Goal: Task Accomplishment & Management: Manage account settings

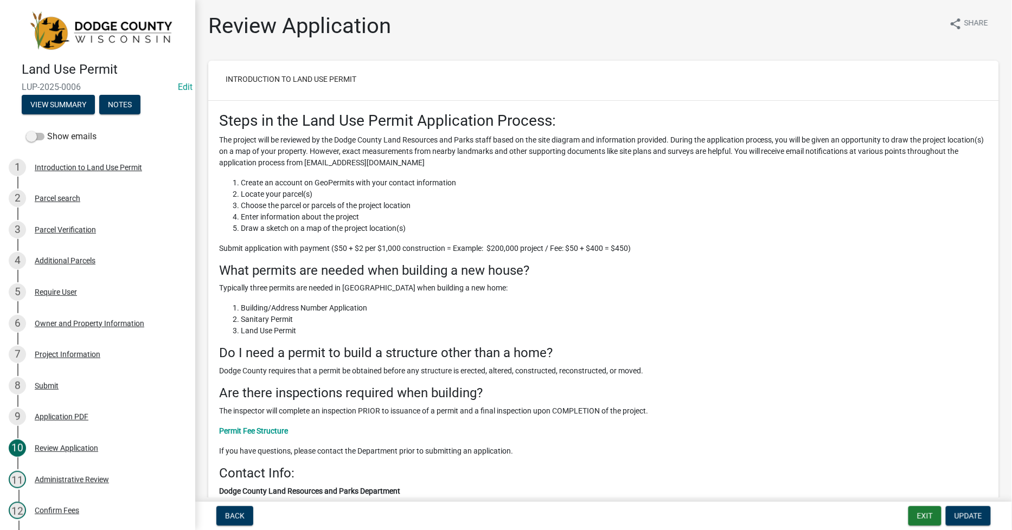
scroll to position [4444, 0]
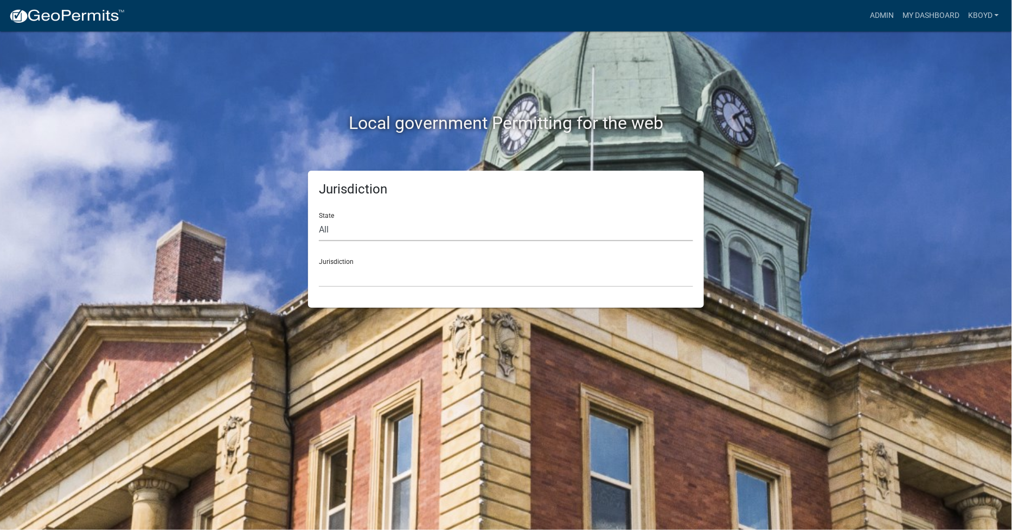
click at [341, 226] on select "All [US_STATE] [US_STATE] [US_STATE] [US_STATE] [US_STATE] [US_STATE] [US_STATE…" at bounding box center [506, 230] width 374 height 22
select select "[US_STATE]"
click at [319, 219] on select "All [US_STATE] [US_STATE] [US_STATE] [US_STATE] [US_STATE] [US_STATE] [US_STATE…" at bounding box center [506, 230] width 374 height 22
click at [328, 272] on select "[GEOGRAPHIC_DATA], [US_STATE]" at bounding box center [506, 276] width 374 height 22
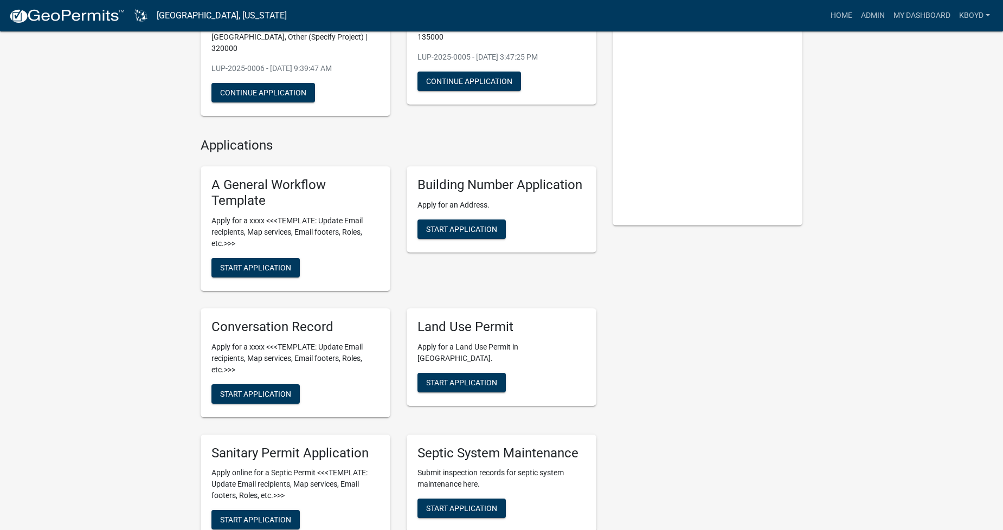
scroll to position [181, 0]
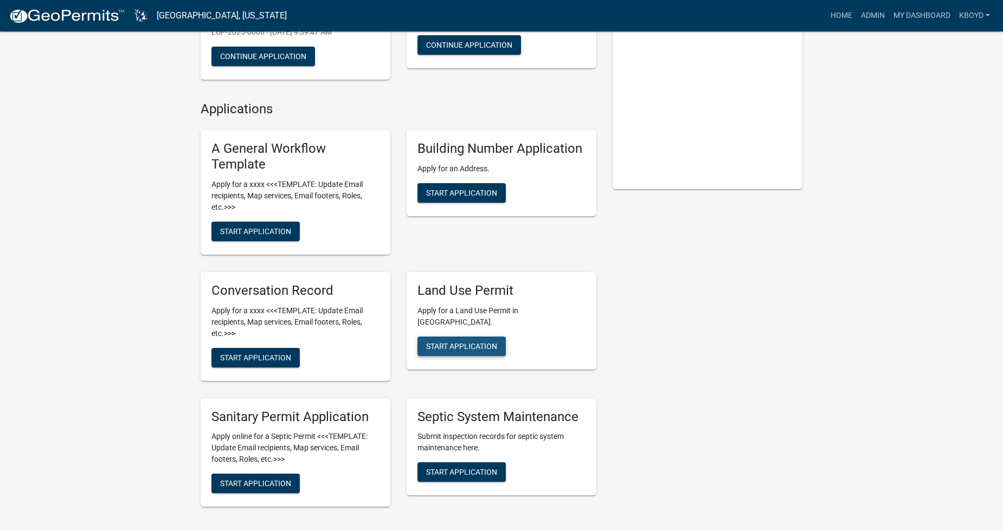
click at [449, 342] on span "Start Application" at bounding box center [461, 346] width 71 height 9
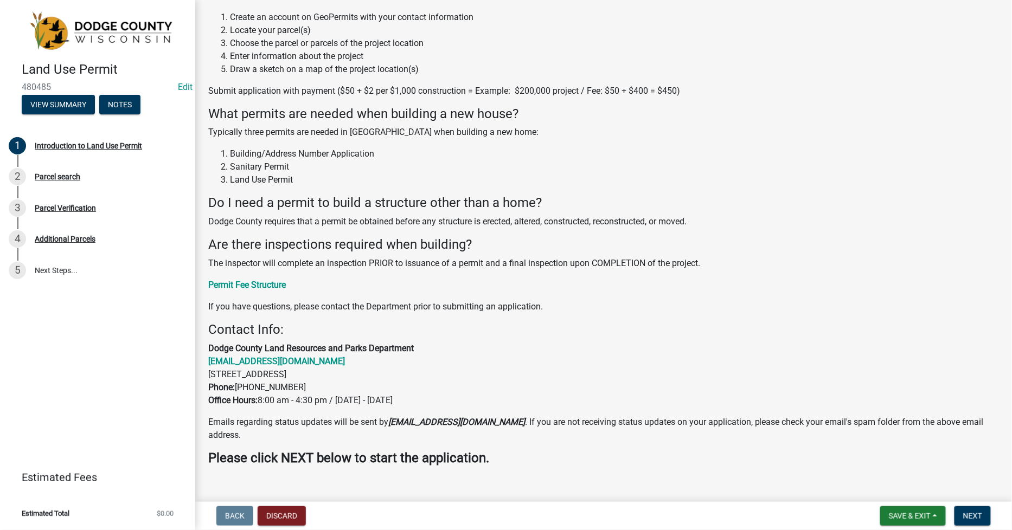
scroll to position [139, 0]
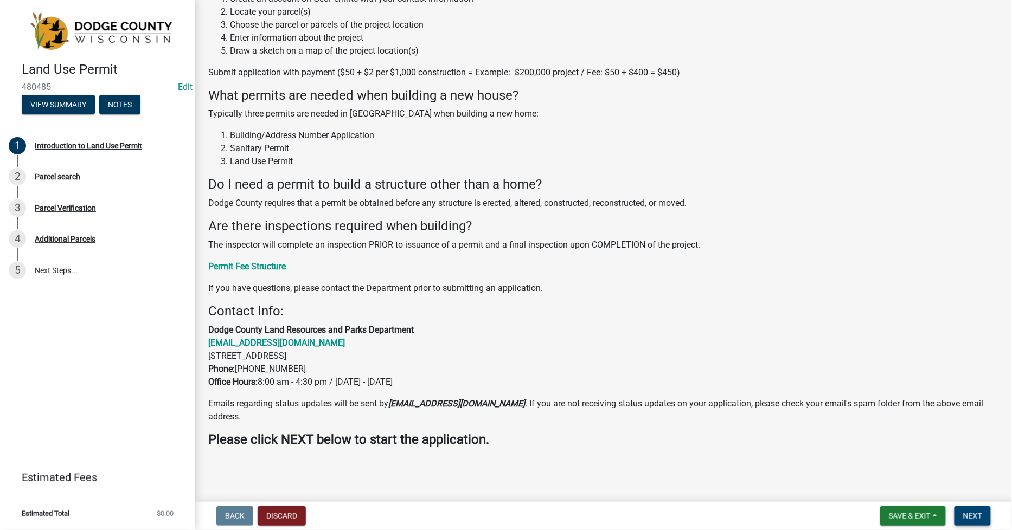
click at [980, 516] on span "Next" at bounding box center [972, 516] width 19 height 9
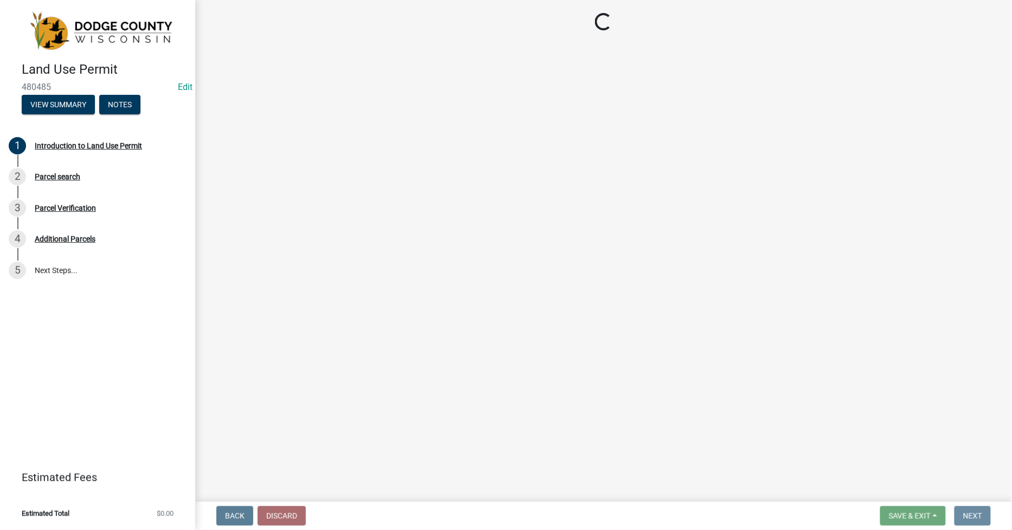
scroll to position [0, 0]
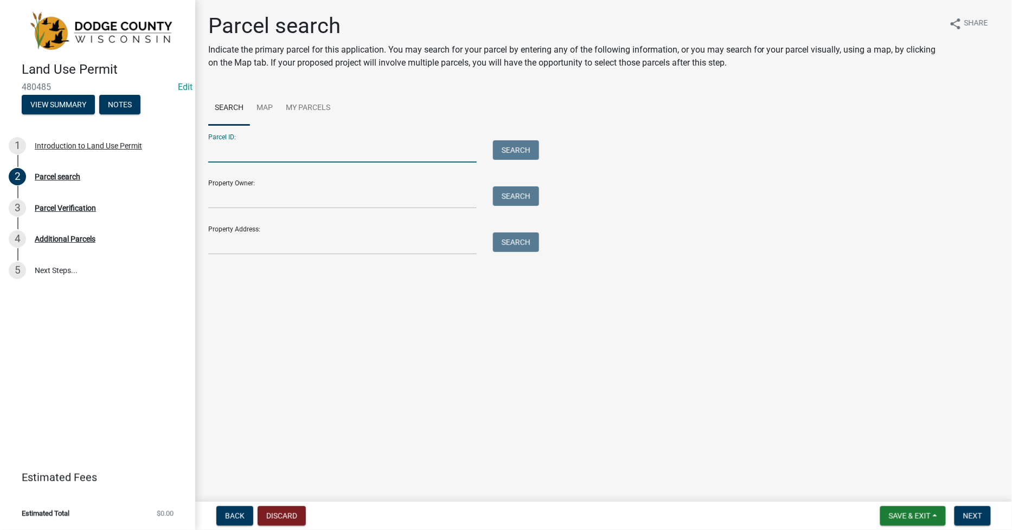
click at [215, 155] on input "Parcel ID:" at bounding box center [342, 151] width 268 height 22
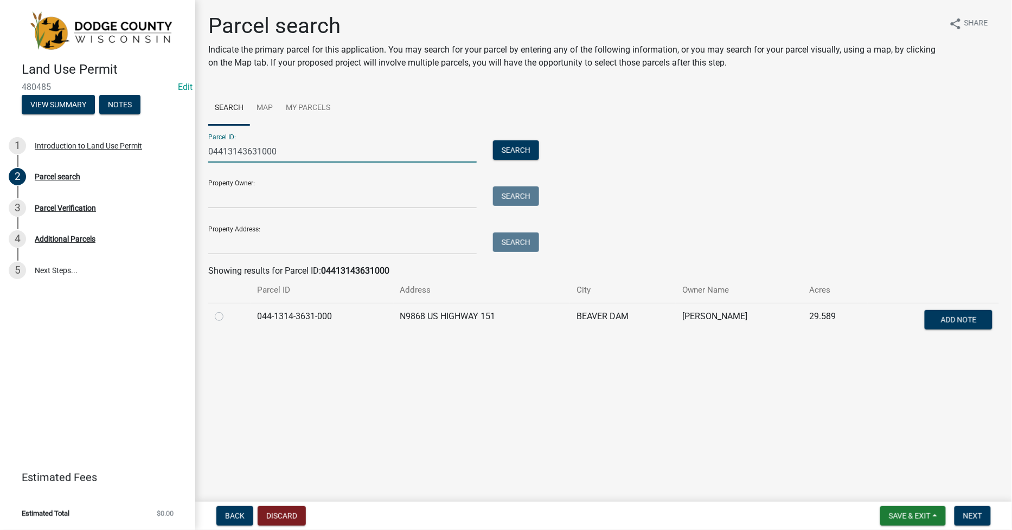
type input "04413143631000"
click at [228, 310] on label at bounding box center [228, 310] width 0 height 0
click at [228, 316] on input "radio" at bounding box center [231, 313] width 7 height 7
radio input "true"
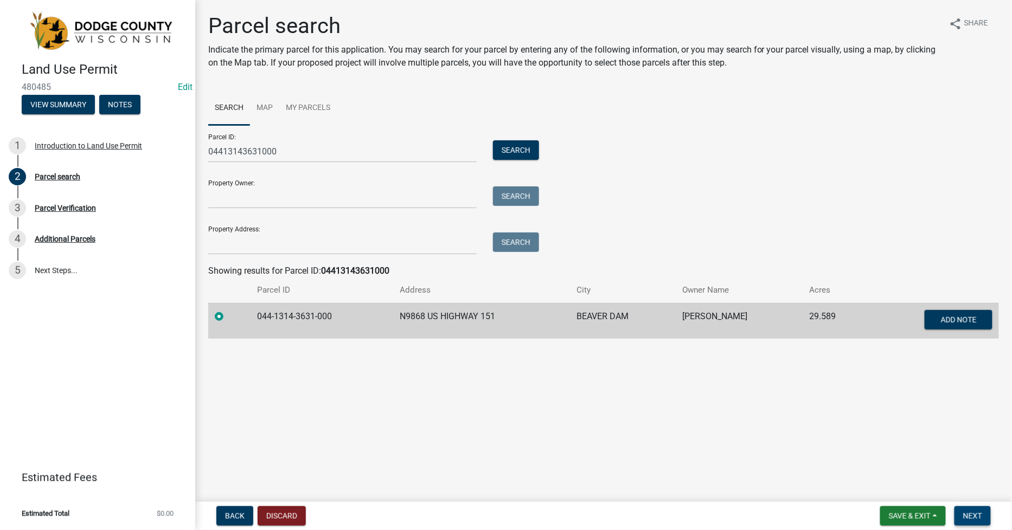
click at [973, 514] on span "Next" at bounding box center [972, 516] width 19 height 9
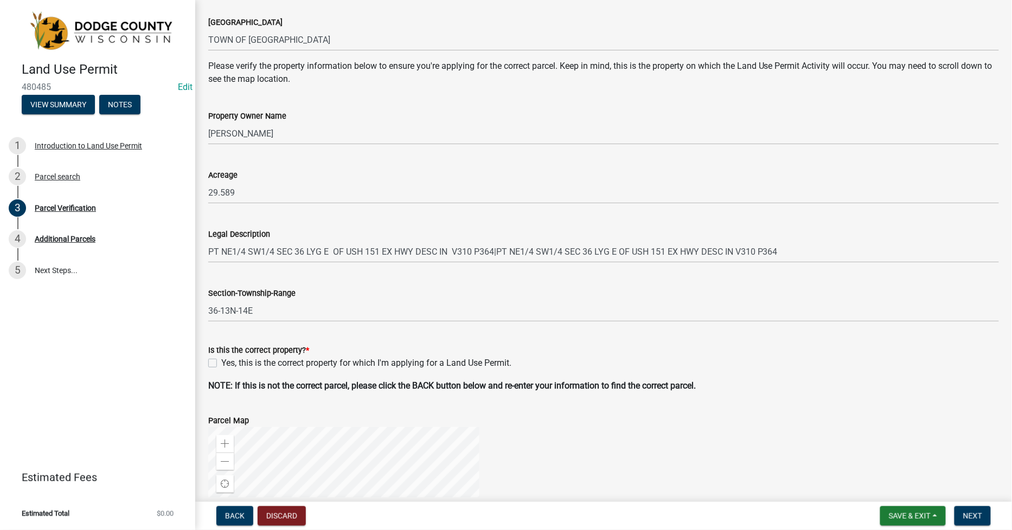
scroll to position [120, 0]
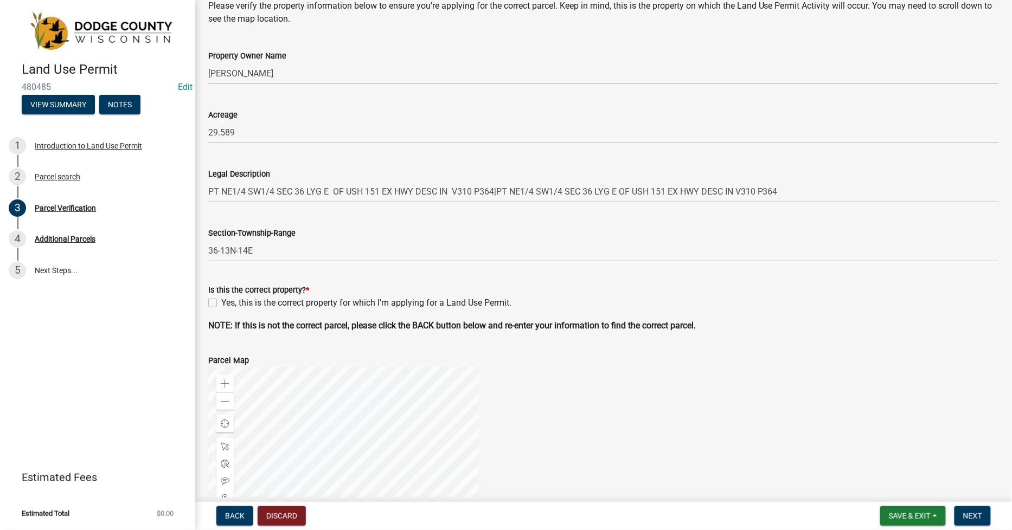
click at [217, 303] on div "Yes, this is the correct property for which I'm applying for a Land Use Permit." at bounding box center [603, 303] width 791 height 13
click at [221, 305] on label "Yes, this is the correct property for which I'm applying for a Land Use Permit." at bounding box center [366, 303] width 290 height 13
click at [221, 304] on input "Yes, this is the correct property for which I'm applying for a Land Use Permit." at bounding box center [224, 300] width 7 height 7
checkbox input "true"
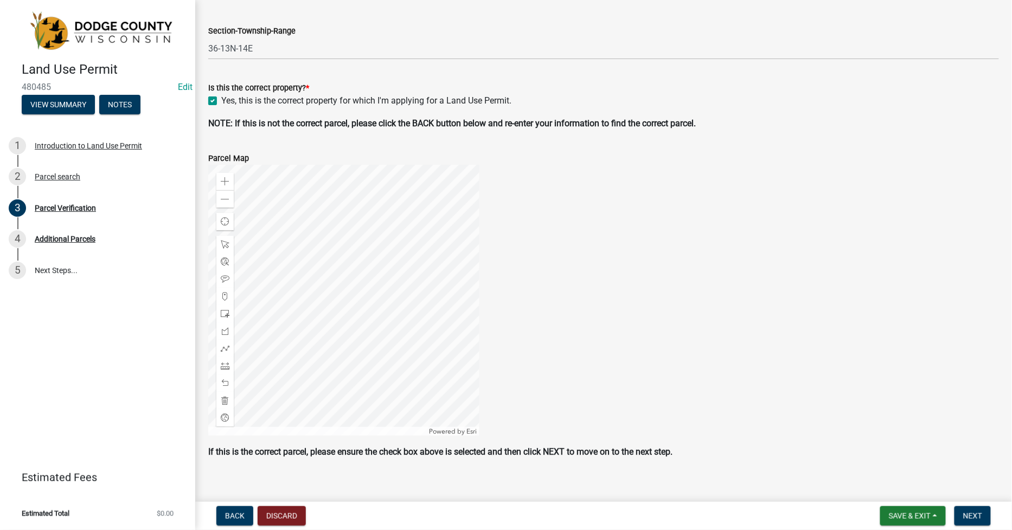
scroll to position [334, 0]
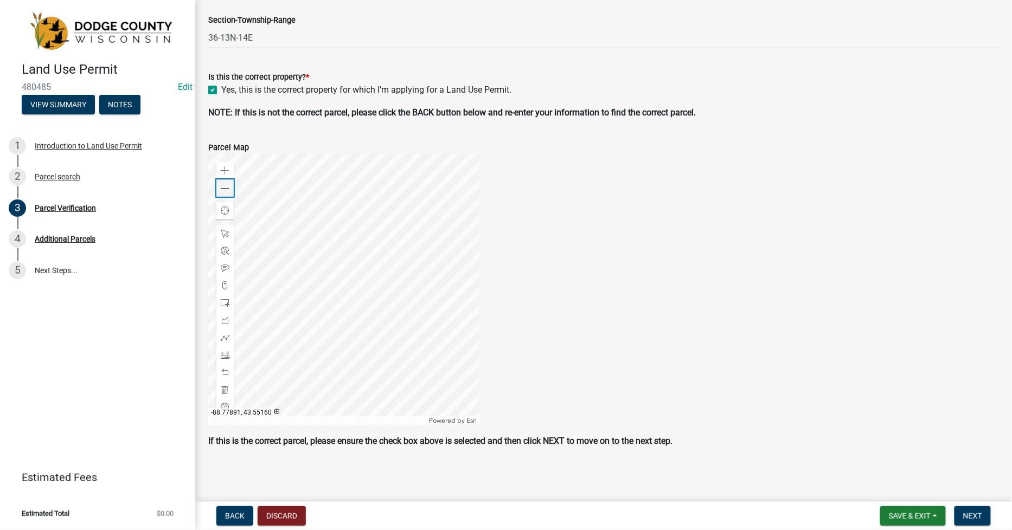
click at [219, 184] on div "Zoom out" at bounding box center [224, 188] width 17 height 17
click at [228, 187] on span at bounding box center [225, 188] width 9 height 9
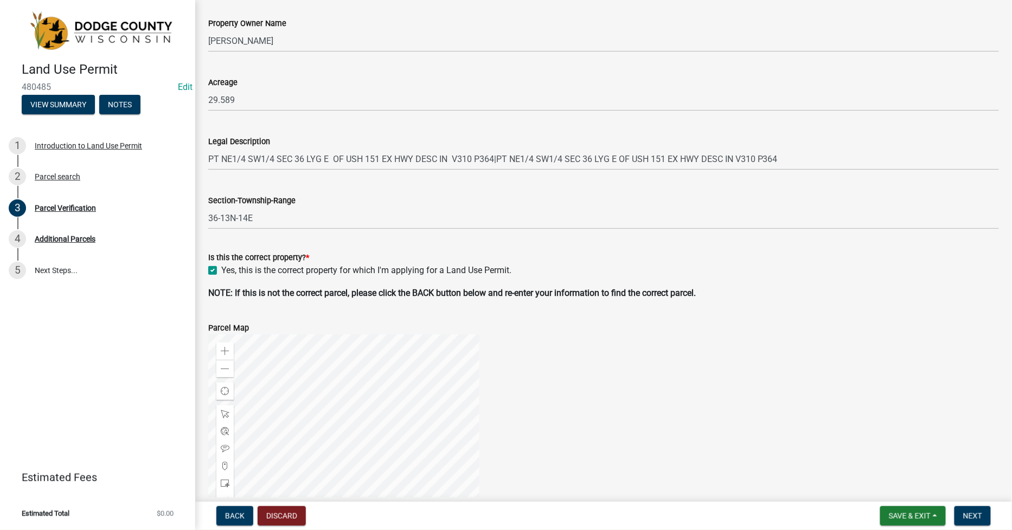
click at [380, 335] on div at bounding box center [343, 470] width 271 height 271
click at [224, 349] on span at bounding box center [225, 351] width 9 height 9
click at [389, 398] on div at bounding box center [343, 470] width 271 height 271
click at [224, 348] on span at bounding box center [225, 351] width 9 height 9
click at [316, 428] on div at bounding box center [343, 470] width 271 height 271
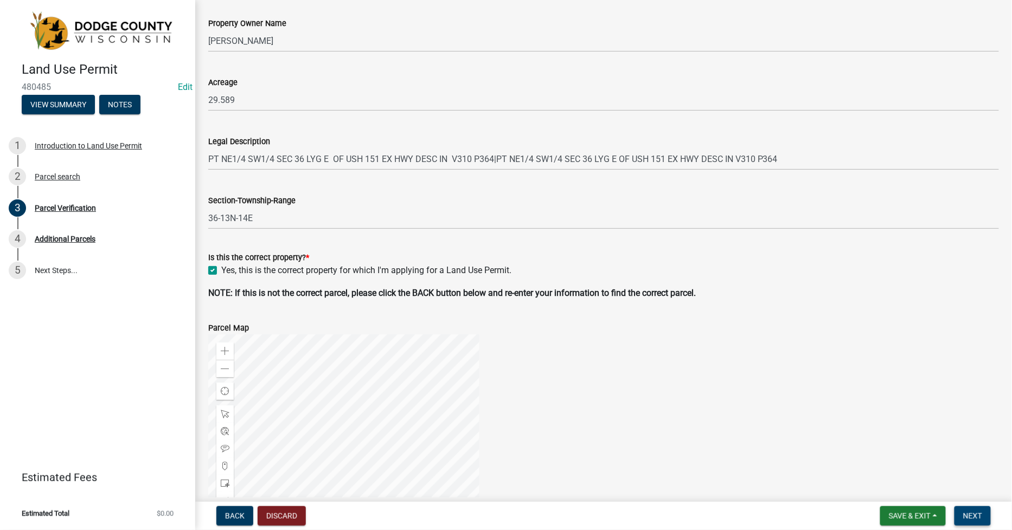
click at [966, 516] on span "Next" at bounding box center [972, 516] width 19 height 9
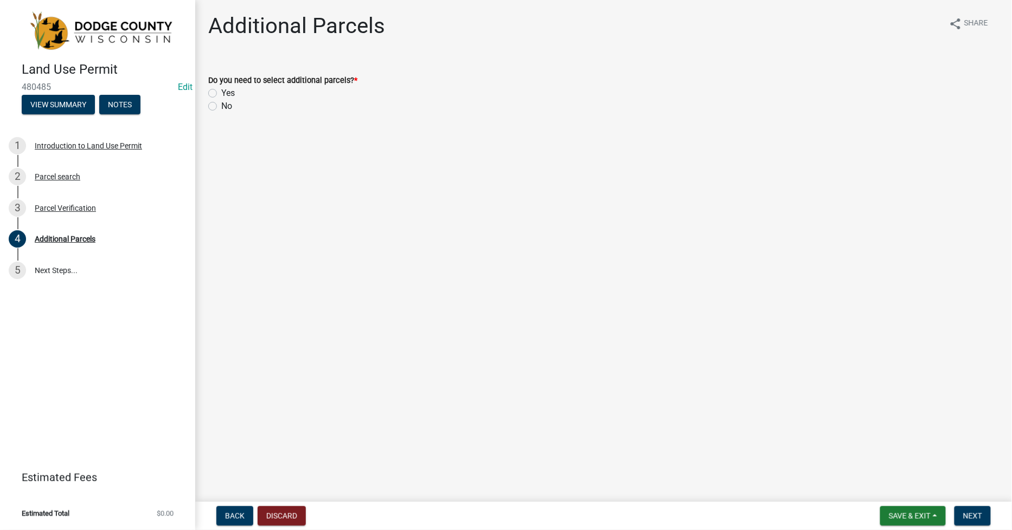
click at [221, 105] on label "No" at bounding box center [226, 106] width 11 height 13
click at [221, 105] on input "No" at bounding box center [224, 103] width 7 height 7
radio input "true"
click at [972, 514] on span "Next" at bounding box center [972, 516] width 19 height 9
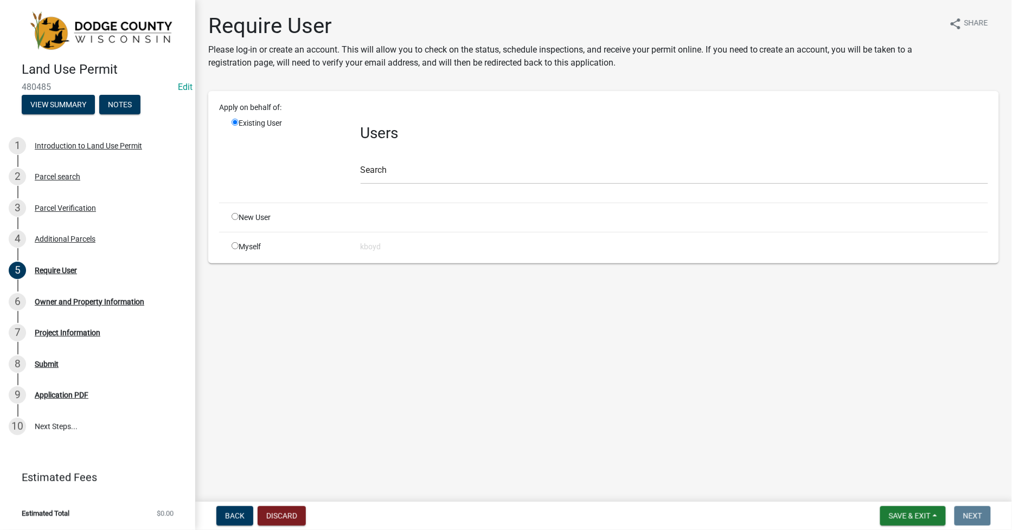
click at [235, 246] on input "radio" at bounding box center [235, 245] width 7 height 7
radio input "true"
radio input "false"
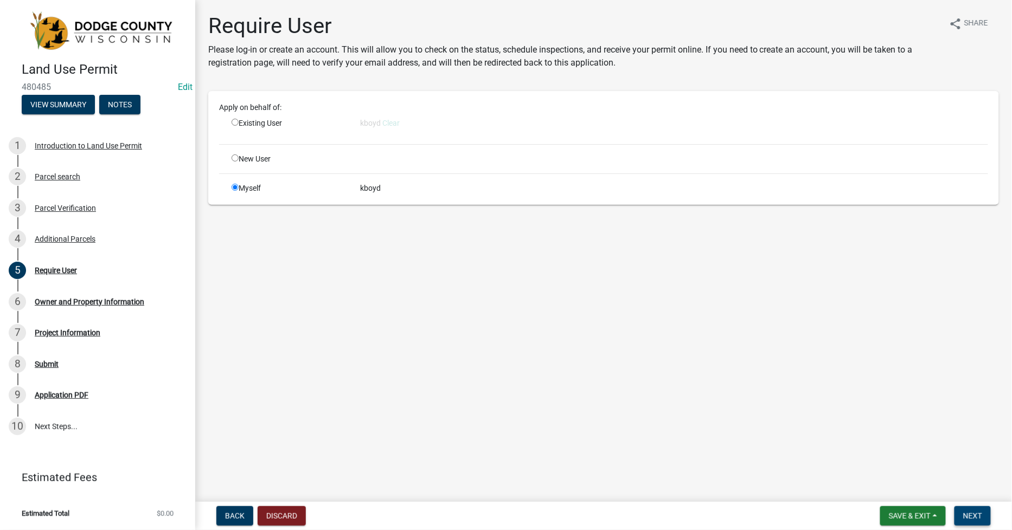
click at [958, 516] on button "Next" at bounding box center [972, 517] width 36 height 20
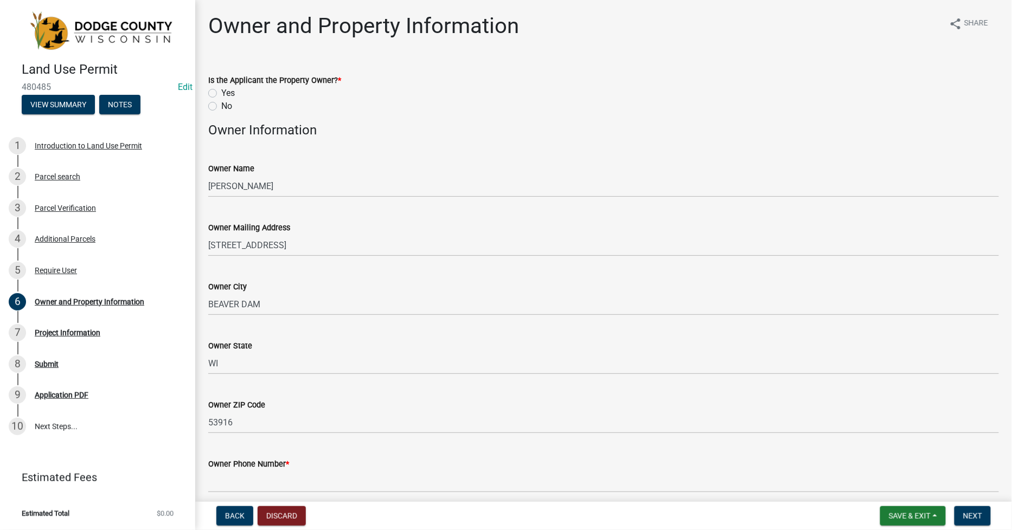
click at [221, 105] on label "No" at bounding box center [226, 106] width 11 height 13
click at [221, 105] on input "No" at bounding box center [224, 103] width 7 height 7
radio input "true"
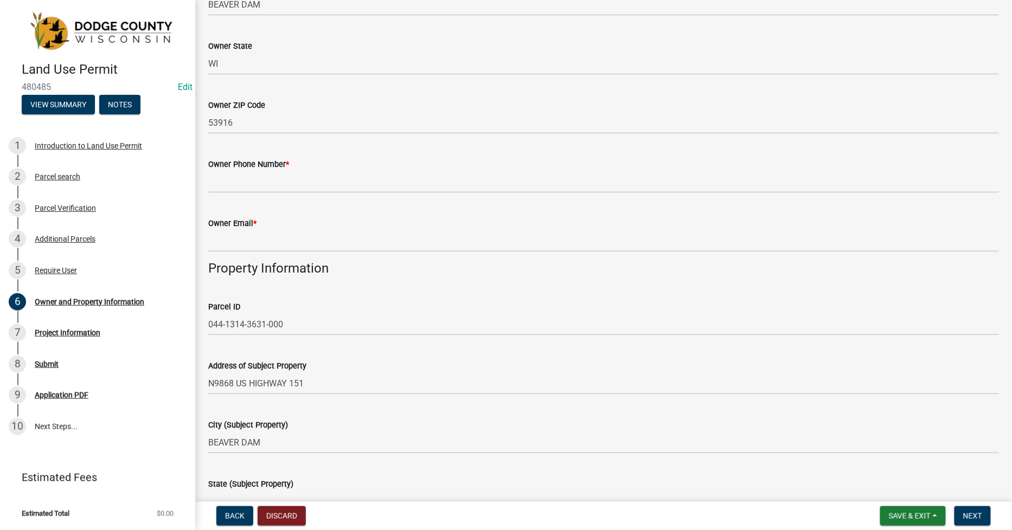
scroll to position [301, 0]
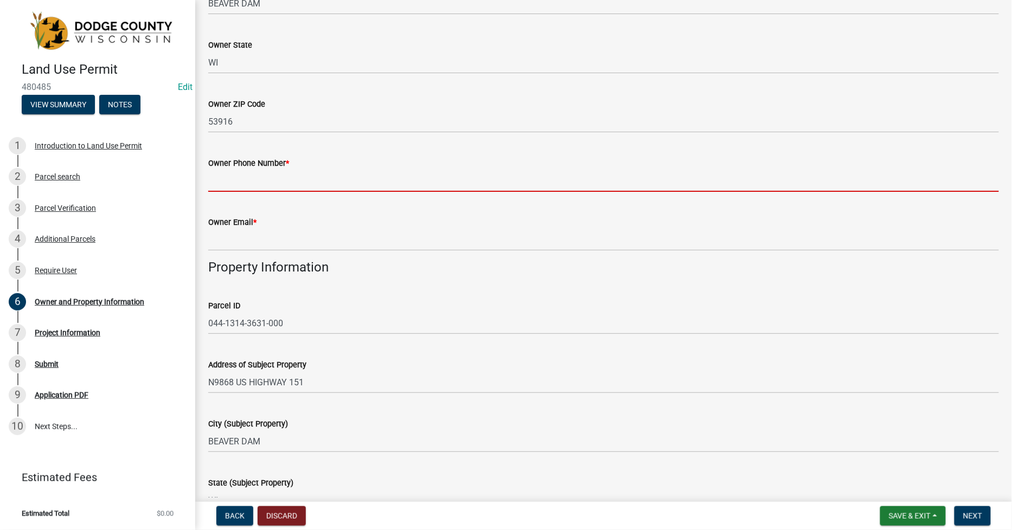
click at [236, 189] on input "Owner Phone Number *" at bounding box center [603, 181] width 791 height 22
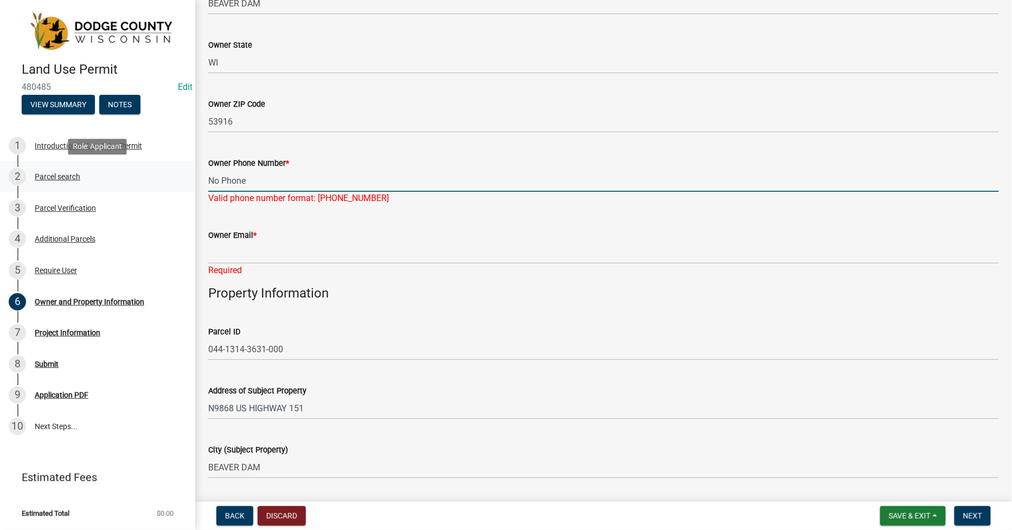
drag, startPoint x: 186, startPoint y: 175, endPoint x: 170, endPoint y: 175, distance: 15.7
click at [170, 175] on div "Land Use Permit 480485 Edit View Summary Notes 1 Introduction to Land Use Permi…" at bounding box center [506, 265] width 1012 height 530
type input "000-000-0000"
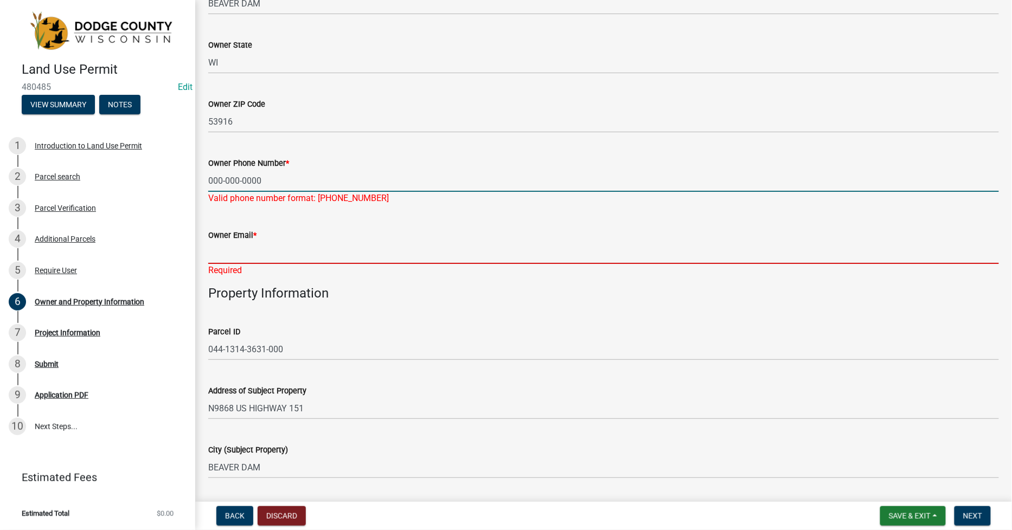
click at [216, 251] on div "Owner Email * Required" at bounding box center [603, 245] width 791 height 63
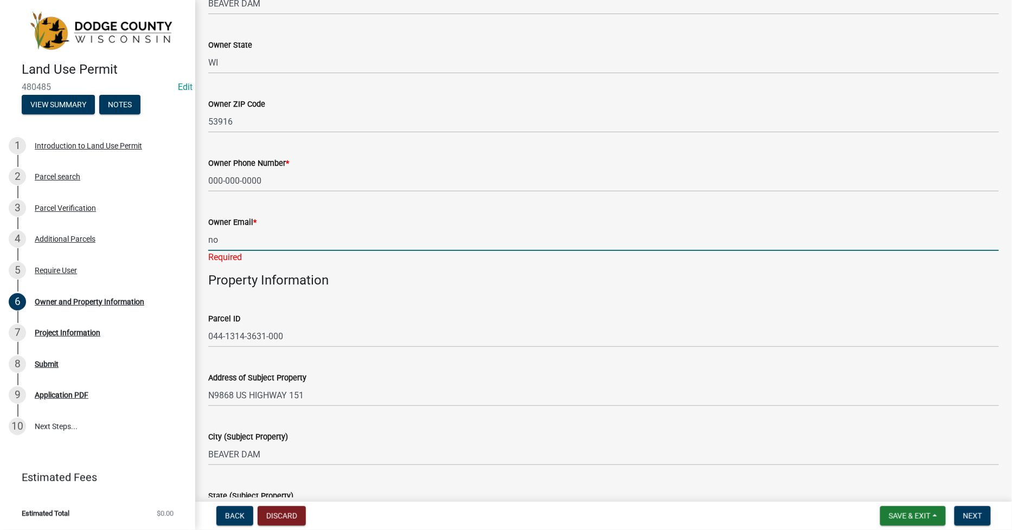
type input "n"
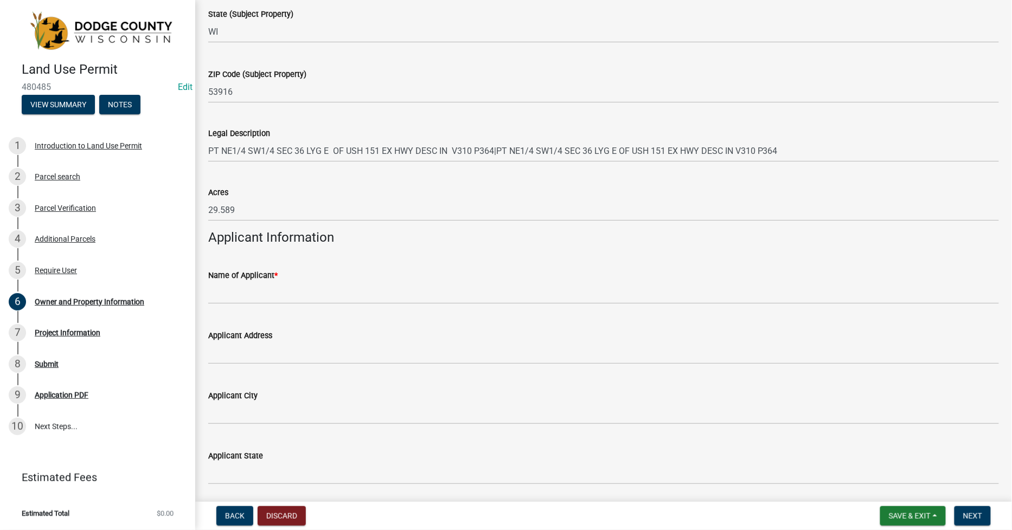
type input "[EMAIL_ADDRESS][DOMAIN_NAME]"
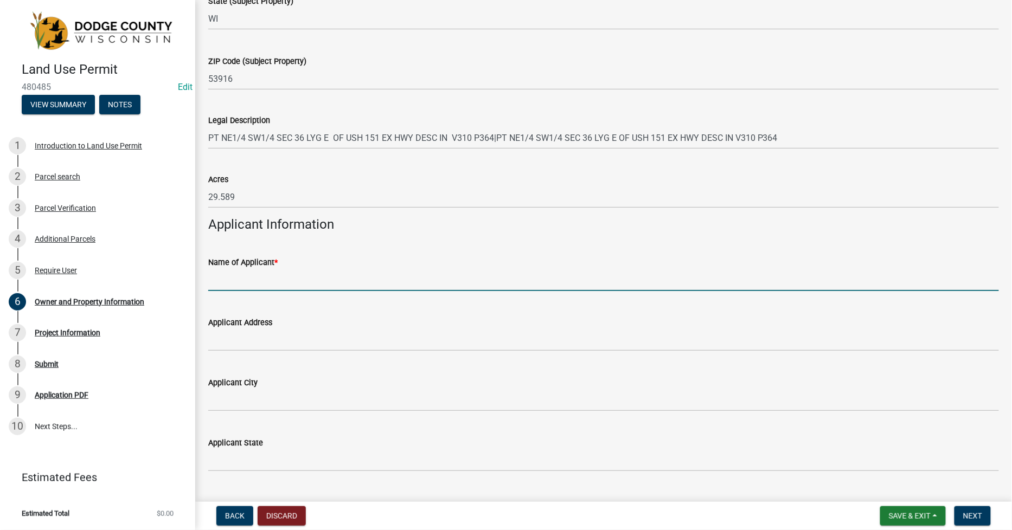
click at [220, 290] on input "Name of Applicant *" at bounding box center [603, 280] width 791 height 22
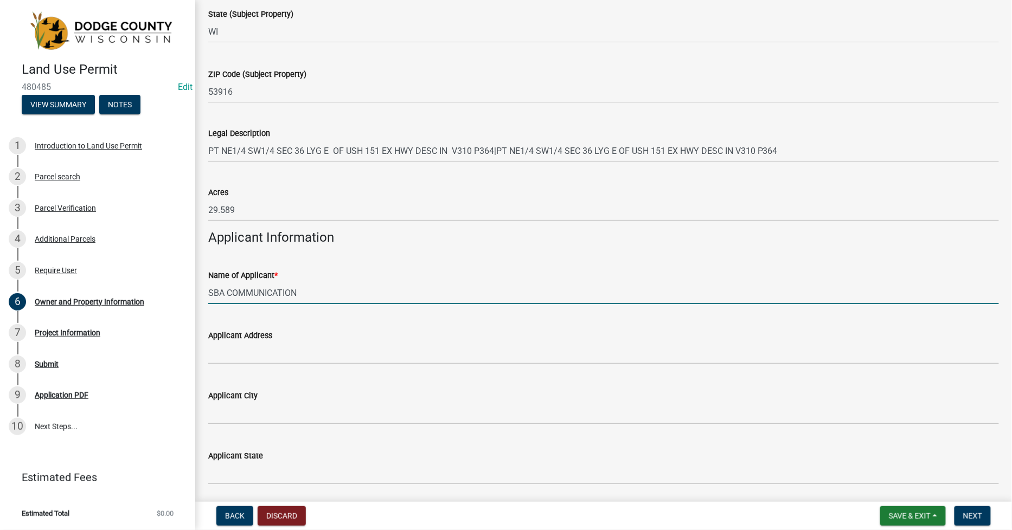
click at [306, 295] on input "SBA COMMUNICATION" at bounding box center [603, 293] width 791 height 22
type input "SBA COMMUNICATIONS"
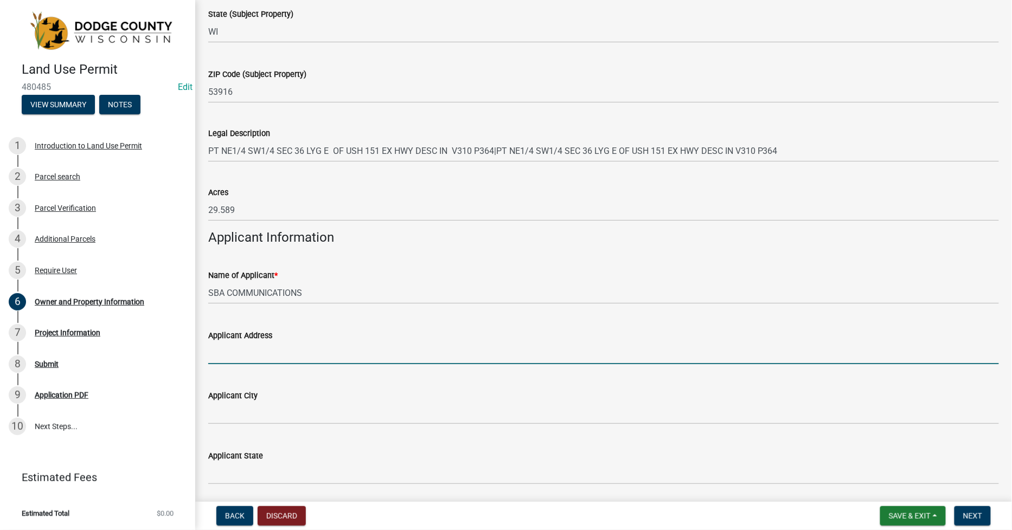
click at [228, 347] on input "Applicant Address" at bounding box center [603, 353] width 791 height 22
type input "[STREET_ADDRESS]"
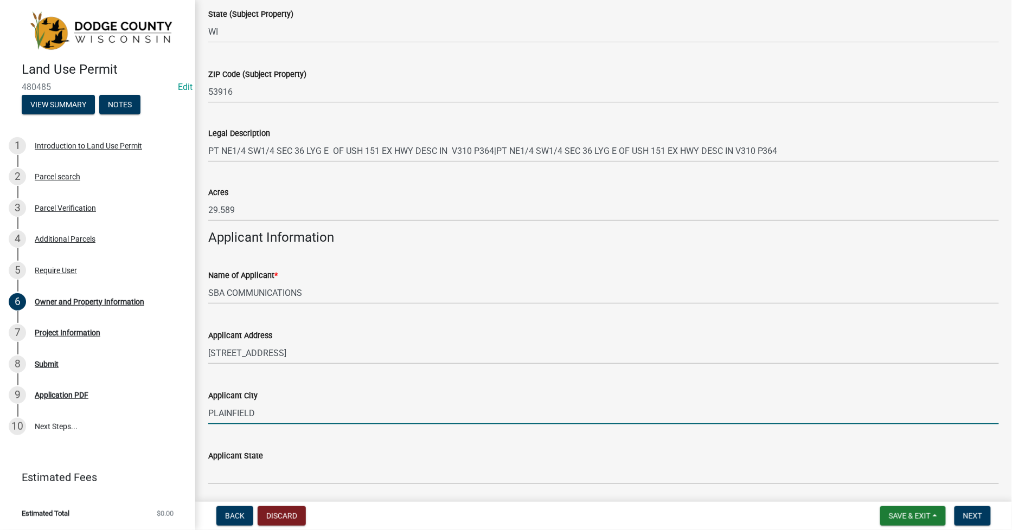
type input "PLAINFIELD"
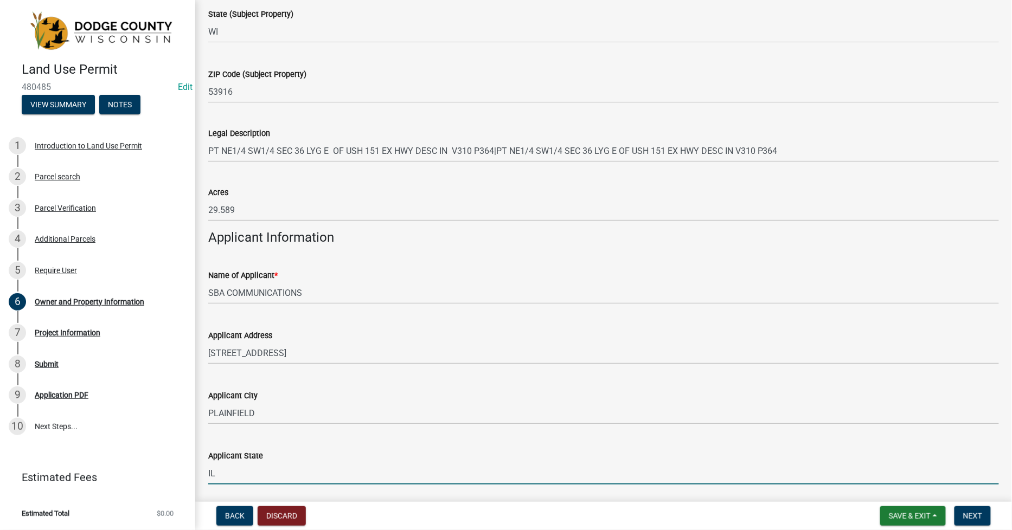
type input "IL"
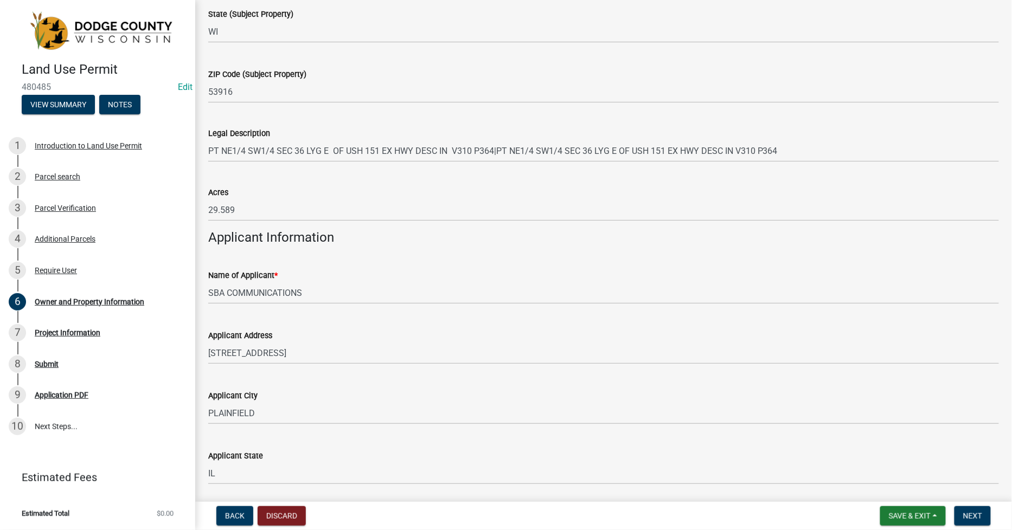
scroll to position [989, 0]
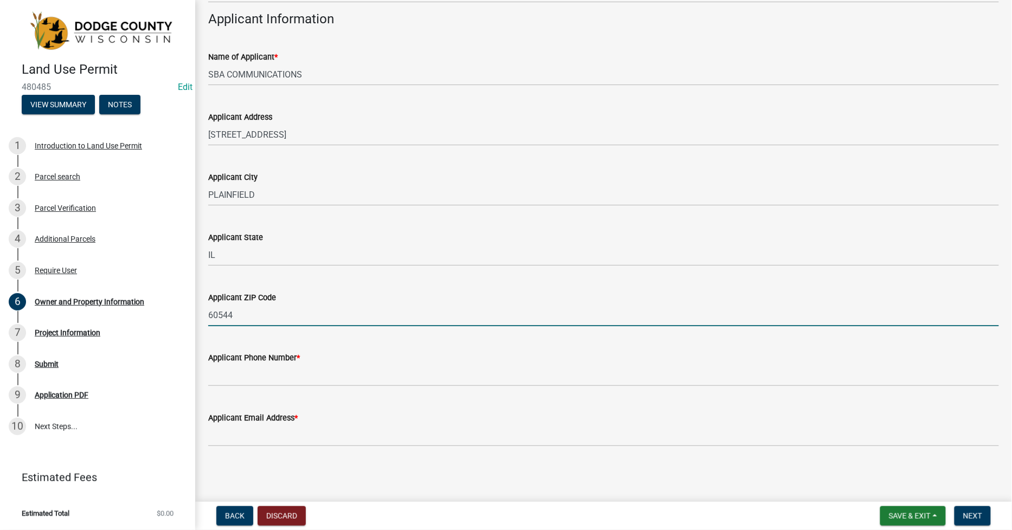
type input "60544"
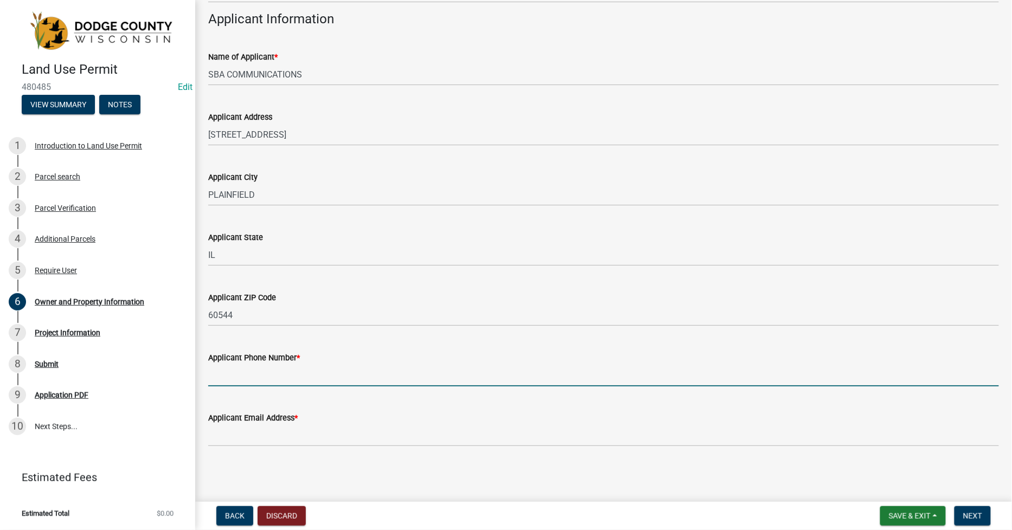
click at [219, 386] on input "Applicant Phone Number *" at bounding box center [603, 375] width 791 height 22
type input "000-000-0000"
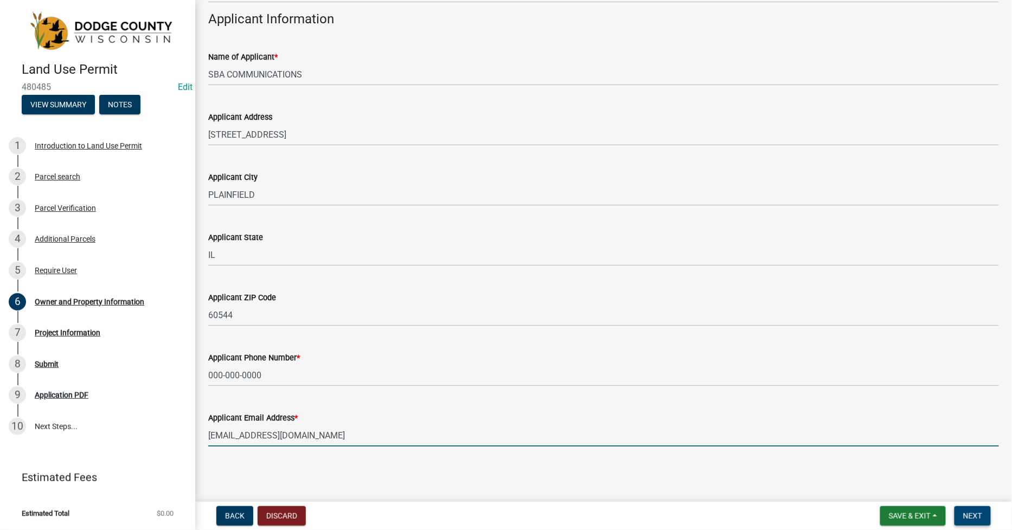
type input "[EMAIL_ADDRESS][DOMAIN_NAME]"
click at [970, 512] on span "Next" at bounding box center [972, 516] width 19 height 9
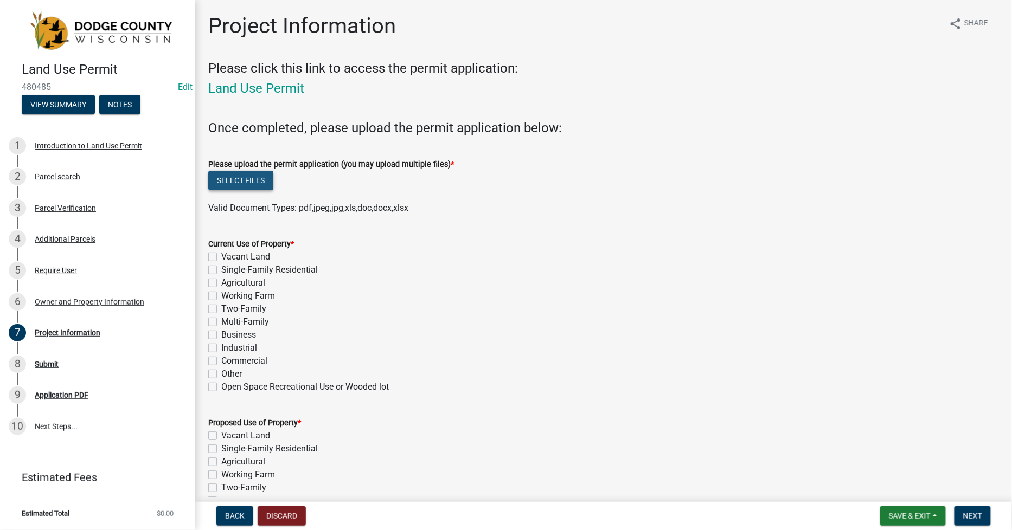
click at [239, 177] on button "Select files" at bounding box center [240, 181] width 65 height 20
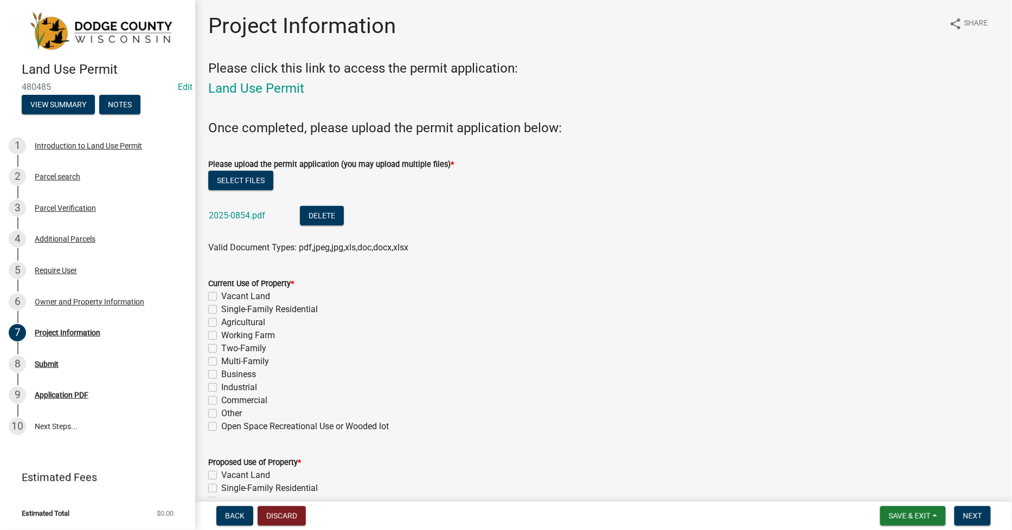
click at [221, 425] on label "Open Space Recreational Use or Wooded lot" at bounding box center [305, 426] width 168 height 13
click at [221, 425] on input "Open Space Recreational Use or Wooded lot" at bounding box center [224, 423] width 7 height 7
checkbox input "true"
checkbox input "false"
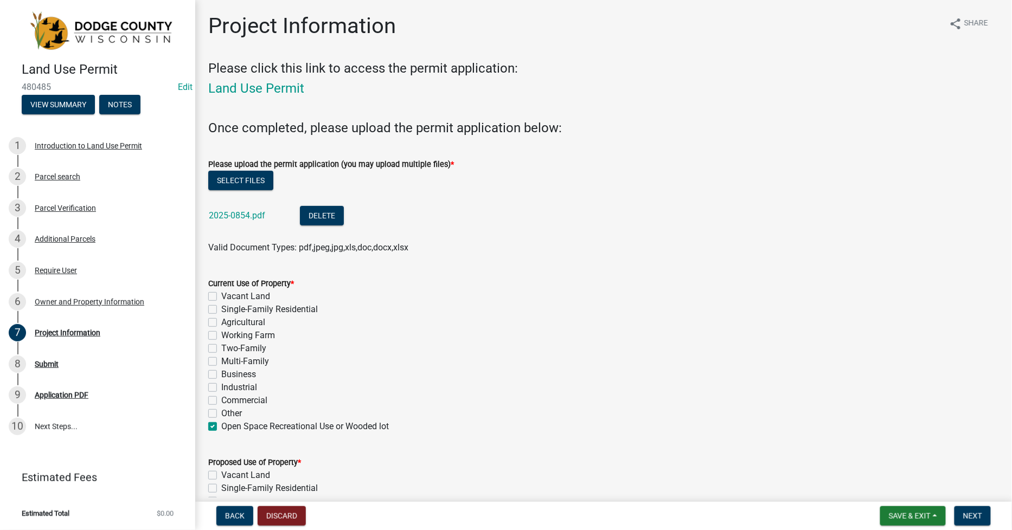
checkbox input "false"
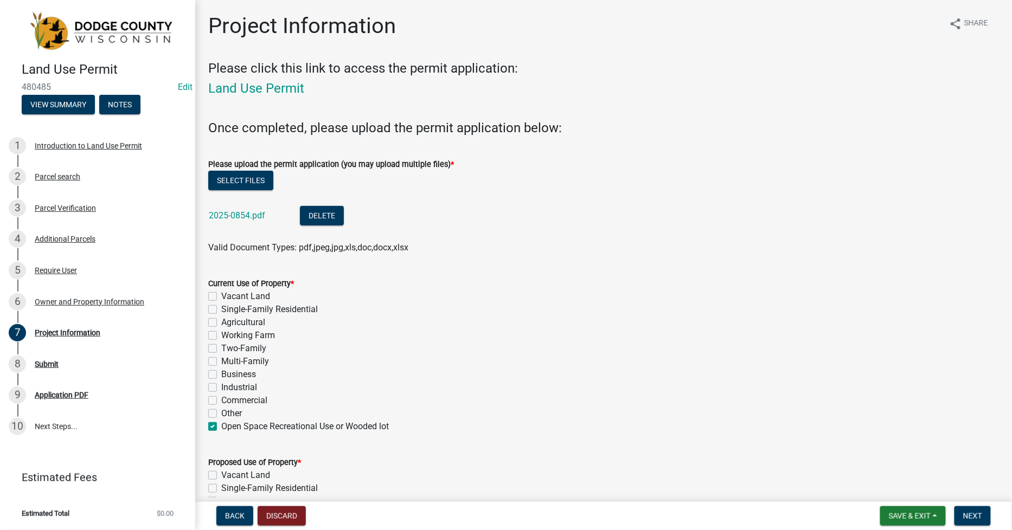
checkbox input "false"
checkbox input "true"
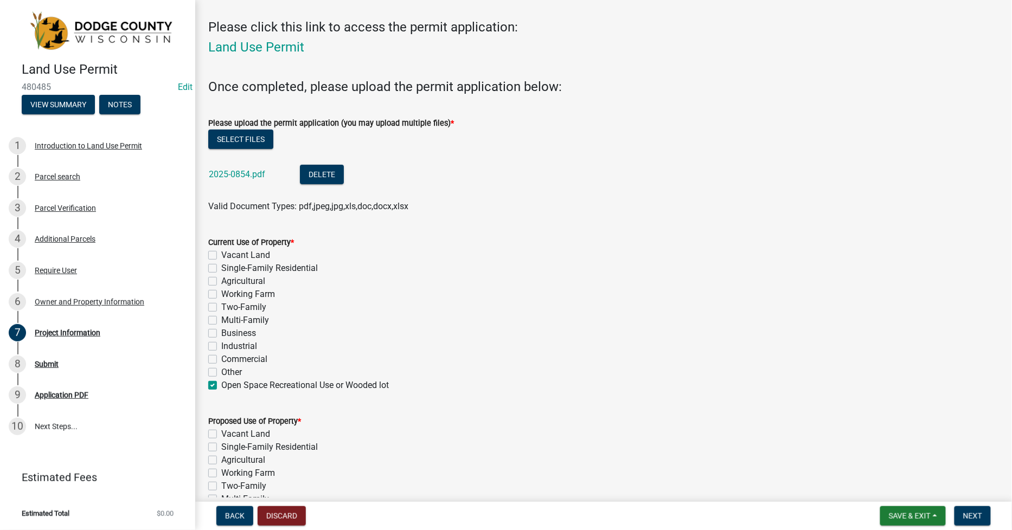
scroll to position [181, 0]
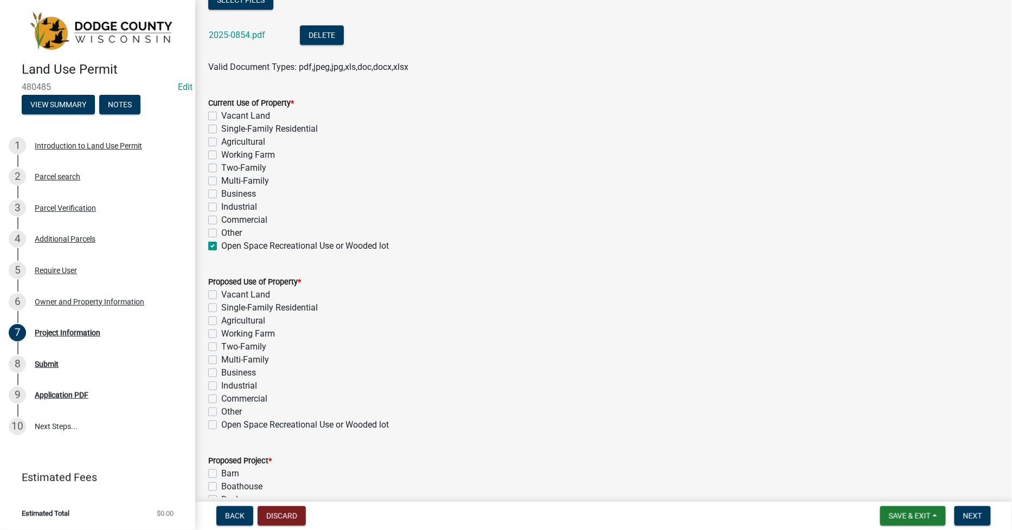
click at [221, 235] on label "Other" at bounding box center [231, 233] width 21 height 13
click at [221, 234] on input "Other" at bounding box center [224, 230] width 7 height 7
checkbox input "true"
checkbox input "false"
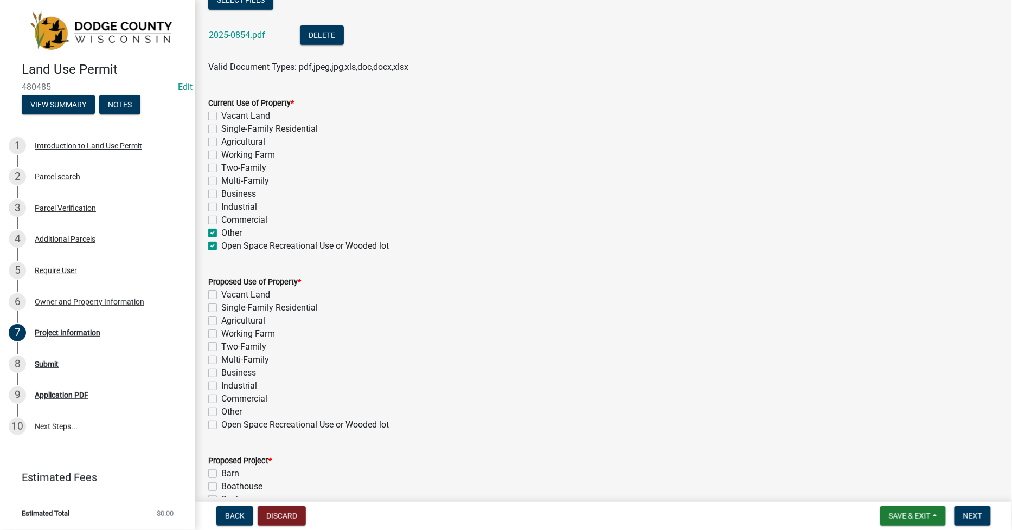
checkbox input "false"
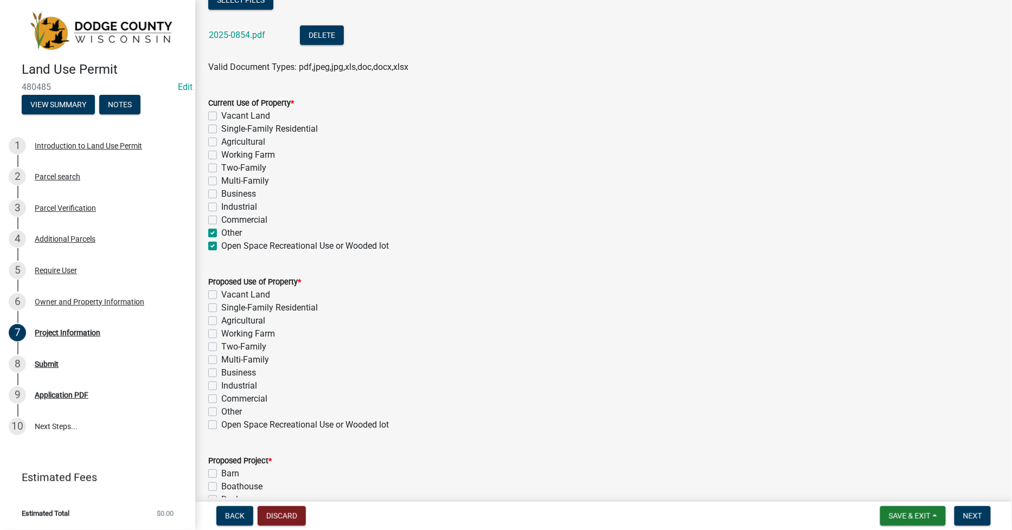
checkbox input "false"
checkbox input "true"
click at [221, 246] on label "Open Space Recreational Use or Wooded lot" at bounding box center [305, 246] width 168 height 13
click at [221, 246] on input "Open Space Recreational Use or Wooded lot" at bounding box center [224, 243] width 7 height 7
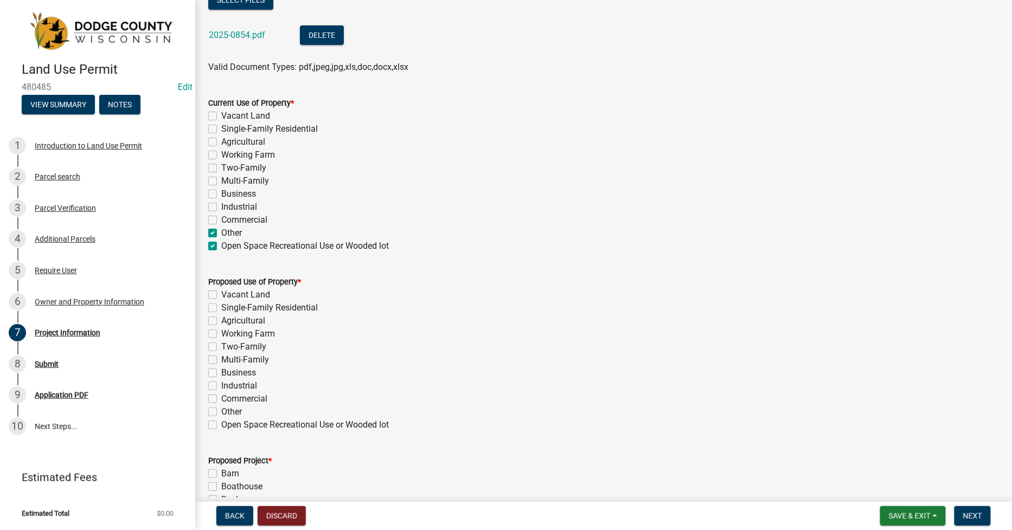
checkbox input "false"
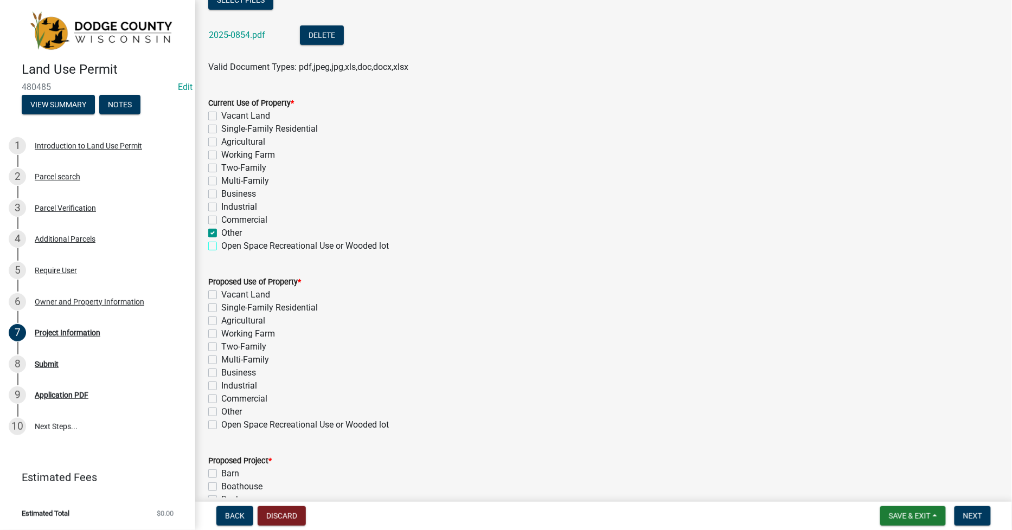
checkbox input "false"
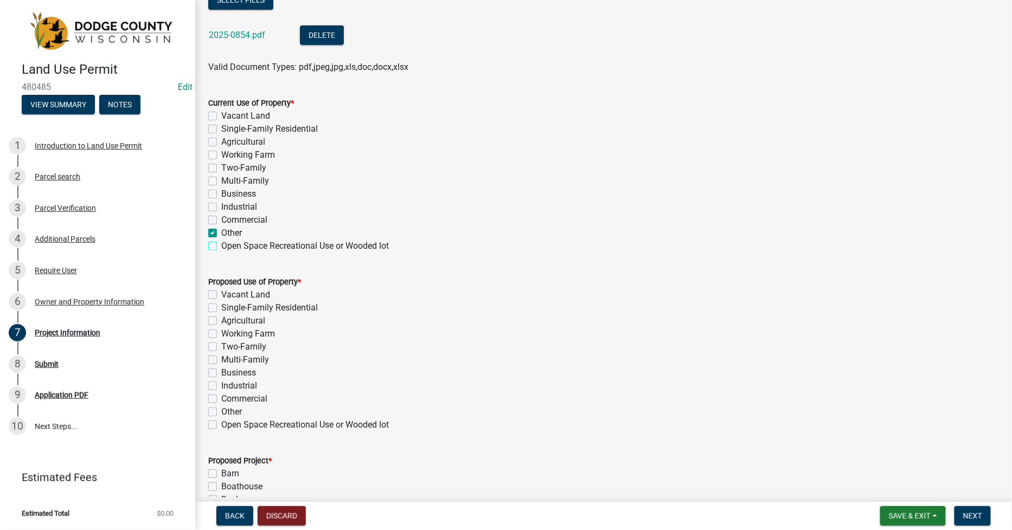
checkbox input "true"
checkbox input "false"
click at [221, 411] on label "Other" at bounding box center [231, 412] width 21 height 13
click at [221, 411] on input "Other" at bounding box center [224, 409] width 7 height 7
checkbox input "true"
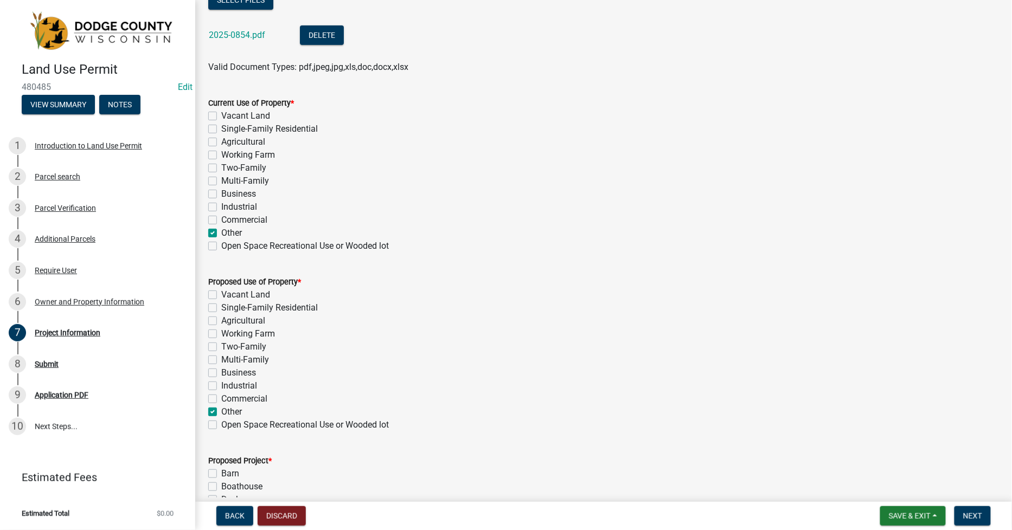
checkbox input "false"
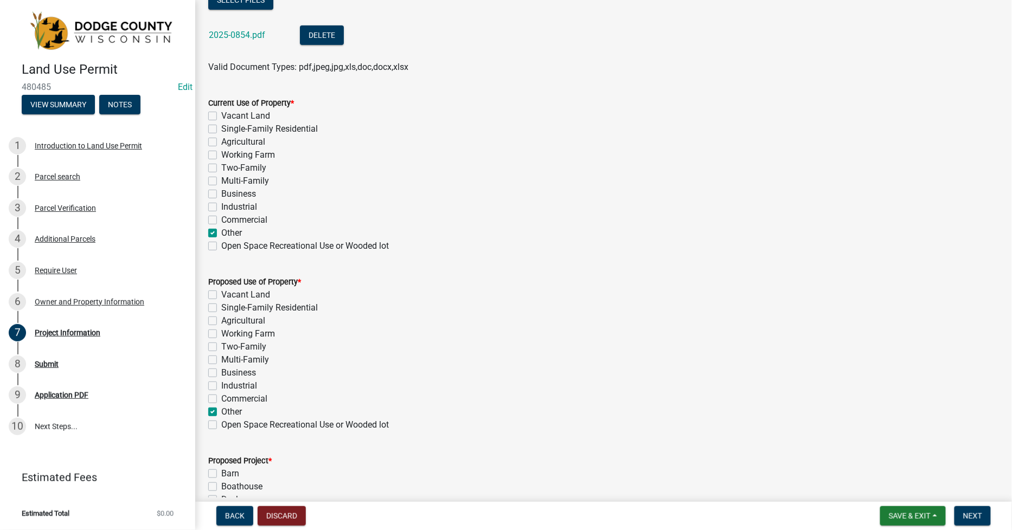
checkbox input "false"
checkbox input "true"
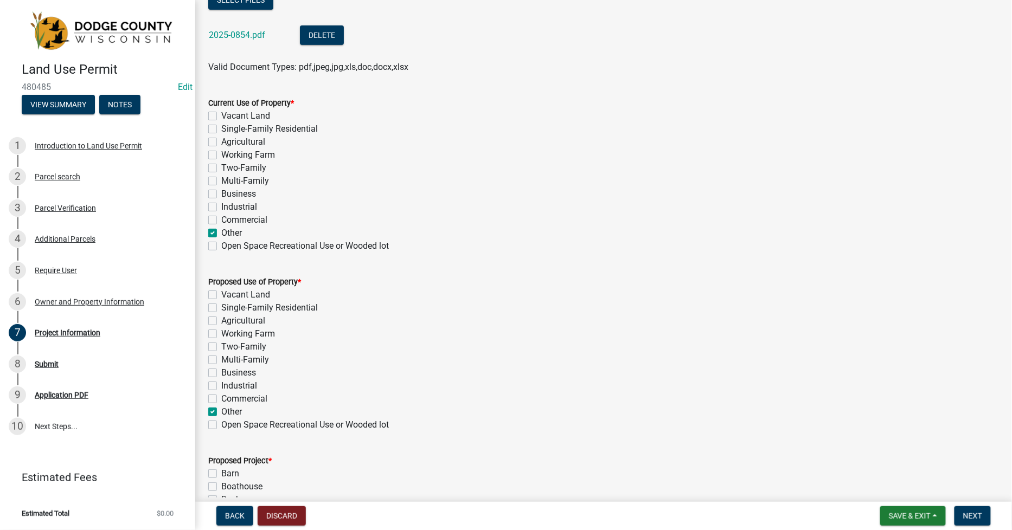
checkbox input "false"
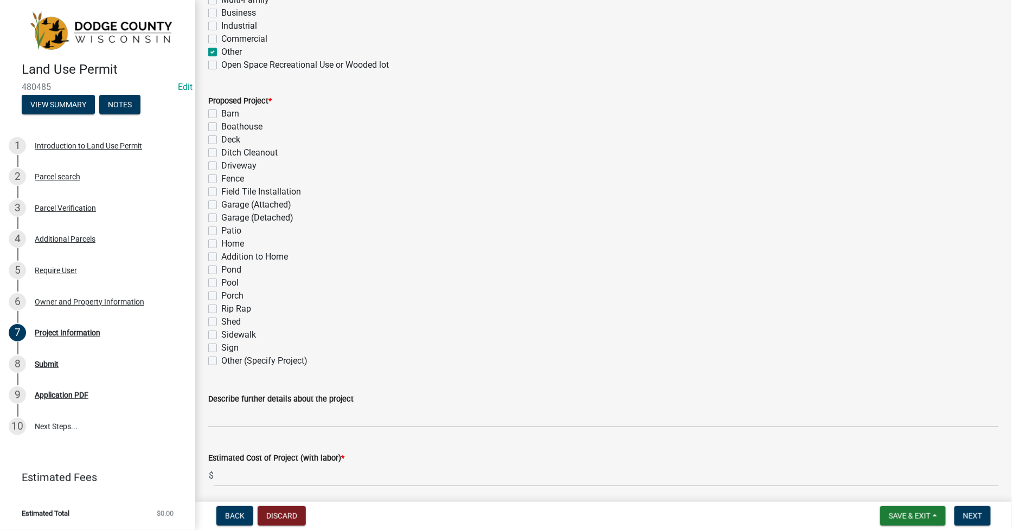
scroll to position [542, 0]
click at [221, 358] on label "Other (Specify Project)" at bounding box center [264, 359] width 86 height 13
click at [221, 358] on input "Other (Specify Project)" at bounding box center [224, 356] width 7 height 7
checkbox input "true"
checkbox input "false"
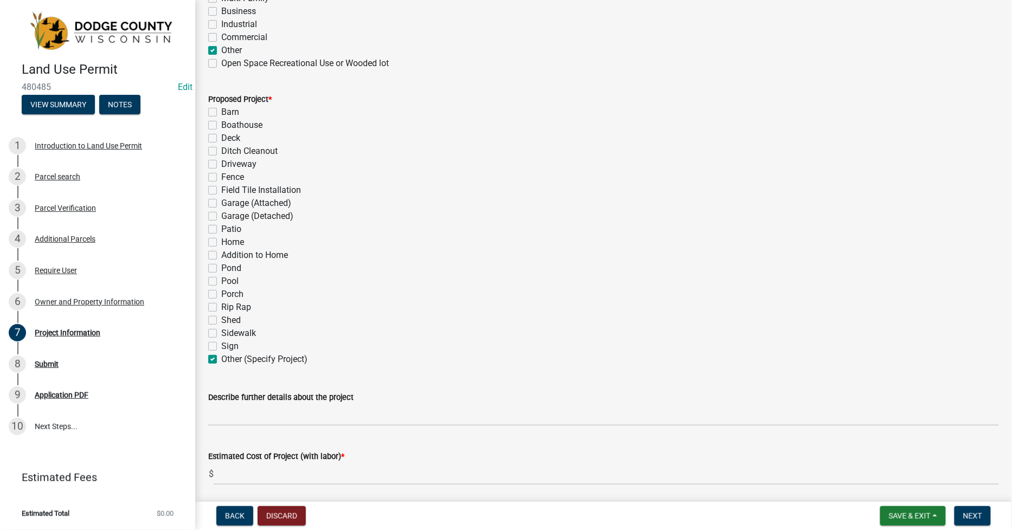
checkbox input "false"
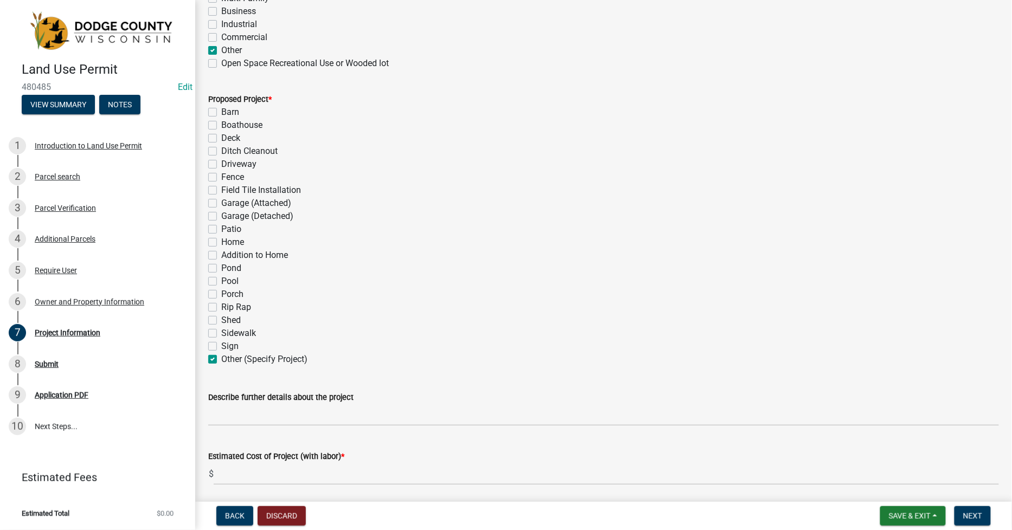
checkbox input "false"
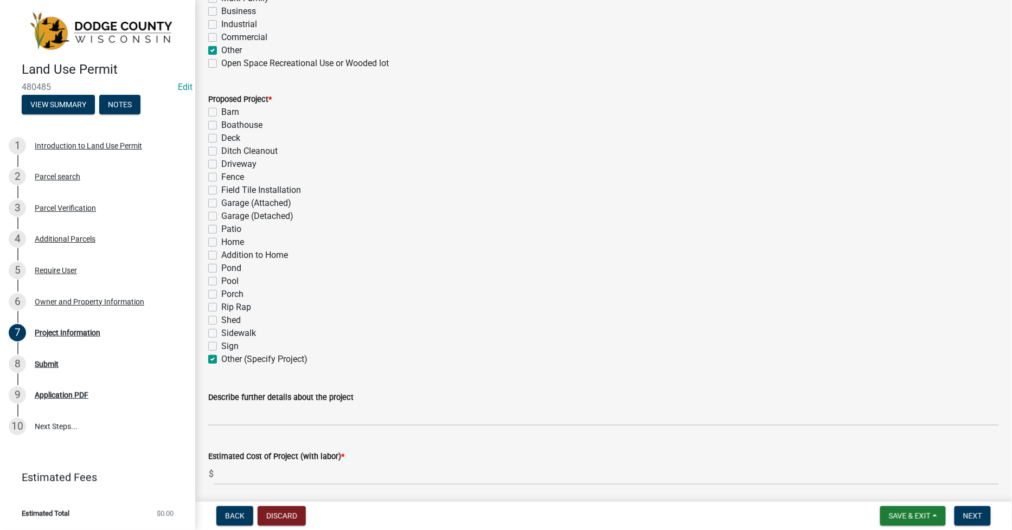
checkbox input "false"
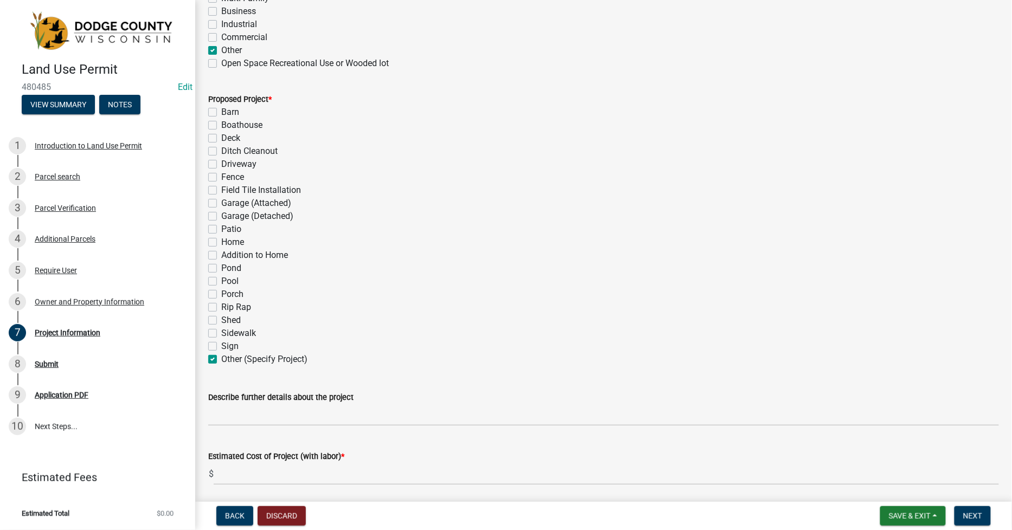
checkbox input "false"
checkbox input "true"
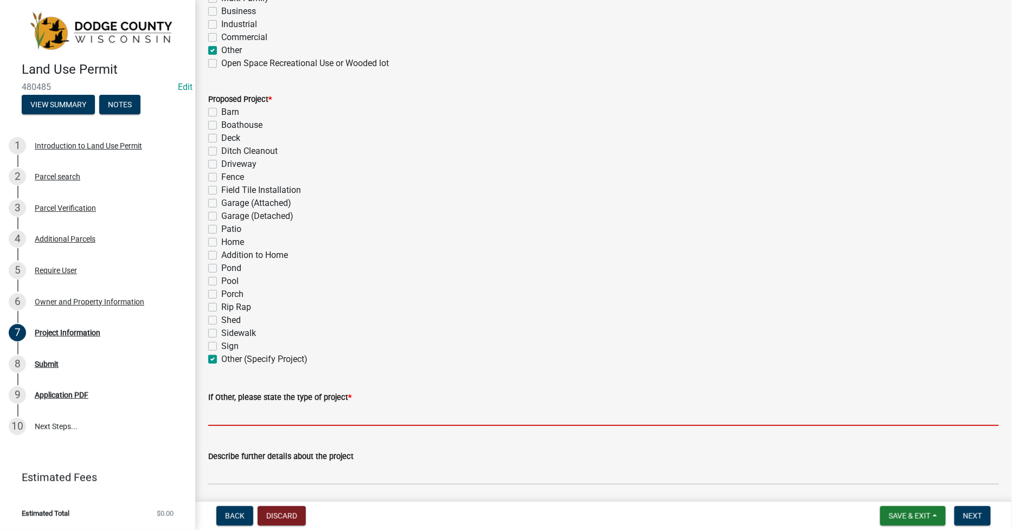
click at [233, 414] on input "If Other, please state the type of project *" at bounding box center [603, 415] width 791 height 22
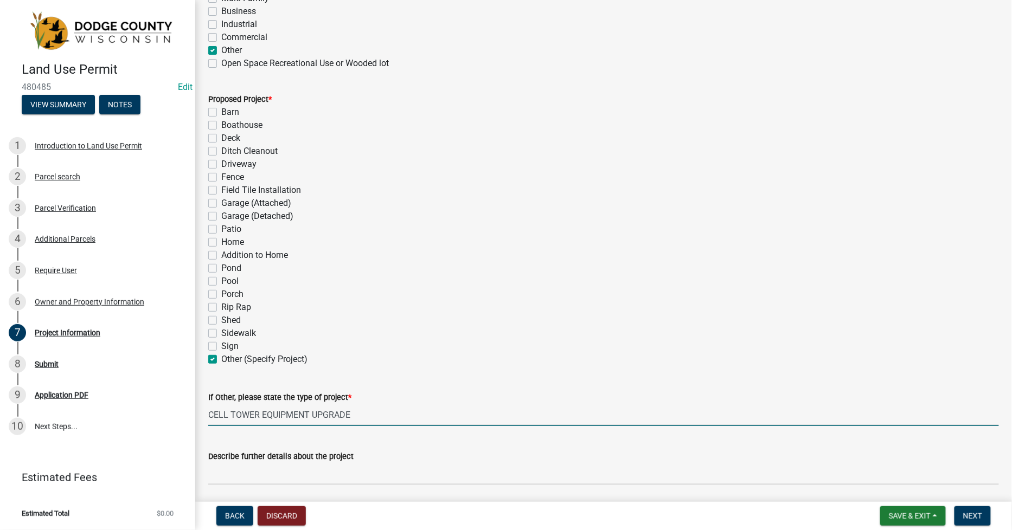
type input "CELL TOWER EQUIPMENT UPGRADE"
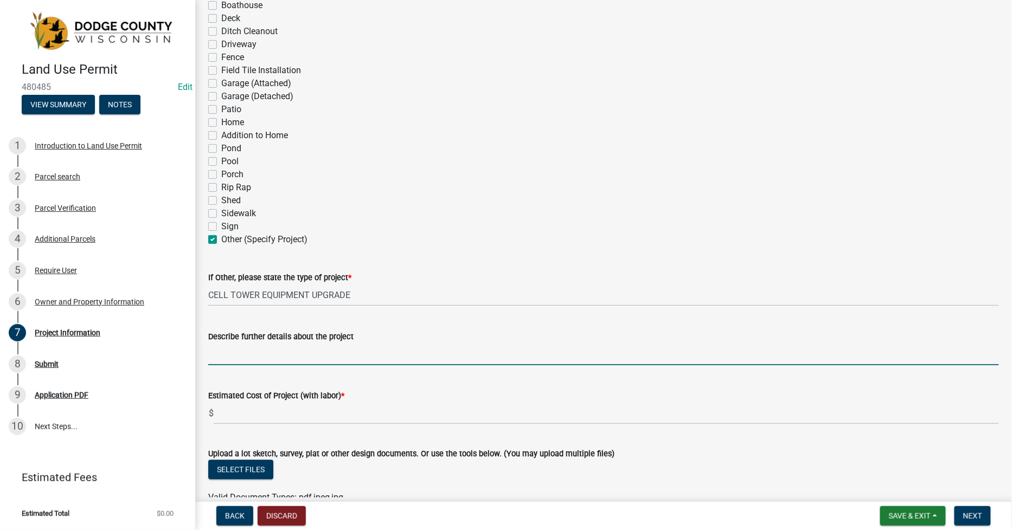
scroll to position [663, 0]
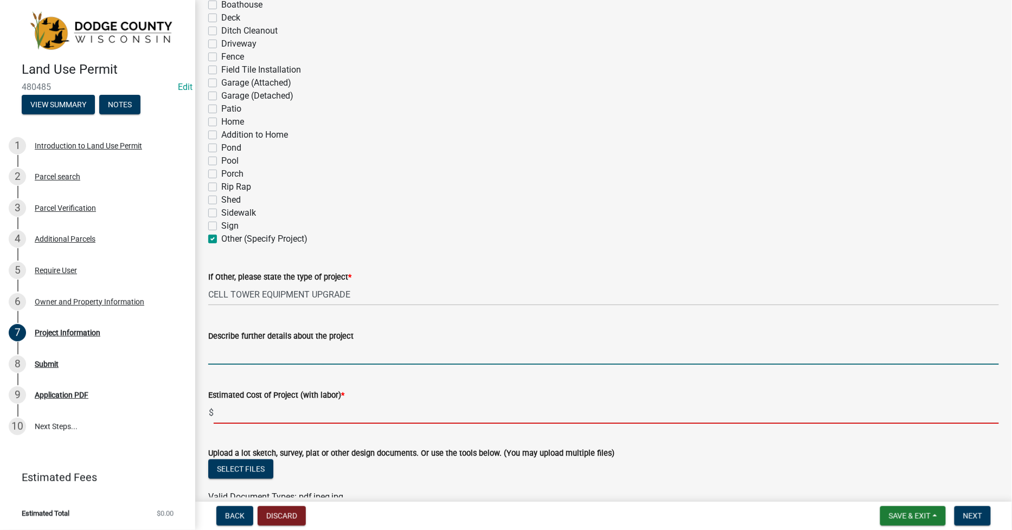
click at [249, 415] on input "text" at bounding box center [606, 413] width 785 height 22
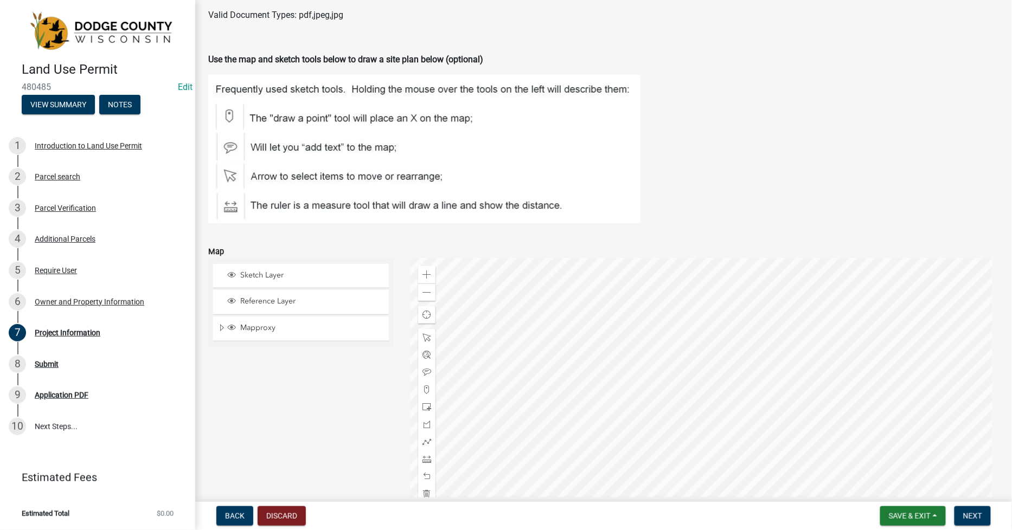
scroll to position [1228, 0]
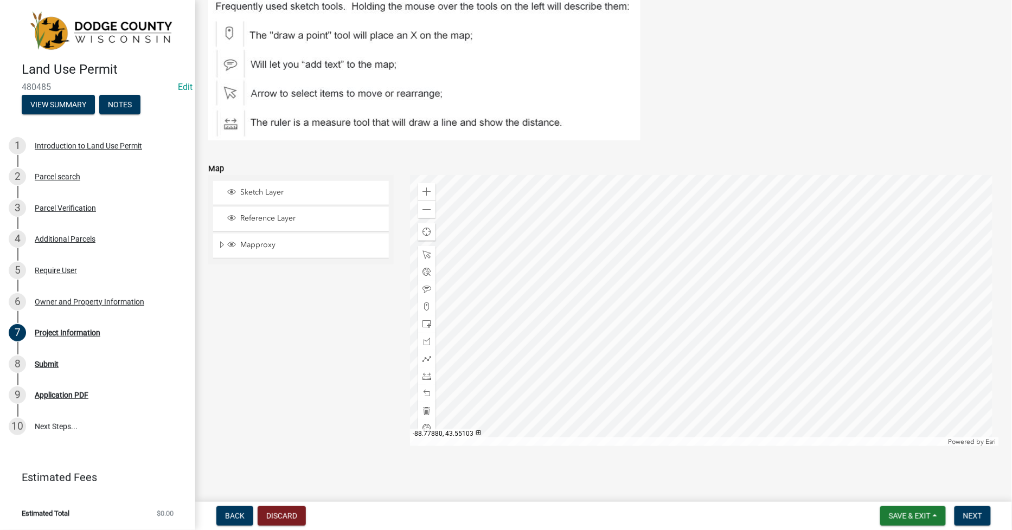
type input "20000"
click at [589, 248] on div at bounding box center [704, 310] width 589 height 271
click at [431, 207] on div "Zoom out" at bounding box center [426, 209] width 17 height 17
click at [693, 185] on div at bounding box center [704, 310] width 589 height 271
click at [426, 309] on span at bounding box center [426, 307] width 9 height 9
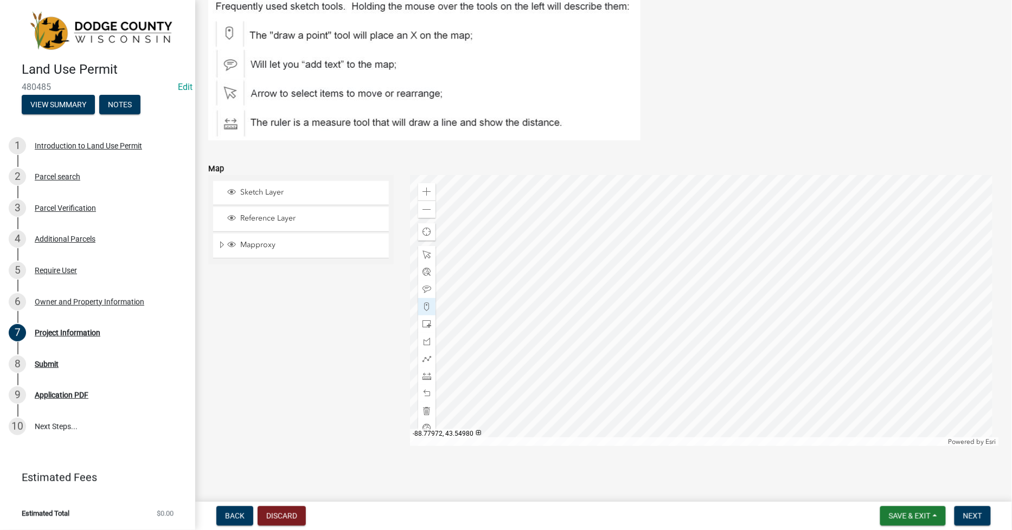
click at [552, 323] on div at bounding box center [704, 310] width 589 height 271
click at [970, 515] on span "Next" at bounding box center [972, 516] width 19 height 9
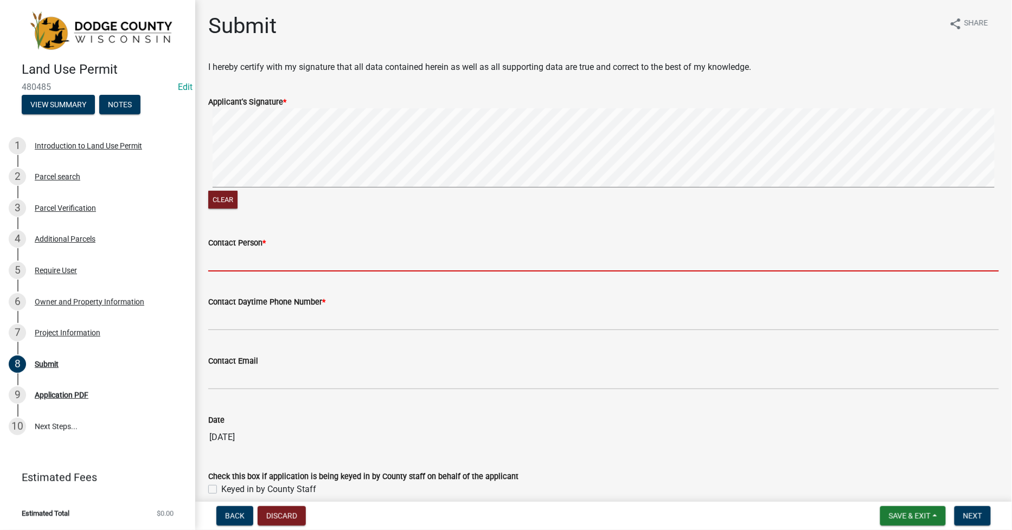
click at [228, 259] on input "Contact Person *" at bounding box center [603, 260] width 791 height 22
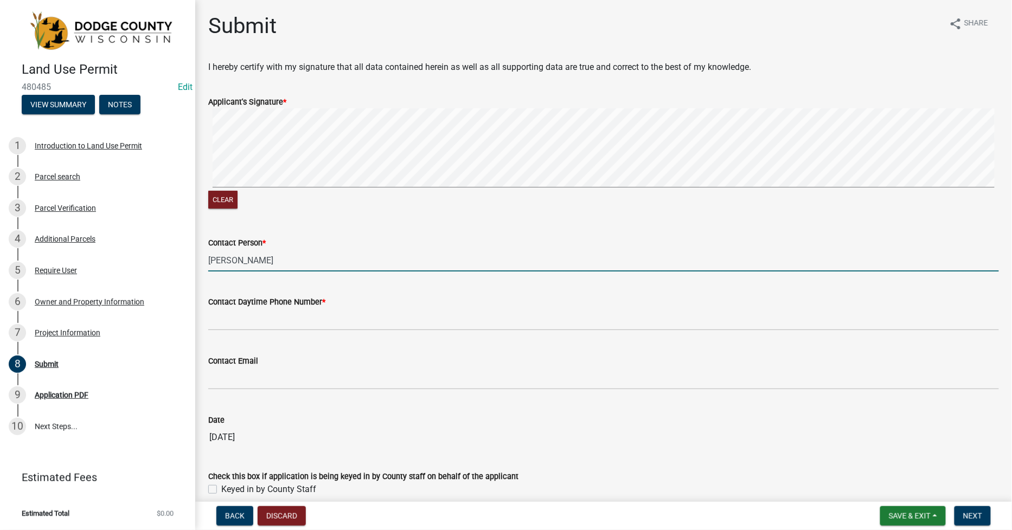
type input "[PERSON_NAME]"
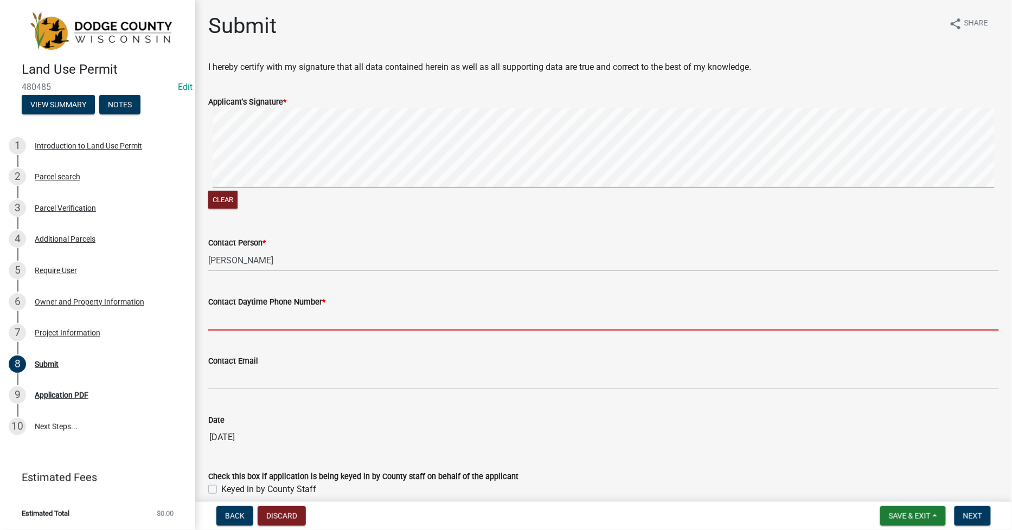
type input "2"
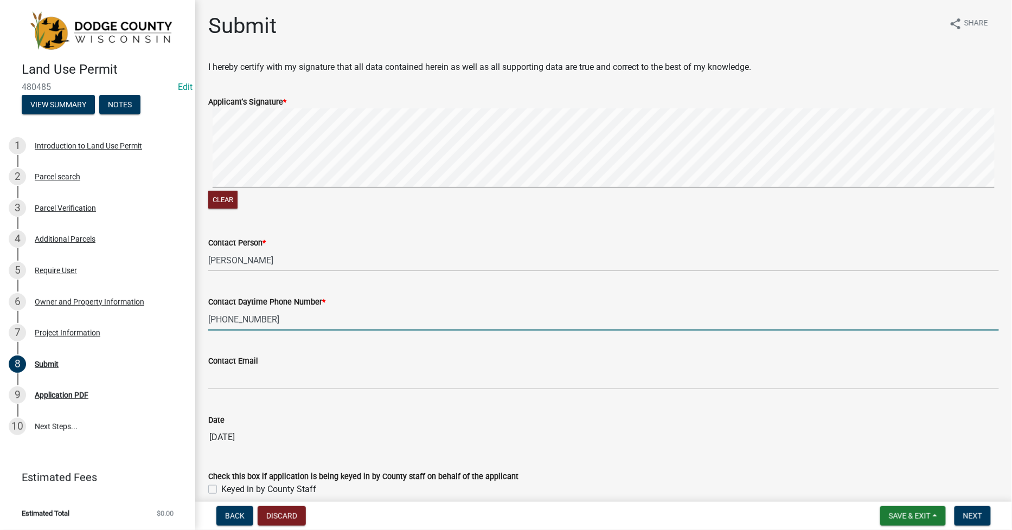
type input "[PHONE_NUMBER]"
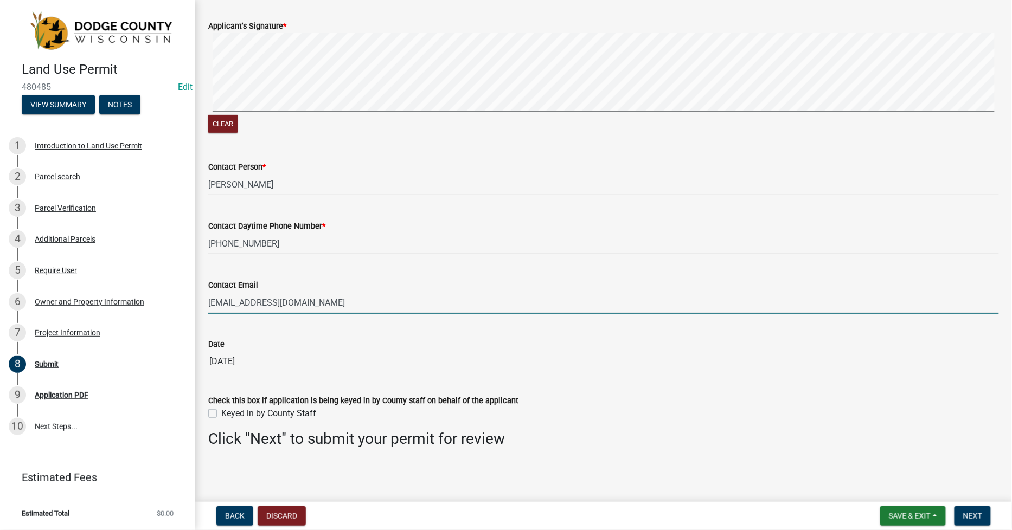
scroll to position [76, 0]
type input "[EMAIL_ADDRESS][DOMAIN_NAME]"
click at [221, 413] on label "Keyed in by County Staff" at bounding box center [268, 413] width 95 height 13
click at [221, 413] on input "Keyed in by County Staff" at bounding box center [224, 410] width 7 height 7
checkbox input "true"
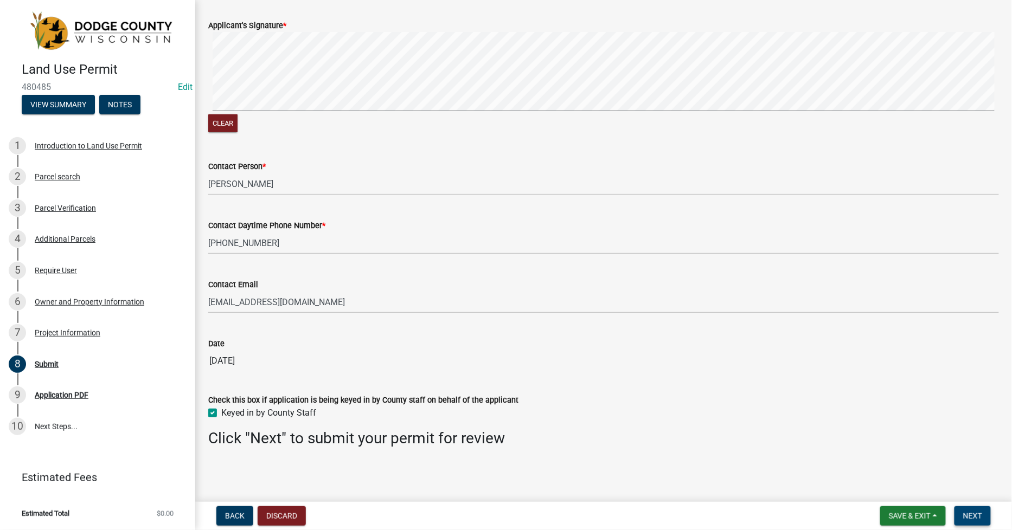
click at [972, 516] on span "Next" at bounding box center [972, 516] width 19 height 9
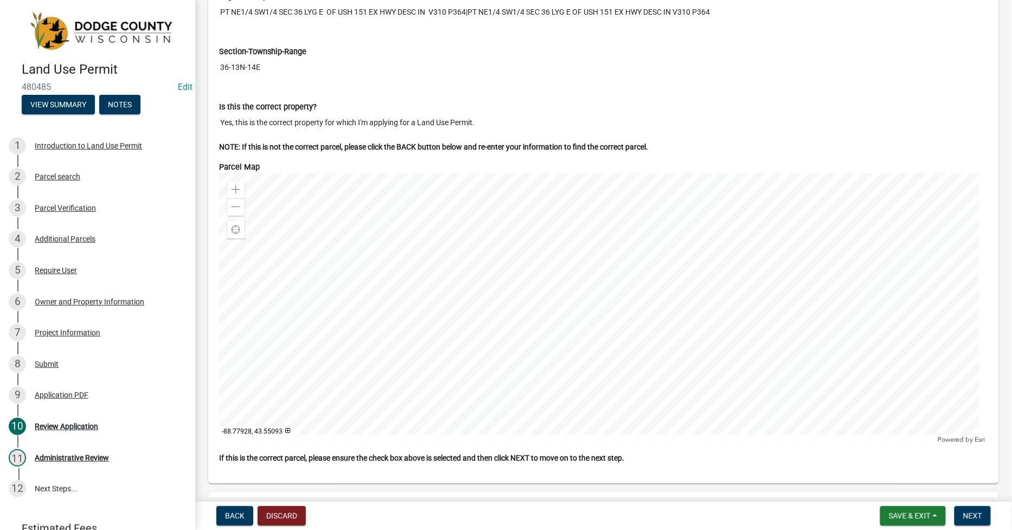
scroll to position [1265, 0]
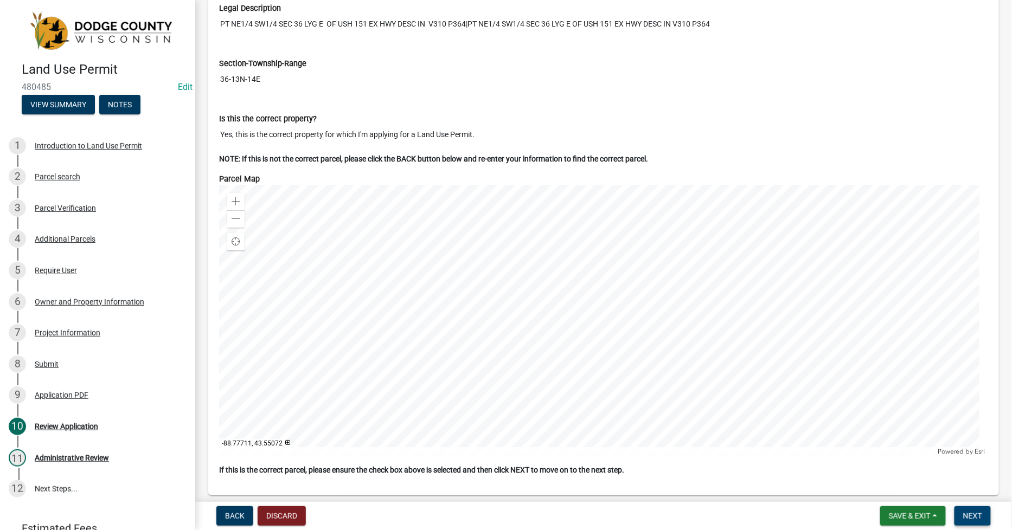
click at [978, 516] on span "Next" at bounding box center [972, 516] width 19 height 9
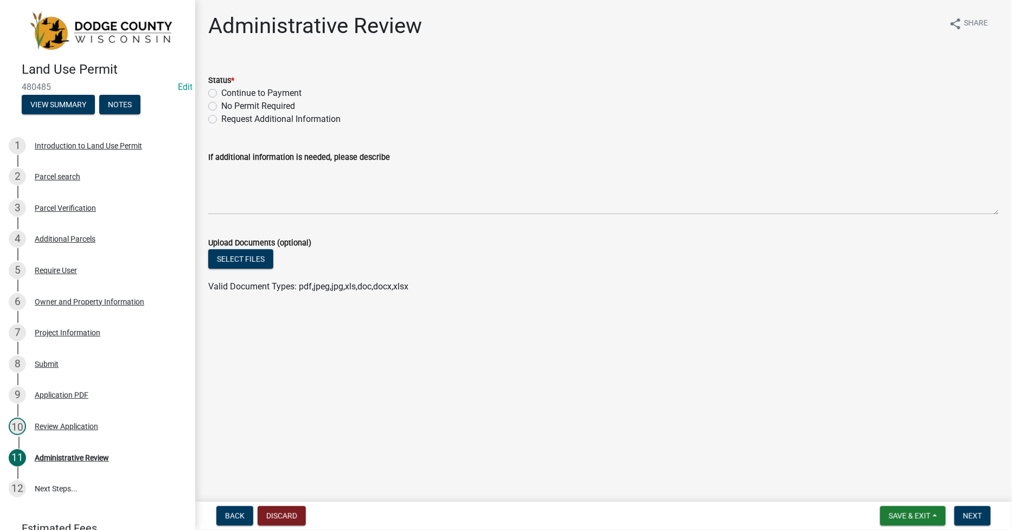
click at [221, 89] on label "Continue to Payment" at bounding box center [261, 93] width 80 height 13
click at [221, 89] on input "Continue to Payment" at bounding box center [224, 90] width 7 height 7
radio input "true"
click at [969, 517] on span "Next" at bounding box center [972, 516] width 19 height 9
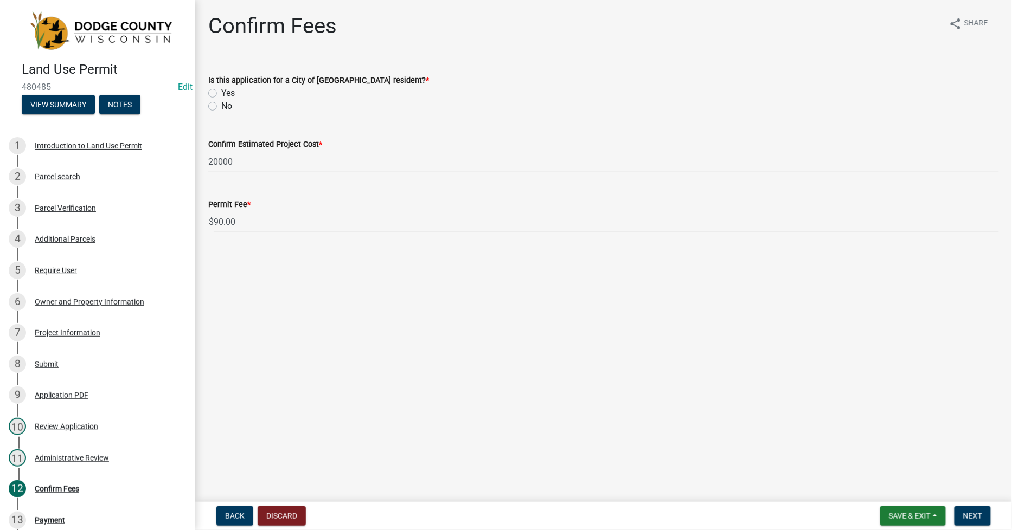
click at [221, 106] on label "No" at bounding box center [226, 106] width 11 height 13
click at [221, 106] on input "No" at bounding box center [224, 103] width 7 height 7
radio input "true"
click at [975, 513] on span "Next" at bounding box center [972, 516] width 19 height 9
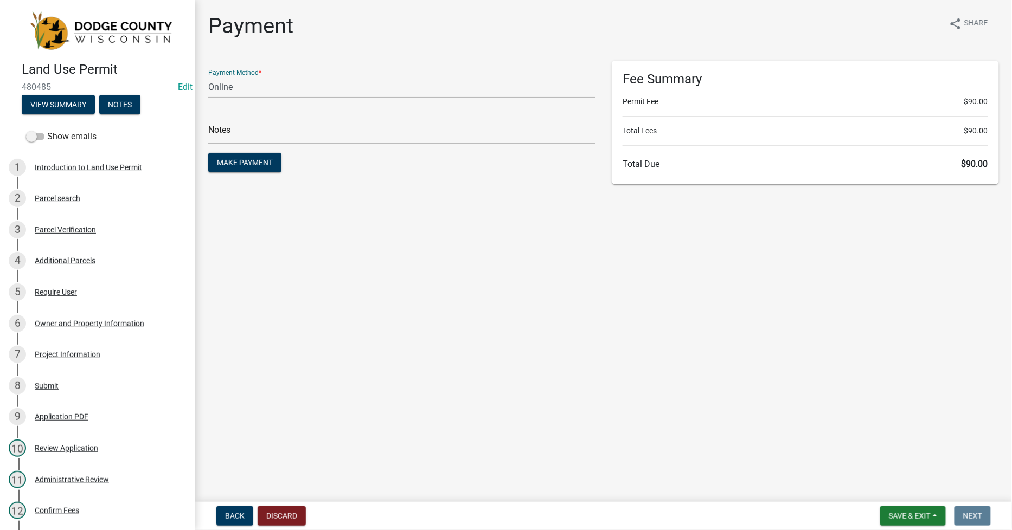
click at [229, 84] on select "Credit Card POS Check Cash Online" at bounding box center [401, 87] width 387 height 22
select select "1: 0"
click at [208, 76] on select "Credit Card POS Check Cash Online" at bounding box center [401, 87] width 387 height 22
click at [213, 134] on input "text" at bounding box center [401, 133] width 387 height 22
type input "UNKNOWN"
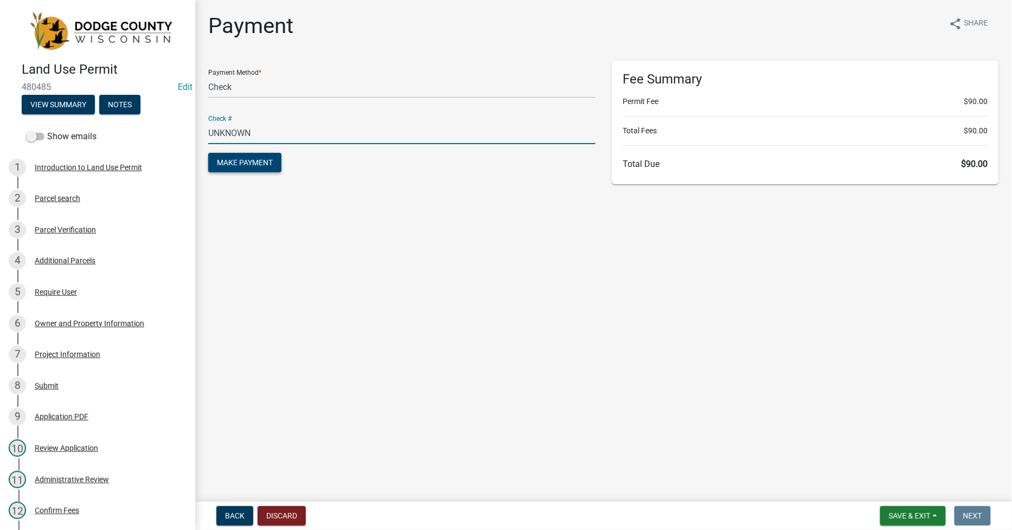
click at [253, 163] on span "Make Payment" at bounding box center [245, 162] width 56 height 9
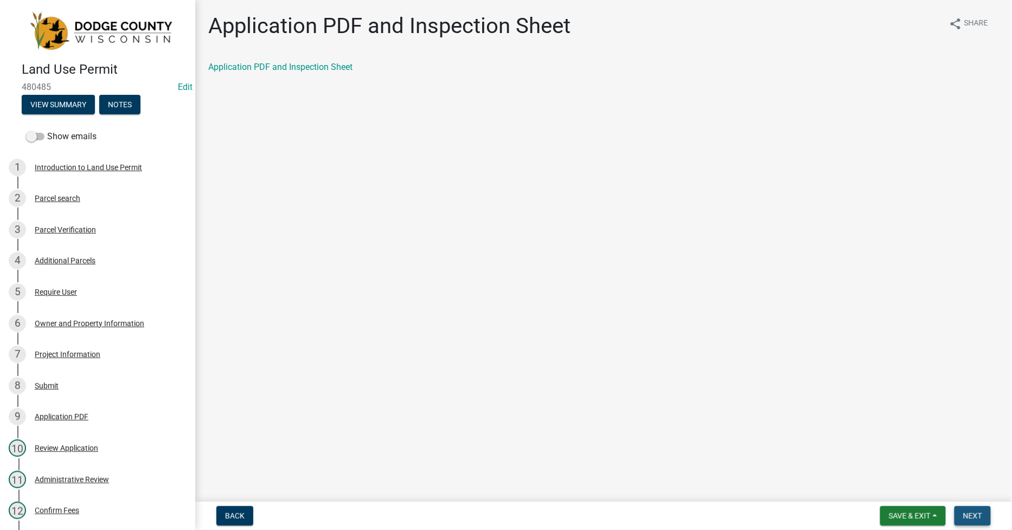
click at [969, 520] on span "Next" at bounding box center [972, 516] width 19 height 9
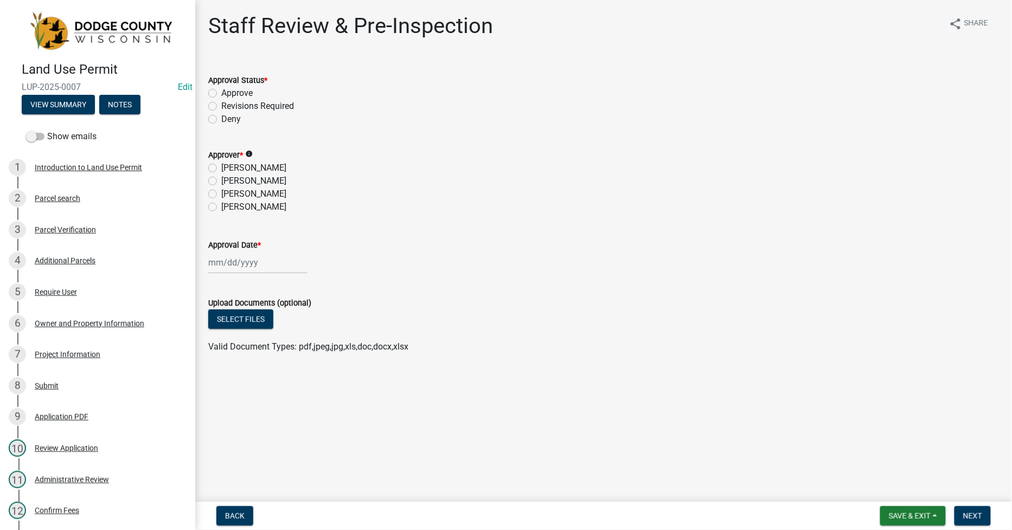
click at [221, 93] on label "Approve" at bounding box center [236, 93] width 31 height 13
click at [221, 93] on input "Approve" at bounding box center [224, 90] width 7 height 7
radio input "true"
click at [221, 182] on label "[PERSON_NAME]" at bounding box center [253, 181] width 65 height 13
click at [221, 182] on input "[PERSON_NAME]" at bounding box center [224, 178] width 7 height 7
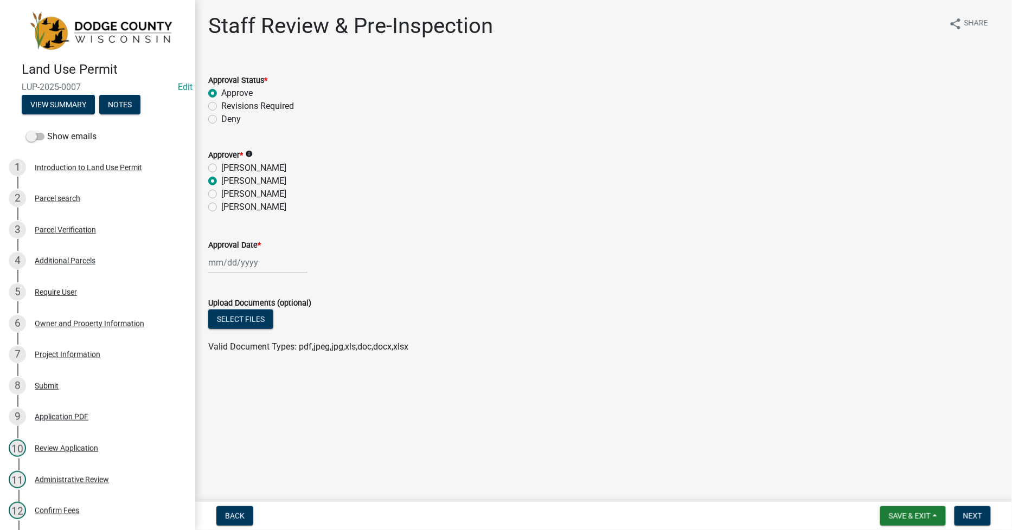
radio input "true"
select select "9"
select select "2025"
click at [210, 262] on div "[PERSON_NAME] Feb Mar Apr [PERSON_NAME][DATE] Oct Nov [DATE] 1526 1527 1528 152…" at bounding box center [257, 263] width 99 height 22
click at [289, 335] on div "12" at bounding box center [288, 337] width 17 height 17
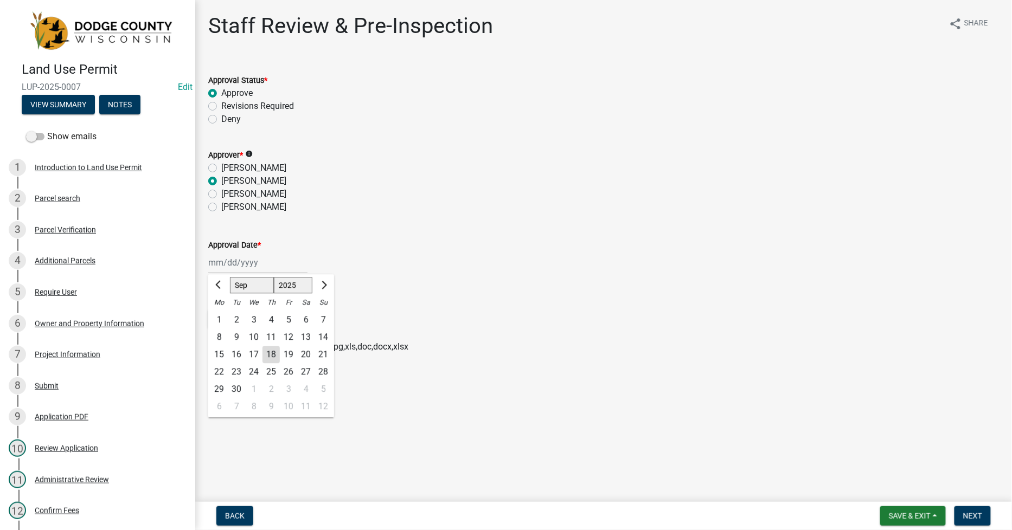
type input "[DATE]"
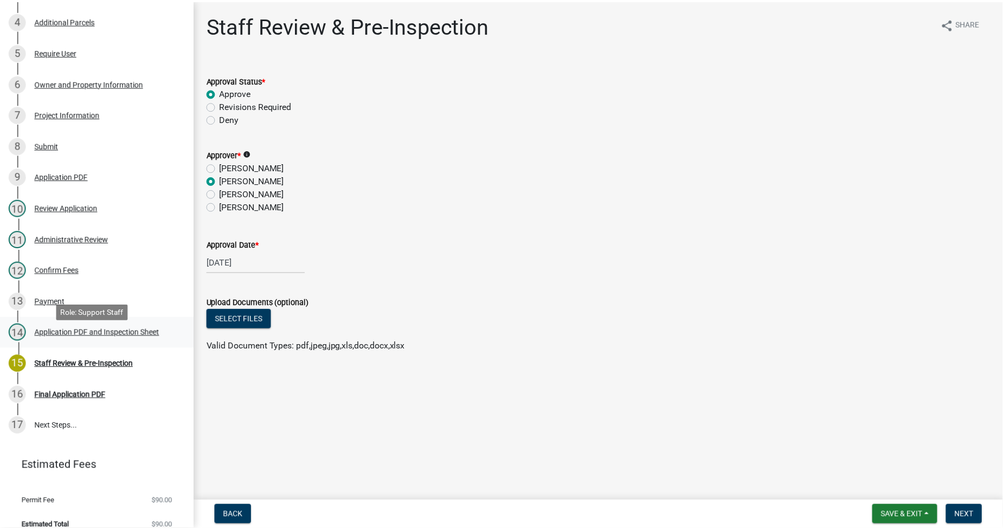
scroll to position [241, 0]
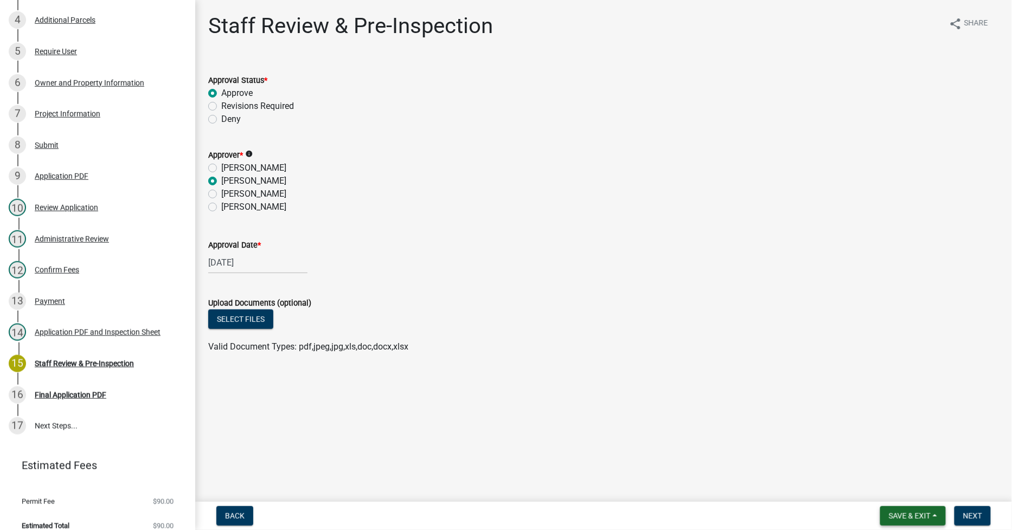
click at [908, 516] on span "Save & Exit" at bounding box center [910, 516] width 42 height 9
click at [889, 491] on button "Save & Exit" at bounding box center [902, 488] width 87 height 26
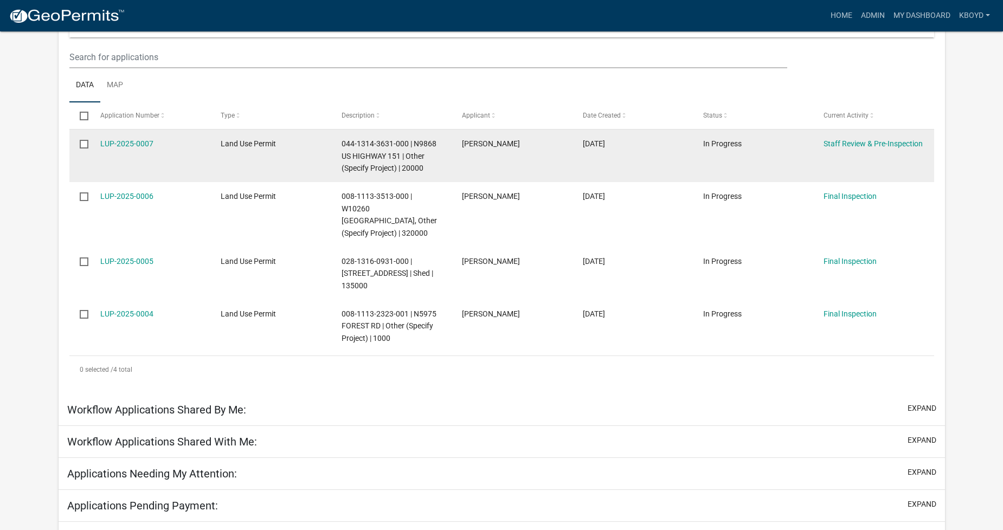
scroll to position [161, 0]
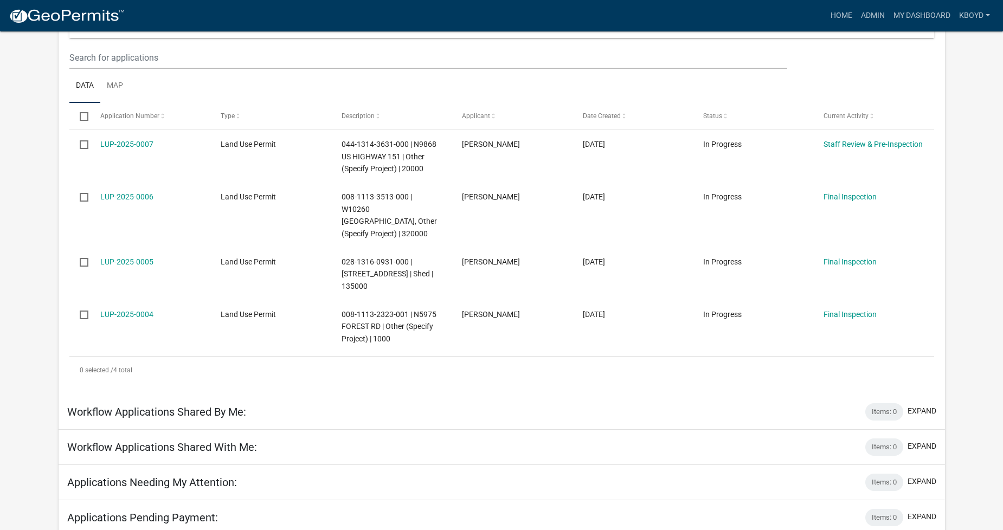
click at [144, 406] on h5 "Workflow Applications Shared By Me:" at bounding box center [156, 412] width 179 height 13
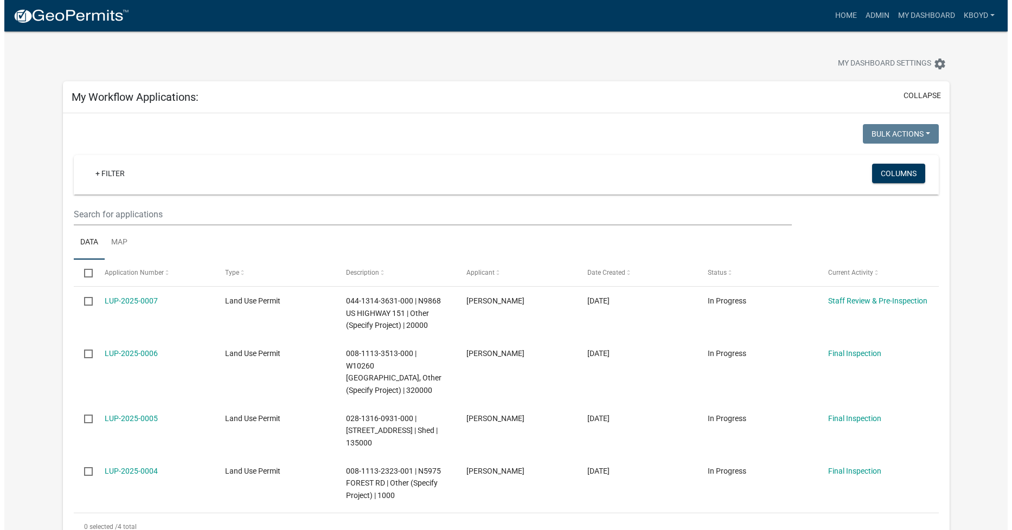
scroll to position [0, 0]
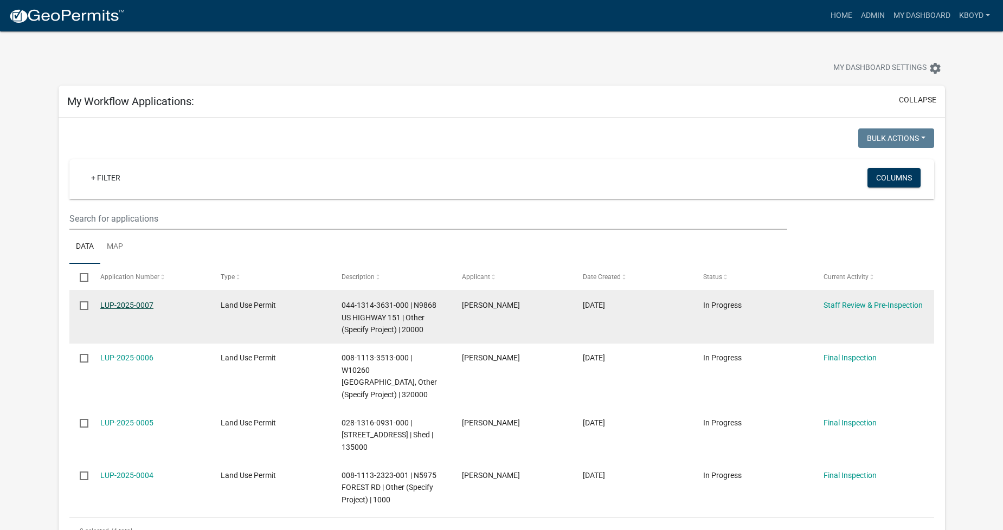
click at [122, 305] on link "LUP-2025-0007" at bounding box center [126, 305] width 53 height 9
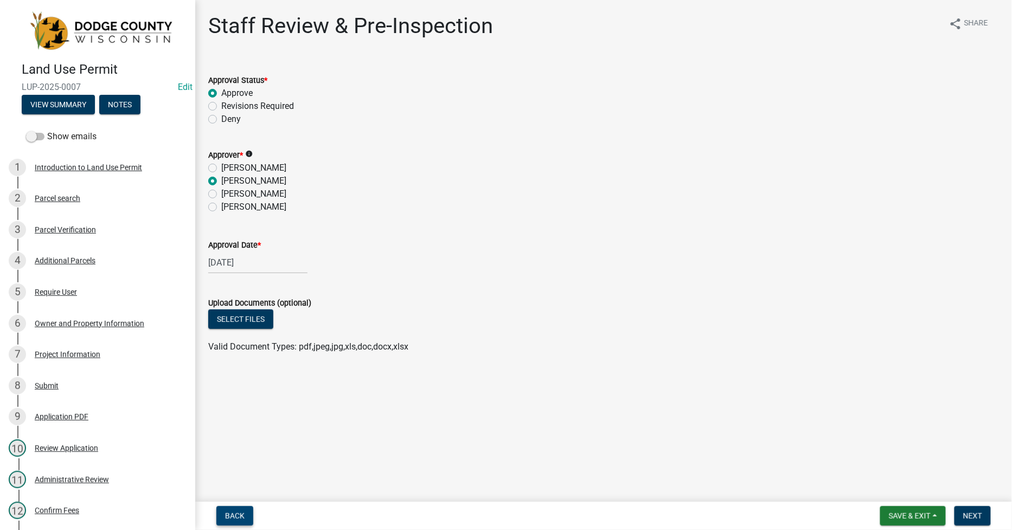
click at [235, 516] on span "Back" at bounding box center [235, 516] width 20 height 9
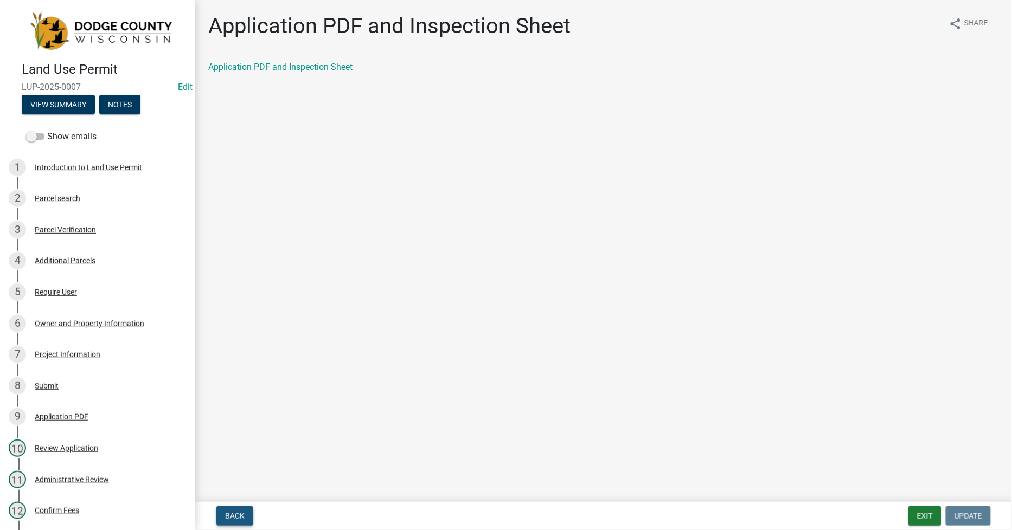
click at [234, 512] on span "Back" at bounding box center [235, 516] width 20 height 9
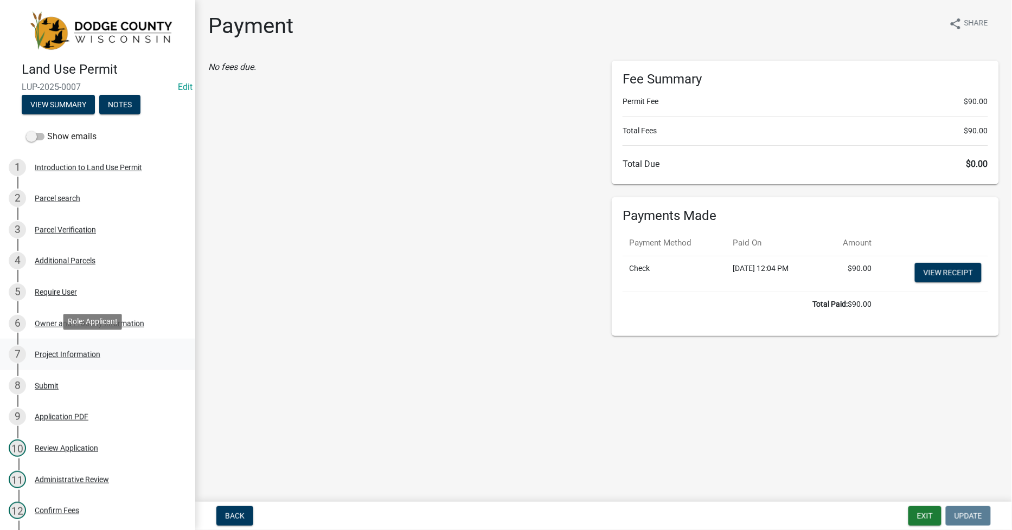
click at [55, 351] on div "Project Information" at bounding box center [68, 355] width 66 height 8
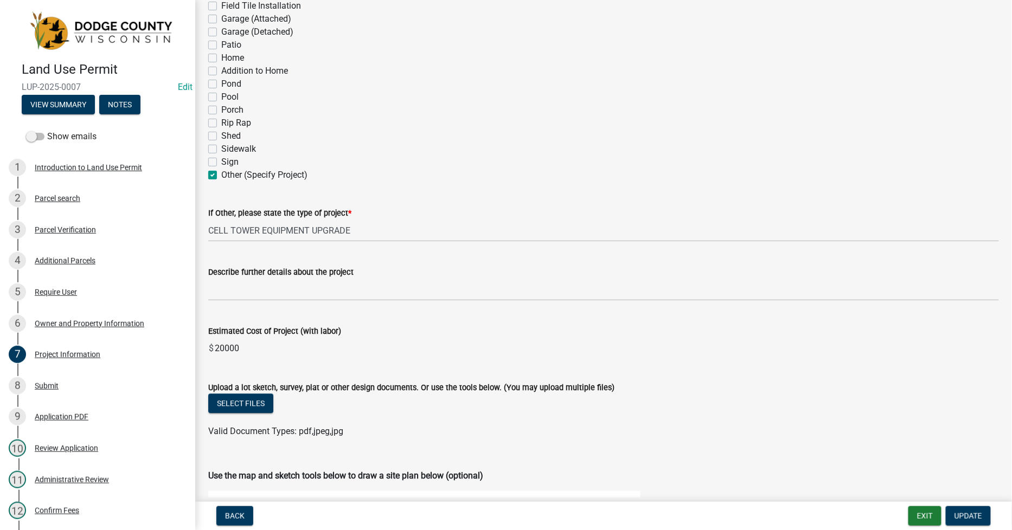
scroll to position [723, 0]
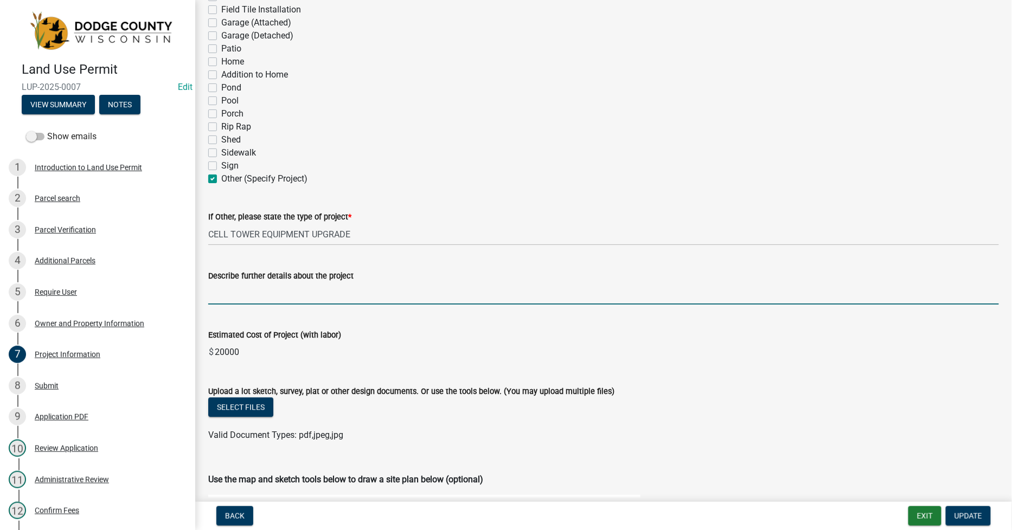
click at [217, 294] on input "Describe further details about the project" at bounding box center [603, 294] width 791 height 22
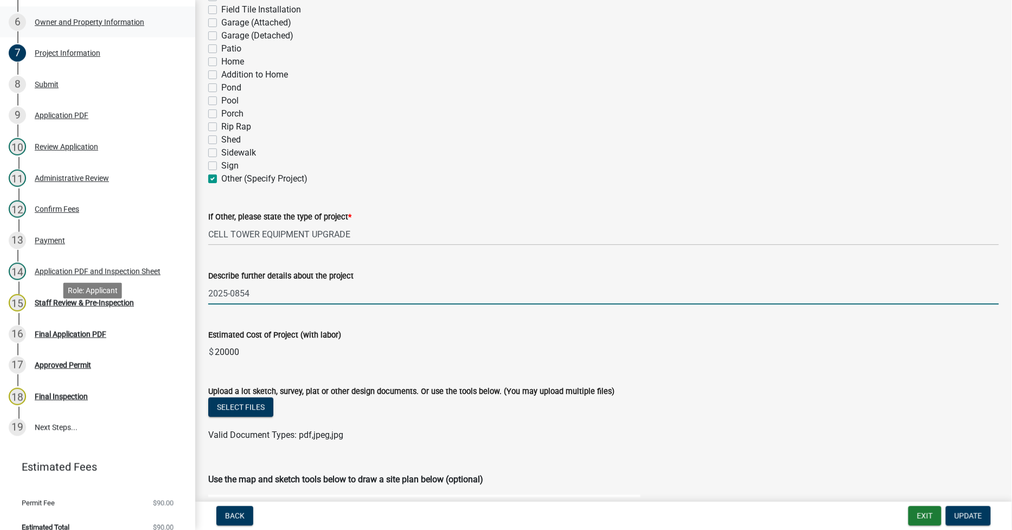
scroll to position [312, 0]
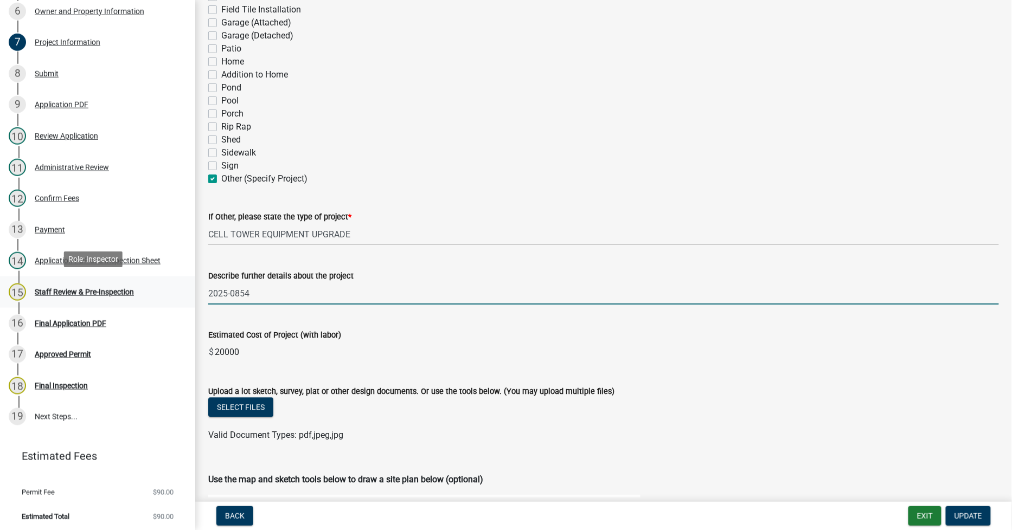
type input "2025-0854"
click at [53, 290] on div "Staff Review & Pre-Inspection" at bounding box center [84, 293] width 99 height 8
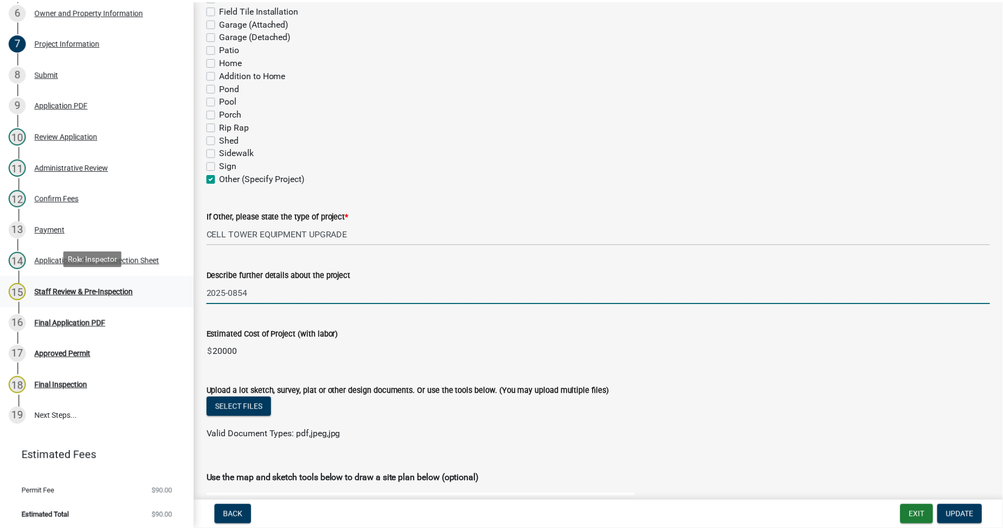
scroll to position [0, 0]
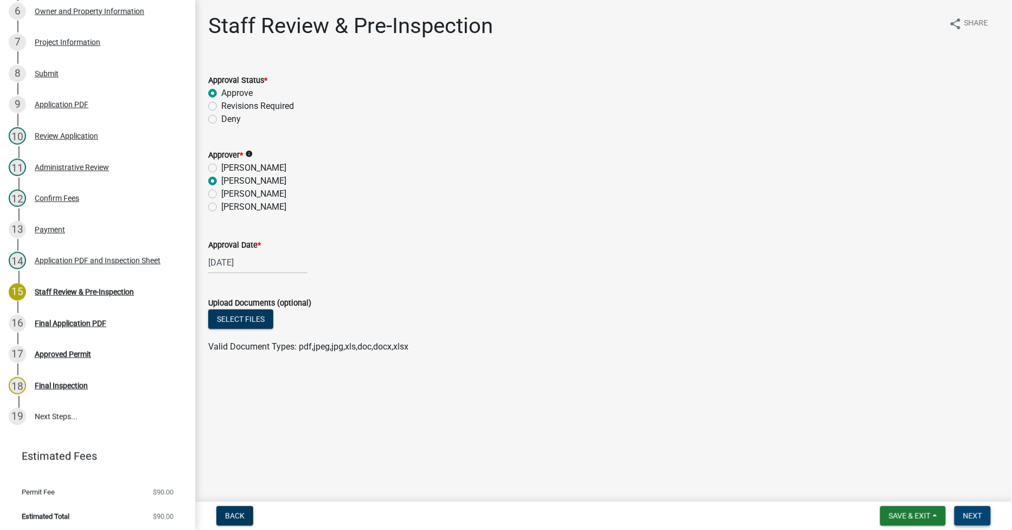
click at [969, 519] on span "Next" at bounding box center [972, 516] width 19 height 9
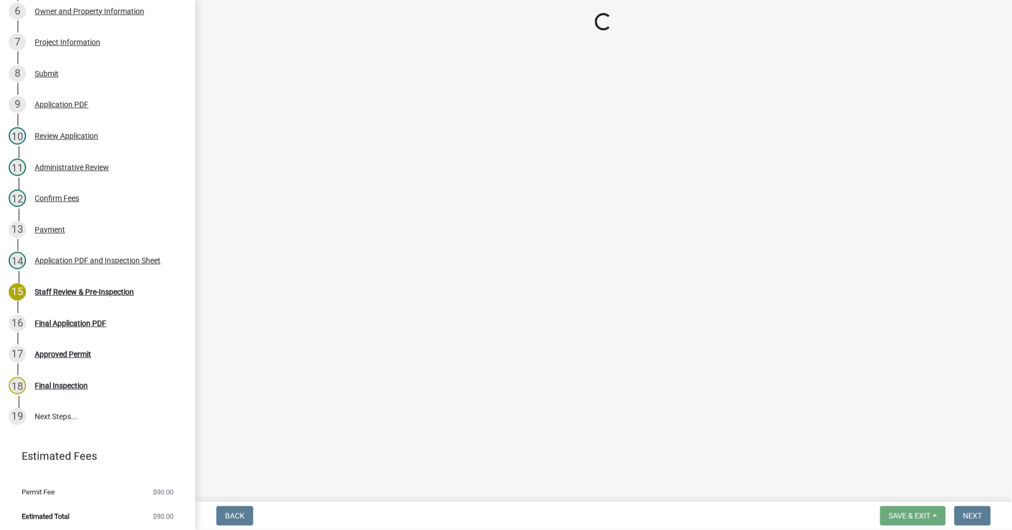
select select "fe08f780-4a60-4fd6-aa75-ac149b195867"
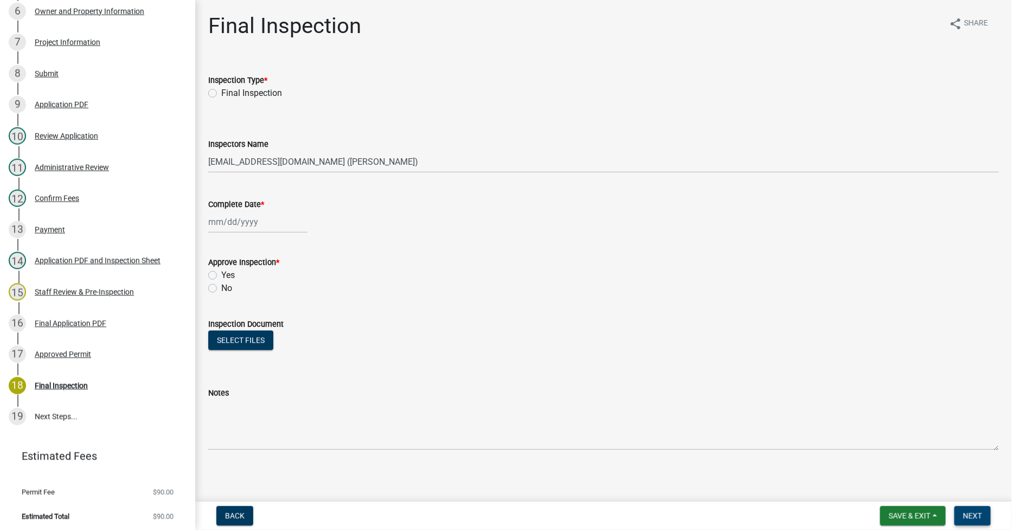
click at [968, 512] on span "Next" at bounding box center [972, 516] width 19 height 9
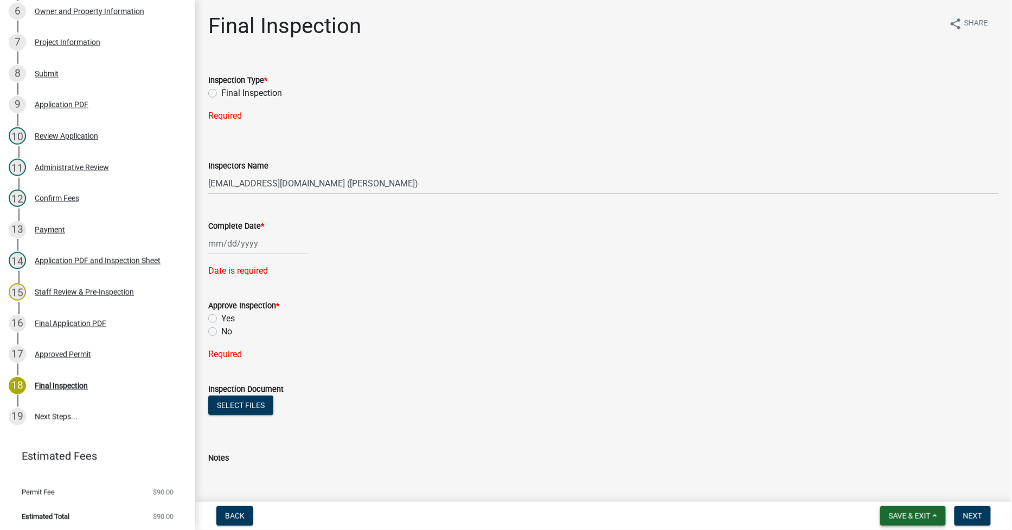
click at [892, 514] on span "Save & Exit" at bounding box center [910, 516] width 42 height 9
click at [881, 489] on button "Save & Exit" at bounding box center [902, 488] width 87 height 26
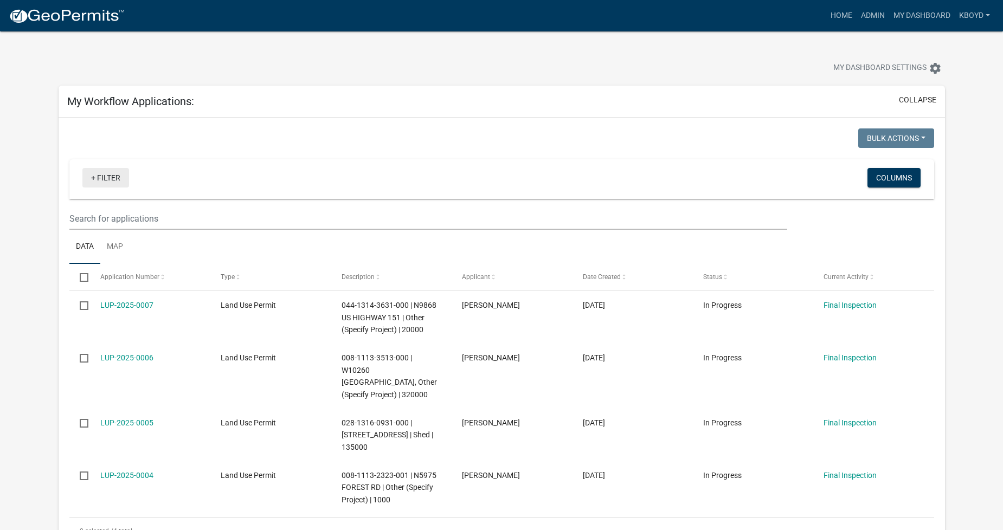
click at [93, 177] on link "+ Filter" at bounding box center [105, 178] width 47 height 20
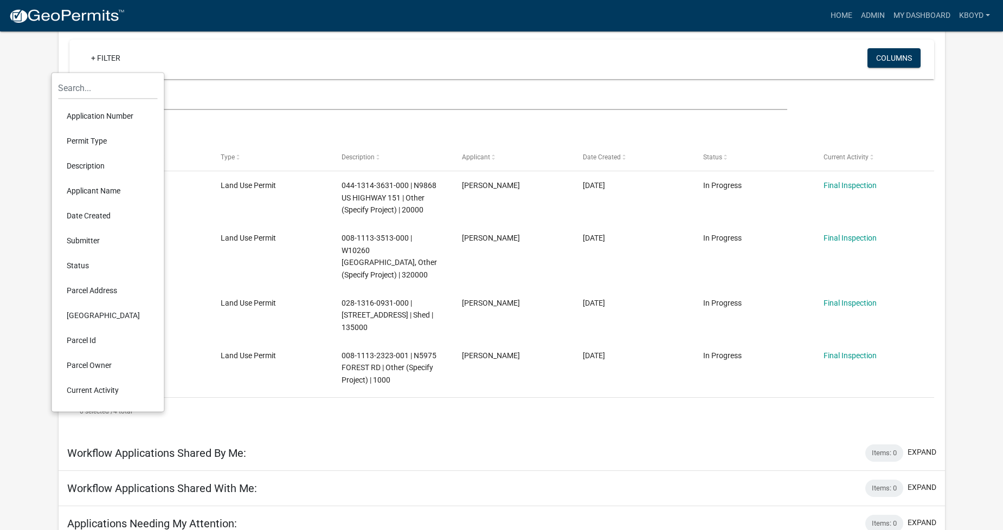
scroll to position [120, 0]
click at [87, 391] on li "Current Activity" at bounding box center [107, 389] width 99 height 25
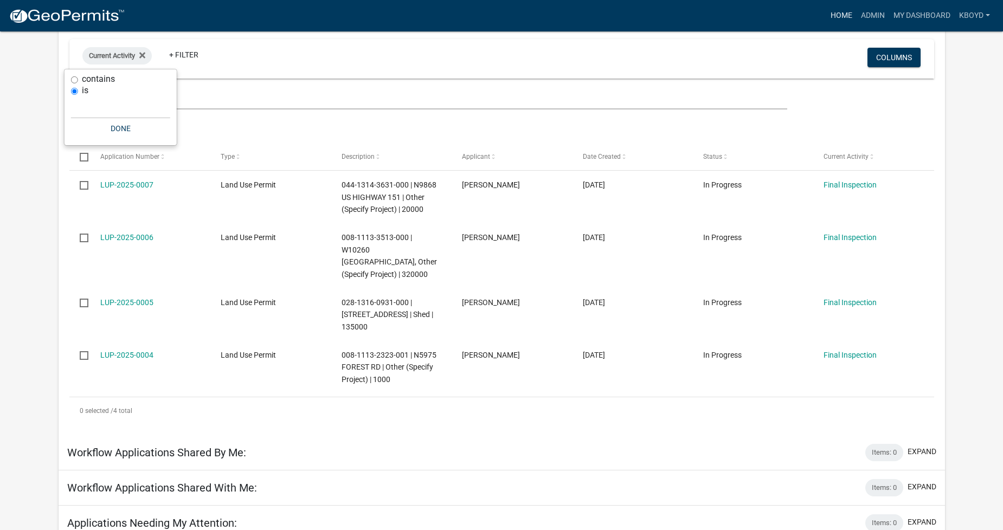
click at [834, 13] on link "Home" at bounding box center [842, 15] width 30 height 21
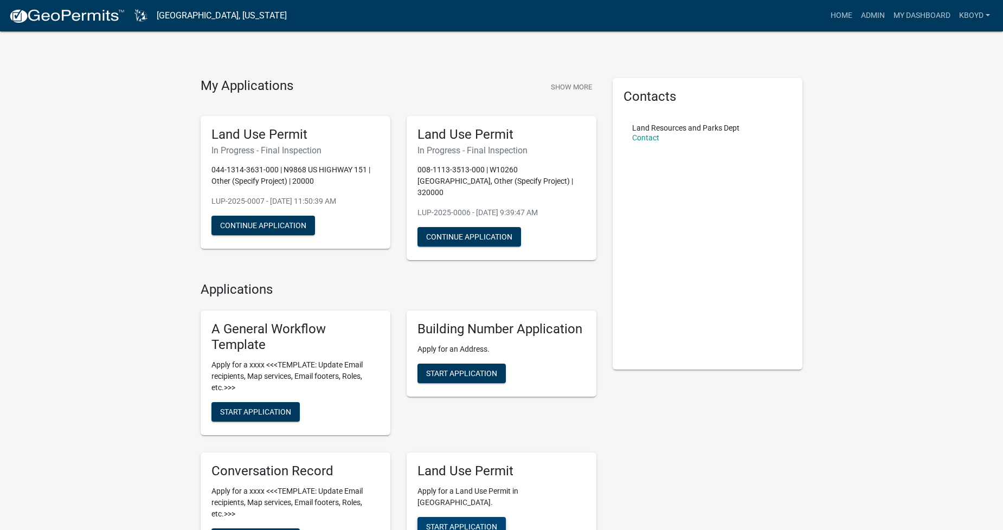
click at [453, 517] on button "Start Application" at bounding box center [462, 527] width 88 height 20
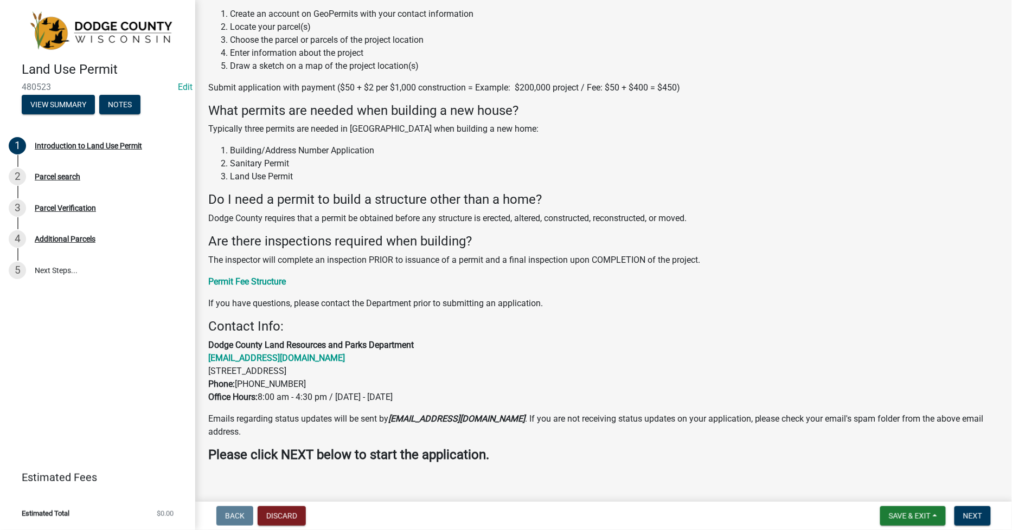
scroll to position [139, 0]
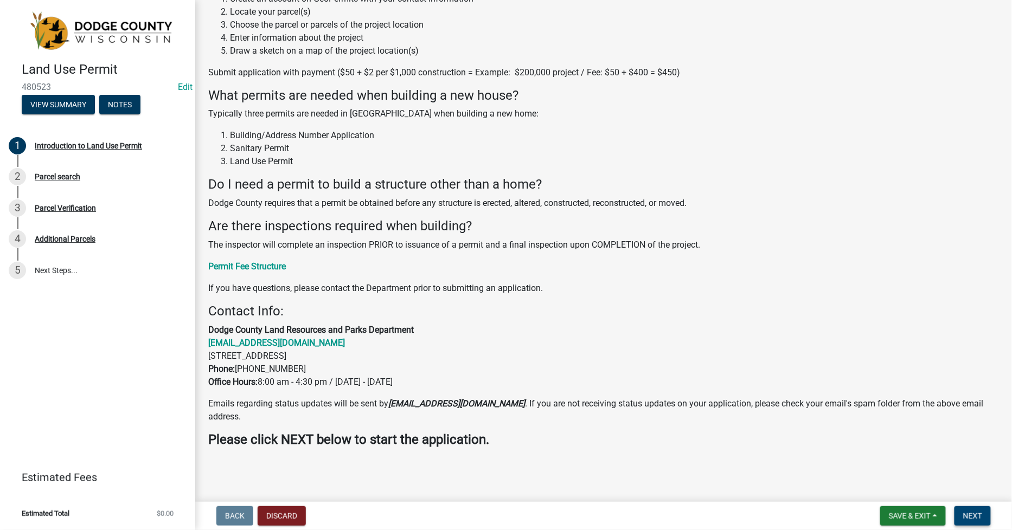
click at [979, 518] on span "Next" at bounding box center [972, 516] width 19 height 9
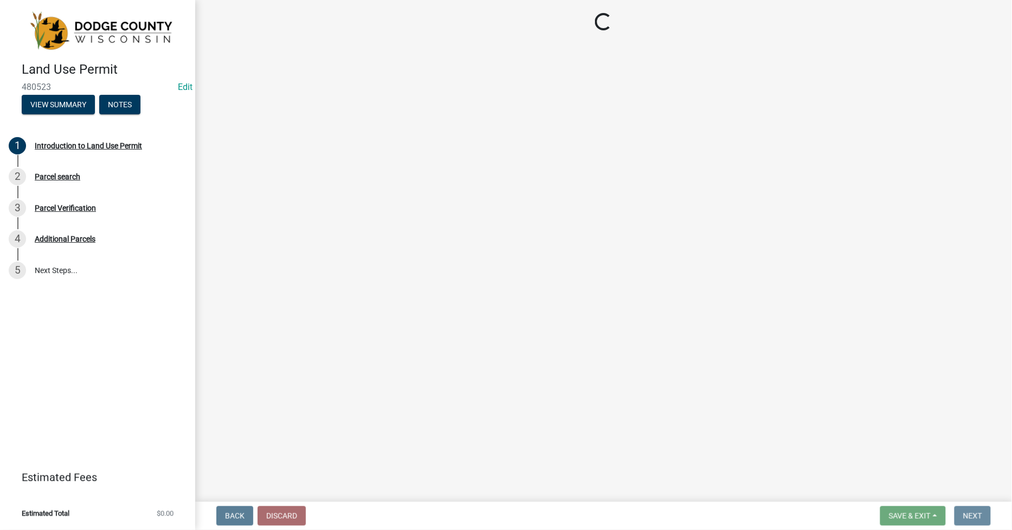
scroll to position [0, 0]
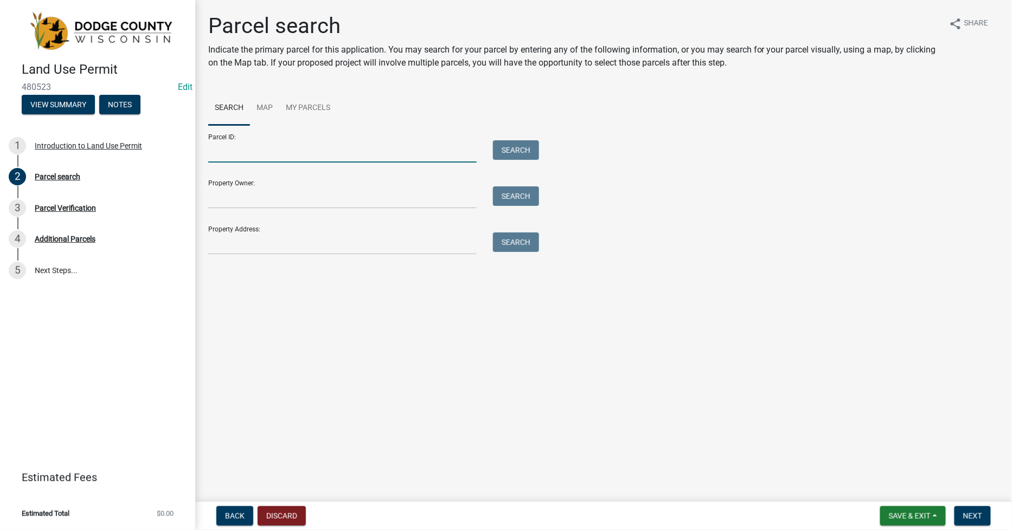
click at [213, 155] on input "Parcel ID:" at bounding box center [342, 151] width 268 height 22
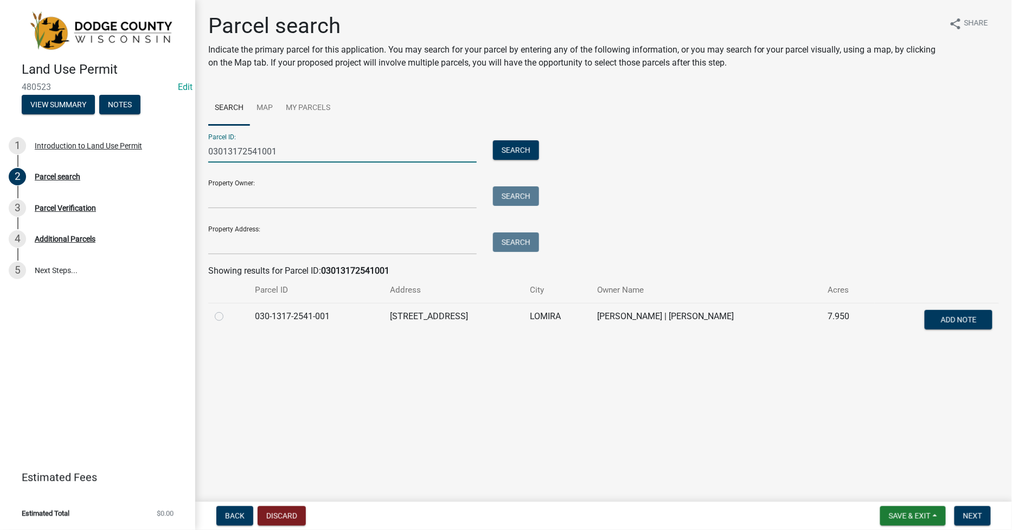
type input "03013172541001"
click at [228, 310] on label at bounding box center [228, 310] width 0 height 0
click at [228, 317] on input "radio" at bounding box center [231, 313] width 7 height 7
radio input "true"
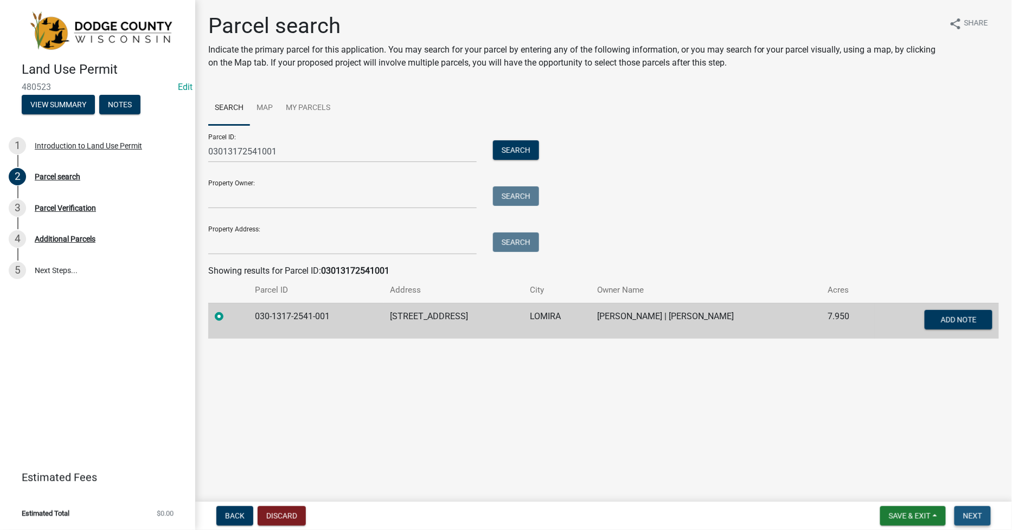
click at [968, 517] on span "Next" at bounding box center [972, 516] width 19 height 9
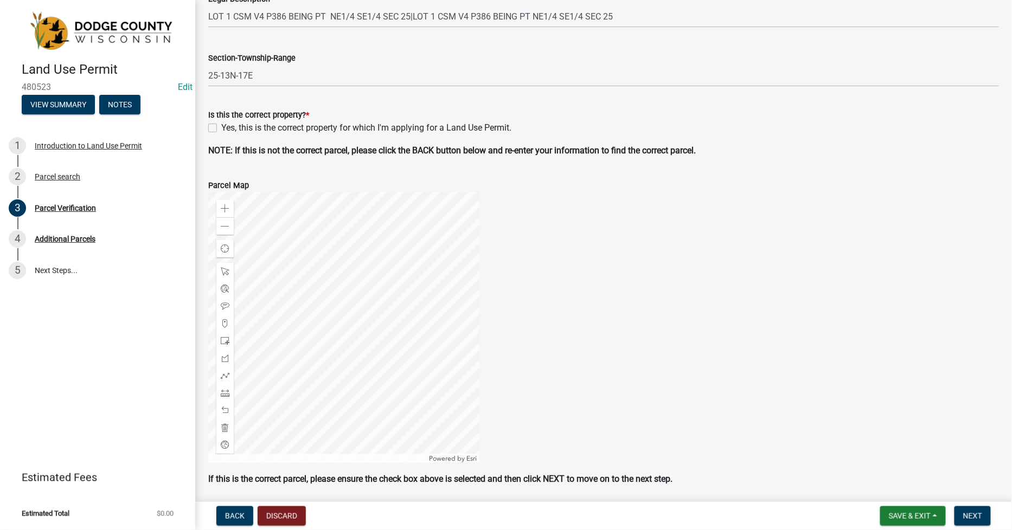
scroll to position [301, 0]
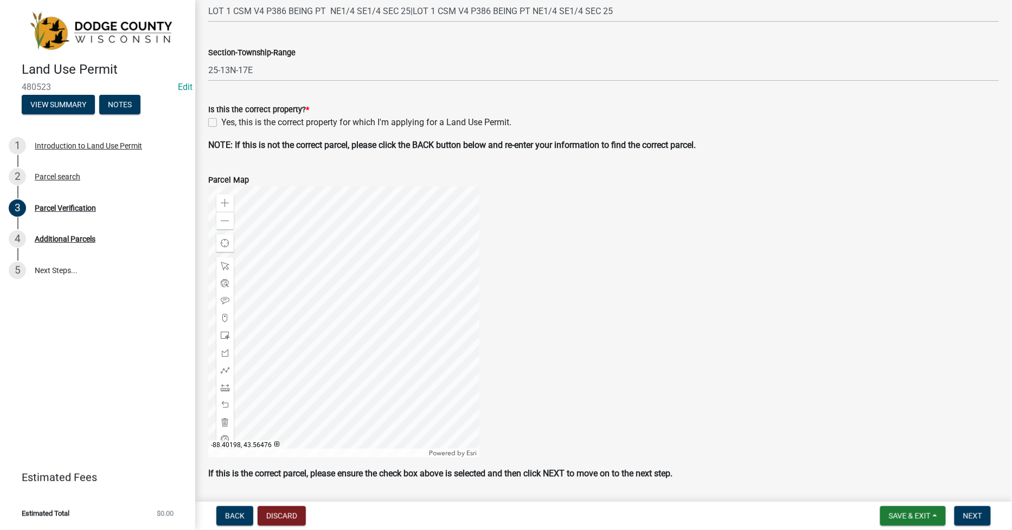
click at [221, 124] on label "Yes, this is the correct property for which I'm applying for a Land Use Permit." at bounding box center [366, 122] width 290 height 13
click at [221, 123] on input "Yes, this is the correct property for which I'm applying for a Land Use Permit." at bounding box center [224, 119] width 7 height 7
checkbox input "true"
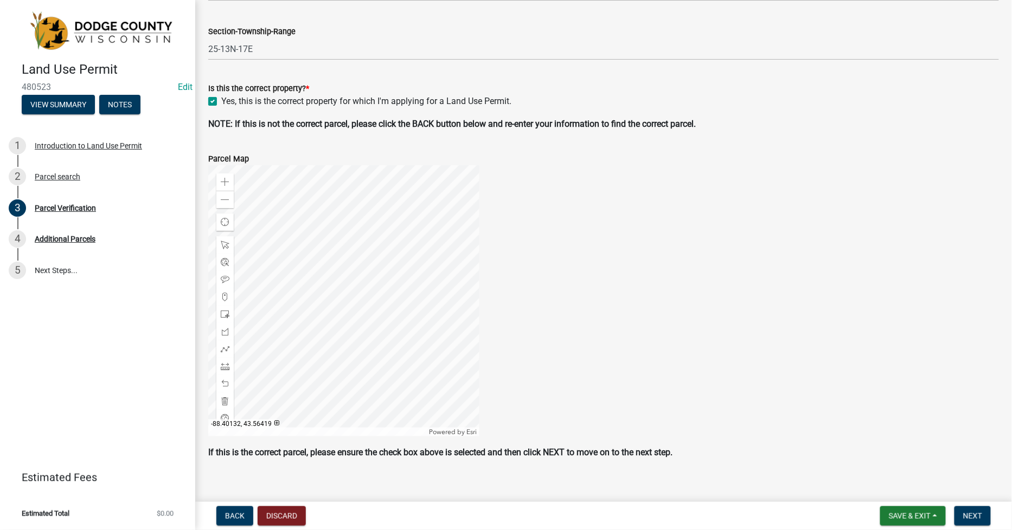
scroll to position [334, 0]
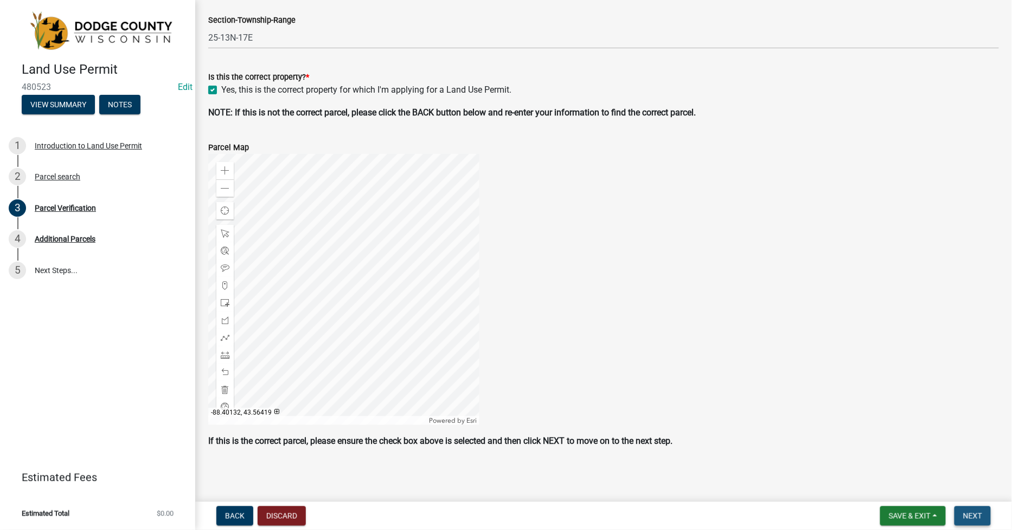
click at [973, 516] on span "Next" at bounding box center [972, 516] width 19 height 9
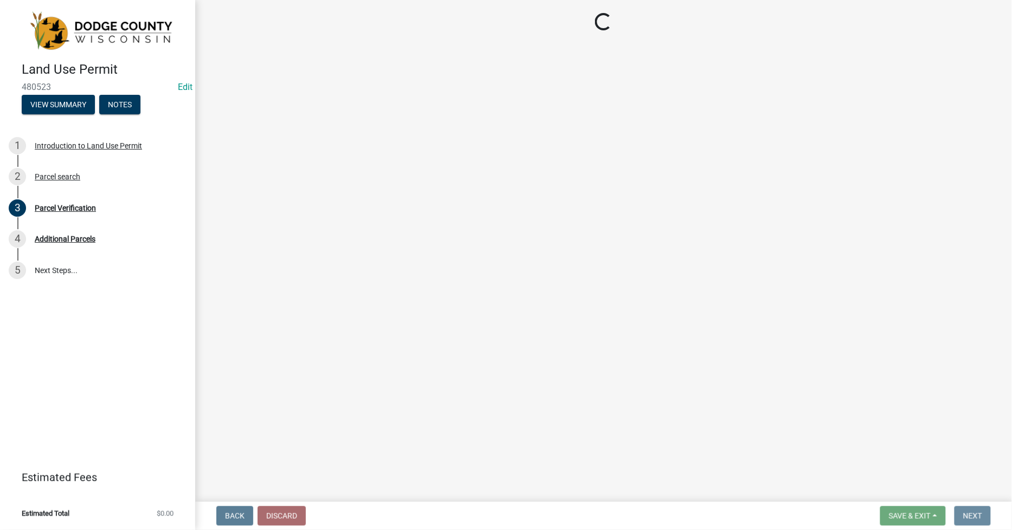
scroll to position [0, 0]
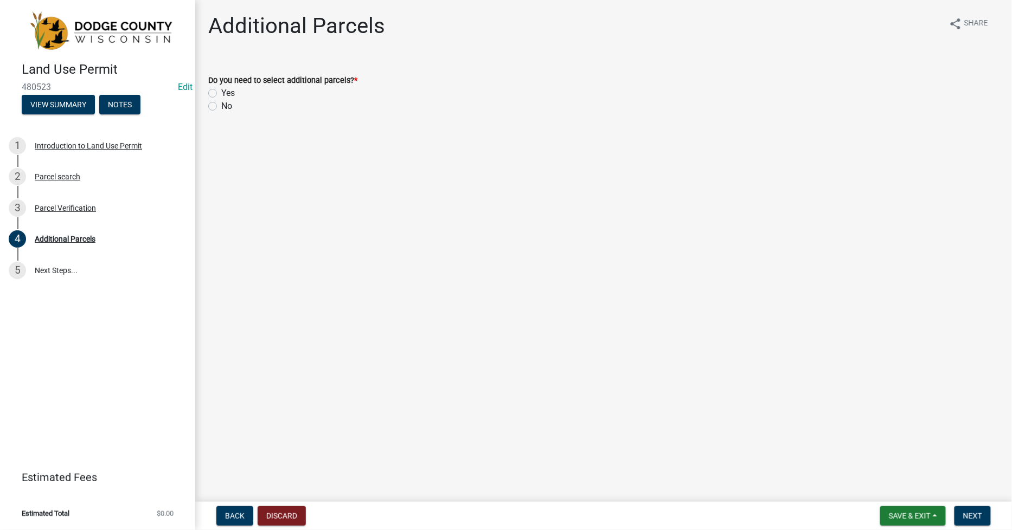
click at [221, 108] on label "No" at bounding box center [226, 106] width 11 height 13
click at [221, 107] on input "No" at bounding box center [224, 103] width 7 height 7
radio input "true"
click at [979, 512] on span "Next" at bounding box center [972, 516] width 19 height 9
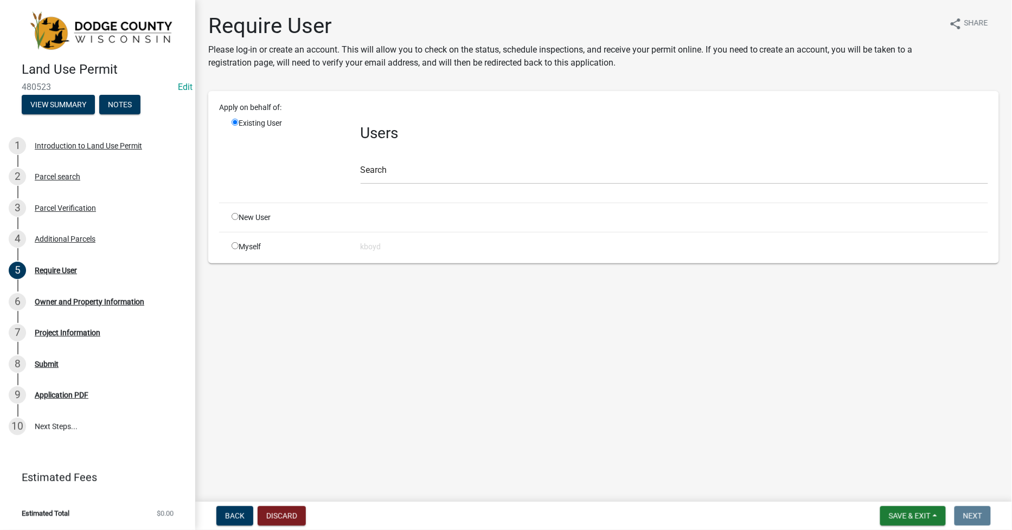
click at [246, 244] on div "Myself" at bounding box center [287, 246] width 129 height 11
click at [234, 247] on input "radio" at bounding box center [235, 245] width 7 height 7
radio input "true"
radio input "false"
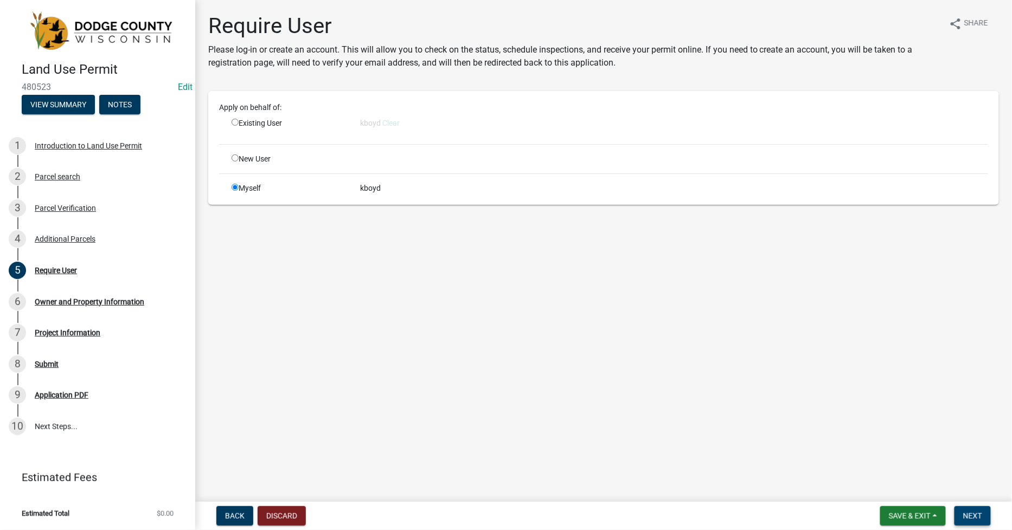
click at [971, 514] on span "Next" at bounding box center [972, 516] width 19 height 9
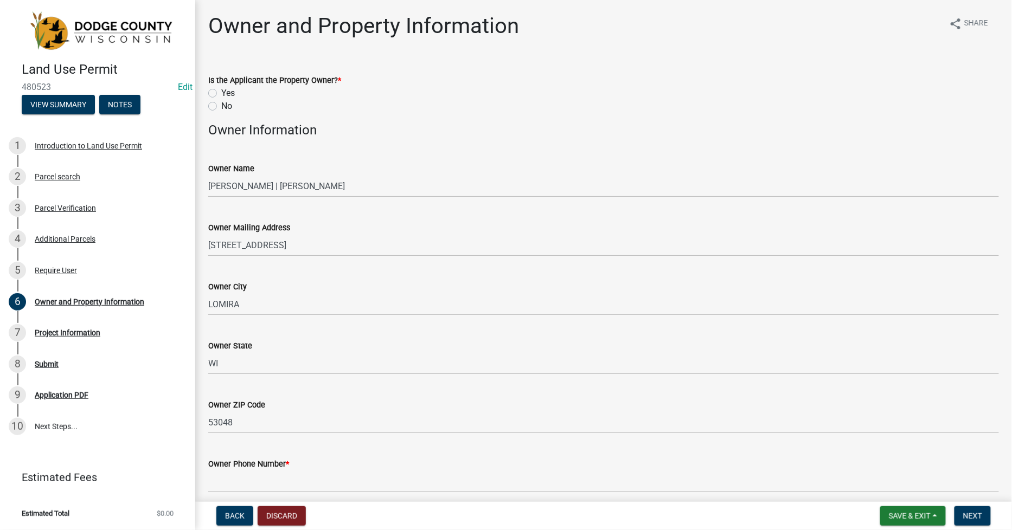
click at [221, 97] on label "Yes" at bounding box center [228, 93] width 14 height 13
click at [221, 94] on input "Yes" at bounding box center [224, 90] width 7 height 7
radio input "true"
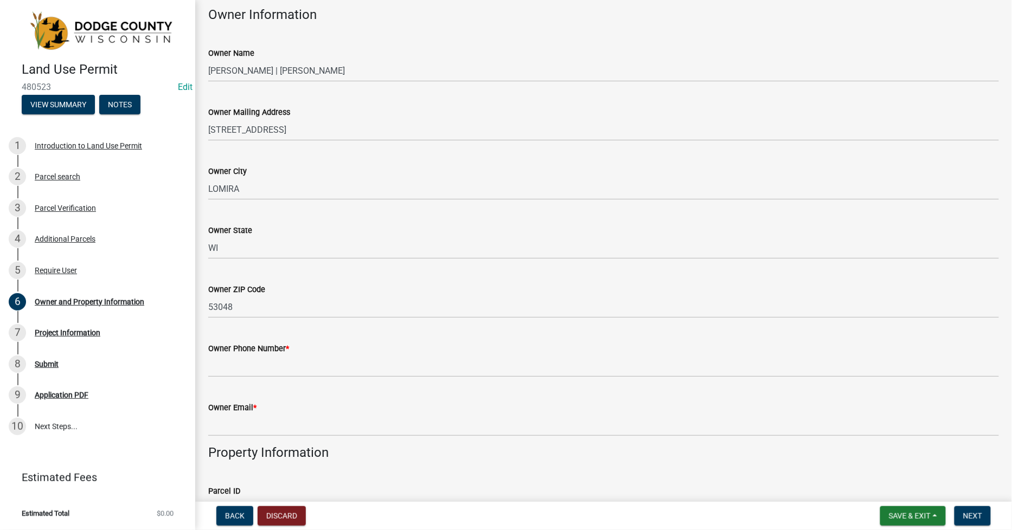
scroll to position [120, 0]
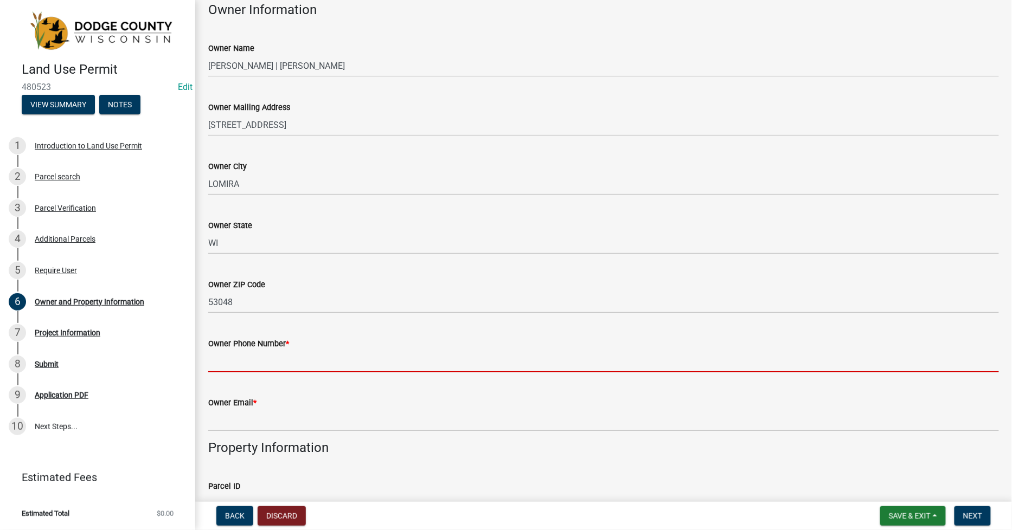
click at [215, 364] on input "Owner Phone Number *" at bounding box center [603, 361] width 791 height 22
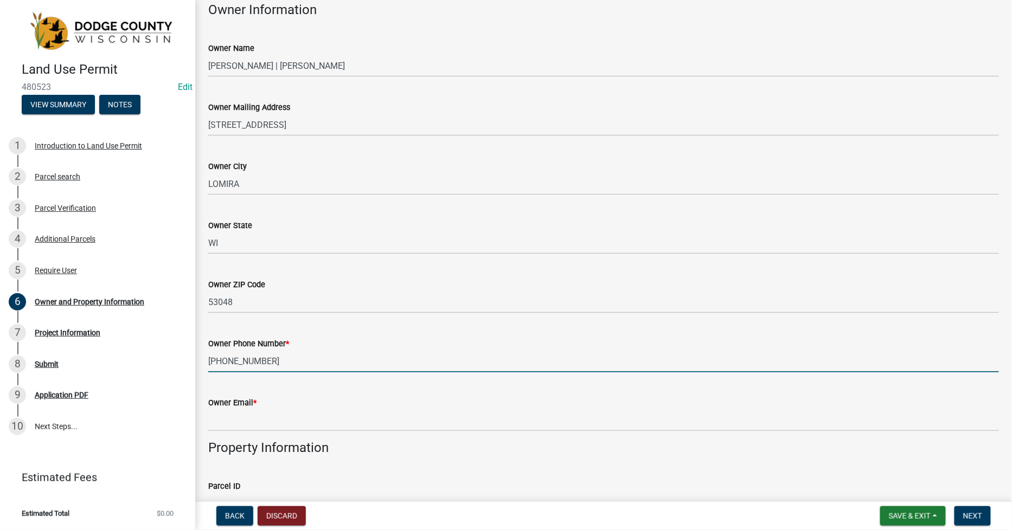
type input "[PHONE_NUMBER]"
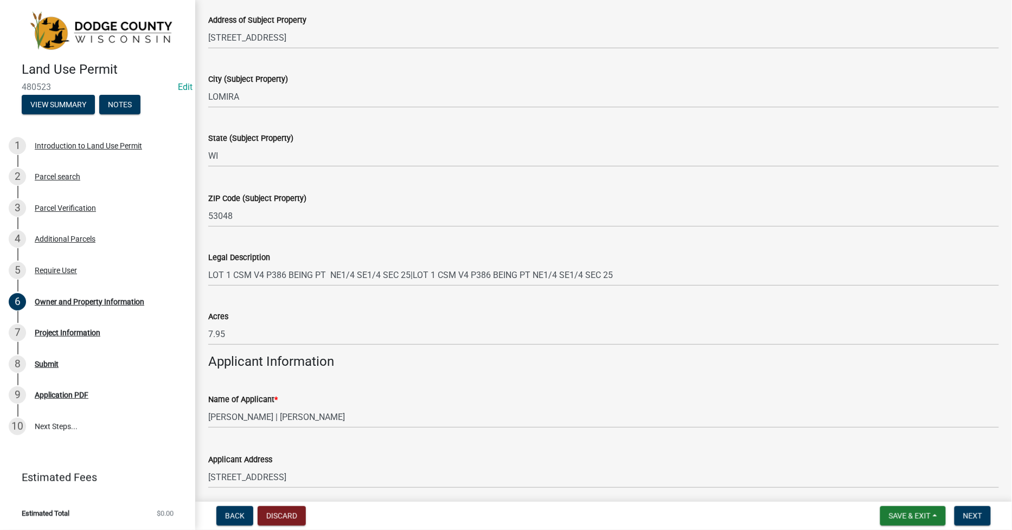
scroll to position [627, 0]
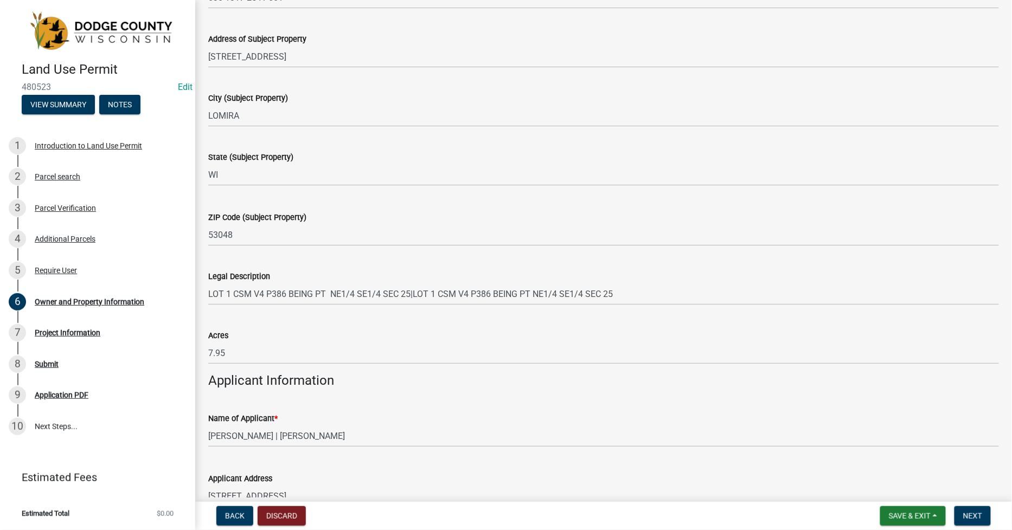
type input "[EMAIL_ADDRESS][DOMAIN_NAME]"
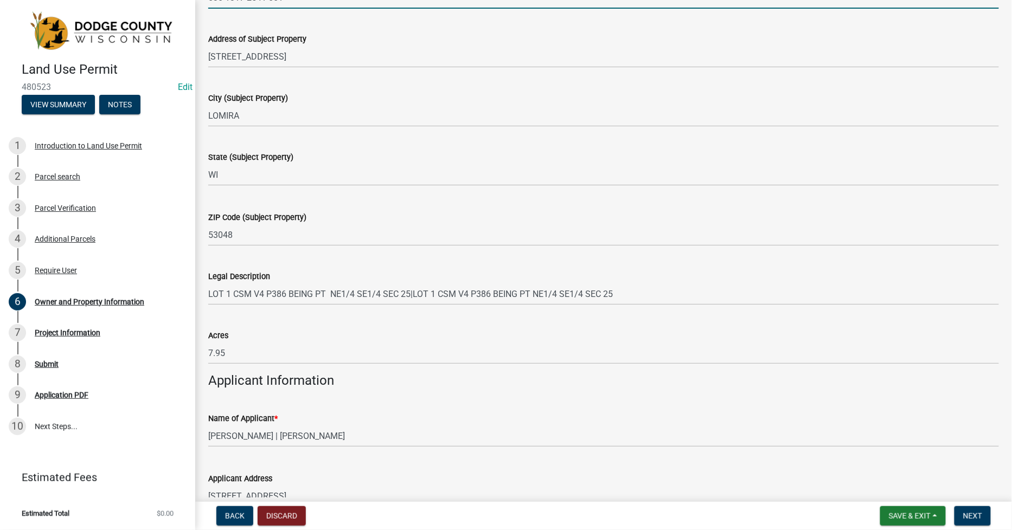
scroll to position [613, 0]
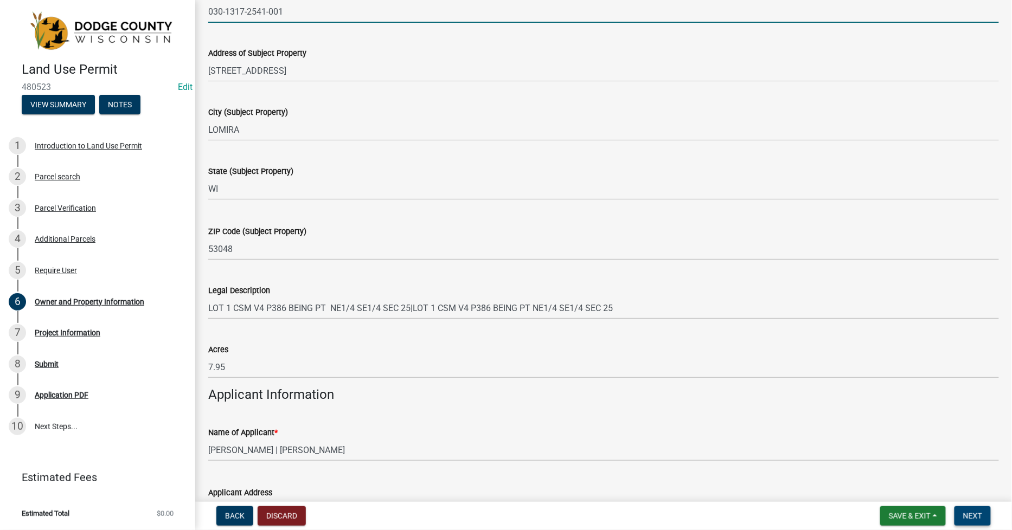
click at [965, 514] on span "Next" at bounding box center [972, 516] width 19 height 9
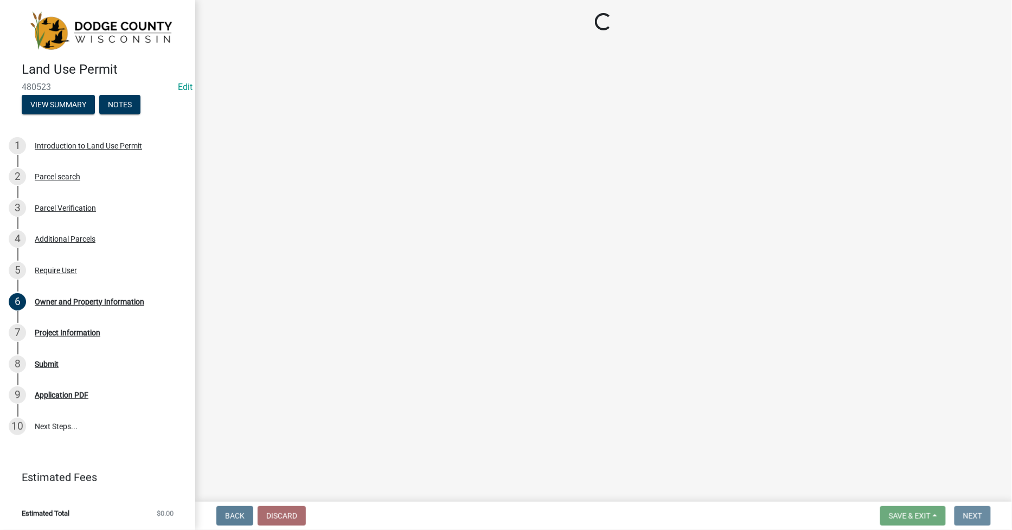
scroll to position [0, 0]
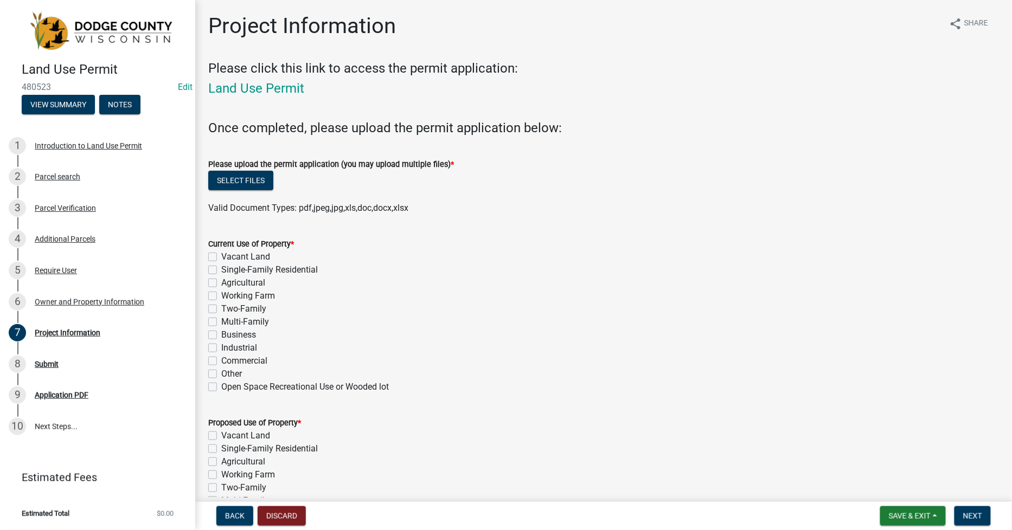
click at [218, 272] on div "Single-Family Residential" at bounding box center [603, 270] width 791 height 13
click at [221, 270] on label "Single-Family Residential" at bounding box center [269, 270] width 97 height 13
click at [221, 270] on input "Single-Family Residential" at bounding box center [224, 267] width 7 height 7
checkbox input "true"
checkbox input "false"
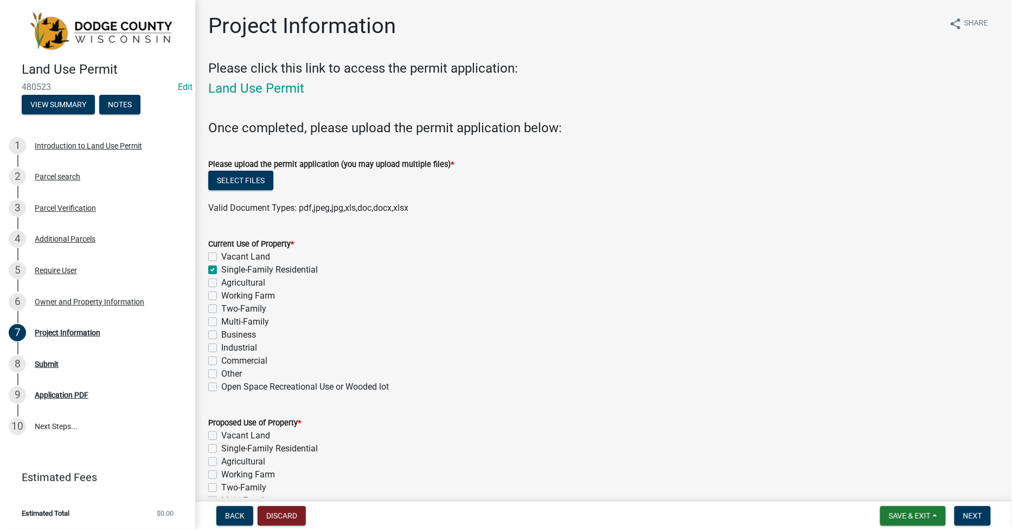
checkbox input "true"
checkbox input "false"
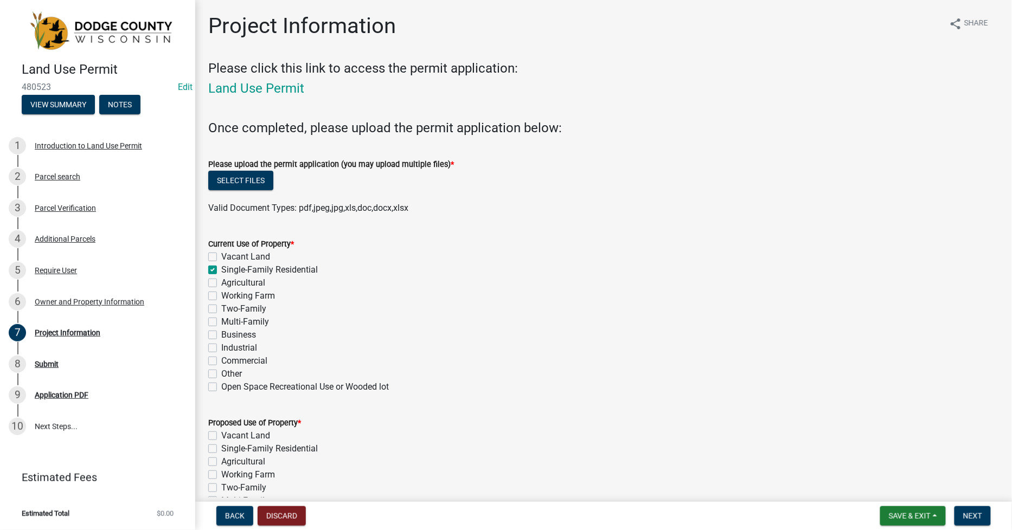
checkbox input "false"
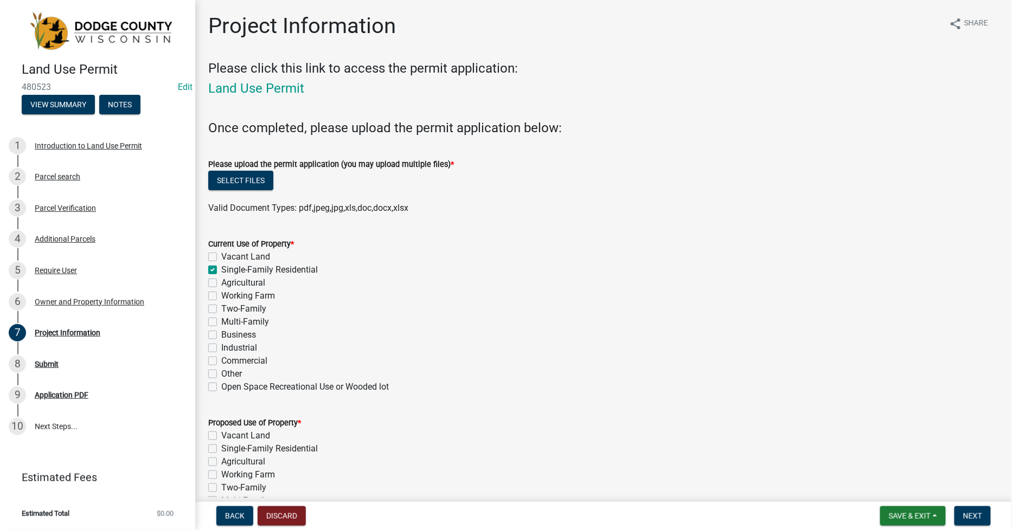
scroll to position [120, 0]
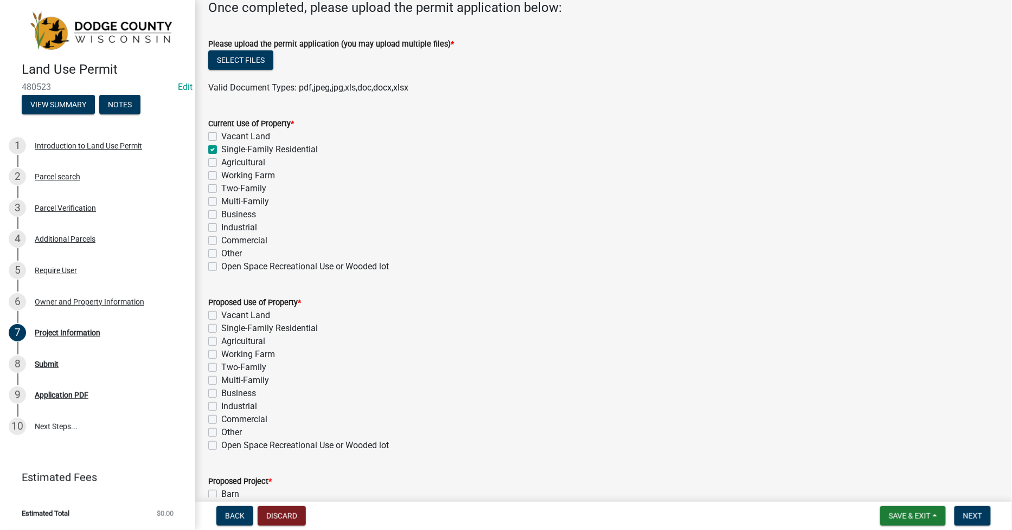
click at [221, 330] on label "Single-Family Residential" at bounding box center [269, 328] width 97 height 13
click at [221, 329] on input "Single-Family Residential" at bounding box center [224, 325] width 7 height 7
checkbox input "true"
checkbox input "false"
checkbox input "true"
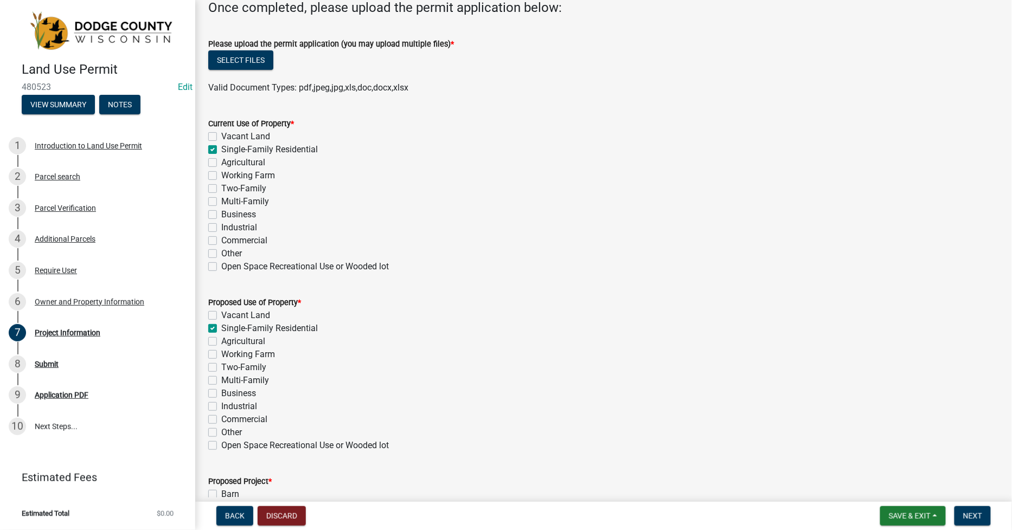
checkbox input "false"
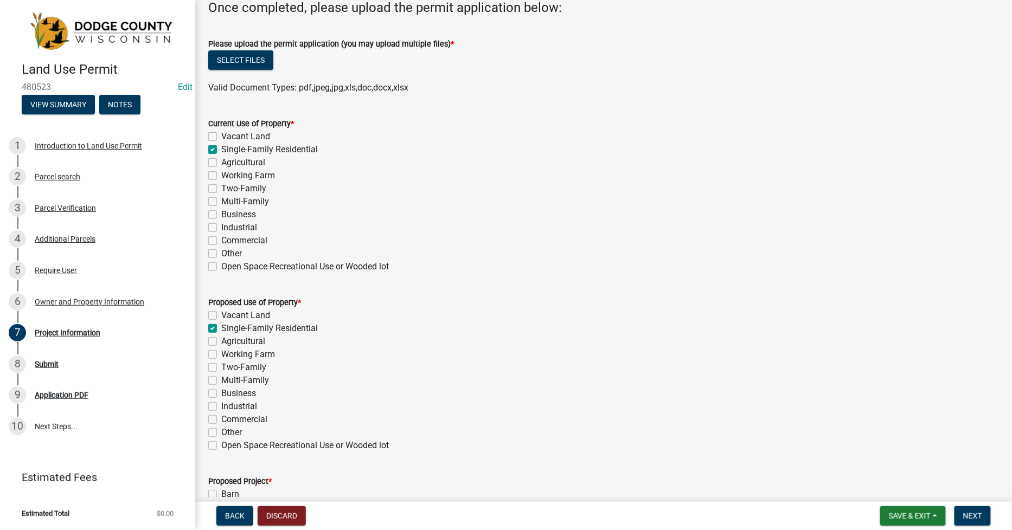
checkbox input "false"
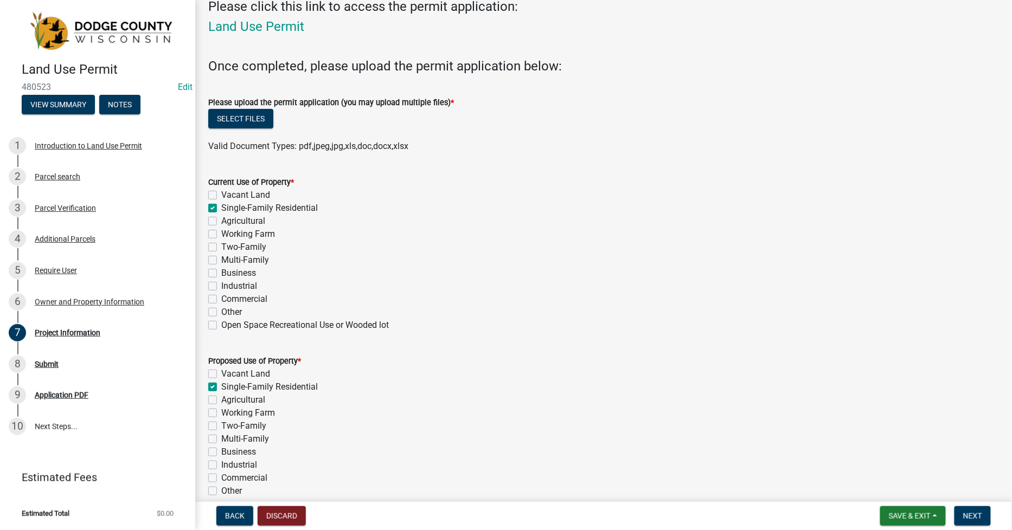
scroll to position [0, 0]
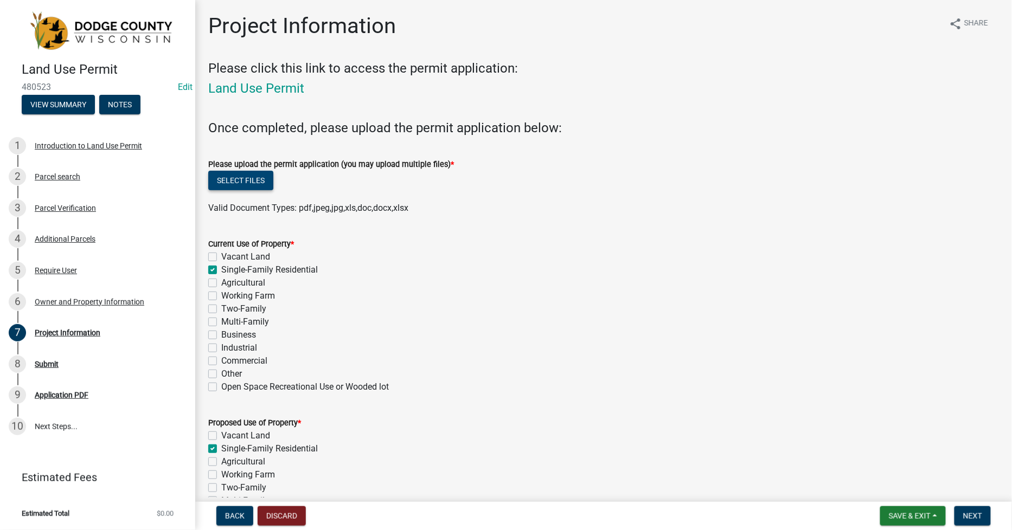
click at [246, 175] on button "Select files" at bounding box center [240, 181] width 65 height 20
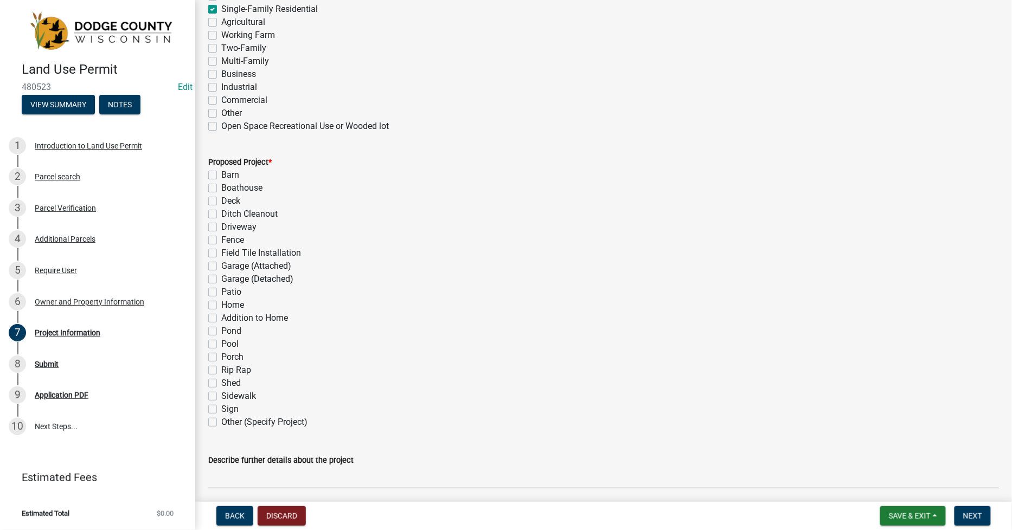
scroll to position [482, 0]
click at [221, 381] on label "Shed" at bounding box center [231, 381] width 20 height 13
click at [221, 381] on input "Shed" at bounding box center [224, 378] width 7 height 7
checkbox input "true"
checkbox input "false"
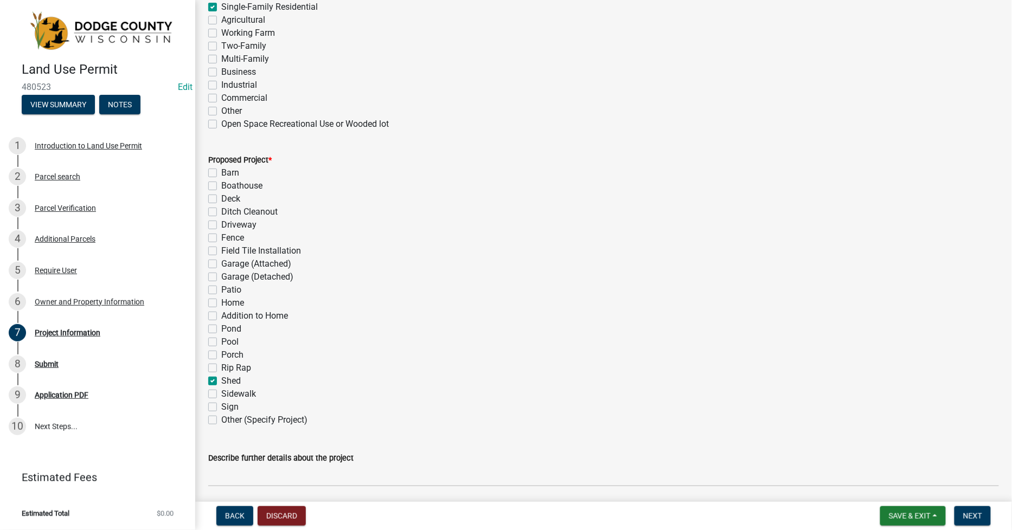
checkbox input "false"
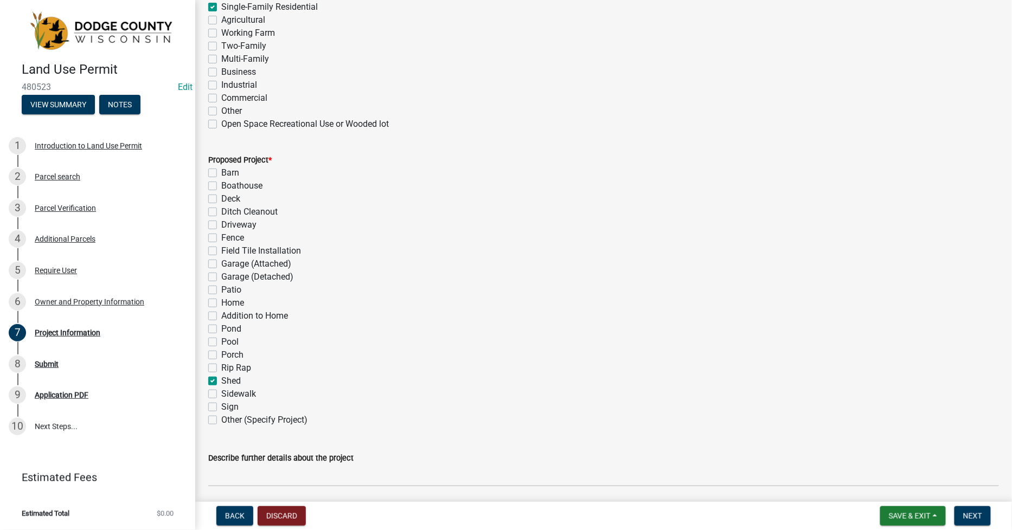
checkbox input "false"
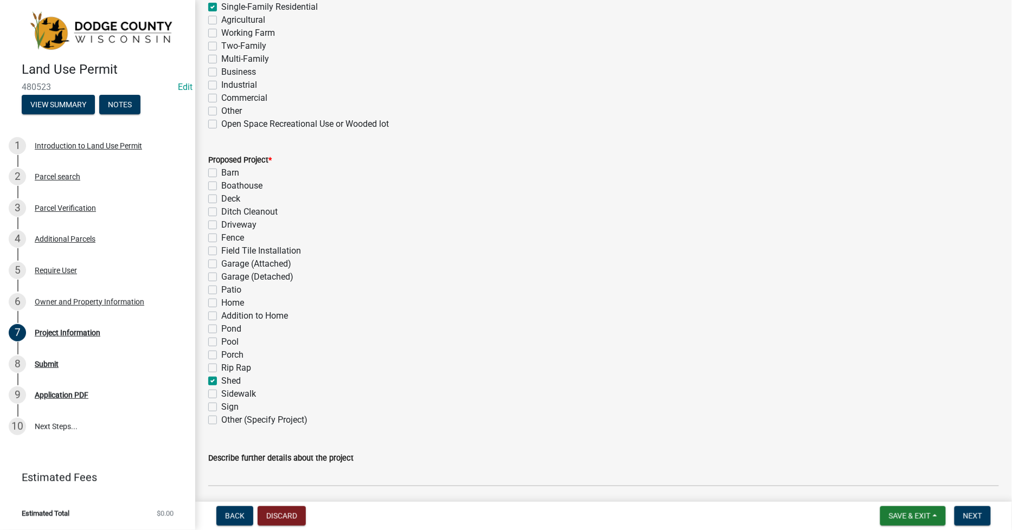
checkbox input "false"
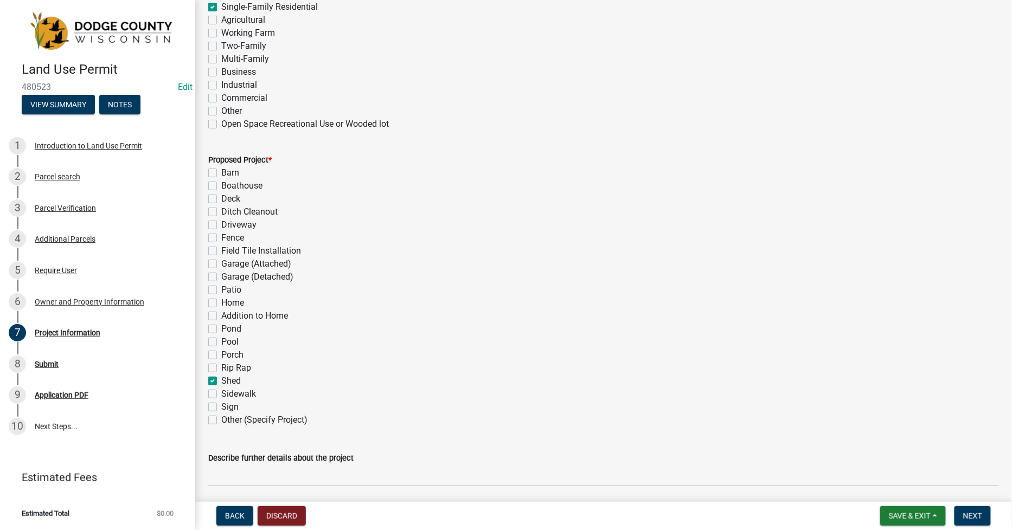
checkbox input "true"
checkbox input "false"
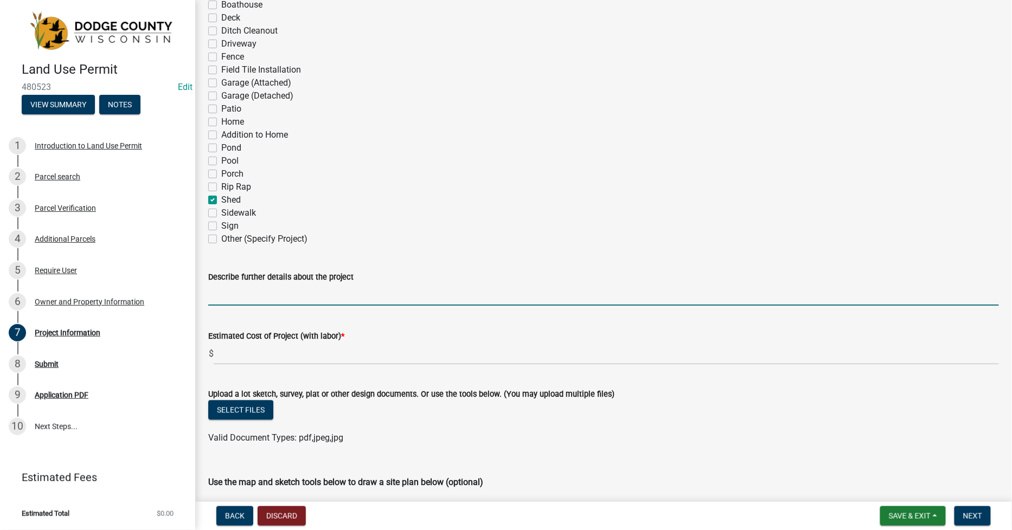
click at [218, 296] on input "Describe further details about the project" at bounding box center [603, 295] width 791 height 22
type input "2025-0856"
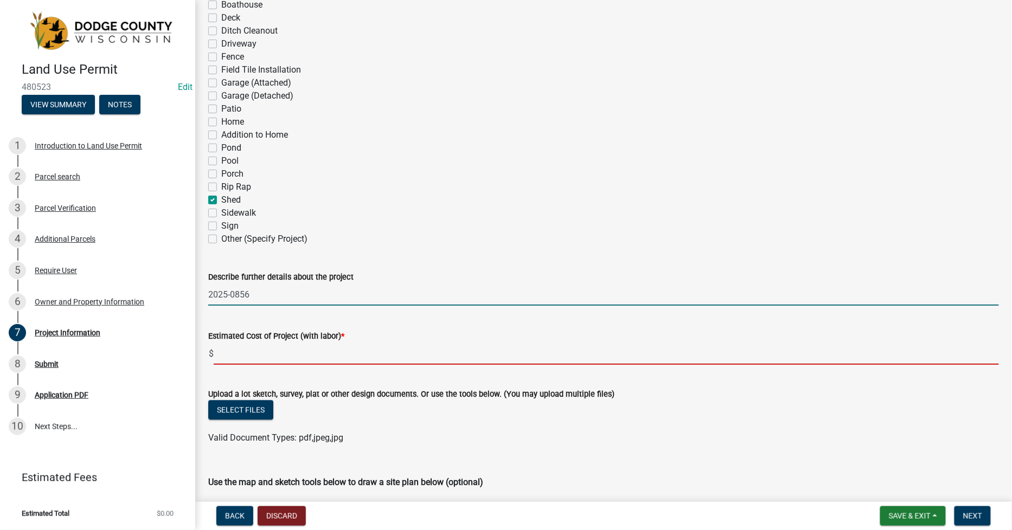
click at [236, 353] on input "text" at bounding box center [606, 354] width 785 height 22
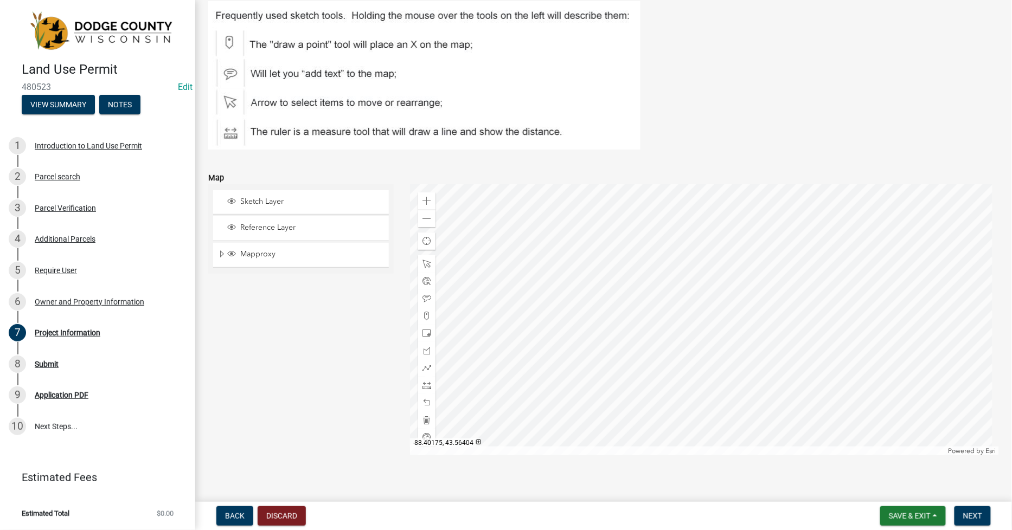
scroll to position [1169, 0]
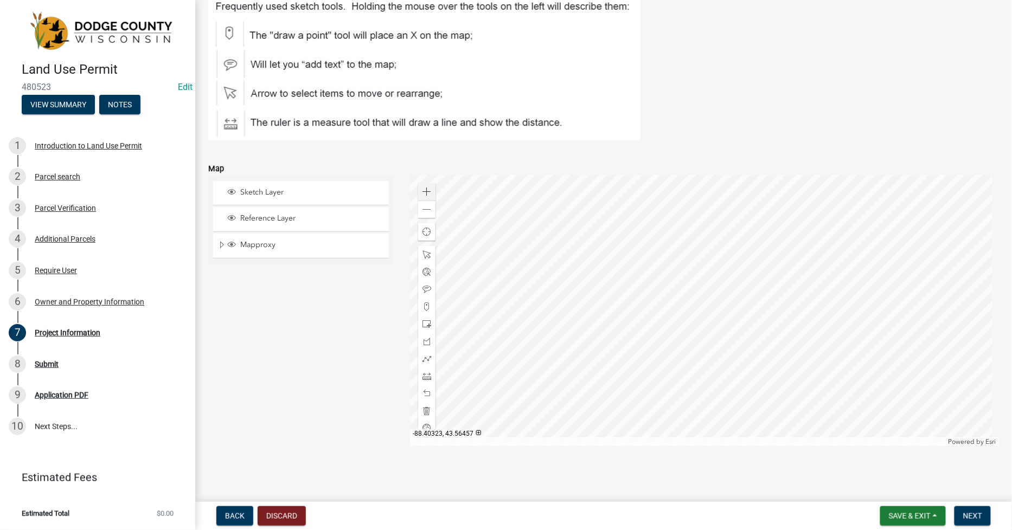
type input "29140"
click at [422, 191] on span at bounding box center [426, 192] width 9 height 9
click at [785, 262] on div at bounding box center [704, 310] width 589 height 271
click at [423, 322] on span at bounding box center [426, 324] width 9 height 9
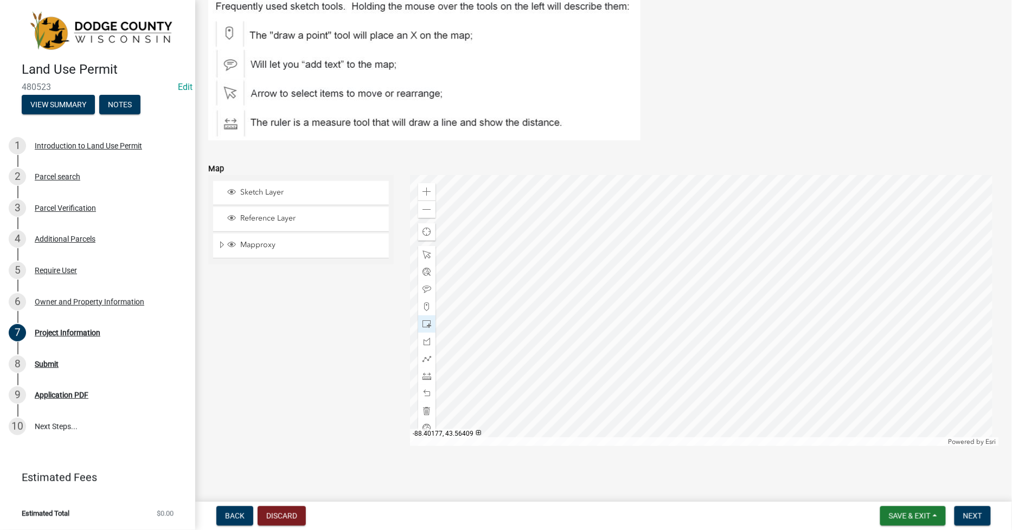
click at [822, 330] on div at bounding box center [704, 310] width 589 height 271
click at [697, 277] on div at bounding box center [704, 310] width 589 height 271
click at [422, 393] on span at bounding box center [426, 393] width 9 height 9
click at [223, 243] on span "Expand" at bounding box center [221, 245] width 9 height 10
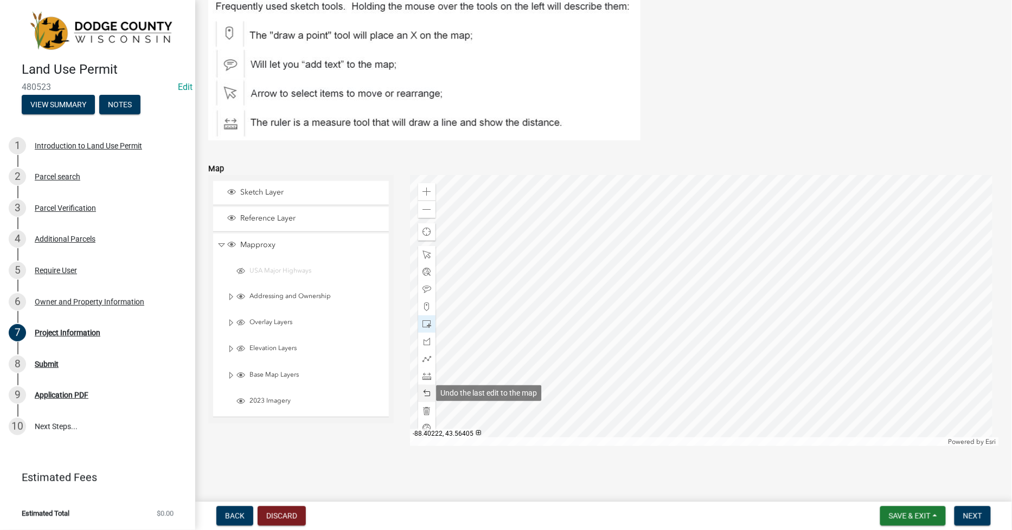
click at [424, 390] on span at bounding box center [426, 393] width 9 height 9
click at [425, 341] on span at bounding box center [426, 341] width 9 height 9
click at [712, 253] on div at bounding box center [704, 310] width 589 height 271
click at [723, 228] on div at bounding box center [704, 310] width 589 height 271
click at [427, 342] on span at bounding box center [426, 341] width 9 height 9
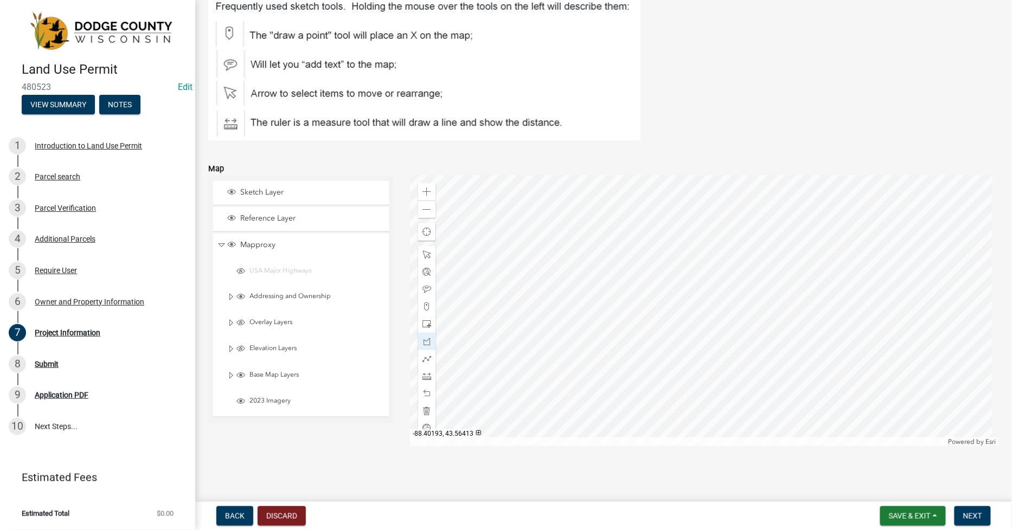
click at [681, 261] on div at bounding box center [704, 310] width 589 height 271
click at [710, 247] on div at bounding box center [704, 310] width 589 height 271
click at [425, 326] on span at bounding box center [426, 324] width 9 height 9
click at [812, 317] on div at bounding box center [704, 310] width 589 height 271
click at [424, 270] on span at bounding box center [426, 272] width 9 height 9
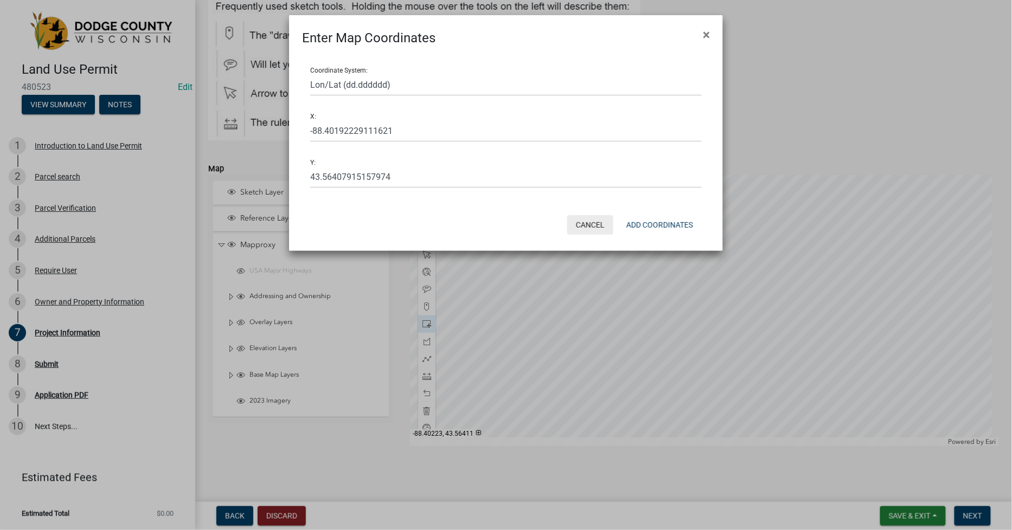
click at [586, 227] on button "Cancel" at bounding box center [590, 225] width 46 height 20
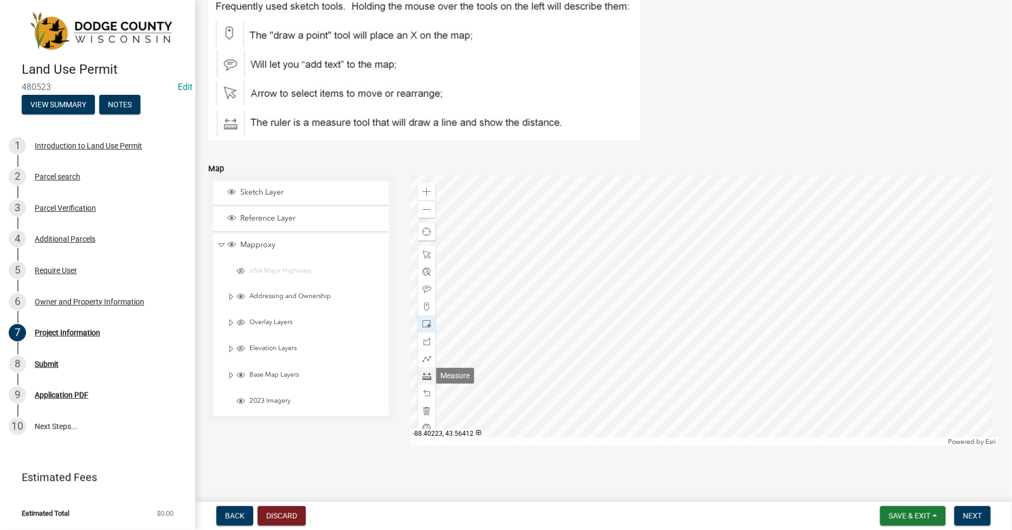
click at [424, 372] on span at bounding box center [426, 376] width 9 height 9
click at [700, 259] on div at bounding box center [704, 310] width 589 height 271
click at [702, 342] on div at bounding box center [704, 310] width 589 height 271
click at [702, 343] on div at bounding box center [704, 310] width 589 height 271
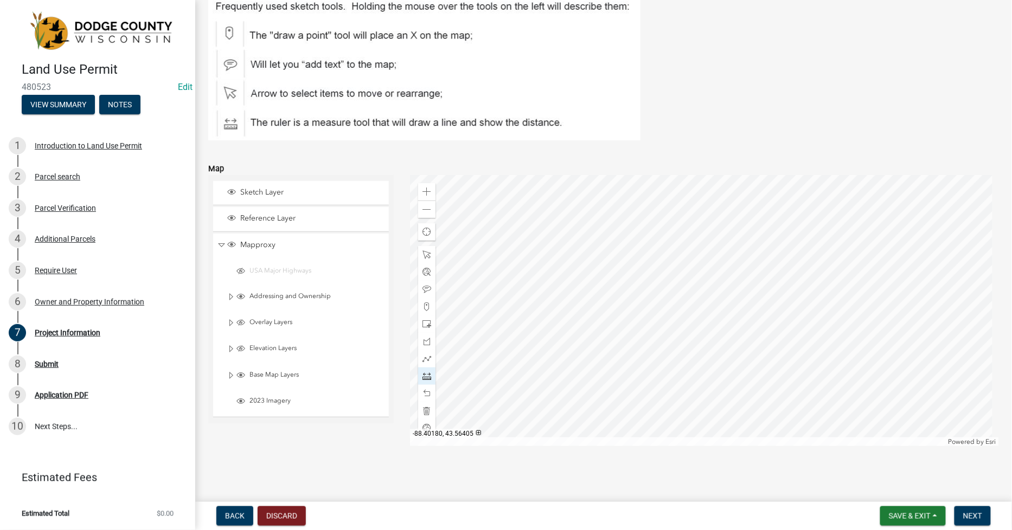
click at [800, 342] on div at bounding box center [704, 310] width 589 height 271
click at [800, 343] on div at bounding box center [704, 310] width 589 height 271
click at [425, 328] on span at bounding box center [426, 324] width 9 height 9
click at [814, 344] on div at bounding box center [704, 310] width 589 height 271
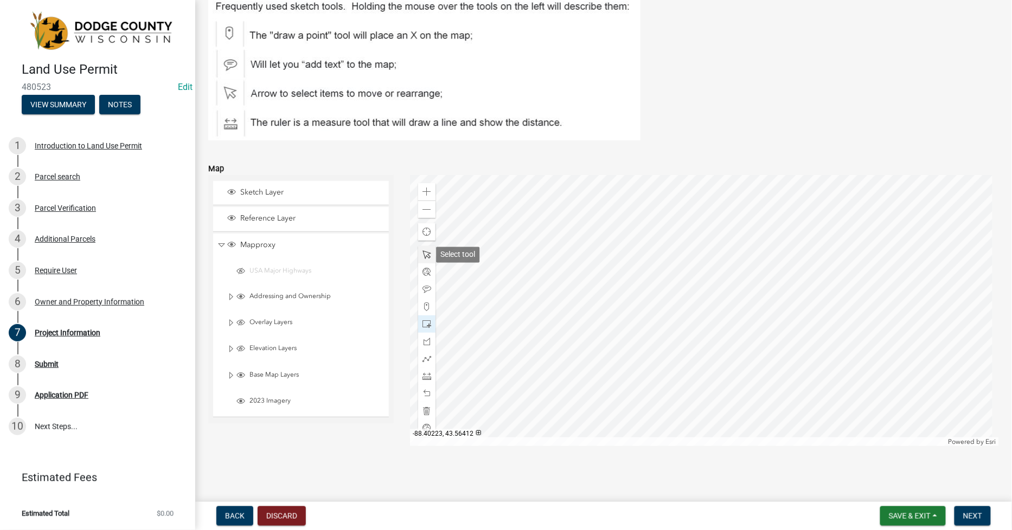
click at [424, 251] on span at bounding box center [426, 255] width 9 height 9
click at [695, 251] on div at bounding box center [704, 310] width 589 height 271
click at [696, 262] on div at bounding box center [704, 310] width 589 height 271
click at [421, 388] on div at bounding box center [426, 393] width 17 height 17
click at [422, 389] on span at bounding box center [426, 393] width 9 height 9
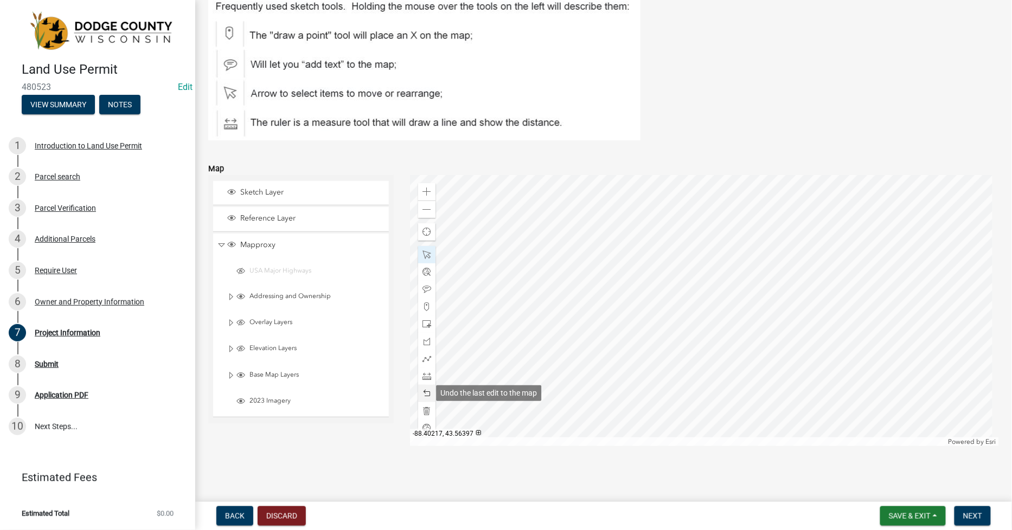
click at [422, 389] on span at bounding box center [426, 393] width 9 height 9
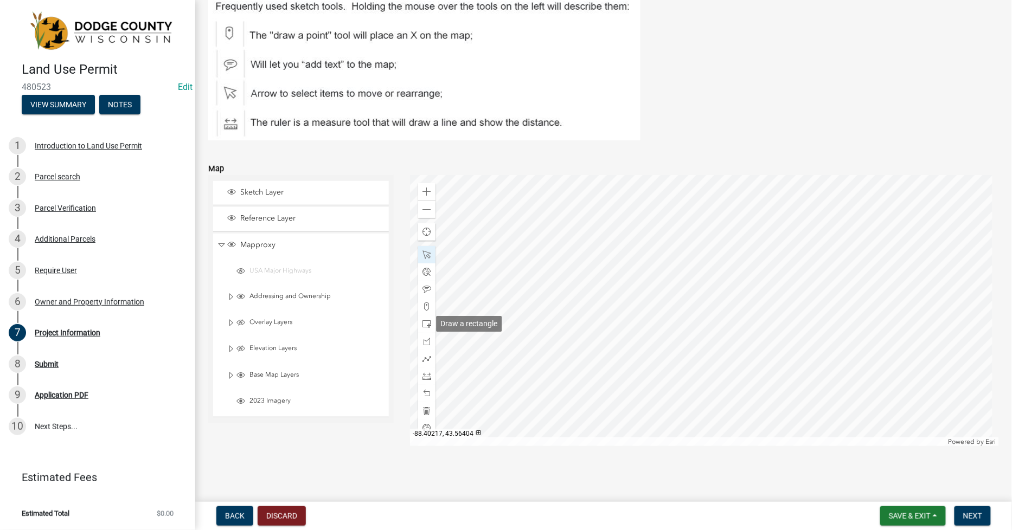
drag, startPoint x: 426, startPoint y: 323, endPoint x: 438, endPoint y: 319, distance: 12.0
click at [427, 323] on span at bounding box center [426, 324] width 9 height 9
click at [773, 266] on div at bounding box center [704, 310] width 589 height 271
click at [963, 516] on span "Next" at bounding box center [972, 516] width 19 height 9
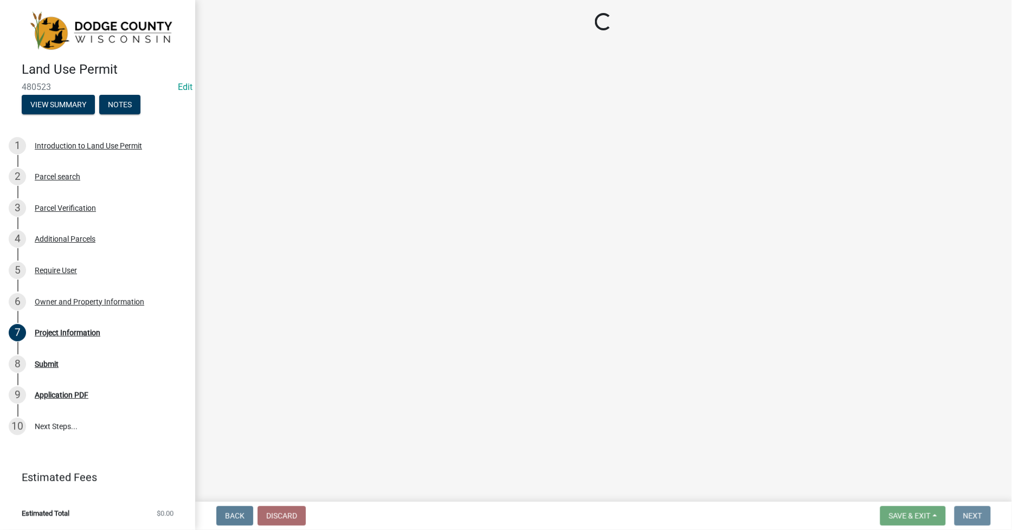
scroll to position [0, 0]
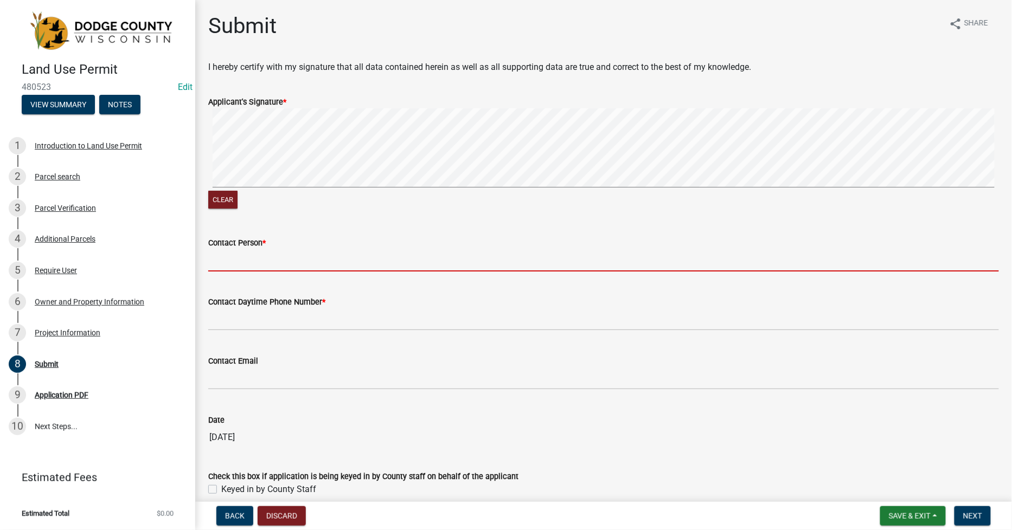
click at [228, 256] on input "Contact Person *" at bounding box center [603, 260] width 791 height 22
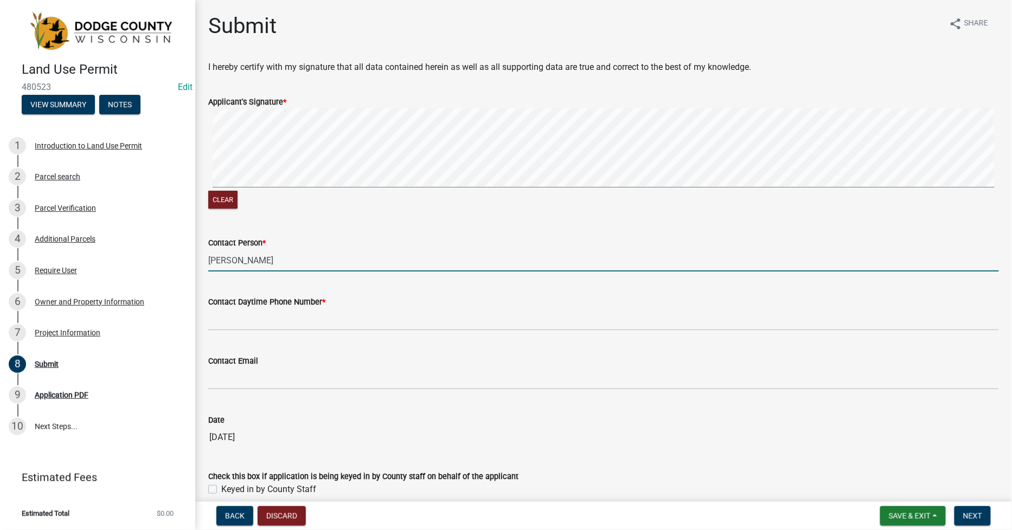
type input "[PERSON_NAME]"
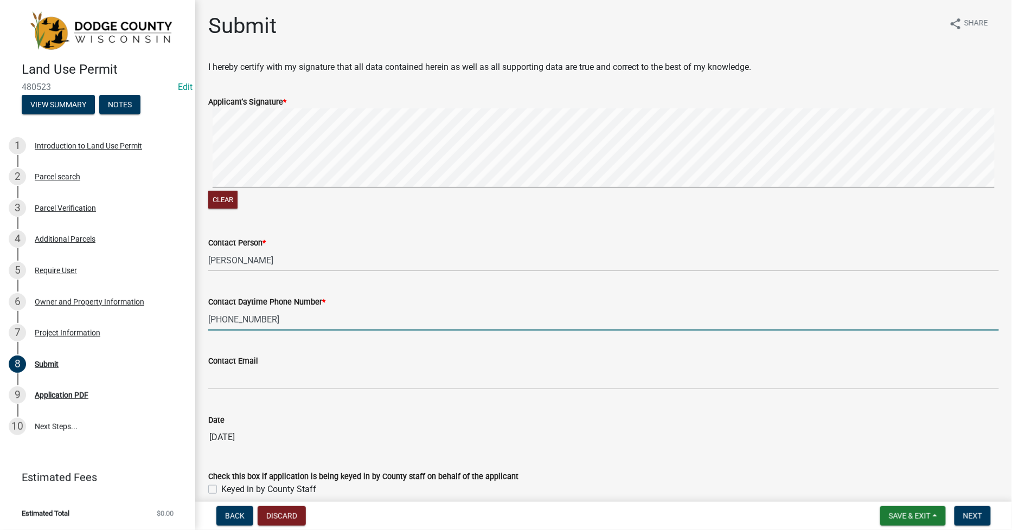
type input "[PHONE_NUMBER]"
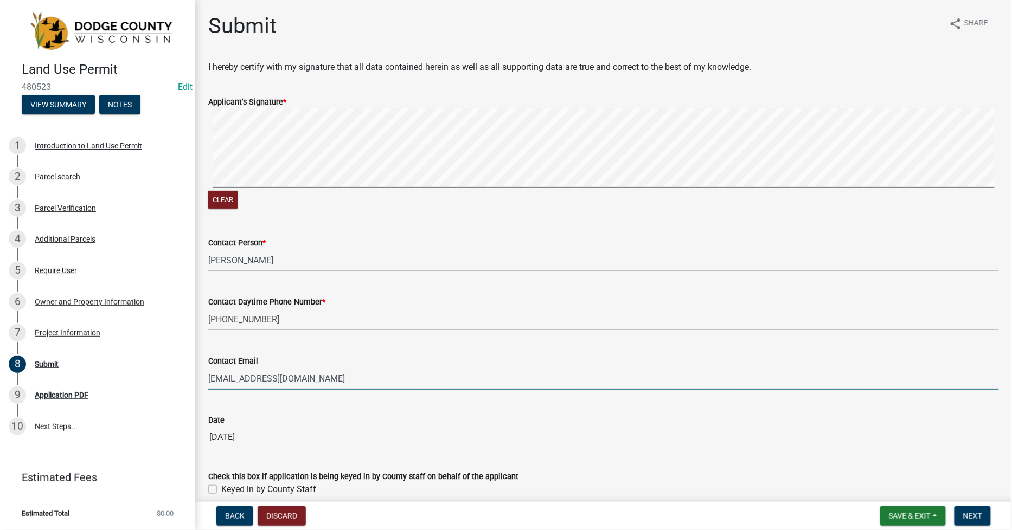
type input "[EMAIL_ADDRESS][DOMAIN_NAME]"
drag, startPoint x: 214, startPoint y: 487, endPoint x: 220, endPoint y: 490, distance: 7.1
click at [221, 488] on label "Keyed in by County Staff" at bounding box center [268, 489] width 95 height 13
click at [221, 488] on input "Keyed in by County Staff" at bounding box center [224, 486] width 7 height 7
checkbox input "true"
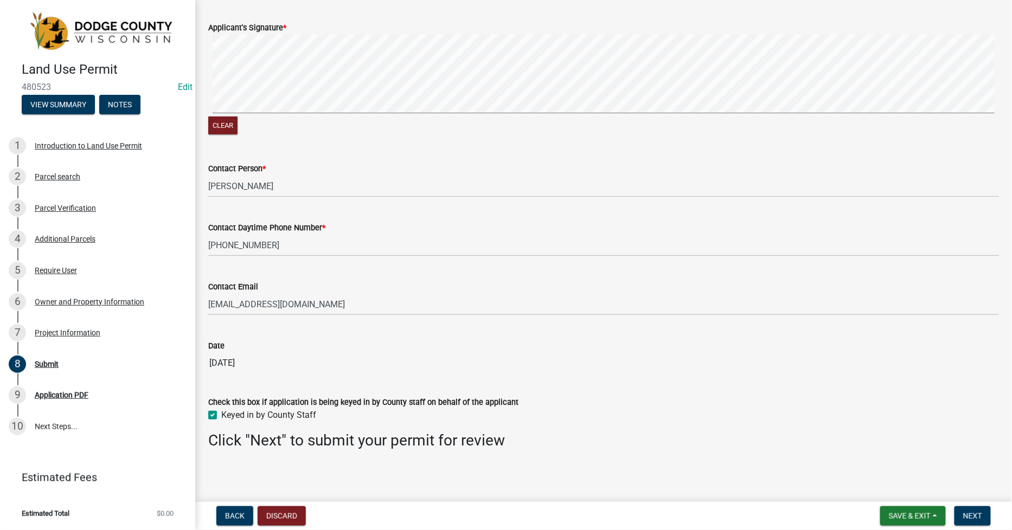
scroll to position [76, 0]
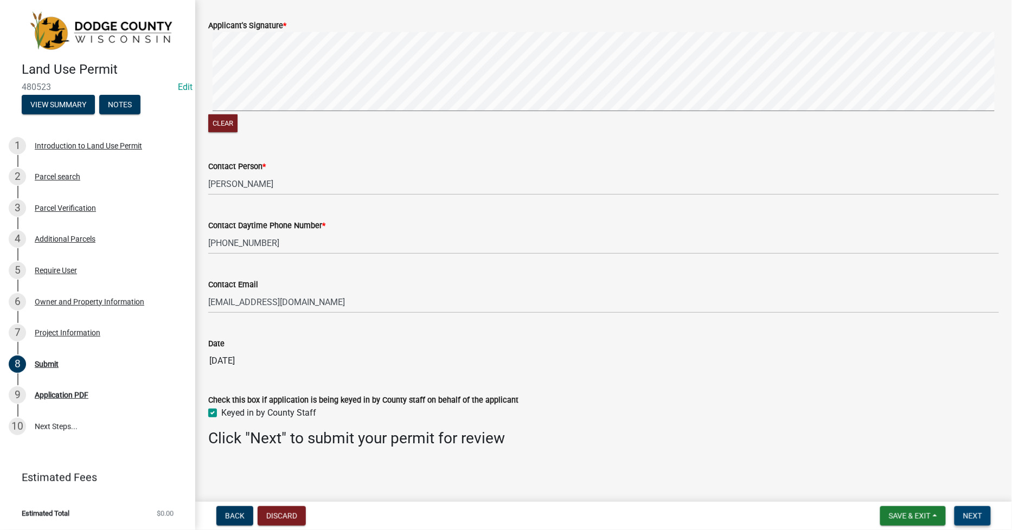
click at [971, 510] on button "Next" at bounding box center [972, 517] width 36 height 20
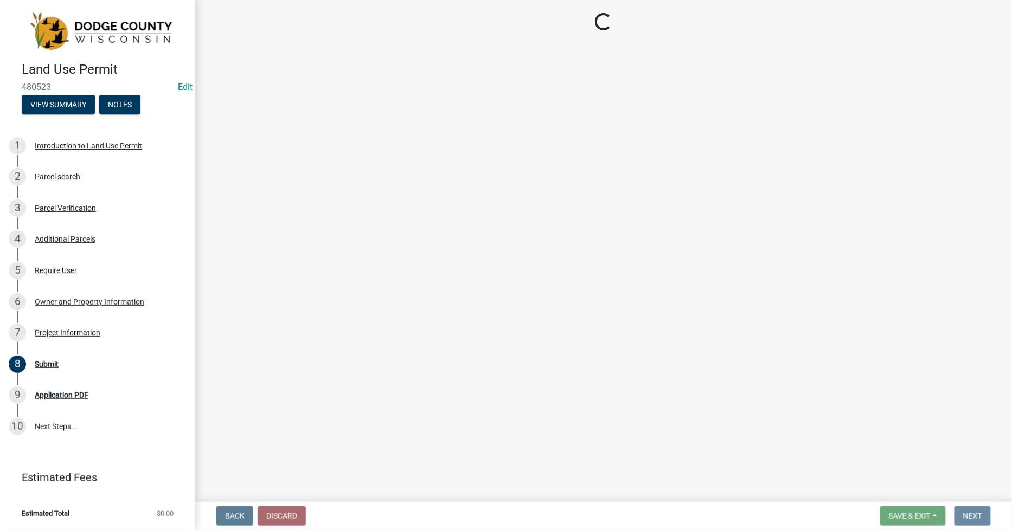
scroll to position [0, 0]
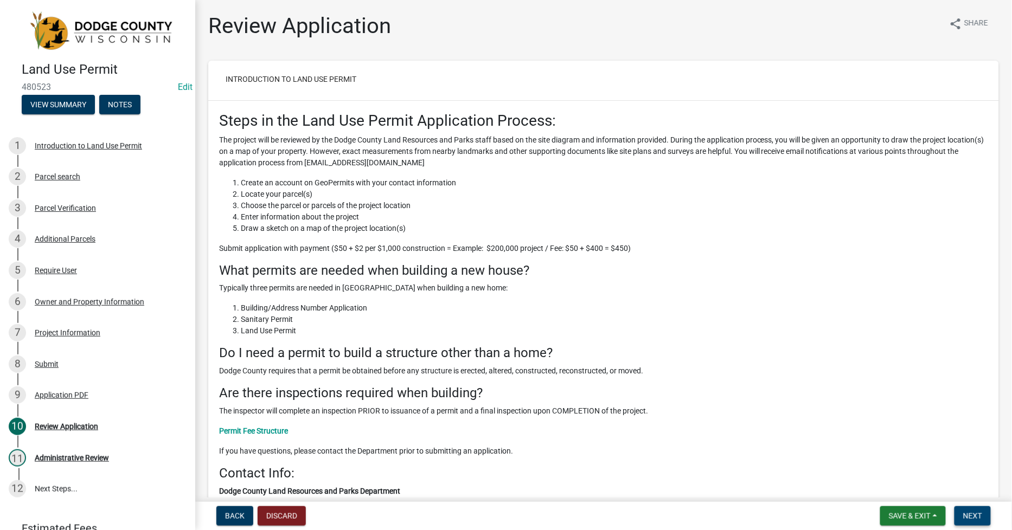
click at [973, 514] on span "Next" at bounding box center [972, 516] width 19 height 9
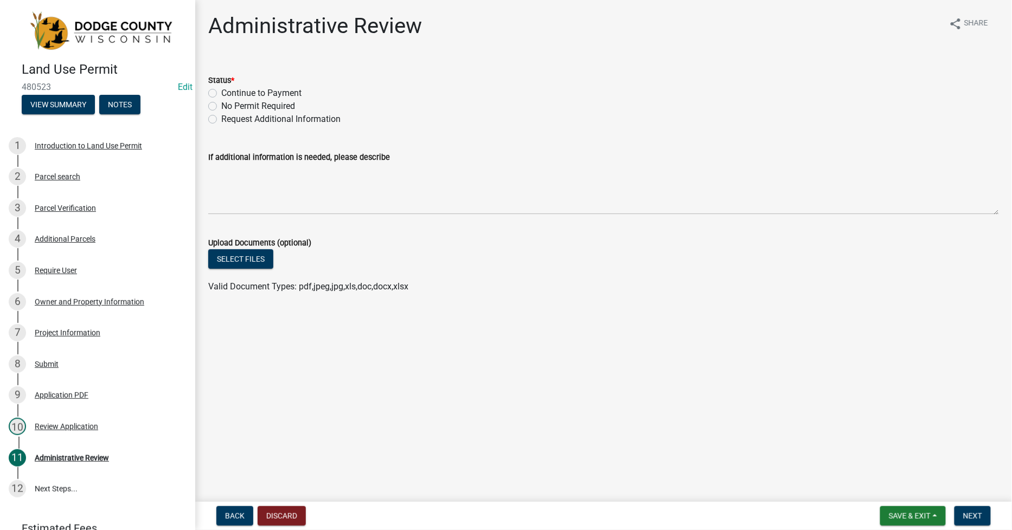
click at [217, 95] on div "Continue to Payment" at bounding box center [603, 93] width 791 height 13
click at [221, 91] on label "Continue to Payment" at bounding box center [261, 93] width 80 height 13
click at [221, 91] on input "Continue to Payment" at bounding box center [224, 90] width 7 height 7
radio input "true"
click at [233, 255] on button "Select files" at bounding box center [240, 259] width 65 height 20
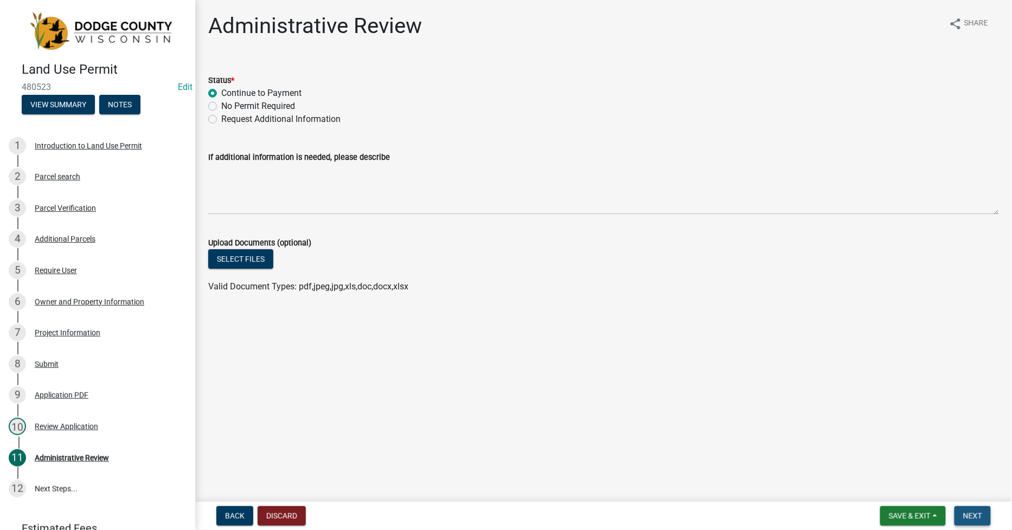
click at [988, 519] on button "Next" at bounding box center [972, 517] width 36 height 20
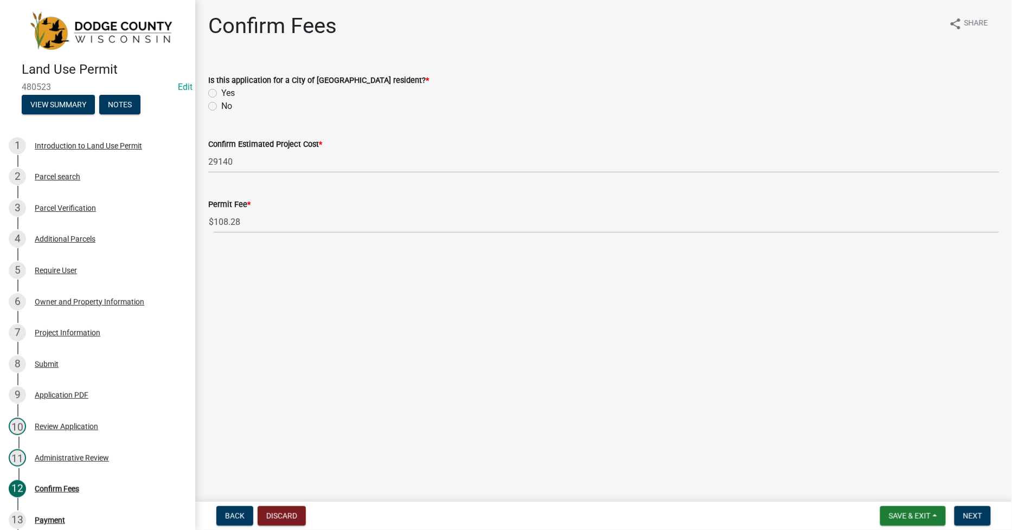
drag, startPoint x: 209, startPoint y: 105, endPoint x: 208, endPoint y: 112, distance: 7.1
click at [221, 105] on label "No" at bounding box center [226, 106] width 11 height 13
click at [221, 105] on input "No" at bounding box center [224, 103] width 7 height 7
radio input "true"
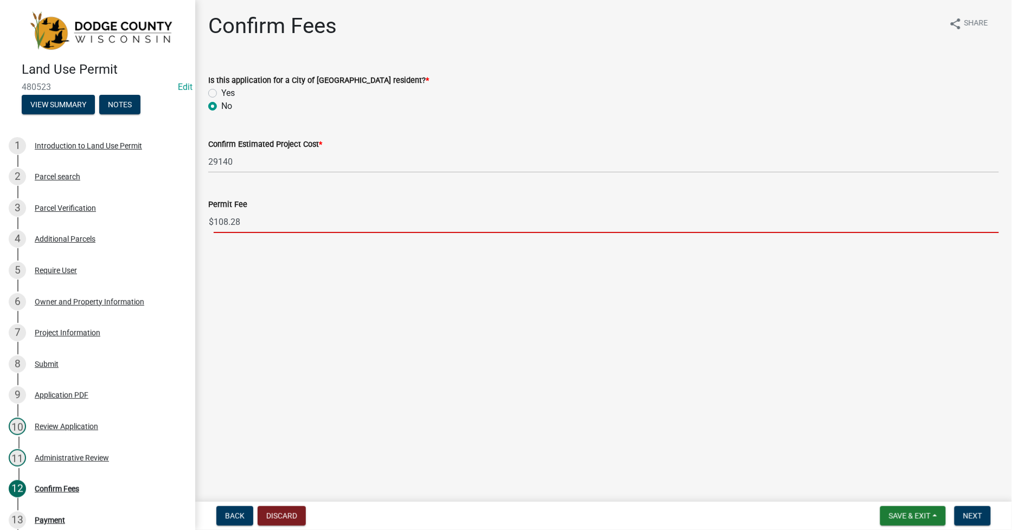
drag, startPoint x: 282, startPoint y: 226, endPoint x: 241, endPoint y: 228, distance: 40.7
click at [280, 227] on input "108.28" at bounding box center [606, 222] width 785 height 22
drag, startPoint x: 230, startPoint y: 223, endPoint x: 255, endPoint y: 224, distance: 25.0
click at [255, 224] on input "108.28" at bounding box center [606, 222] width 785 height 22
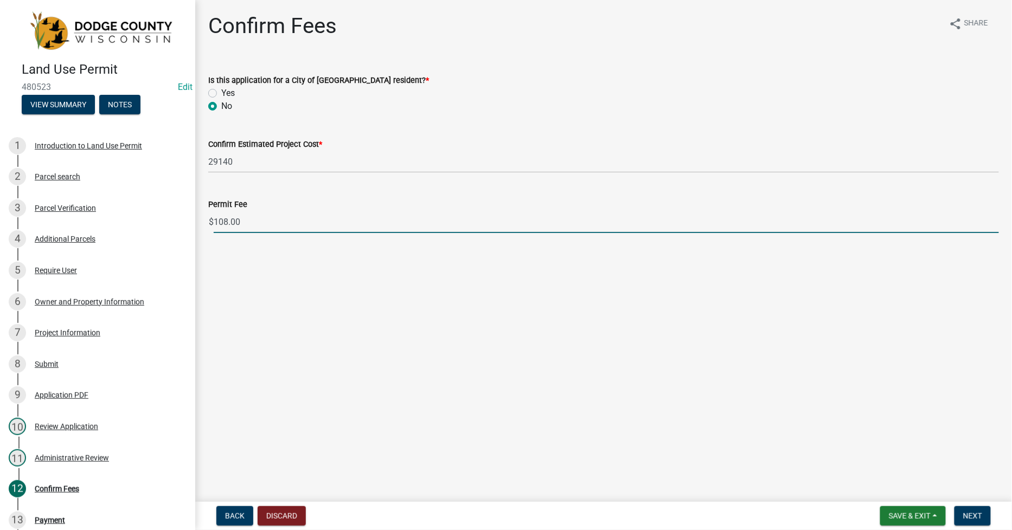
drag, startPoint x: 219, startPoint y: 223, endPoint x: 245, endPoint y: 223, distance: 26.0
click at [245, 223] on input "108.00" at bounding box center [606, 222] width 785 height 22
type input "110.00"
click at [965, 513] on span "Next" at bounding box center [972, 516] width 19 height 9
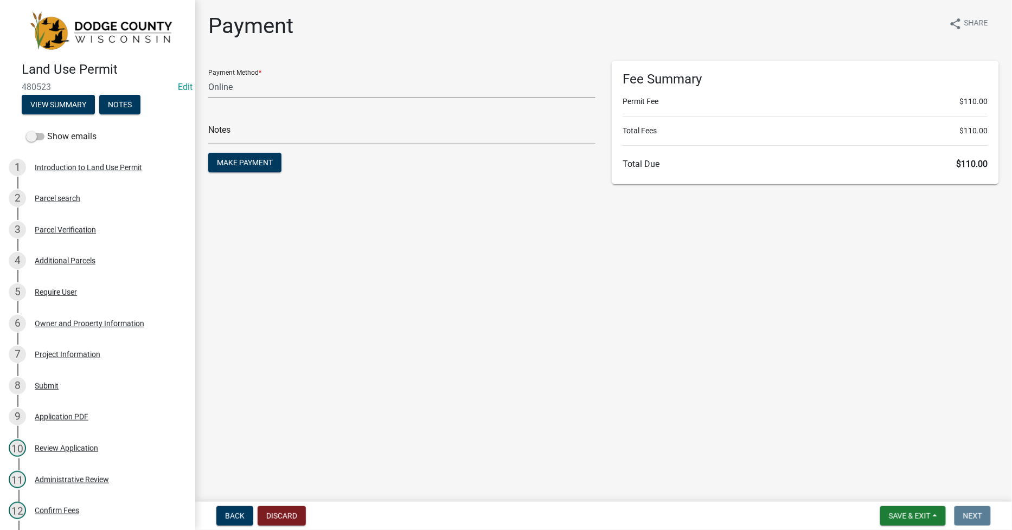
click at [232, 89] on select "Credit Card POS Check Cash Online" at bounding box center [401, 87] width 387 height 22
select select "1: 0"
click at [208, 76] on select "Credit Card POS Check Cash Online" at bounding box center [401, 87] width 387 height 22
click at [232, 126] on input "text" at bounding box center [401, 133] width 387 height 22
type input "5344"
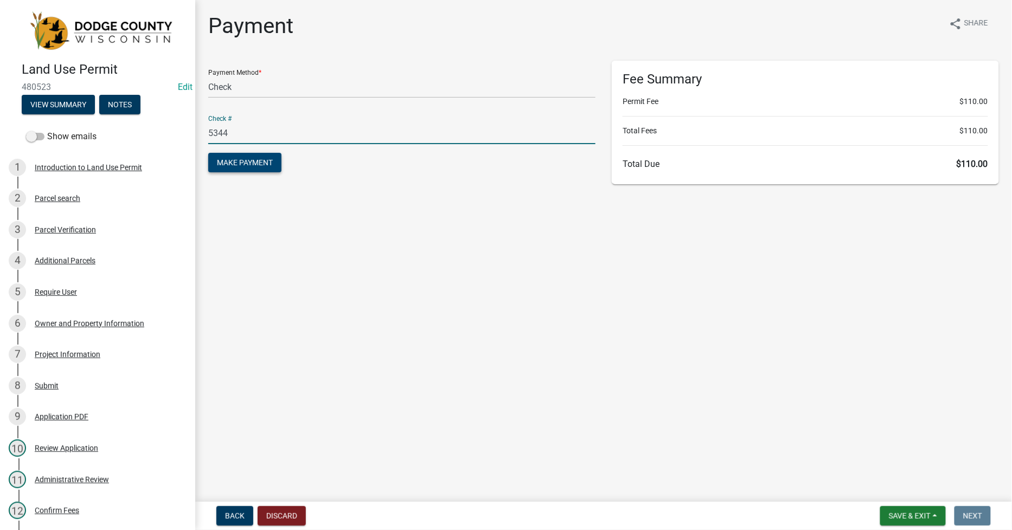
click at [259, 158] on span "Make Payment" at bounding box center [245, 162] width 56 height 9
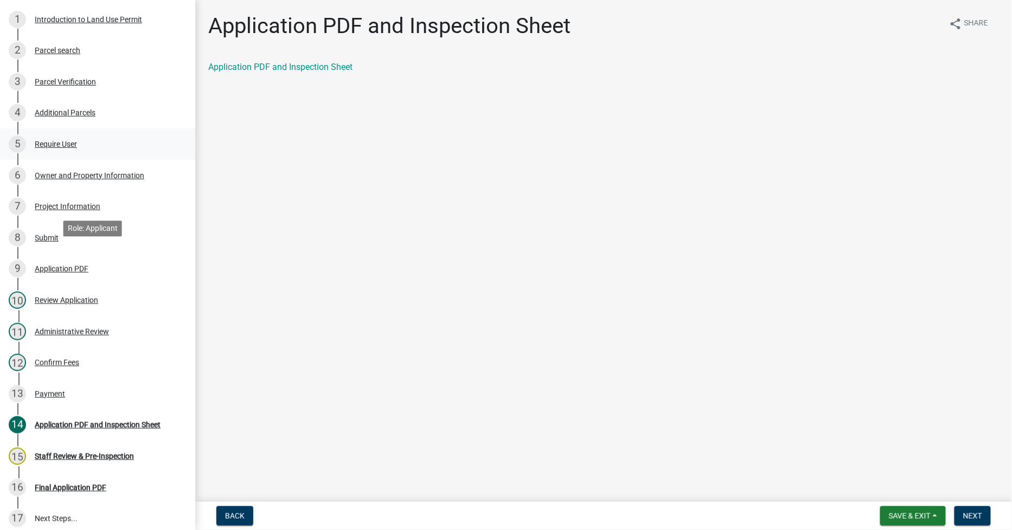
scroll to position [250, 0]
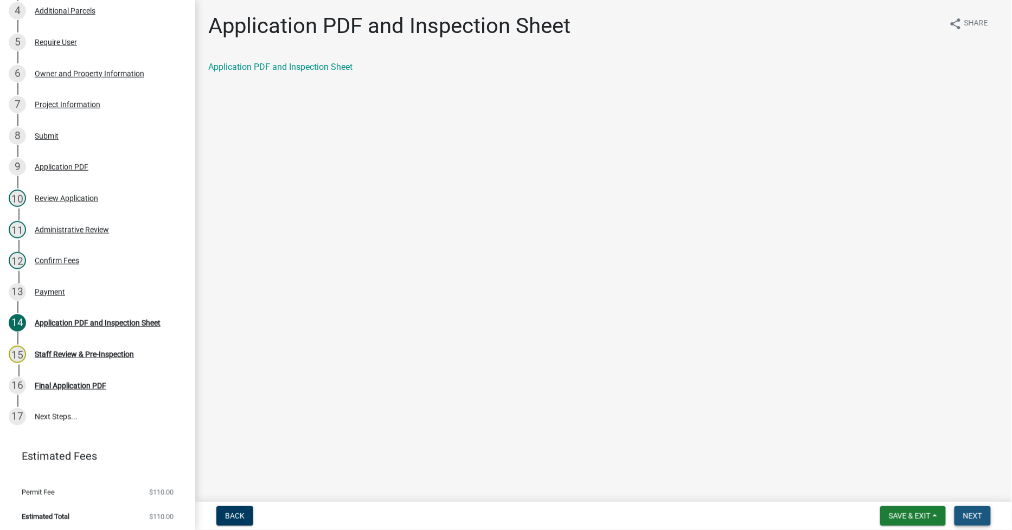
click at [979, 513] on span "Next" at bounding box center [972, 516] width 19 height 9
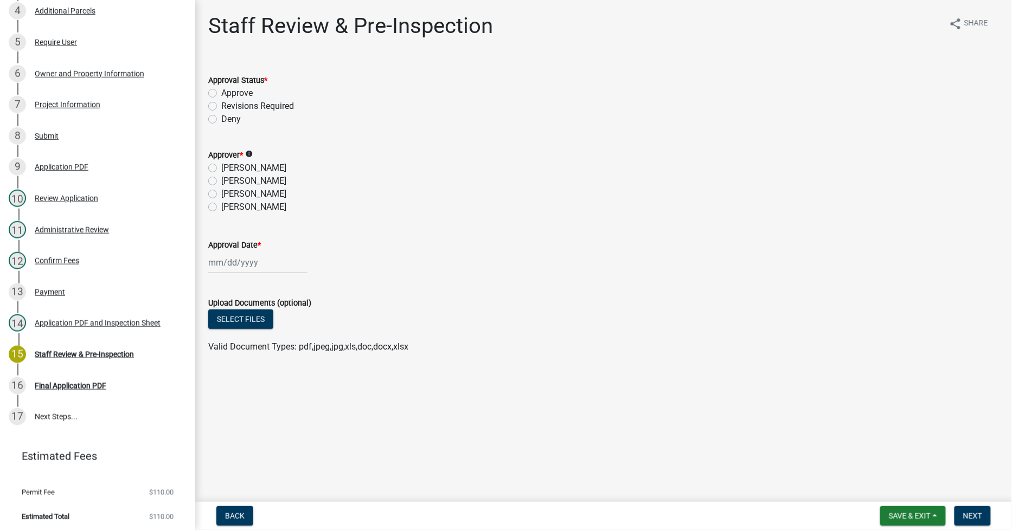
click at [221, 93] on label "Approve" at bounding box center [236, 93] width 31 height 13
click at [221, 93] on input "Approve" at bounding box center [224, 90] width 7 height 7
radio input "true"
click at [212, 188] on div "[PERSON_NAME]" at bounding box center [603, 194] width 791 height 13
click at [221, 192] on label "[PERSON_NAME]" at bounding box center [253, 194] width 65 height 13
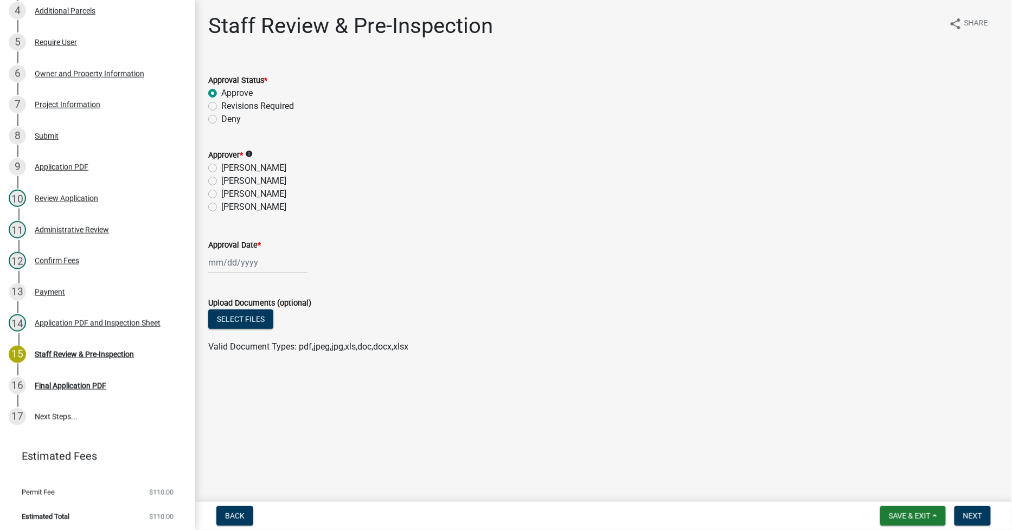
click at [221, 192] on input "[PERSON_NAME]" at bounding box center [224, 191] width 7 height 7
radio input "true"
click at [209, 262] on div at bounding box center [257, 263] width 99 height 22
select select "9"
select select "2025"
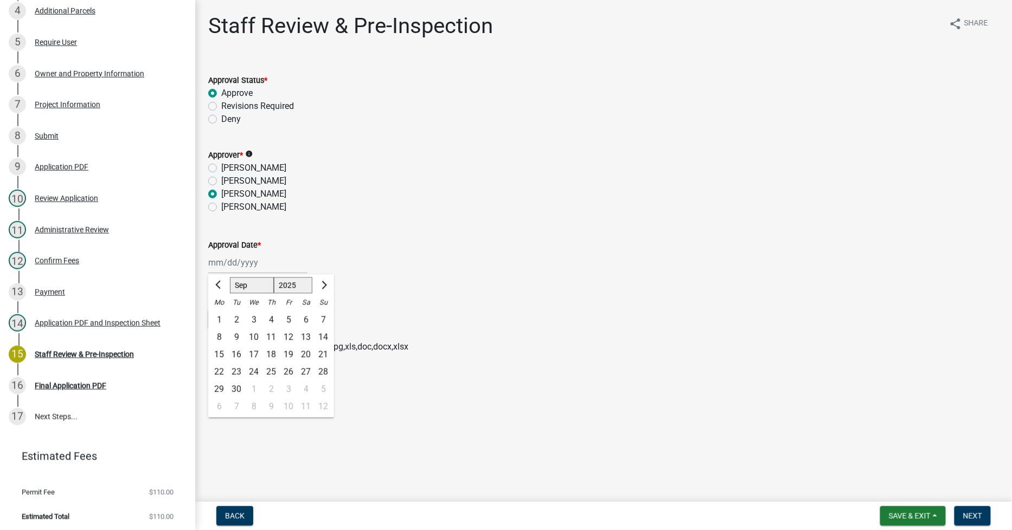
click at [257, 335] on div "10" at bounding box center [253, 337] width 17 height 17
type input "[DATE]"
click at [970, 512] on span "Next" at bounding box center [972, 516] width 19 height 9
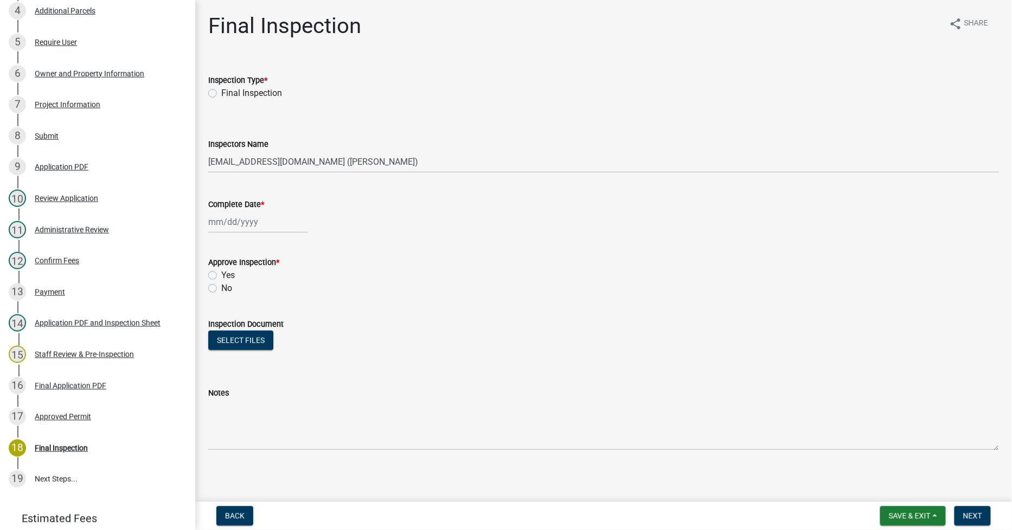
scroll to position [312, 0]
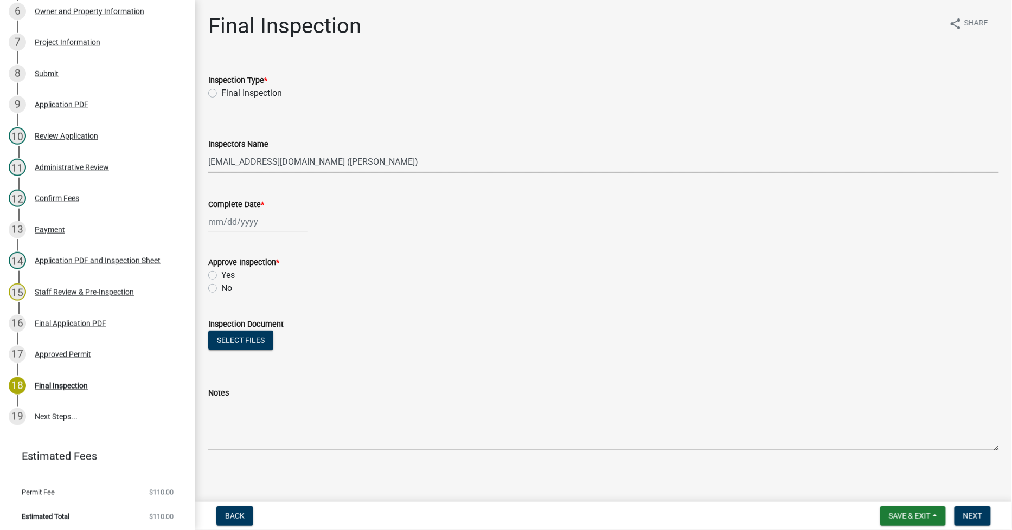
click at [220, 158] on select "Select Item... gwillms ([PERSON_NAME]) [EMAIL_ADDRESS][DOMAIN_NAME] ([PERSON_NA…" at bounding box center [603, 162] width 791 height 22
select select "cd680007-f832-45ff-adf2-65f061a7b4d5"
click at [208, 151] on select "Select Item... gwillms ([PERSON_NAME]) [EMAIL_ADDRESS][DOMAIN_NAME] ([PERSON_NA…" at bounding box center [603, 162] width 791 height 22
click at [212, 221] on div at bounding box center [257, 222] width 99 height 22
select select "9"
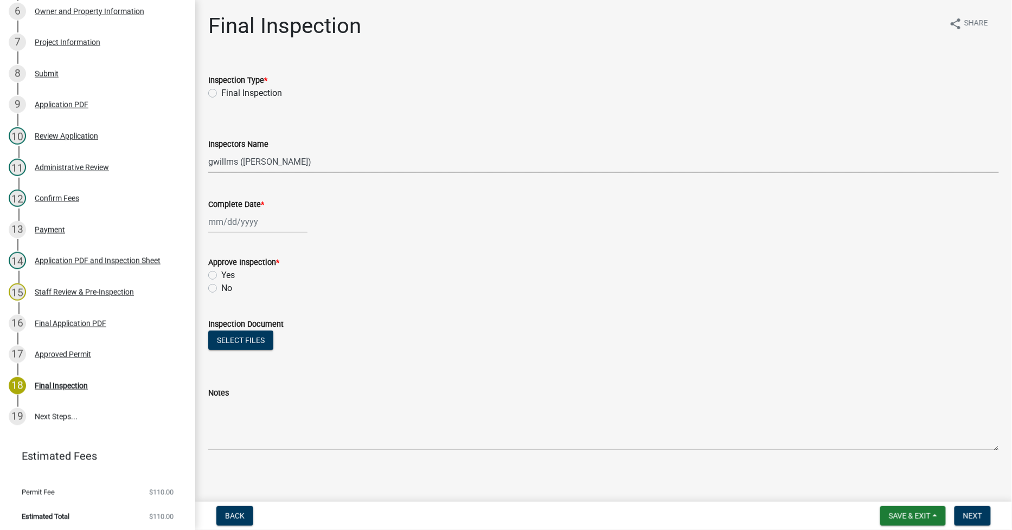
select select "2025"
click at [255, 291] on div "10" at bounding box center [253, 296] width 17 height 17
type input "[DATE]"
click at [221, 274] on label "Yes" at bounding box center [228, 275] width 14 height 13
click at [221, 274] on input "Yes" at bounding box center [224, 272] width 7 height 7
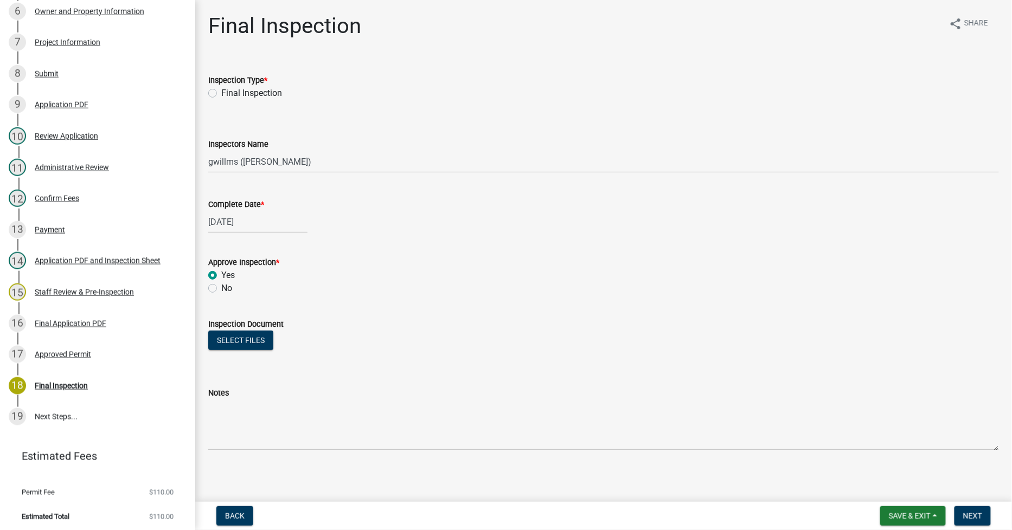
radio input "true"
click at [973, 513] on span "Next" at bounding box center [972, 516] width 19 height 9
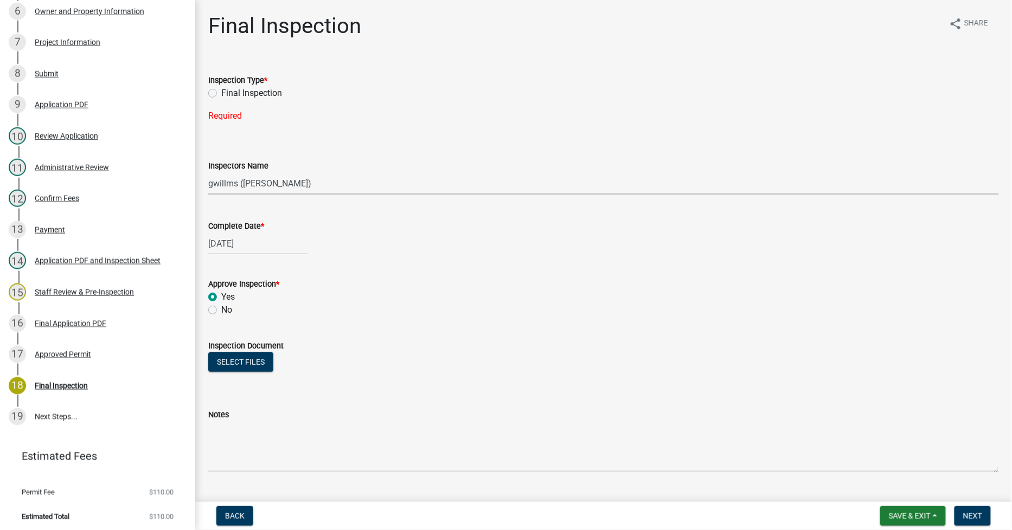
drag, startPoint x: 304, startPoint y: 183, endPoint x: 219, endPoint y: 183, distance: 85.1
click at [219, 183] on select "Select Item... gwillms ([PERSON_NAME]) [EMAIL_ADDRESS][DOMAIN_NAME] ([PERSON_NA…" at bounding box center [603, 183] width 791 height 22
drag, startPoint x: 425, startPoint y: 171, endPoint x: 420, endPoint y: 176, distance: 6.9
click at [424, 171] on div "Inspectors Name" at bounding box center [603, 165] width 791 height 13
click at [232, 510] on button "Back" at bounding box center [234, 517] width 37 height 20
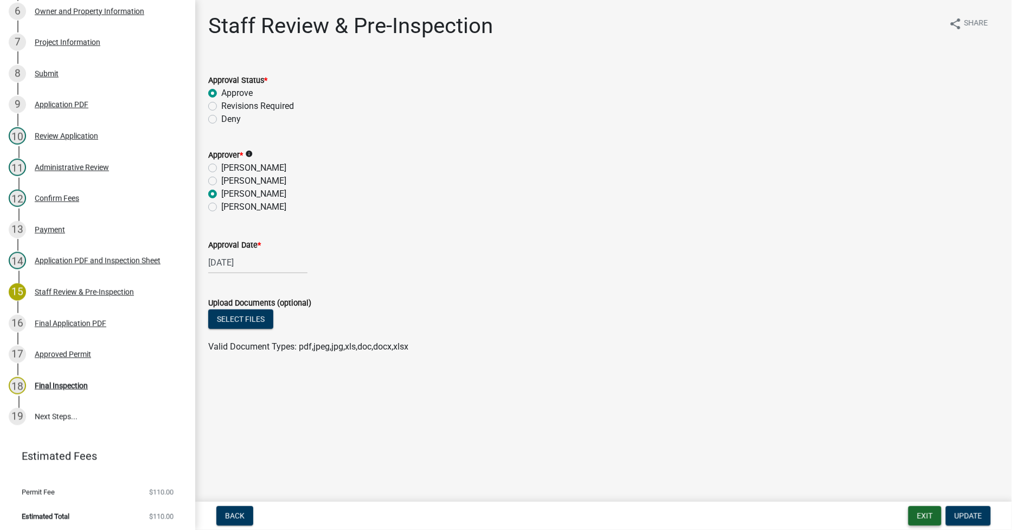
click at [923, 517] on button "Exit" at bounding box center [924, 517] width 33 height 20
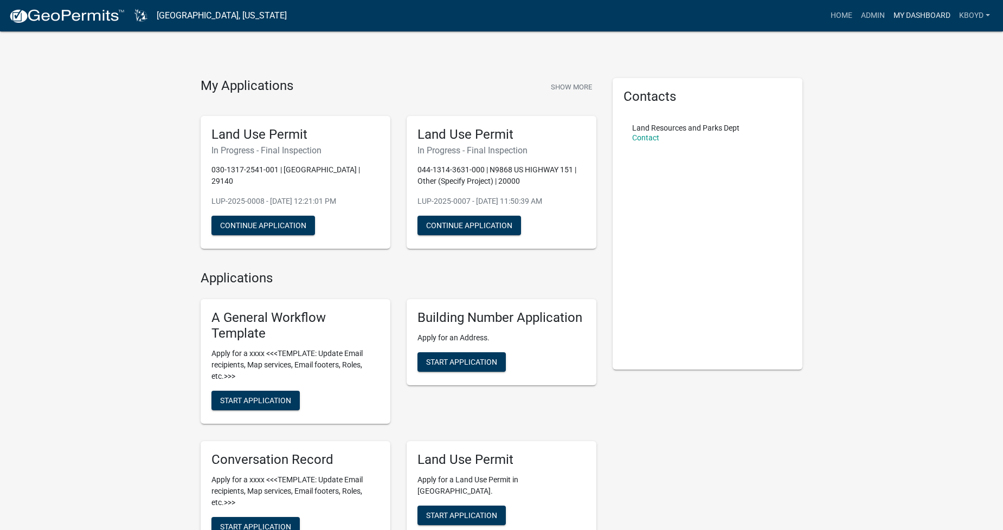
click at [908, 14] on link "My Dashboard" at bounding box center [922, 15] width 66 height 21
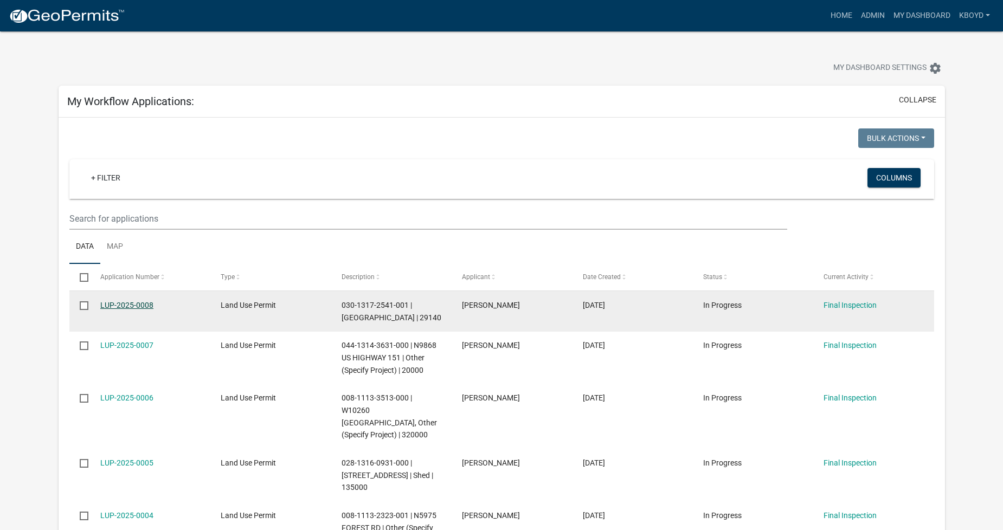
click at [111, 306] on link "LUP-2025-0008" at bounding box center [126, 305] width 53 height 9
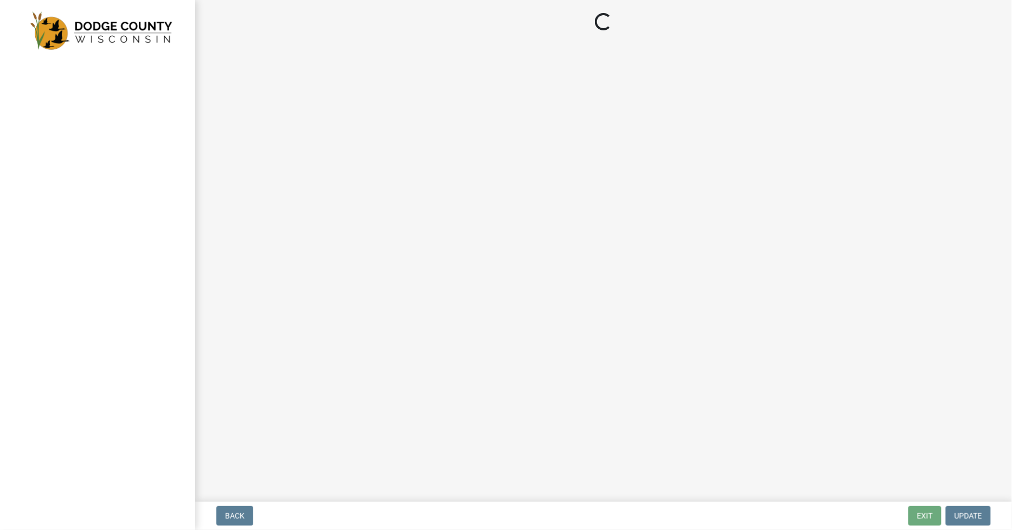
select select "cd680007-f832-45ff-adf2-65f061a7b4d5"
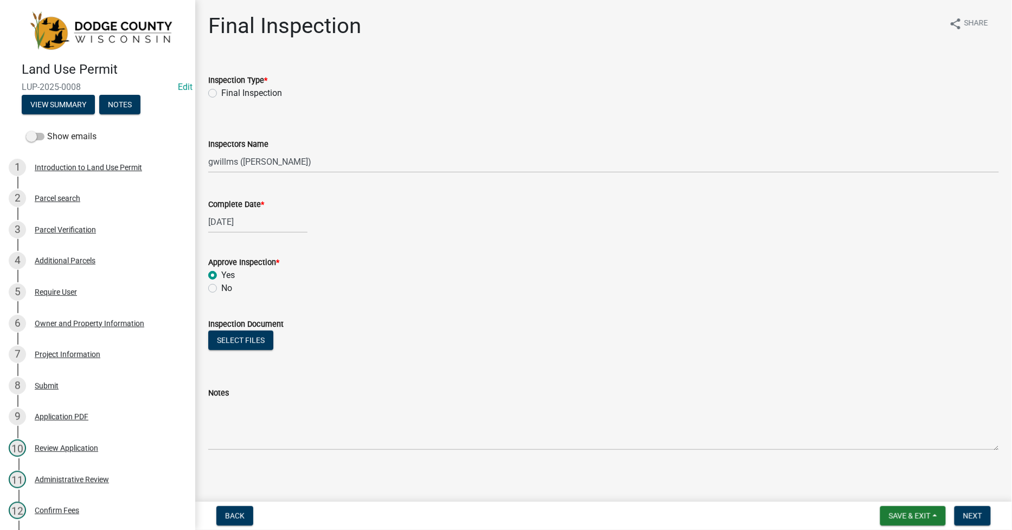
select select "9"
select select "2025"
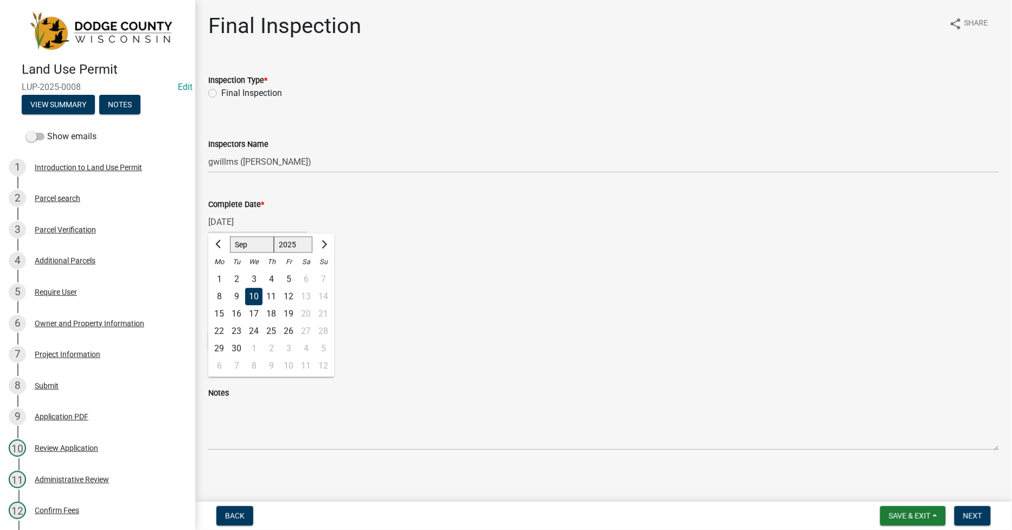
drag, startPoint x: 261, startPoint y: 221, endPoint x: 188, endPoint y: 214, distance: 73.6
click at [188, 214] on div "Land Use Permit LUP-2025-0008 Edit View Summary Notes Show emails 1 Introductio…" at bounding box center [506, 265] width 1012 height 530
drag, startPoint x: 256, startPoint y: 221, endPoint x: 206, endPoint y: 216, distance: 50.1
click at [206, 216] on div "Complete Date * [DATE] [PERSON_NAME] Apr May Jun [DATE] Aug Sep Oct Nov [DATE] …" at bounding box center [603, 208] width 807 height 50
click at [445, 262] on div "Approve Inspection *" at bounding box center [603, 262] width 791 height 13
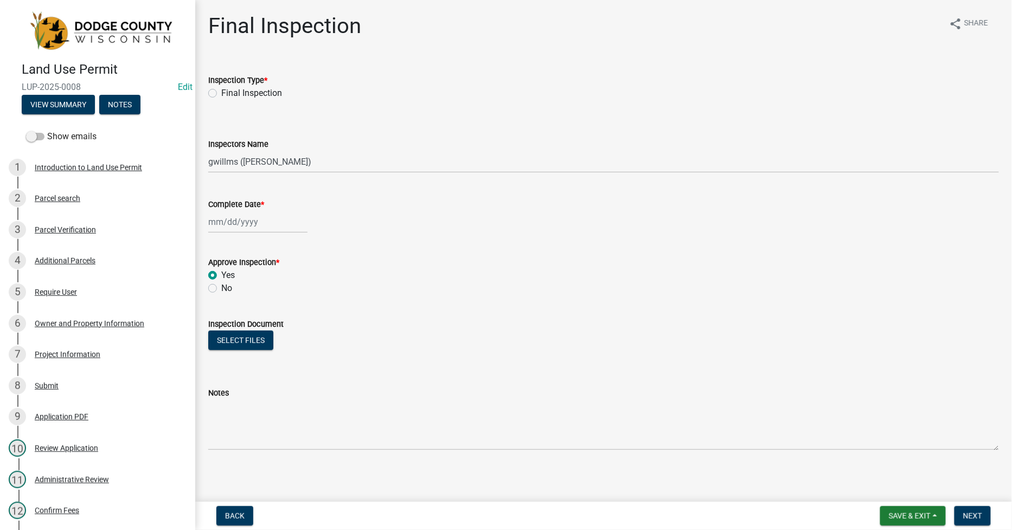
click at [221, 277] on label "Yes" at bounding box center [228, 275] width 14 height 13
click at [221, 276] on input "Yes" at bounding box center [224, 272] width 7 height 7
click at [221, 290] on label "No" at bounding box center [226, 288] width 11 height 13
click at [221, 289] on input "No" at bounding box center [224, 285] width 7 height 7
radio input "true"
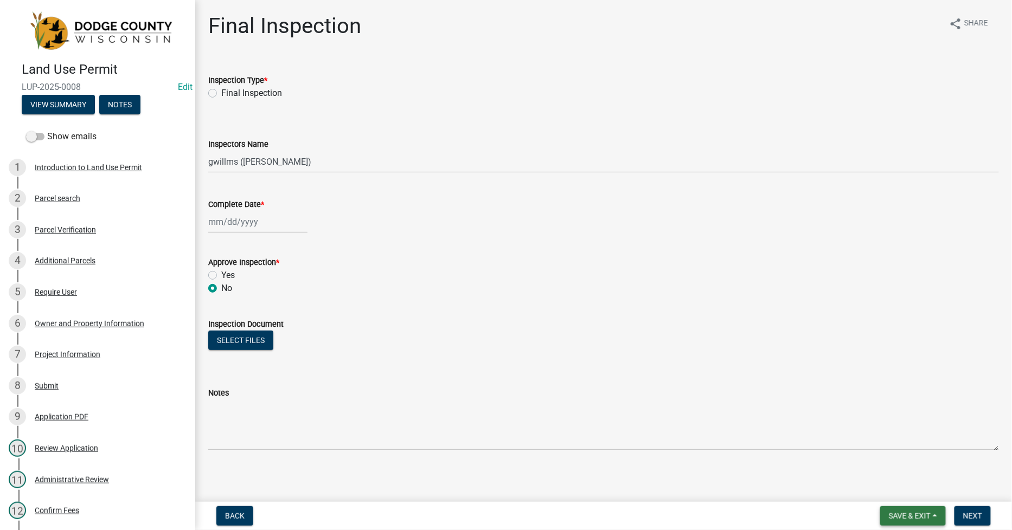
click at [901, 516] on span "Save & Exit" at bounding box center [910, 516] width 42 height 9
click at [889, 491] on button "Save & Exit" at bounding box center [902, 488] width 87 height 26
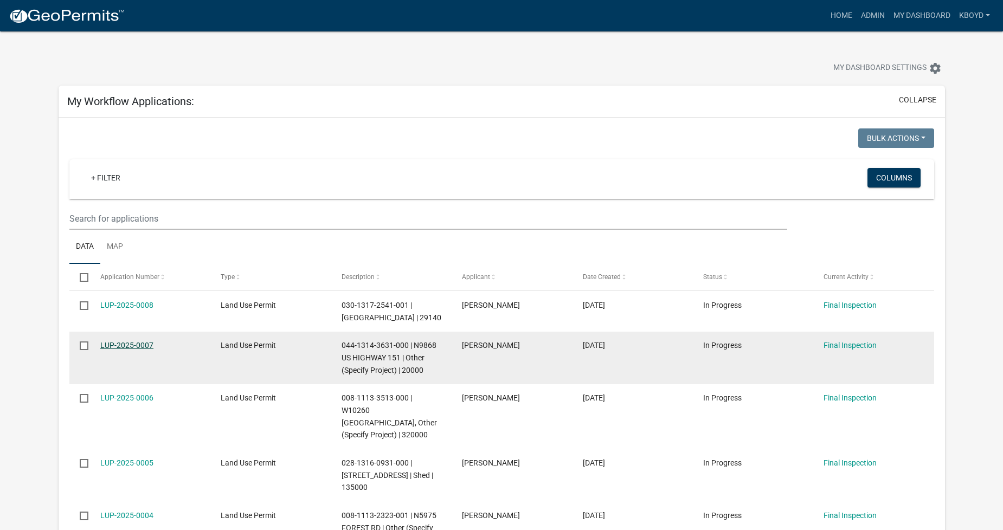
click at [136, 350] on link "LUP-2025-0007" at bounding box center [126, 345] width 53 height 9
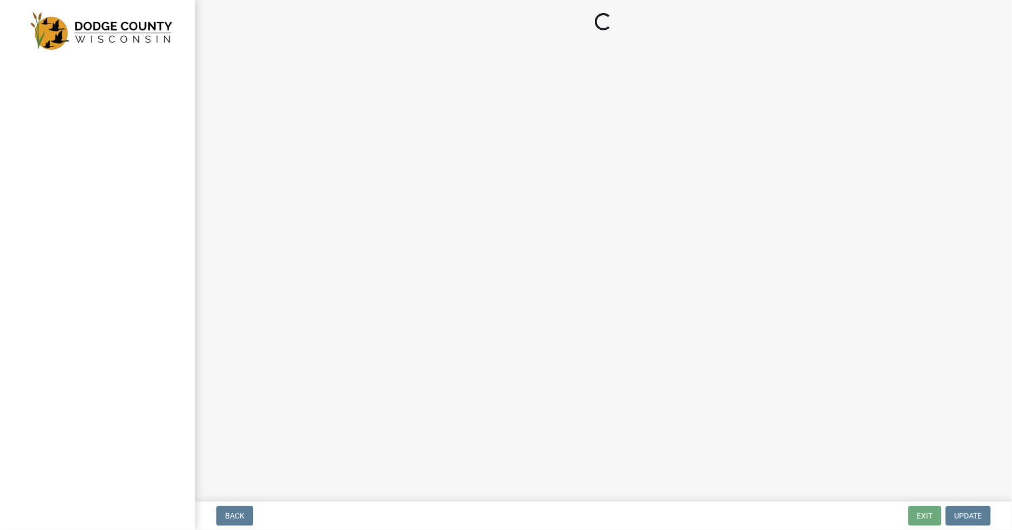
select select "fe08f780-4a60-4fd6-aa75-ac149b195867"
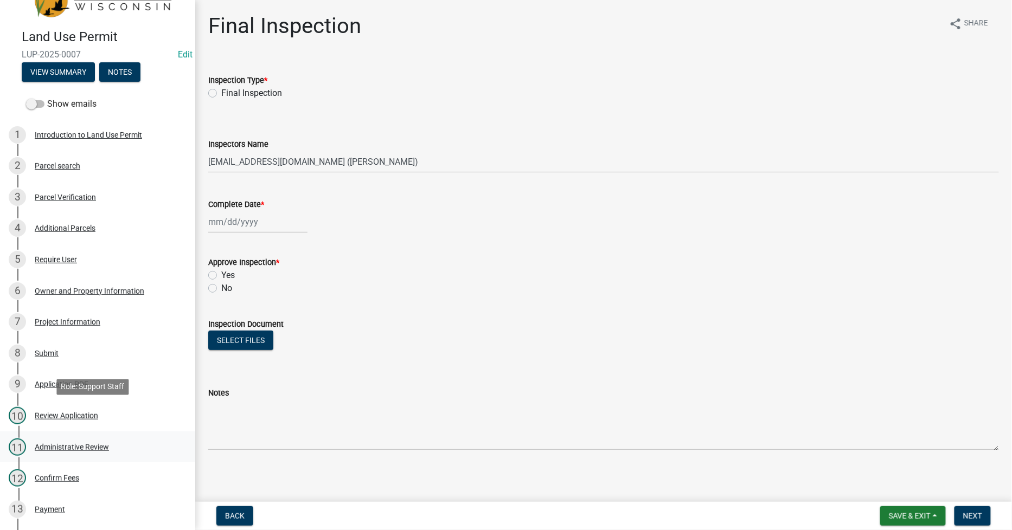
scroll to position [60, 0]
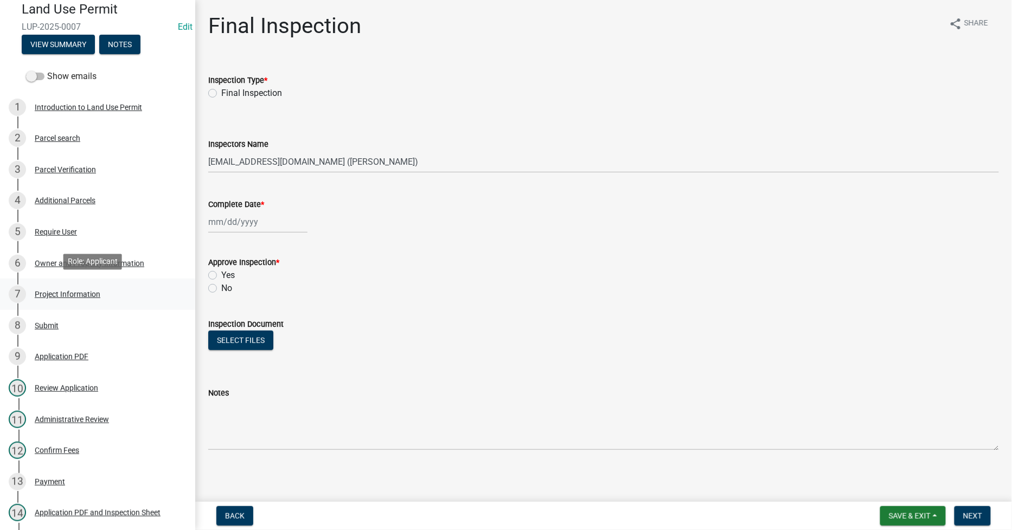
click at [52, 291] on div "Project Information" at bounding box center [68, 295] width 66 height 8
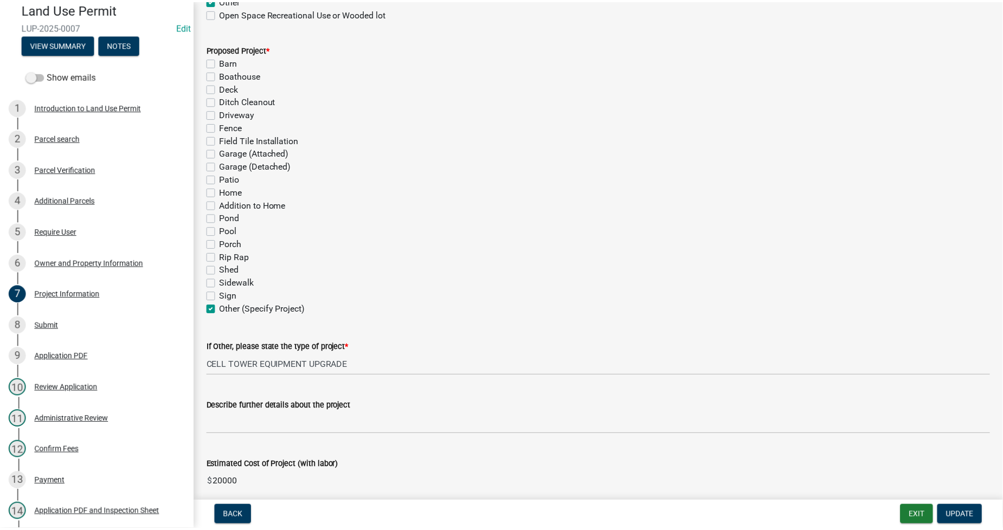
scroll to position [603, 0]
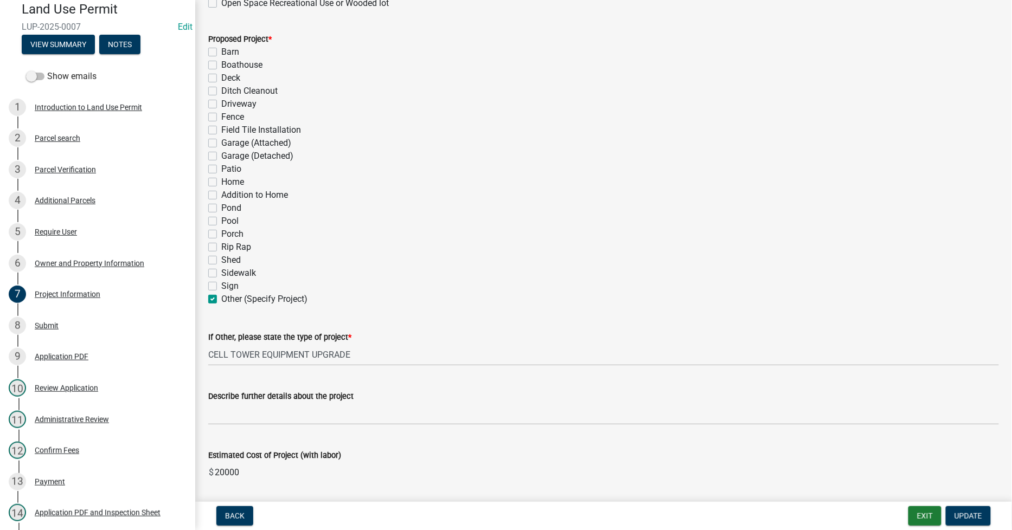
click at [257, 299] on label "Other (Specify Project)" at bounding box center [264, 299] width 86 height 13
click at [228, 299] on input "Other (Specify Project)" at bounding box center [224, 296] width 7 height 7
checkbox input "false"
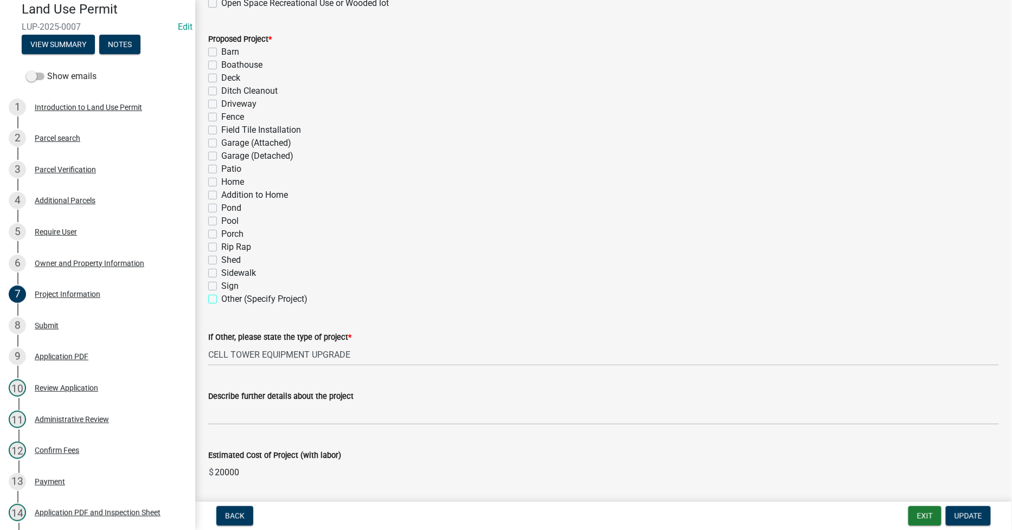
checkbox input "false"
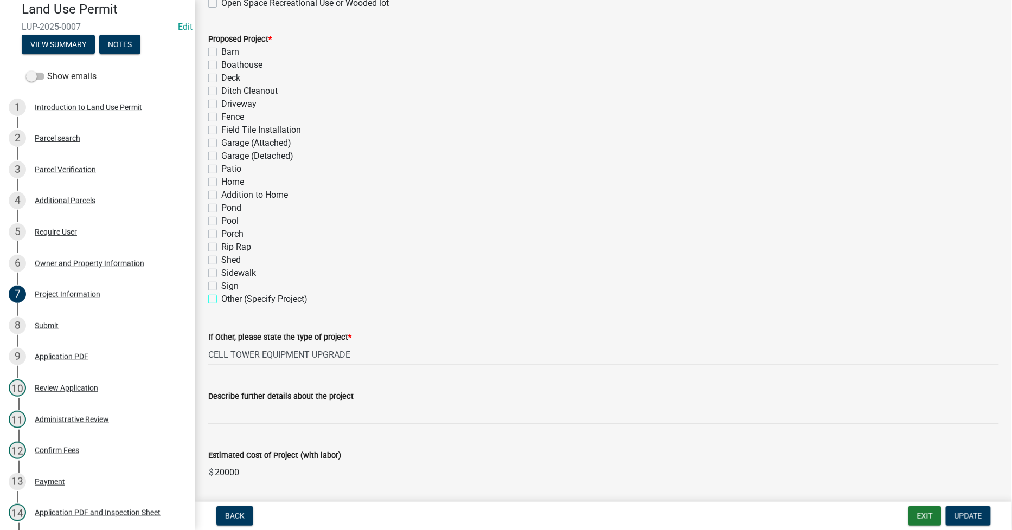
checkbox input "false"
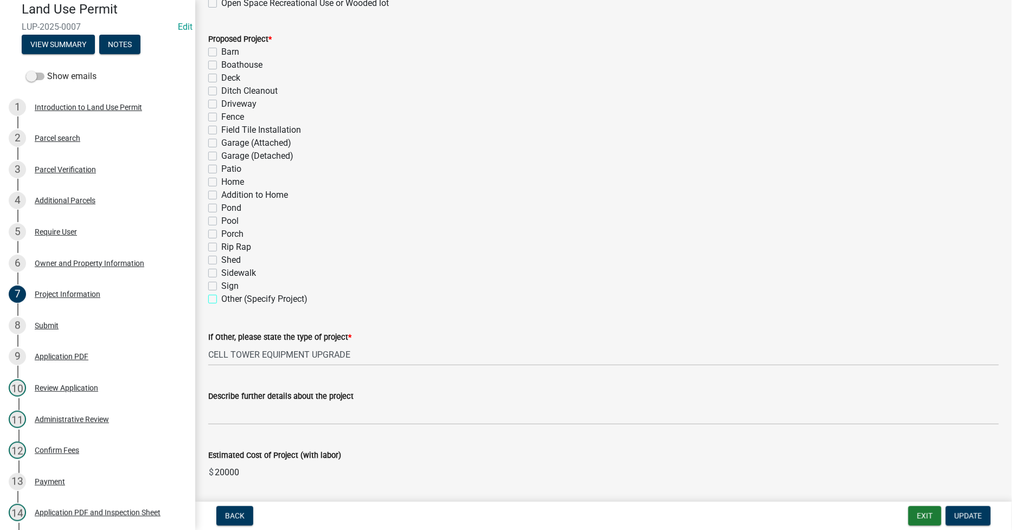
checkbox input "false"
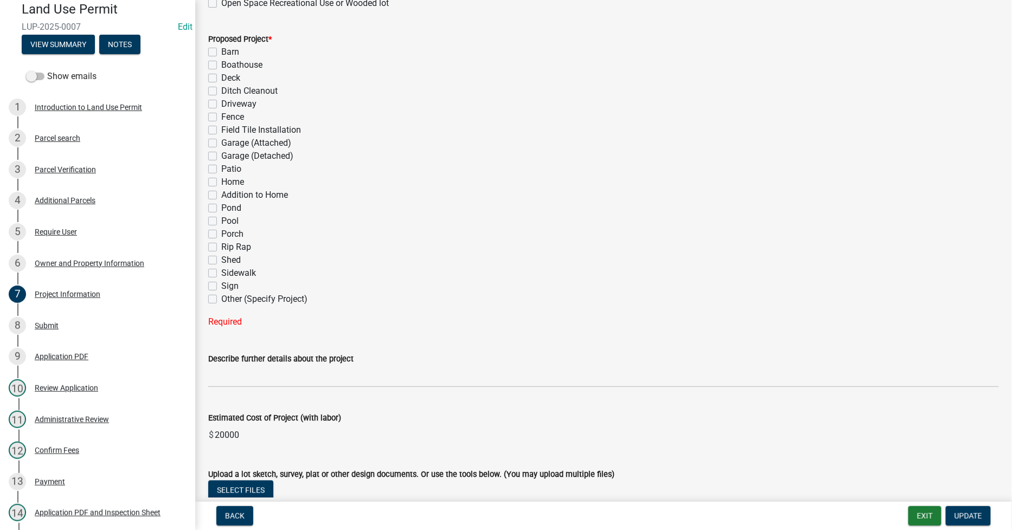
click at [221, 297] on label "Other (Specify Project)" at bounding box center [264, 299] width 86 height 13
click at [221, 297] on input "Other (Specify Project)" at bounding box center [224, 296] width 7 height 7
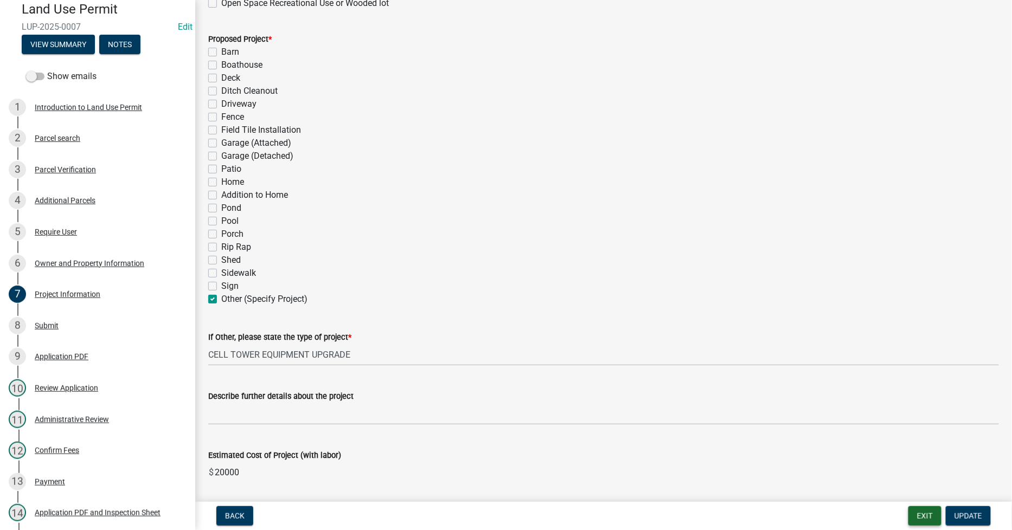
click at [922, 519] on button "Exit" at bounding box center [924, 517] width 33 height 20
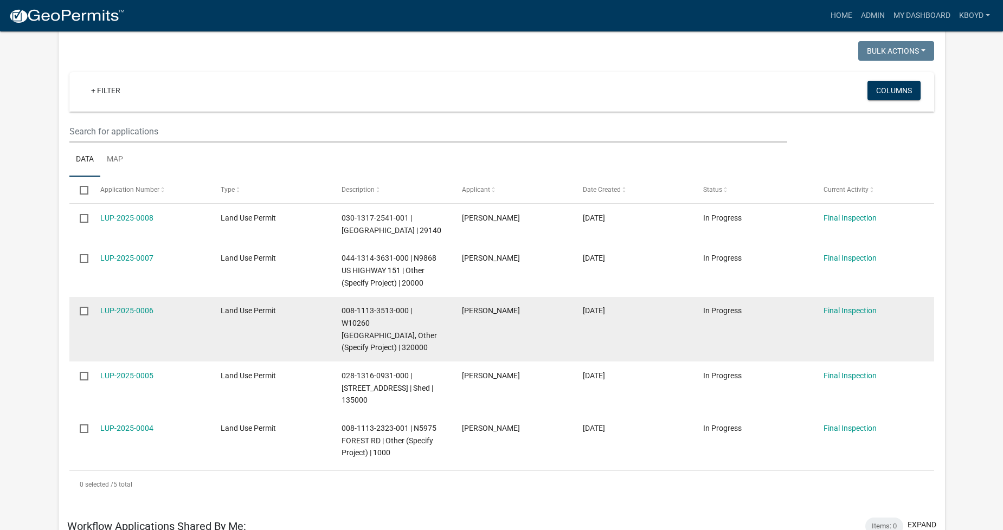
scroll to position [120, 0]
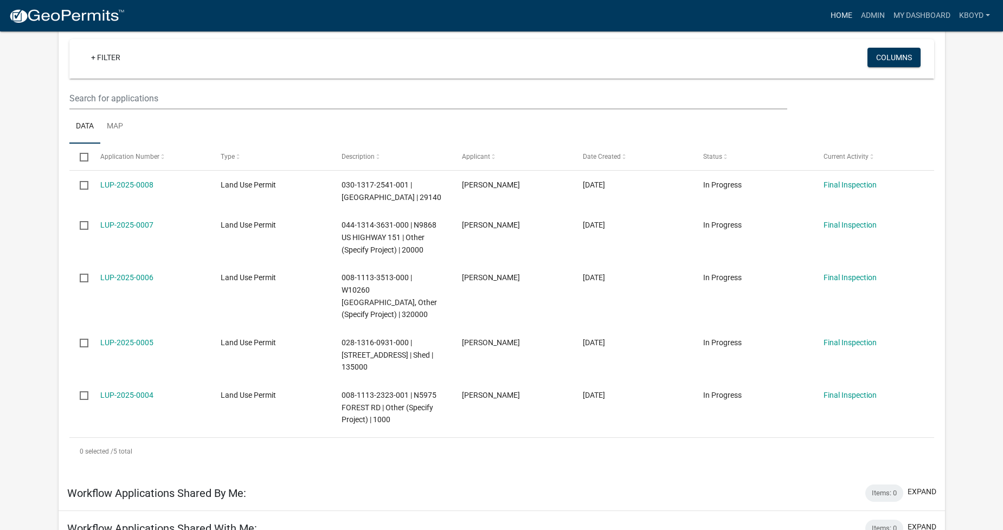
click at [839, 14] on link "Home" at bounding box center [842, 15] width 30 height 21
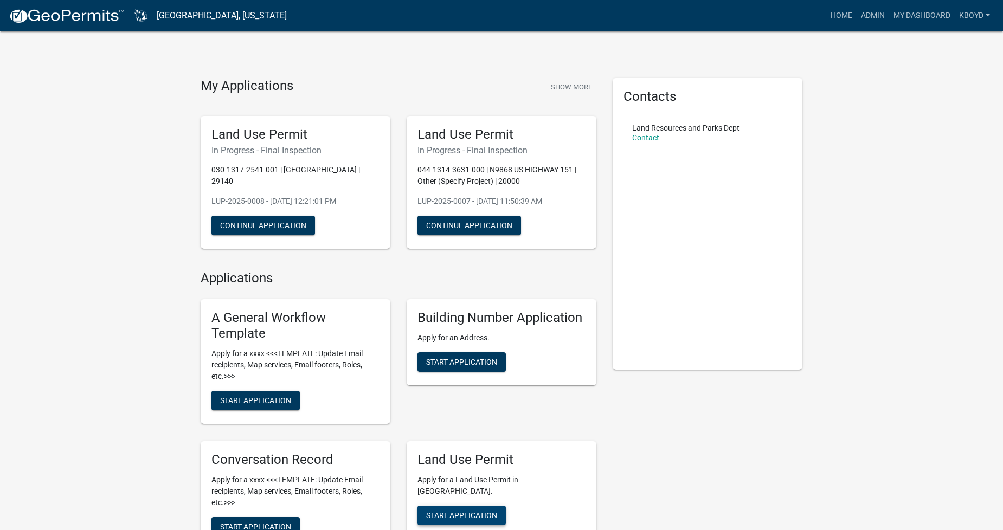
click at [447, 511] on span "Start Application" at bounding box center [461, 515] width 71 height 9
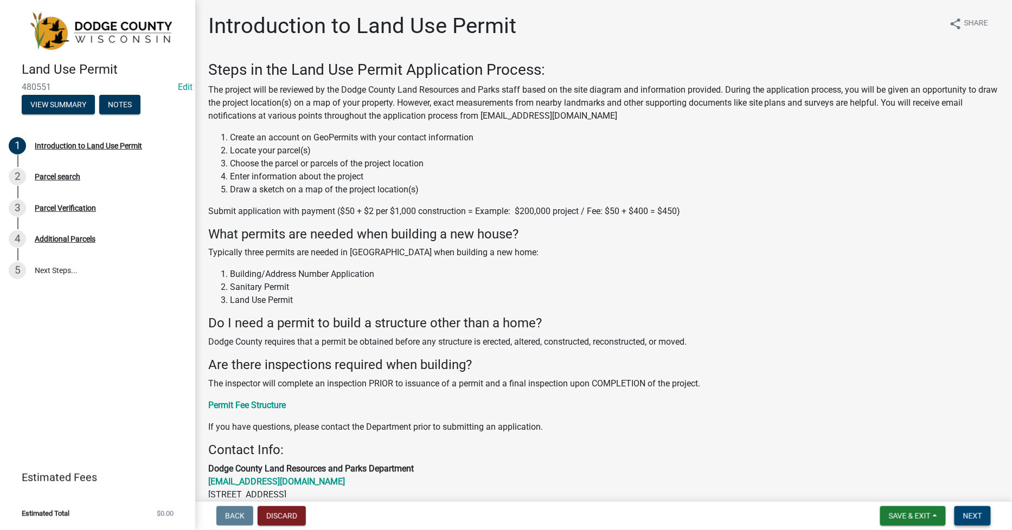
click at [963, 513] on button "Next" at bounding box center [972, 517] width 36 height 20
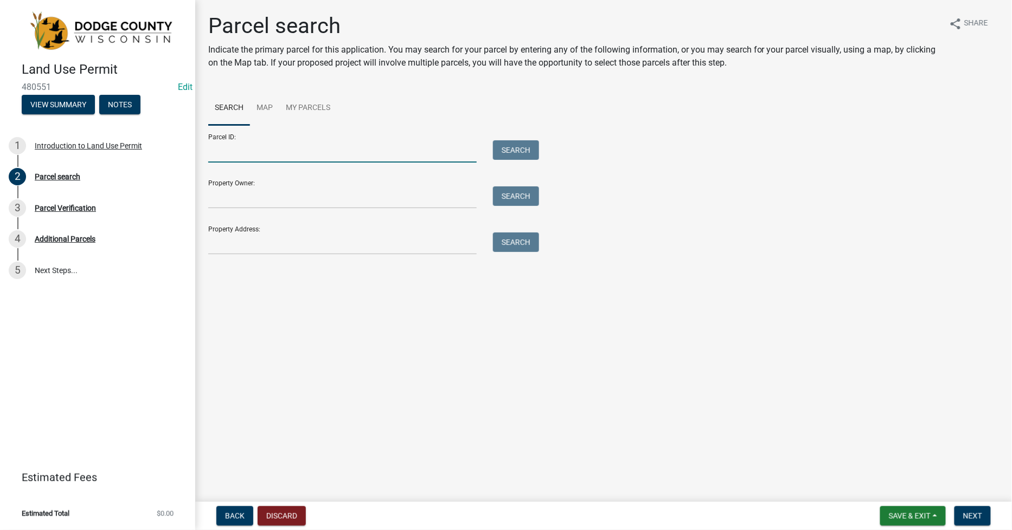
click at [212, 154] on input "Parcel ID:" at bounding box center [342, 151] width 268 height 22
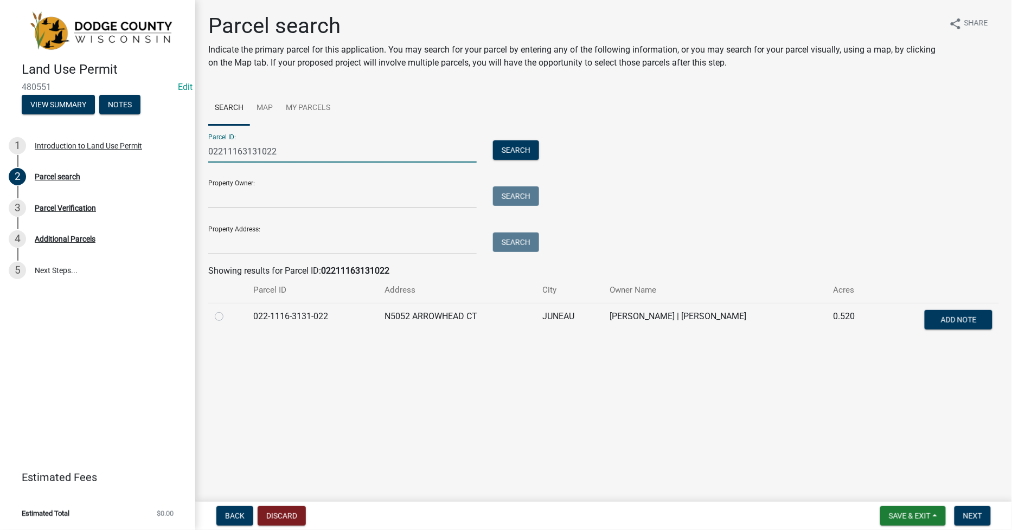
click at [228, 310] on label at bounding box center [228, 310] width 0 height 0
click at [228, 317] on input "radio" at bounding box center [231, 313] width 7 height 7
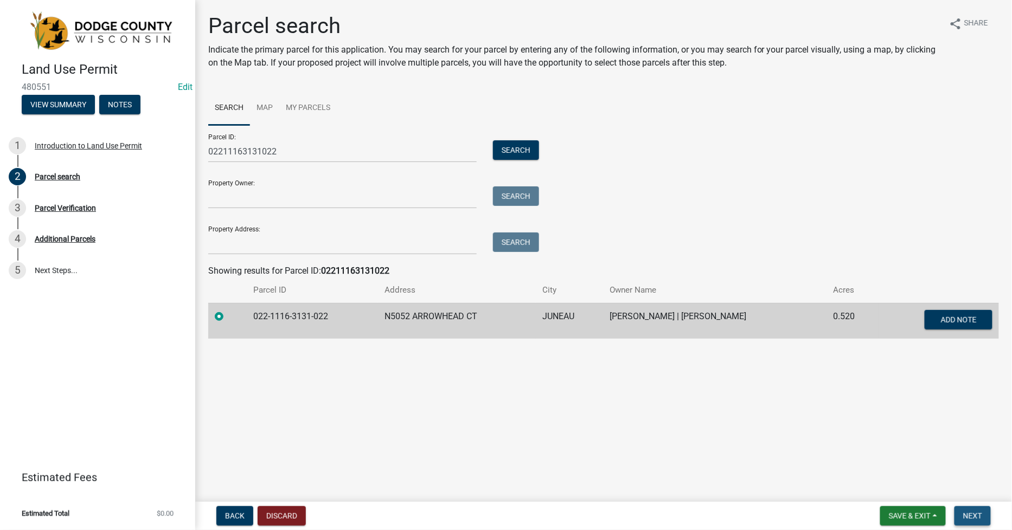
click at [977, 523] on button "Next" at bounding box center [972, 517] width 36 height 20
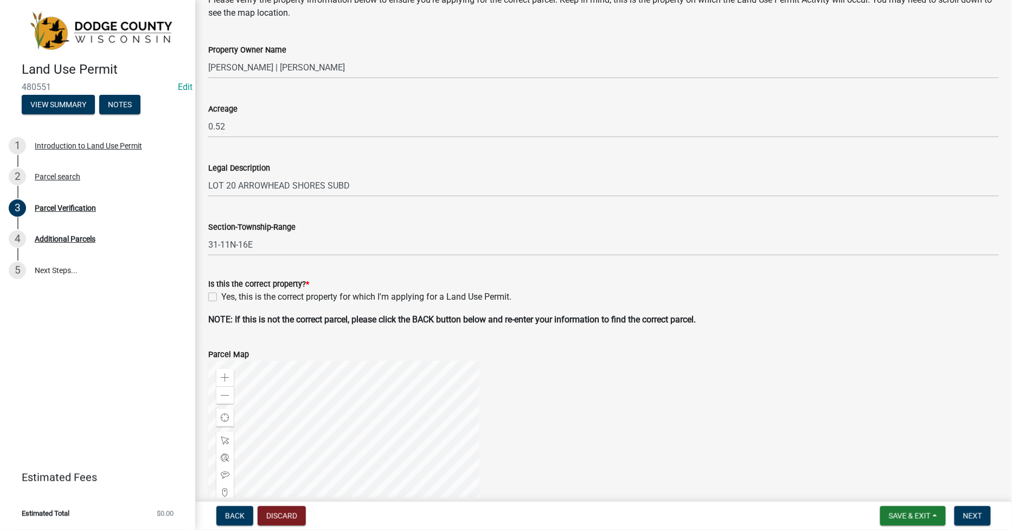
scroll to position [181, 0]
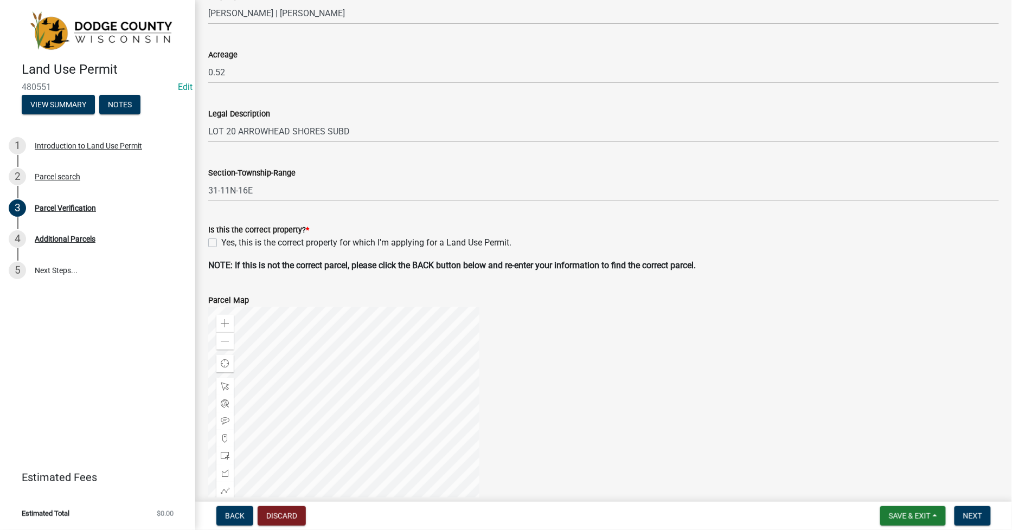
click at [213, 247] on div "Yes, this is the correct property for which I'm applying for a Land Use Permit." at bounding box center [603, 242] width 791 height 13
click at [221, 241] on label "Yes, this is the correct property for which I'm applying for a Land Use Permit." at bounding box center [366, 242] width 290 height 13
click at [221, 241] on input "Yes, this is the correct property for which I'm applying for a Land Use Permit." at bounding box center [224, 239] width 7 height 7
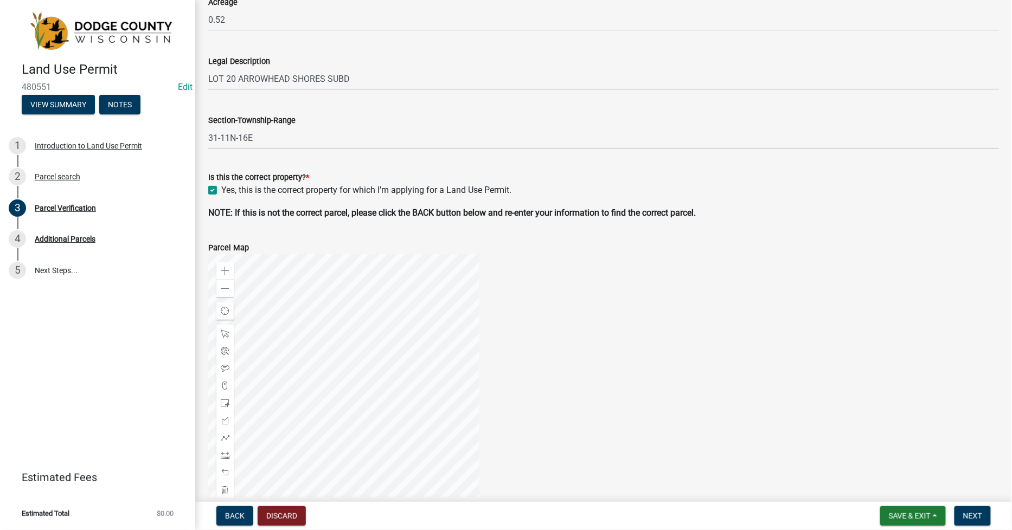
scroll to position [334, 0]
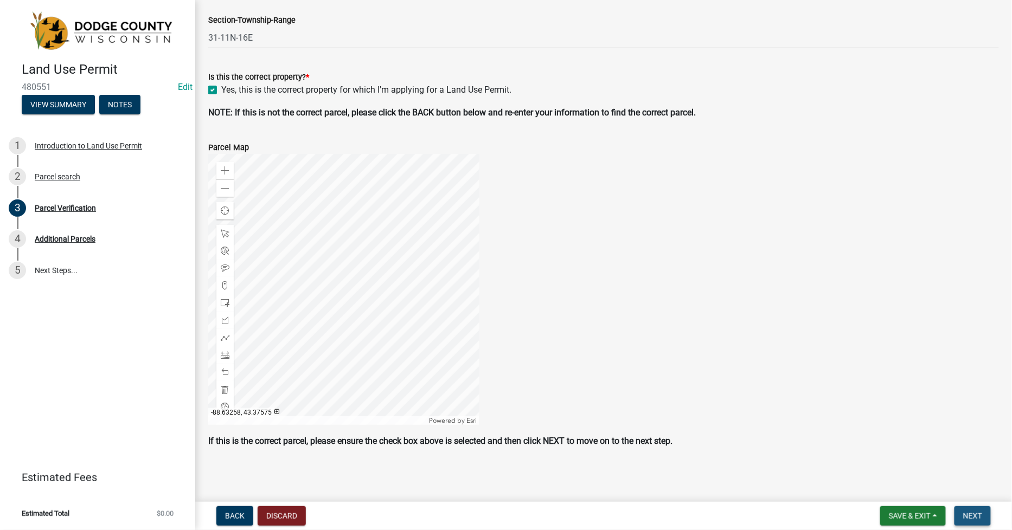
click at [980, 517] on span "Next" at bounding box center [972, 516] width 19 height 9
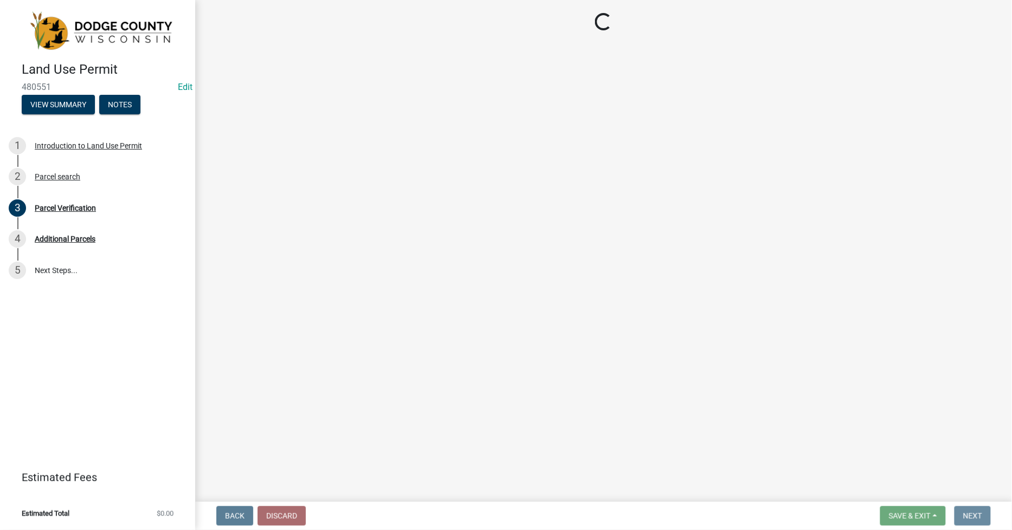
scroll to position [0, 0]
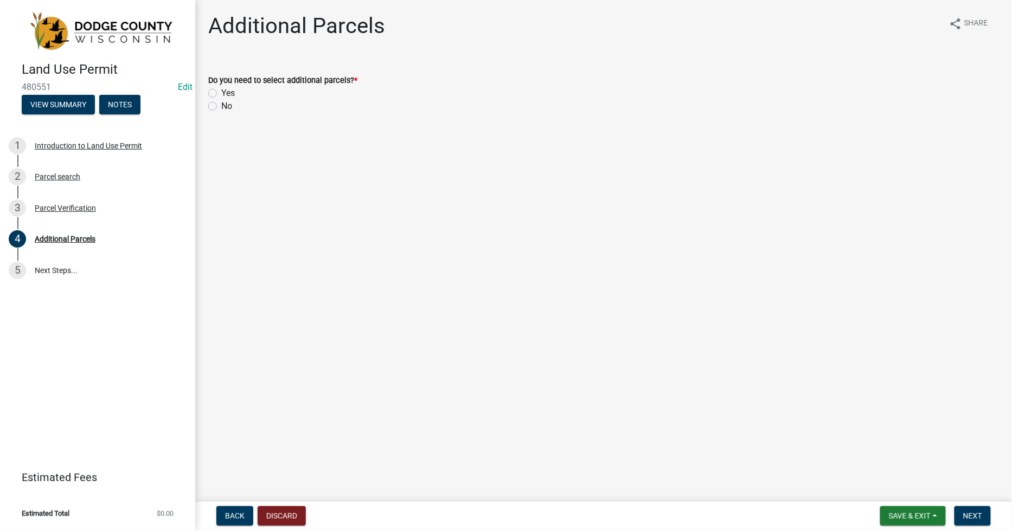
click at [217, 104] on div "No" at bounding box center [603, 106] width 791 height 13
click at [221, 108] on label "No" at bounding box center [226, 106] width 11 height 13
click at [221, 107] on input "No" at bounding box center [224, 103] width 7 height 7
click at [972, 521] on button "Next" at bounding box center [972, 517] width 36 height 20
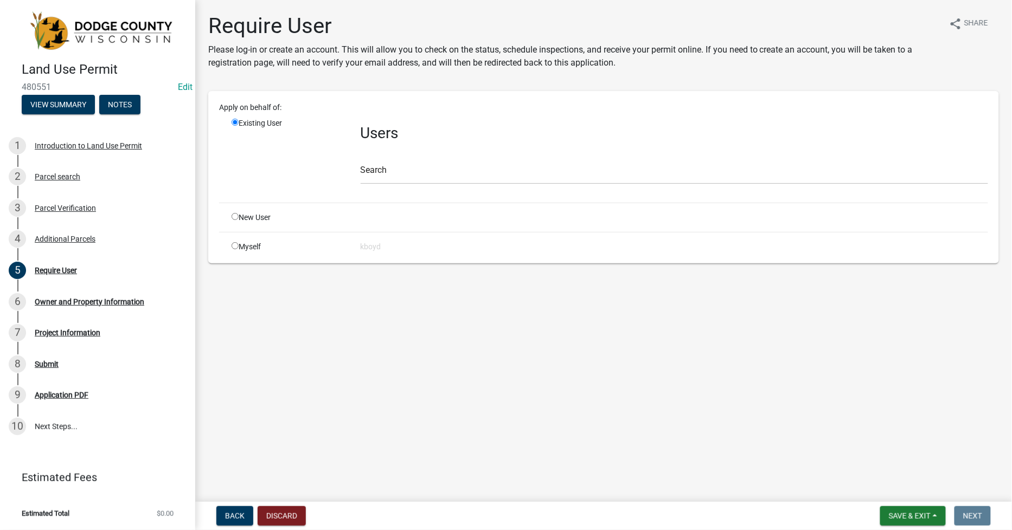
click at [232, 245] on input "radio" at bounding box center [235, 245] width 7 height 7
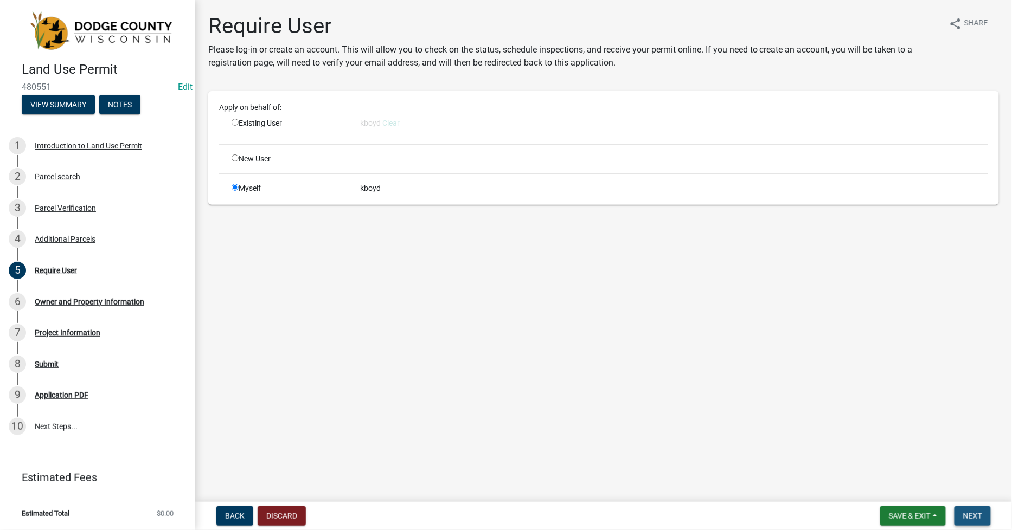
click at [973, 512] on span "Next" at bounding box center [972, 516] width 19 height 9
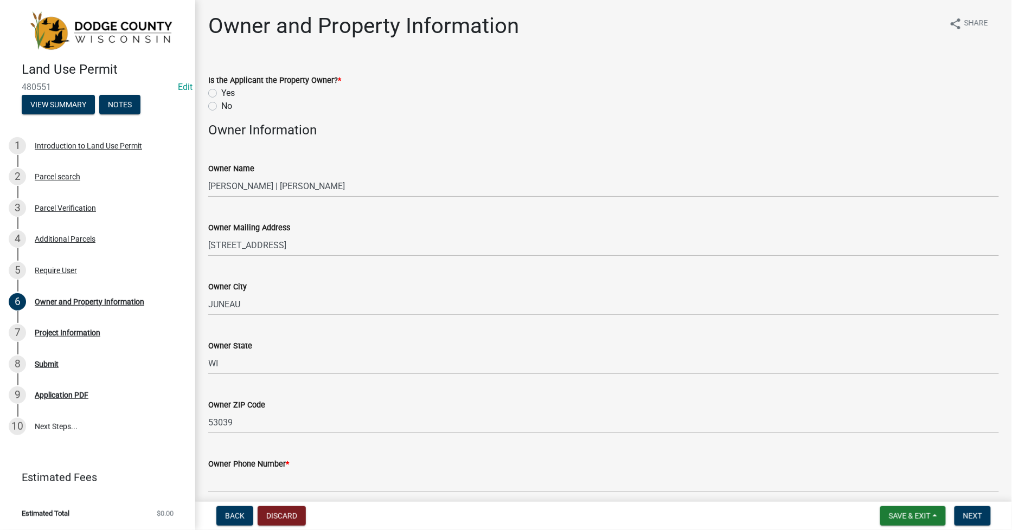
click at [221, 94] on label "Yes" at bounding box center [228, 93] width 14 height 13
click at [221, 94] on input "Yes" at bounding box center [224, 90] width 7 height 7
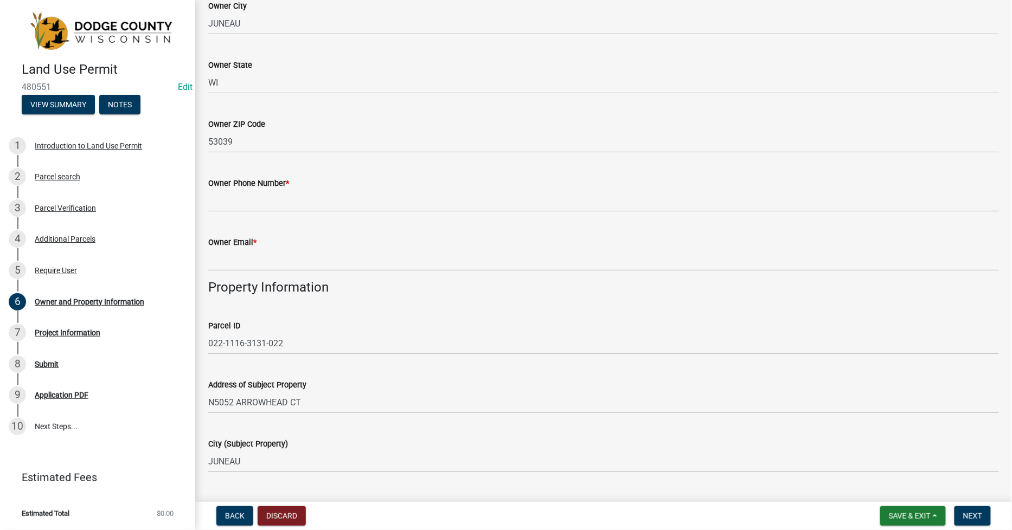
scroll to position [241, 0]
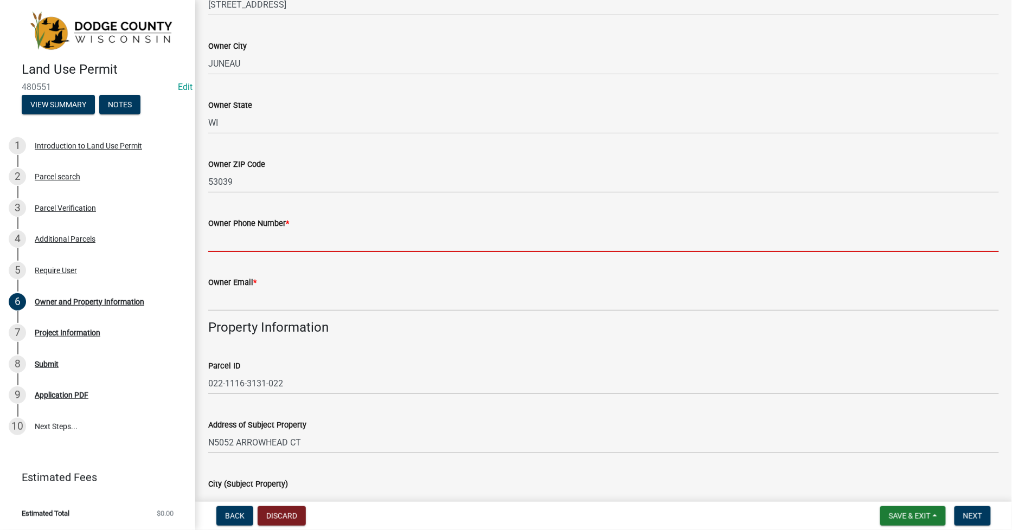
click at [215, 239] on input "Owner Phone Number *" at bounding box center [603, 241] width 791 height 22
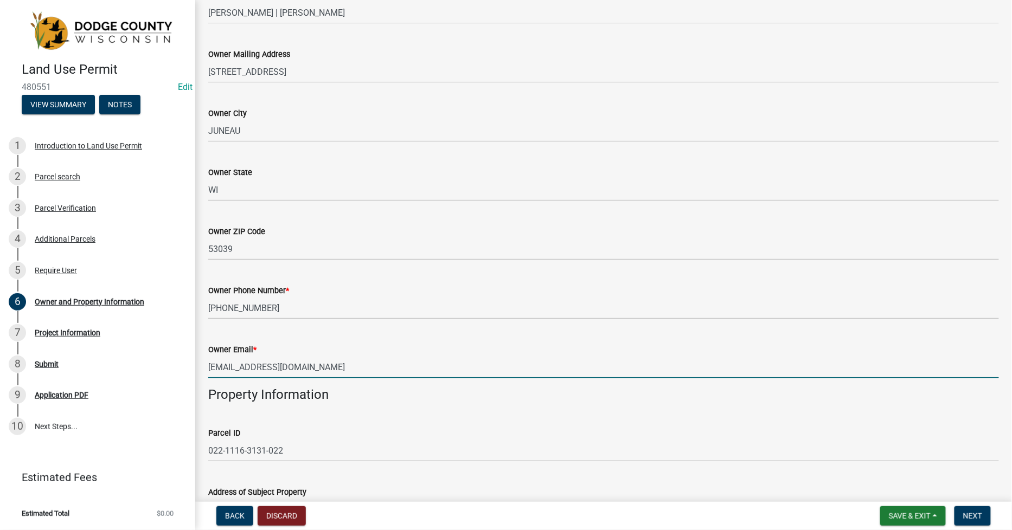
scroll to position [145, 0]
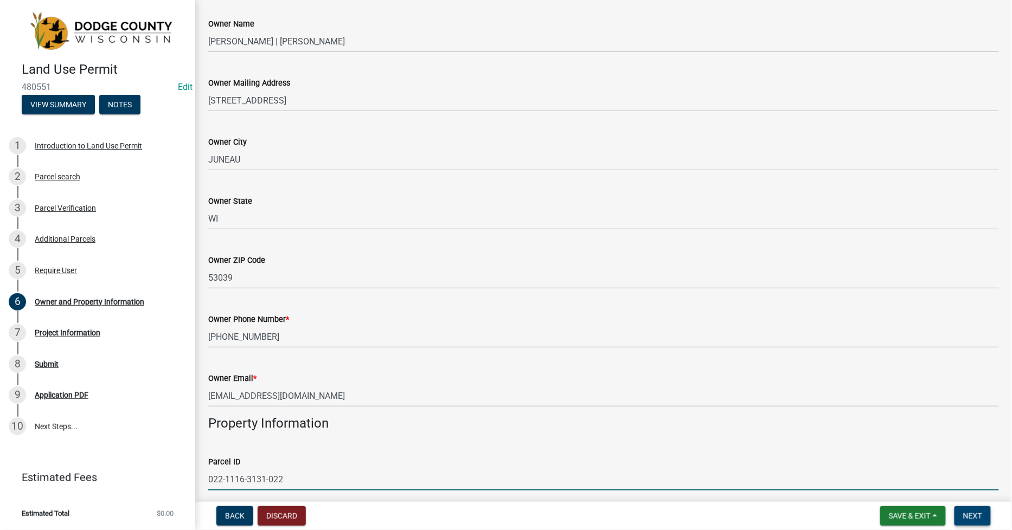
click at [975, 508] on button "Next" at bounding box center [972, 517] width 36 height 20
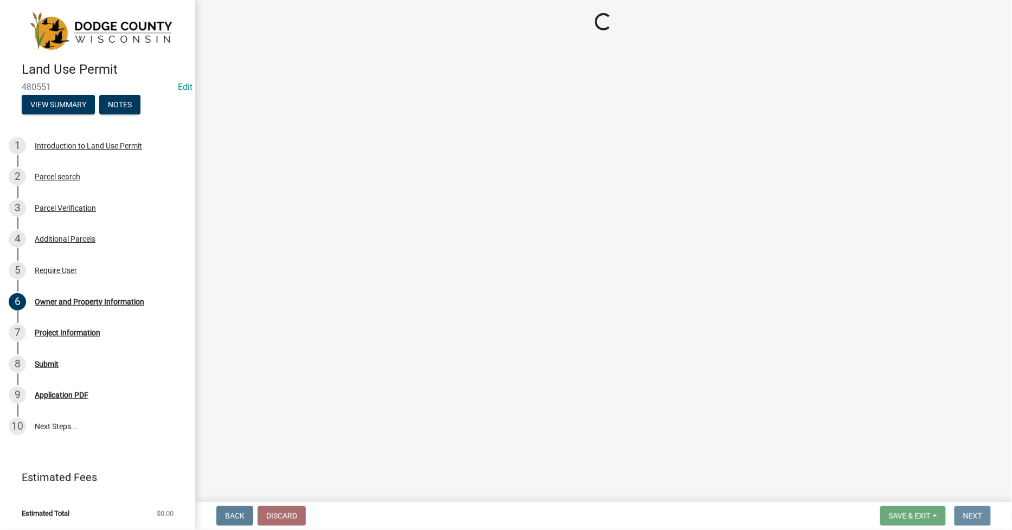
scroll to position [0, 0]
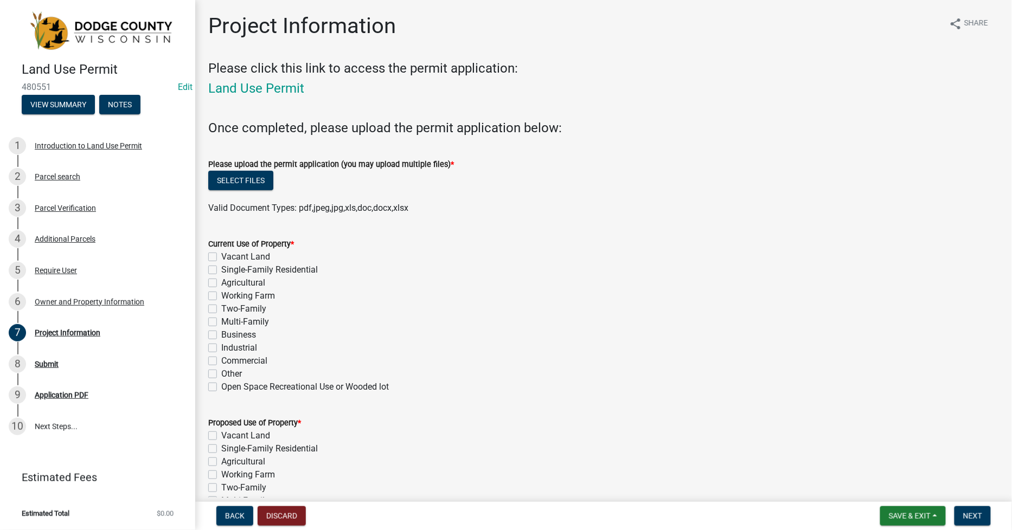
click at [221, 270] on label "Single-Family Residential" at bounding box center [269, 270] width 97 height 13
click at [221, 270] on input "Single-Family Residential" at bounding box center [224, 267] width 7 height 7
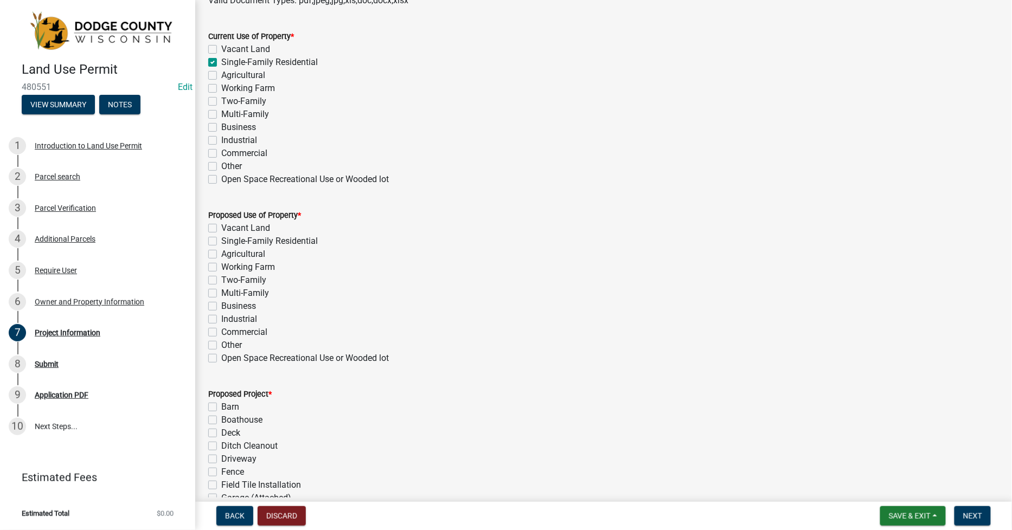
scroll to position [241, 0]
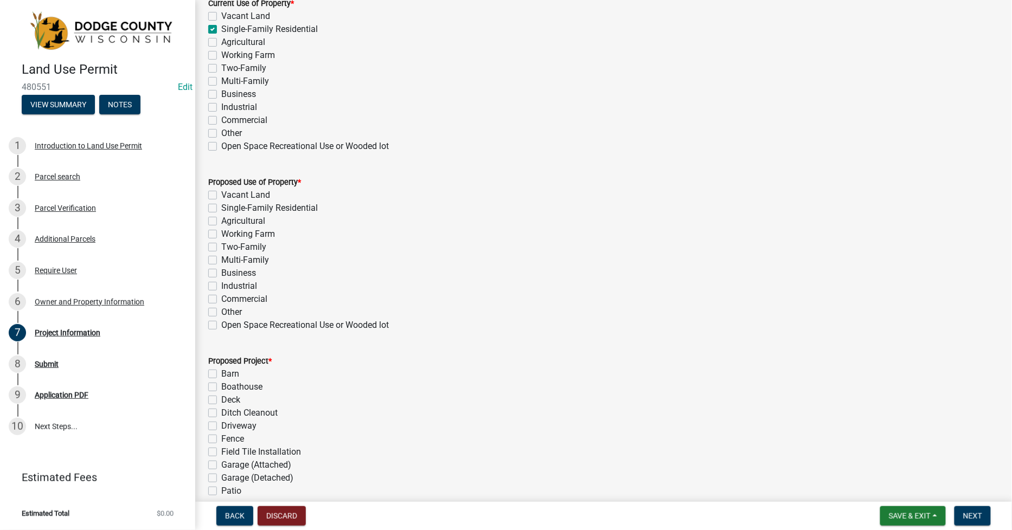
click at [221, 208] on label "Single-Family Residential" at bounding box center [269, 208] width 97 height 13
click at [221, 208] on input "Single-Family Residential" at bounding box center [224, 205] width 7 height 7
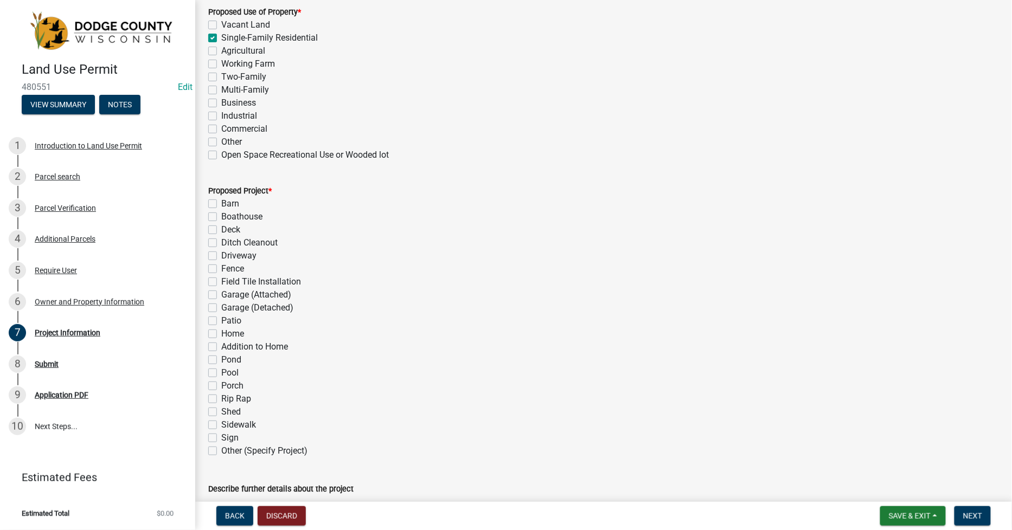
scroll to position [421, 0]
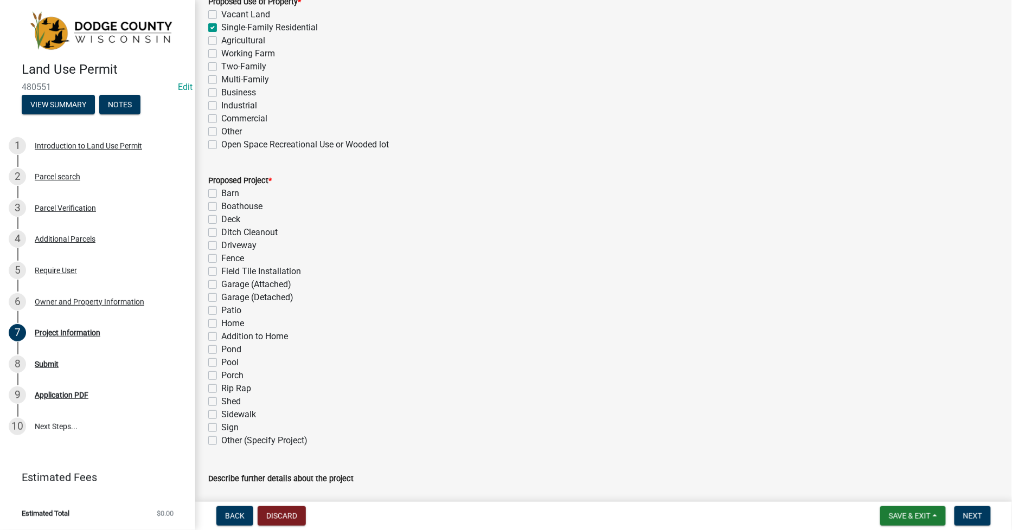
drag, startPoint x: 213, startPoint y: 246, endPoint x: 213, endPoint y: 253, distance: 7.1
click at [221, 247] on label "Driveway" at bounding box center [238, 245] width 35 height 13
click at [221, 246] on input "Driveway" at bounding box center [224, 242] width 7 height 7
click at [221, 415] on label "Sidewalk" at bounding box center [238, 414] width 35 height 13
click at [221, 415] on input "Sidewalk" at bounding box center [224, 411] width 7 height 7
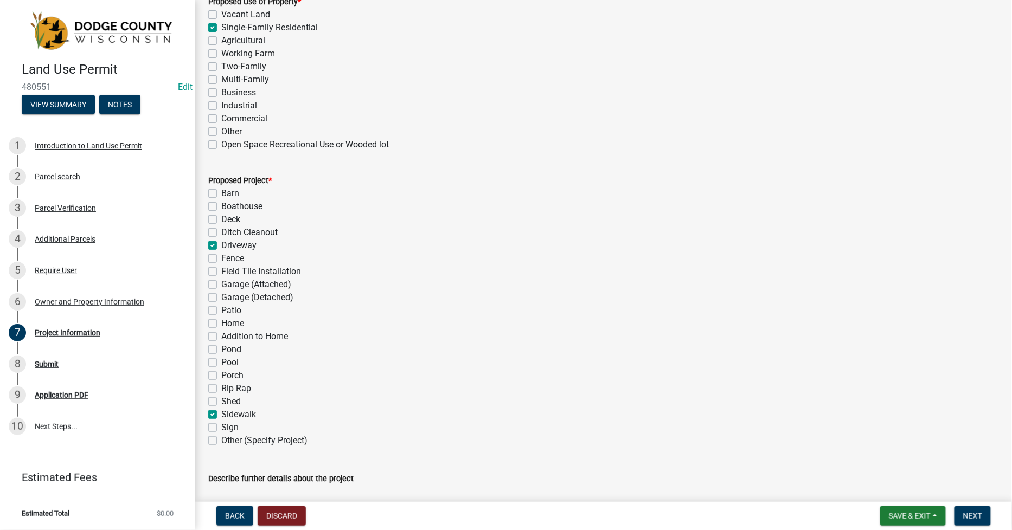
scroll to position [542, 0]
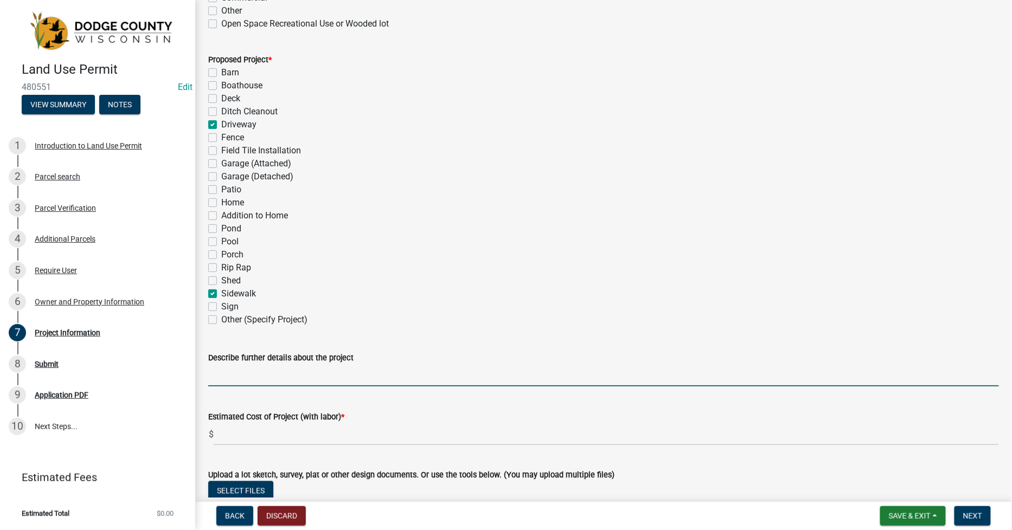
click at [228, 378] on input "Describe further details about the project" at bounding box center [603, 375] width 791 height 22
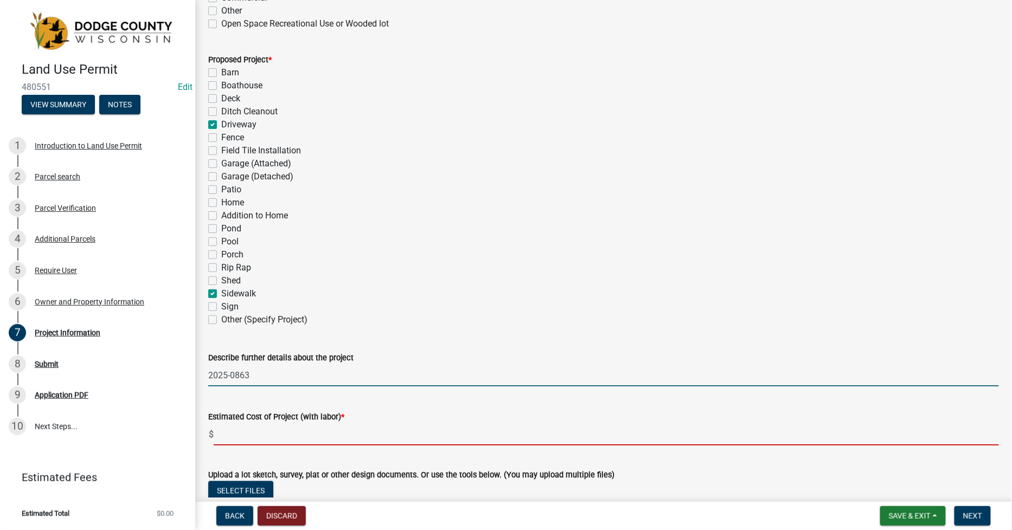
click at [221, 433] on input "text" at bounding box center [606, 435] width 785 height 22
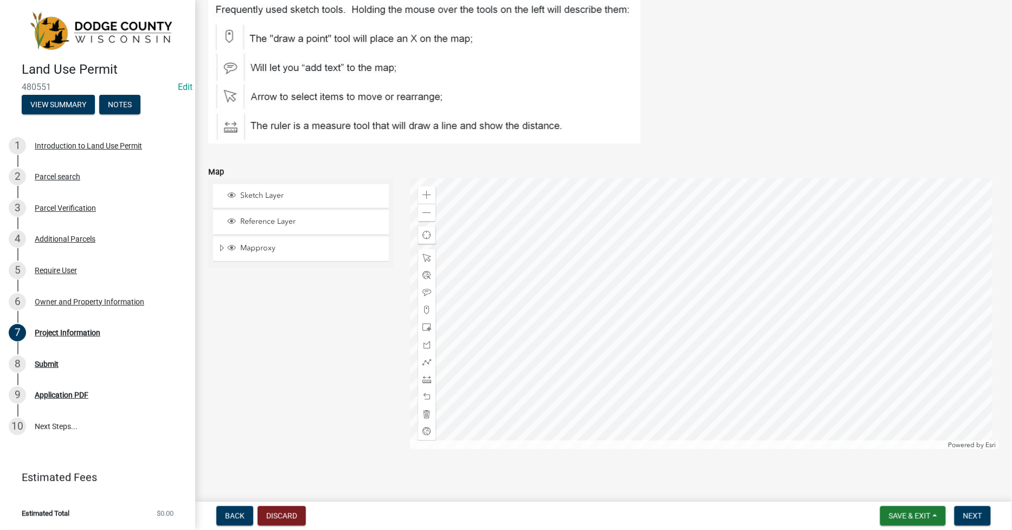
scroll to position [1129, 0]
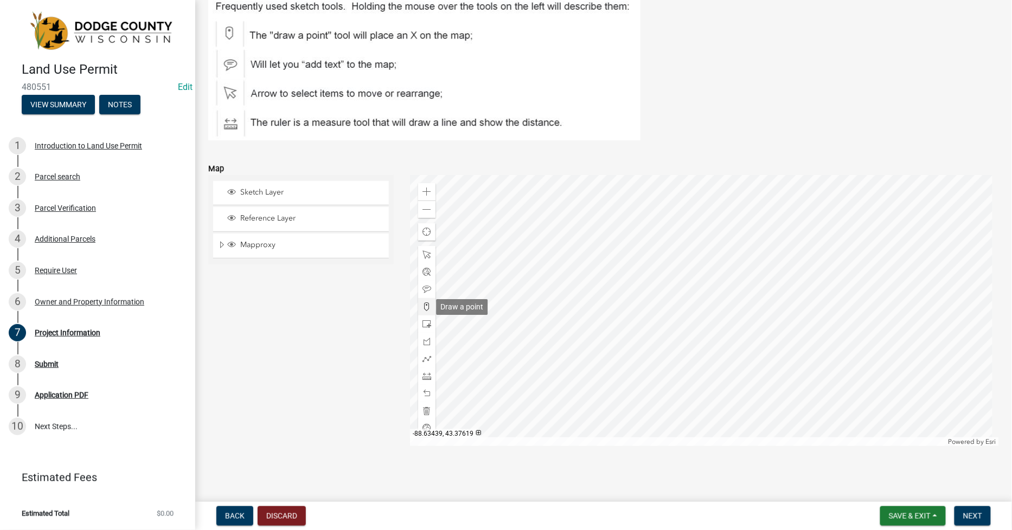
click at [424, 305] on span at bounding box center [426, 307] width 9 height 9
click at [695, 329] on div at bounding box center [704, 310] width 589 height 271
click at [975, 515] on span "Next" at bounding box center [972, 516] width 19 height 9
click at [973, 515] on span "Next" at bounding box center [972, 516] width 19 height 9
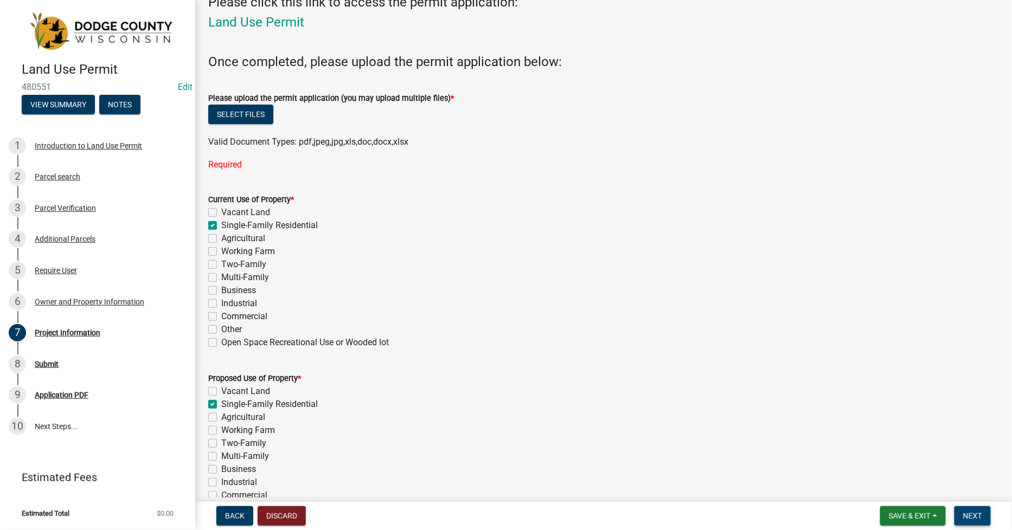
scroll to position [0, 0]
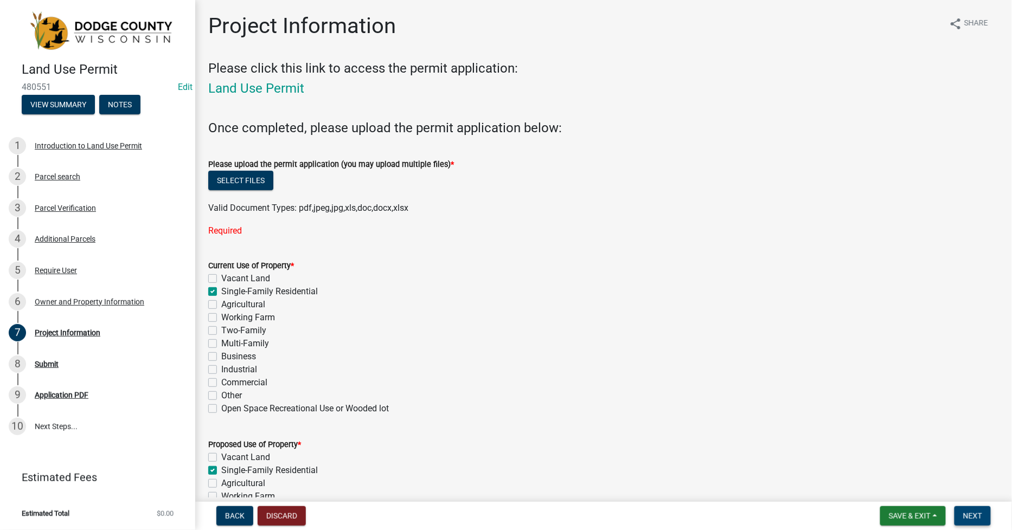
click at [968, 517] on span "Next" at bounding box center [972, 516] width 19 height 9
click at [235, 181] on button "Select files" at bounding box center [240, 181] width 65 height 20
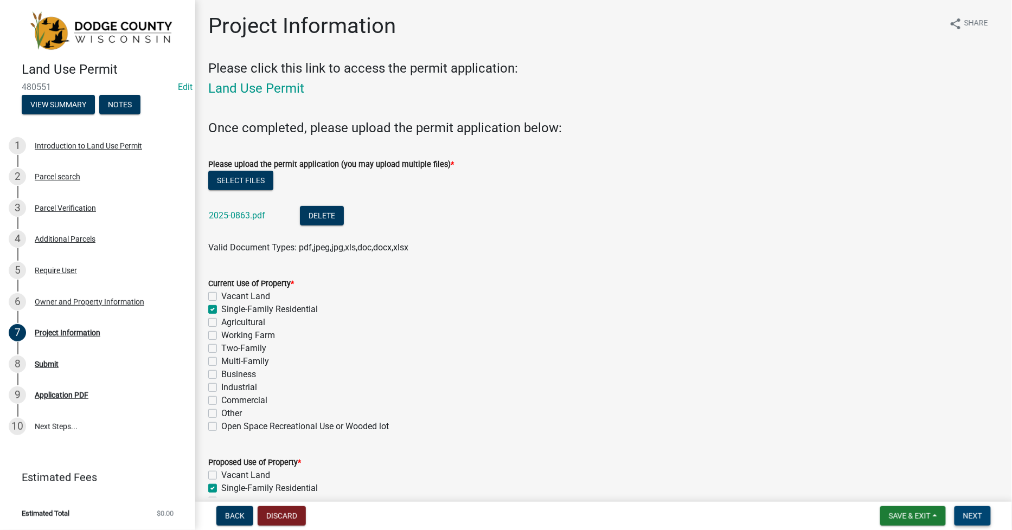
click at [975, 515] on span "Next" at bounding box center [972, 516] width 19 height 9
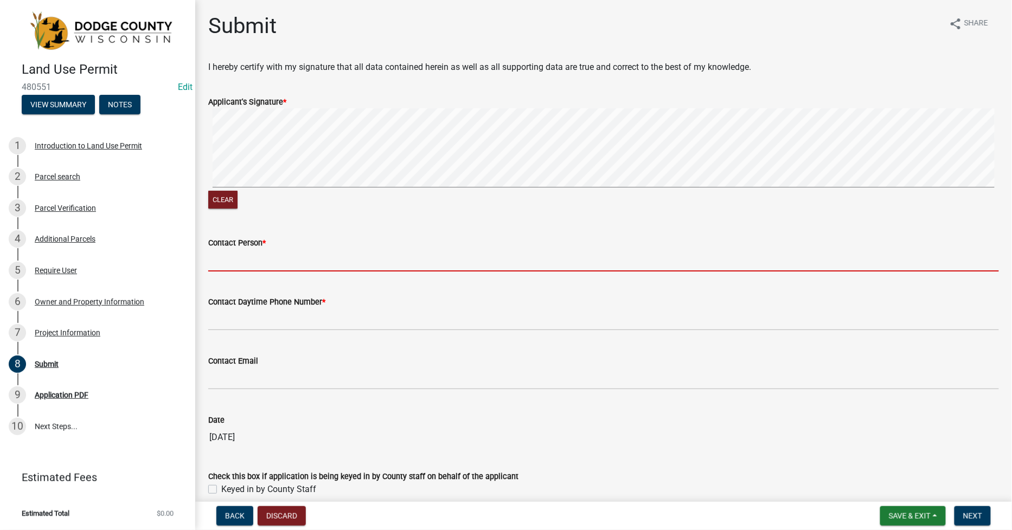
click at [230, 264] on input "Contact Person *" at bounding box center [603, 260] width 791 height 22
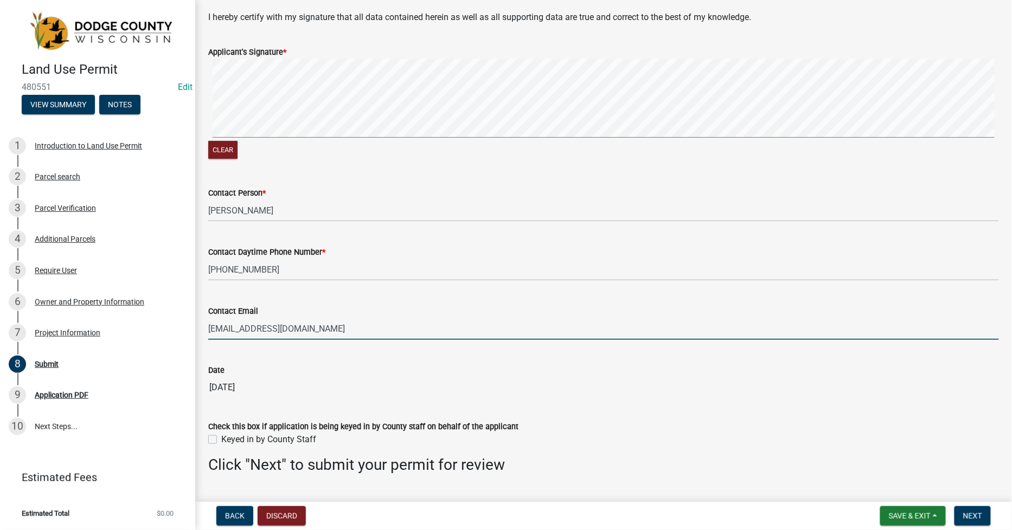
scroll to position [76, 0]
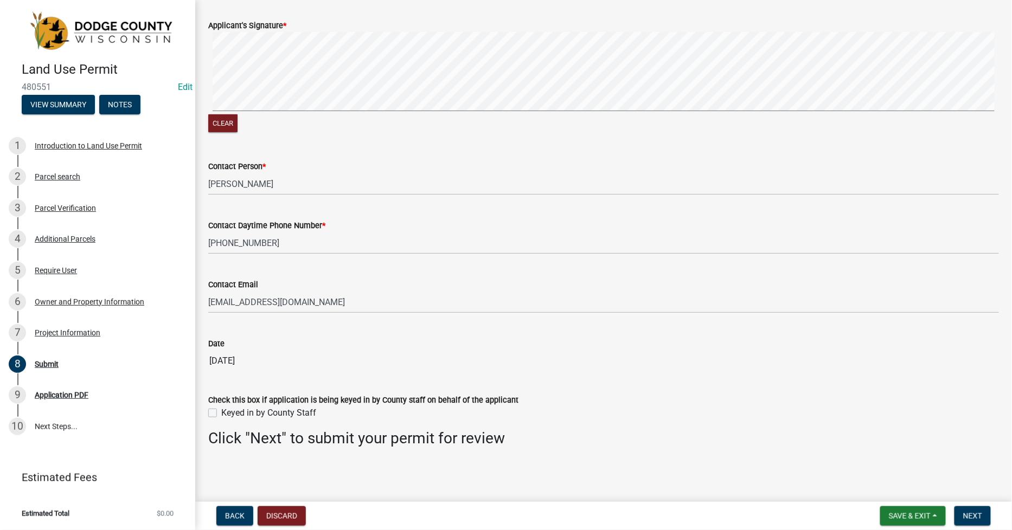
drag, startPoint x: 214, startPoint y: 413, endPoint x: 231, endPoint y: 417, distance: 17.8
click at [221, 414] on label "Keyed in by County Staff" at bounding box center [268, 413] width 95 height 13
click at [221, 414] on input "Keyed in by County Staff" at bounding box center [224, 410] width 7 height 7
click at [969, 513] on span "Next" at bounding box center [972, 516] width 19 height 9
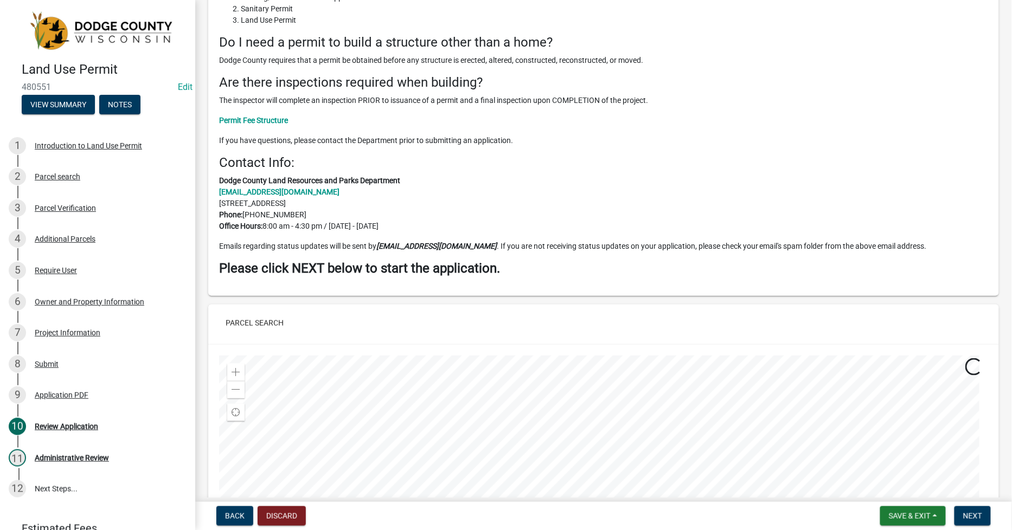
scroll to position [361, 0]
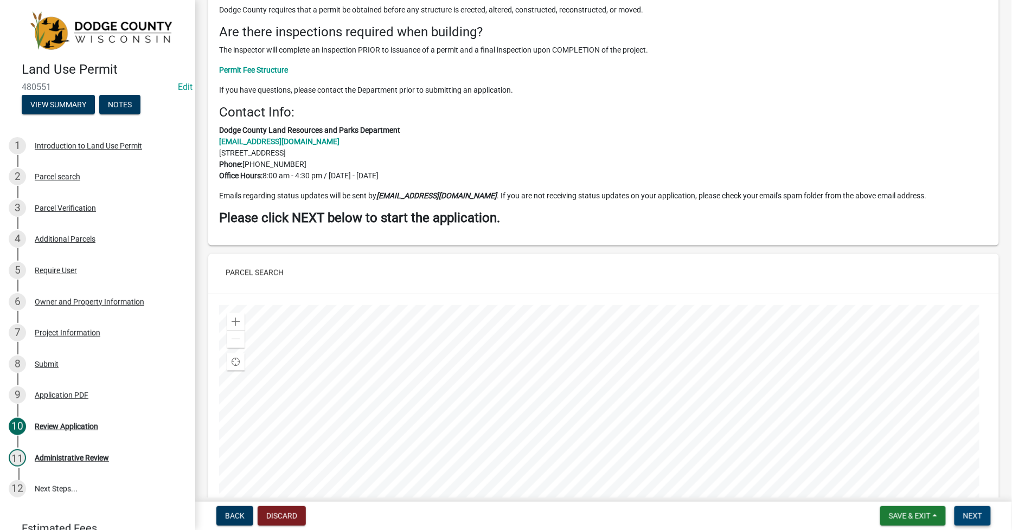
click at [977, 514] on span "Next" at bounding box center [972, 516] width 19 height 9
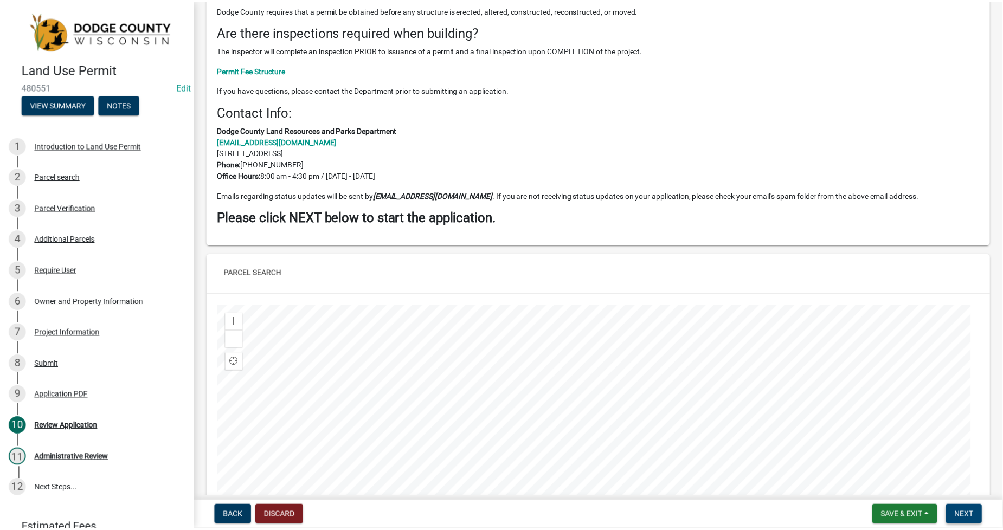
scroll to position [0, 0]
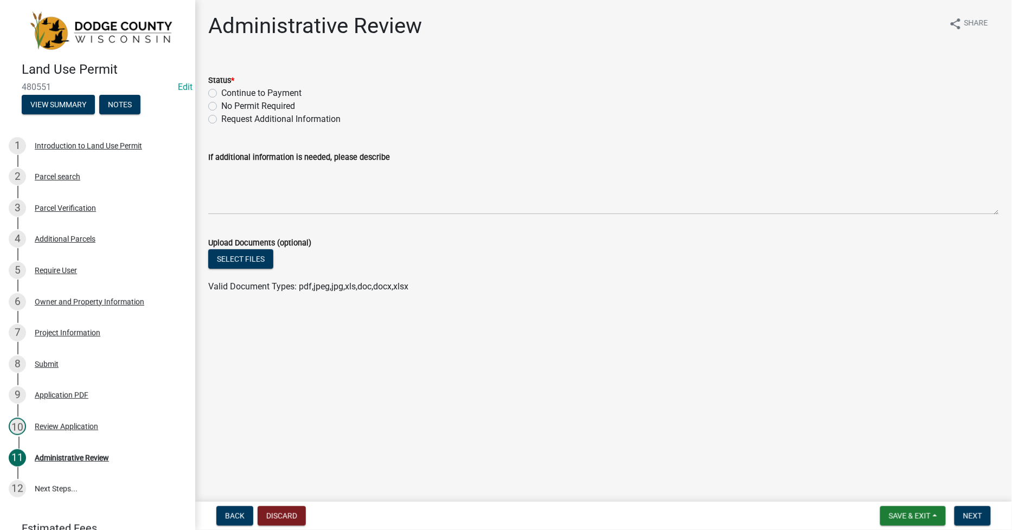
click at [221, 95] on label "Continue to Payment" at bounding box center [261, 93] width 80 height 13
click at [221, 94] on input "Continue to Payment" at bounding box center [224, 90] width 7 height 7
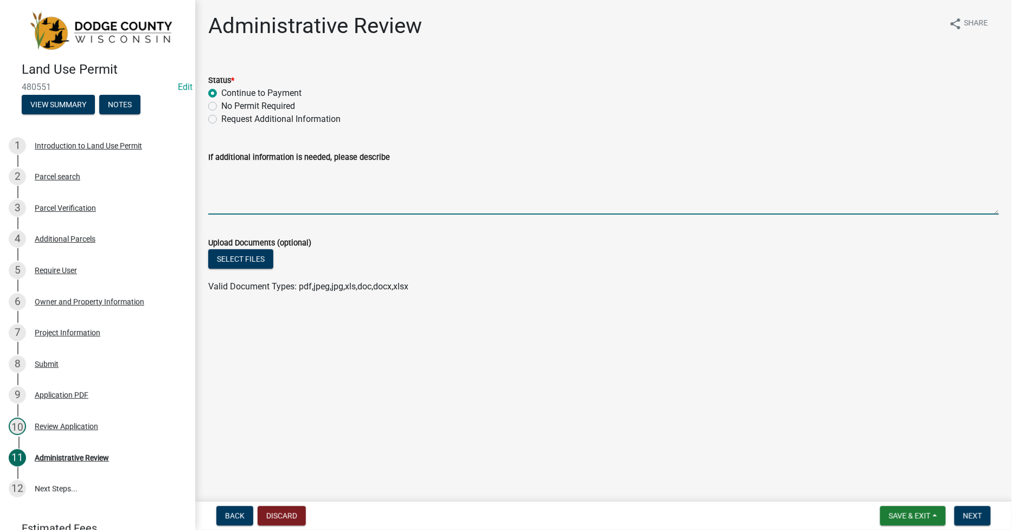
click at [225, 169] on textarea "If additional information is needed, please describe" at bounding box center [603, 189] width 791 height 51
click at [977, 515] on span "Next" at bounding box center [972, 516] width 19 height 9
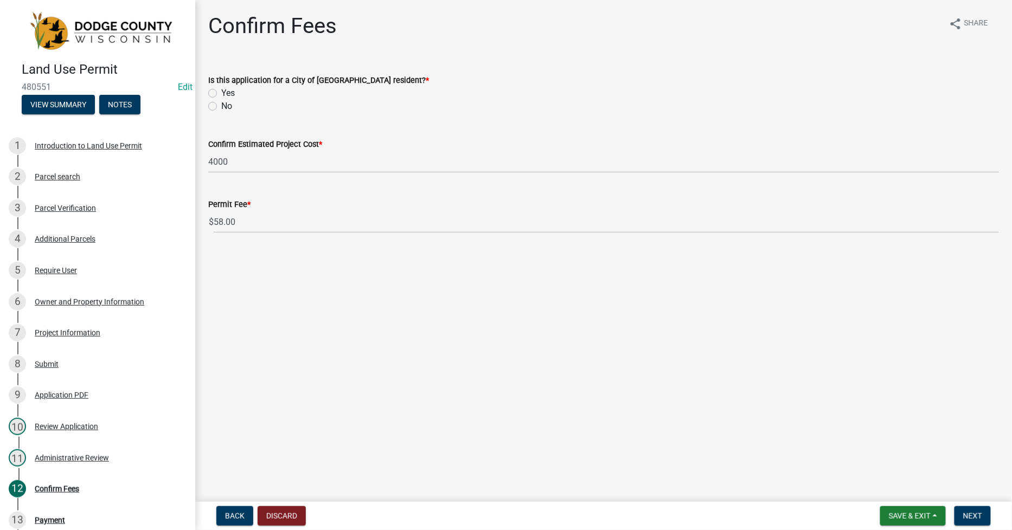
click at [221, 109] on label "No" at bounding box center [226, 106] width 11 height 13
click at [221, 107] on input "No" at bounding box center [224, 103] width 7 height 7
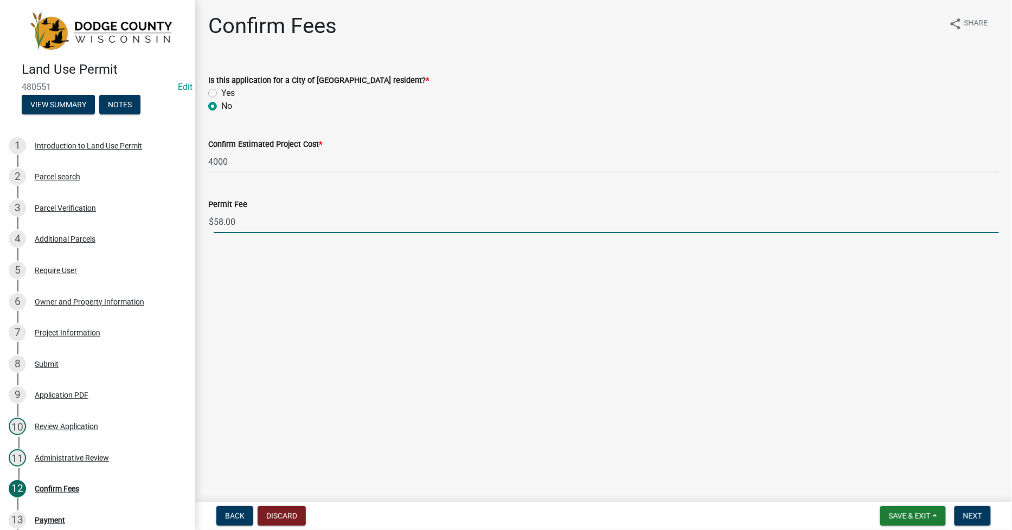
drag, startPoint x: 226, startPoint y: 220, endPoint x: 193, endPoint y: 219, distance: 33.7
click at [193, 219] on div "Land Use Permit 480551 Edit View Summary Notes 1 Introduction to Land Use Permi…" at bounding box center [506, 265] width 1012 height 530
click at [977, 510] on button "Next" at bounding box center [972, 517] width 36 height 20
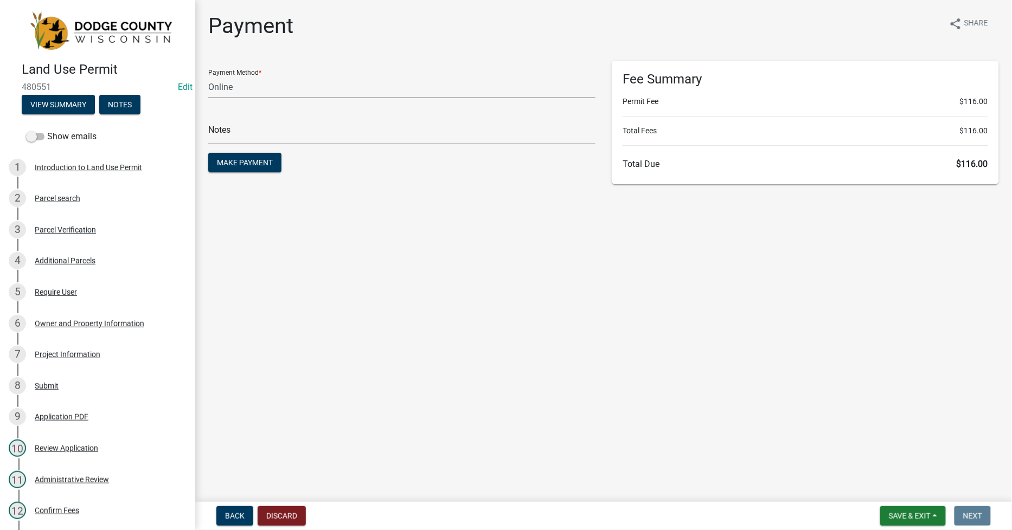
click at [217, 87] on select "Credit Card POS Check Cash Online" at bounding box center [401, 87] width 387 height 22
click at [208, 76] on select "Credit Card POS Check Cash Online" at bounding box center [401, 87] width 387 height 22
click at [209, 133] on input "text" at bounding box center [401, 133] width 387 height 22
click at [229, 85] on select "Credit Card POS Check Cash Online" at bounding box center [401, 87] width 387 height 22
click at [208, 76] on select "Credit Card POS Check Cash Online" at bounding box center [401, 87] width 387 height 22
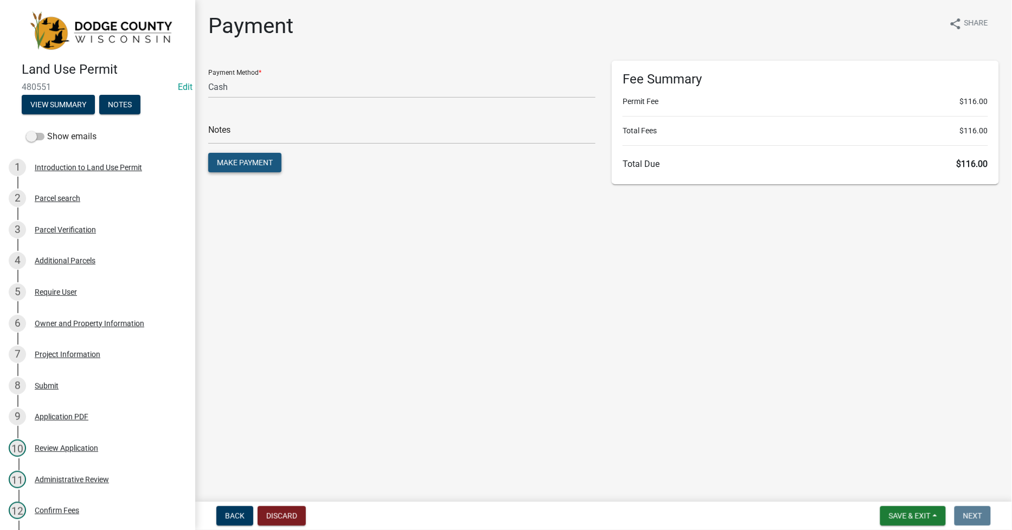
click at [222, 164] on span "Make Payment" at bounding box center [245, 162] width 56 height 9
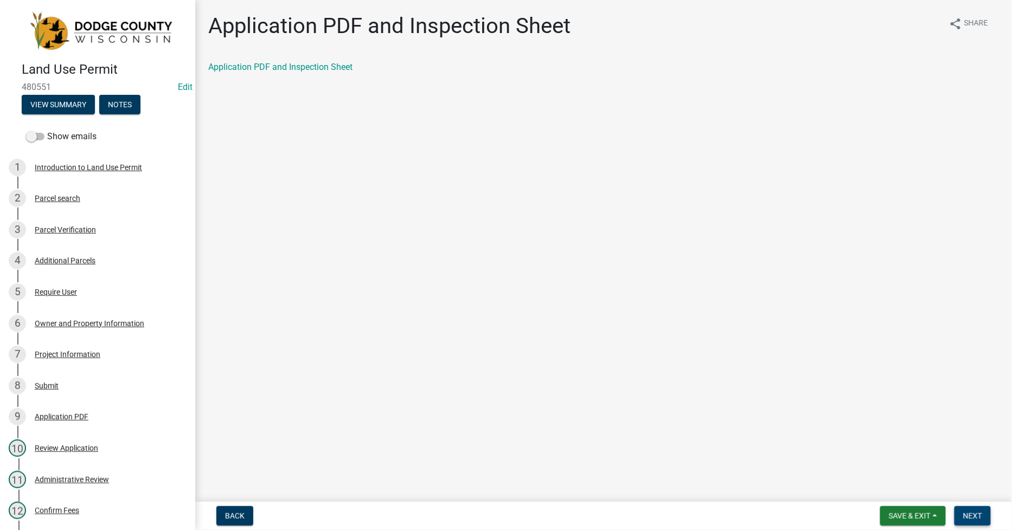
click at [978, 513] on span "Next" at bounding box center [972, 516] width 19 height 9
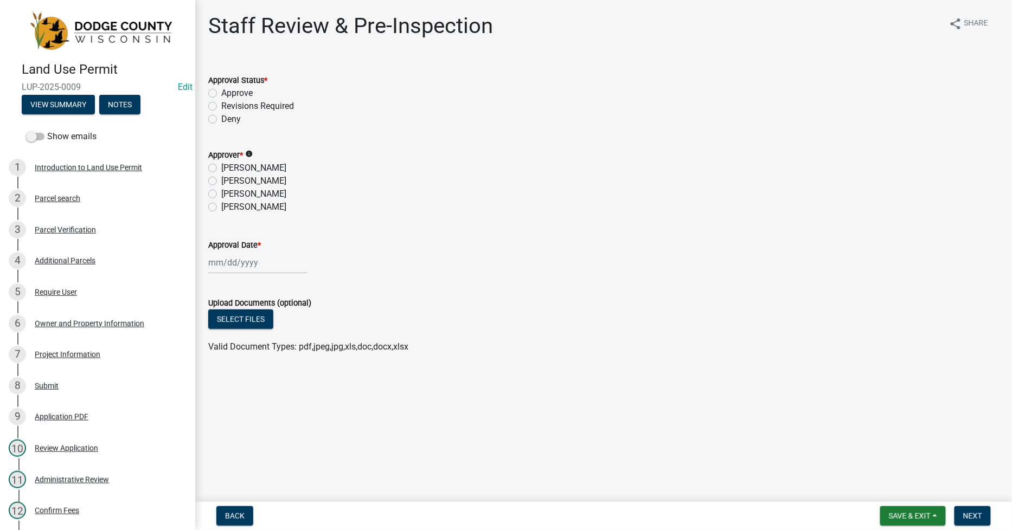
click at [221, 95] on label "Approve" at bounding box center [236, 93] width 31 height 13
click at [221, 94] on input "Approve" at bounding box center [224, 90] width 7 height 7
click at [221, 191] on label "[PERSON_NAME]" at bounding box center [253, 194] width 65 height 13
click at [221, 191] on input "[PERSON_NAME]" at bounding box center [224, 191] width 7 height 7
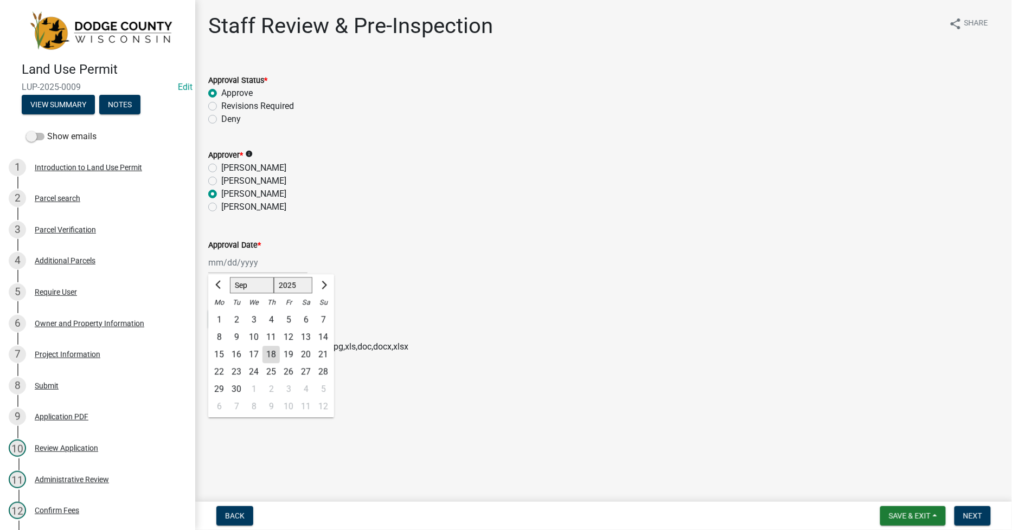
click at [208, 264] on input "Approval Date *" at bounding box center [257, 263] width 99 height 22
click at [216, 339] on div "8" at bounding box center [218, 337] width 17 height 17
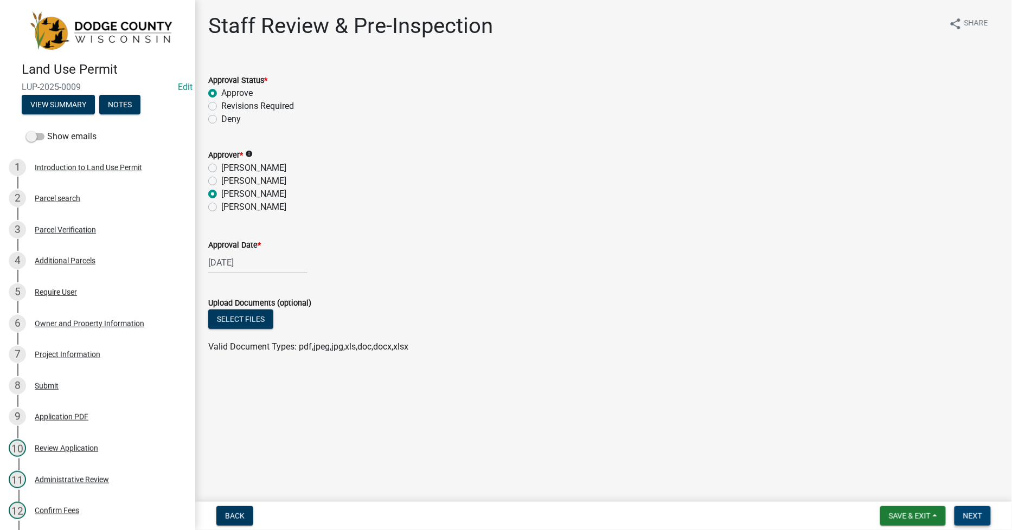
click at [977, 512] on span "Next" at bounding box center [972, 516] width 19 height 9
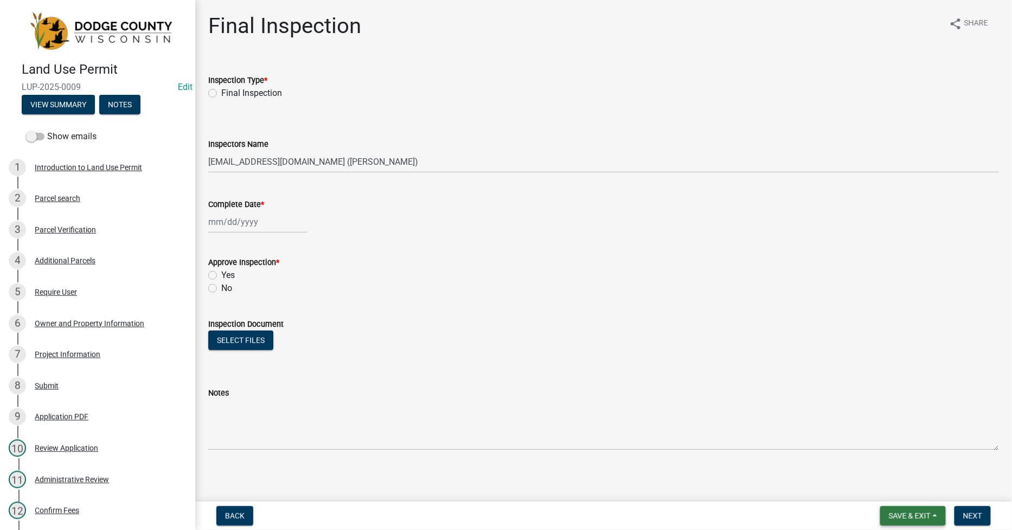
click at [898, 514] on span "Save & Exit" at bounding box center [910, 516] width 42 height 9
click at [892, 489] on button "Save & Exit" at bounding box center [902, 488] width 87 height 26
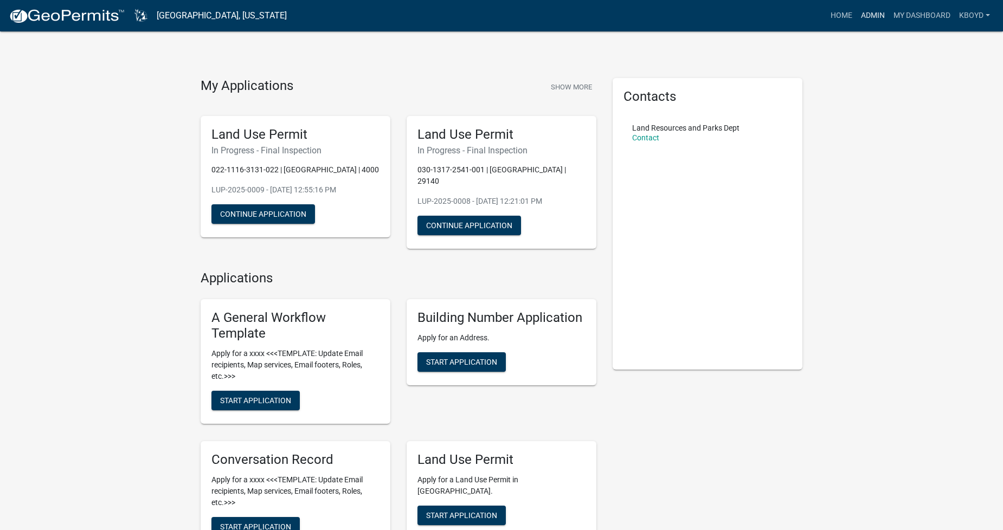
click at [872, 16] on link "Admin" at bounding box center [873, 15] width 33 height 21
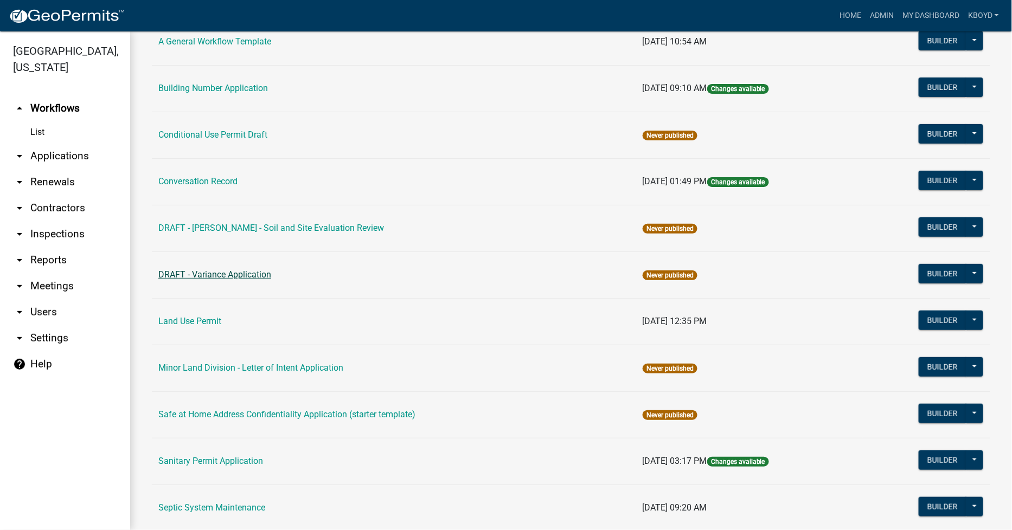
scroll to position [181, 0]
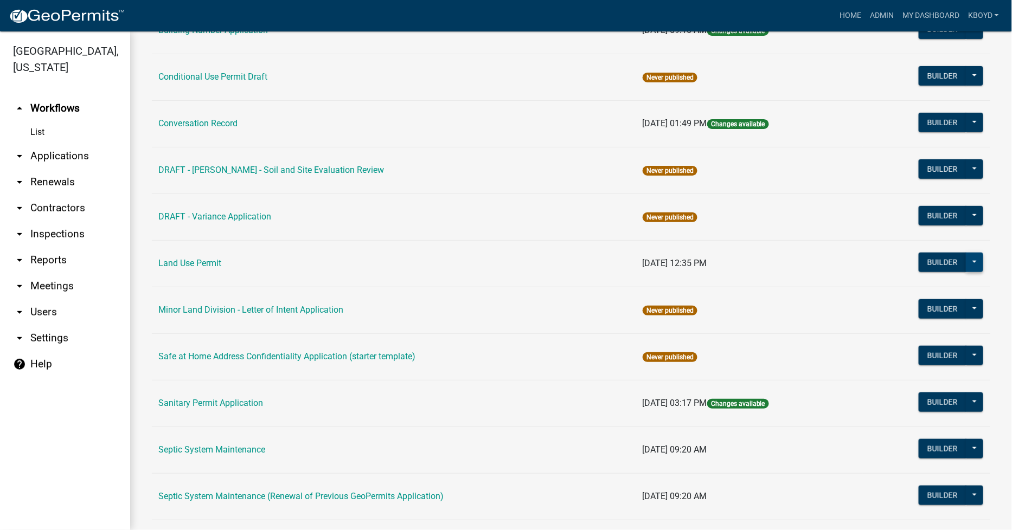
click at [970, 266] on button at bounding box center [974, 263] width 17 height 20
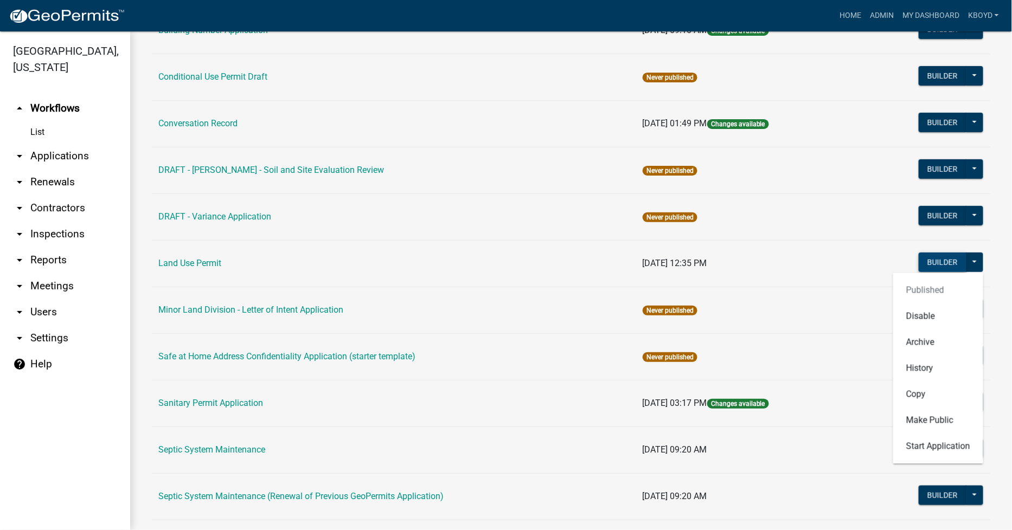
click at [928, 264] on button "Builder" at bounding box center [943, 263] width 48 height 20
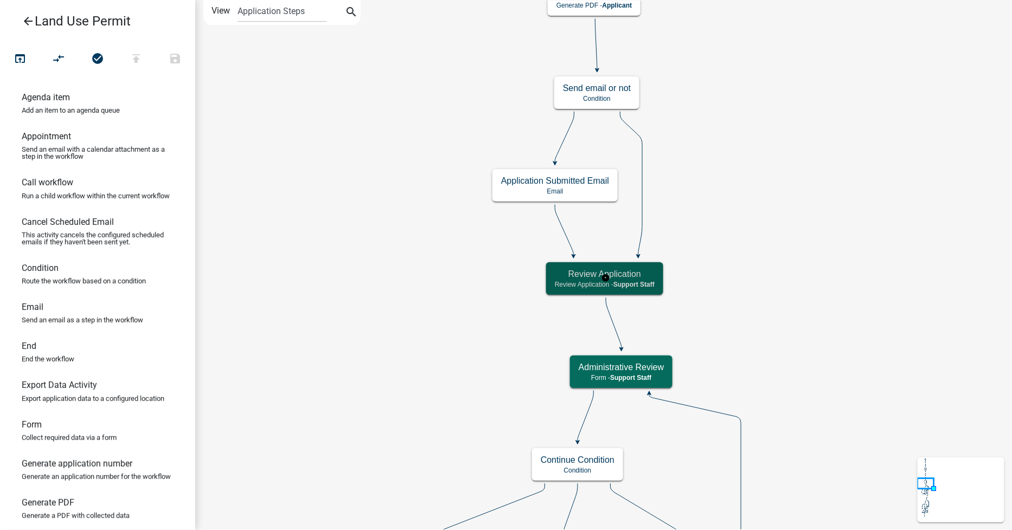
click at [573, 281] on p "Review Application - Support Staff" at bounding box center [605, 285] width 100 height 8
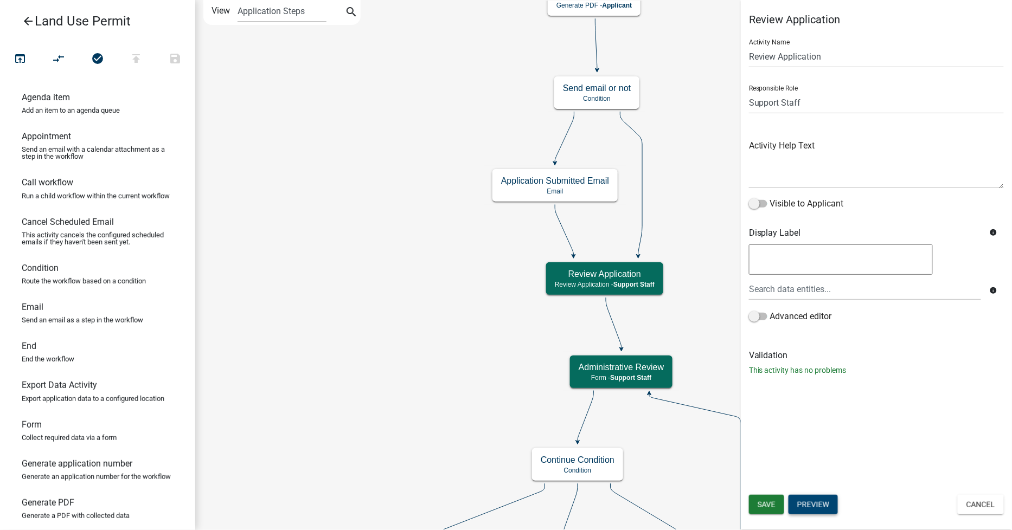
click at [809, 506] on button "Preview" at bounding box center [813, 505] width 49 height 20
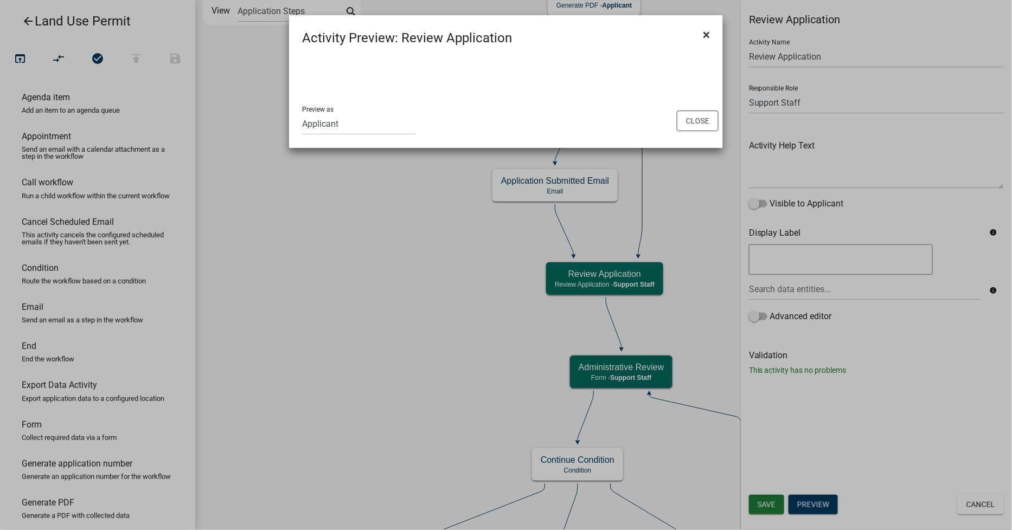
click at [709, 31] on button "×" at bounding box center [706, 35] width 24 height 30
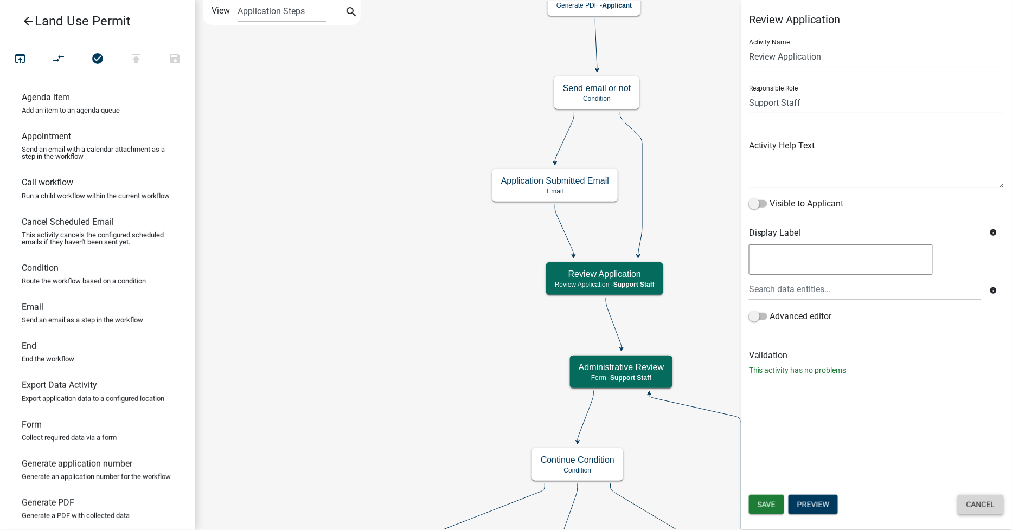
click at [977, 510] on button "Cancel" at bounding box center [981, 505] width 46 height 20
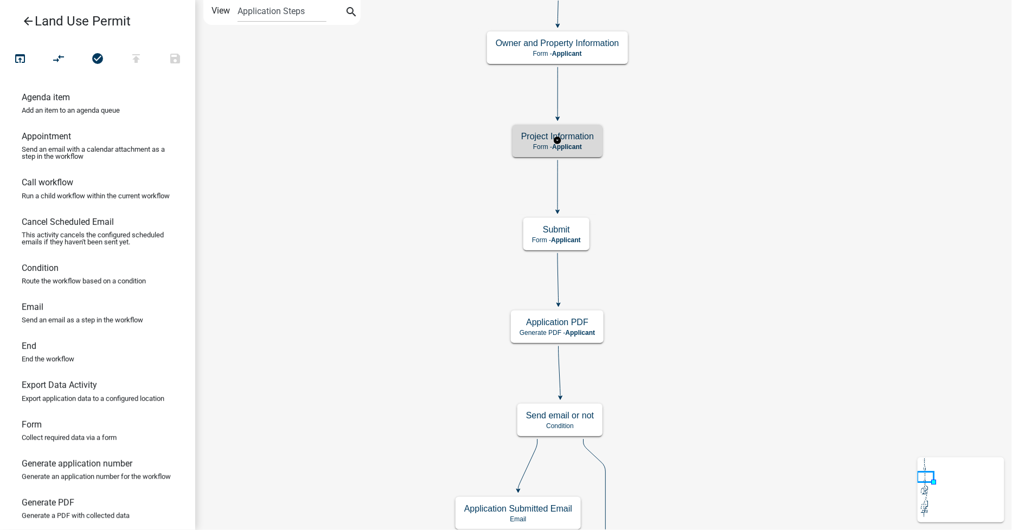
click at [575, 143] on span "Applicant" at bounding box center [567, 147] width 30 height 8
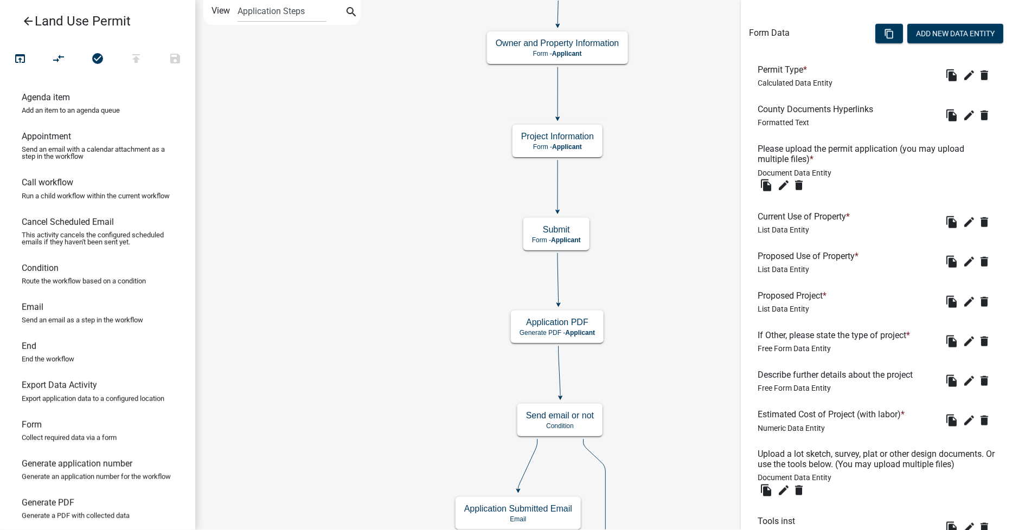
scroll to position [301, 0]
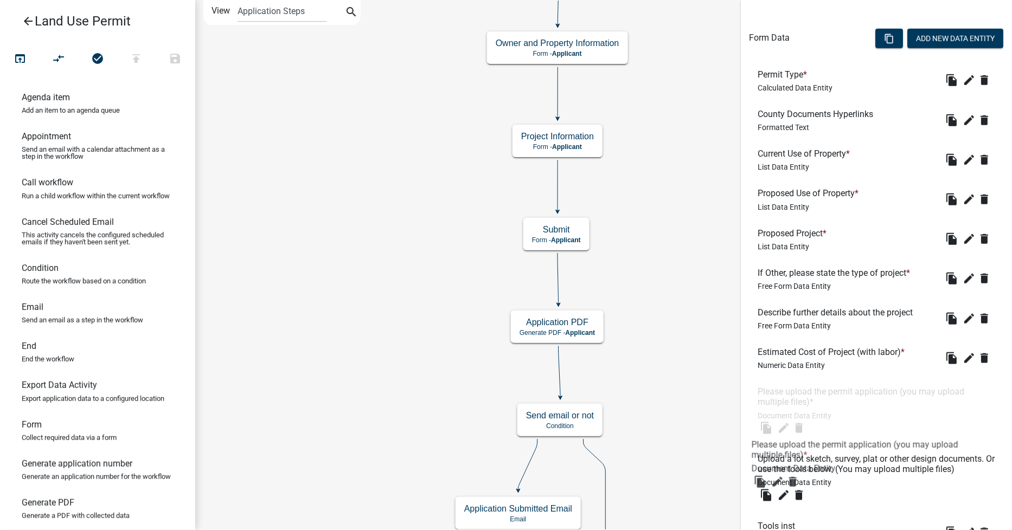
drag, startPoint x: 758, startPoint y: 155, endPoint x: 752, endPoint y: 447, distance: 291.8
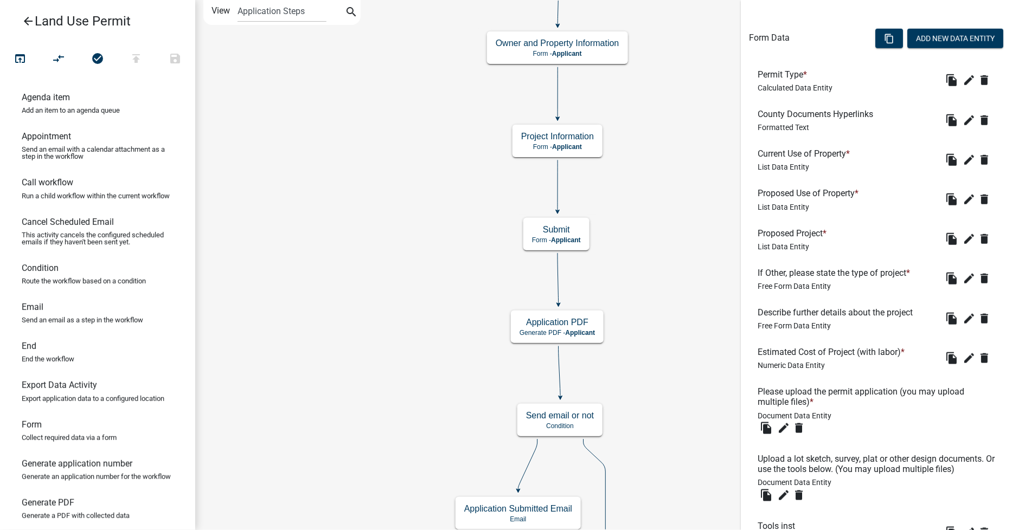
click at [774, 466] on h6 "Upload a lot sketch, survey, plat or other design documents. Or use the tools b…" at bounding box center [877, 464] width 238 height 21
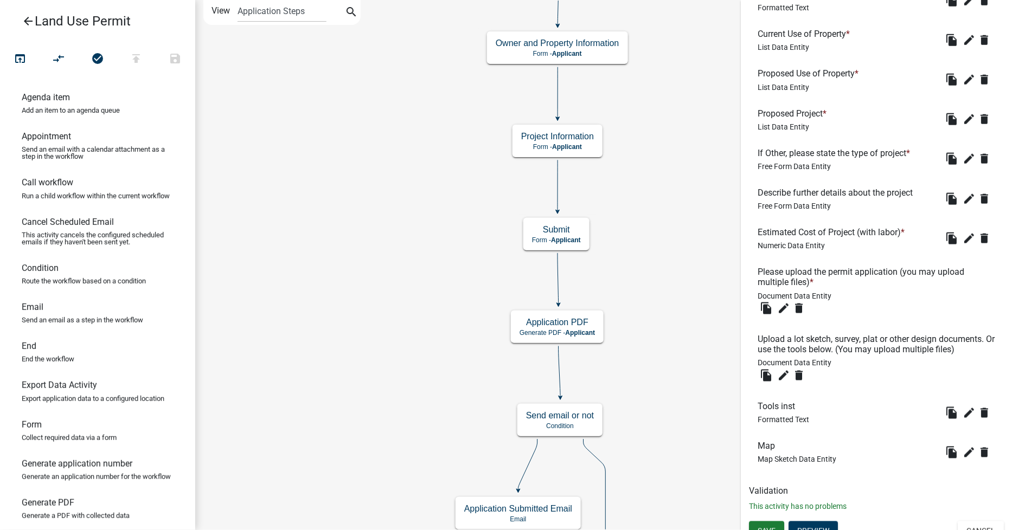
scroll to position [444, 0]
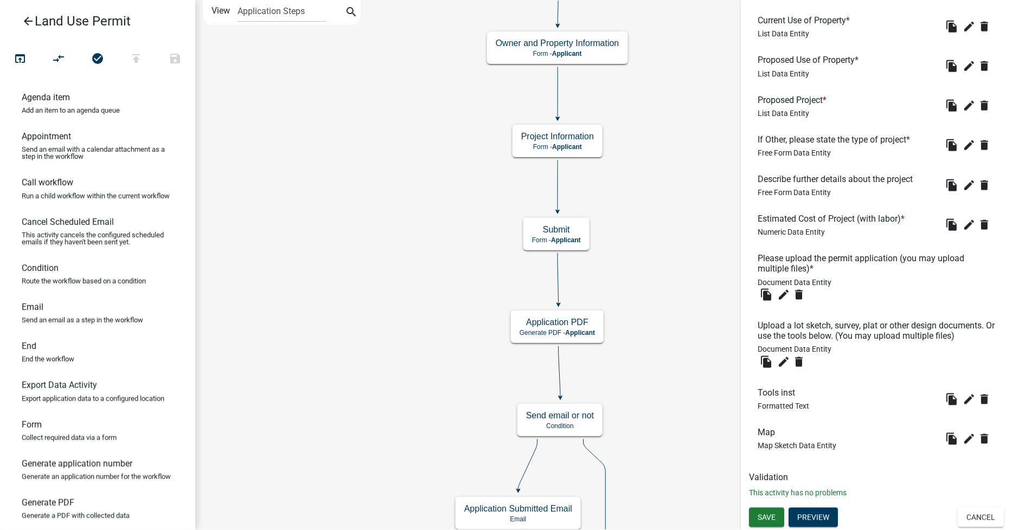
click at [767, 513] on span "Save" at bounding box center [767, 517] width 18 height 9
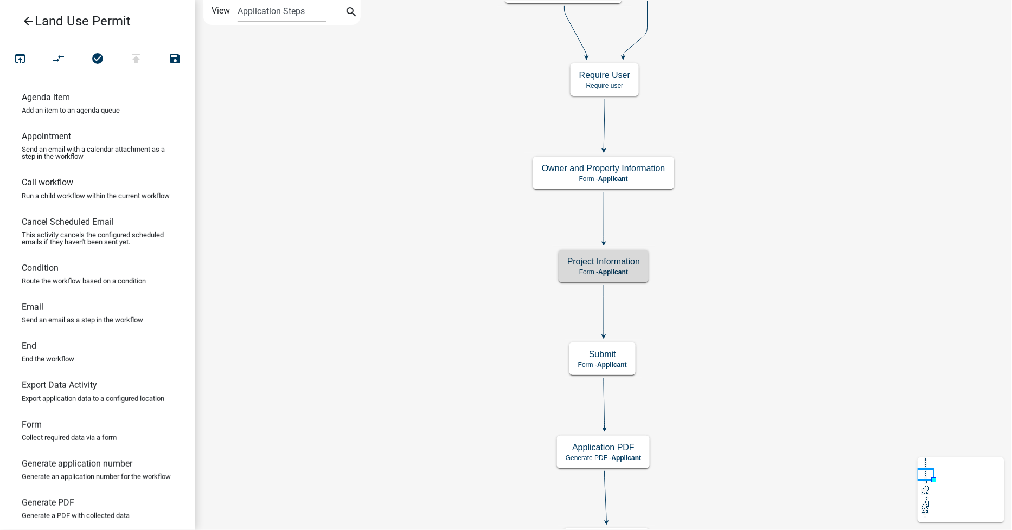
scroll to position [0, 0]
click at [581, 361] on p "Form - Applicant" at bounding box center [602, 365] width 49 height 8
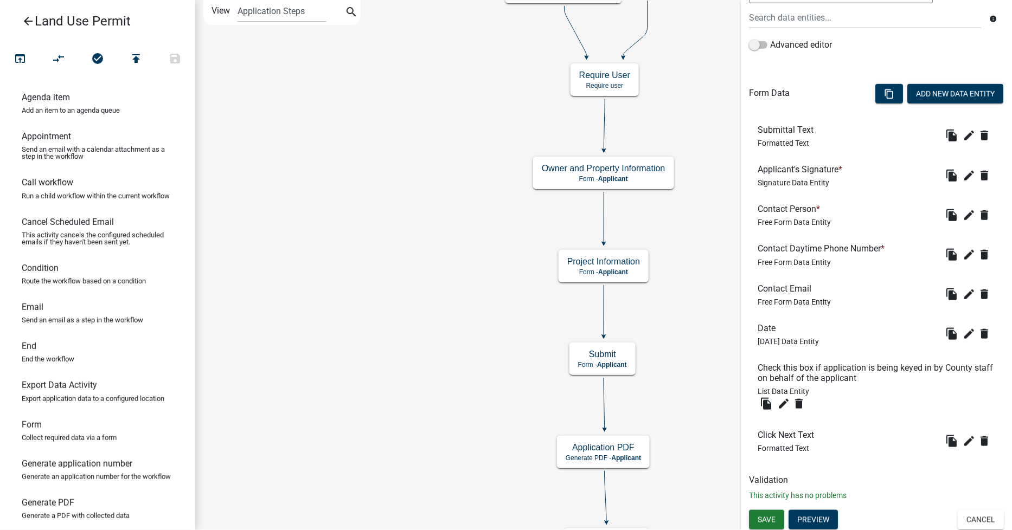
scroll to position [247, 0]
click at [804, 514] on button "Preview" at bounding box center [813, 519] width 49 height 20
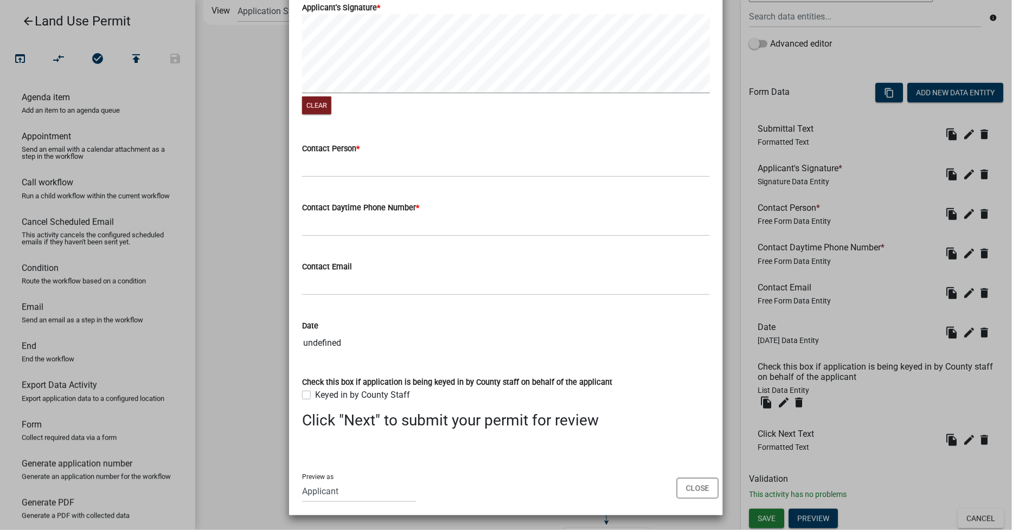
scroll to position [0, 0]
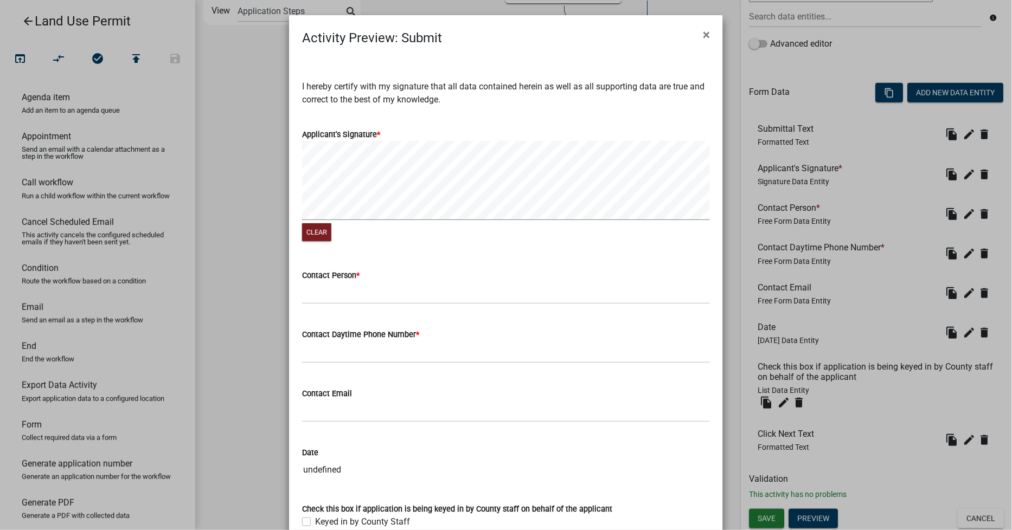
drag, startPoint x: 704, startPoint y: 35, endPoint x: 703, endPoint y: 50, distance: 15.2
click at [703, 35] on span "×" at bounding box center [706, 34] width 7 height 15
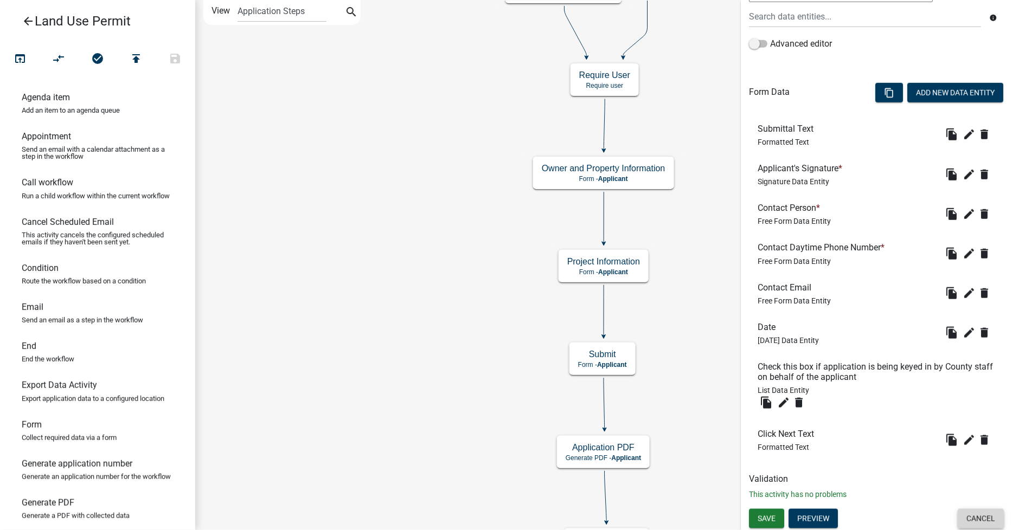
click at [971, 520] on button "Cancel" at bounding box center [981, 519] width 46 height 20
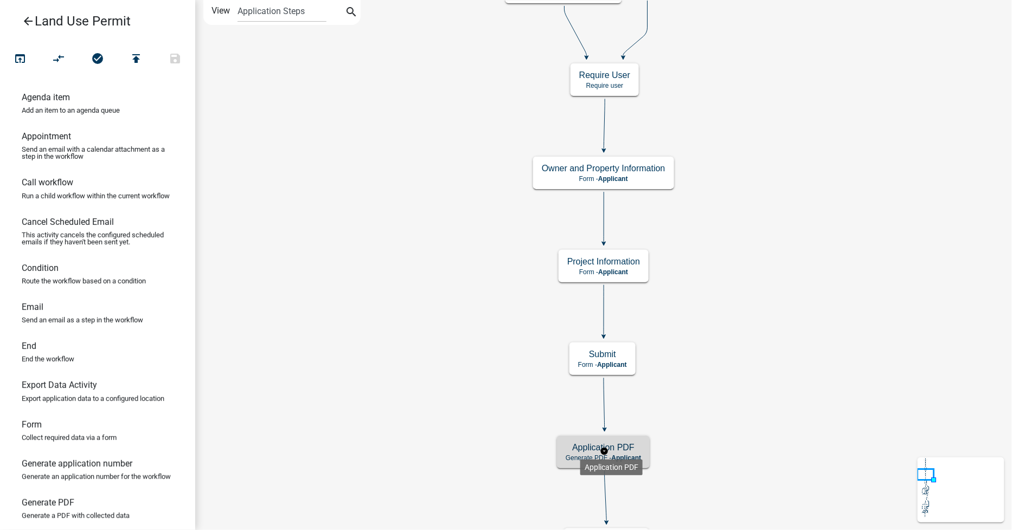
click at [580, 451] on h5 "Application PDF" at bounding box center [603, 448] width 75 height 10
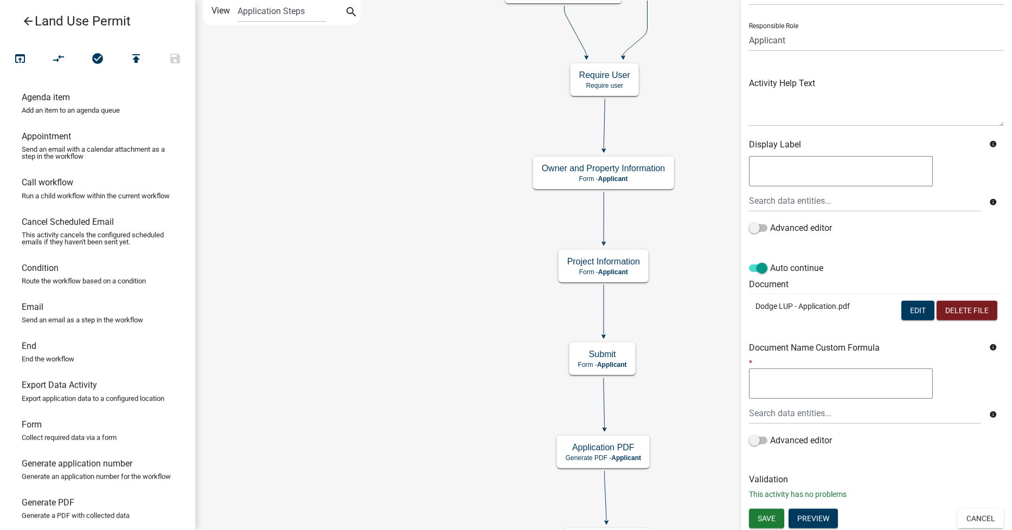
scroll to position [63, 0]
click at [821, 515] on button "Preview" at bounding box center [813, 518] width 49 height 20
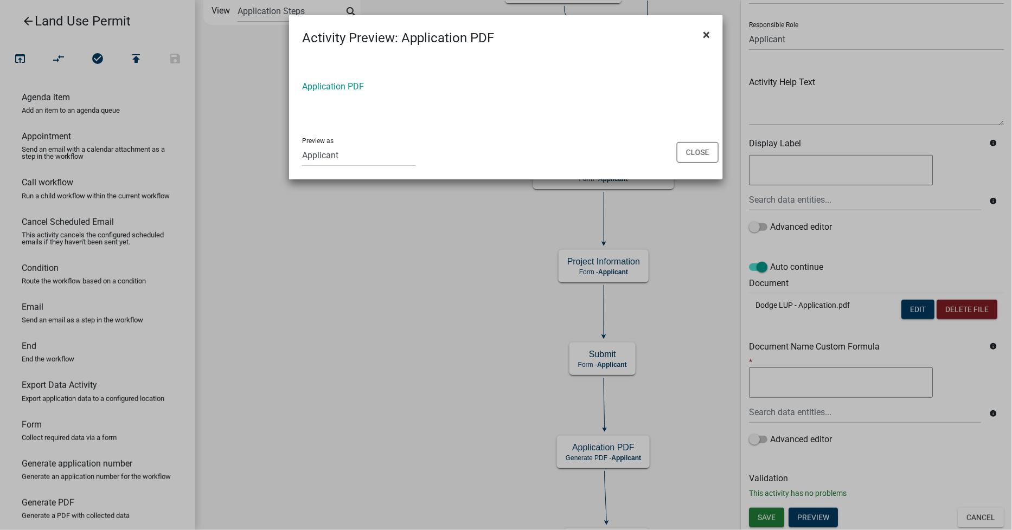
click at [707, 38] on span "×" at bounding box center [706, 34] width 7 height 15
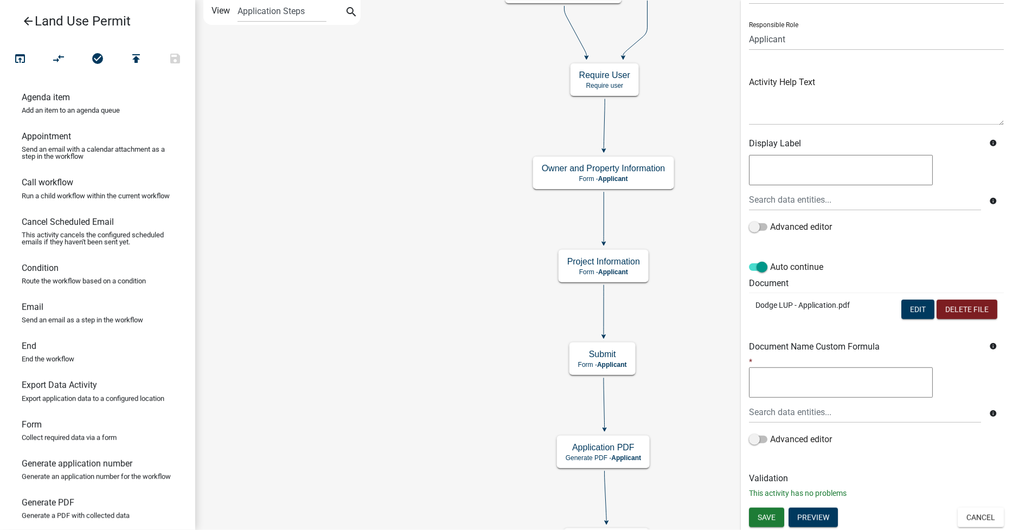
click at [962, 518] on button "Cancel" at bounding box center [981, 518] width 46 height 20
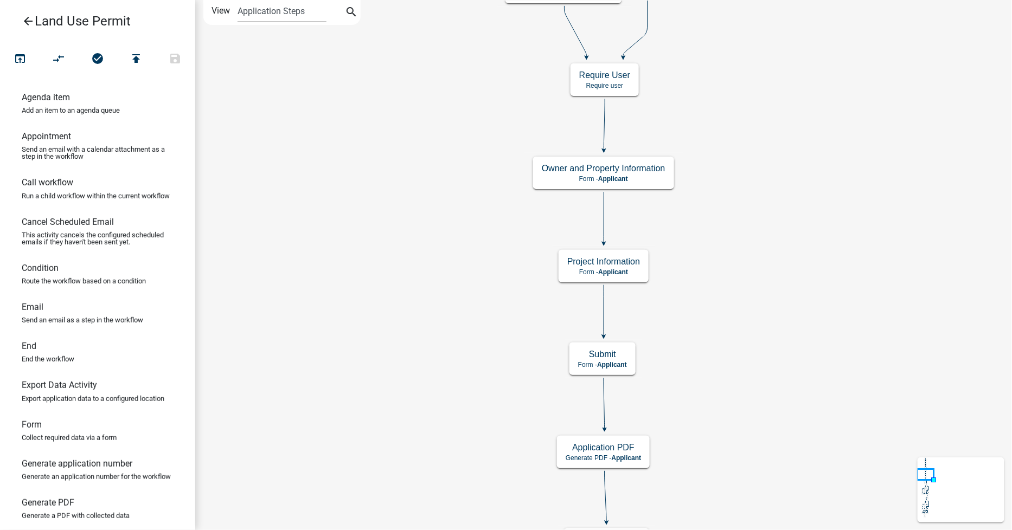
scroll to position [0, 0]
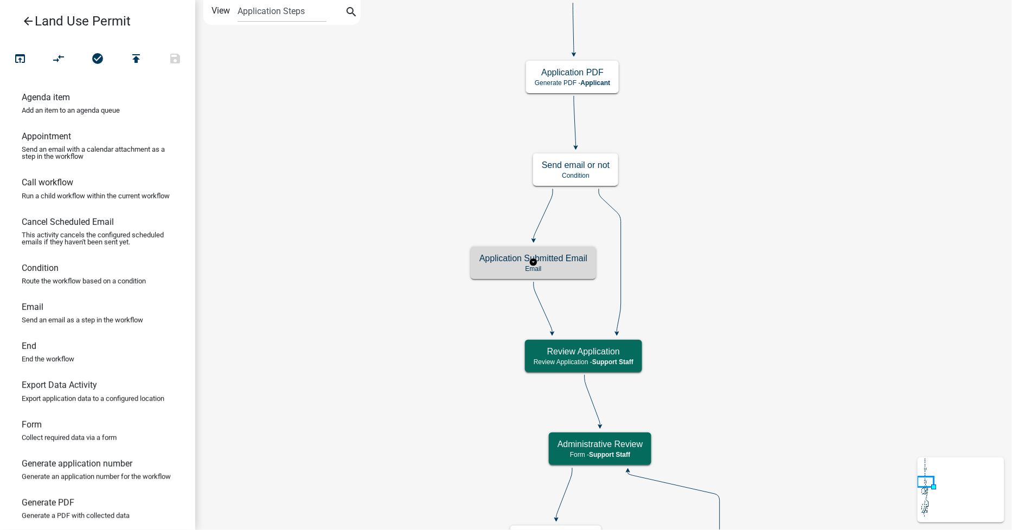
click at [549, 266] on p "Email" at bounding box center [533, 269] width 108 height 8
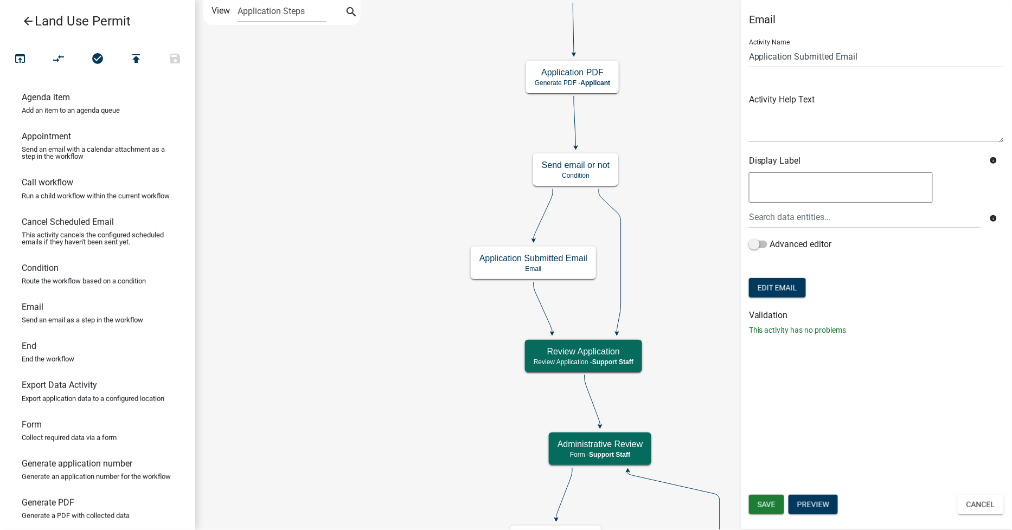
click at [772, 286] on button "Edit Email" at bounding box center [777, 288] width 57 height 20
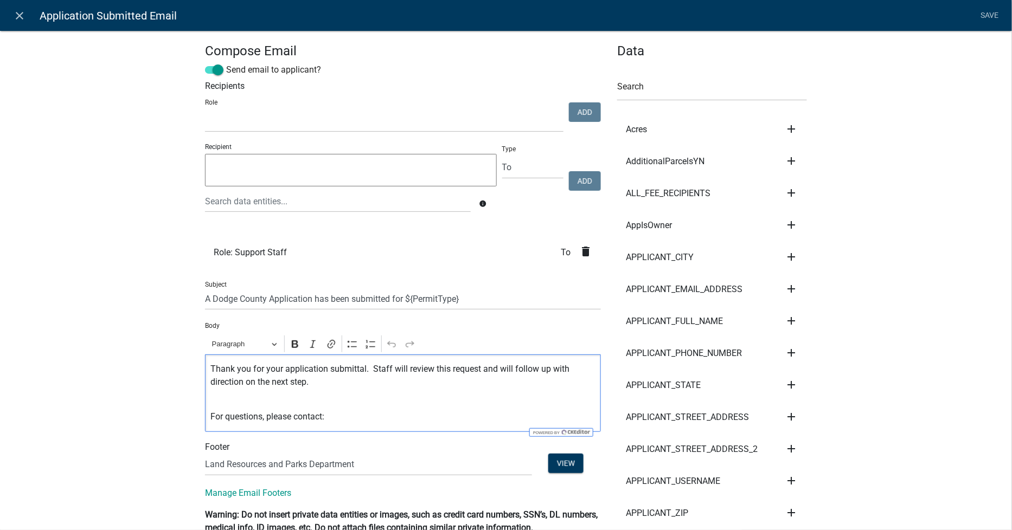
click at [311, 385] on p "Thank you for your application submittal. Staff will review this request and wi…" at bounding box center [403, 382] width 385 height 39
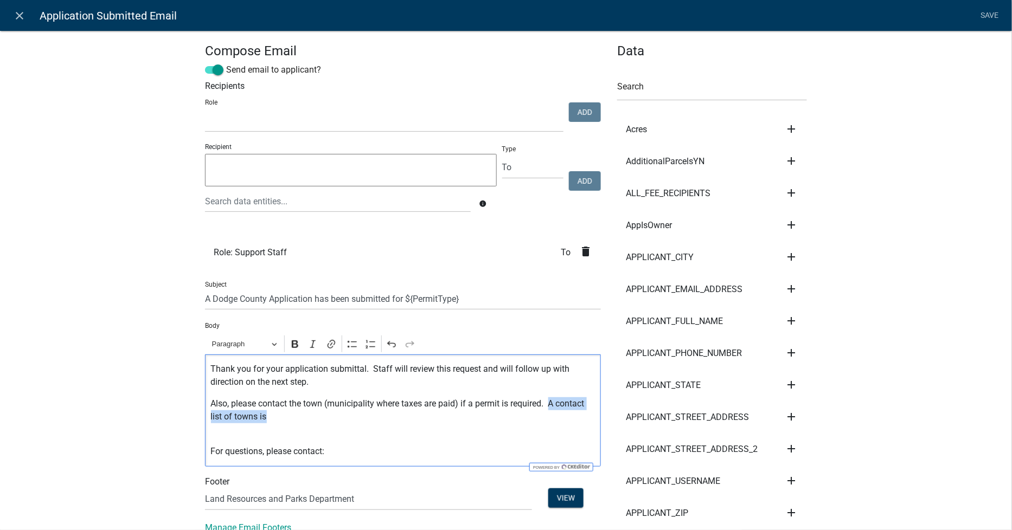
drag, startPoint x: 548, startPoint y: 405, endPoint x: 549, endPoint y: 415, distance: 10.4
click at [549, 415] on p "⁠⁠⁠⁠⁠⁠⁠Also, please contact the town (municipality where taxes are paid) if a p…" at bounding box center [403, 417] width 385 height 39
drag, startPoint x: 353, startPoint y: 419, endPoint x: 328, endPoint y: 419, distance: 25.0
click at [328, 419] on p "Also, please contact the town (municipality where taxes are paid) if a permit i…" at bounding box center [403, 417] width 385 height 39
click at [349, 420] on p "Also, please contact the town (municipality where taxes are paid) if a permit i…" at bounding box center [403, 417] width 385 height 39
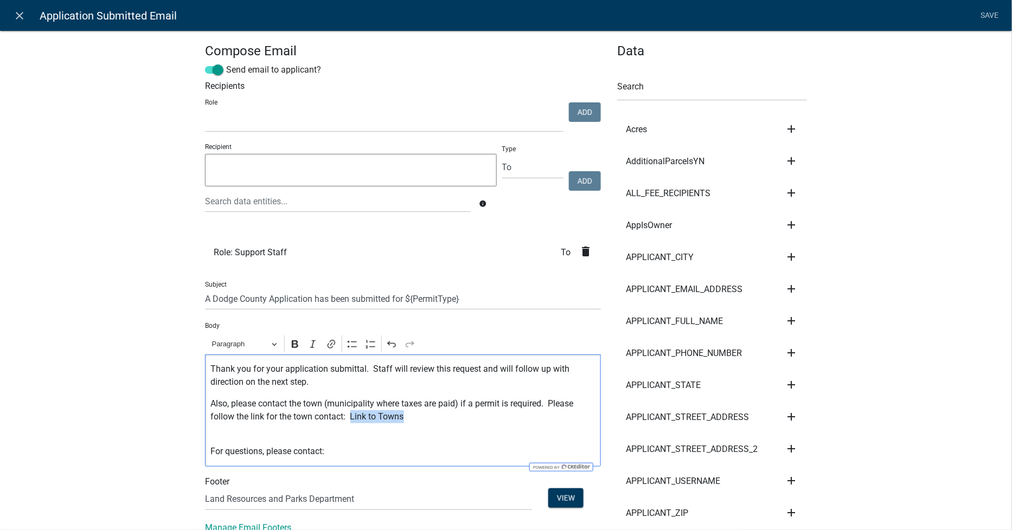
drag, startPoint x: 345, startPoint y: 418, endPoint x: 408, endPoint y: 421, distance: 63.0
click at [408, 421] on p "Also, please contact the town (municipality where taxes are paid) if a permit i…" at bounding box center [403, 417] width 385 height 39
click at [327, 347] on icon "Editor toolbar" at bounding box center [331, 344] width 11 height 11
paste input "[URL][DOMAIN_NAME]"
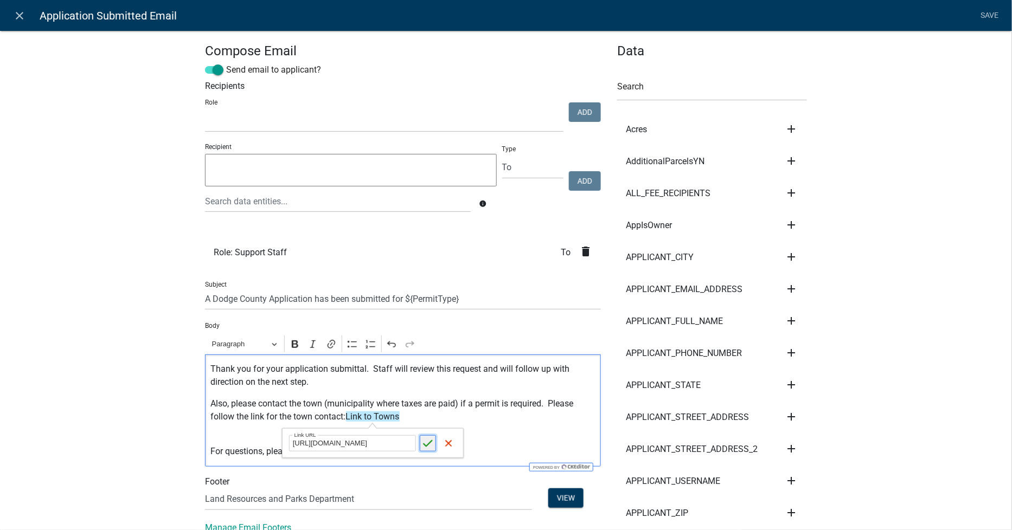
click at [427, 445] on icon "submit" at bounding box center [428, 443] width 9 height 7
click at [498, 428] on p "Also, please contact the town (municipality where taxes are paid) if a permit i…" at bounding box center [403, 417] width 385 height 39
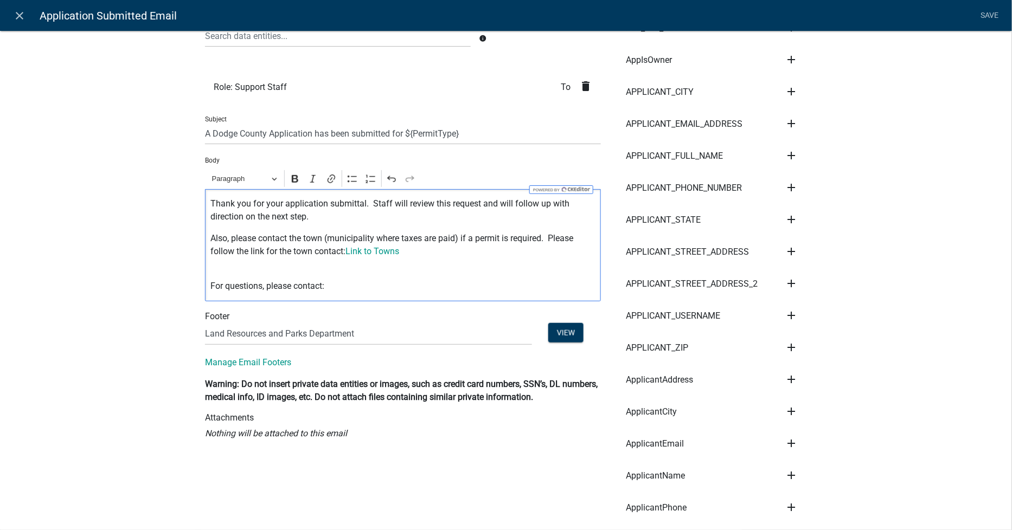
scroll to position [0, 0]
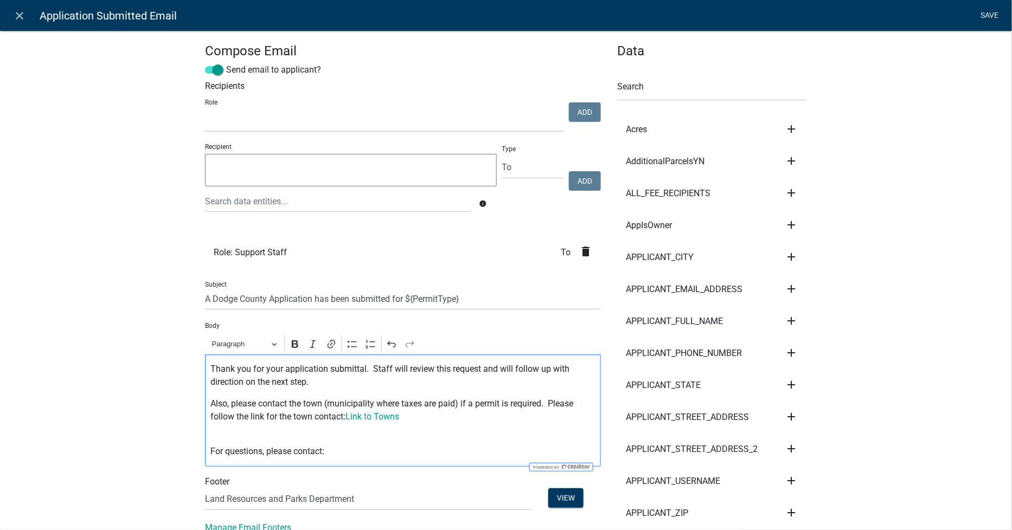
click at [993, 15] on link "Save" at bounding box center [989, 15] width 27 height 21
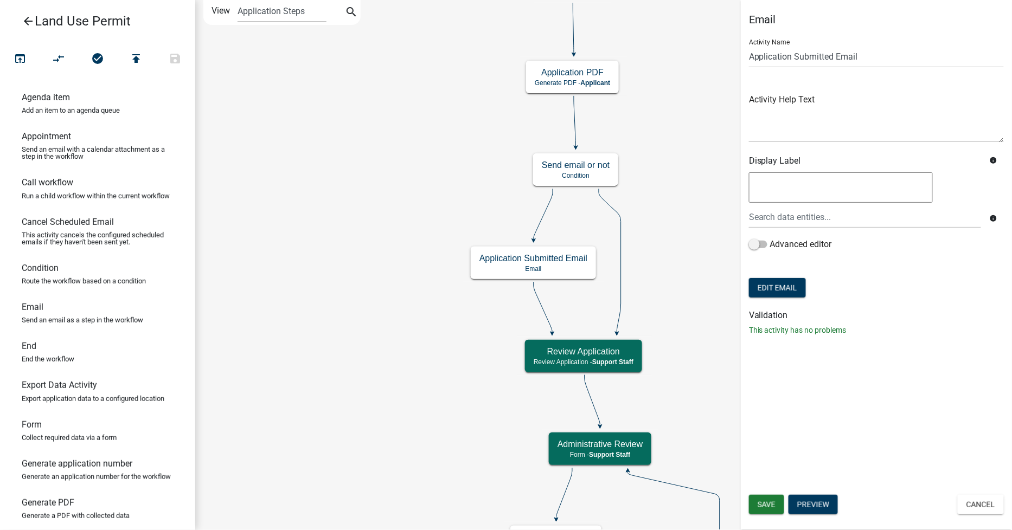
click at [765, 505] on span "Save" at bounding box center [767, 505] width 18 height 9
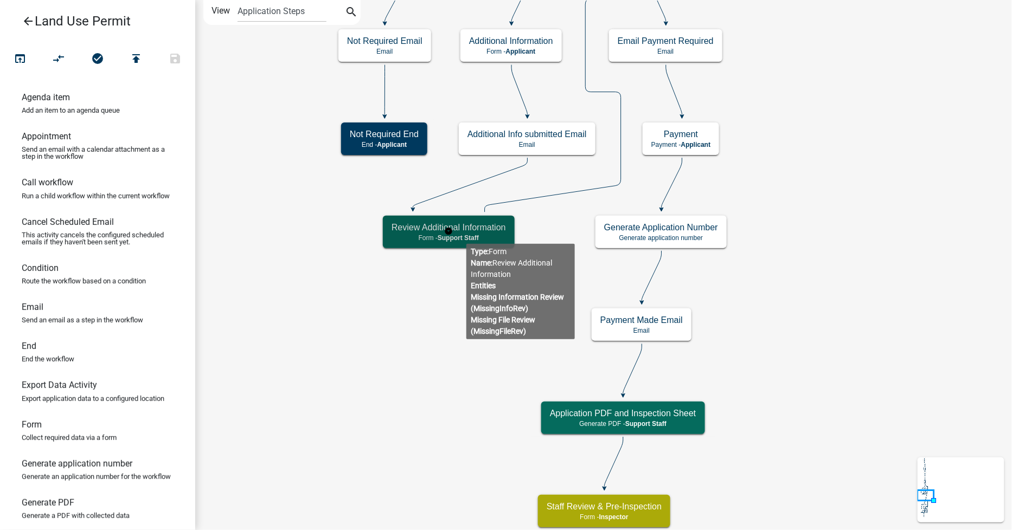
click at [479, 229] on h5 "Review Additional Information" at bounding box center [449, 227] width 114 height 10
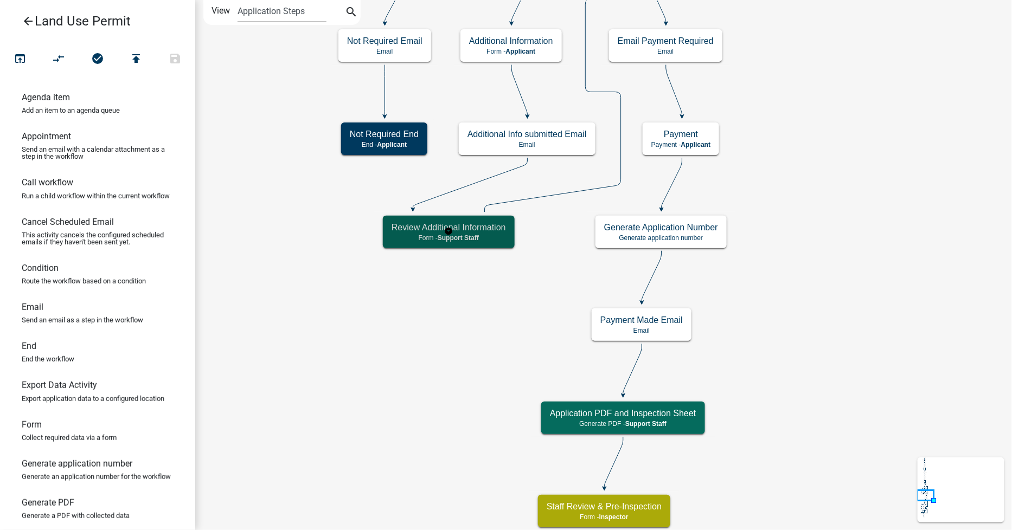
click at [479, 229] on h5 "Review Additional Information" at bounding box center [449, 227] width 114 height 10
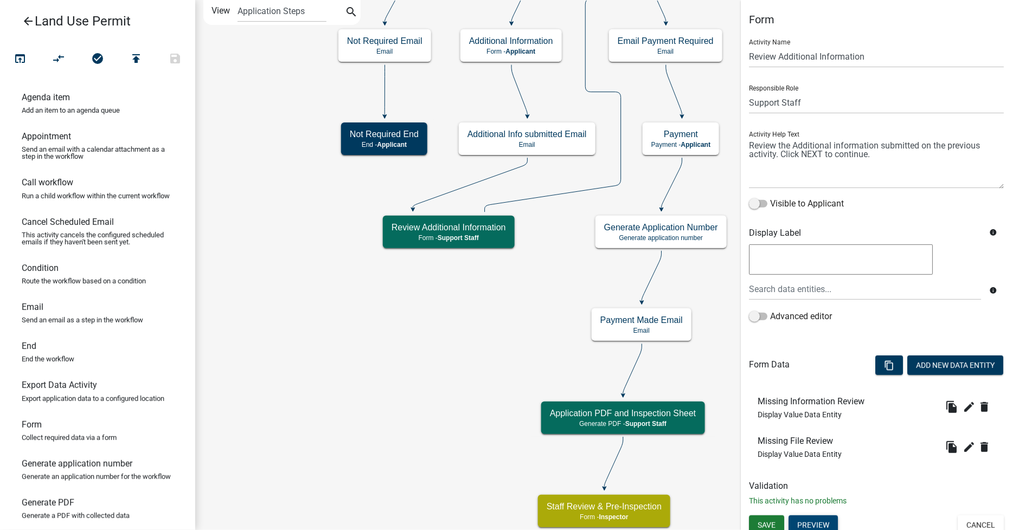
click at [831, 525] on button "Preview" at bounding box center [813, 526] width 49 height 20
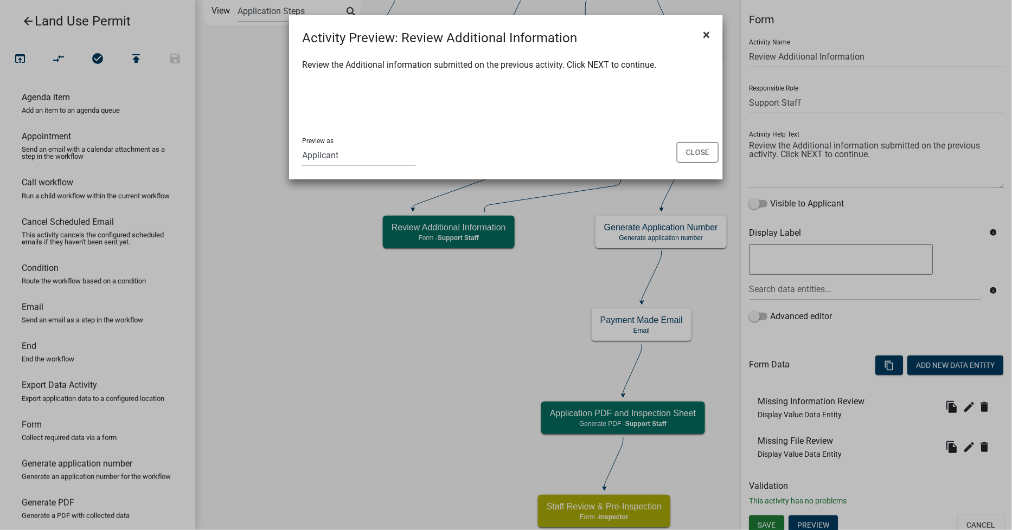
click at [704, 34] on span "×" at bounding box center [706, 34] width 7 height 15
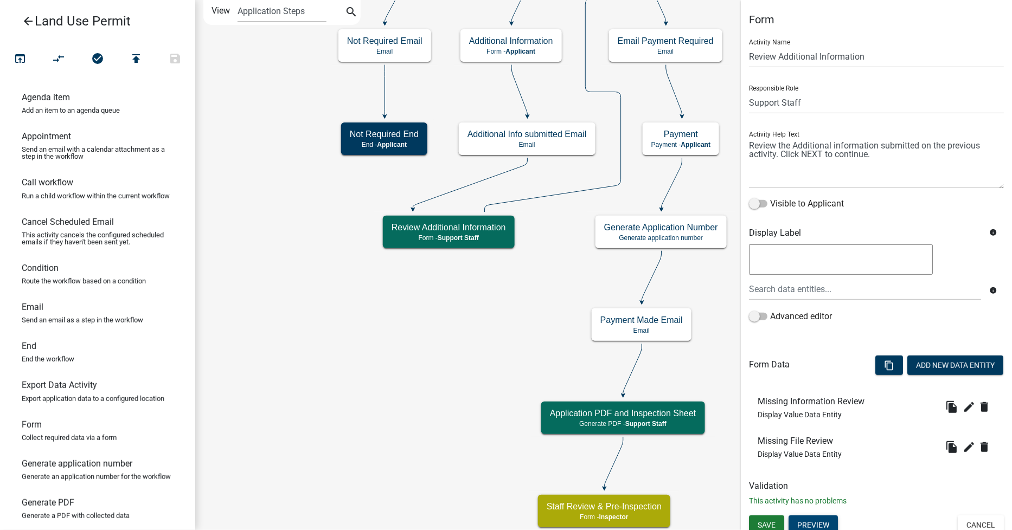
scroll to position [4, 0]
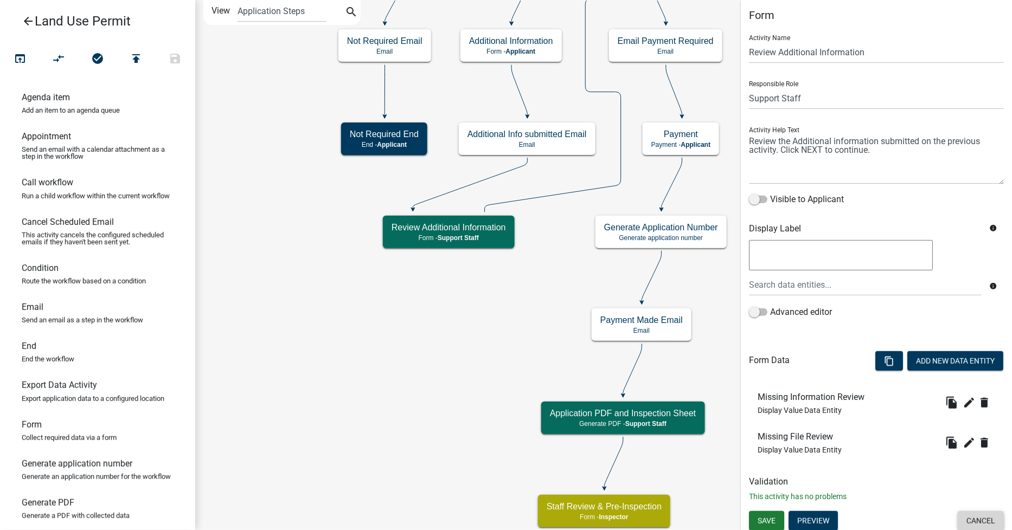
click at [958, 516] on button "Cancel" at bounding box center [981, 521] width 46 height 20
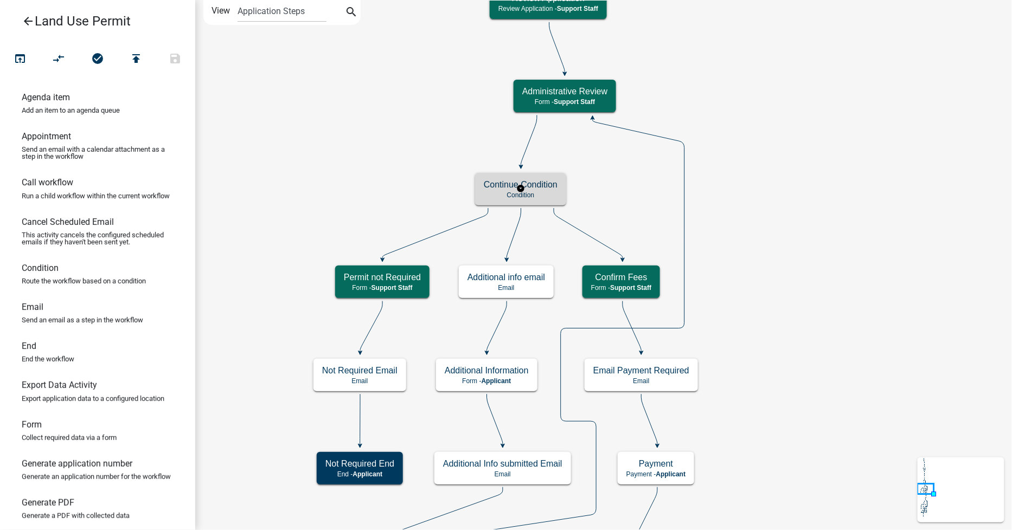
click at [554, 186] on h5 "Continue Condition" at bounding box center [521, 185] width 74 height 10
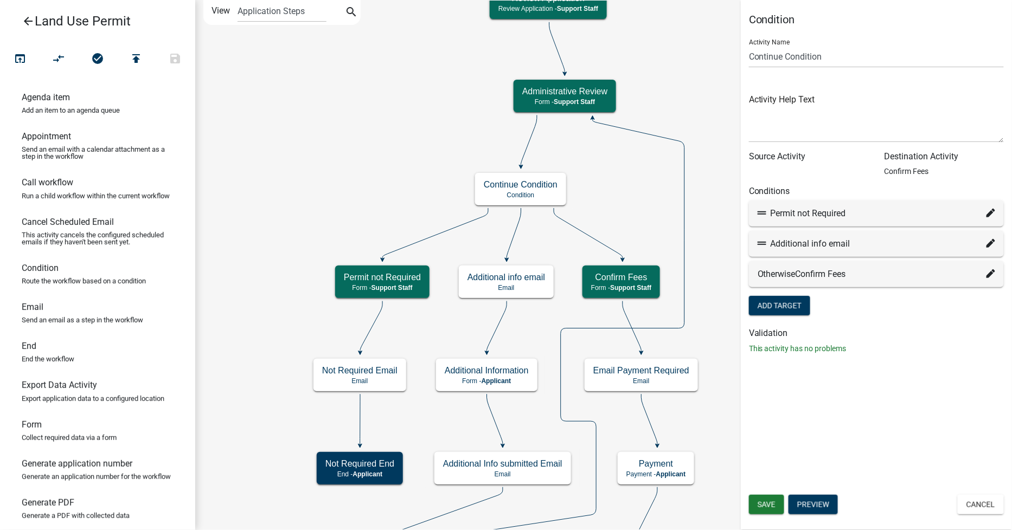
click at [989, 502] on button "Cancel" at bounding box center [981, 505] width 46 height 20
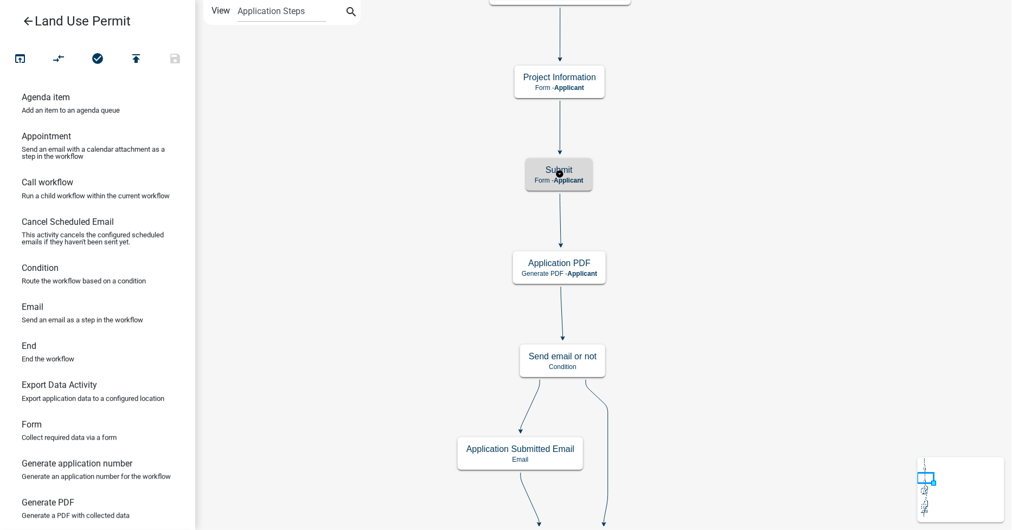
click at [581, 171] on h5 "Submit" at bounding box center [559, 170] width 49 height 10
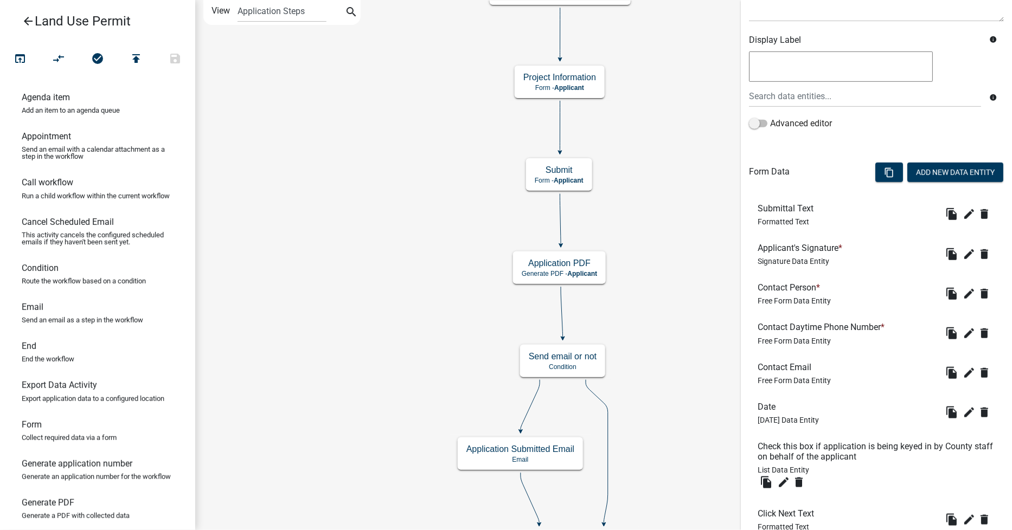
scroll to position [247, 0]
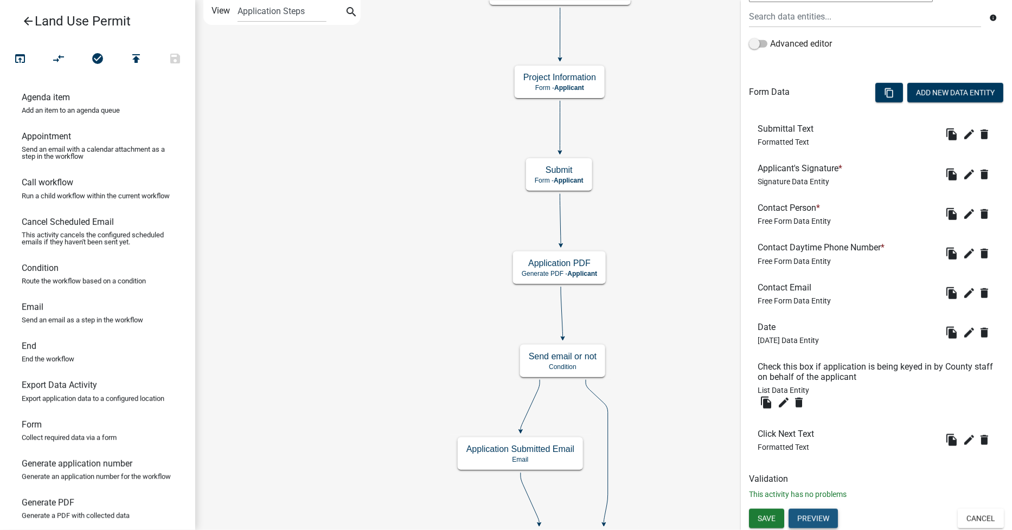
click at [821, 514] on button "Preview" at bounding box center [813, 519] width 49 height 20
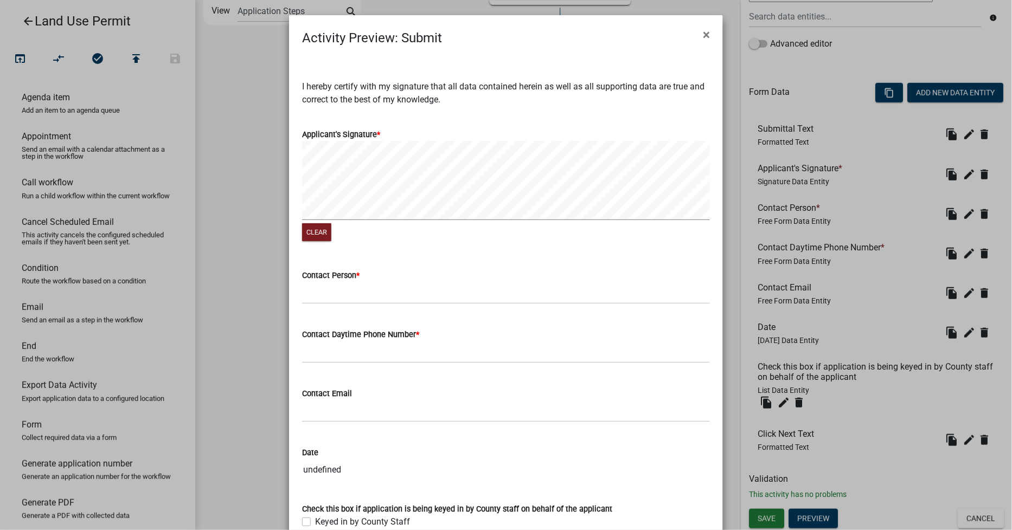
scroll to position [127, 0]
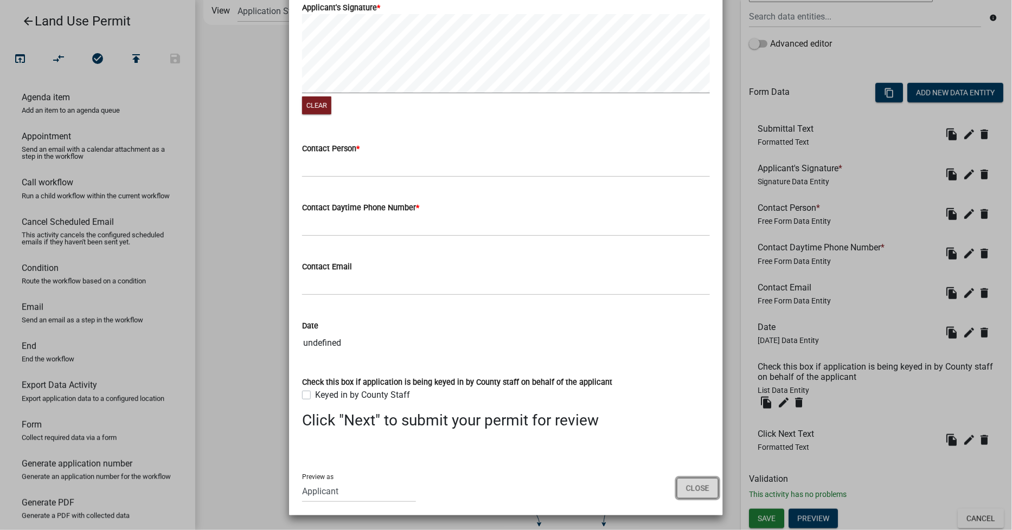
click at [684, 490] on button "Close" at bounding box center [698, 488] width 42 height 21
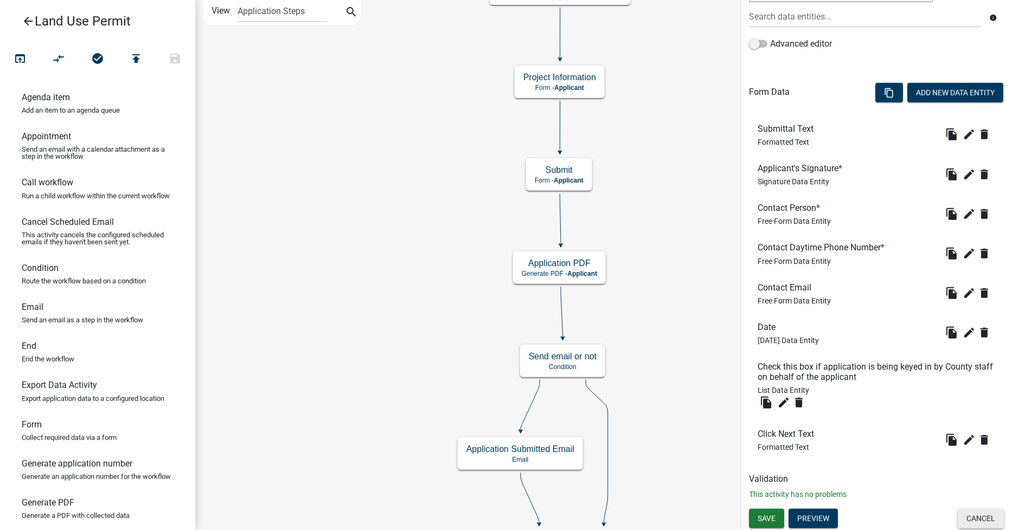
click at [961, 520] on button "Cancel" at bounding box center [981, 519] width 46 height 20
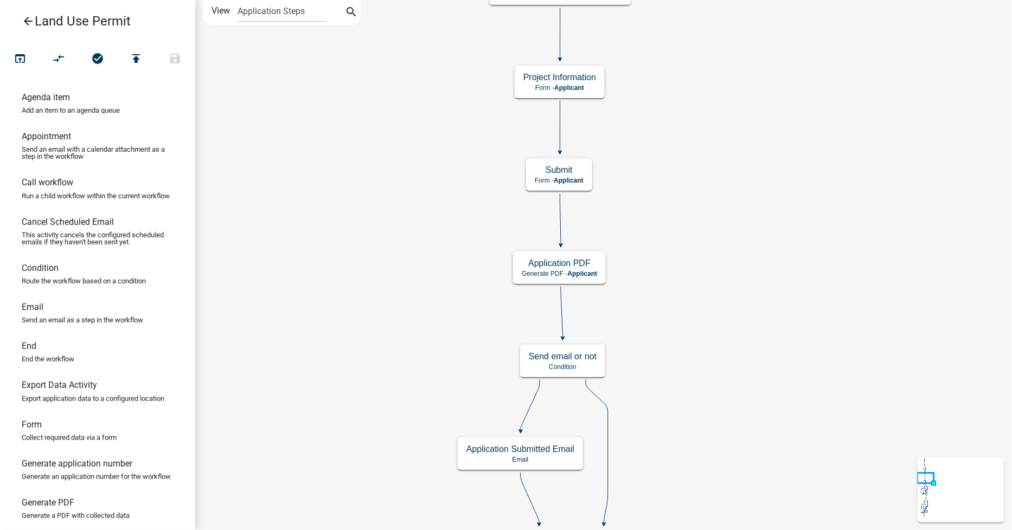
scroll to position [0, 0]
click at [583, 270] on span "Applicant" at bounding box center [583, 274] width 30 height 8
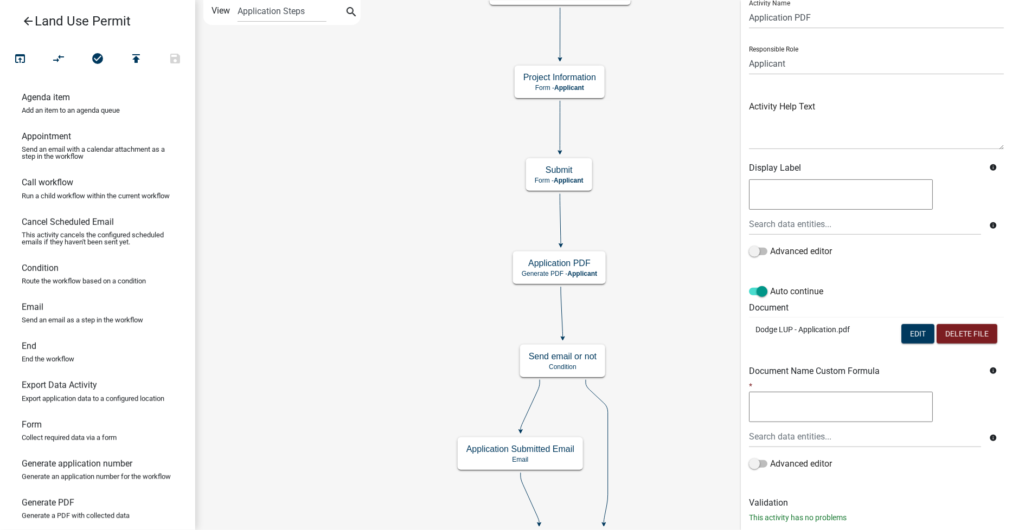
scroll to position [63, 0]
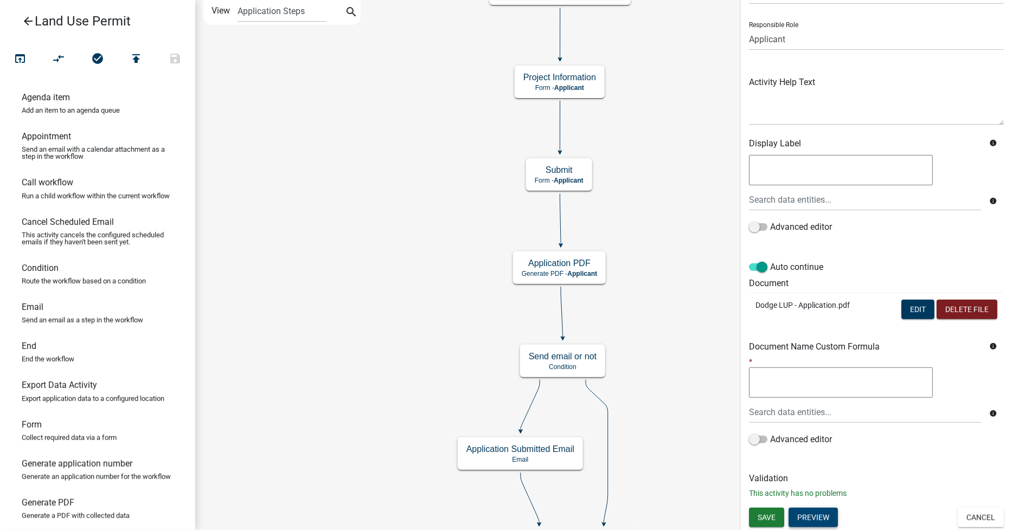
click at [831, 515] on button "Preview" at bounding box center [813, 518] width 49 height 20
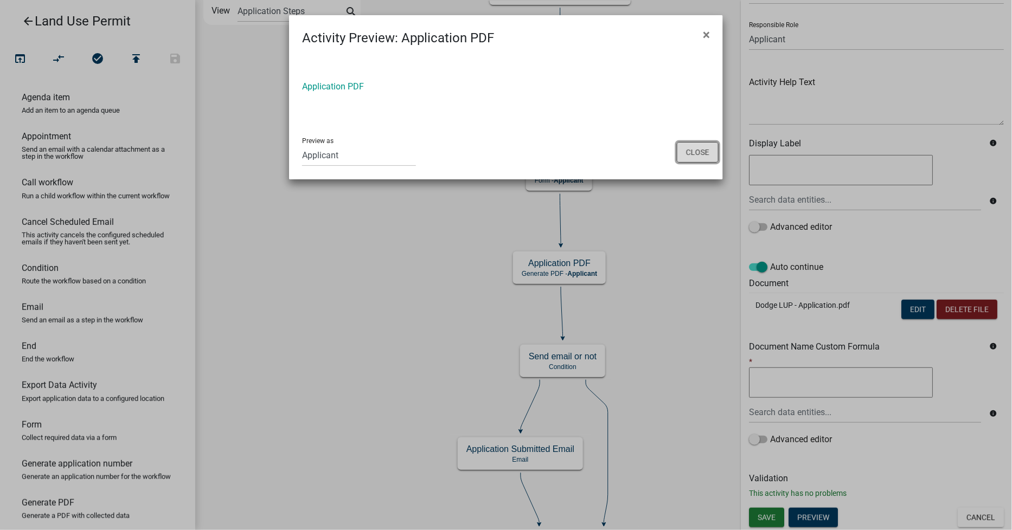
click at [698, 152] on button "Close" at bounding box center [698, 152] width 42 height 21
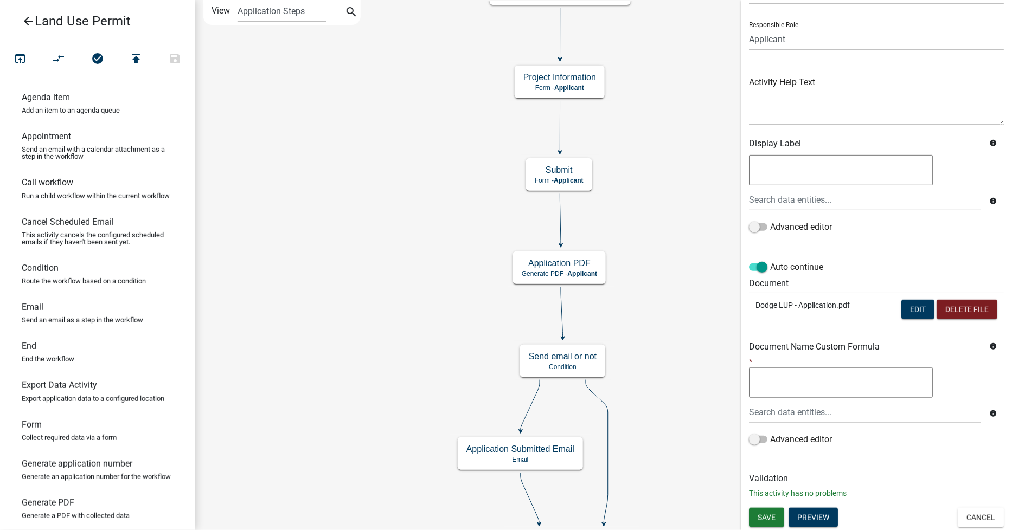
click at [978, 517] on button "Cancel" at bounding box center [981, 518] width 46 height 20
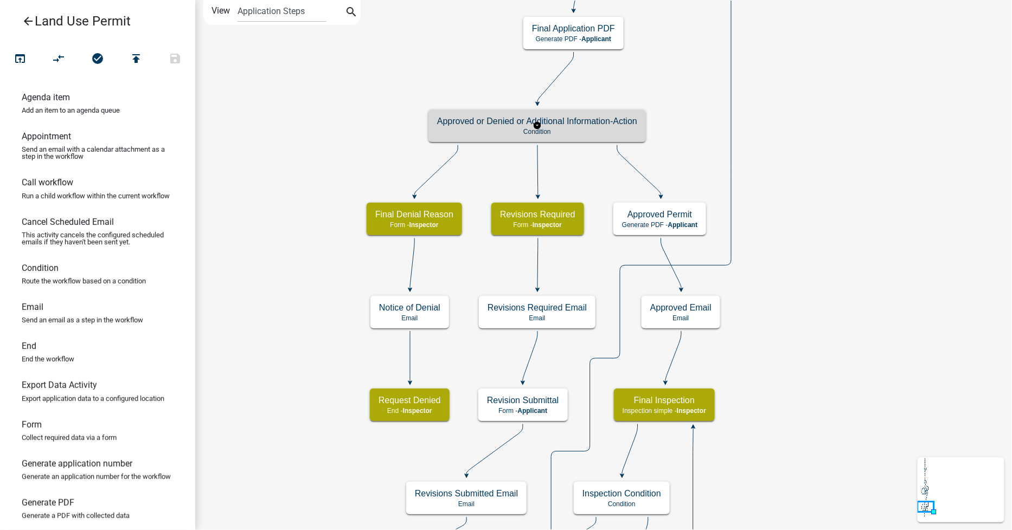
click at [610, 132] on p "Condition" at bounding box center [537, 132] width 200 height 8
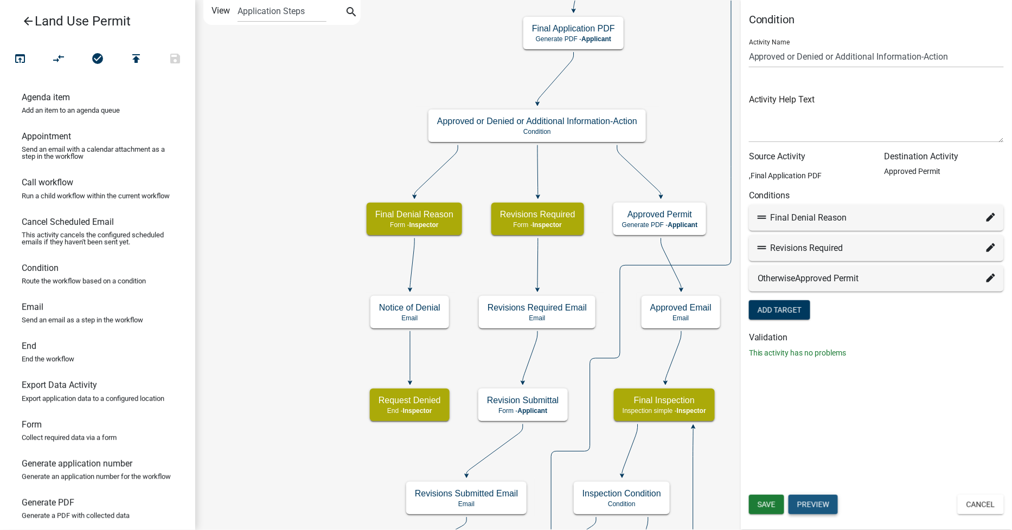
click at [811, 507] on button "Preview" at bounding box center [813, 505] width 49 height 20
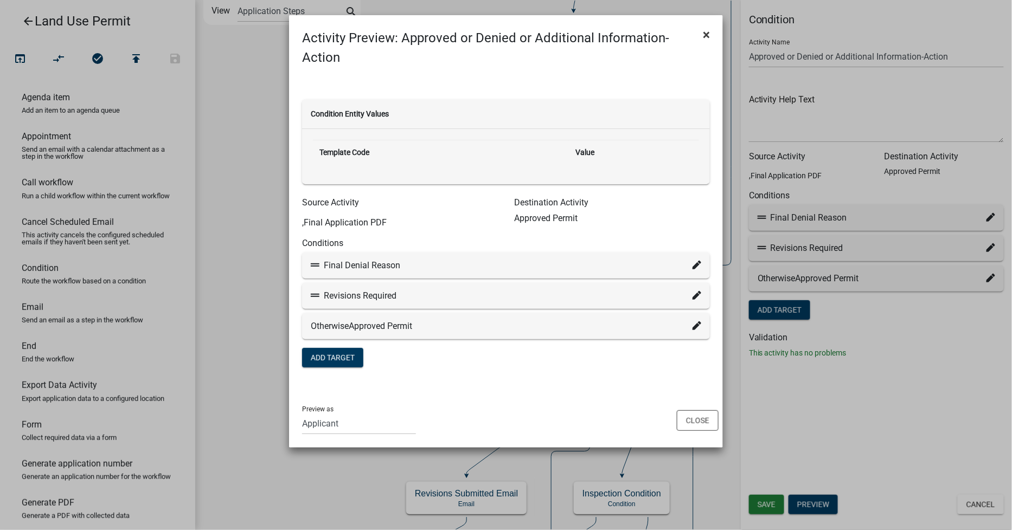
click at [708, 34] on span "×" at bounding box center [706, 34] width 7 height 15
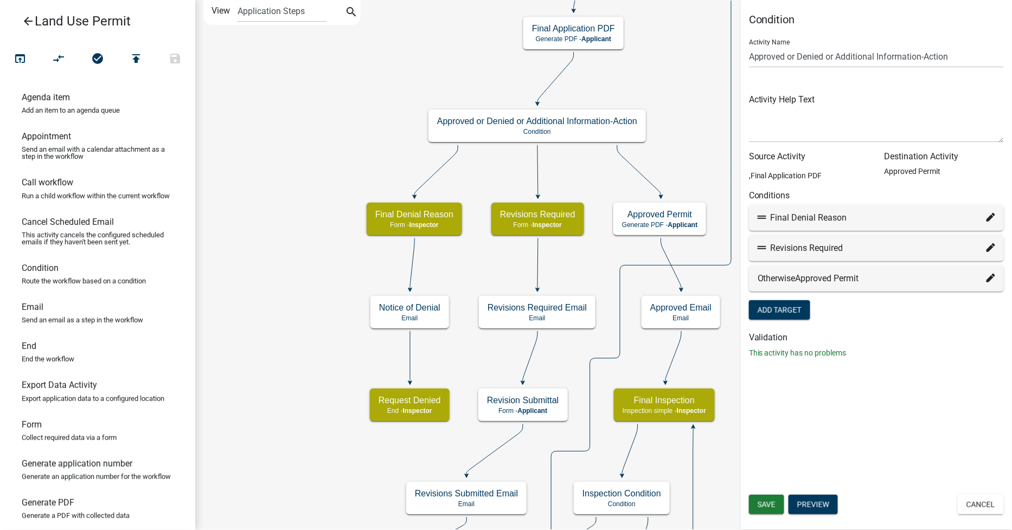
click at [867, 459] on div "Condition Activity Name Approved or Denied or Additional Information-Action Act…" at bounding box center [876, 265] width 271 height 530
click at [966, 501] on button "Cancel" at bounding box center [981, 505] width 46 height 20
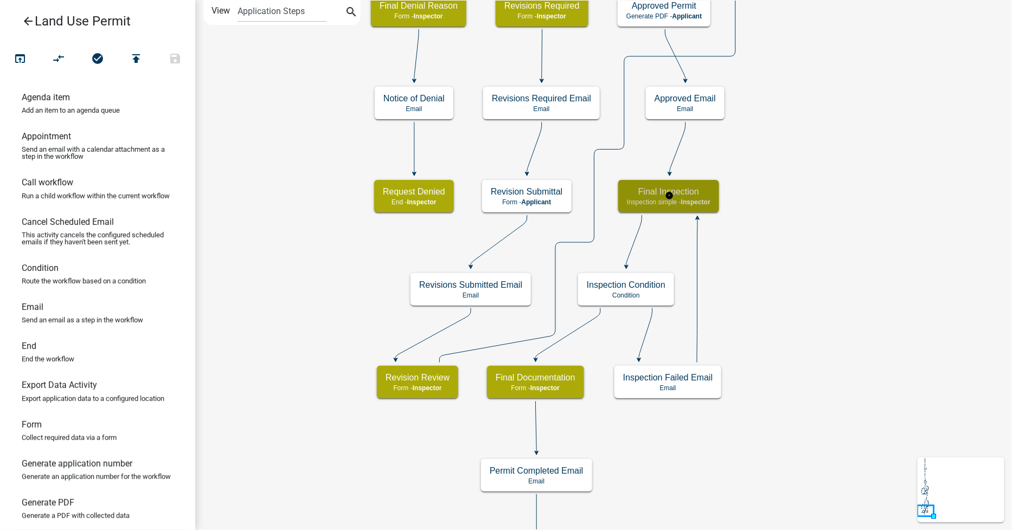
click at [628, 199] on p "Inspection simple - Inspector" at bounding box center [669, 202] width 84 height 8
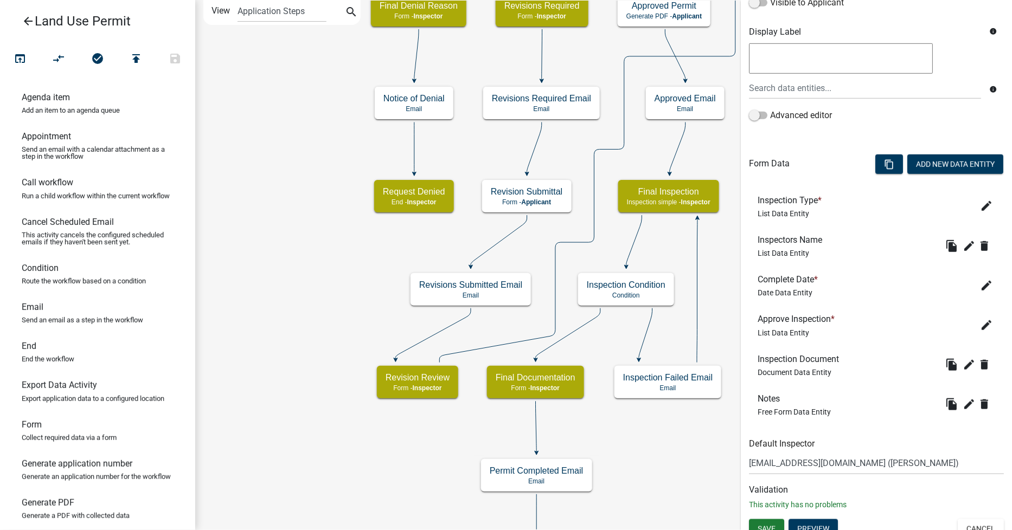
scroll to position [212, 0]
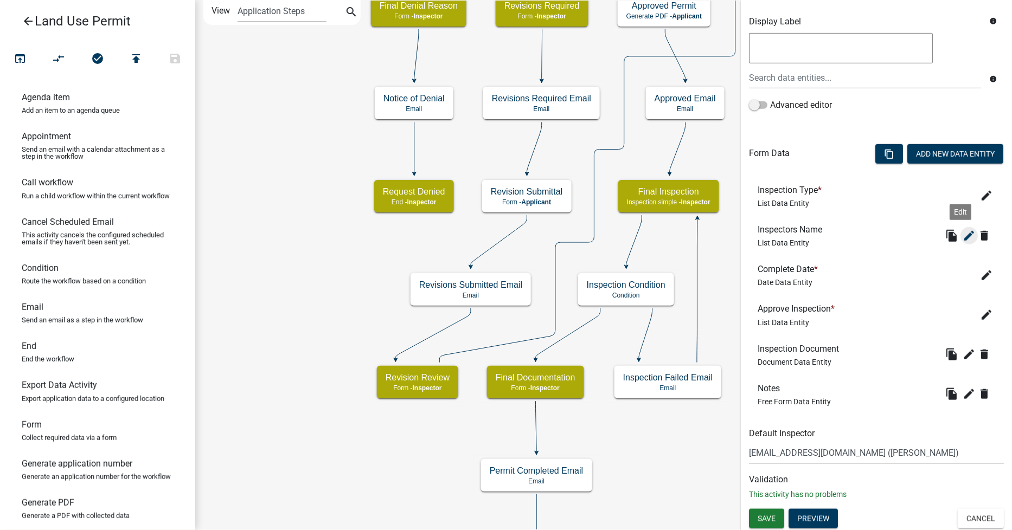
click at [963, 232] on icon "edit" at bounding box center [969, 235] width 13 height 13
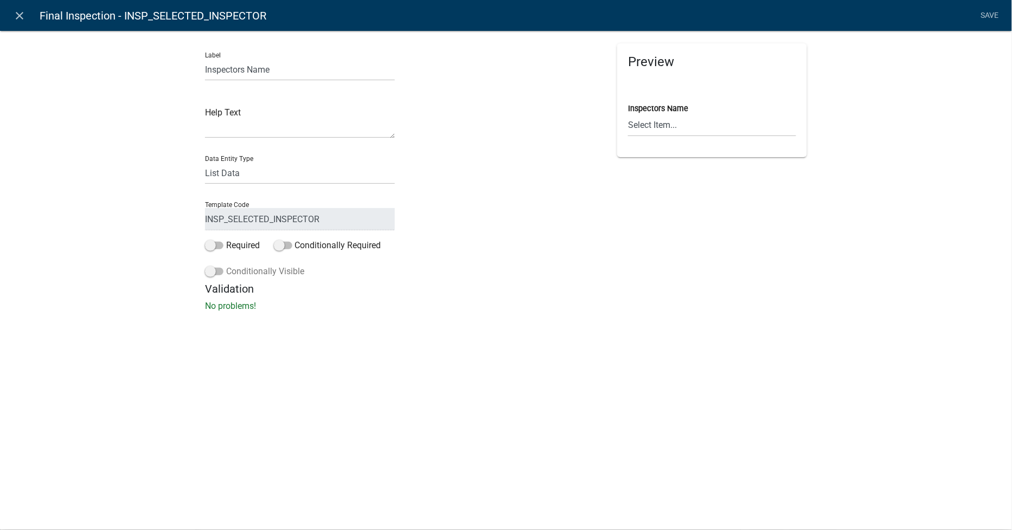
click at [212, 272] on span at bounding box center [214, 272] width 18 height 8
click at [226, 265] on input "Conditionally Visible" at bounding box center [226, 265] width 0 height 0
click at [212, 272] on span at bounding box center [214, 272] width 18 height 8
click at [226, 265] on input "Conditionally Visible" at bounding box center [226, 265] width 0 height 0
click at [996, 13] on link "Save" at bounding box center [989, 15] width 27 height 21
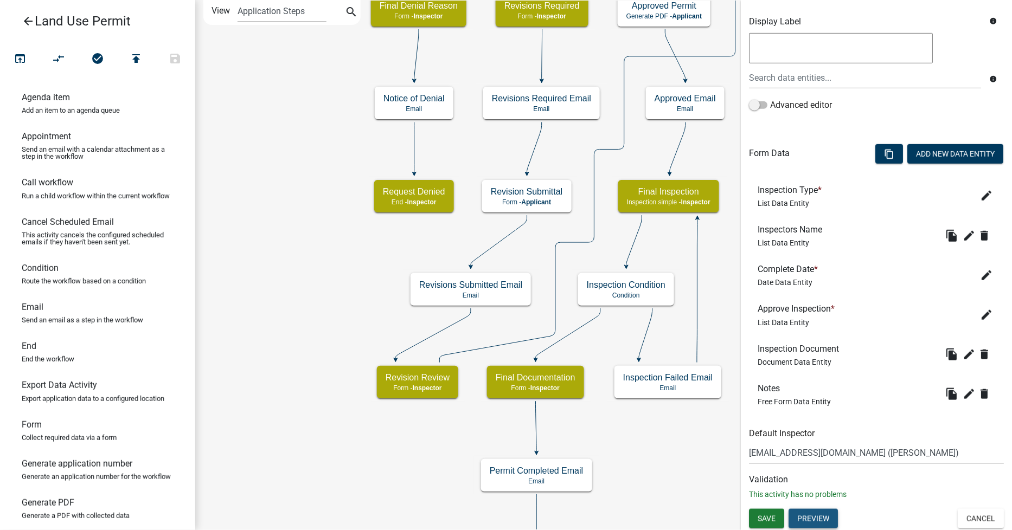
click at [817, 520] on button "Preview" at bounding box center [813, 519] width 49 height 20
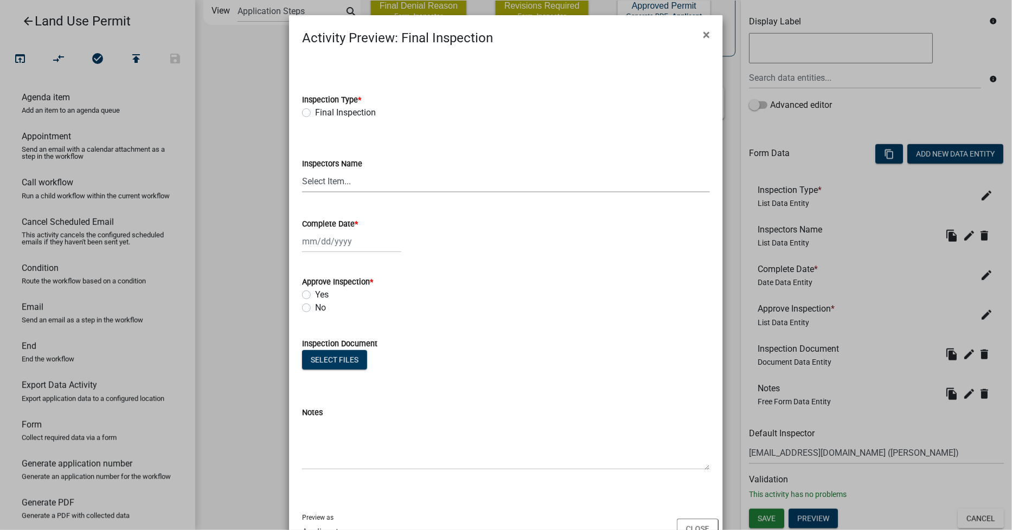
click at [368, 176] on select "Select Item... gwillms ([PERSON_NAME]) [EMAIL_ADDRESS][DOMAIN_NAME] ([PERSON_NA…" at bounding box center [506, 181] width 408 height 22
click at [703, 34] on span "×" at bounding box center [706, 34] width 7 height 15
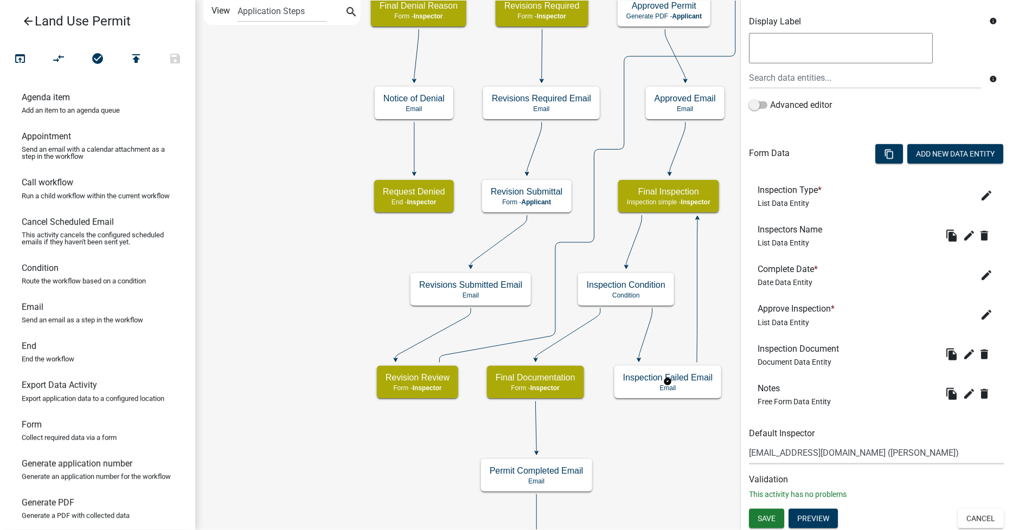
click at [814, 452] on select "Select Item... gwillms ([PERSON_NAME]) [EMAIL_ADDRESS][DOMAIN_NAME] ([PERSON_NA…" at bounding box center [876, 454] width 255 height 22
click at [749, 443] on select "Select Item... gwillms ([PERSON_NAME]) [EMAIL_ADDRESS][DOMAIN_NAME] ([PERSON_NA…" at bounding box center [876, 454] width 255 height 22
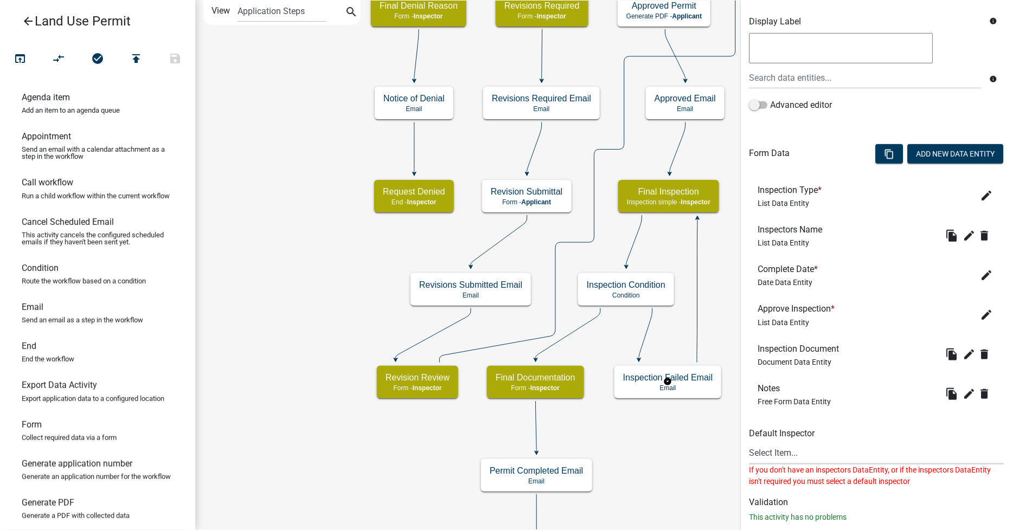
click at [773, 451] on select "Select Item... gwillms ([PERSON_NAME]) [EMAIL_ADDRESS][DOMAIN_NAME] ([PERSON_NA…" at bounding box center [876, 454] width 255 height 22
click at [741, 456] on div "Inspection simple Activity Name Final Inspection Responsible Role Applicant BOA…" at bounding box center [876, 167] width 271 height 731
click at [963, 235] on icon "edit" at bounding box center [969, 235] width 13 height 13
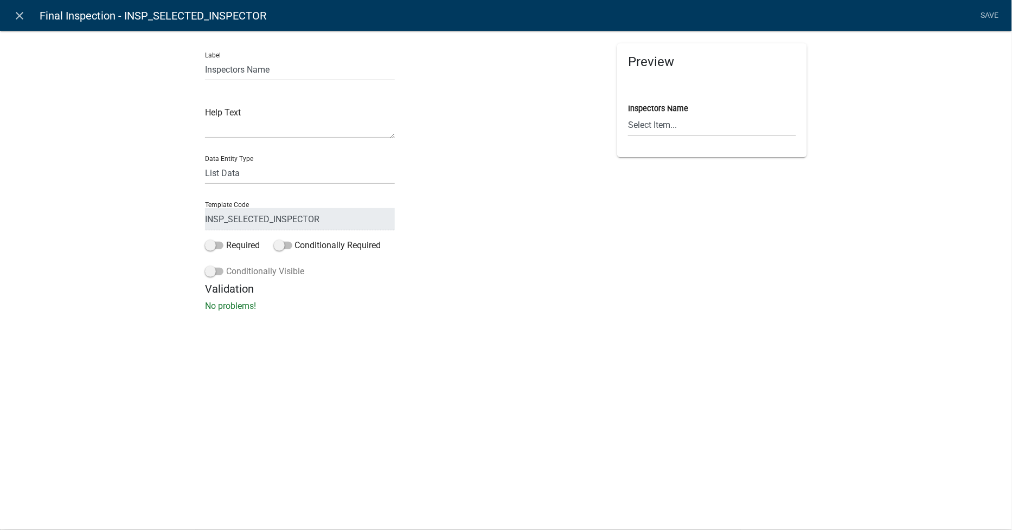
click at [215, 269] on span at bounding box center [214, 272] width 18 height 8
click at [226, 265] on input "Conditionally Visible" at bounding box center [226, 265] width 0 height 0
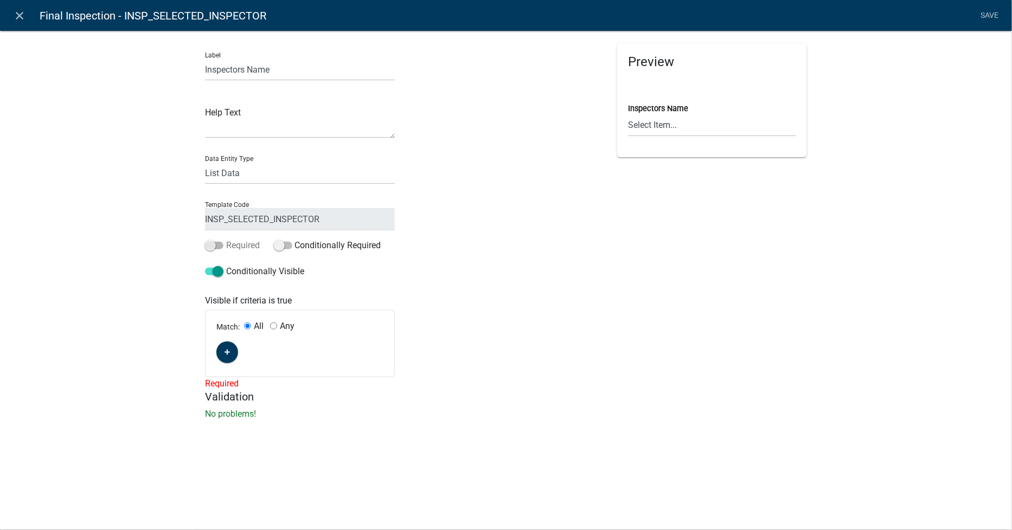
click at [210, 245] on span at bounding box center [214, 246] width 18 height 8
click at [226, 239] on input "Required" at bounding box center [226, 239] width 0 height 0
click at [983, 14] on li "Save" at bounding box center [989, 15] width 27 height 21
click at [982, 14] on li "Save" at bounding box center [989, 15] width 27 height 21
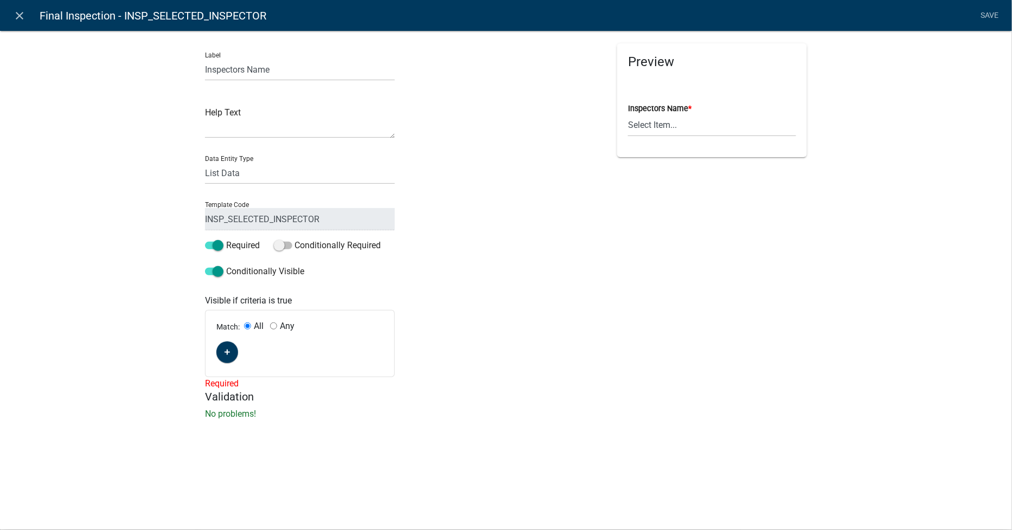
click at [986, 13] on li "Save" at bounding box center [989, 15] width 27 height 21
click at [445, 339] on div at bounding box center [506, 216] width 206 height 347
click at [214, 242] on span at bounding box center [214, 246] width 18 height 8
click at [226, 239] on input "Required" at bounding box center [226, 239] width 0 height 0
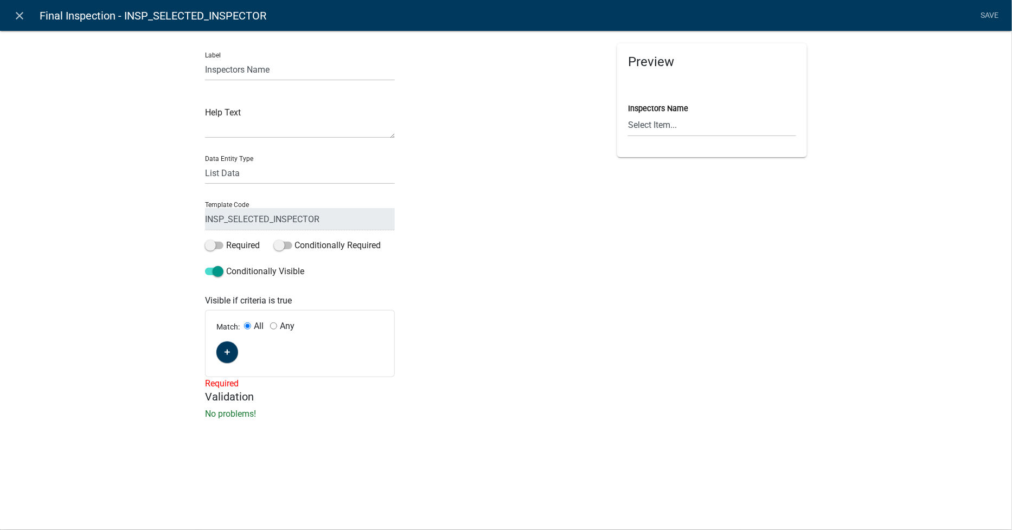
click at [989, 15] on li "Save" at bounding box center [989, 15] width 27 height 21
click at [285, 247] on span at bounding box center [283, 246] width 18 height 8
click at [295, 239] on input "Conditionally Required" at bounding box center [295, 239] width 0 height 0
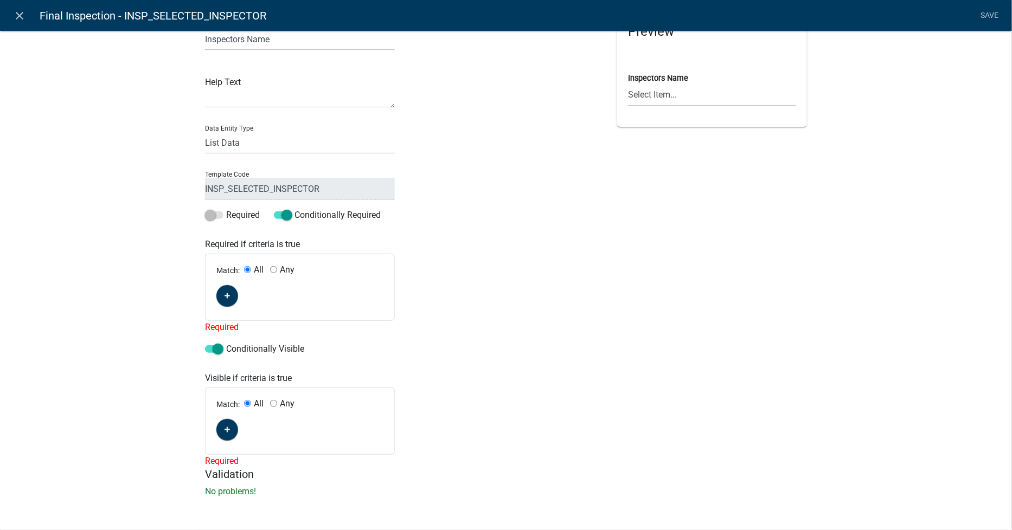
scroll to position [0, 0]
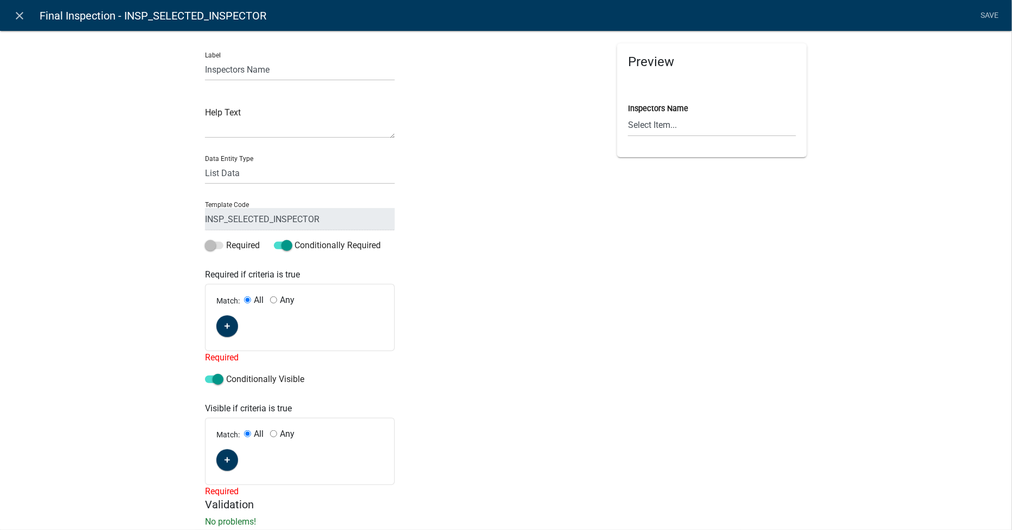
click at [991, 12] on li "Save" at bounding box center [989, 15] width 27 height 21
click at [16, 17] on icon "close" at bounding box center [20, 15] width 13 height 13
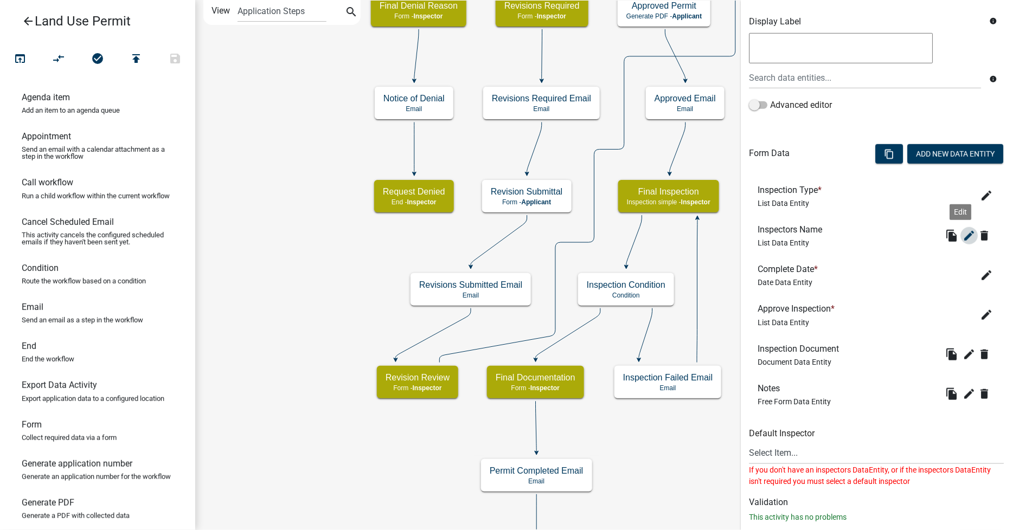
click at [963, 238] on icon "edit" at bounding box center [969, 235] width 13 height 13
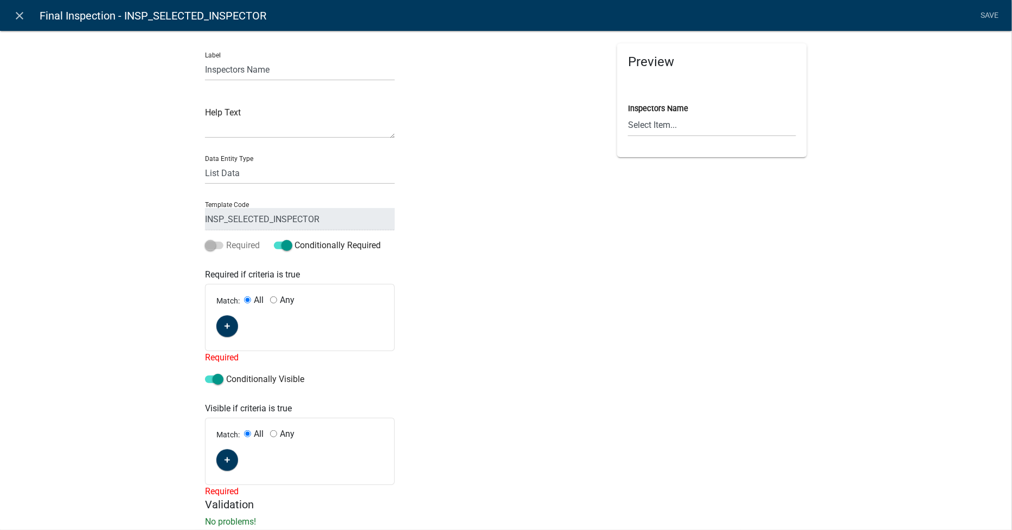
click at [207, 246] on span at bounding box center [214, 246] width 18 height 8
click at [283, 247] on span at bounding box center [283, 246] width 18 height 8
click at [295, 239] on input "Conditionally Required" at bounding box center [295, 239] width 0 height 0
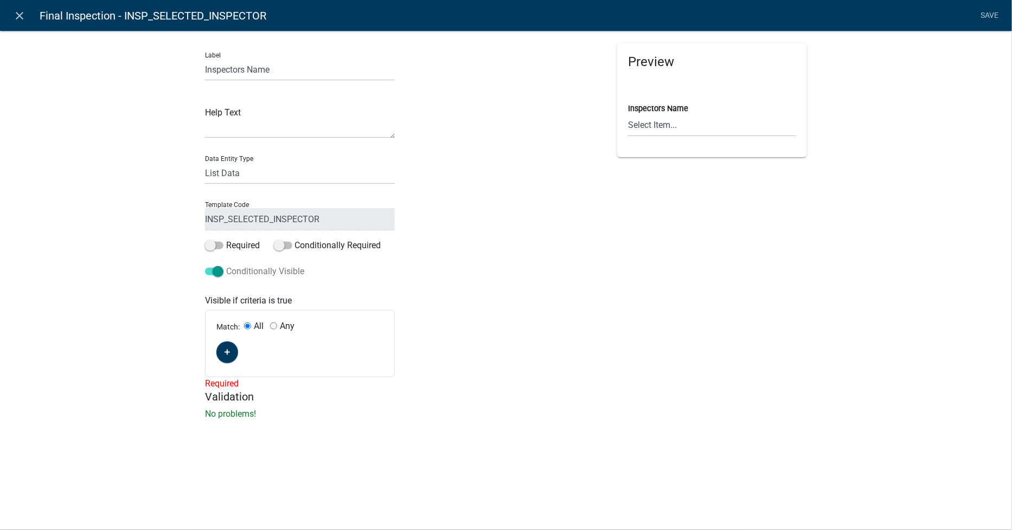
click at [221, 271] on span at bounding box center [214, 272] width 18 height 8
click at [226, 265] on input "Conditionally Visible" at bounding box center [226, 265] width 0 height 0
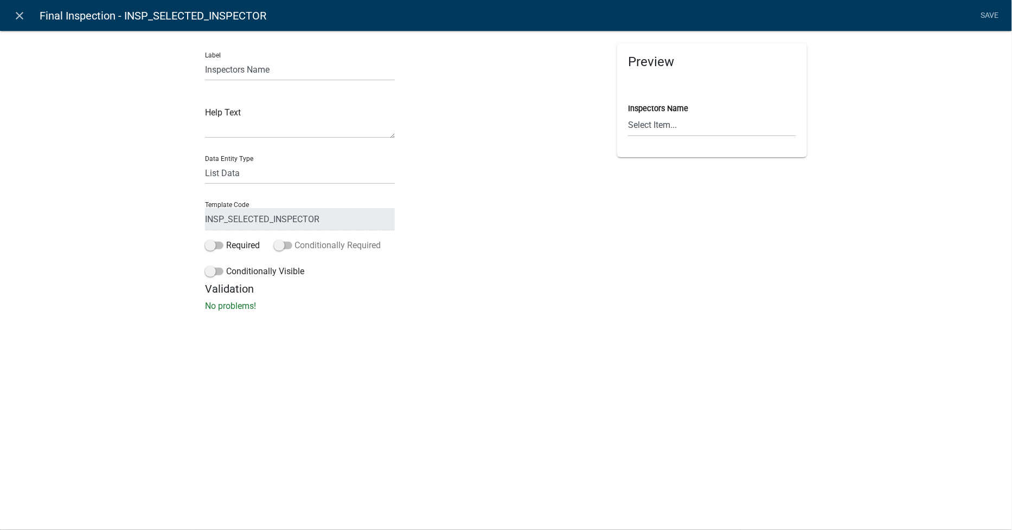
click at [283, 249] on span at bounding box center [283, 246] width 18 height 8
click at [295, 239] on input "Conditionally Required" at bounding box center [295, 239] width 0 height 0
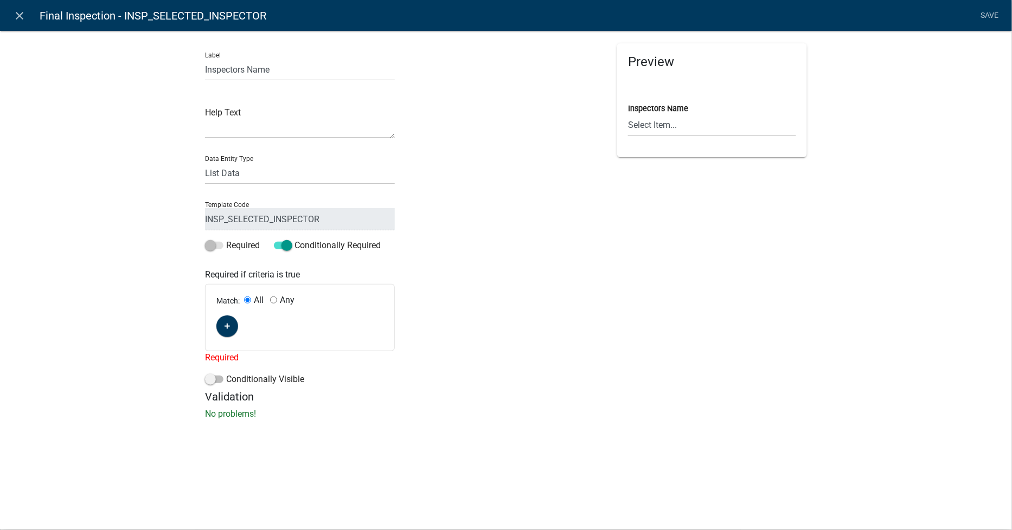
click at [992, 15] on li "Save" at bounding box center [989, 15] width 27 height 21
click at [995, 14] on li "Save" at bounding box center [989, 15] width 27 height 21
click at [287, 247] on span at bounding box center [283, 246] width 18 height 8
click at [295, 239] on input "Conditionally Required" at bounding box center [295, 239] width 0 height 0
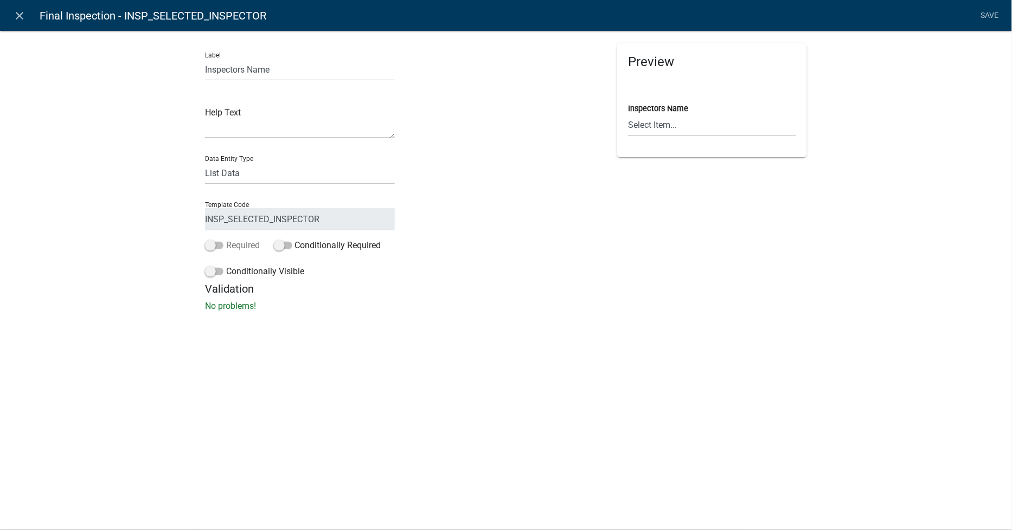
click at [212, 242] on span at bounding box center [214, 246] width 18 height 8
click at [226, 239] on input "Required" at bounding box center [226, 239] width 0 height 0
click at [209, 270] on span at bounding box center [214, 272] width 18 height 8
click at [226, 265] on input "Conditionally Visible" at bounding box center [226, 265] width 0 height 0
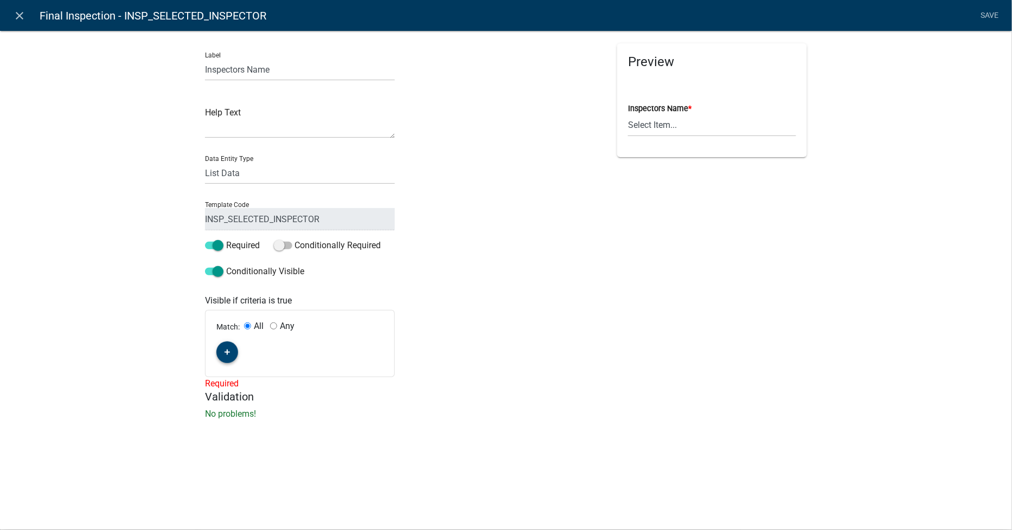
click at [228, 351] on icon "button" at bounding box center [228, 353] width 6 height 6
click at [990, 12] on link "Save" at bounding box center [989, 15] width 27 height 21
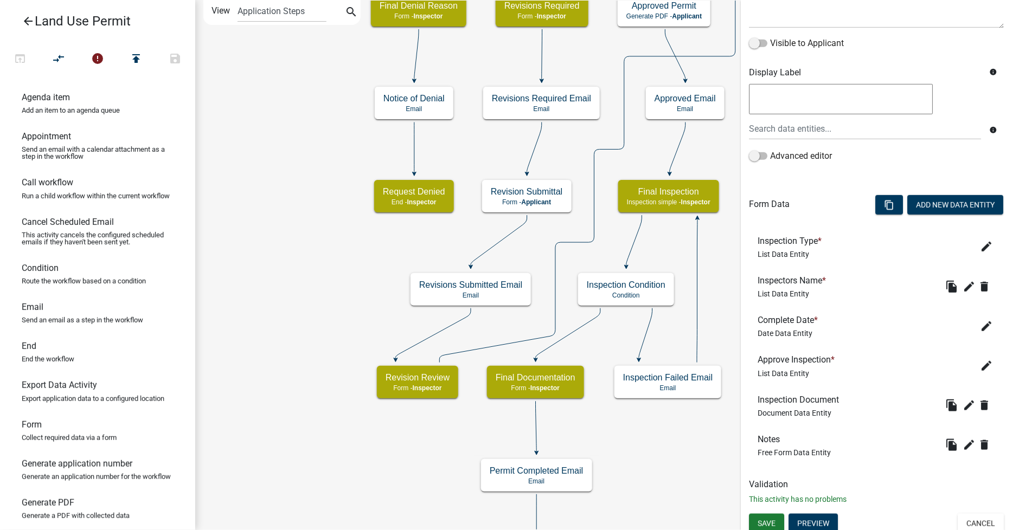
scroll to position [166, 0]
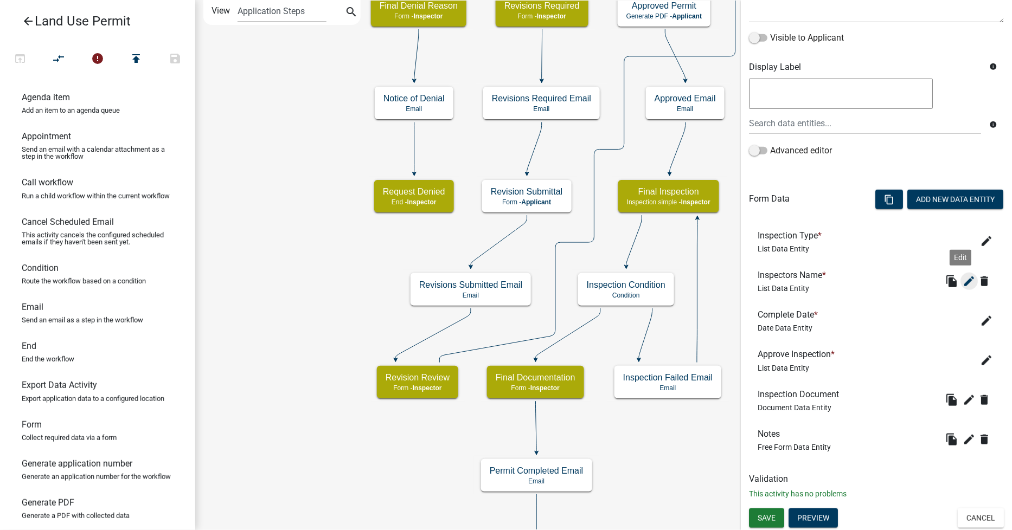
click at [963, 281] on icon "edit" at bounding box center [969, 281] width 13 height 13
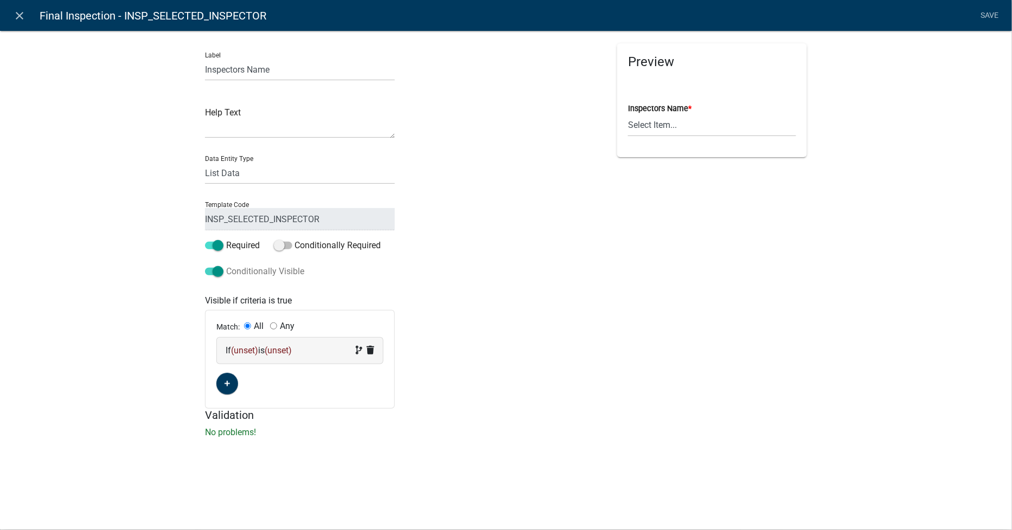
click at [218, 268] on span at bounding box center [214, 272] width 18 height 8
click at [226, 265] on input "Conditionally Visible" at bounding box center [226, 265] width 0 height 0
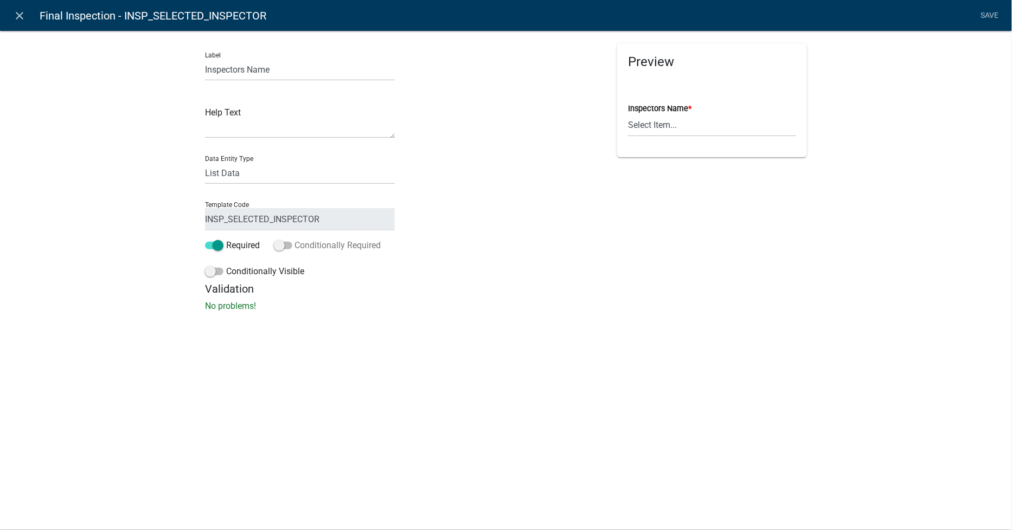
click at [285, 247] on span at bounding box center [283, 246] width 18 height 8
click at [295, 239] on input "Conditionally Required" at bounding box center [295, 239] width 0 height 0
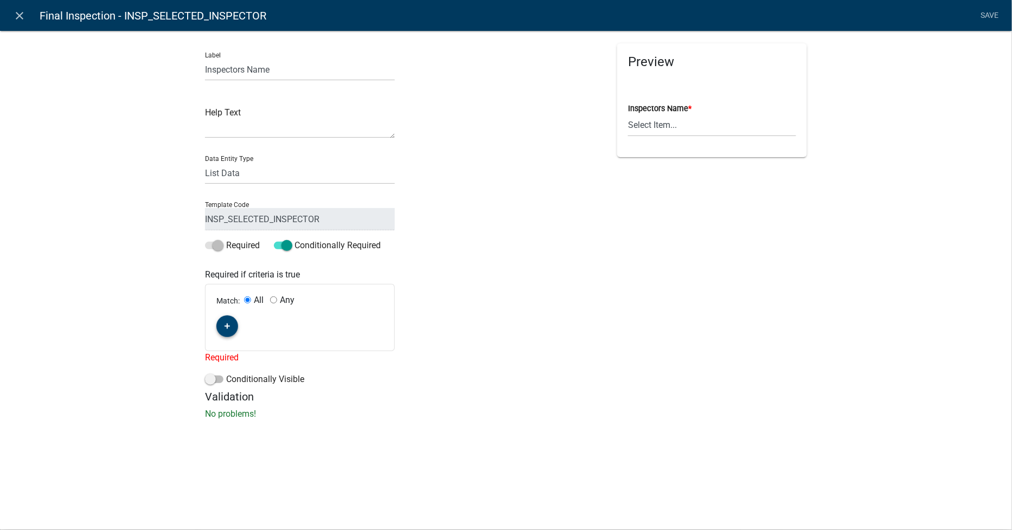
click at [227, 325] on icon "button" at bounding box center [228, 327] width 6 height 6
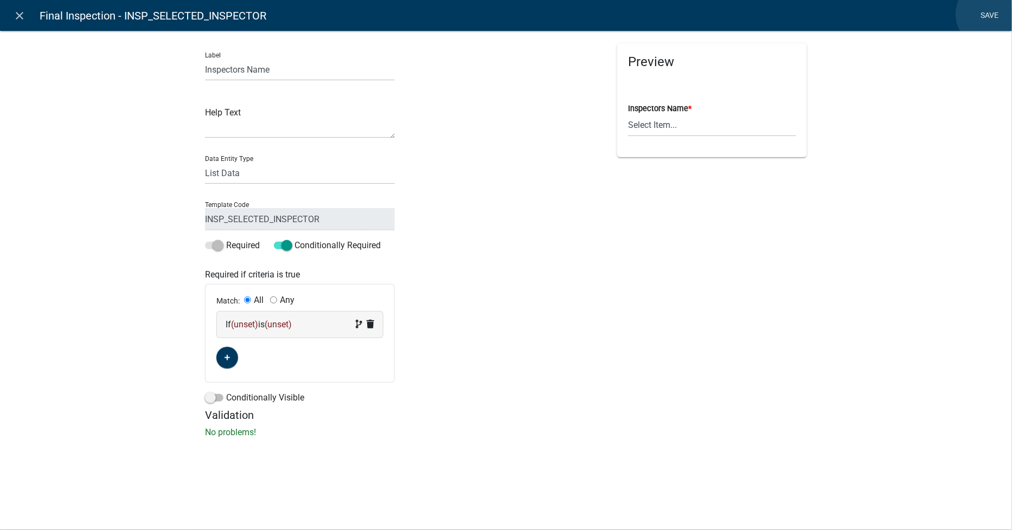
click at [990, 14] on link "Save" at bounding box center [989, 15] width 27 height 21
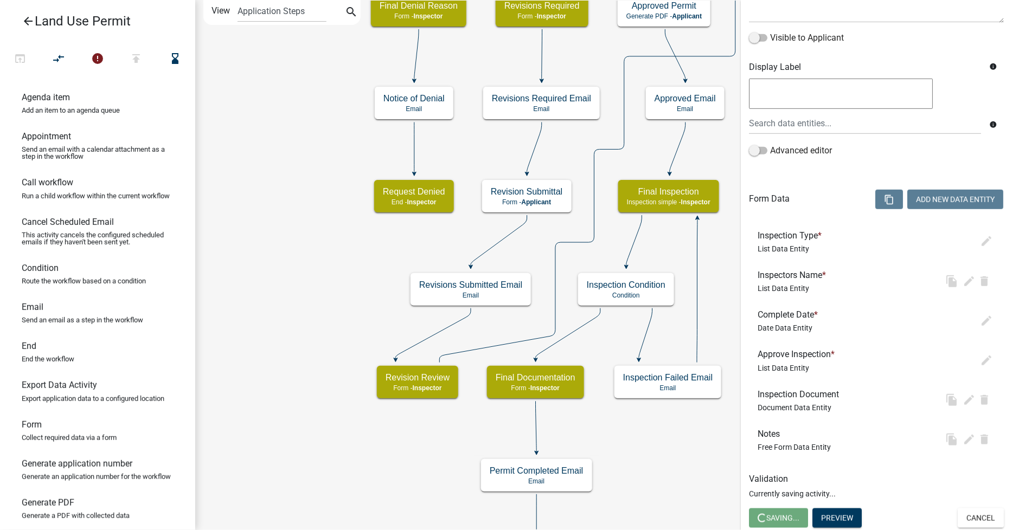
scroll to position [0, 0]
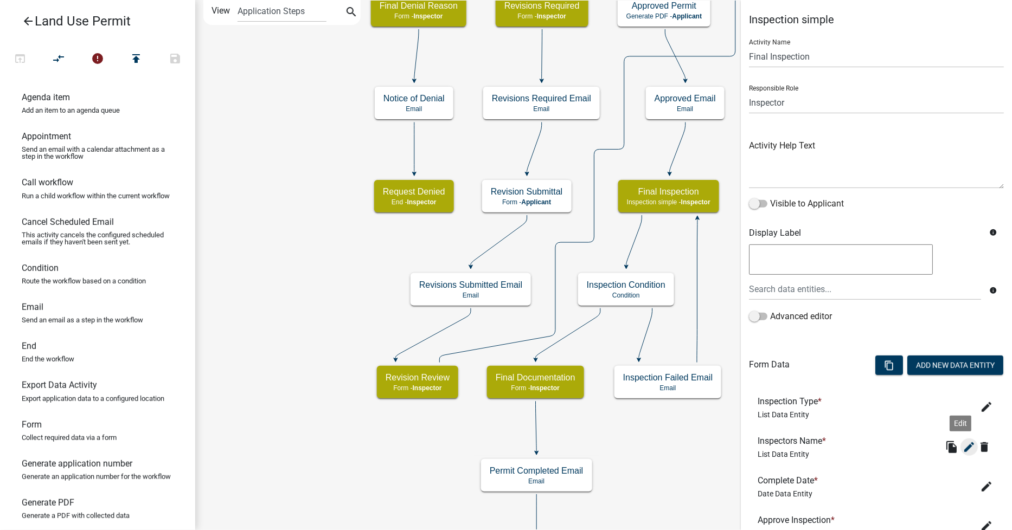
click at [963, 443] on icon "edit" at bounding box center [969, 447] width 13 height 13
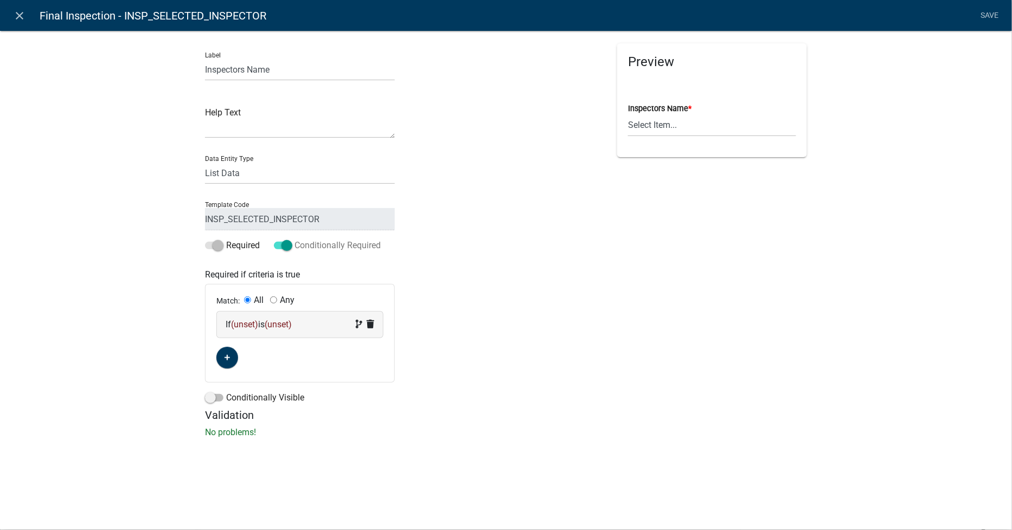
click at [285, 242] on span at bounding box center [283, 246] width 18 height 8
click at [295, 239] on input "Conditionally Required" at bounding box center [295, 239] width 0 height 0
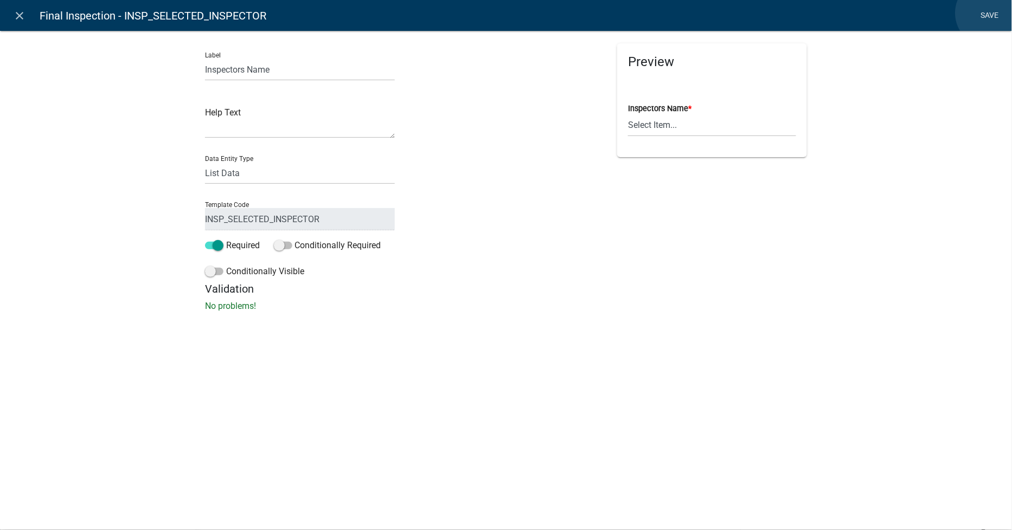
click at [990, 13] on link "Save" at bounding box center [989, 15] width 27 height 21
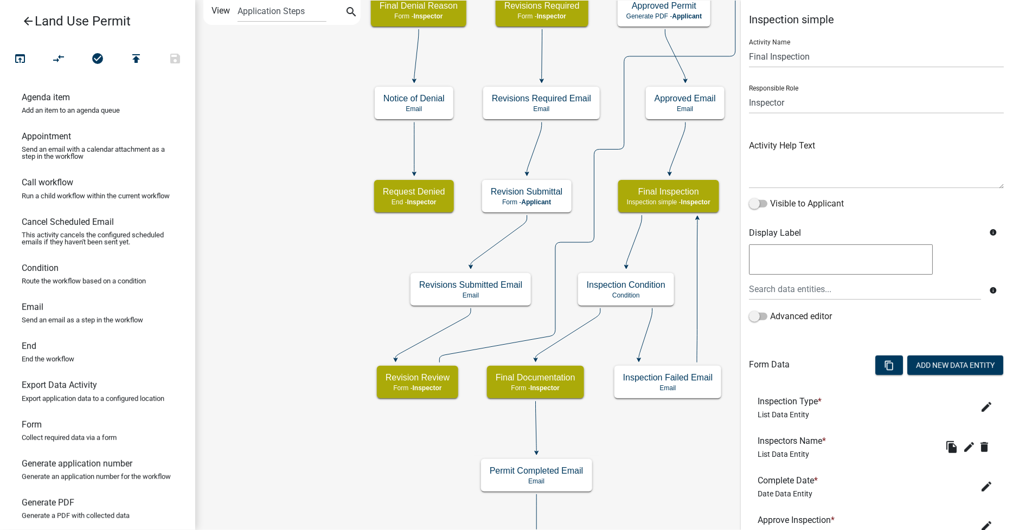
scroll to position [166, 0]
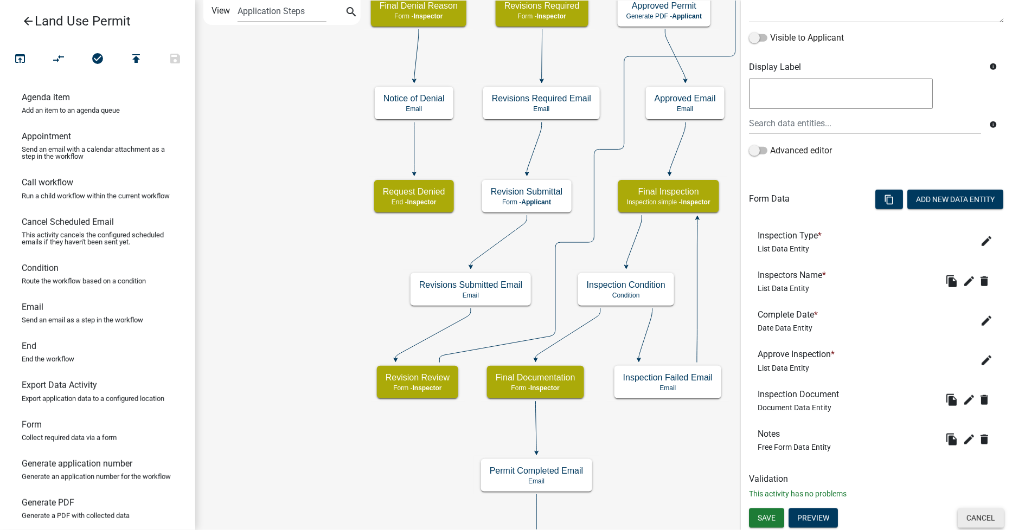
click at [980, 514] on button "Cancel" at bounding box center [981, 519] width 46 height 20
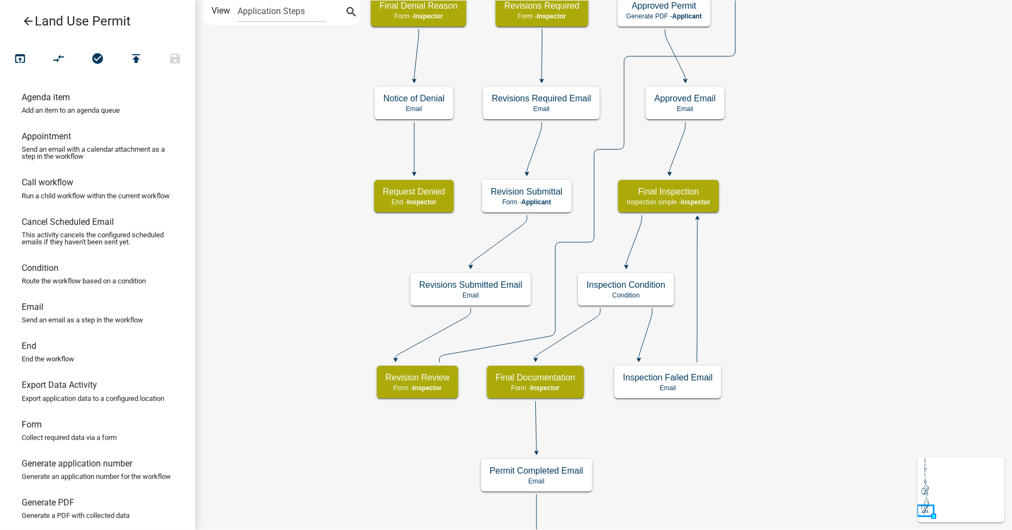
scroll to position [0, 0]
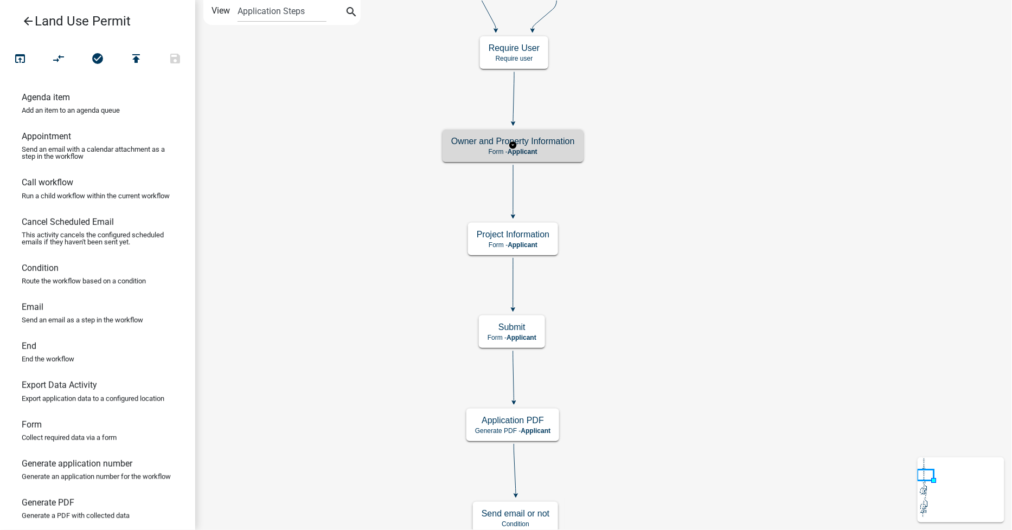
click at [559, 145] on h5 "Owner and Property Information" at bounding box center [513, 141] width 124 height 10
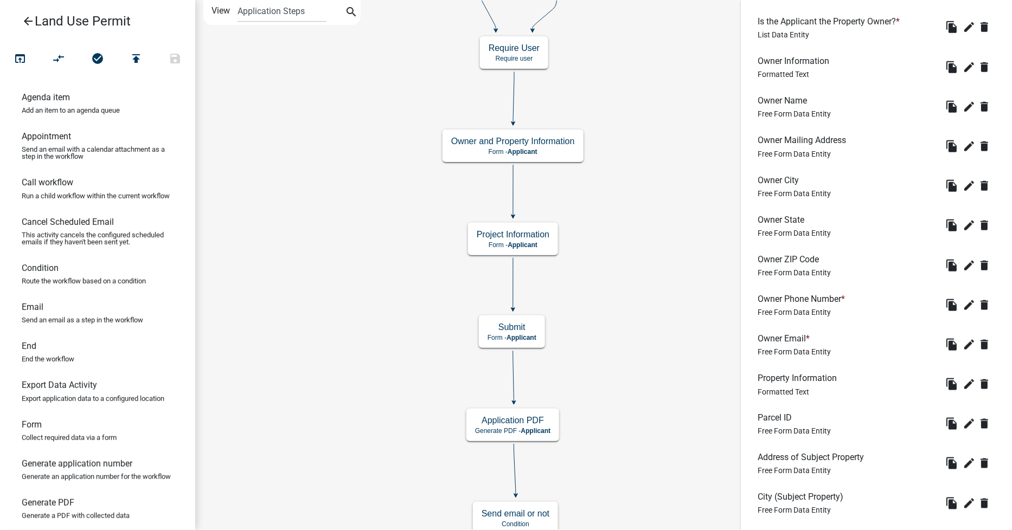
scroll to position [361, 0]
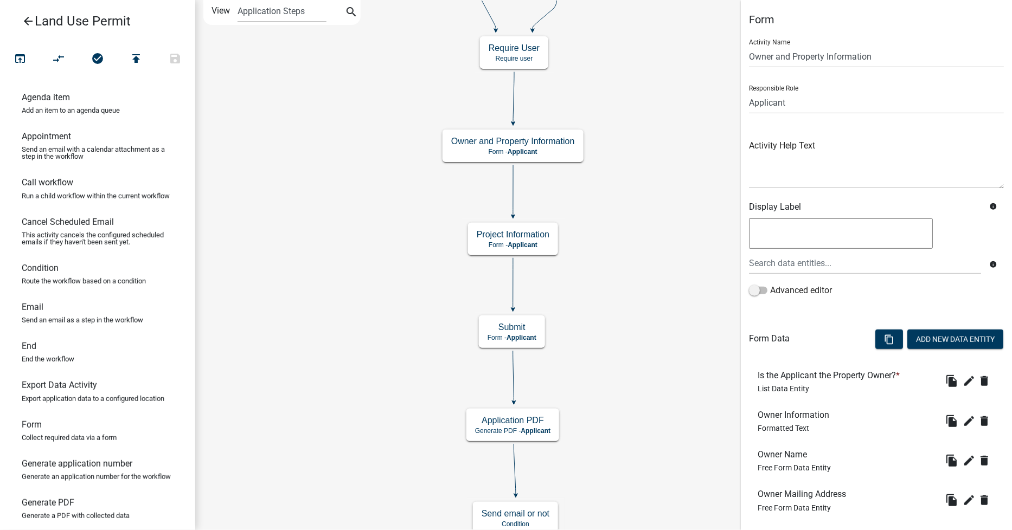
scroll to position [361, 0]
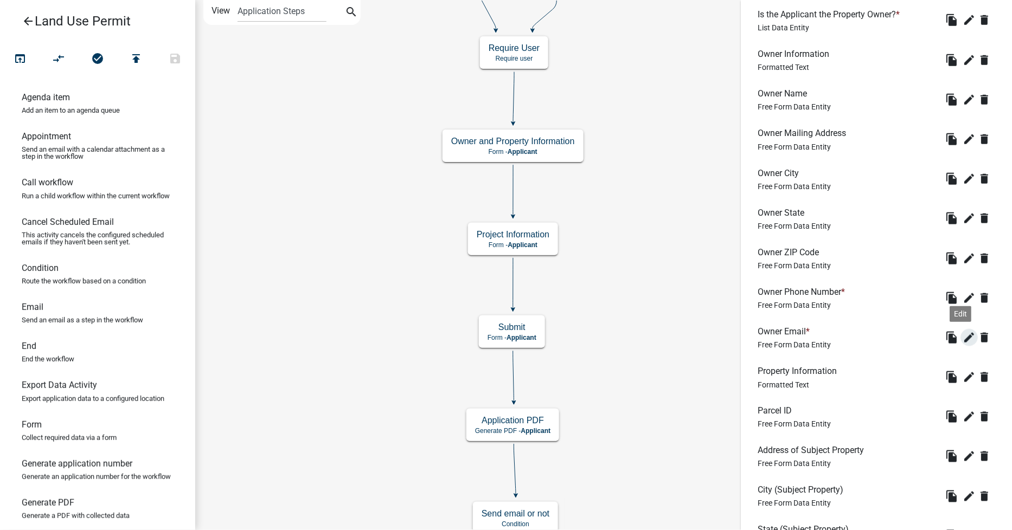
click at [963, 337] on icon "edit" at bounding box center [969, 337] width 13 height 13
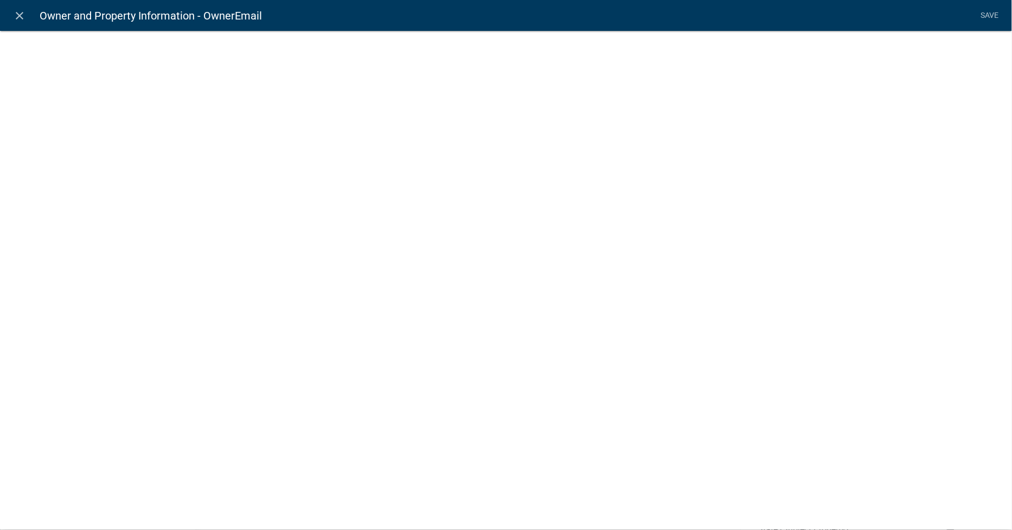
select select "0"
select select
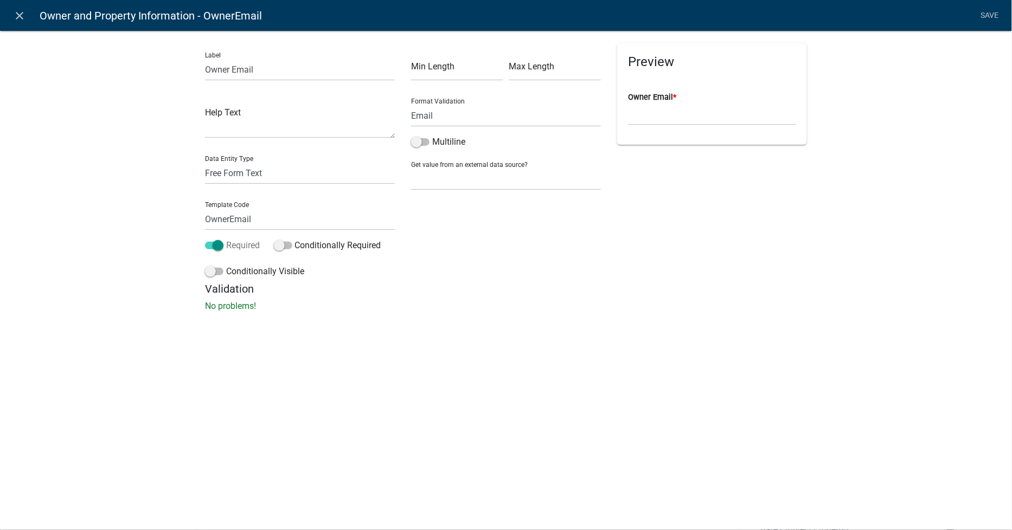
click at [215, 246] on span at bounding box center [214, 246] width 18 height 8
click at [226, 239] on input "Required" at bounding box center [226, 239] width 0 height 0
click at [989, 15] on link "Save" at bounding box center [989, 15] width 27 height 21
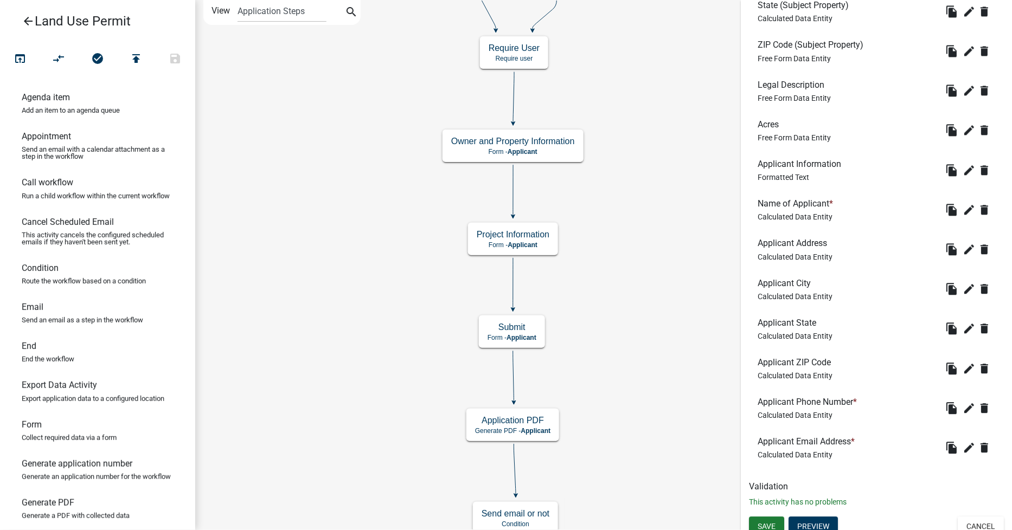
scroll to position [894, 0]
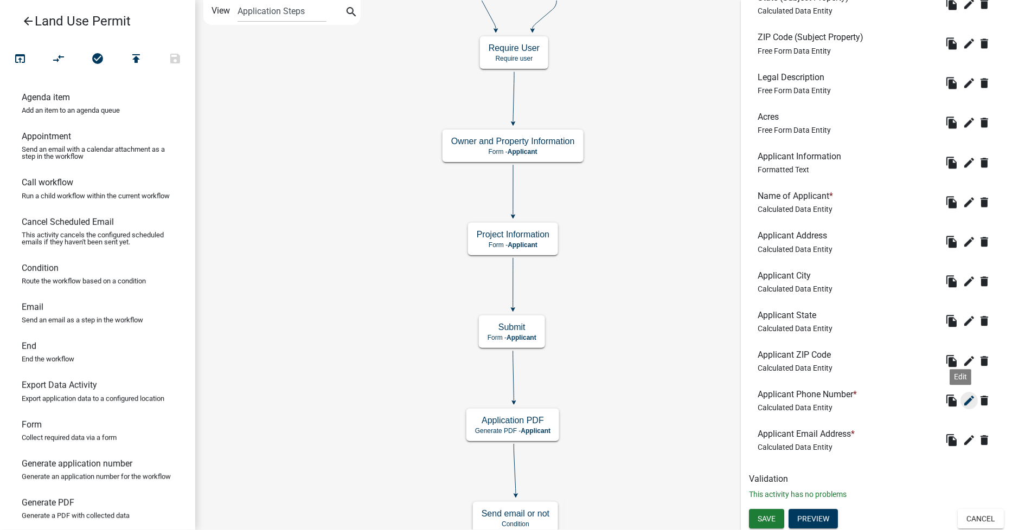
click at [963, 400] on icon "edit" at bounding box center [969, 400] width 13 height 13
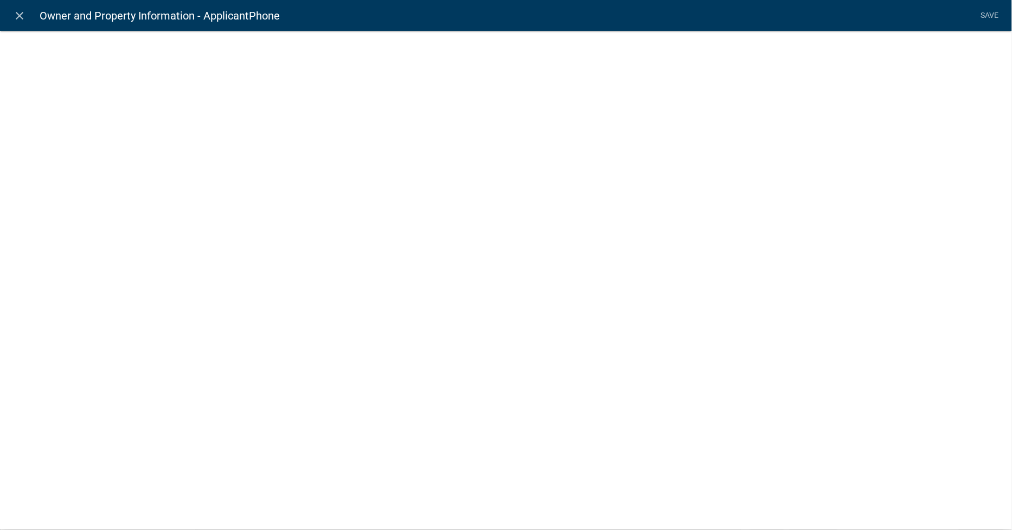
select select "calculated-value"
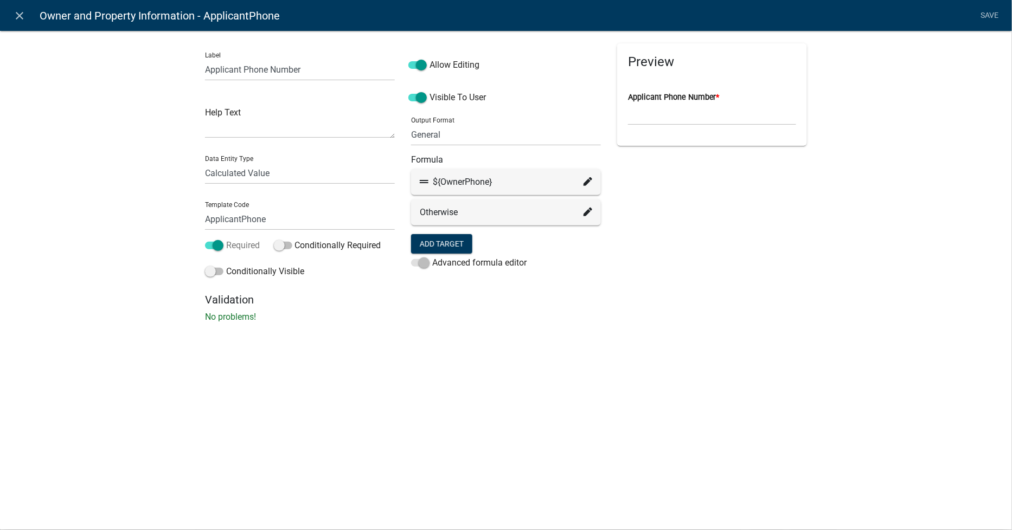
click at [220, 243] on span at bounding box center [214, 246] width 18 height 8
click at [226, 239] on input "Required" at bounding box center [226, 239] width 0 height 0
click at [988, 15] on li "Save" at bounding box center [989, 15] width 27 height 21
click at [989, 15] on li "Save" at bounding box center [989, 15] width 27 height 21
click at [819, 233] on div "Label Applicant Phone Number Help Text Data Entity Type Free Form Text Document…" at bounding box center [506, 180] width 1012 height 334
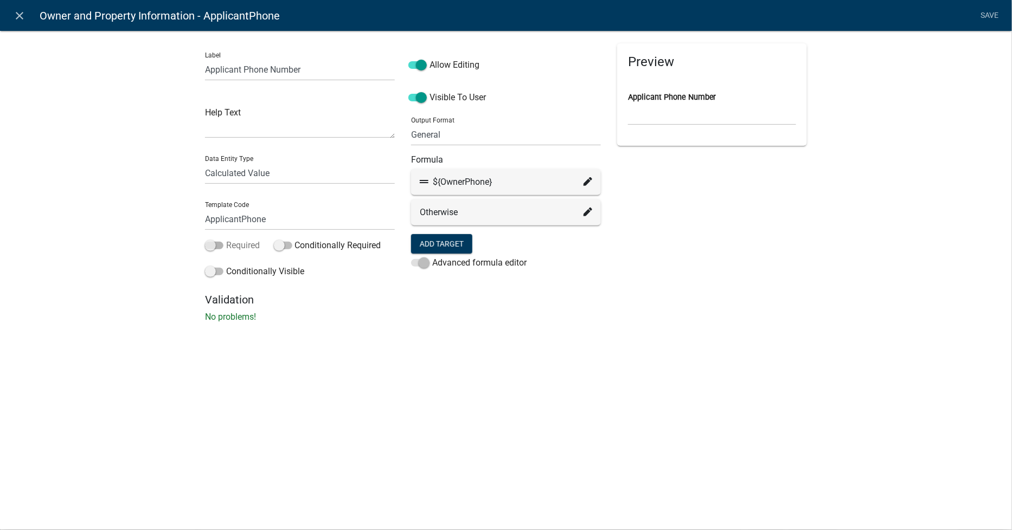
click at [209, 242] on span at bounding box center [214, 246] width 18 height 8
click at [226, 239] on input "Required" at bounding box center [226, 239] width 0 height 0
click at [990, 15] on li "Save" at bounding box center [989, 15] width 27 height 21
click at [215, 247] on span at bounding box center [214, 246] width 18 height 8
click at [226, 239] on input "Required" at bounding box center [226, 239] width 0 height 0
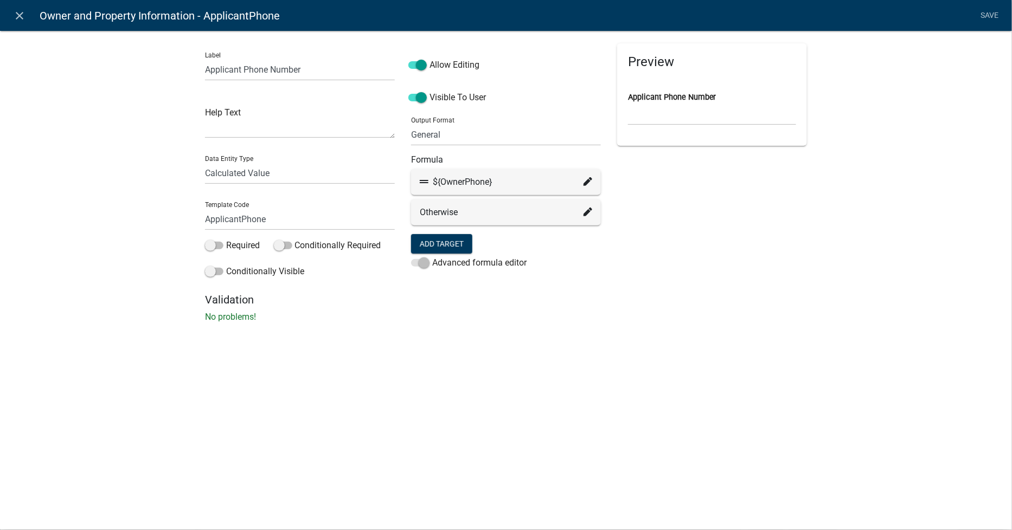
click at [991, 15] on li "Save" at bounding box center [989, 15] width 27 height 21
click at [25, 14] on icon "close" at bounding box center [20, 15] width 13 height 13
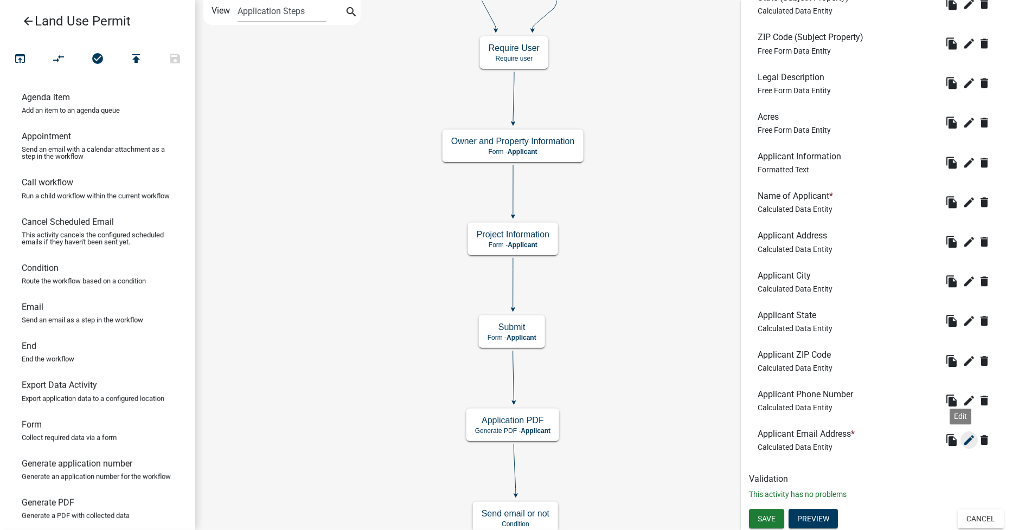
click at [963, 437] on icon "edit" at bounding box center [969, 440] width 13 height 13
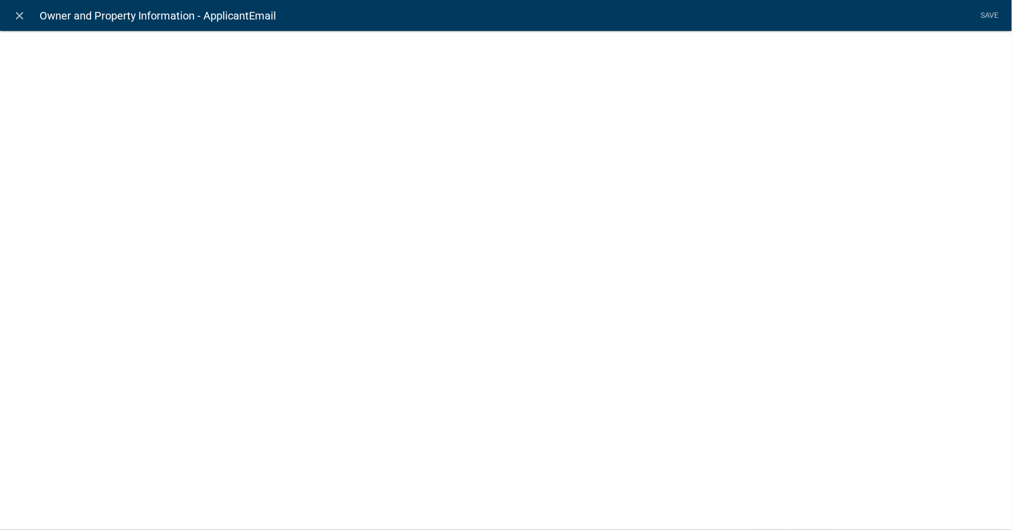
select select "calculated-value"
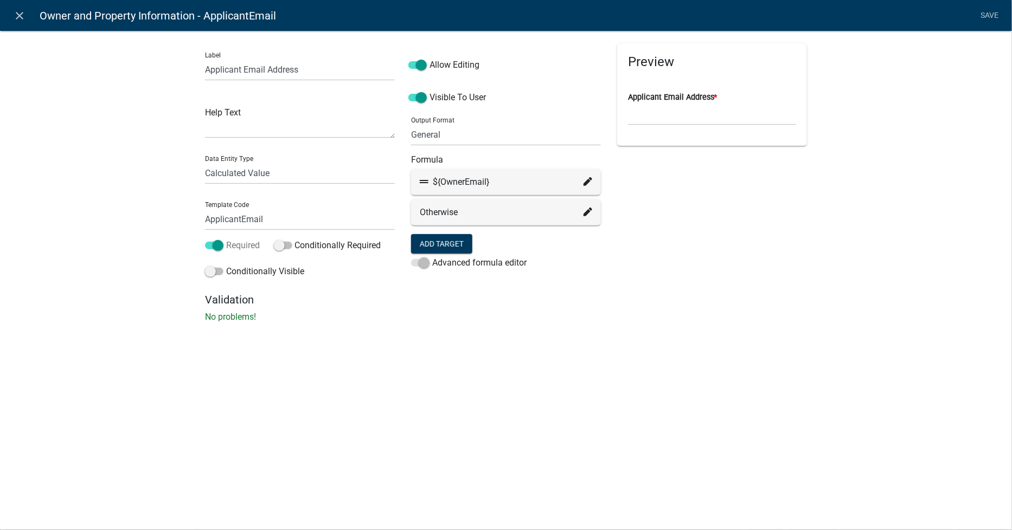
click at [215, 246] on span at bounding box center [214, 246] width 18 height 8
click at [226, 239] on input "Required" at bounding box center [226, 239] width 0 height 0
click at [995, 15] on li "Save" at bounding box center [989, 15] width 27 height 21
click at [16, 14] on icon "close" at bounding box center [20, 15] width 13 height 13
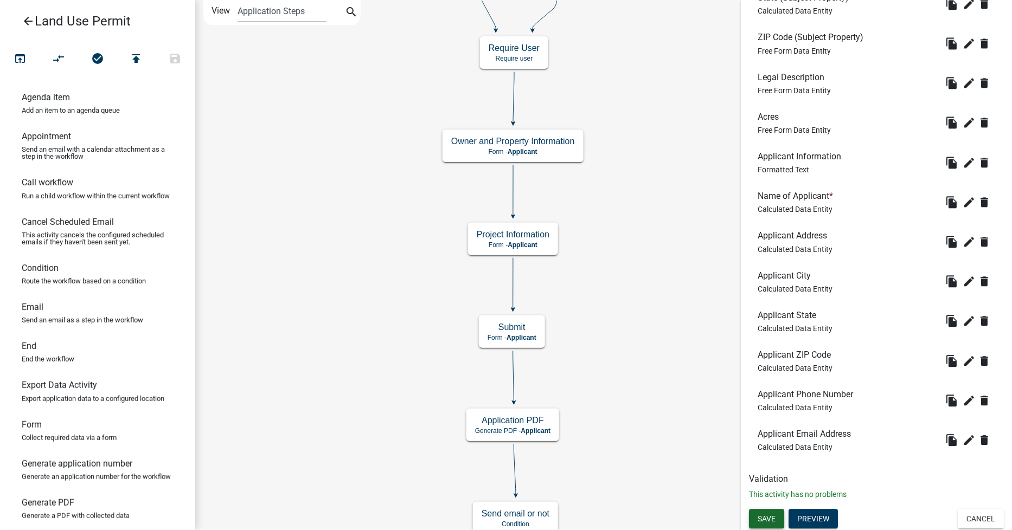
click at [768, 516] on span "Save" at bounding box center [767, 518] width 18 height 9
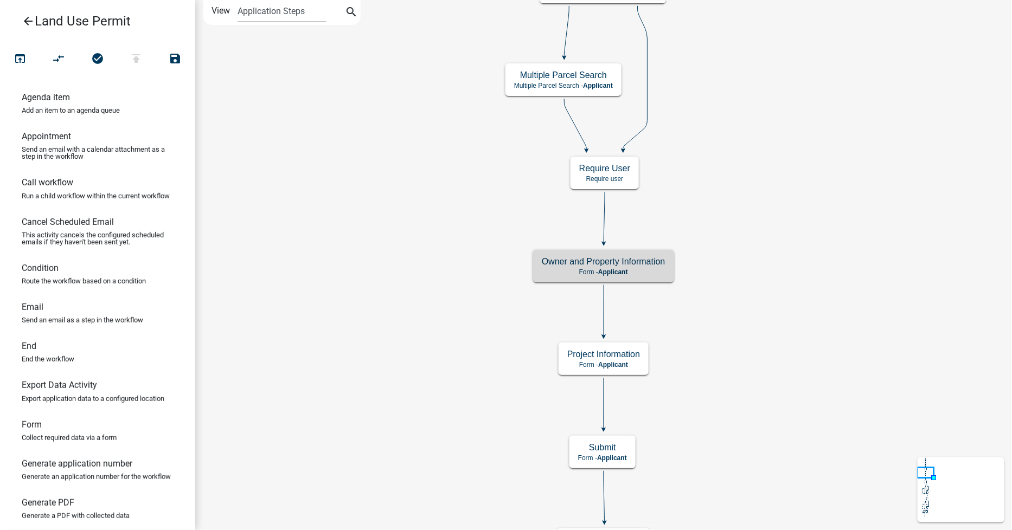
scroll to position [0, 0]
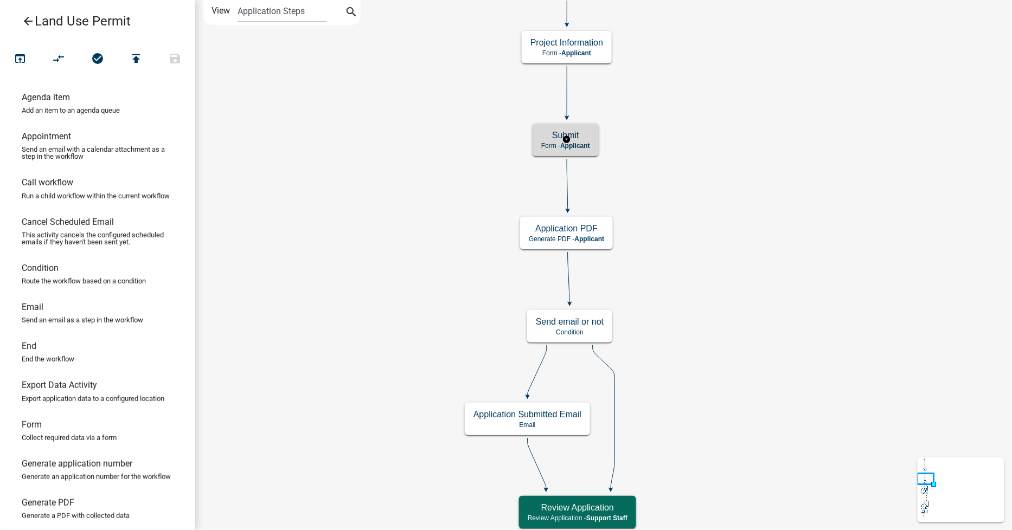
click at [575, 142] on span "Applicant" at bounding box center [575, 146] width 30 height 8
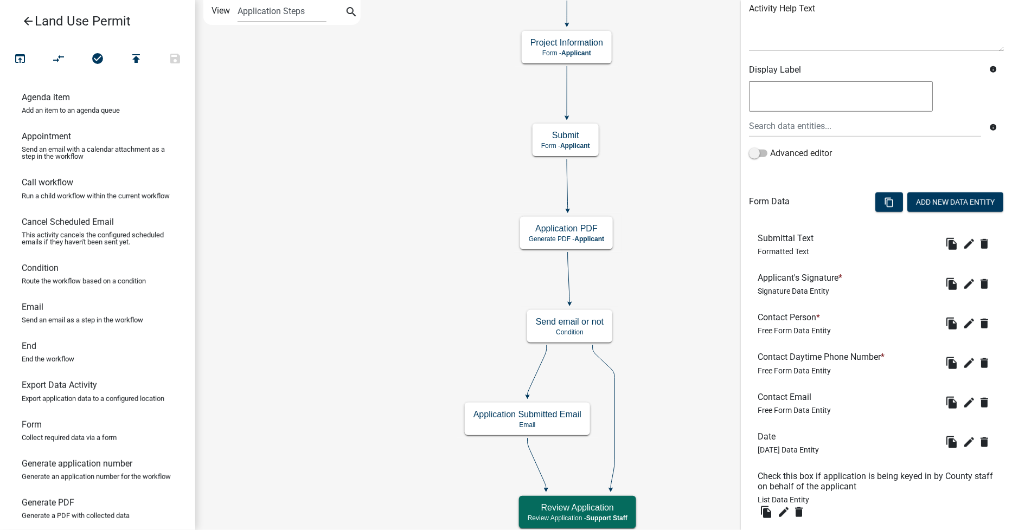
scroll to position [247, 0]
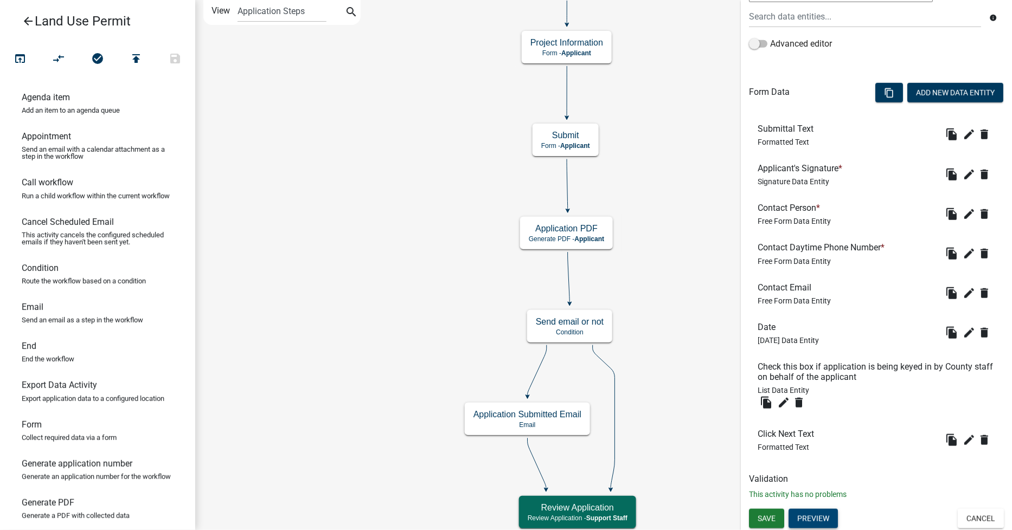
click at [816, 517] on button "Preview" at bounding box center [813, 519] width 49 height 20
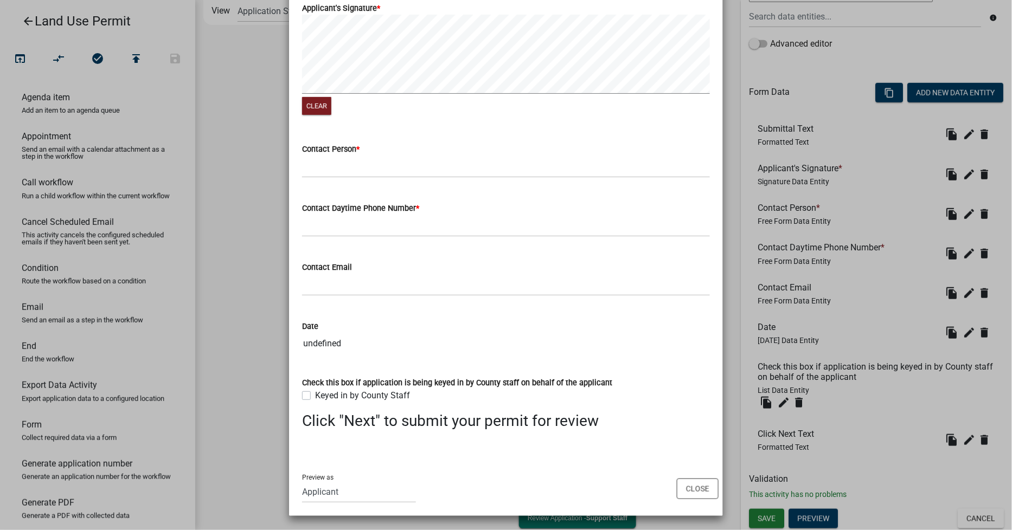
scroll to position [127, 0]
click at [709, 492] on button "Close" at bounding box center [698, 488] width 42 height 21
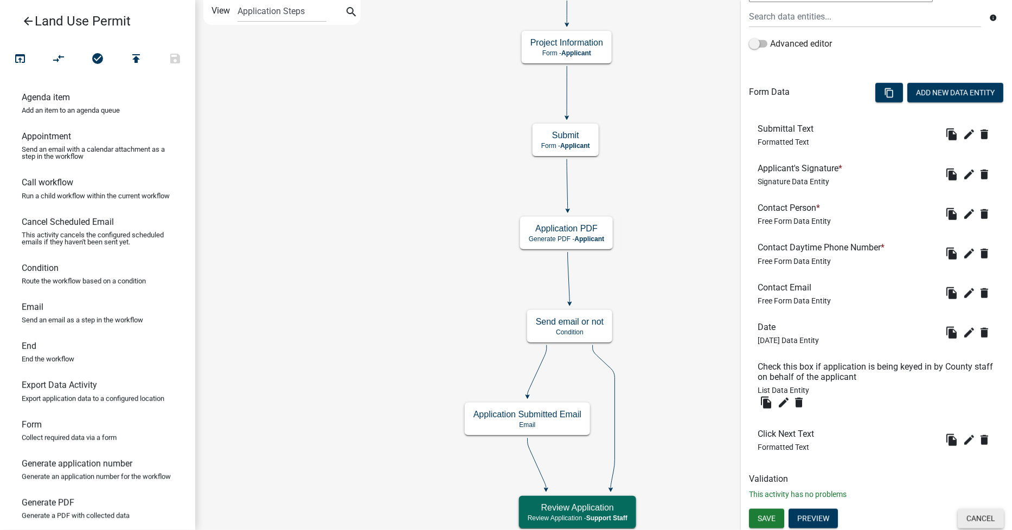
click at [975, 519] on button "Cancel" at bounding box center [981, 519] width 46 height 20
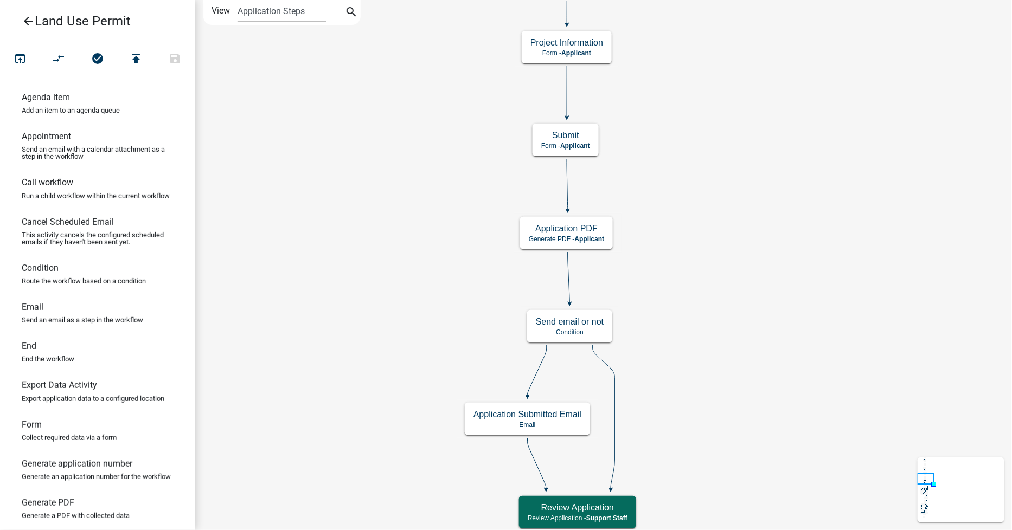
scroll to position [0, 0]
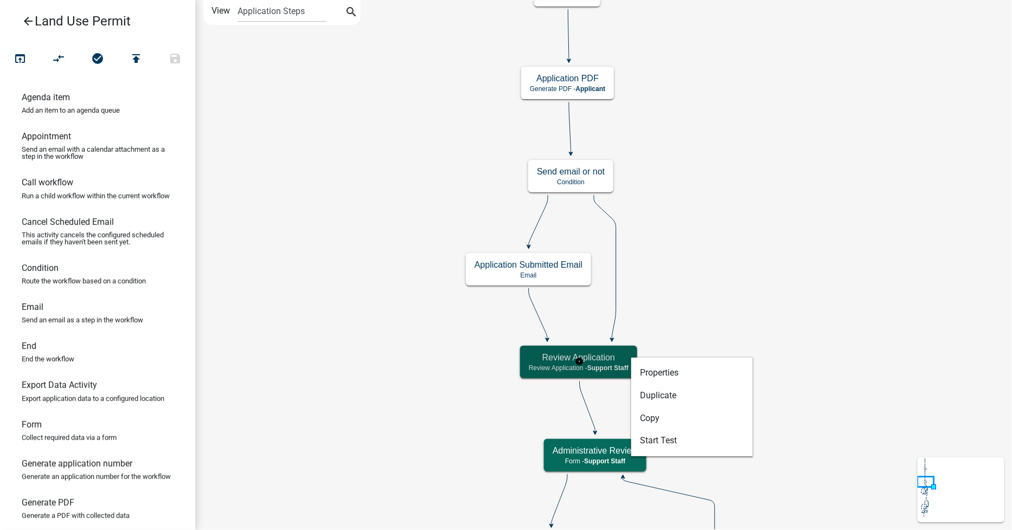
click at [618, 353] on h5 "Review Application" at bounding box center [579, 358] width 100 height 10
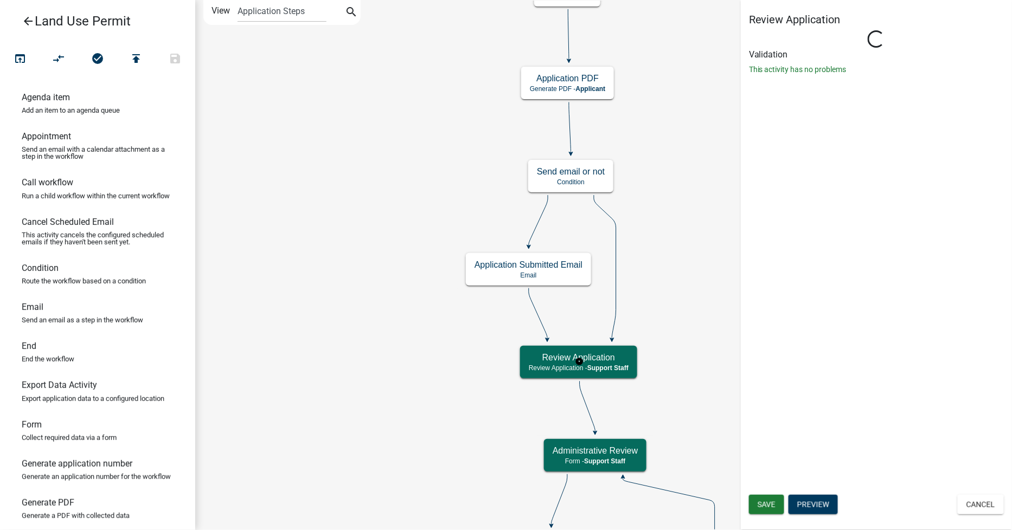
select select "BACAAB95-4761-470E-9B0D-34E4BF51F11A"
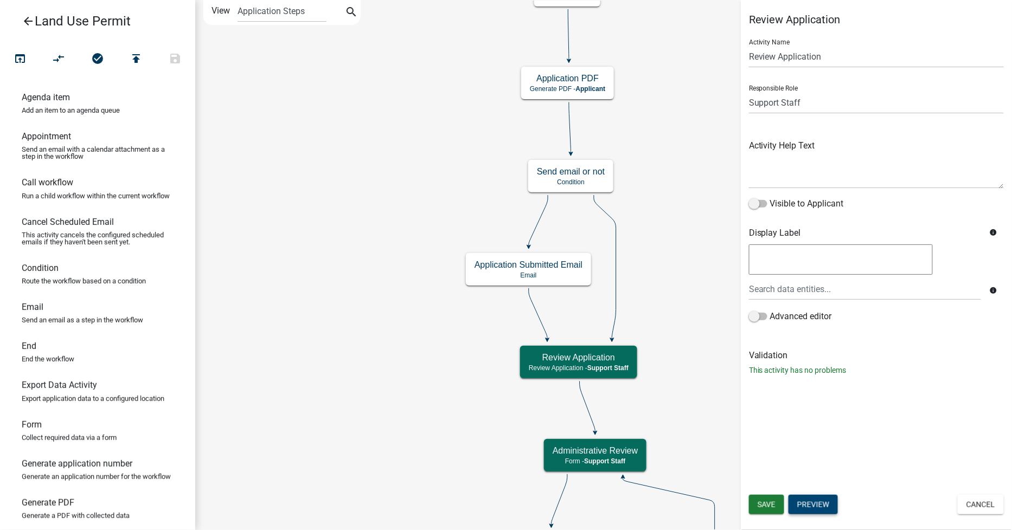
click at [816, 502] on button "Preview" at bounding box center [813, 505] width 49 height 20
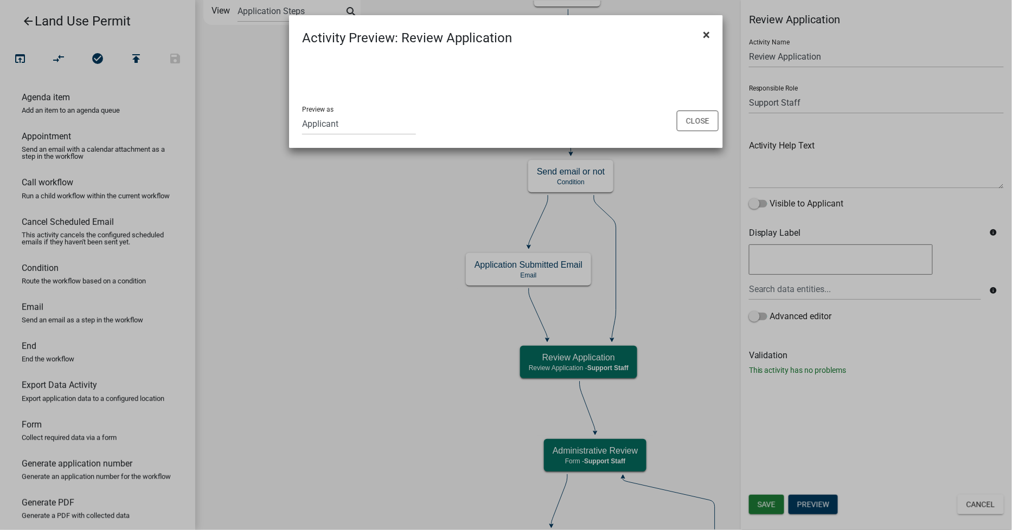
click at [702, 34] on button "×" at bounding box center [706, 35] width 24 height 30
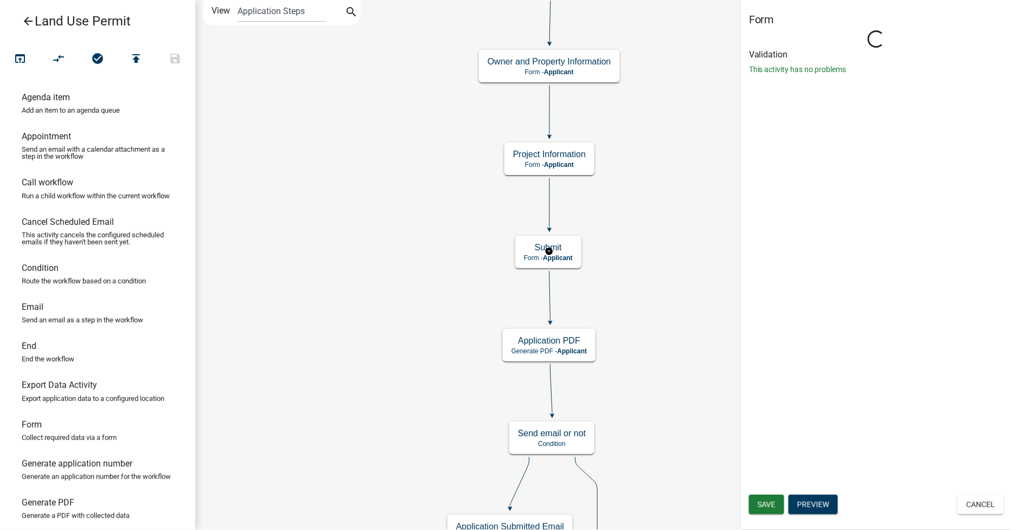
select select "BACAAB95-4761-470E-9B0D-34E4BF51F11A"
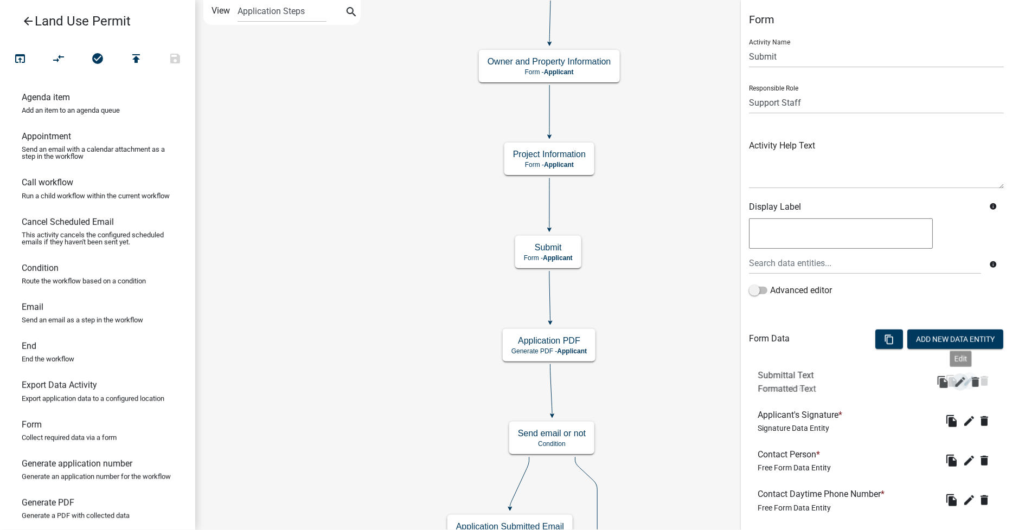
click at [963, 382] on icon "edit" at bounding box center [969, 381] width 13 height 13
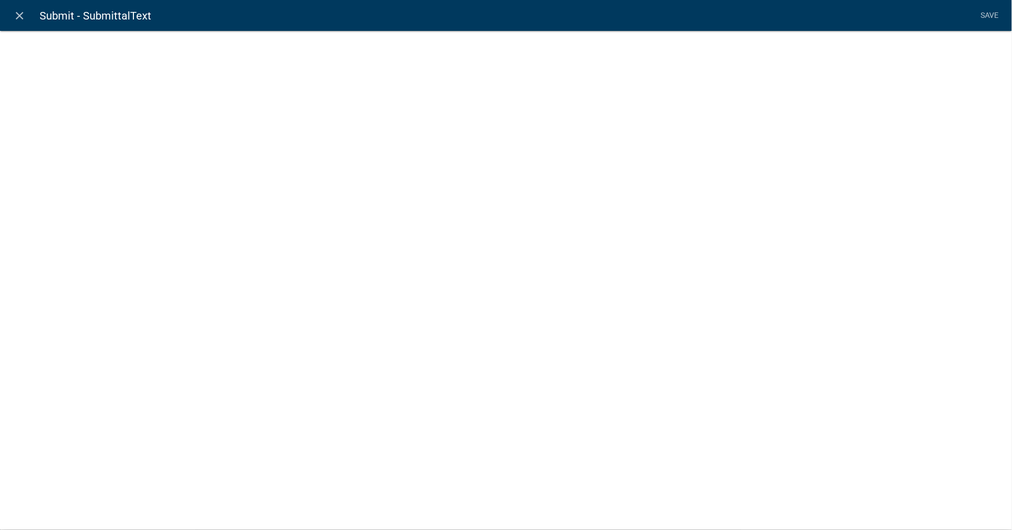
select select "rich-text"
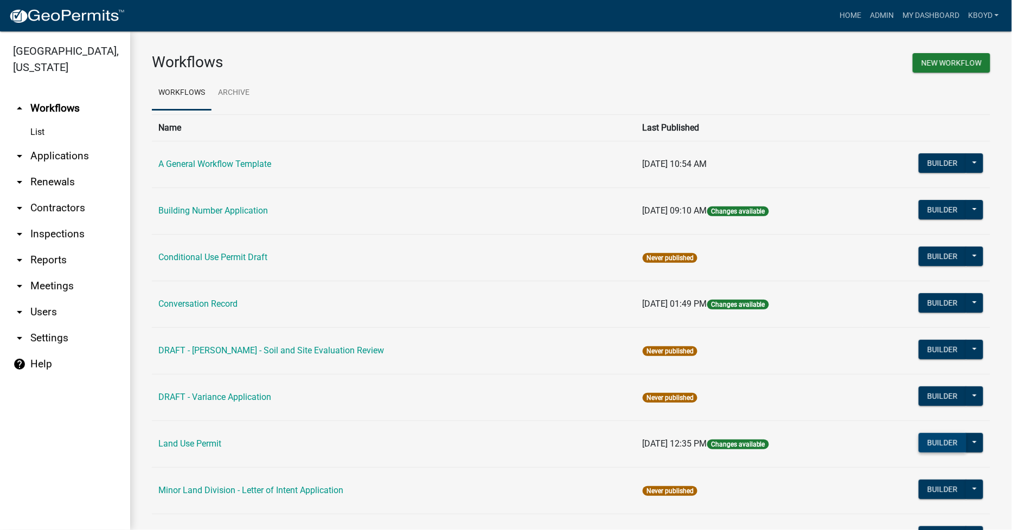
click at [930, 447] on button "Builder" at bounding box center [943, 443] width 48 height 20
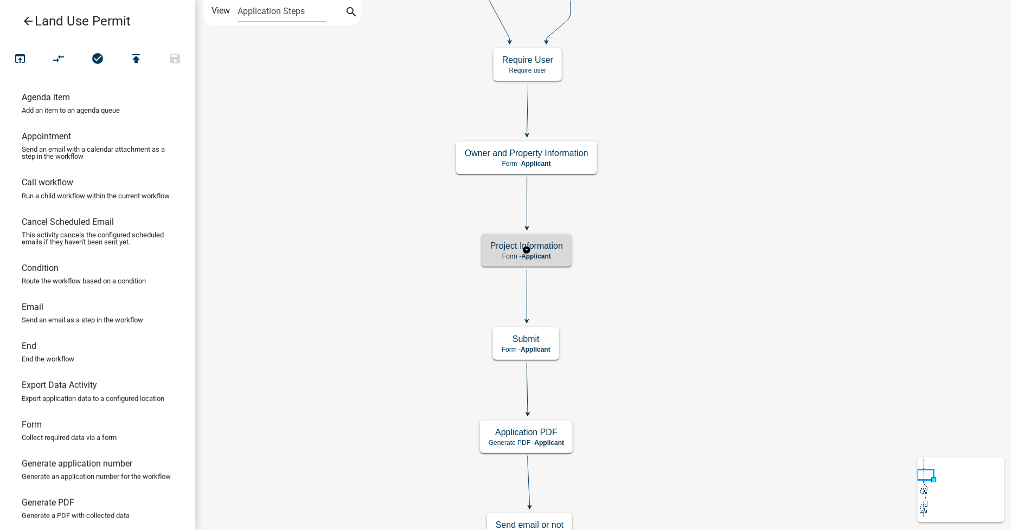
click at [546, 250] on h5 "Project Information" at bounding box center [526, 246] width 73 height 10
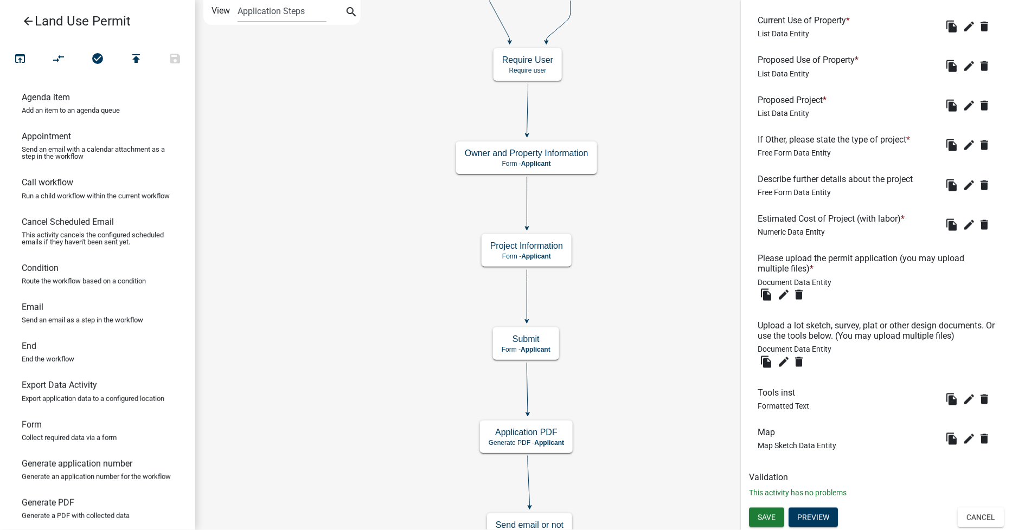
scroll to position [444, 0]
click at [810, 517] on button "Preview" at bounding box center [813, 518] width 49 height 20
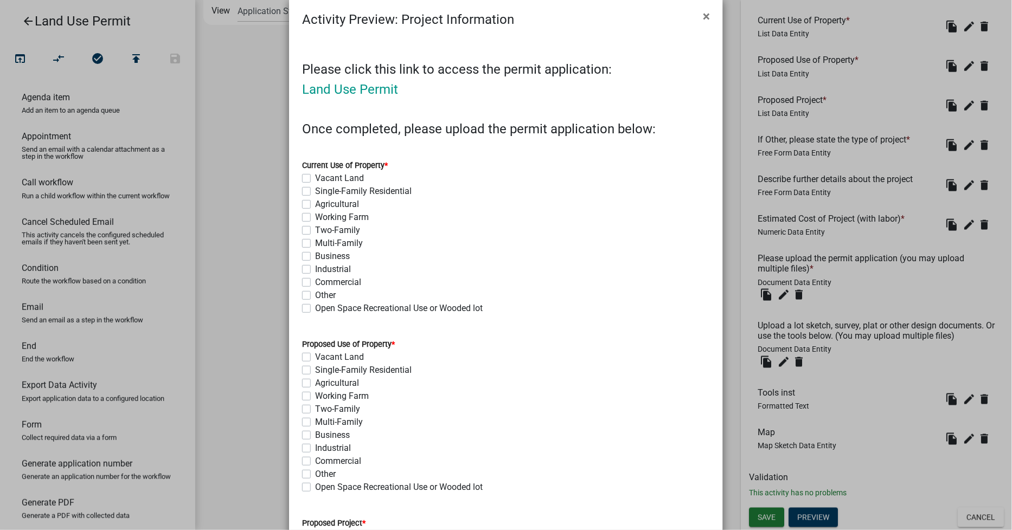
scroll to position [0, 0]
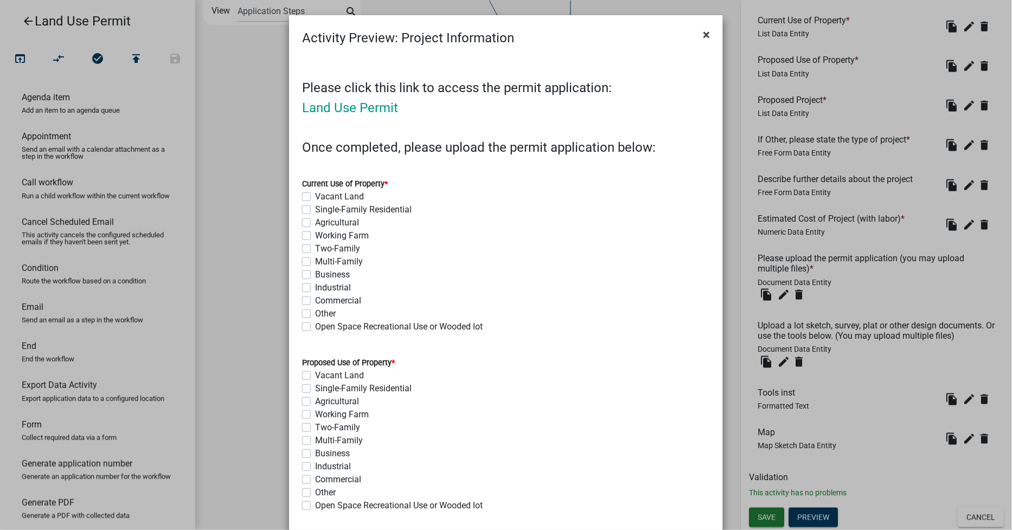
click at [703, 35] on span "×" at bounding box center [706, 34] width 7 height 15
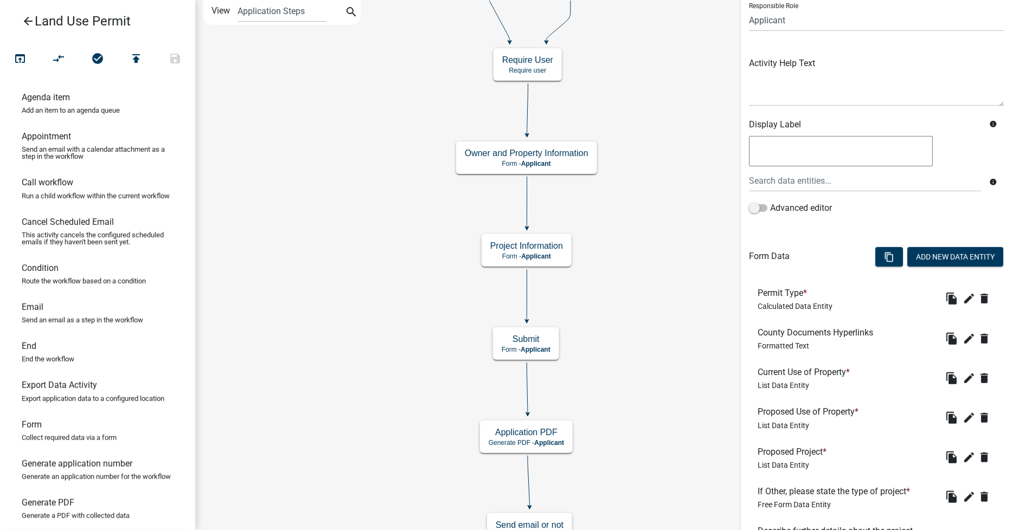
scroll to position [203, 0]
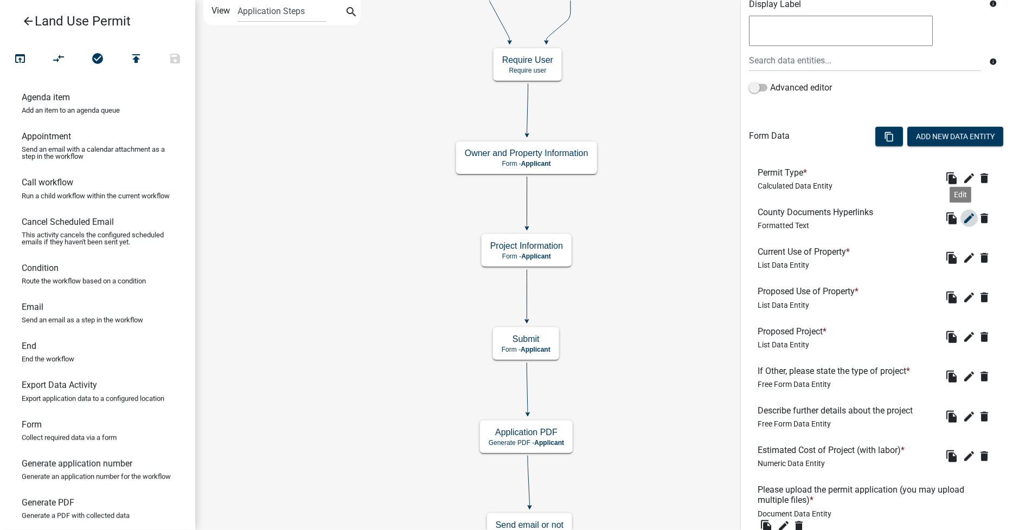
click at [963, 216] on icon "edit" at bounding box center [969, 218] width 13 height 13
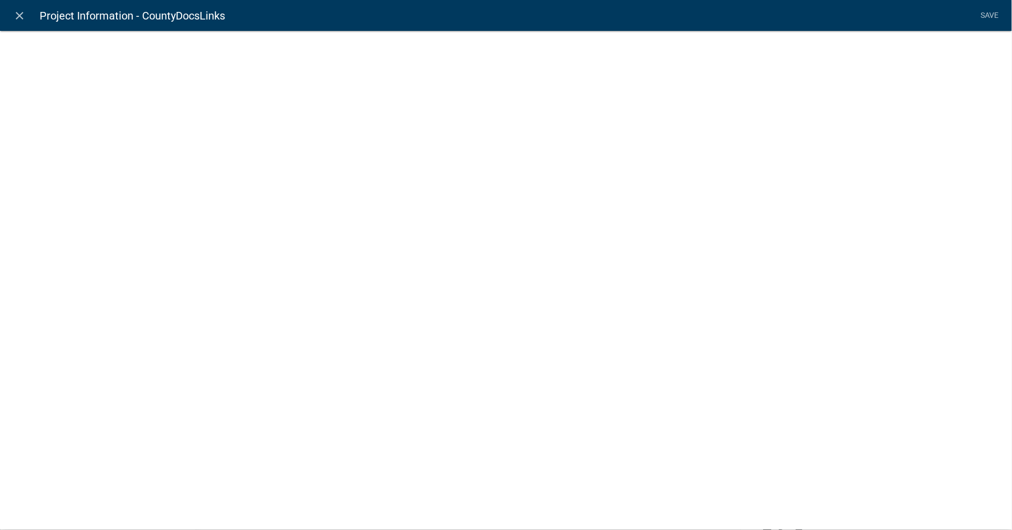
select select "rich-text"
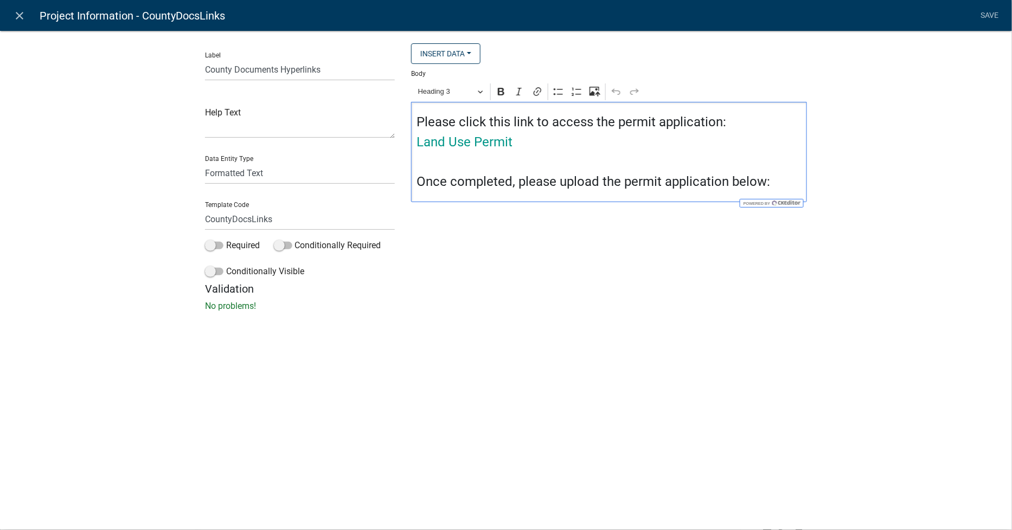
click at [483, 125] on h4 "Please click this link to access the permit application:" at bounding box center [609, 122] width 385 height 16
click at [473, 123] on h4 "Please click this link to access the permit application:" at bounding box center [609, 122] width 385 height 16
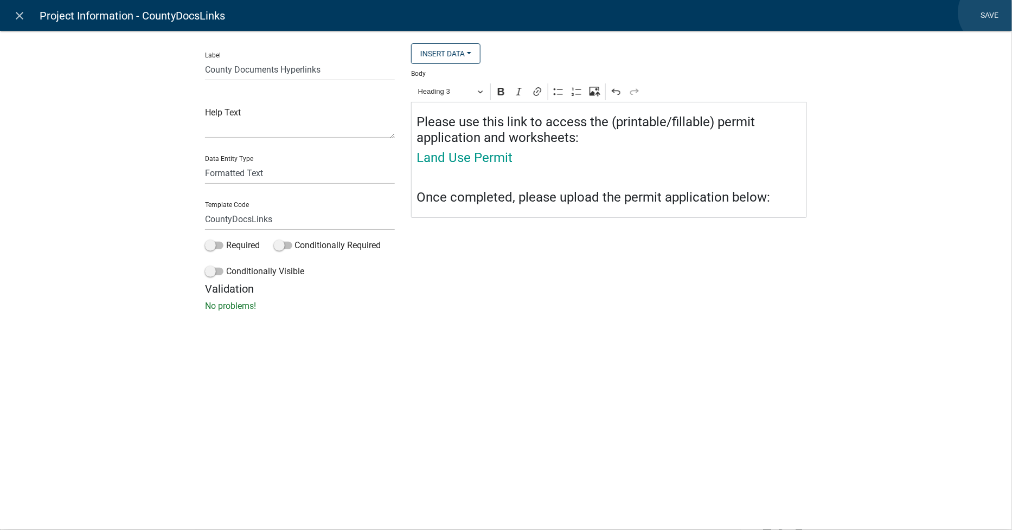
click at [992, 12] on link "Save" at bounding box center [989, 15] width 27 height 21
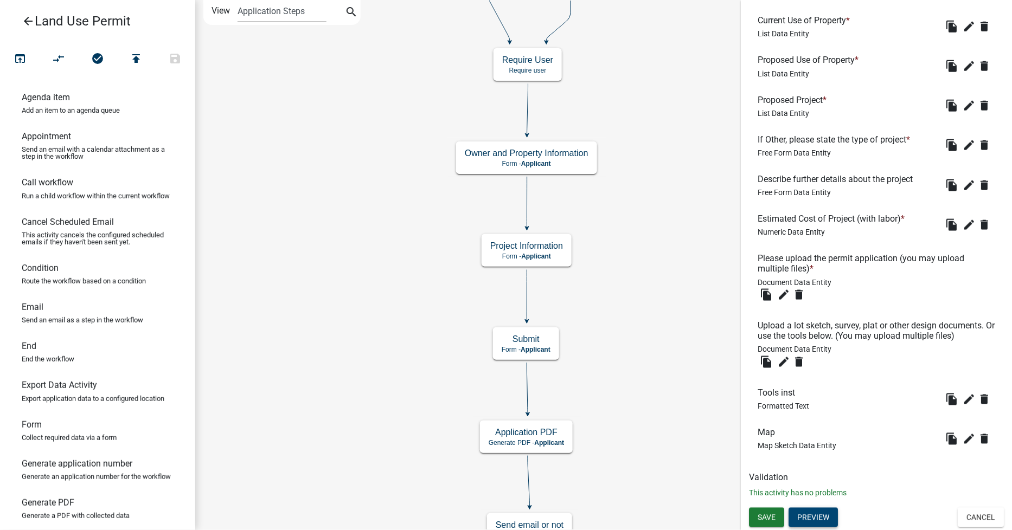
scroll to position [444, 0]
click at [765, 519] on span "Save" at bounding box center [767, 517] width 18 height 9
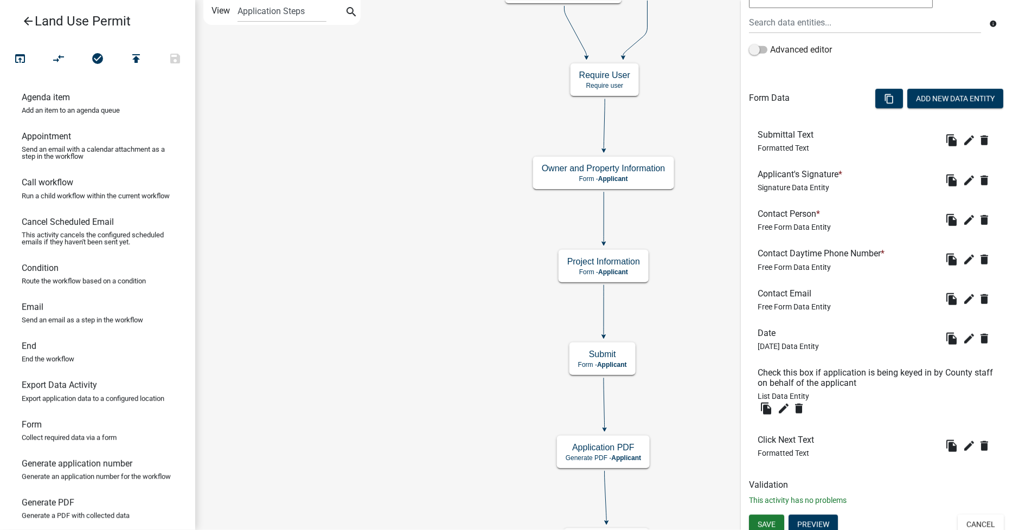
scroll to position [247, 0]
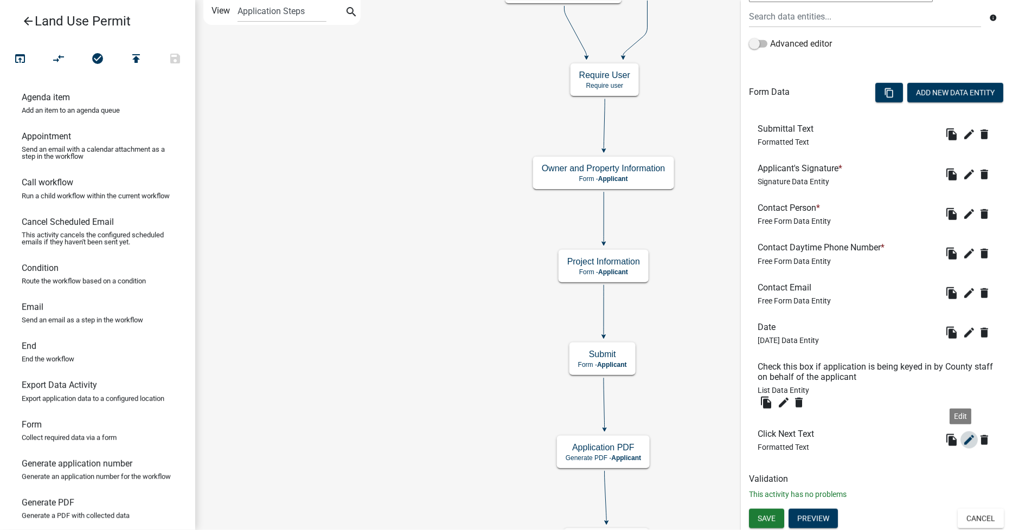
click at [963, 438] on icon "edit" at bounding box center [969, 440] width 13 height 13
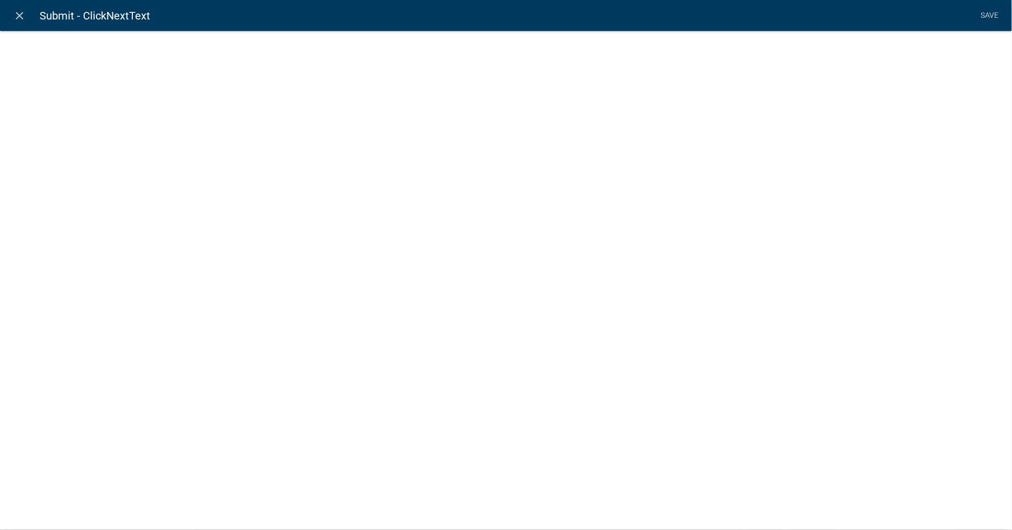
select select "rich-text"
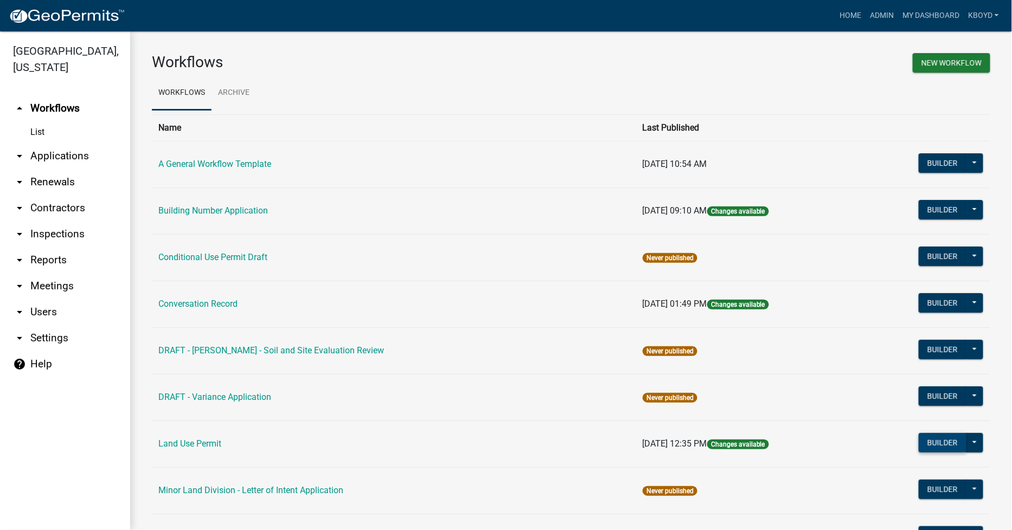
click at [923, 441] on button "Builder" at bounding box center [943, 443] width 48 height 20
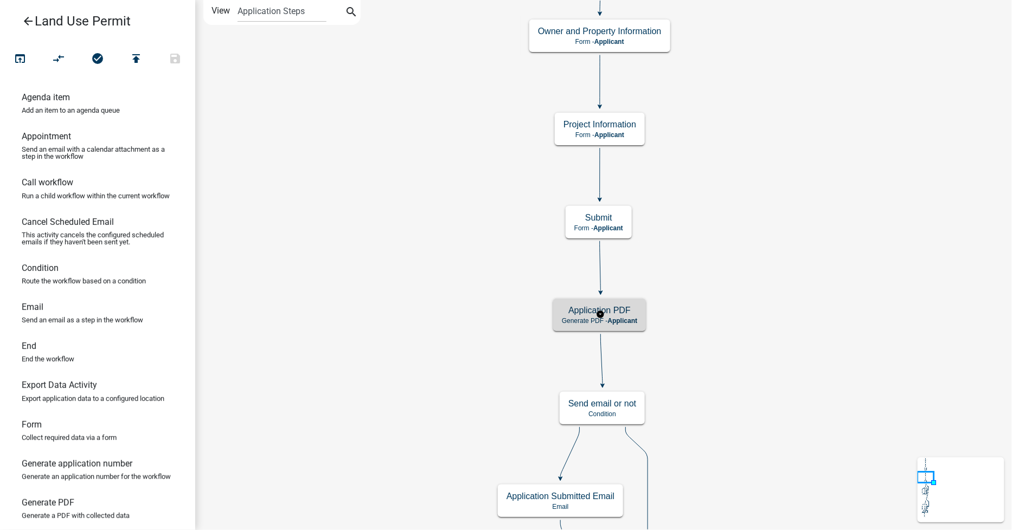
click at [636, 306] on h5 "Application PDF" at bounding box center [599, 310] width 75 height 10
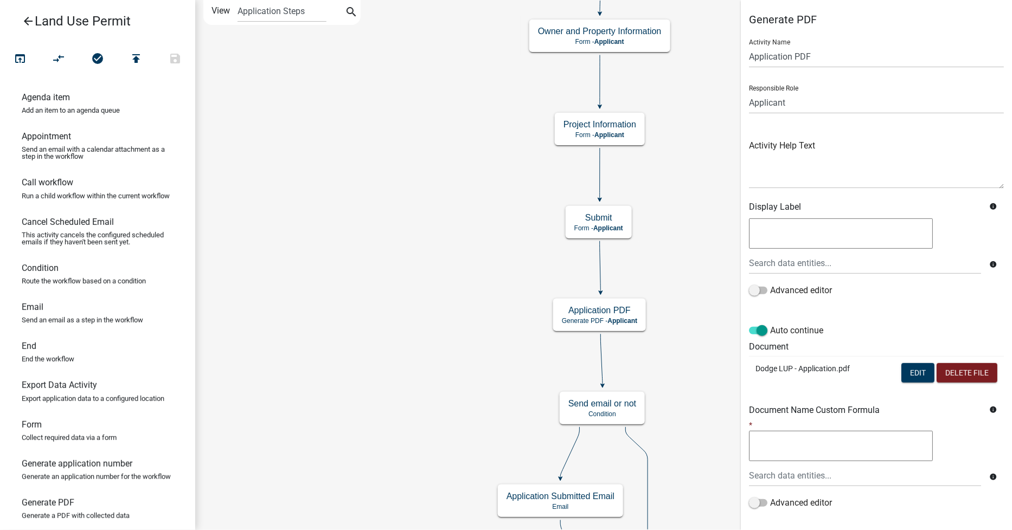
scroll to position [63, 0]
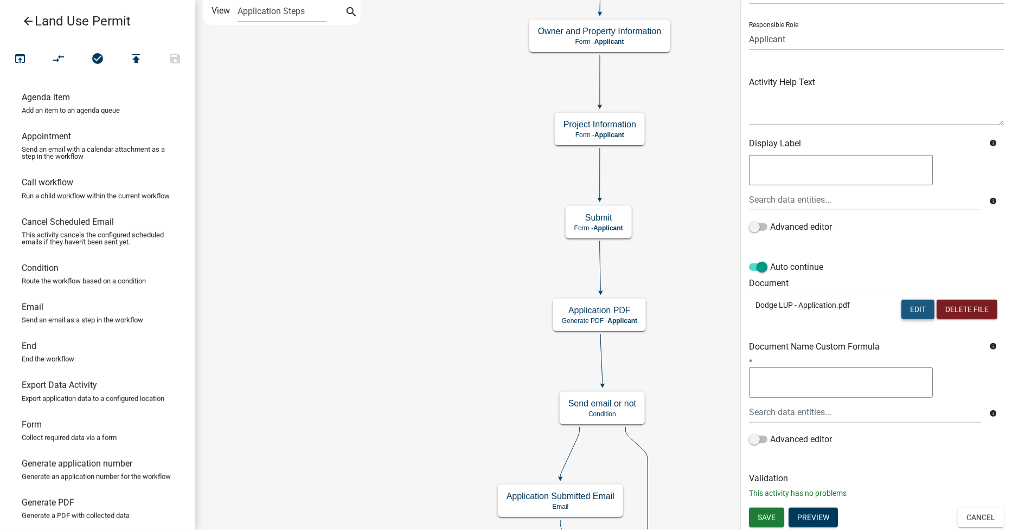
click at [905, 304] on button "Edit" at bounding box center [917, 310] width 33 height 20
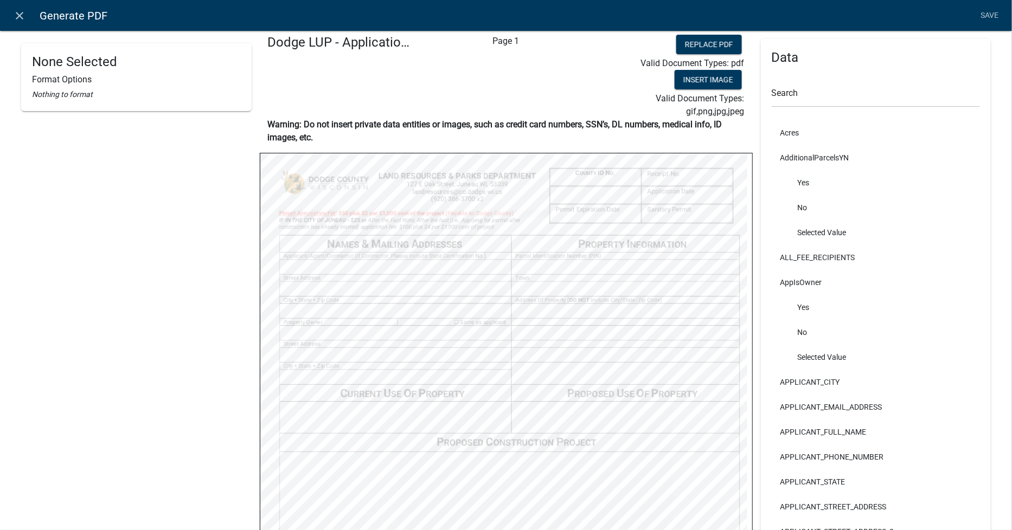
scroll to position [0, 0]
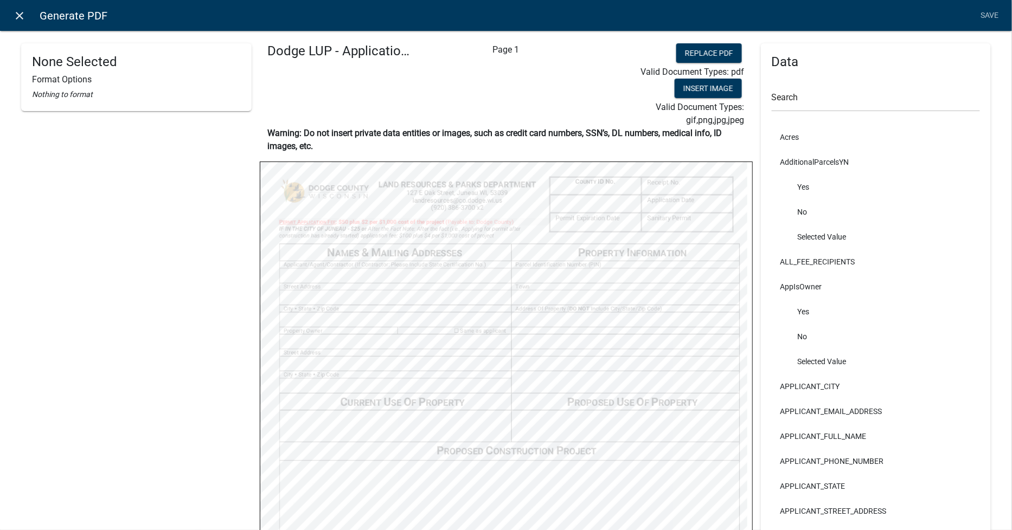
click at [24, 16] on icon "close" at bounding box center [20, 15] width 13 height 13
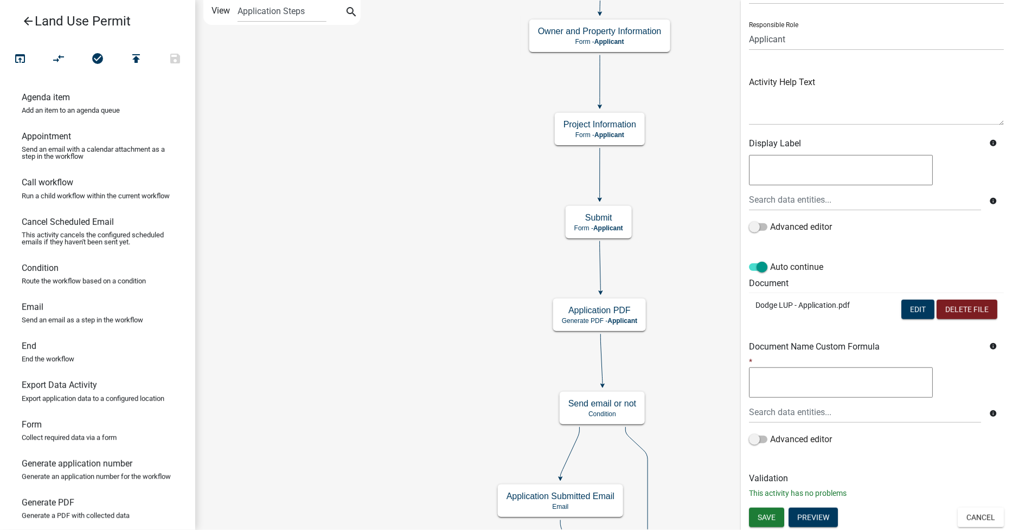
click at [960, 517] on button "Cancel" at bounding box center [981, 518] width 46 height 20
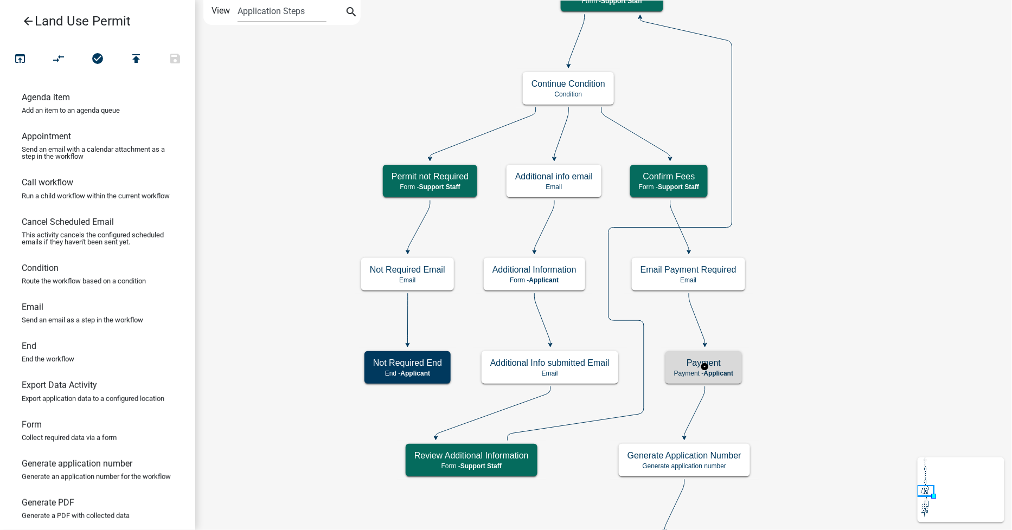
click at [703, 360] on h5 "Payment" at bounding box center [703, 363] width 59 height 10
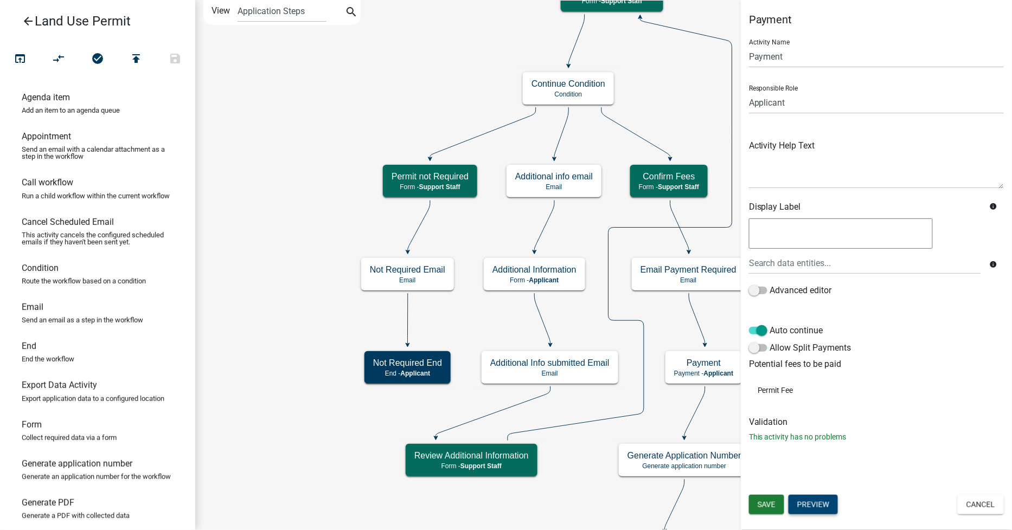
click at [799, 508] on button "Preview" at bounding box center [813, 505] width 49 height 20
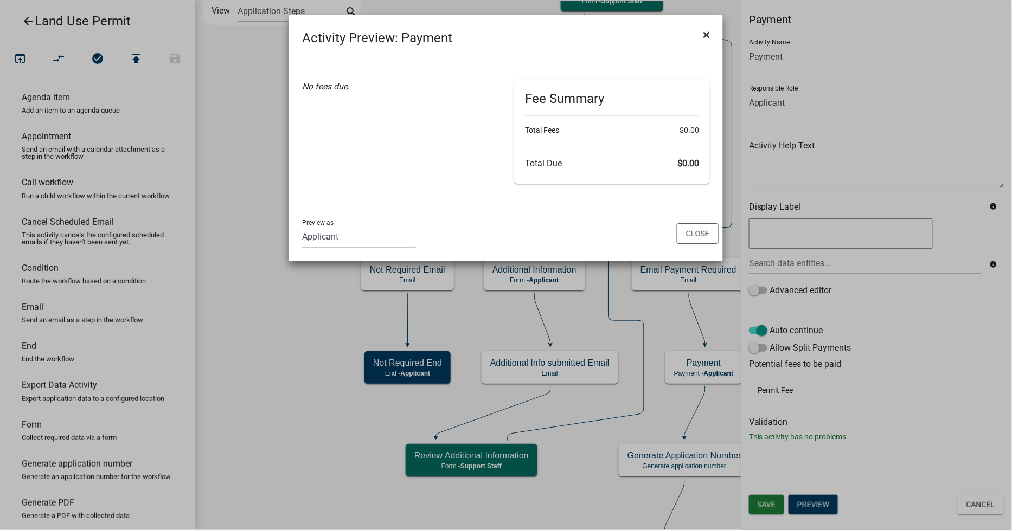
click at [703, 36] on span "×" at bounding box center [706, 34] width 7 height 15
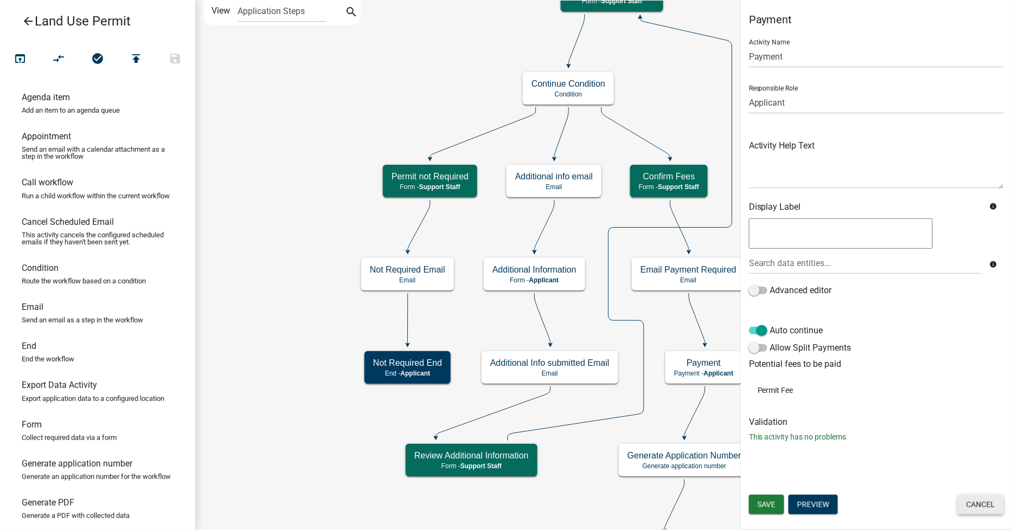
click at [977, 505] on button "Cancel" at bounding box center [981, 505] width 46 height 20
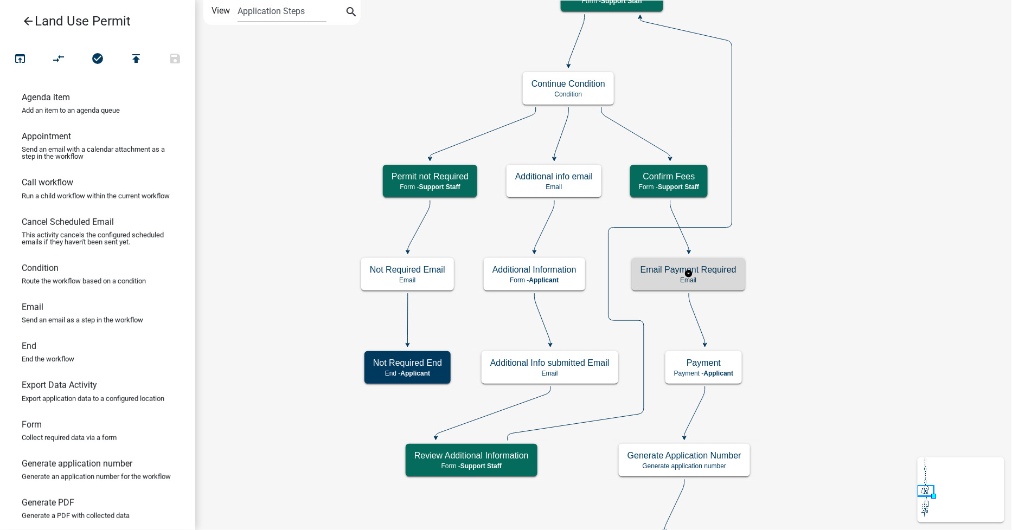
click at [722, 268] on h5 "Email Payment Required" at bounding box center [688, 270] width 96 height 10
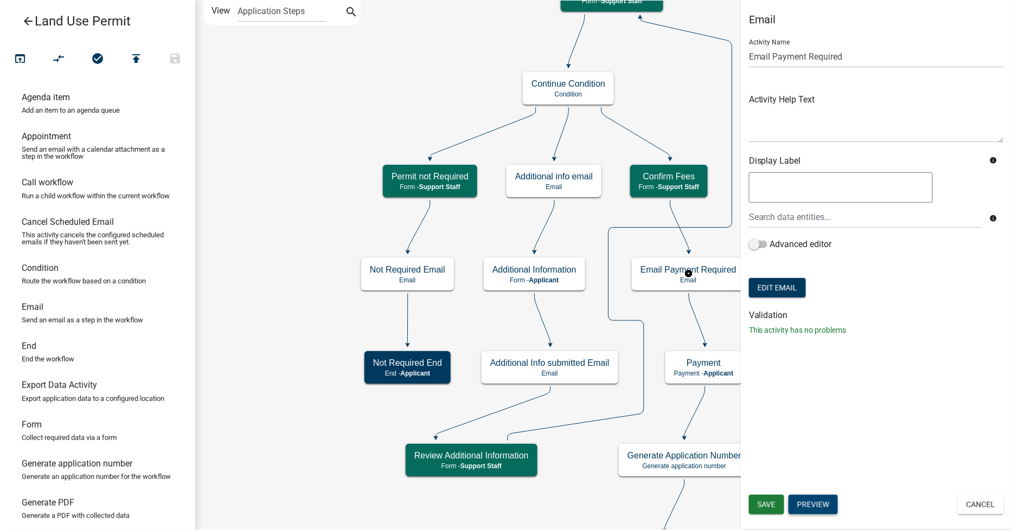
click at [805, 505] on button "Preview" at bounding box center [813, 505] width 49 height 20
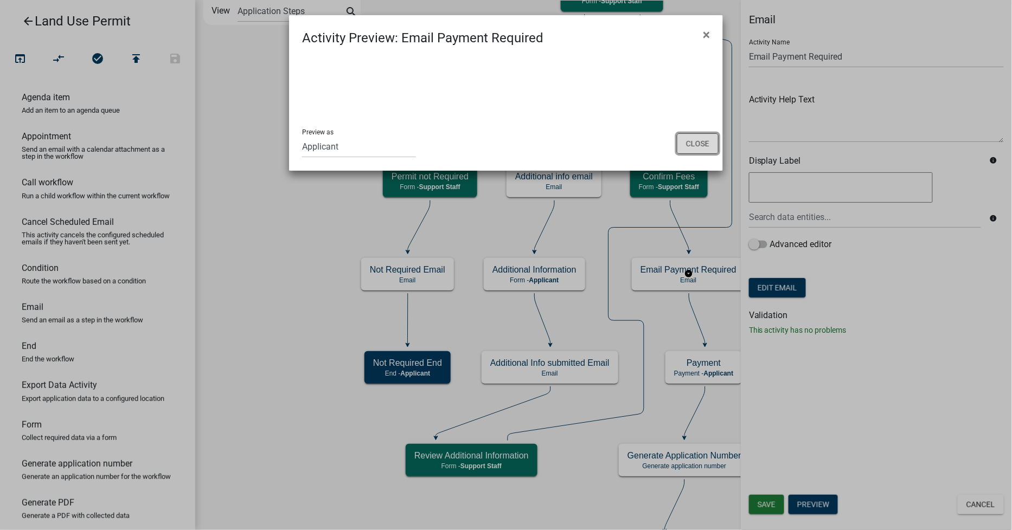
click at [712, 146] on button "Close" at bounding box center [698, 143] width 42 height 21
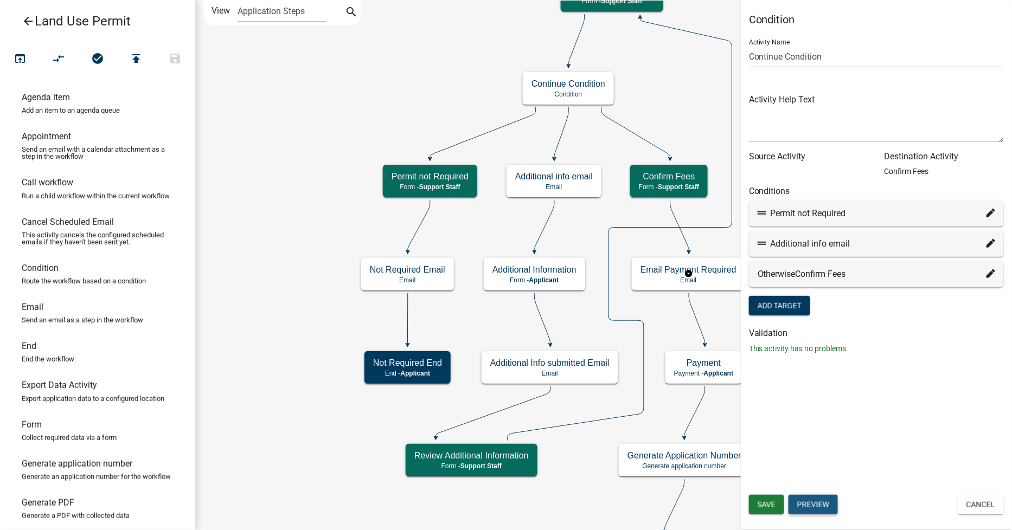
click at [810, 497] on button "Preview" at bounding box center [813, 505] width 49 height 20
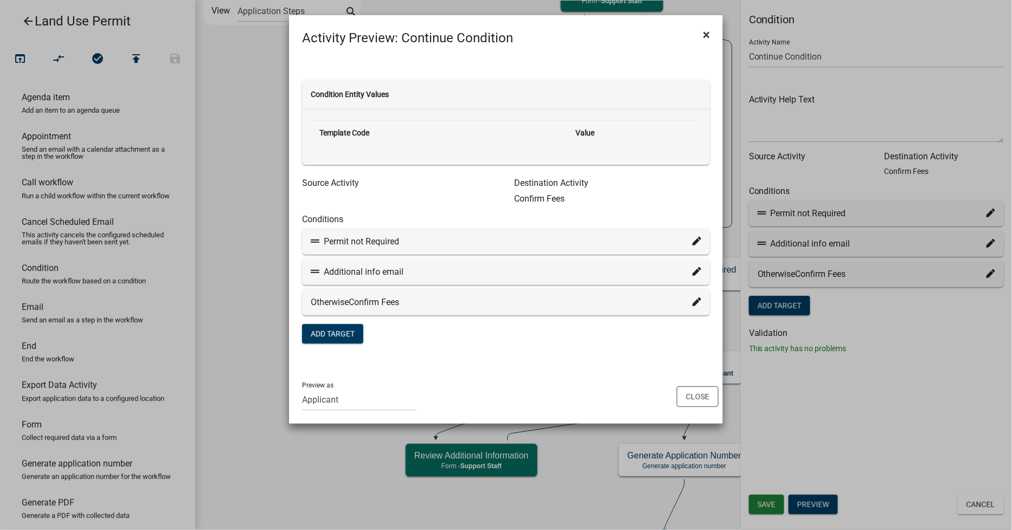
click at [708, 31] on span "×" at bounding box center [706, 34] width 7 height 15
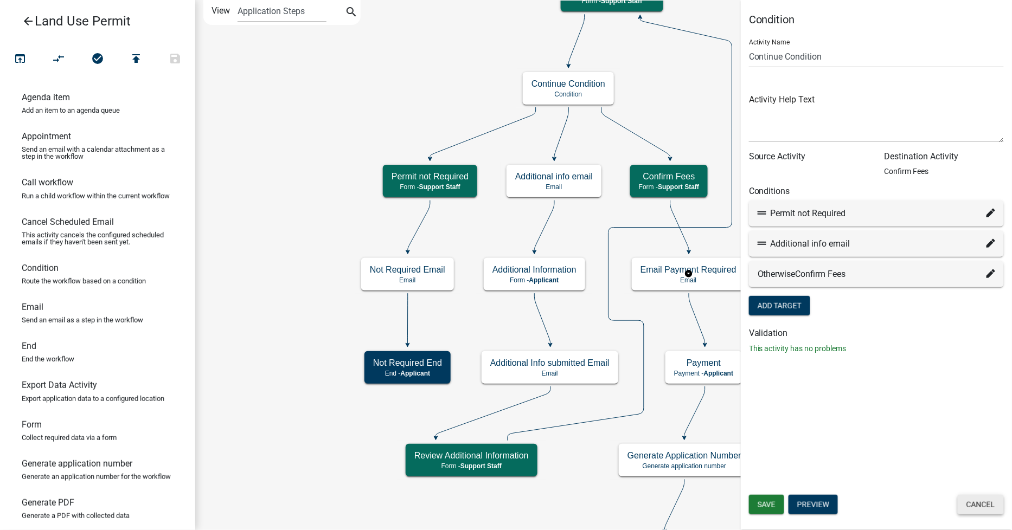
click at [972, 503] on button "Cancel" at bounding box center [981, 505] width 46 height 20
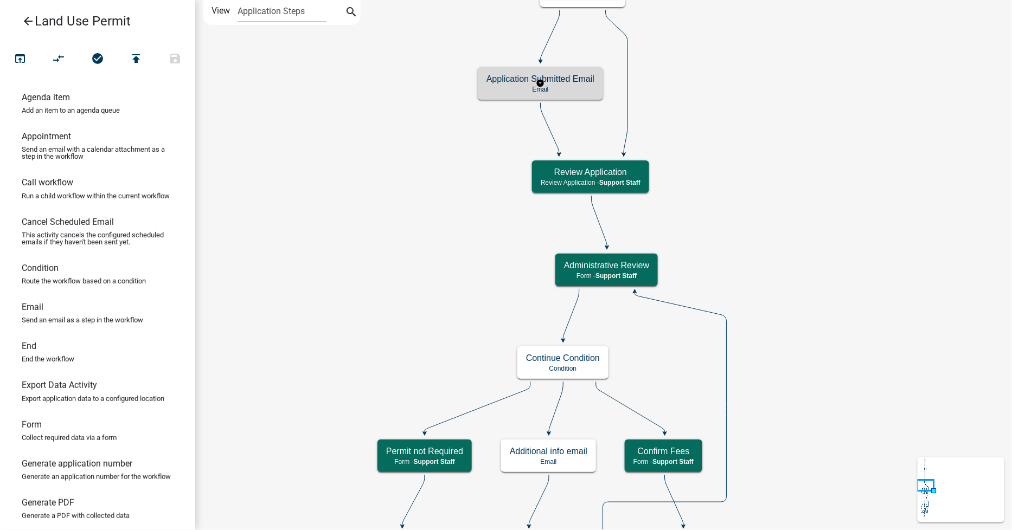
click at [567, 79] on h5 "Application Submitted Email" at bounding box center [540, 79] width 108 height 10
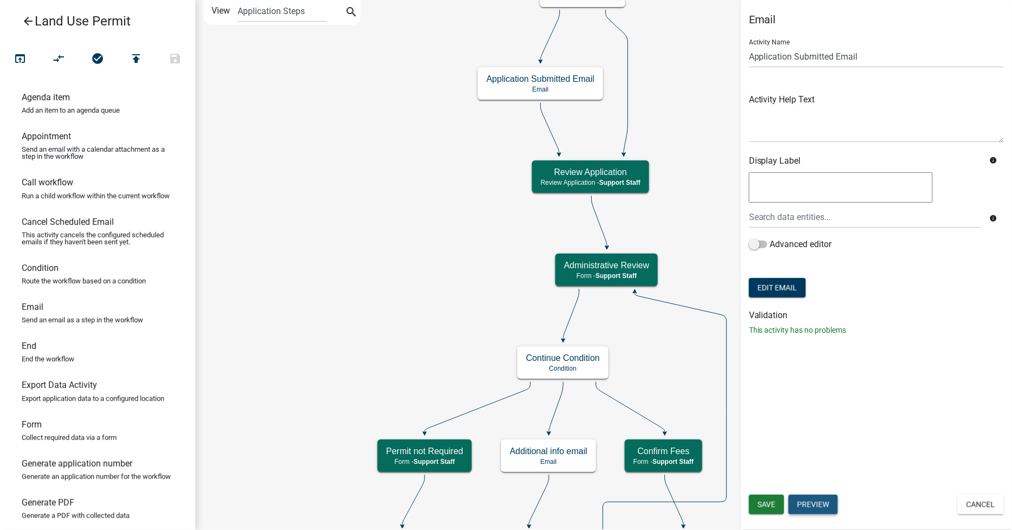
click at [827, 501] on button "Preview" at bounding box center [813, 505] width 49 height 20
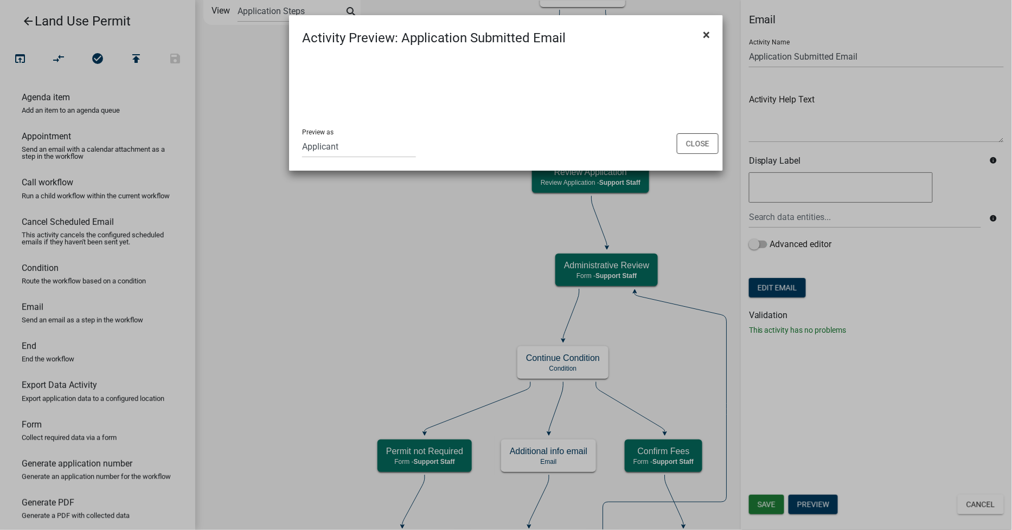
click at [708, 30] on span "×" at bounding box center [706, 34] width 7 height 15
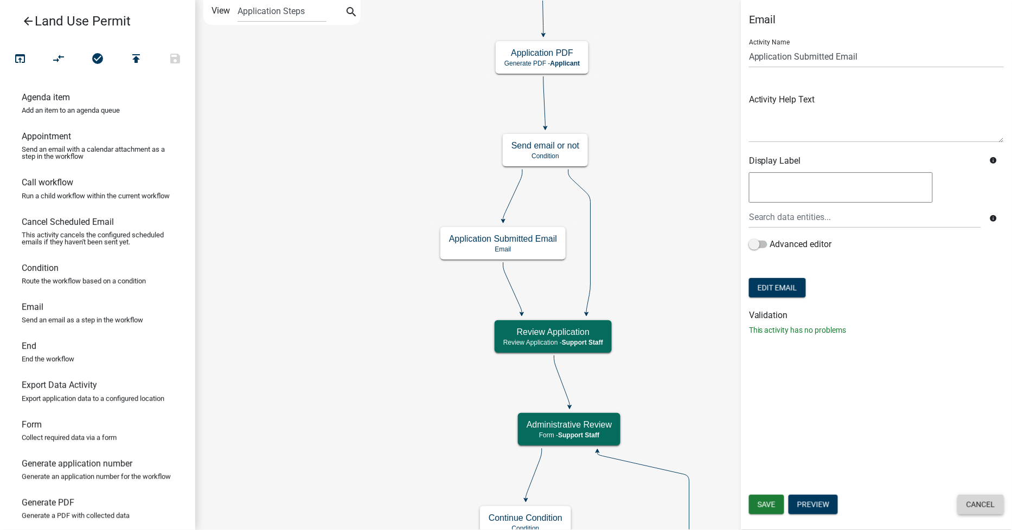
click at [984, 502] on button "Cancel" at bounding box center [981, 505] width 46 height 20
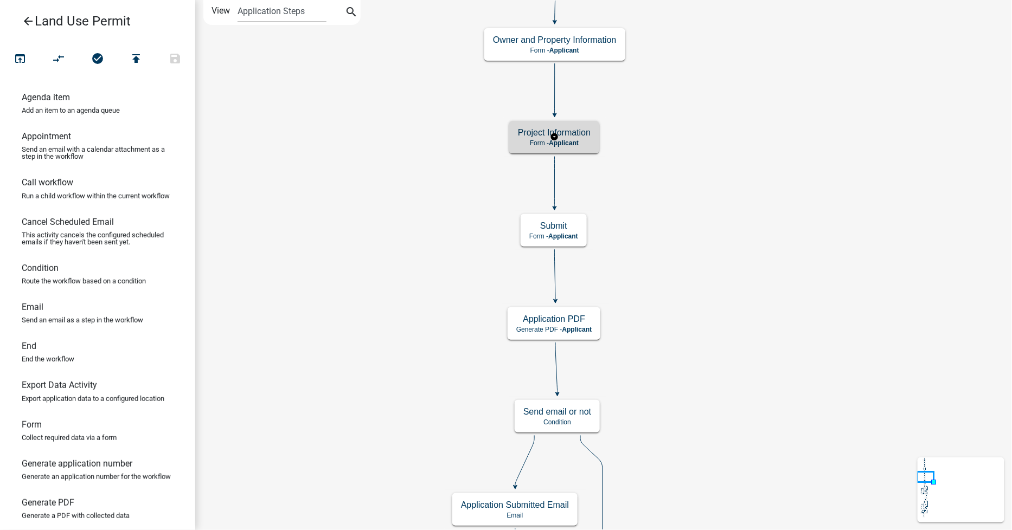
click at [578, 143] on span "Applicant" at bounding box center [564, 143] width 30 height 8
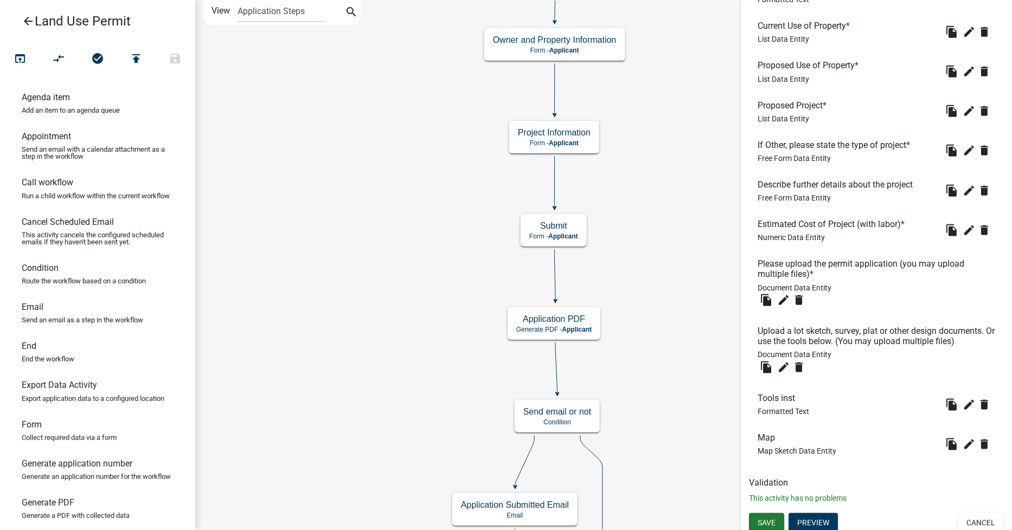
scroll to position [444, 0]
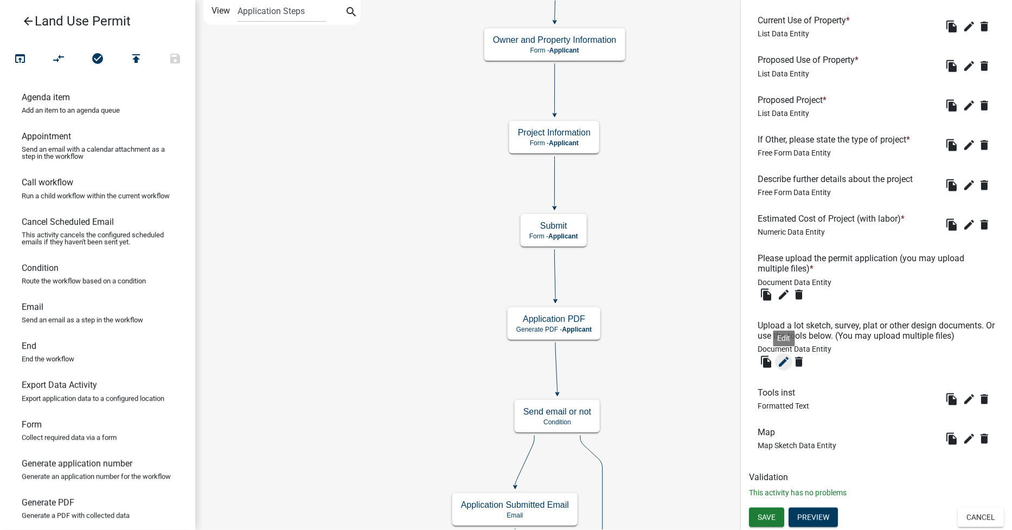
click at [784, 364] on icon "edit" at bounding box center [783, 362] width 13 height 13
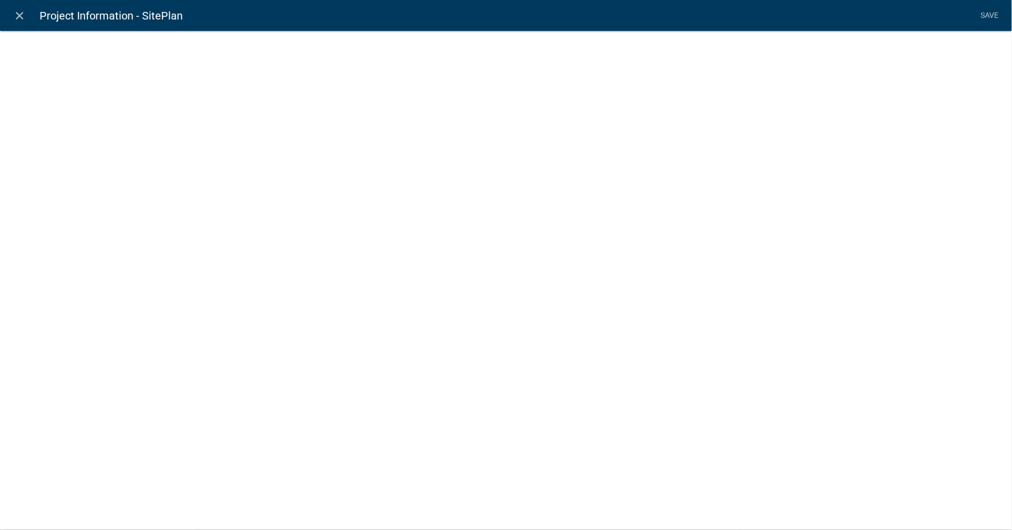
select select "document"
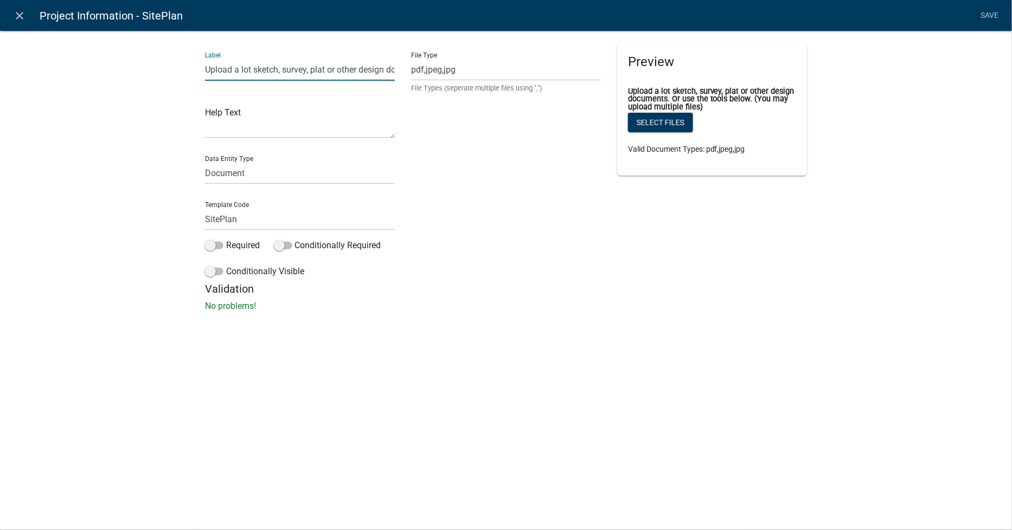
click at [225, 72] on input "Upload a lot sketch, survey, plat or other design documents. Or use the tools b…" at bounding box center [300, 70] width 190 height 22
click at [23, 13] on icon "close" at bounding box center [20, 15] width 13 height 13
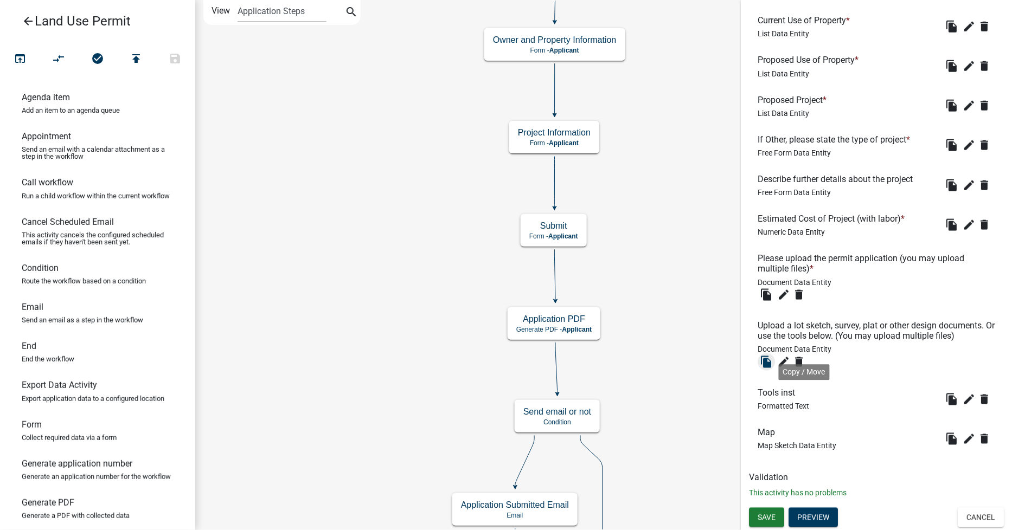
click at [766, 362] on icon "file_copy" at bounding box center [766, 362] width 13 height 13
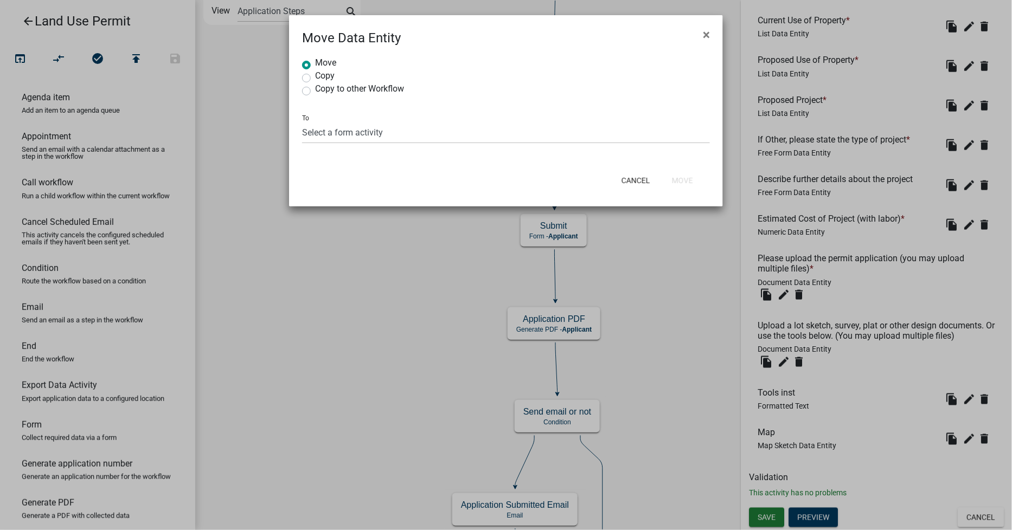
click at [311, 81] on div "Copy" at bounding box center [506, 78] width 408 height 13
click at [315, 79] on label "Copy" at bounding box center [325, 76] width 20 height 9
click at [315, 79] on input "Copy" at bounding box center [318, 75] width 7 height 7
radio input "true"
click at [336, 131] on select "Select a form activity Owner and Property Information Submit Permit not Require…" at bounding box center [506, 132] width 408 height 22
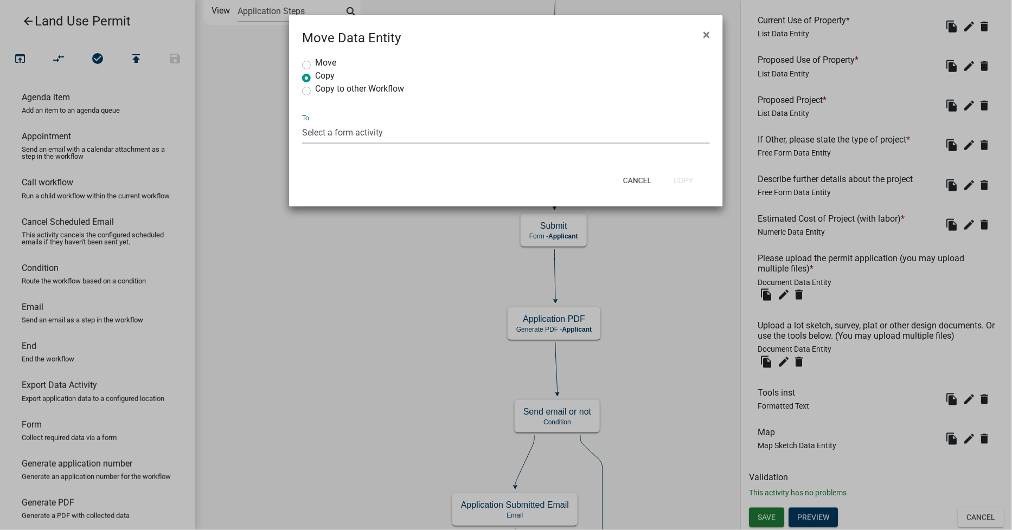
click at [239, 232] on ngb-modal-window "Move Data Entity × Move Copy Copy to other Workflow To Select a form activity O…" at bounding box center [506, 265] width 1012 height 530
radio input "true"
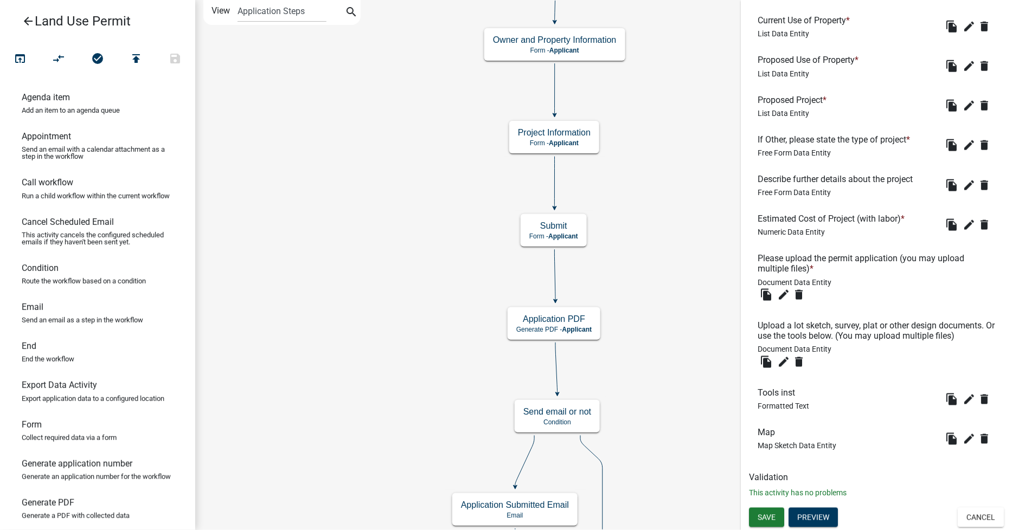
click at [796, 323] on h6 "Upload a lot sketch, survey, plat or other design documents. Or use the tools b…" at bounding box center [877, 331] width 238 height 21
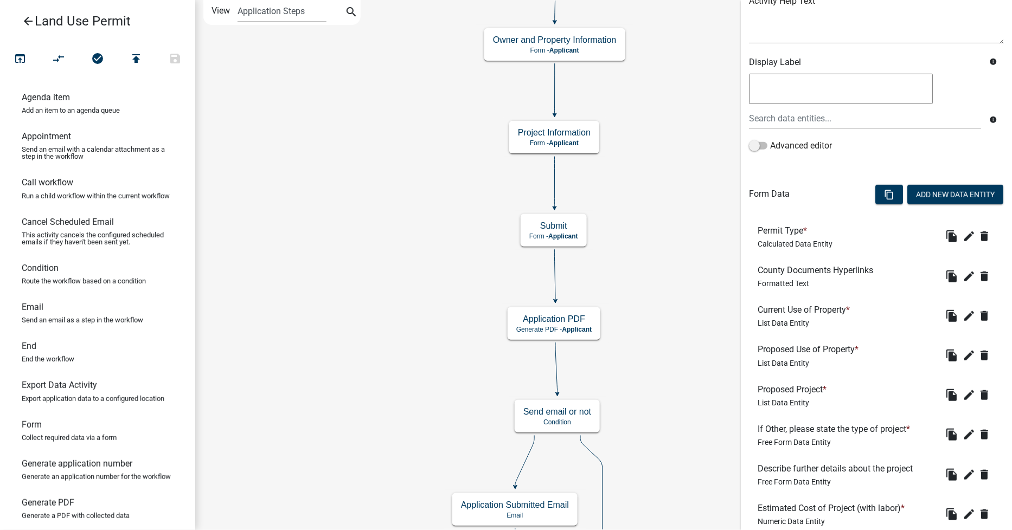
scroll to position [143, 0]
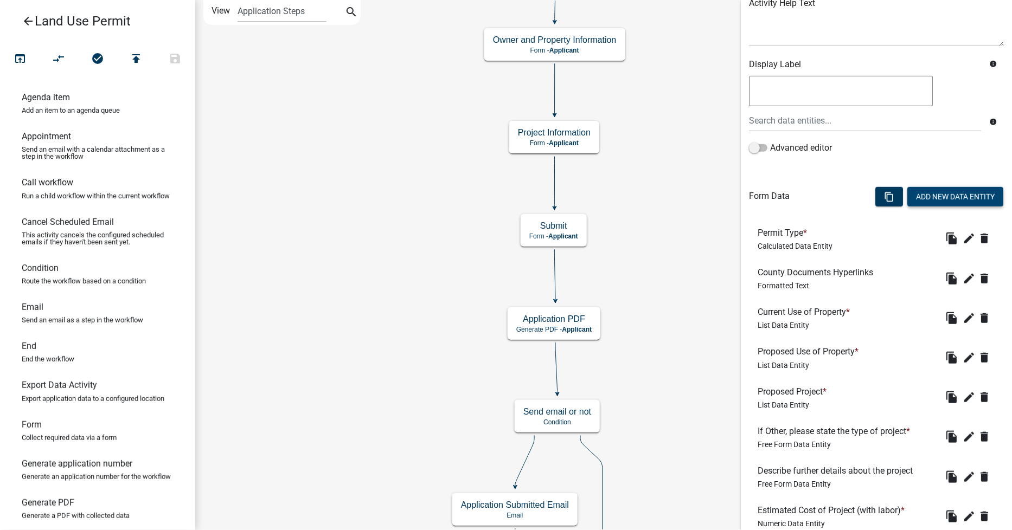
click at [937, 198] on button "Add New Data Entity" at bounding box center [955, 197] width 96 height 20
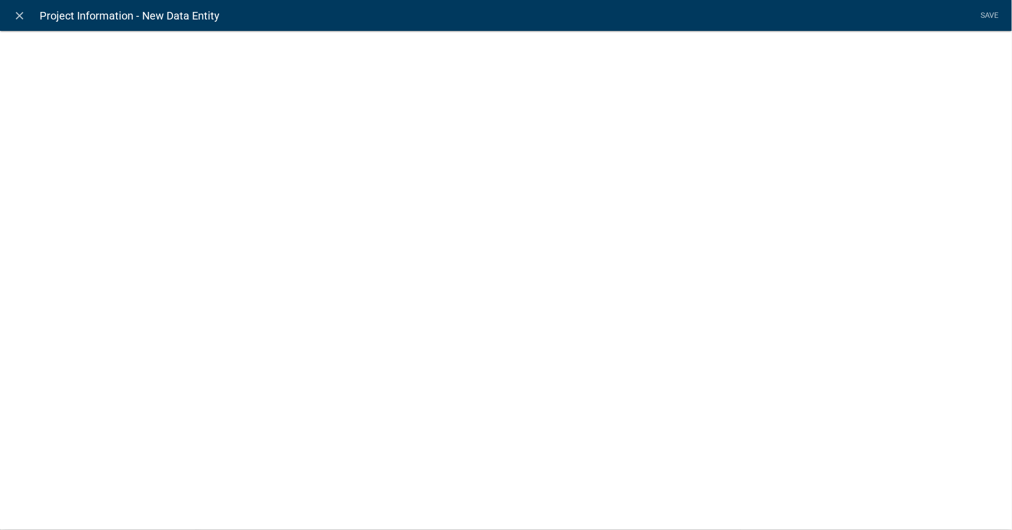
select select
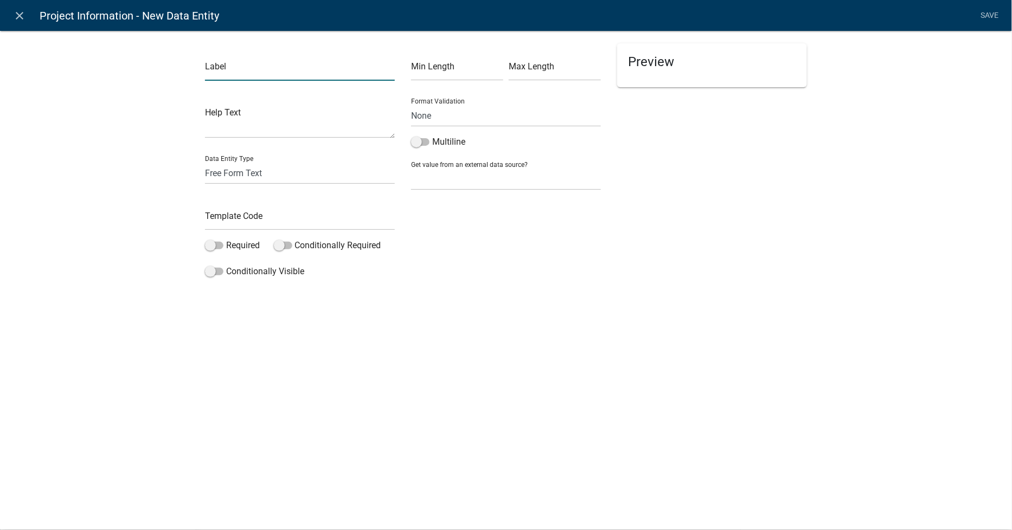
click at [229, 72] on input "text" at bounding box center [300, 70] width 190 height 22
type input "A"
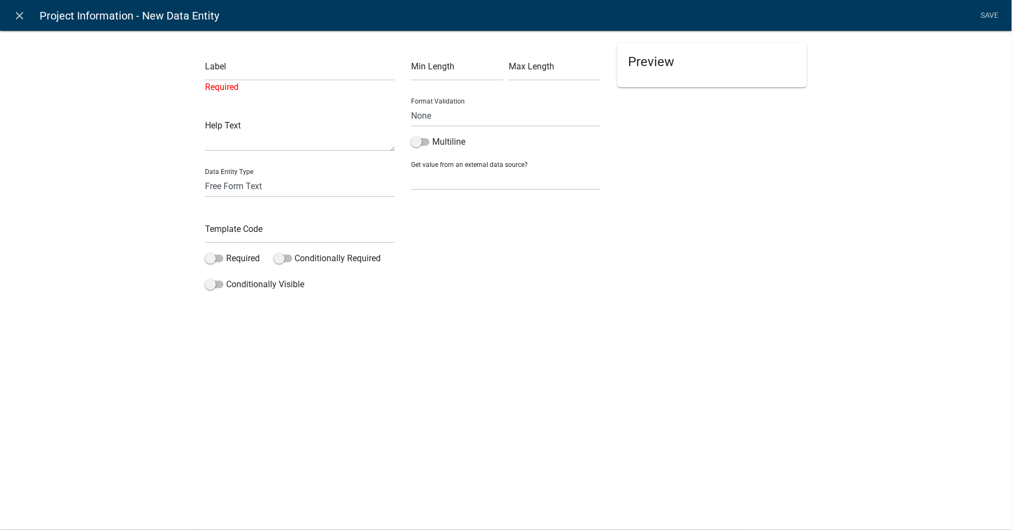
click at [549, 335] on div "close Project Information - New Data Entity Save Label Required Help Text Data …" at bounding box center [506, 265] width 1012 height 530
click at [18, 17] on icon "close" at bounding box center [20, 15] width 13 height 13
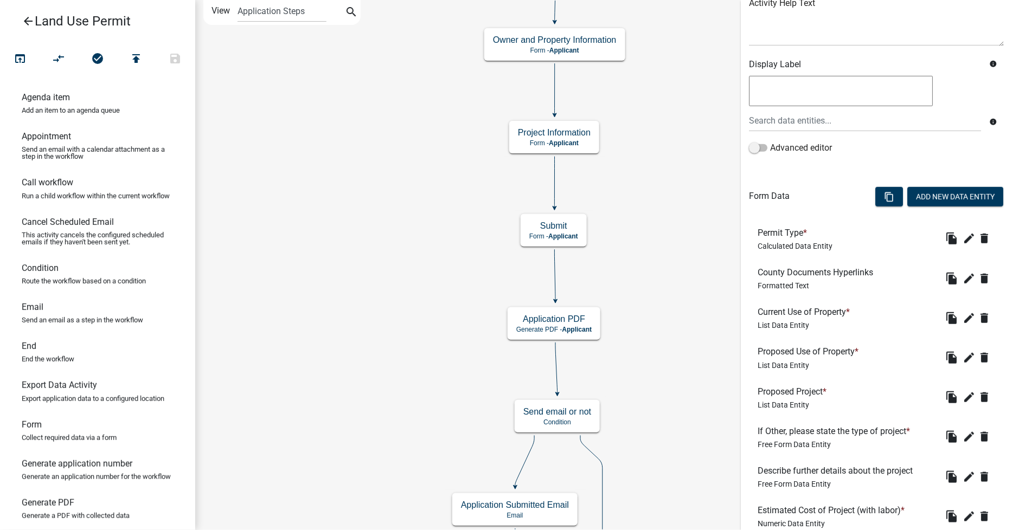
click at [30, 20] on icon "arrow_back" at bounding box center [28, 22] width 13 height 15
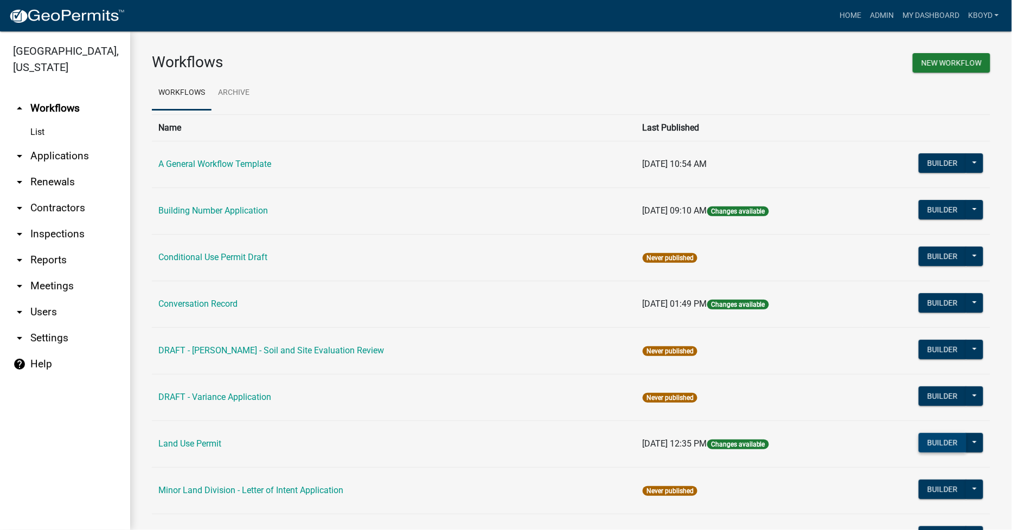
click at [934, 443] on button "Builder" at bounding box center [943, 443] width 48 height 20
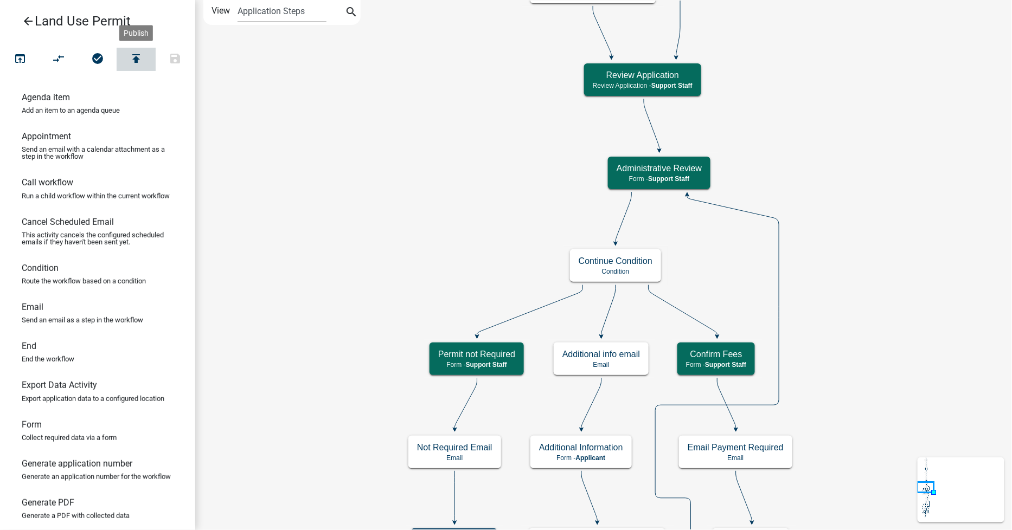
click at [134, 59] on icon "publish" at bounding box center [136, 59] width 13 height 15
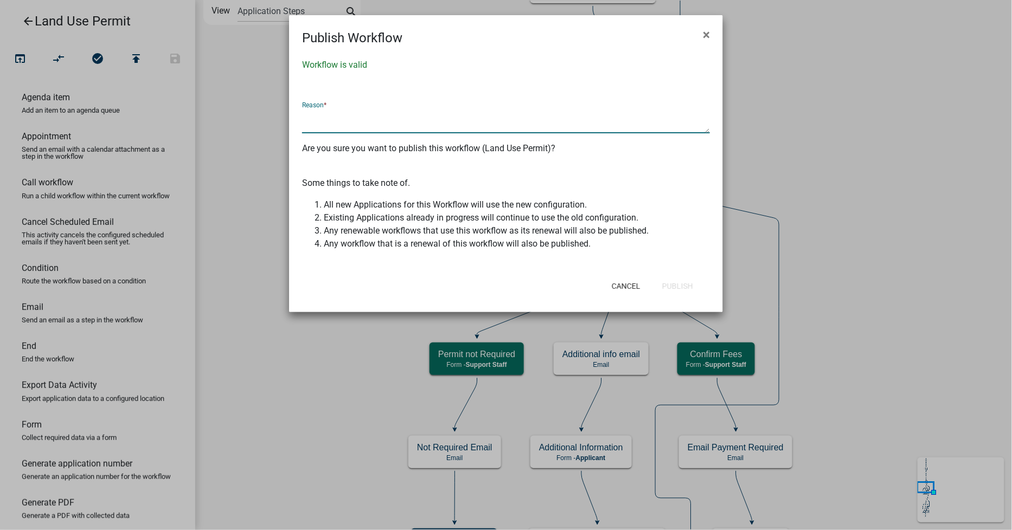
click at [311, 117] on textarea at bounding box center [506, 120] width 408 height 25
type textarea "Changes as of 09172025"
click at [665, 291] on button "Publish" at bounding box center [678, 287] width 48 height 20
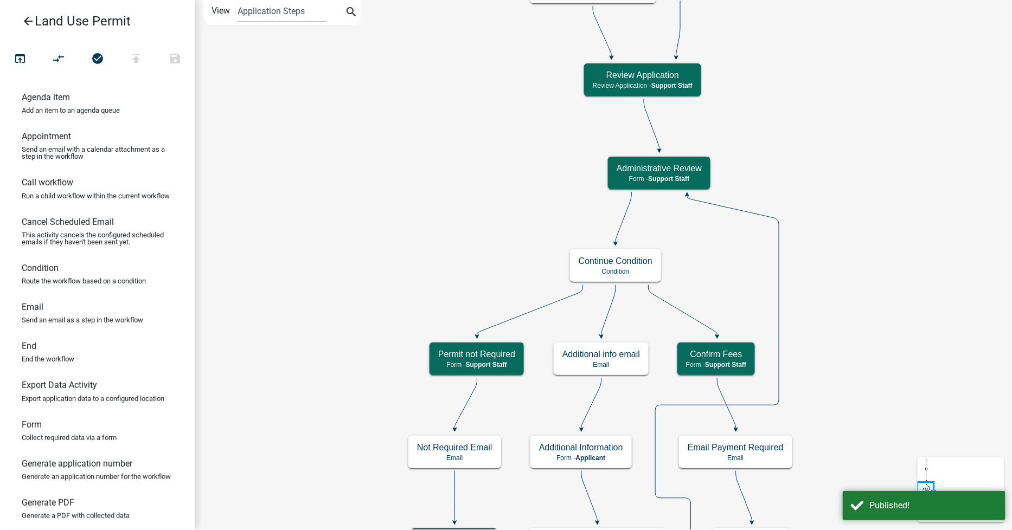
click at [25, 18] on icon "arrow_back" at bounding box center [28, 22] width 13 height 15
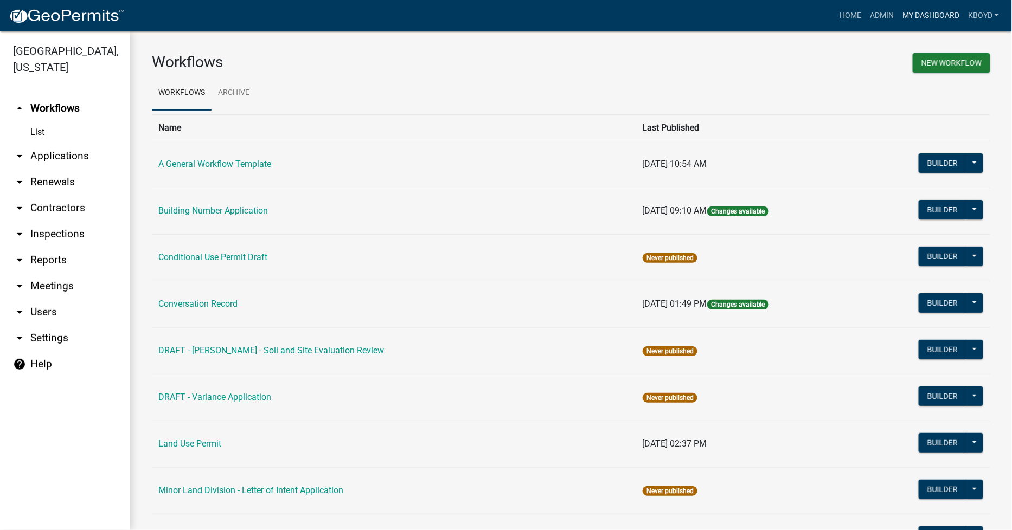
click at [922, 17] on link "My Dashboard" at bounding box center [931, 15] width 66 height 21
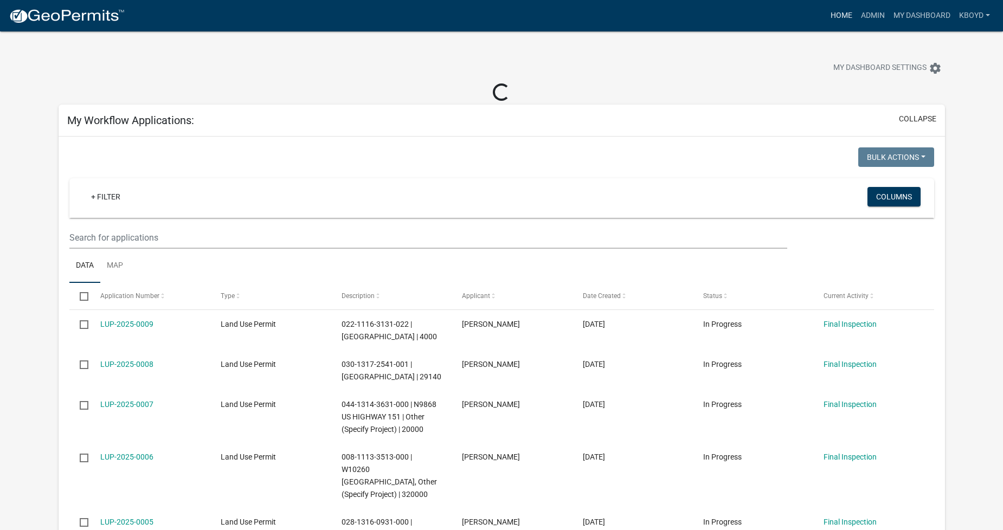
click at [838, 14] on link "Home" at bounding box center [842, 15] width 30 height 21
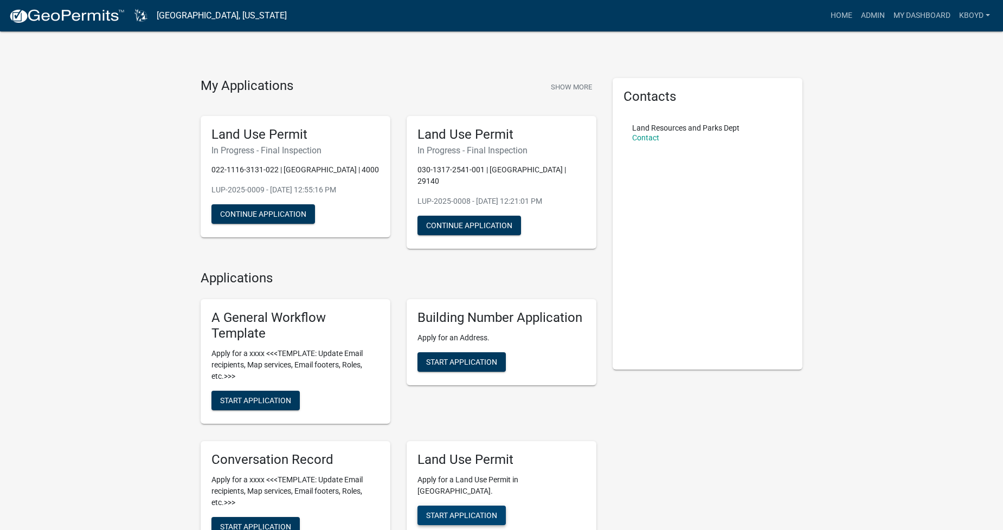
click at [447, 511] on span "Start Application" at bounding box center [461, 515] width 71 height 9
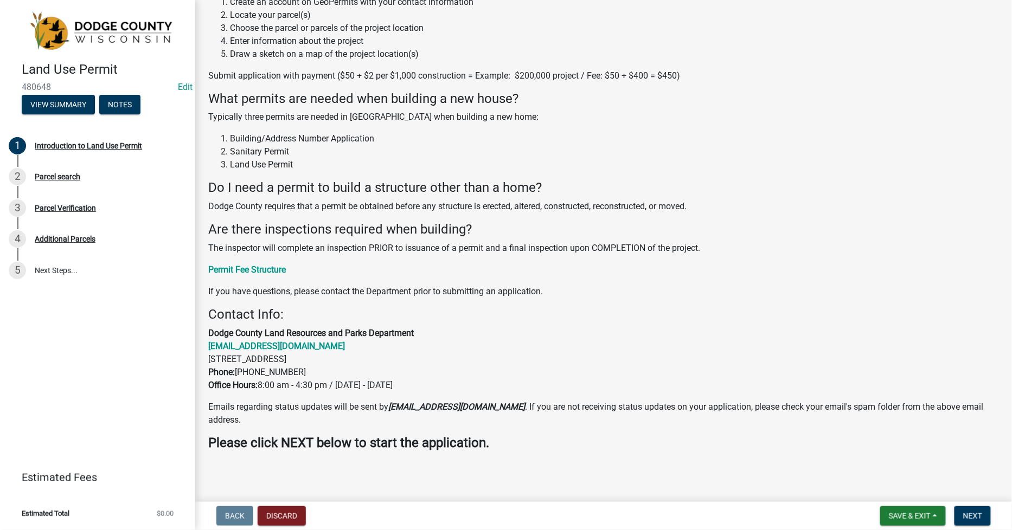
scroll to position [139, 0]
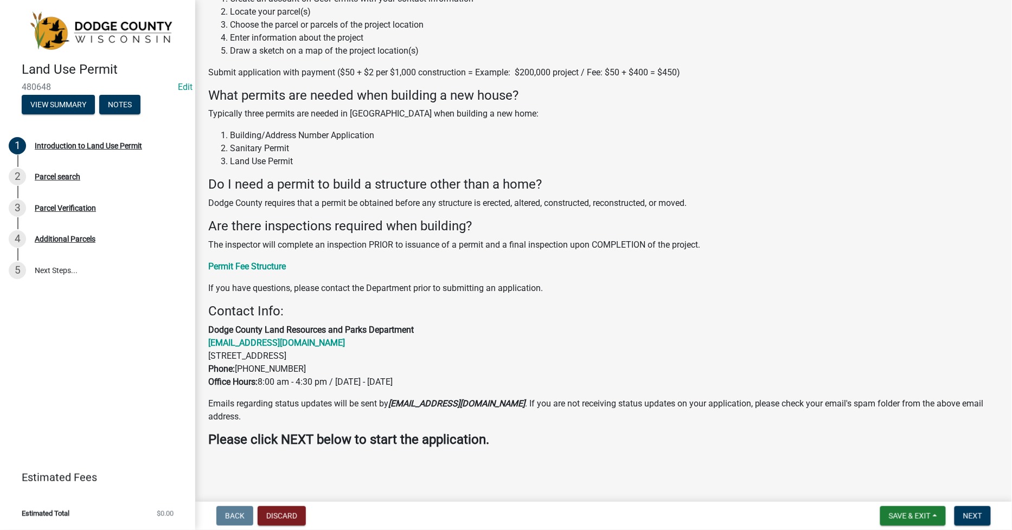
click at [745, 221] on h4 "Are there inspections required when building?" at bounding box center [603, 227] width 791 height 16
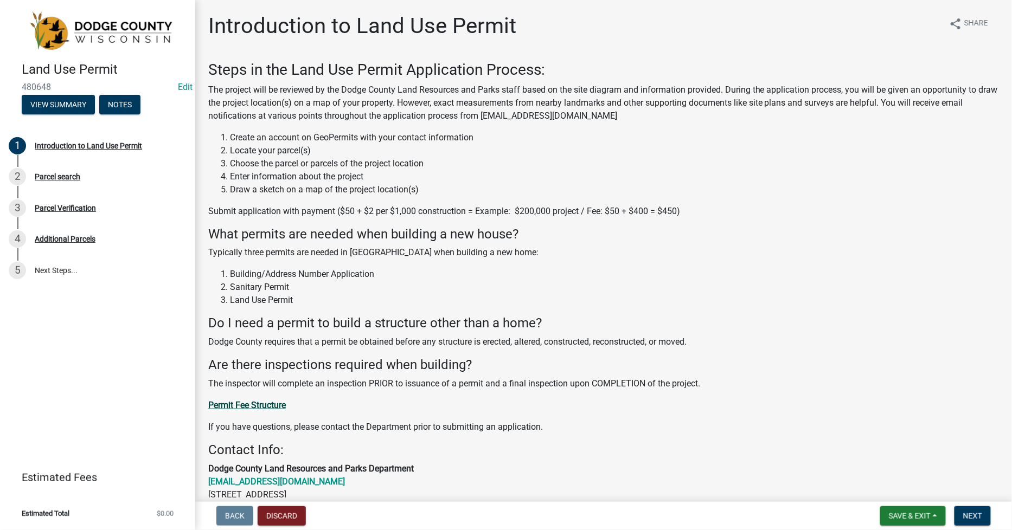
click at [241, 402] on strong "Permit Fee Structure" at bounding box center [247, 405] width 78 height 10
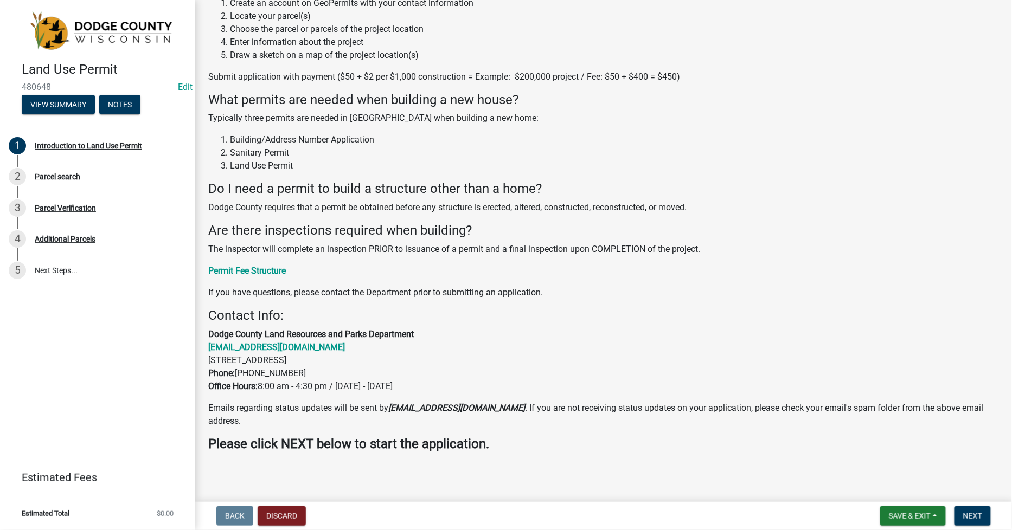
scroll to position [139, 0]
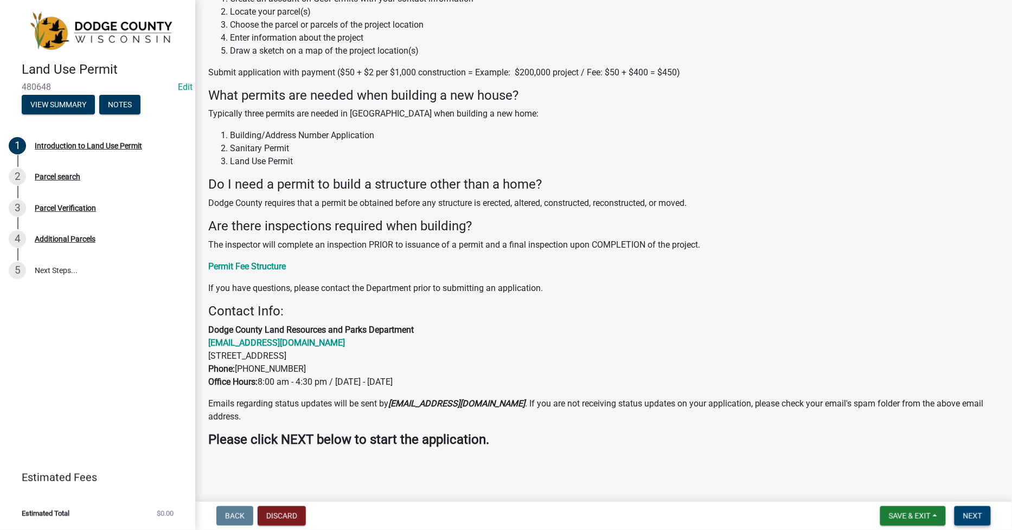
click at [970, 521] on button "Next" at bounding box center [972, 517] width 36 height 20
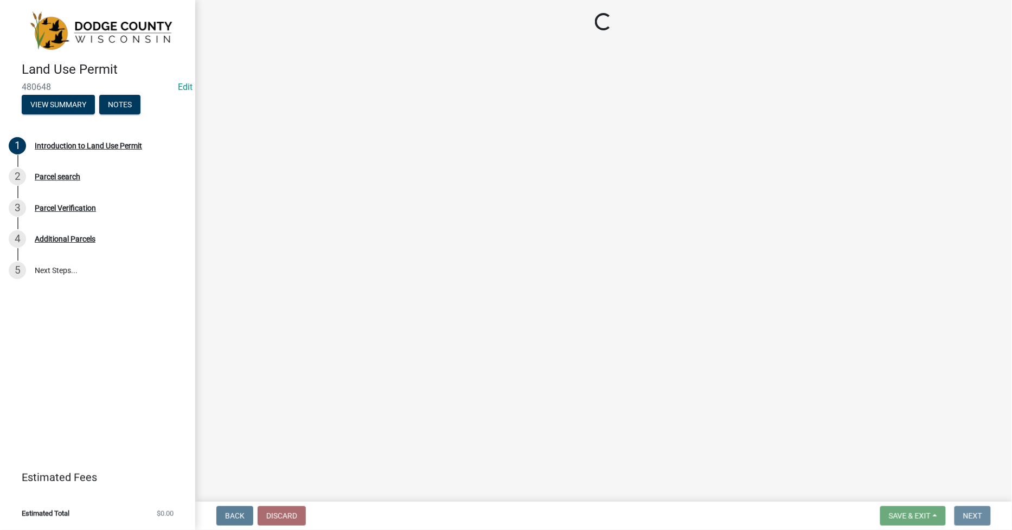
scroll to position [0, 0]
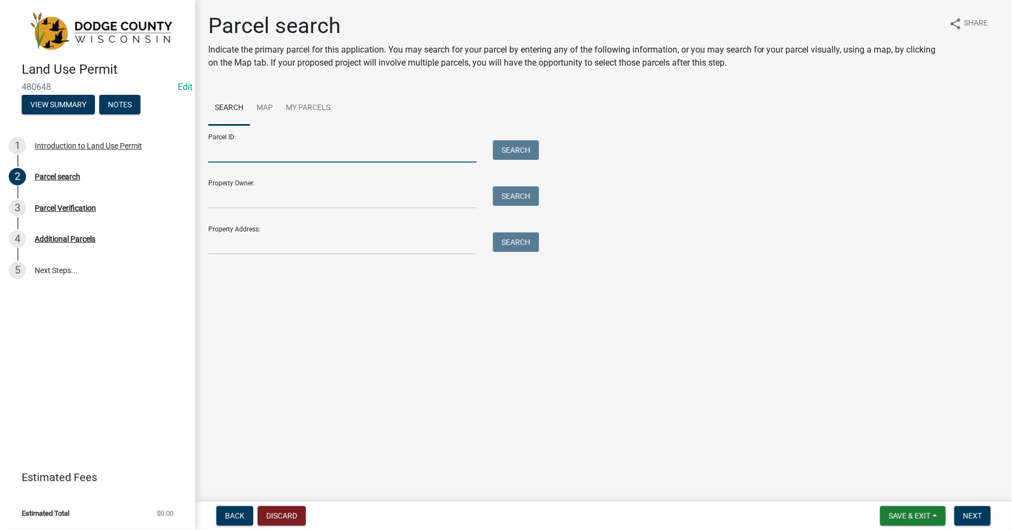
click at [218, 153] on input "Parcel ID:" at bounding box center [342, 151] width 268 height 22
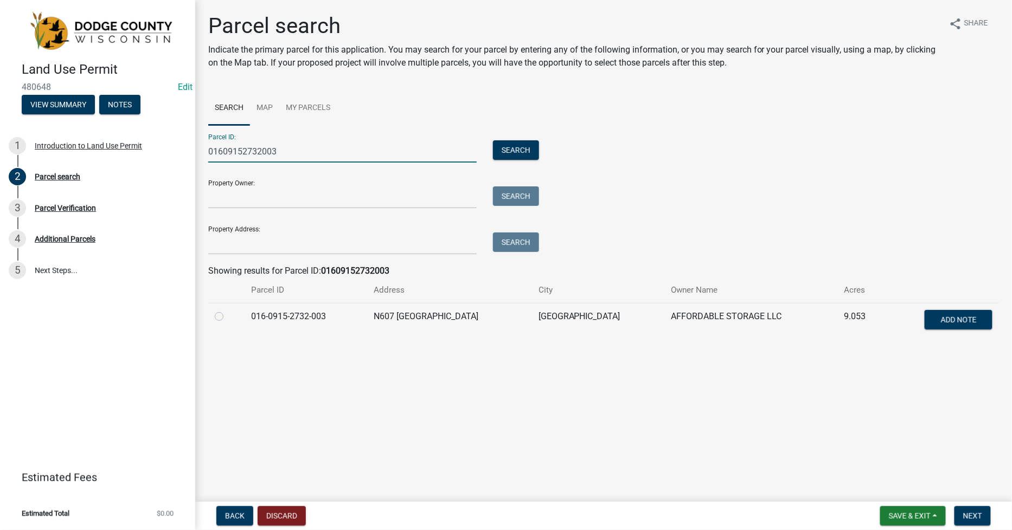
type input "01609152732003"
click at [228, 310] on label at bounding box center [228, 310] width 0 height 0
click at [228, 317] on input "radio" at bounding box center [231, 313] width 7 height 7
radio input "true"
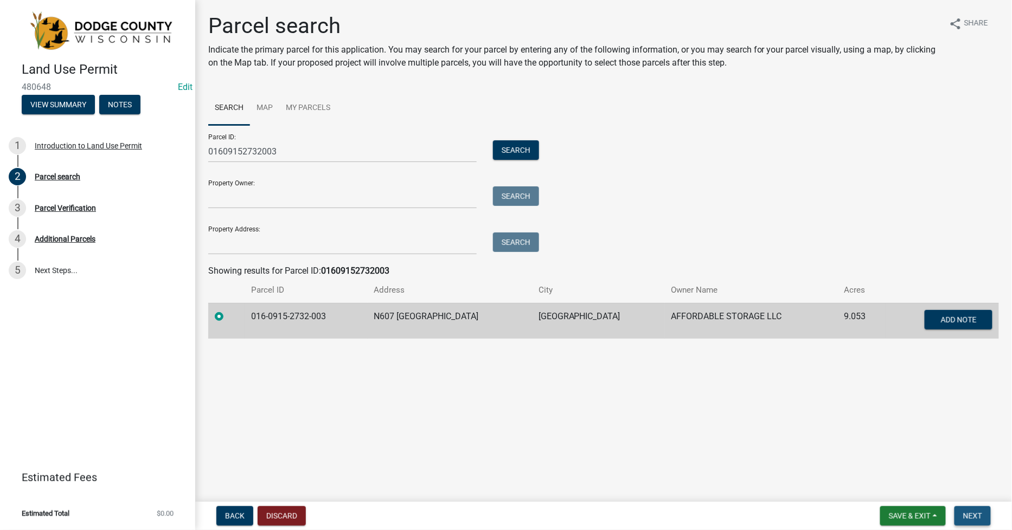
click at [978, 521] on button "Next" at bounding box center [972, 517] width 36 height 20
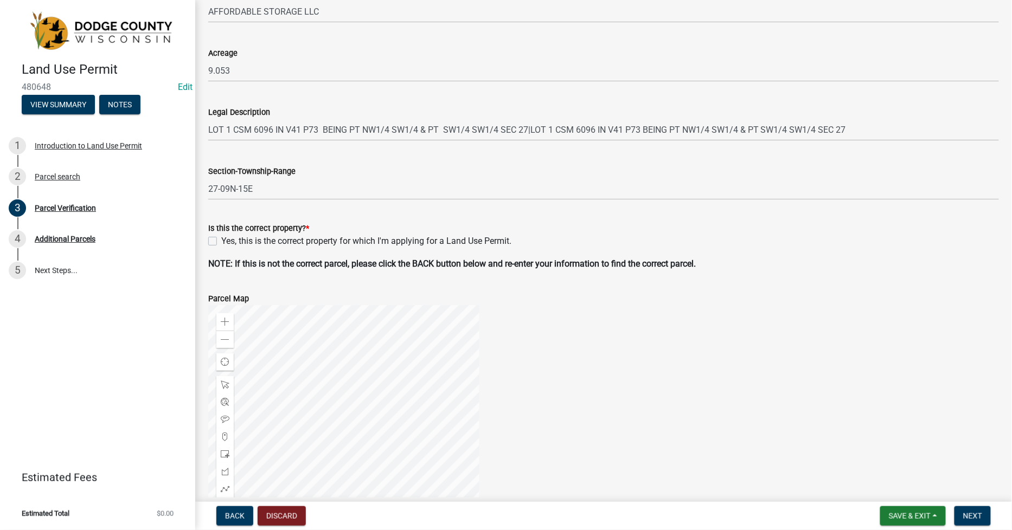
scroll to position [334, 0]
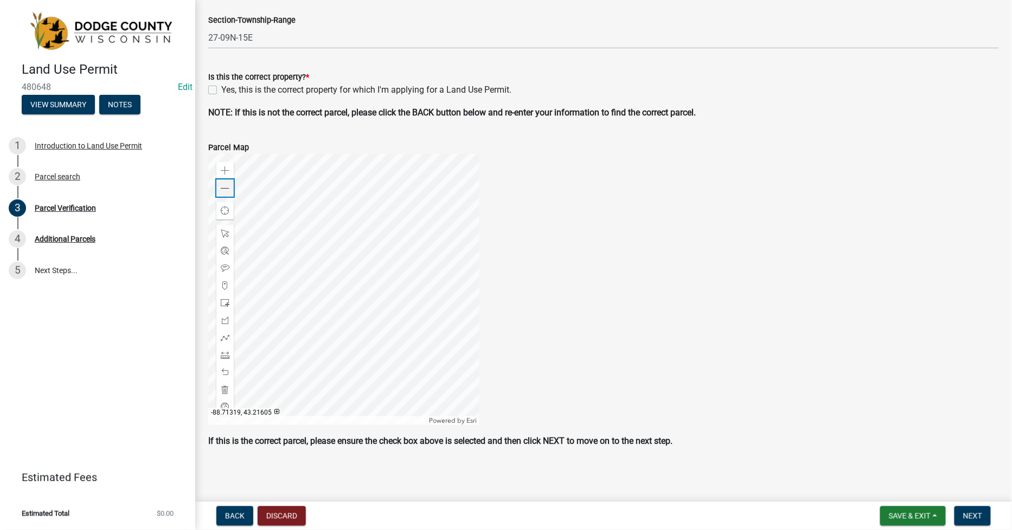
click at [221, 187] on span at bounding box center [225, 188] width 9 height 9
drag, startPoint x: 214, startPoint y: 89, endPoint x: 245, endPoint y: 111, distance: 38.5
click at [221, 89] on label "Yes, this is the correct property for which I'm applying for a Land Use Permit." at bounding box center [366, 90] width 290 height 13
click at [221, 89] on input "Yes, this is the correct property for which I'm applying for a Land Use Permit." at bounding box center [224, 87] width 7 height 7
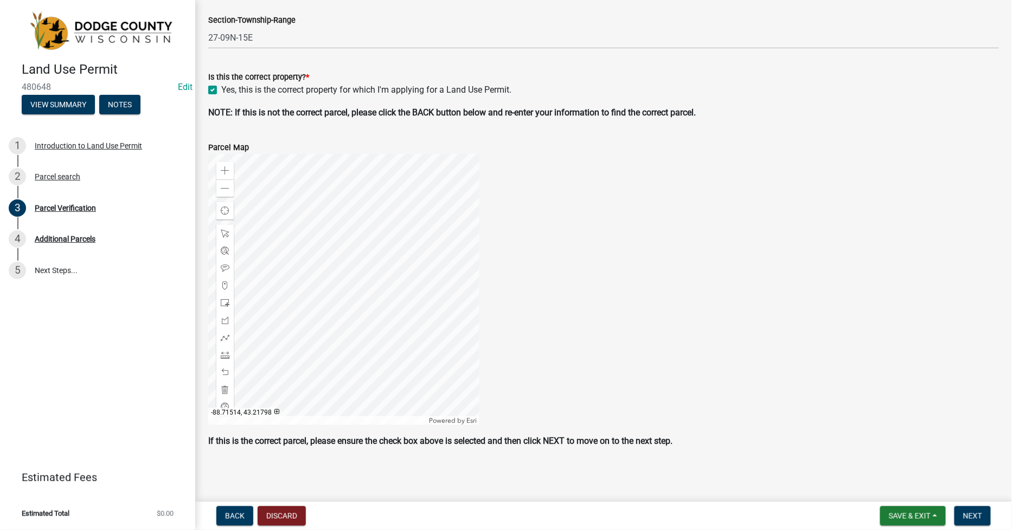
checkbox input "true"
click at [985, 515] on button "Next" at bounding box center [972, 517] width 36 height 20
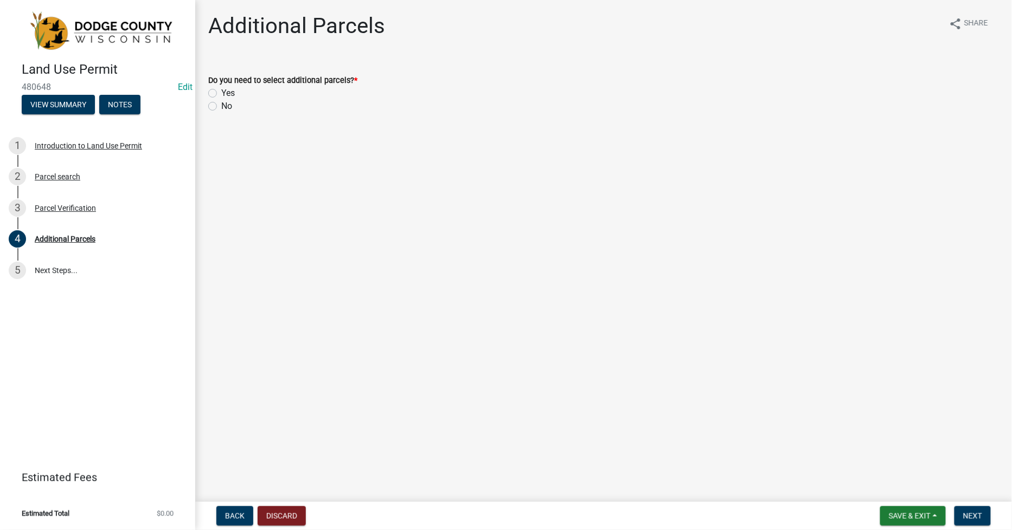
click at [221, 107] on label "No" at bounding box center [226, 106] width 11 height 13
click at [221, 107] on input "No" at bounding box center [224, 103] width 7 height 7
radio input "true"
click at [973, 516] on span "Next" at bounding box center [972, 516] width 19 height 9
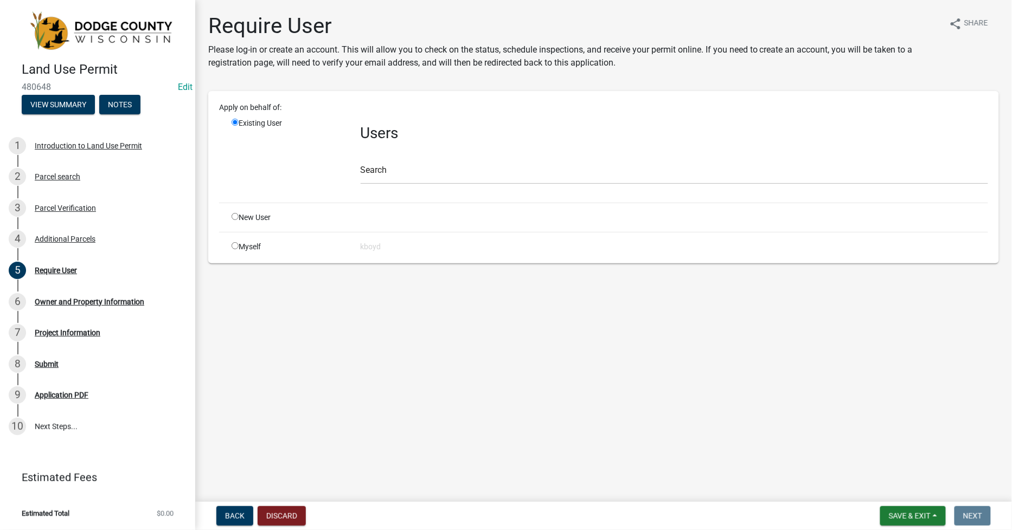
click at [238, 244] on input "radio" at bounding box center [235, 245] width 7 height 7
radio input "true"
radio input "false"
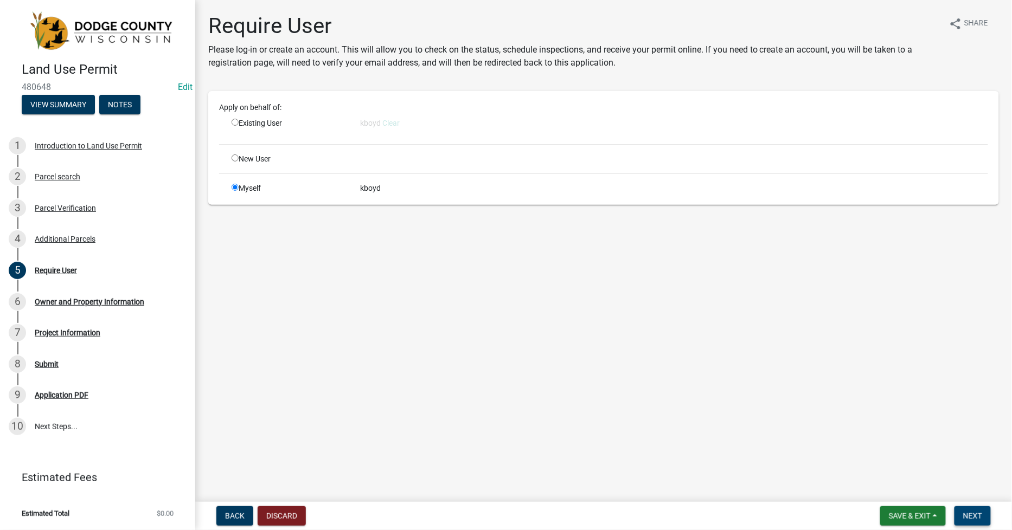
click at [972, 512] on span "Next" at bounding box center [972, 516] width 19 height 9
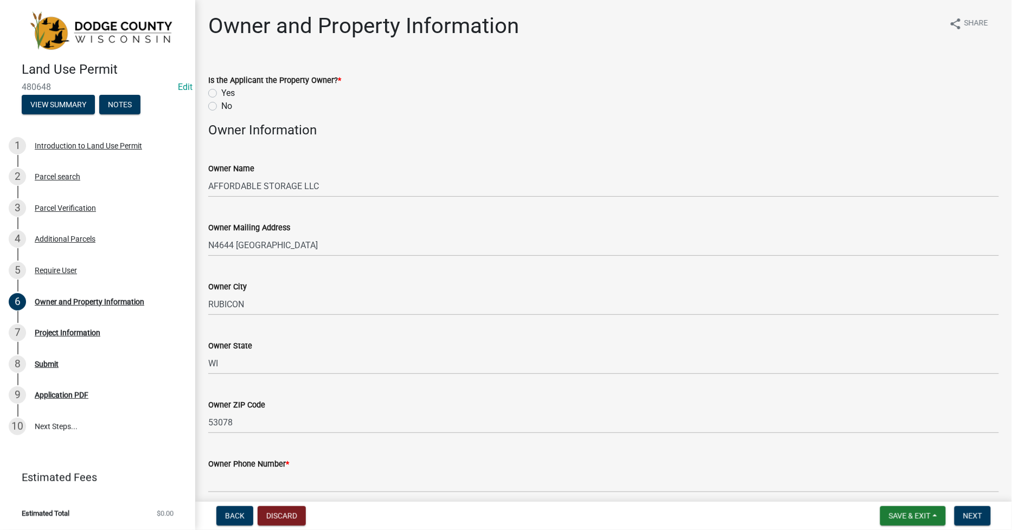
click at [219, 107] on div "No" at bounding box center [603, 106] width 791 height 13
click at [221, 95] on label "Yes" at bounding box center [228, 93] width 14 height 13
click at [221, 94] on input "Yes" at bounding box center [224, 90] width 7 height 7
radio input "true"
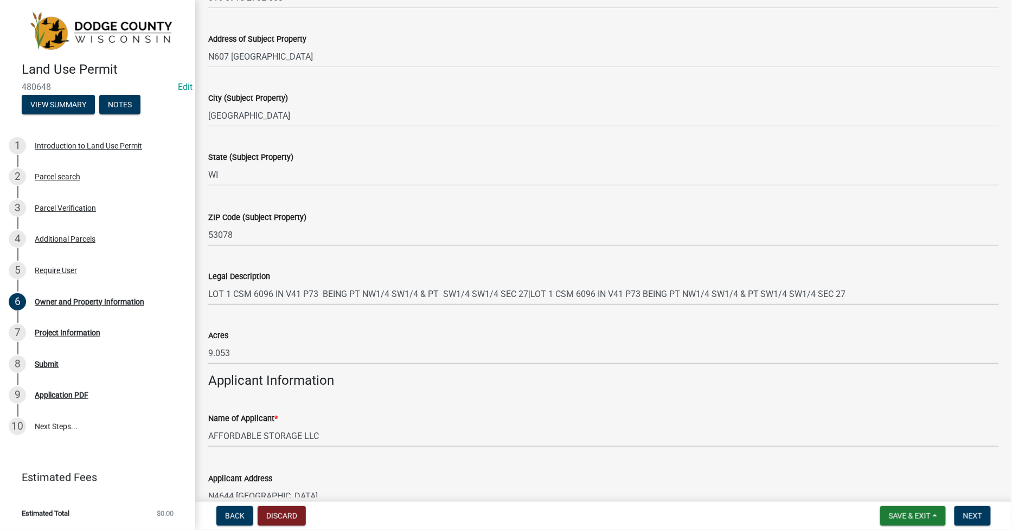
scroll to position [326, 0]
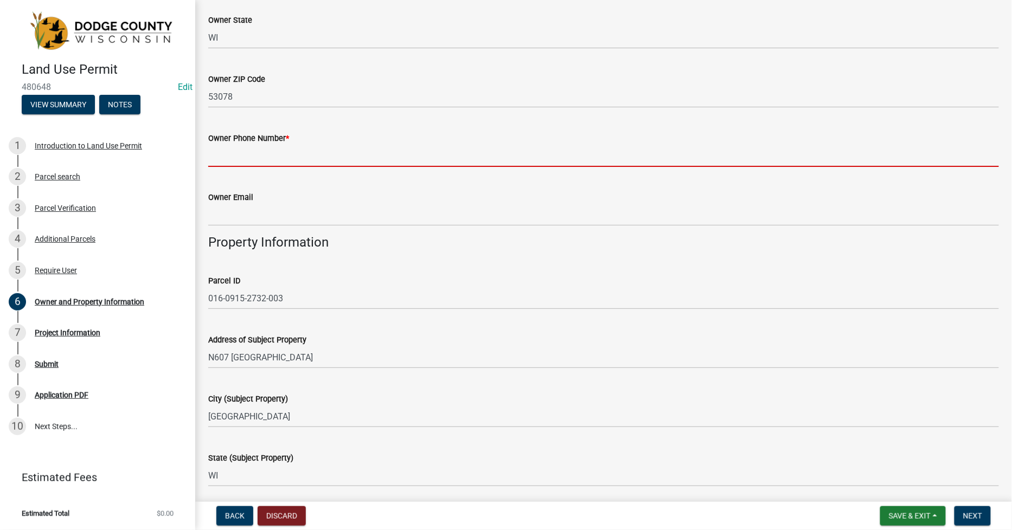
click at [220, 156] on input "Owner Phone Number *" at bounding box center [603, 156] width 791 height 22
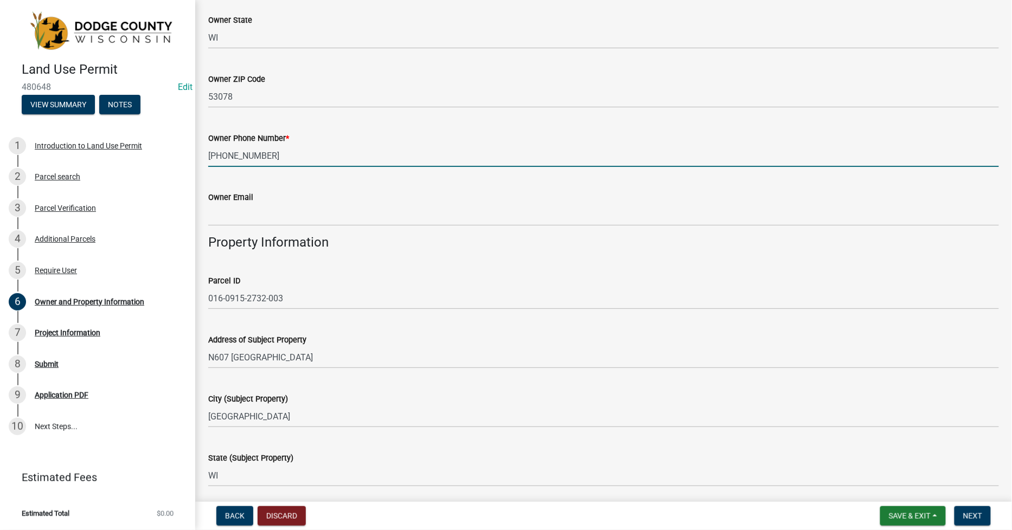
type input "920-988-3536"
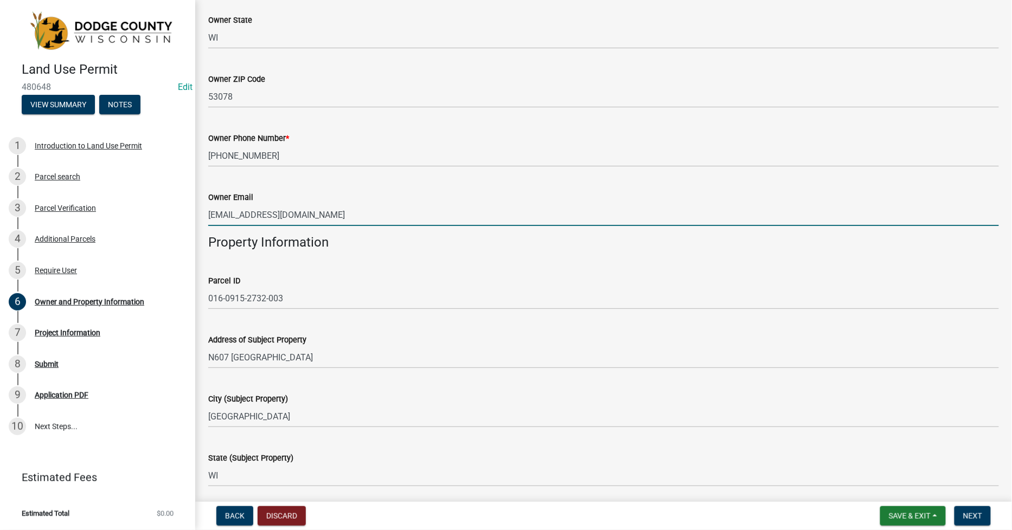
type input "affordablestoragewi@gmail.com"
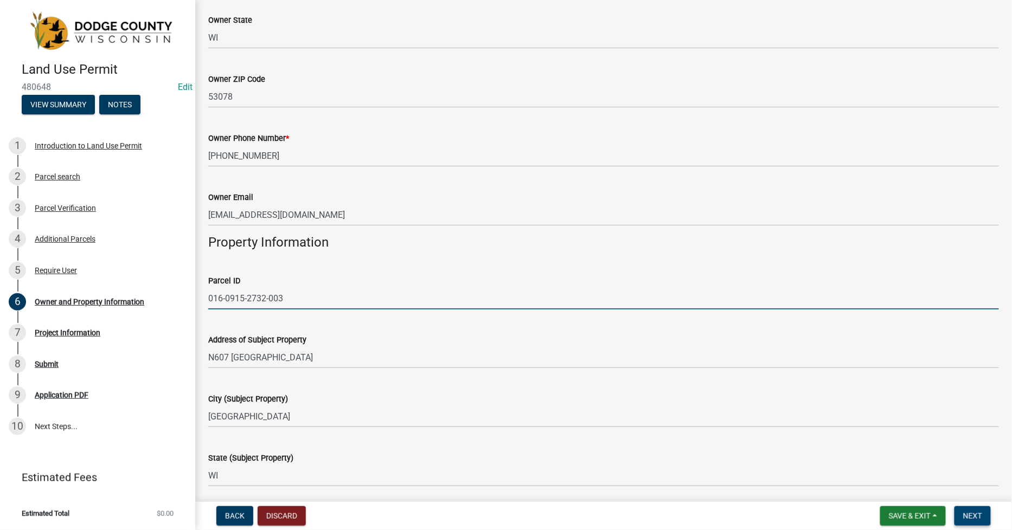
click at [964, 520] on span "Next" at bounding box center [972, 516] width 19 height 9
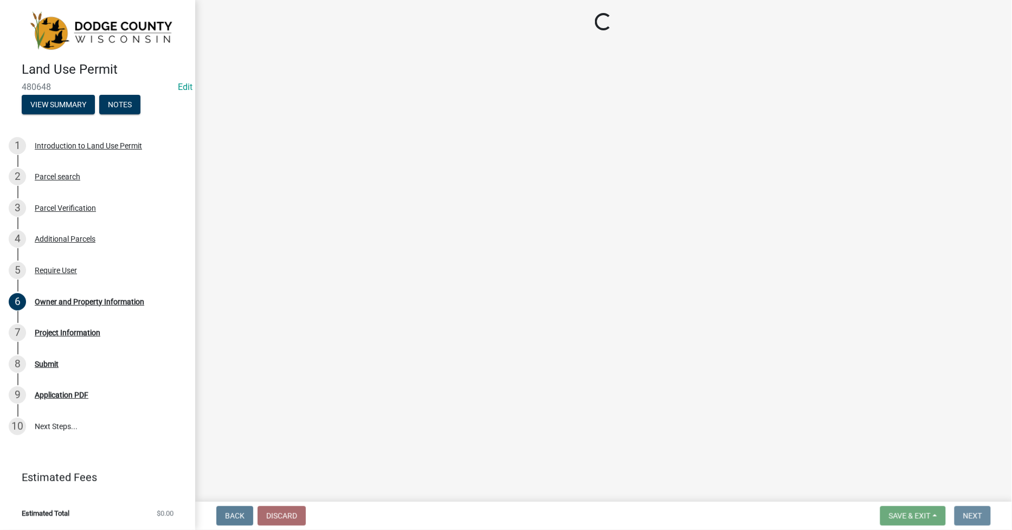
scroll to position [0, 0]
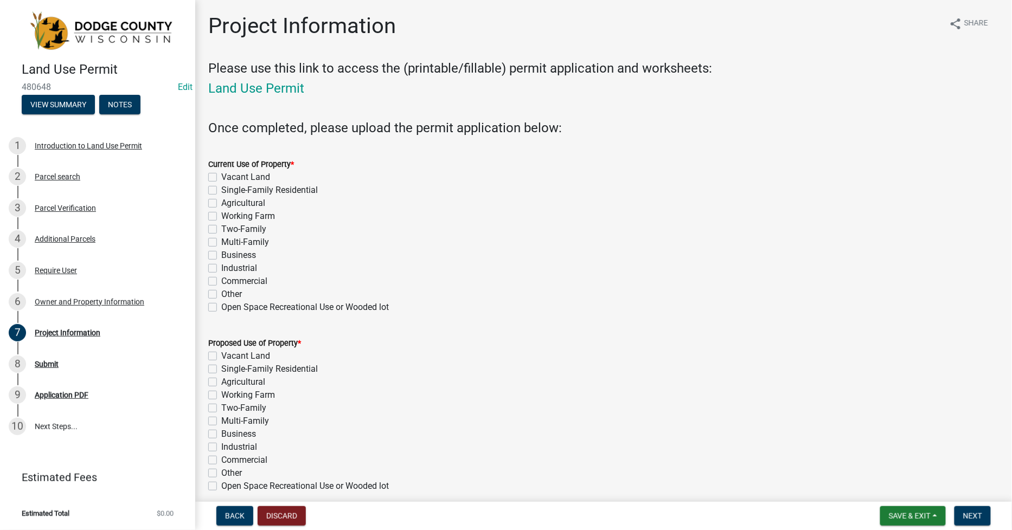
click at [221, 175] on label "Vacant Land" at bounding box center [245, 177] width 49 height 13
click at [221, 175] on input "Vacant Land" at bounding box center [224, 174] width 7 height 7
checkbox input "true"
checkbox input "false"
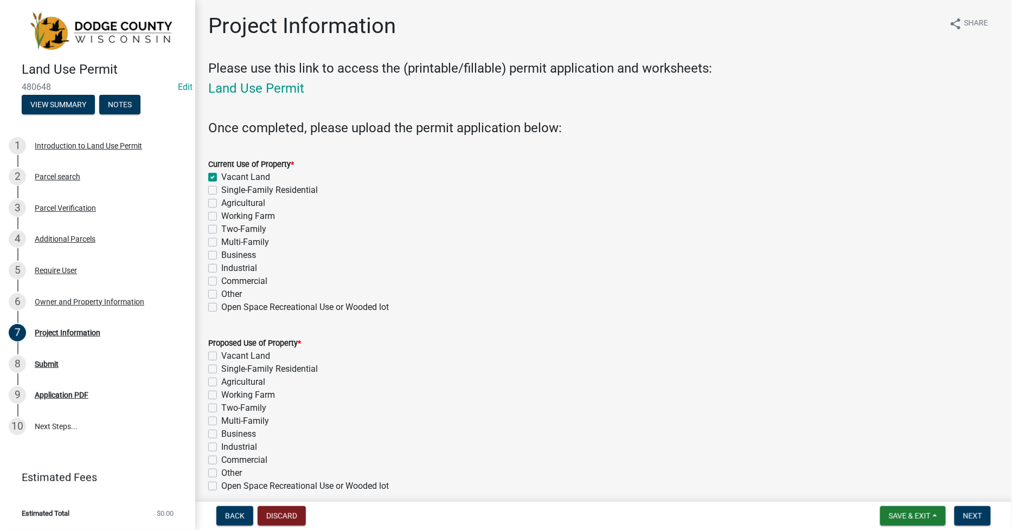
checkbox input "false"
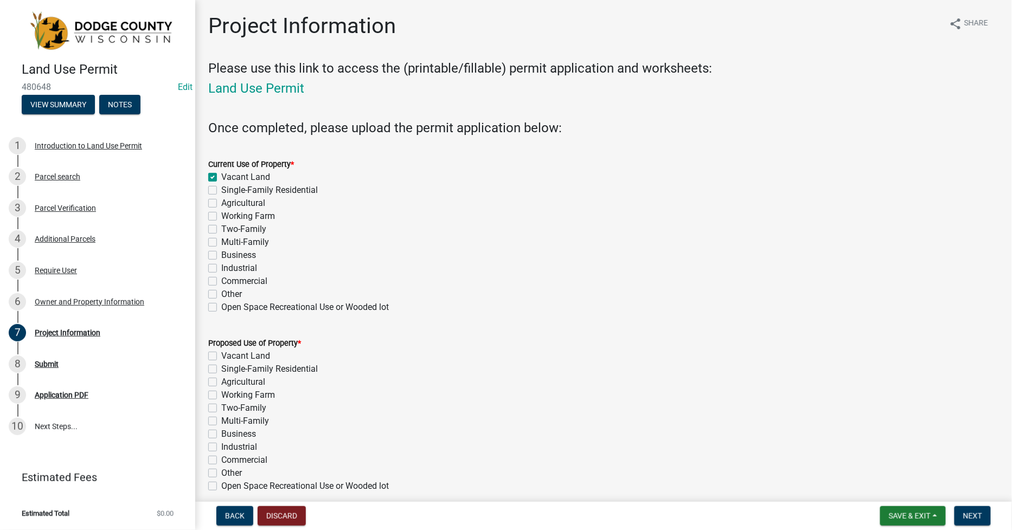
checkbox input "false"
click at [221, 434] on label "Business" at bounding box center [238, 434] width 35 height 13
click at [221, 434] on input "Business" at bounding box center [224, 431] width 7 height 7
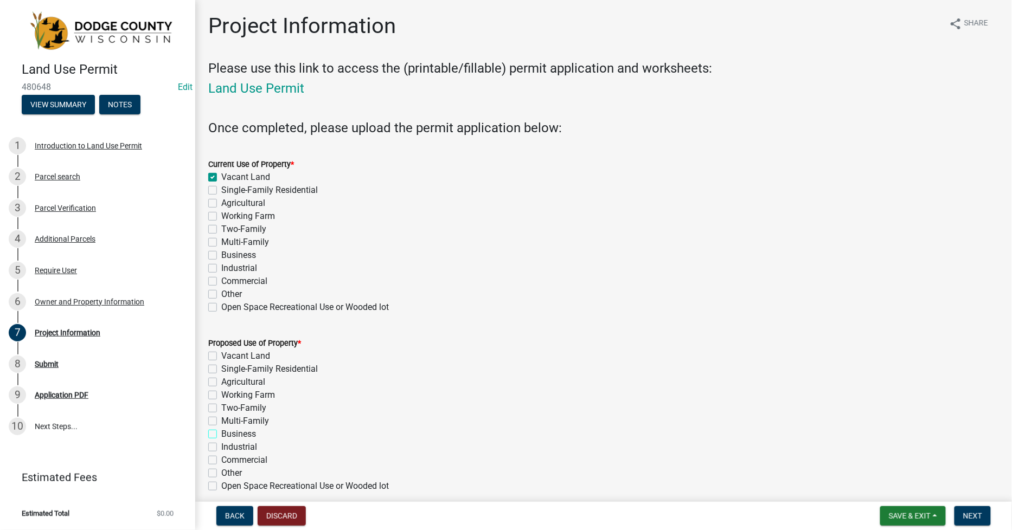
checkbox input "true"
checkbox input "false"
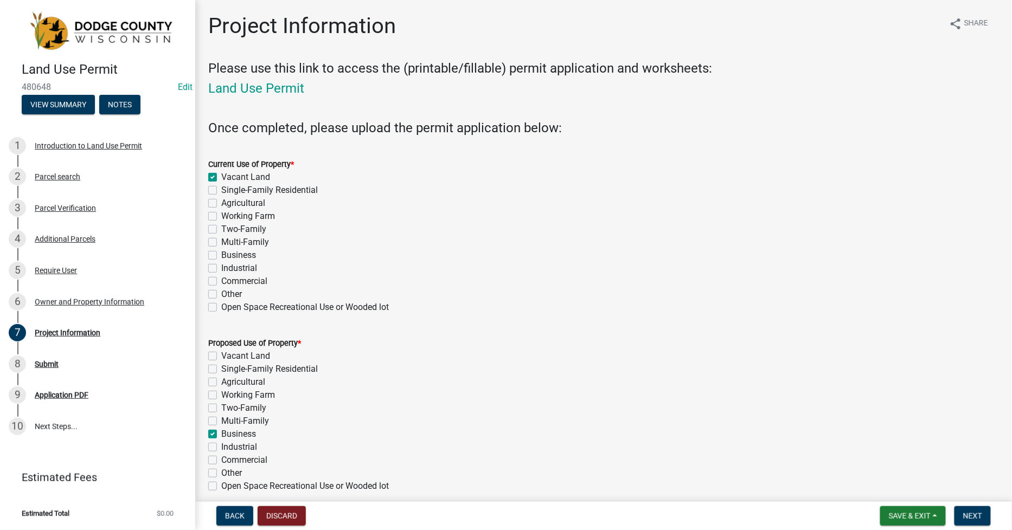
checkbox input "false"
checkbox input "true"
checkbox input "false"
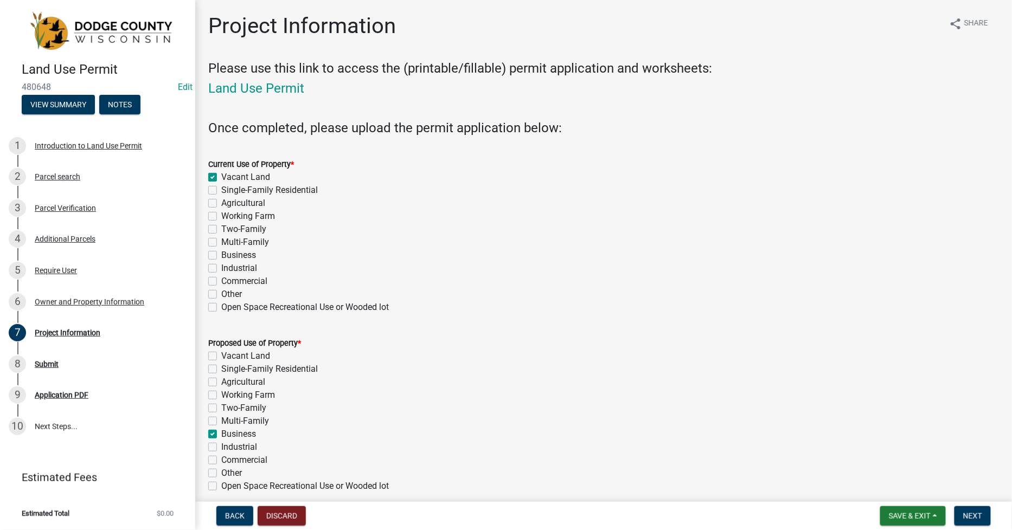
checkbox input "false"
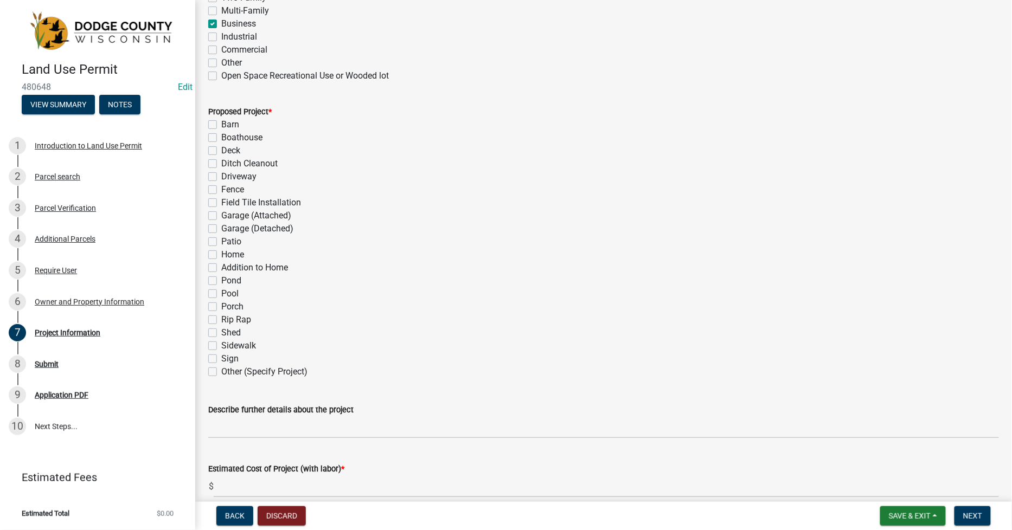
scroll to position [421, 0]
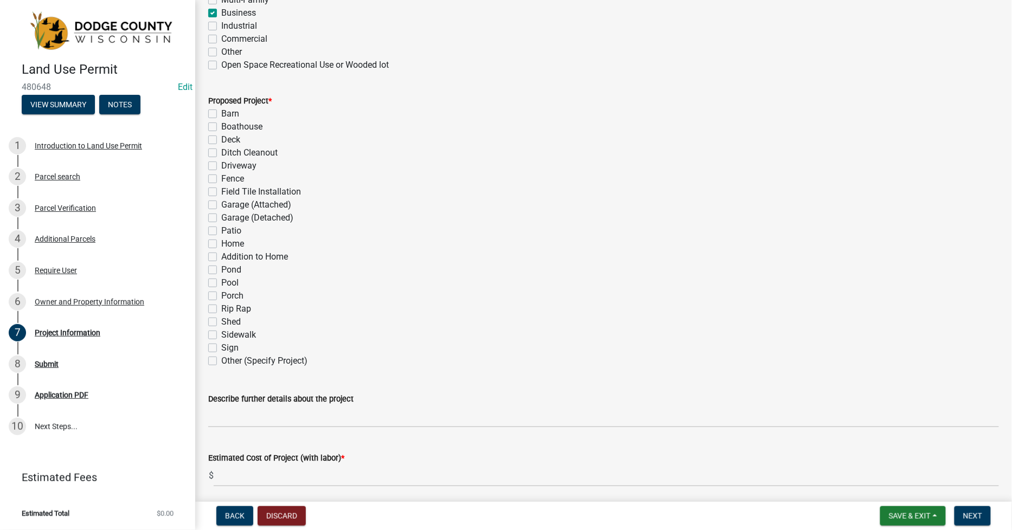
click at [221, 361] on label "Other (Specify Project)" at bounding box center [264, 361] width 86 height 13
click at [221, 361] on input "Other (Specify Project)" at bounding box center [224, 358] width 7 height 7
checkbox input "true"
checkbox input "false"
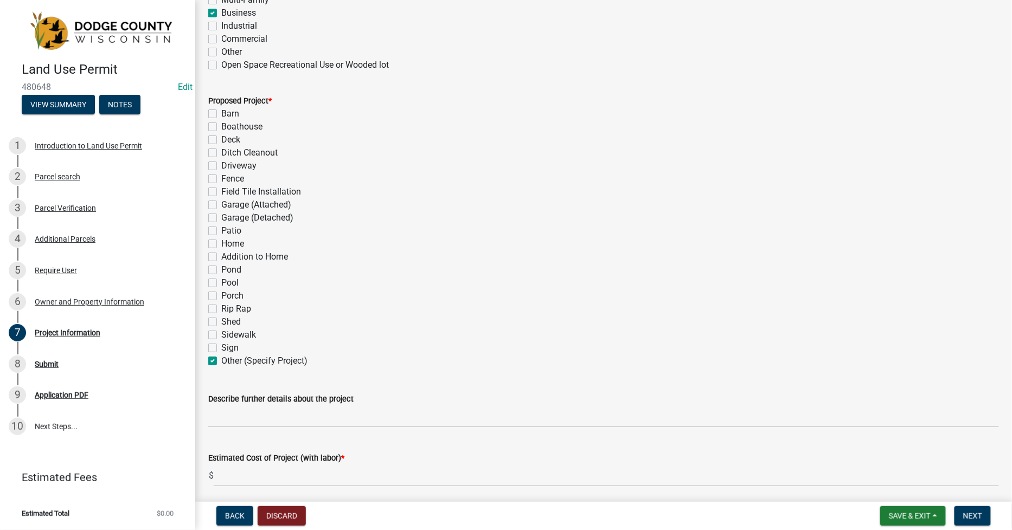
checkbox input "false"
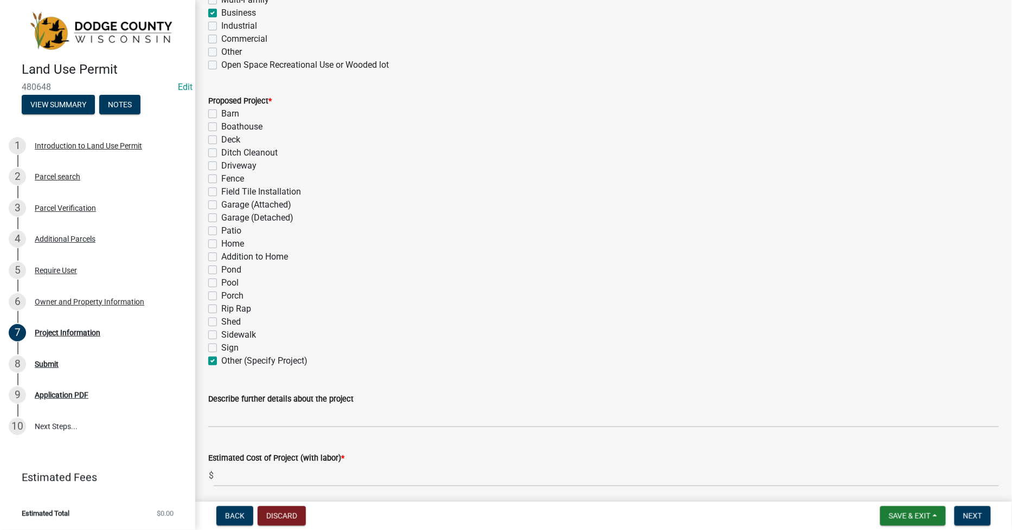
checkbox input "false"
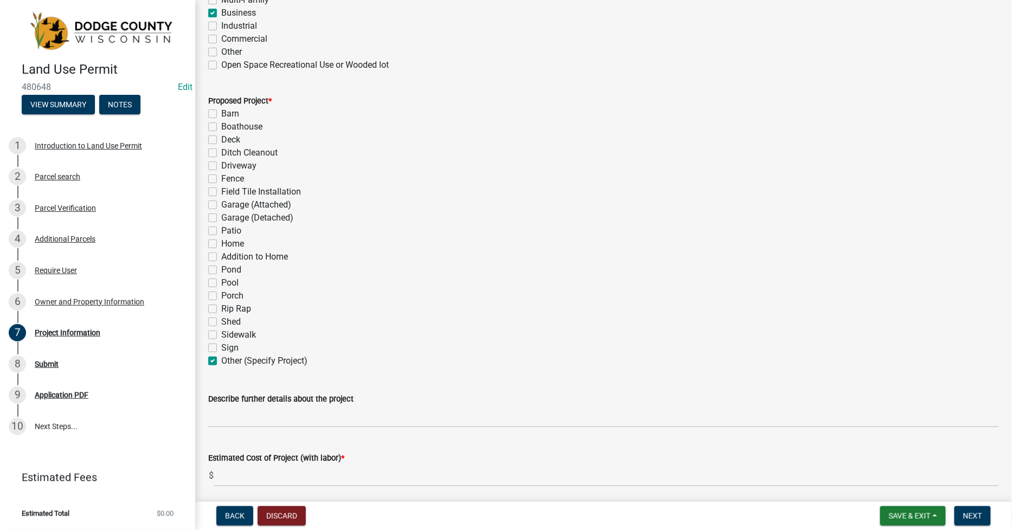
checkbox input "false"
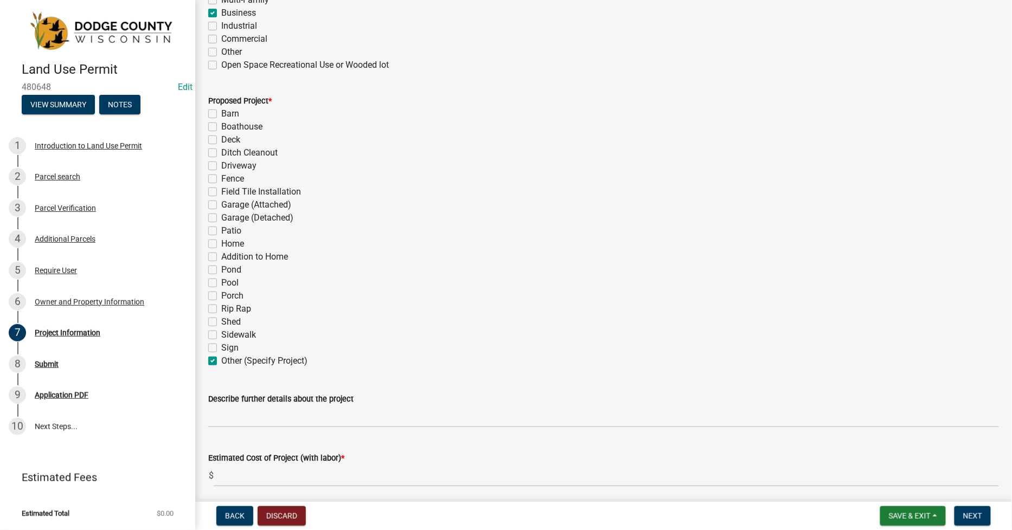
checkbox input "false"
checkbox input "true"
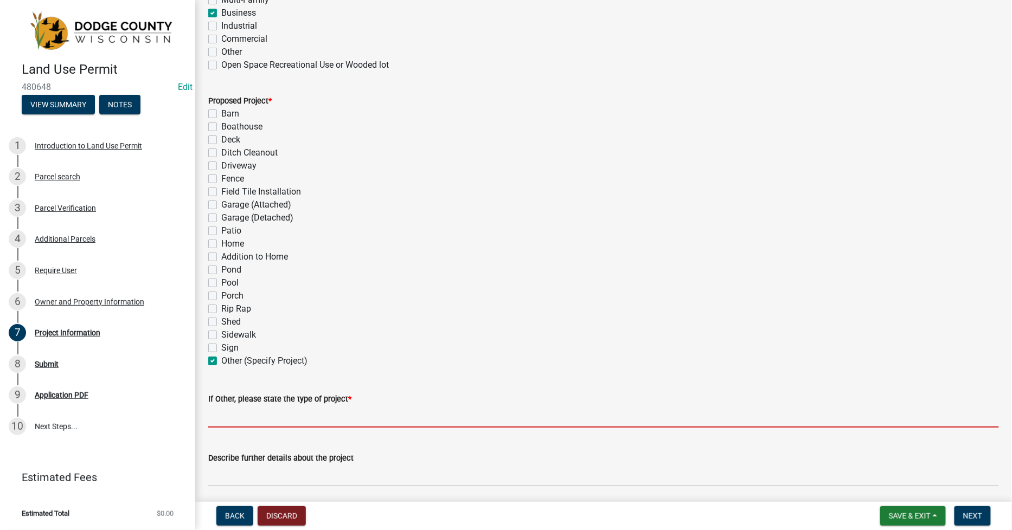
click at [220, 413] on input "If Other, please state the type of project *" at bounding box center [603, 417] width 791 height 22
type input "3"
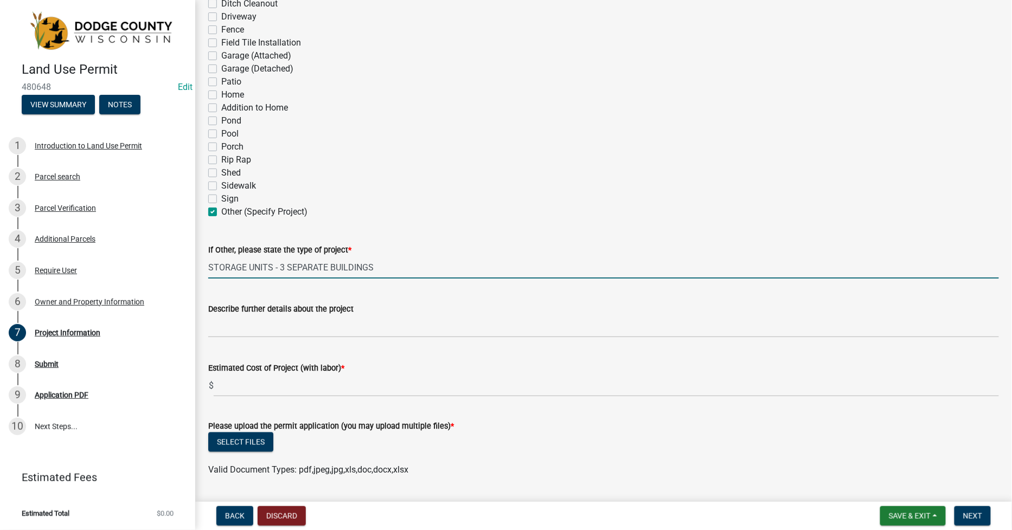
scroll to position [603, 0]
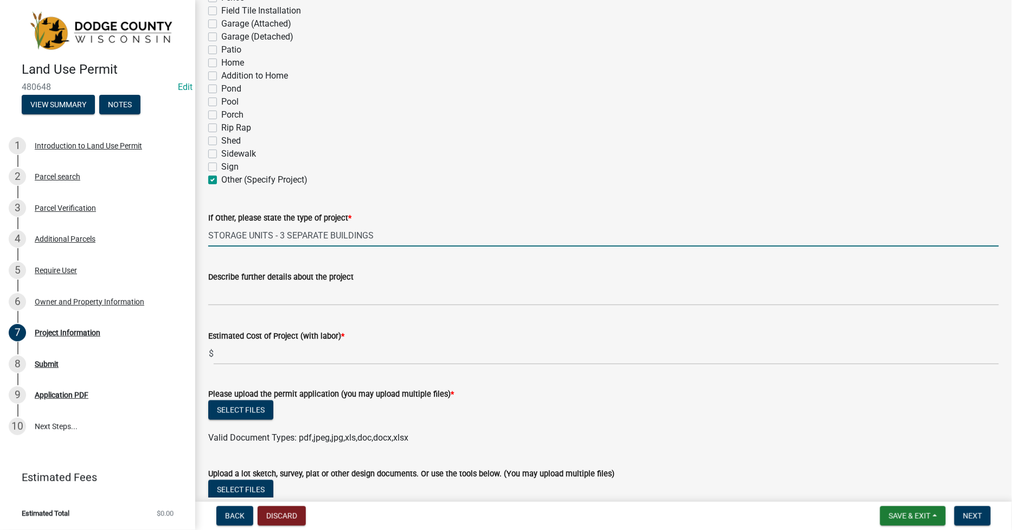
type input "STORAGE UNITS - 3 SEPARATE BUILDINGS"
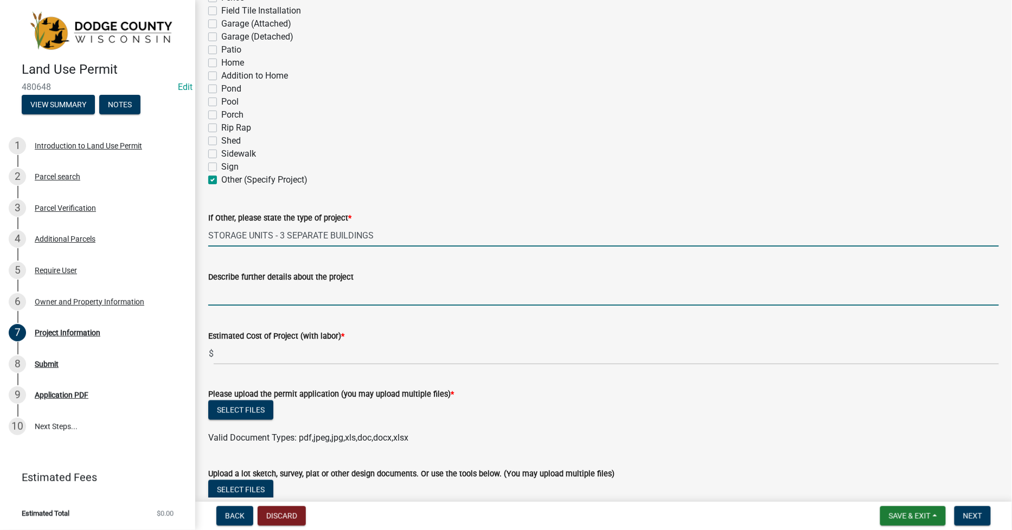
click at [217, 297] on input "Describe further details about the project" at bounding box center [603, 295] width 791 height 22
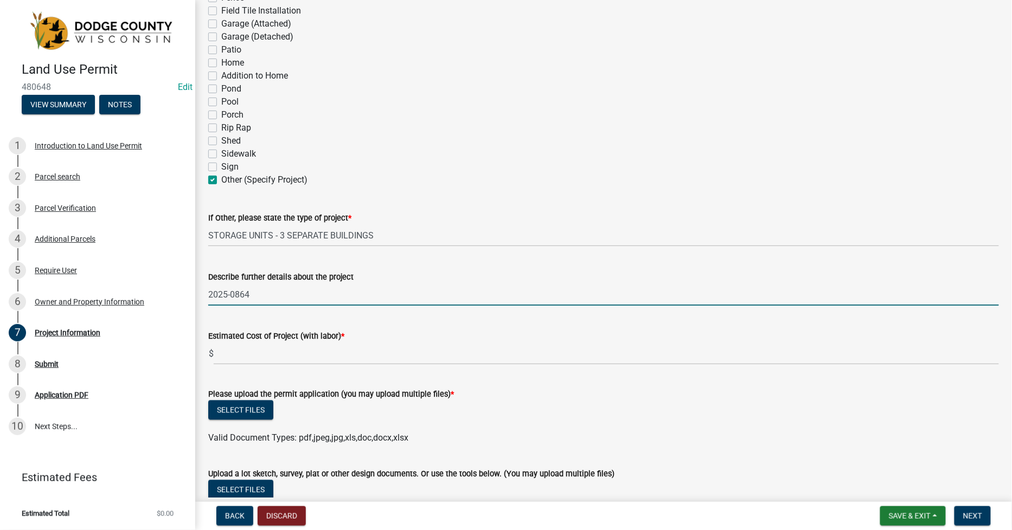
type input "2025-0864"
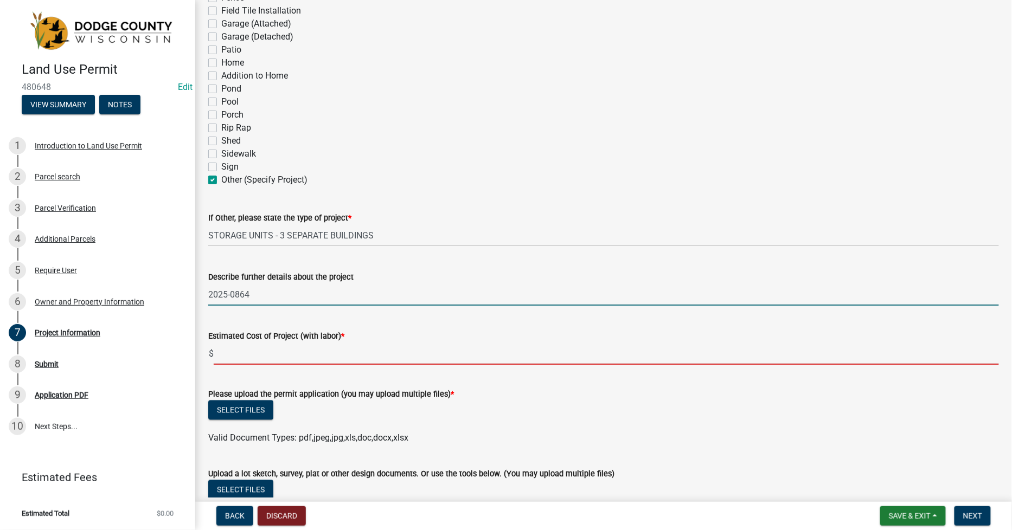
click at [229, 350] on input "text" at bounding box center [606, 354] width 785 height 22
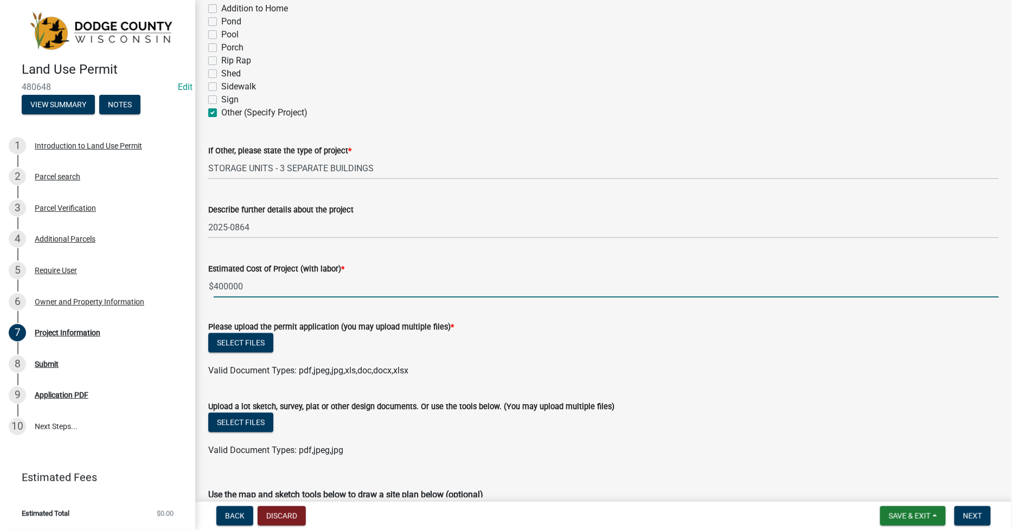
scroll to position [723, 0]
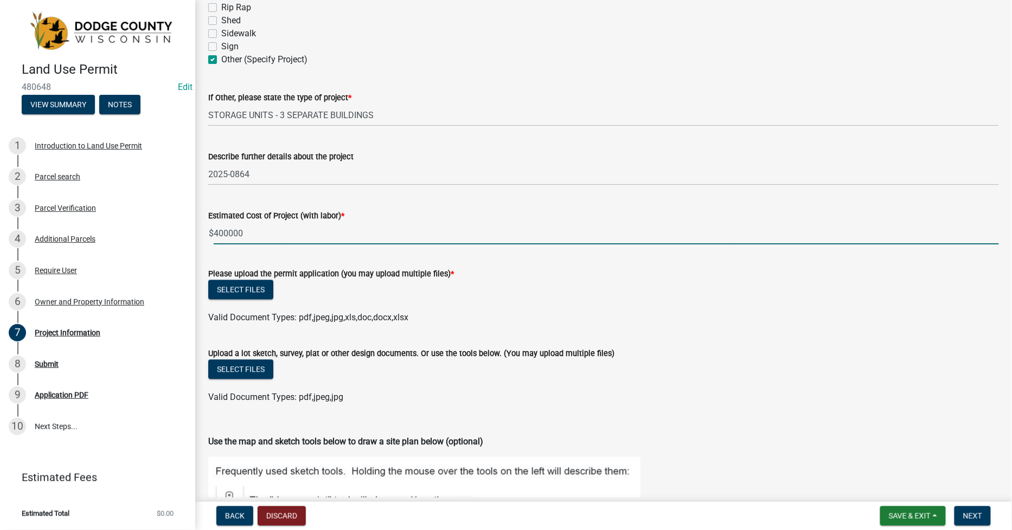
type input "400000"
click at [248, 284] on button "Select files" at bounding box center [240, 290] width 65 height 20
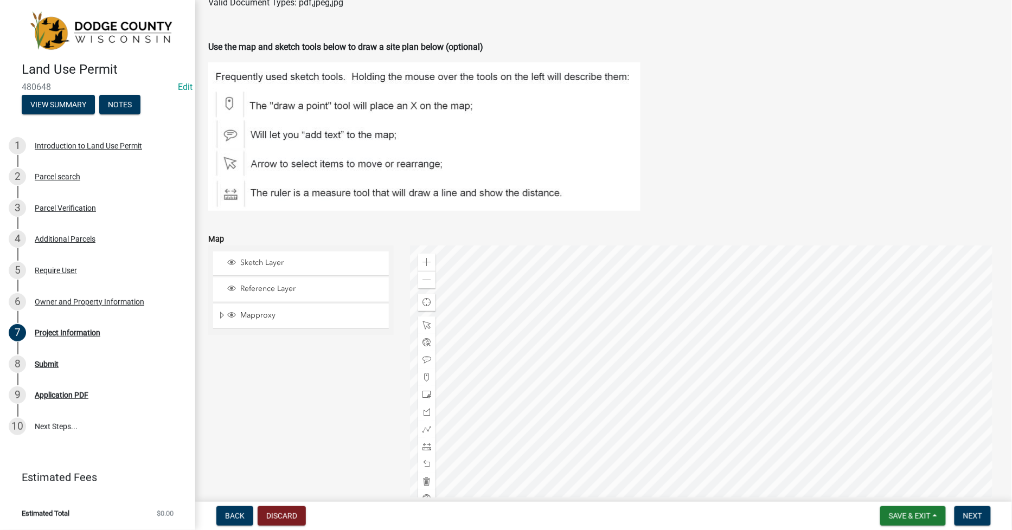
scroll to position [1205, 0]
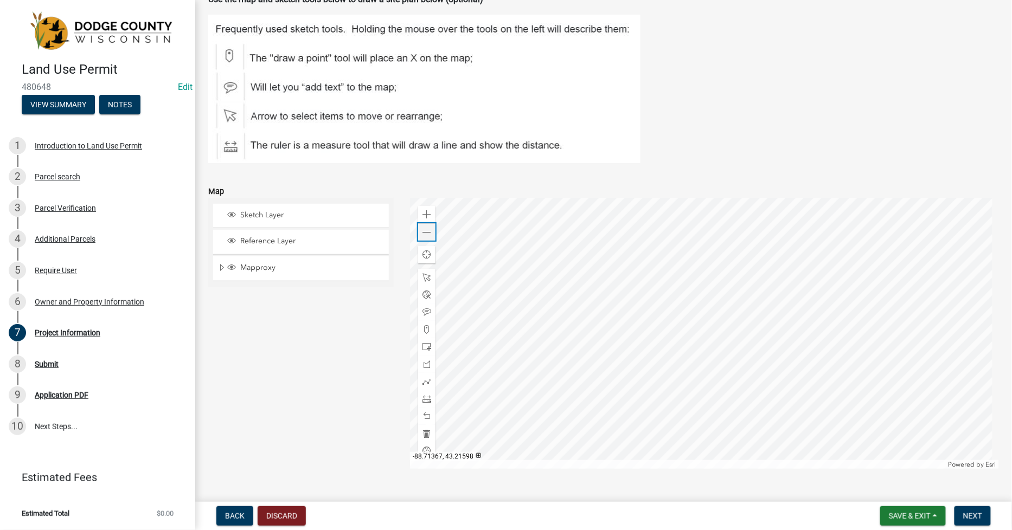
click at [420, 232] on div "Zoom out" at bounding box center [426, 231] width 17 height 17
click at [422, 232] on span at bounding box center [426, 232] width 9 height 9
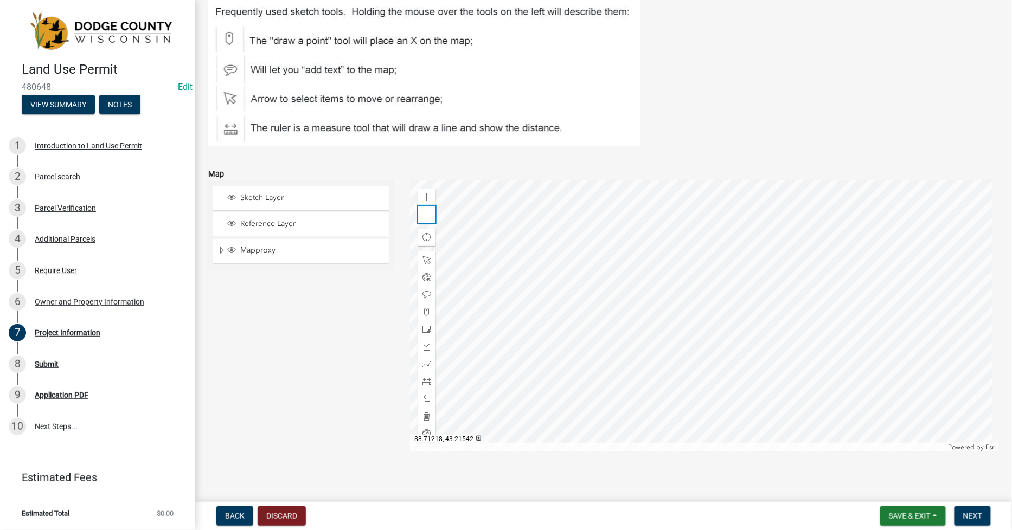
scroll to position [1228, 0]
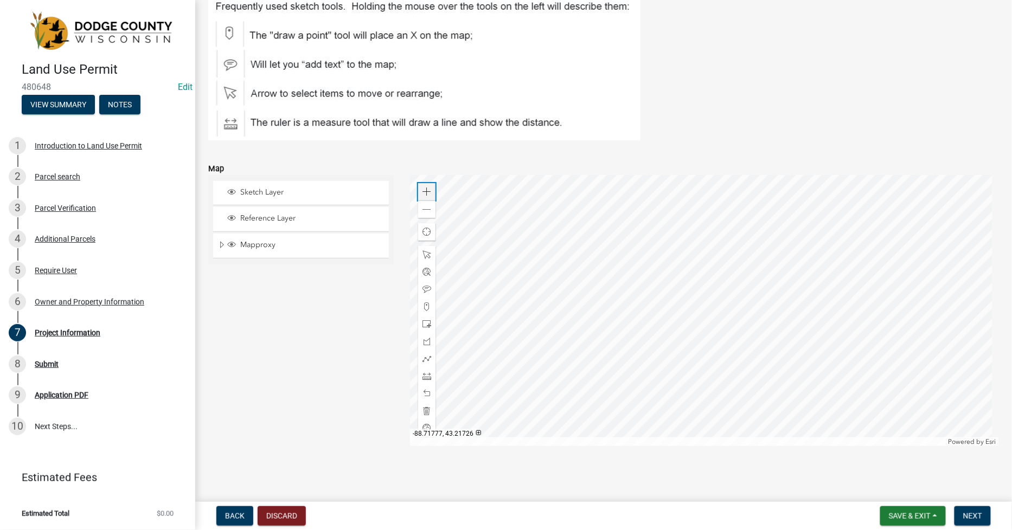
click at [426, 194] on span at bounding box center [426, 192] width 9 height 9
click at [428, 326] on span at bounding box center [426, 324] width 9 height 9
click at [601, 364] on div at bounding box center [704, 310] width 589 height 271
click at [635, 364] on div at bounding box center [704, 310] width 589 height 271
click at [663, 364] on div at bounding box center [704, 310] width 589 height 271
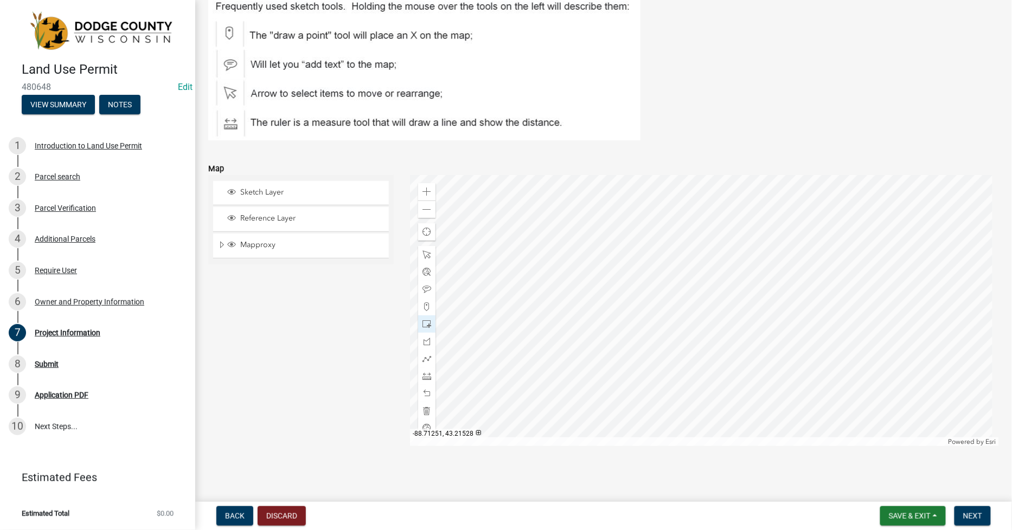
click at [691, 365] on div at bounding box center [704, 310] width 589 height 271
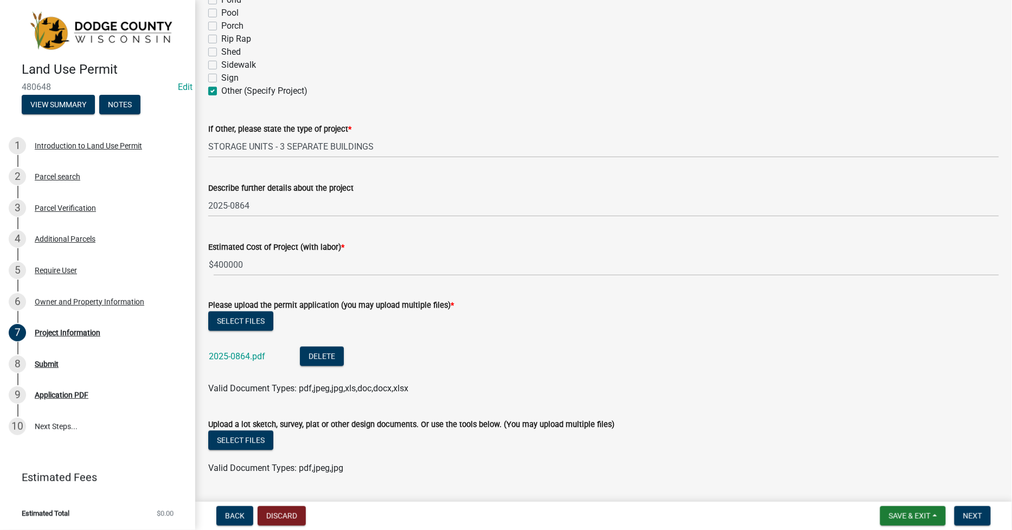
scroll to position [686, 0]
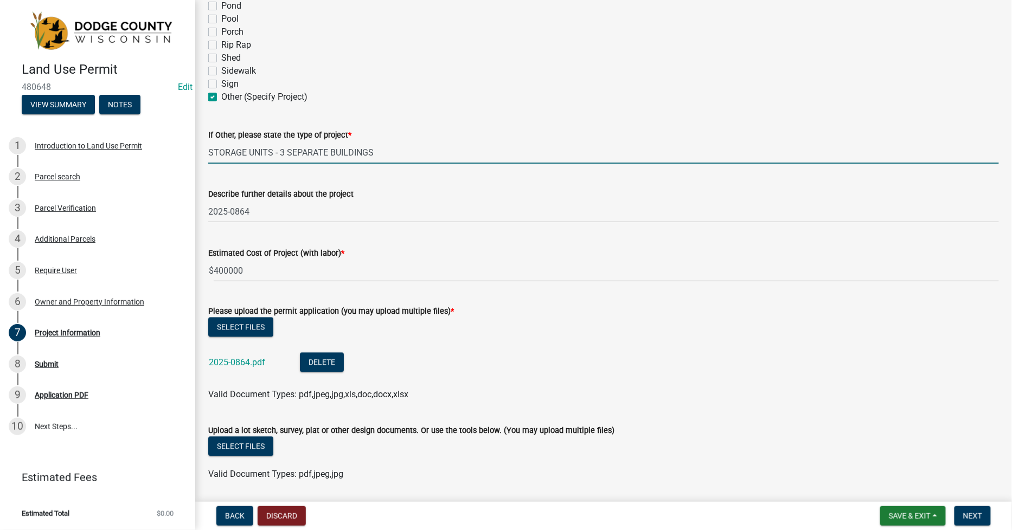
click at [284, 152] on input "STORAGE UNITS - 3 SEPARATE BUILDINGS" at bounding box center [603, 153] width 791 height 22
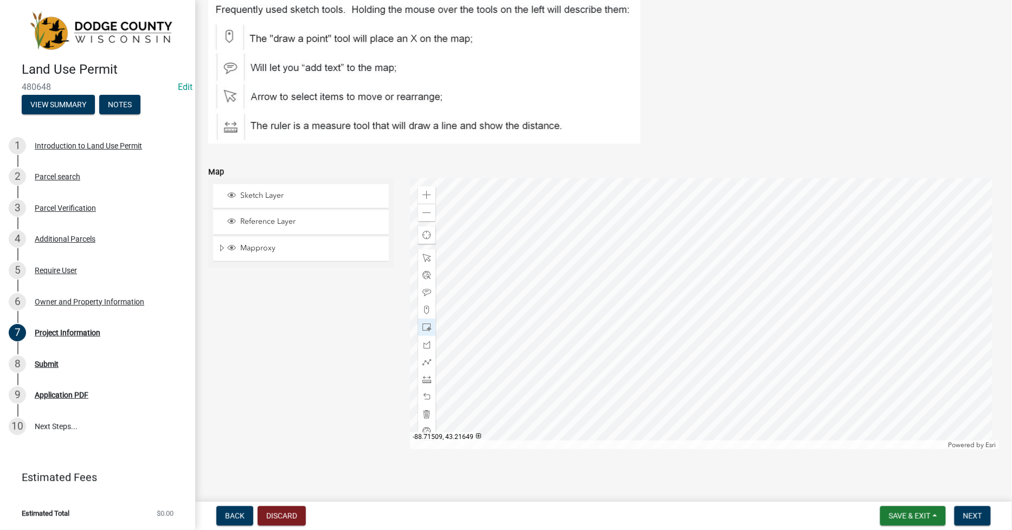
scroll to position [1228, 0]
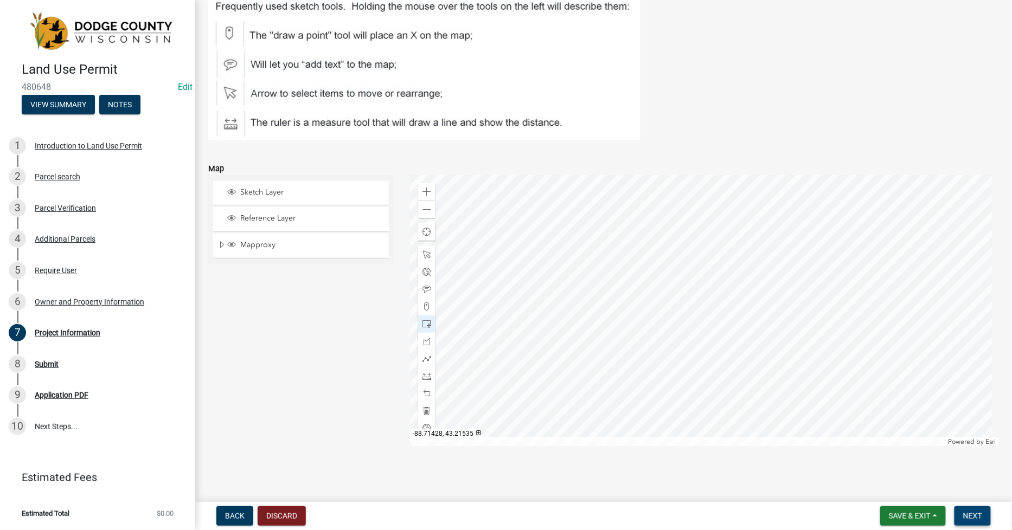
type input "STORAGE UNITS - 4 SEPARATE BUILDINGS"
click at [968, 519] on span "Next" at bounding box center [972, 516] width 19 height 9
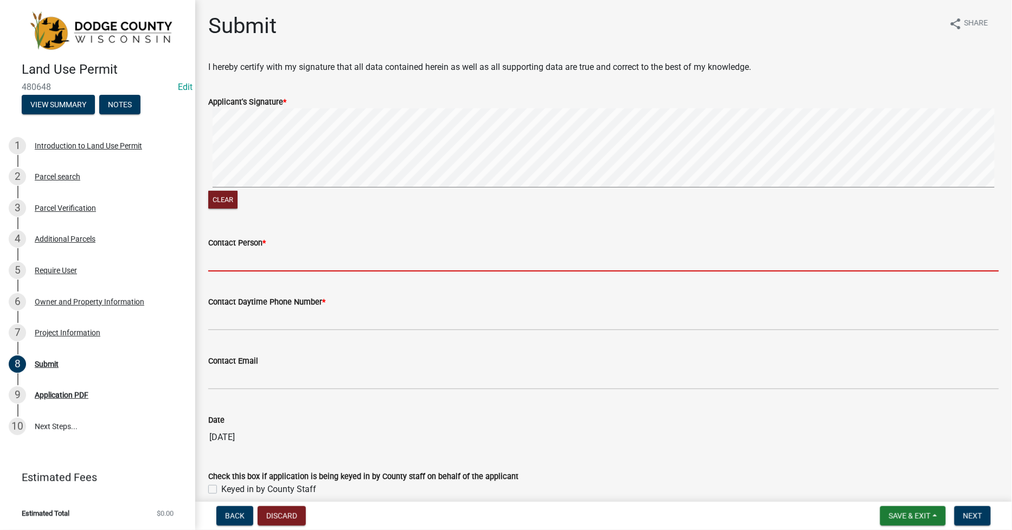
click at [231, 261] on input "Contact Person *" at bounding box center [603, 260] width 791 height 22
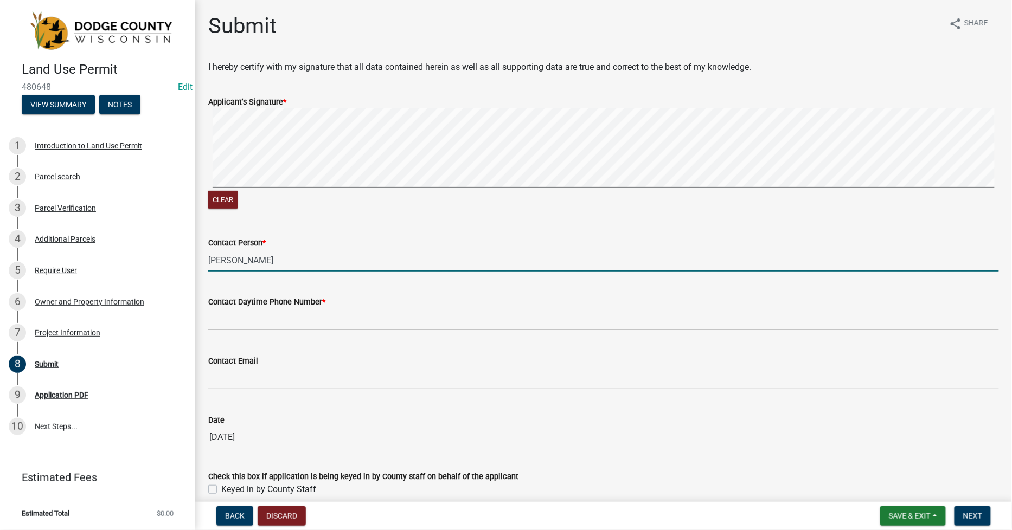
type input "[PERSON_NAME]"
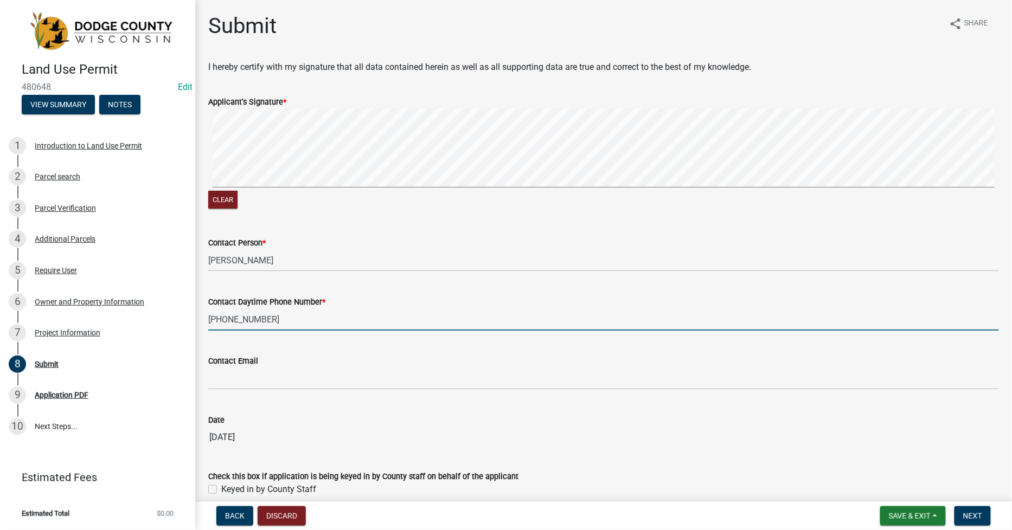
type input "[PHONE_NUMBER]"
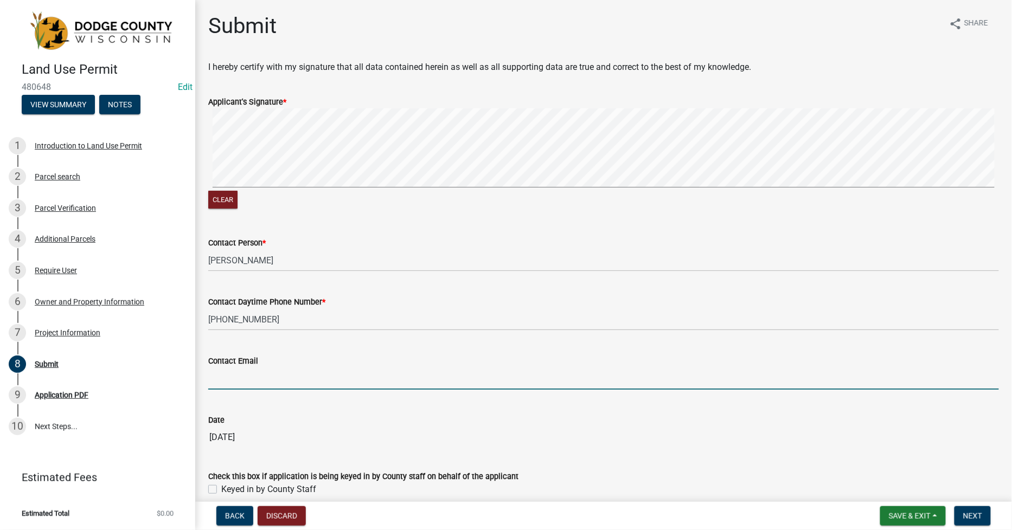
click at [229, 373] on input "Contact Email" at bounding box center [603, 379] width 791 height 22
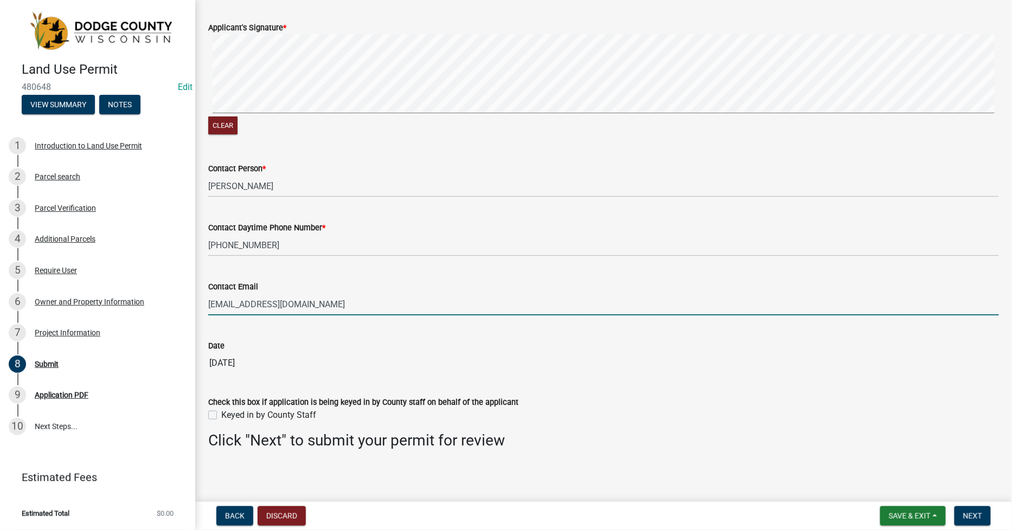
scroll to position [76, 0]
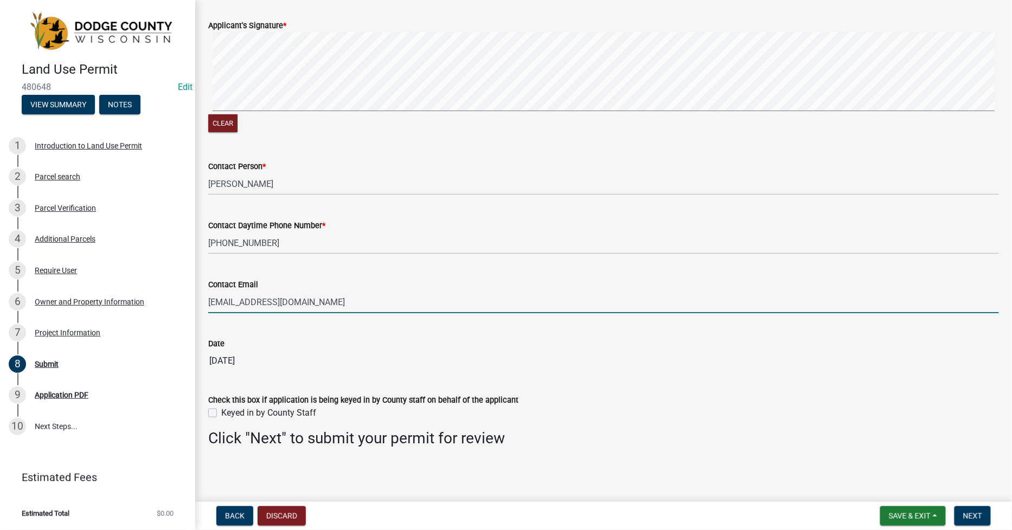
type input "[EMAIL_ADDRESS][DOMAIN_NAME]"
click at [221, 416] on label "Keyed in by County Staff" at bounding box center [268, 413] width 95 height 13
click at [221, 414] on input "Keyed in by County Staff" at bounding box center [224, 410] width 7 height 7
checkbox input "true"
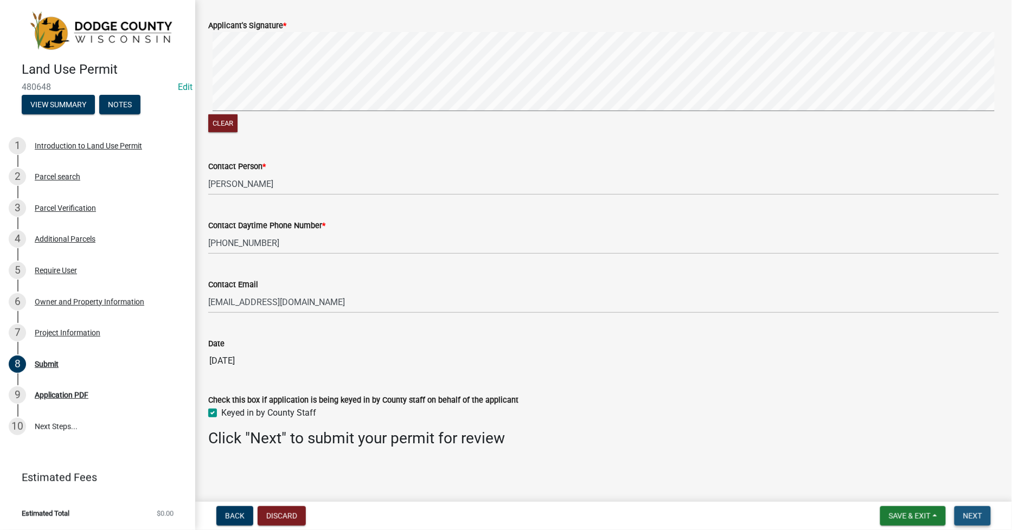
click at [964, 512] on span "Next" at bounding box center [972, 516] width 19 height 9
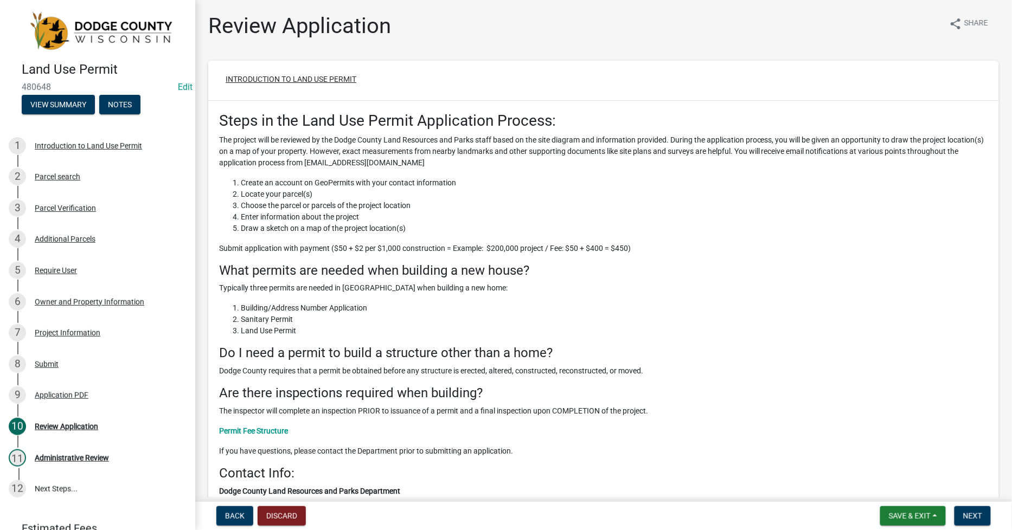
click at [257, 76] on button "Introduction to Land Use Permit" at bounding box center [291, 79] width 148 height 20
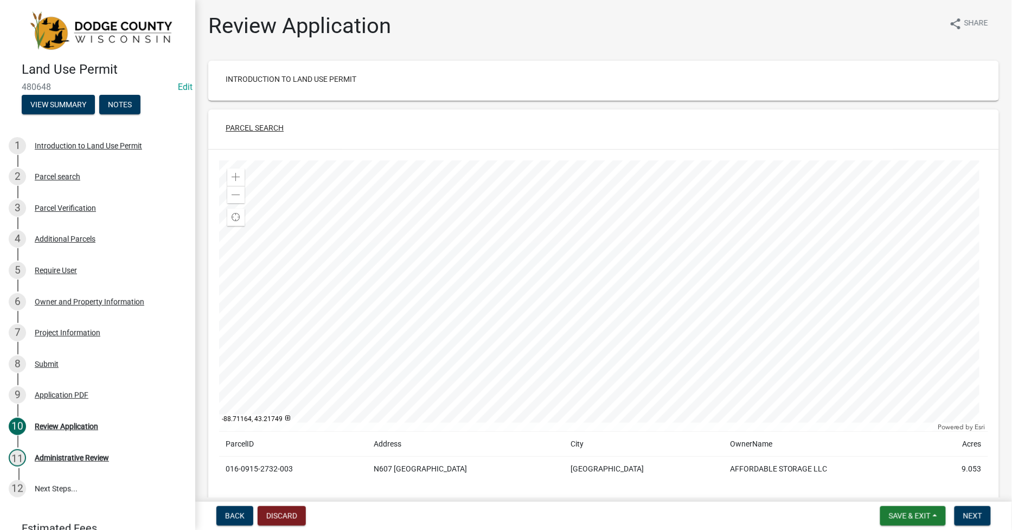
click at [259, 124] on button "Parcel search" at bounding box center [254, 128] width 75 height 20
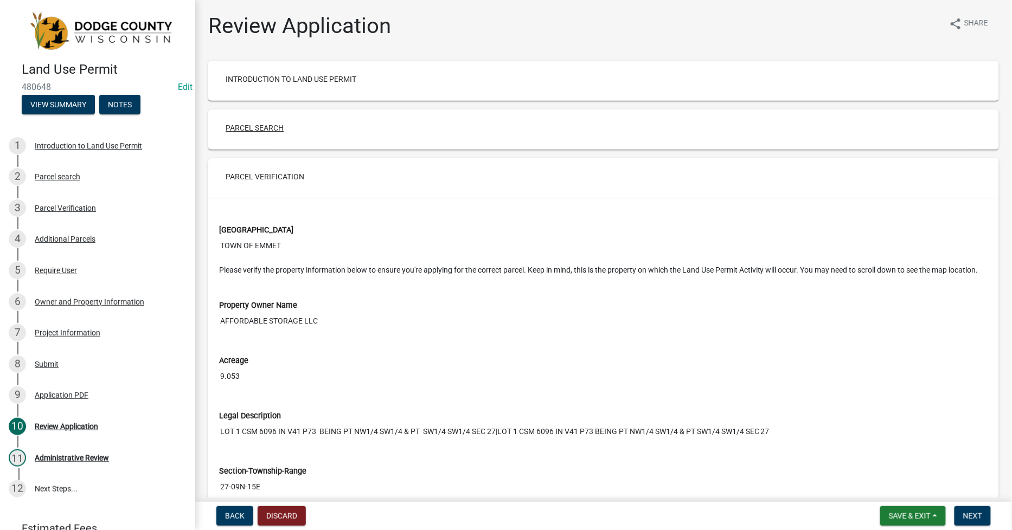
click at [257, 128] on button "Parcel search" at bounding box center [254, 128] width 75 height 20
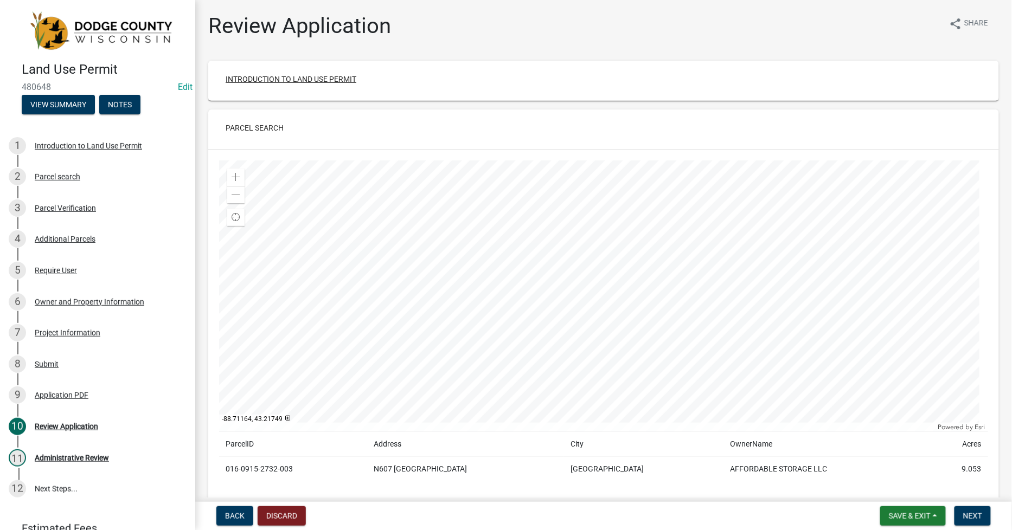
click at [255, 79] on button "Introduction to Land Use Permit" at bounding box center [291, 79] width 148 height 20
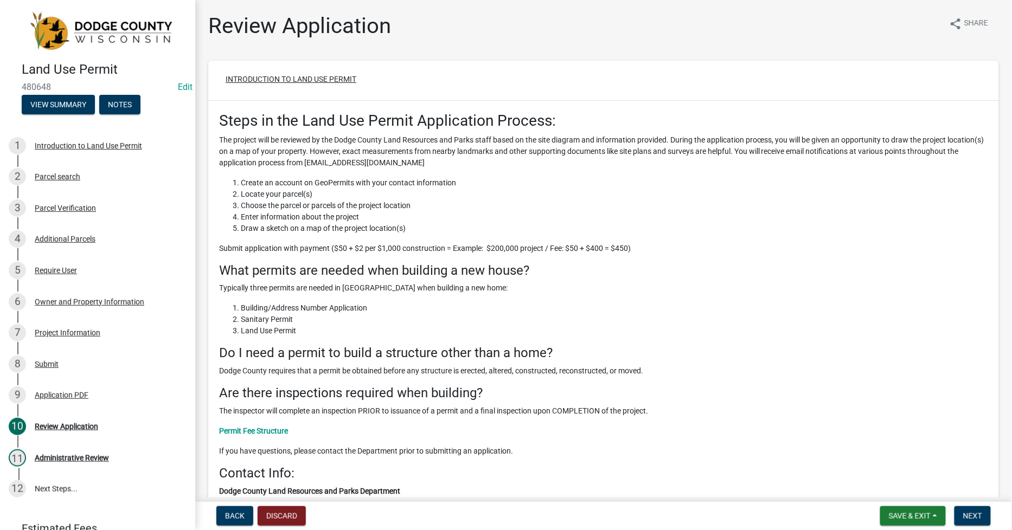
click at [256, 79] on button "Introduction to Land Use Permit" at bounding box center [291, 79] width 148 height 20
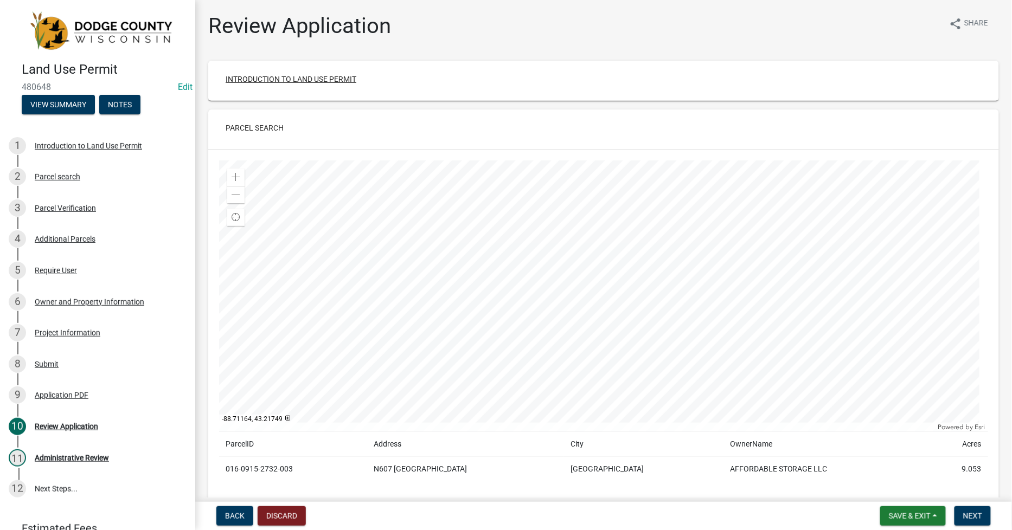
click at [286, 79] on button "Introduction to Land Use Permit" at bounding box center [291, 79] width 148 height 20
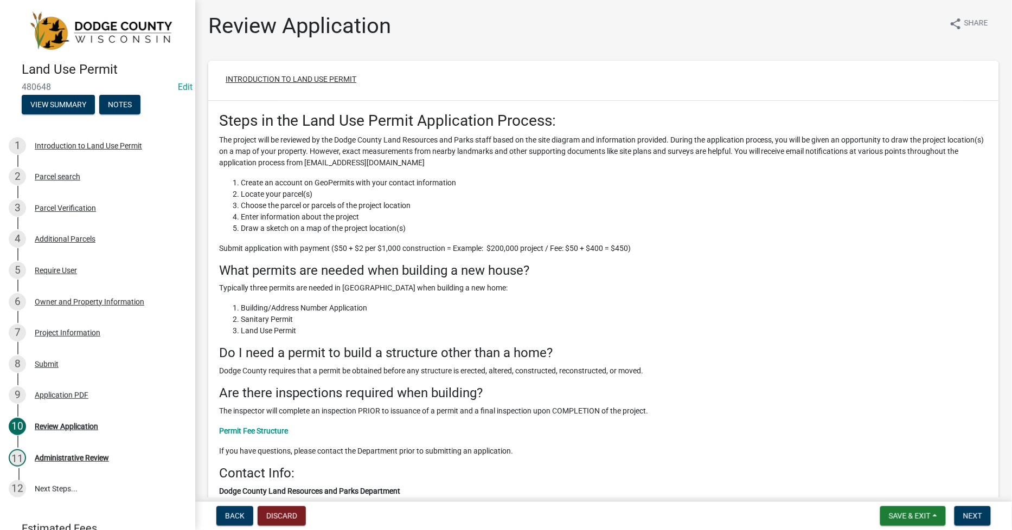
click at [278, 78] on button "Introduction to Land Use Permit" at bounding box center [291, 79] width 148 height 20
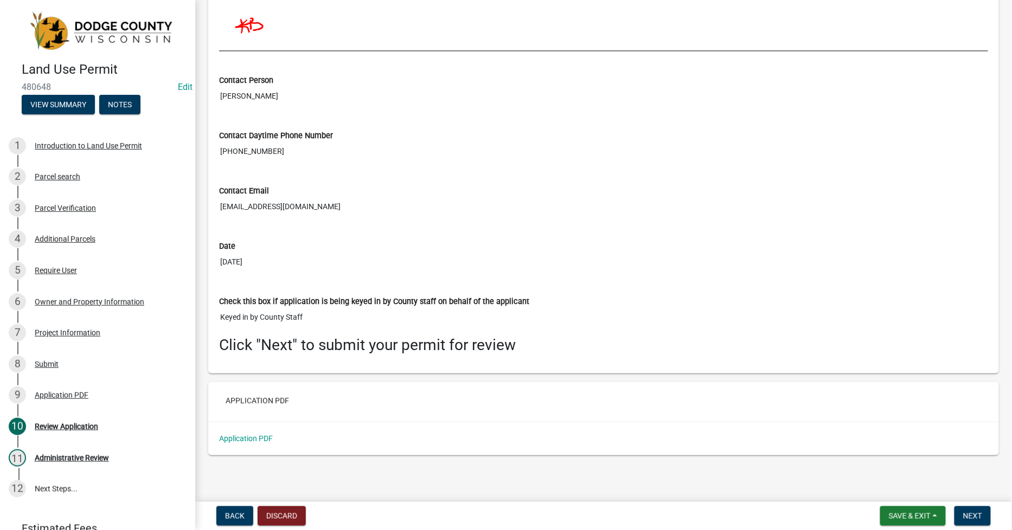
scroll to position [3919, 0]
click at [969, 514] on span "Next" at bounding box center [972, 516] width 19 height 9
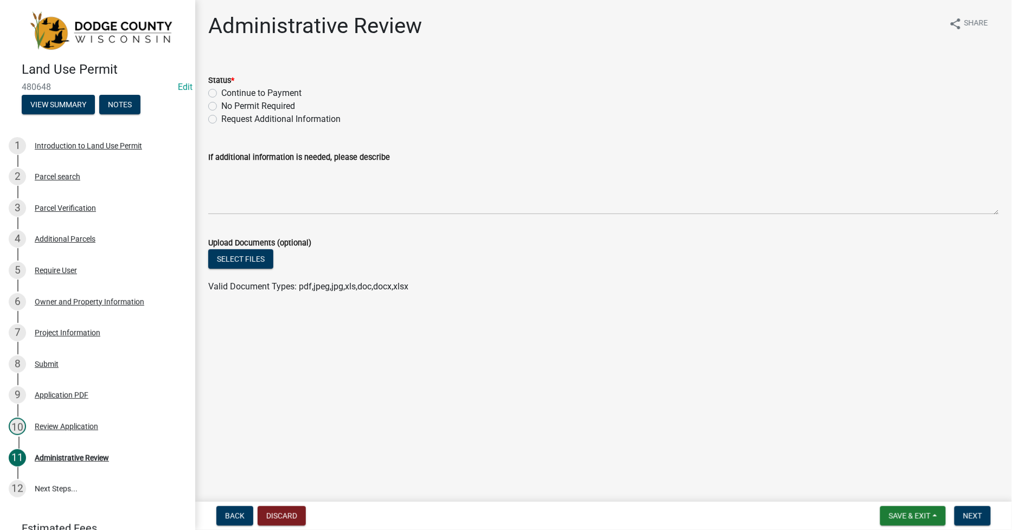
click at [221, 94] on label "Continue to Payment" at bounding box center [261, 93] width 80 height 13
click at [221, 94] on input "Continue to Payment" at bounding box center [224, 90] width 7 height 7
radio input "true"
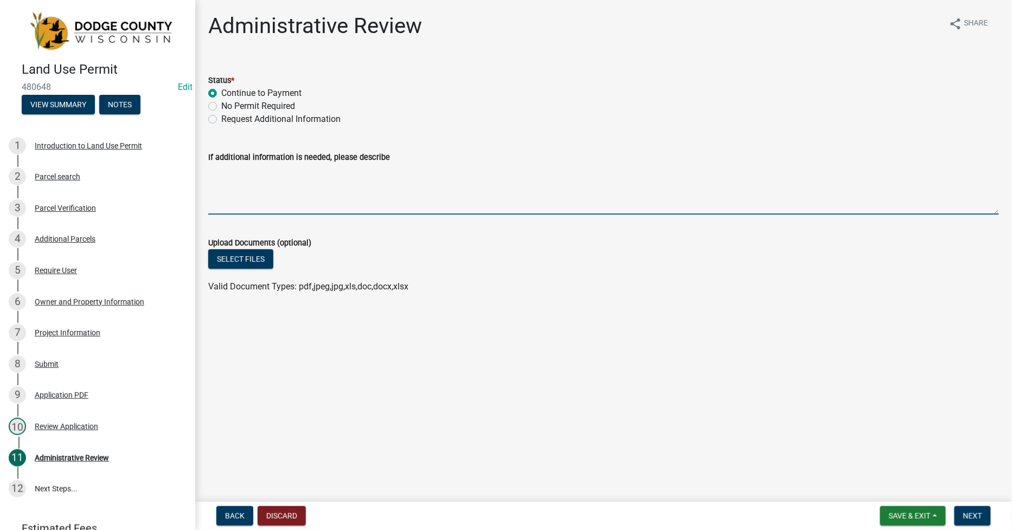
click at [216, 184] on textarea "If additional information is needed, please describe" at bounding box center [603, 189] width 791 height 51
type textarea "2025-0864"
click at [965, 518] on span "Next" at bounding box center [972, 516] width 19 height 9
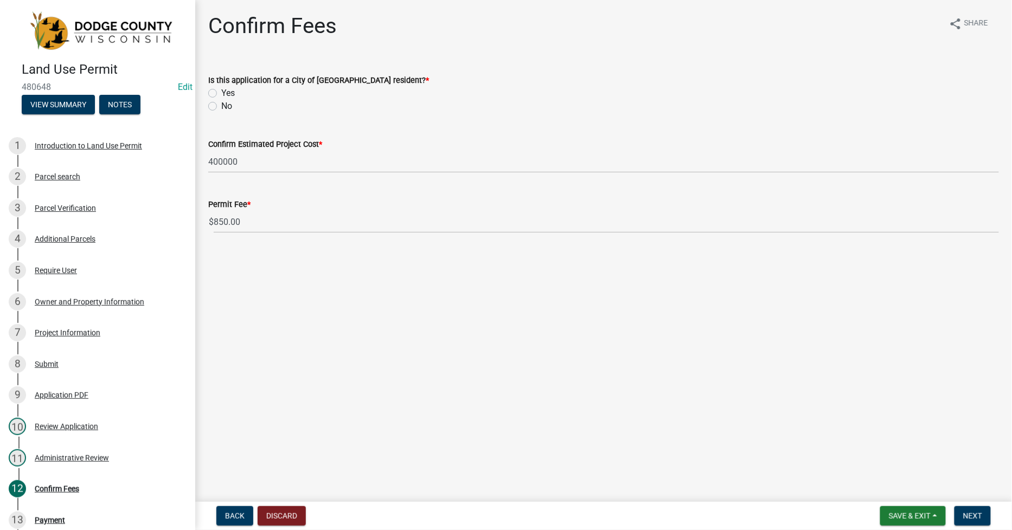
click at [221, 105] on label "No" at bounding box center [226, 106] width 11 height 13
click at [221, 105] on input "No" at bounding box center [224, 103] width 7 height 7
radio input "true"
click at [968, 512] on span "Next" at bounding box center [972, 516] width 19 height 9
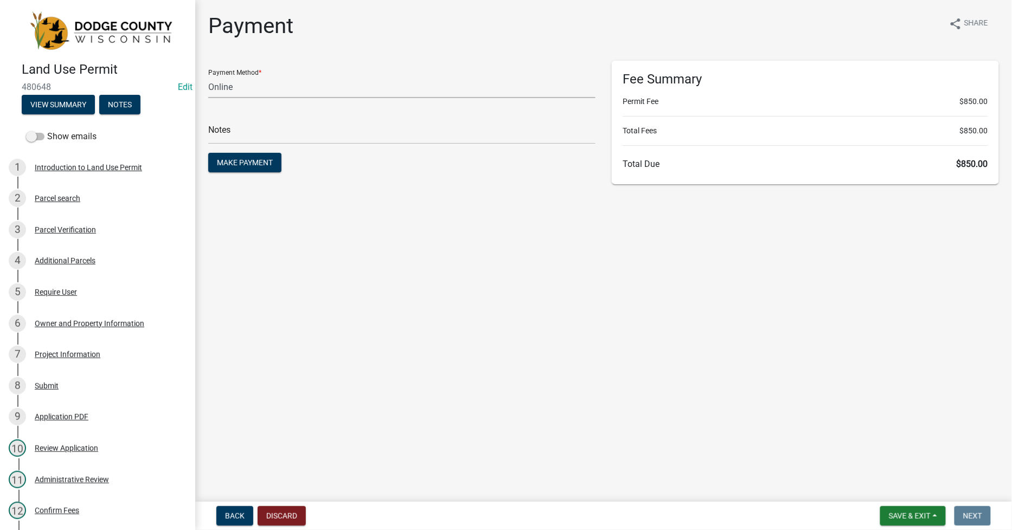
click at [229, 86] on select "Credit Card POS Check Cash Online" at bounding box center [401, 87] width 387 height 22
select select "1: 0"
click at [208, 76] on select "Credit Card POS Check Cash Online" at bounding box center [401, 87] width 387 height 22
click at [235, 161] on span "Make Payment" at bounding box center [245, 162] width 56 height 9
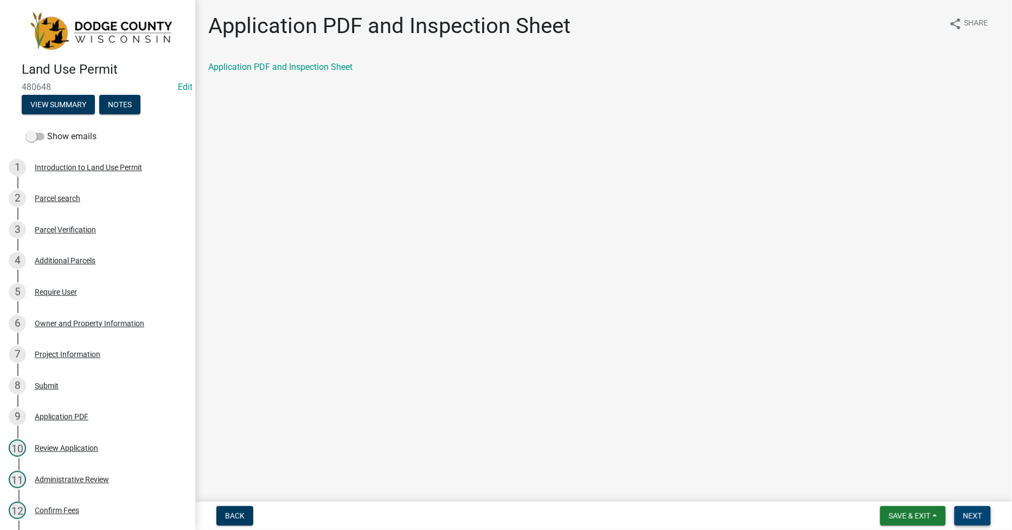
click at [977, 521] on button "Next" at bounding box center [972, 517] width 36 height 20
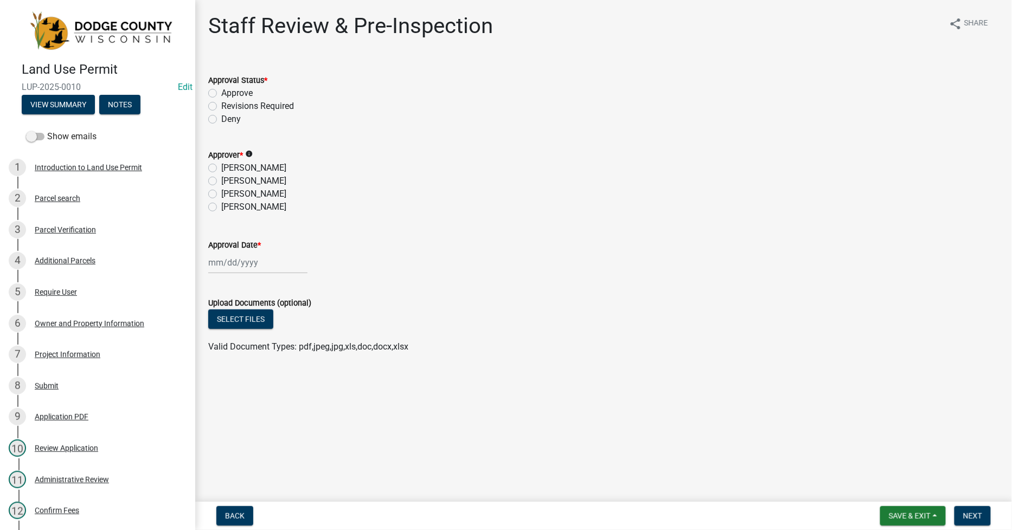
click at [221, 94] on label "Approve" at bounding box center [236, 93] width 31 height 13
click at [221, 94] on input "Approve" at bounding box center [224, 90] width 7 height 7
radio input "true"
click at [221, 167] on label "[PERSON_NAME]" at bounding box center [253, 168] width 65 height 13
click at [221, 167] on input "[PERSON_NAME]" at bounding box center [224, 165] width 7 height 7
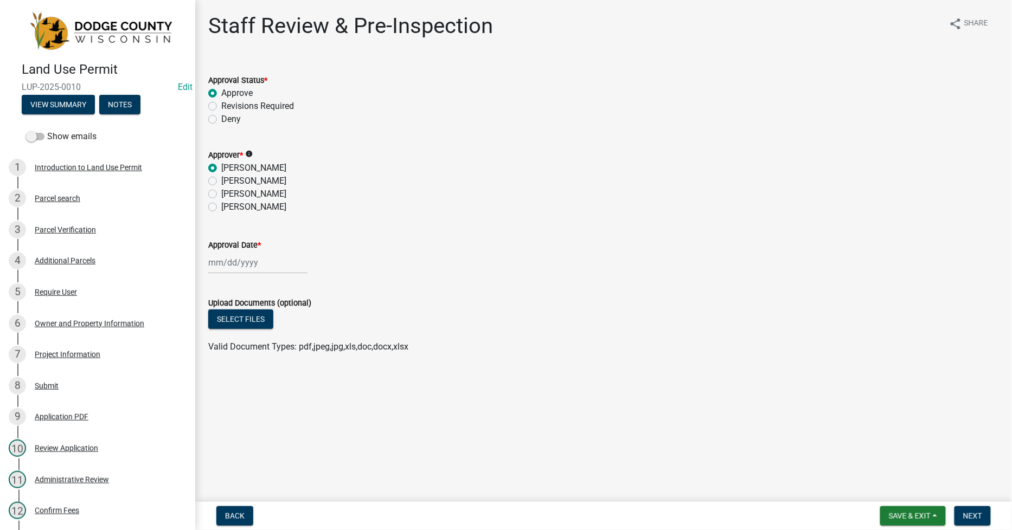
radio input "true"
select select "9"
select select "2025"
click at [216, 266] on div "[PERSON_NAME] Feb Mar Apr [PERSON_NAME][DATE] Oct Nov [DATE] 1526 1527 1528 152…" at bounding box center [257, 263] width 99 height 22
click at [291, 337] on div "12" at bounding box center [288, 337] width 17 height 17
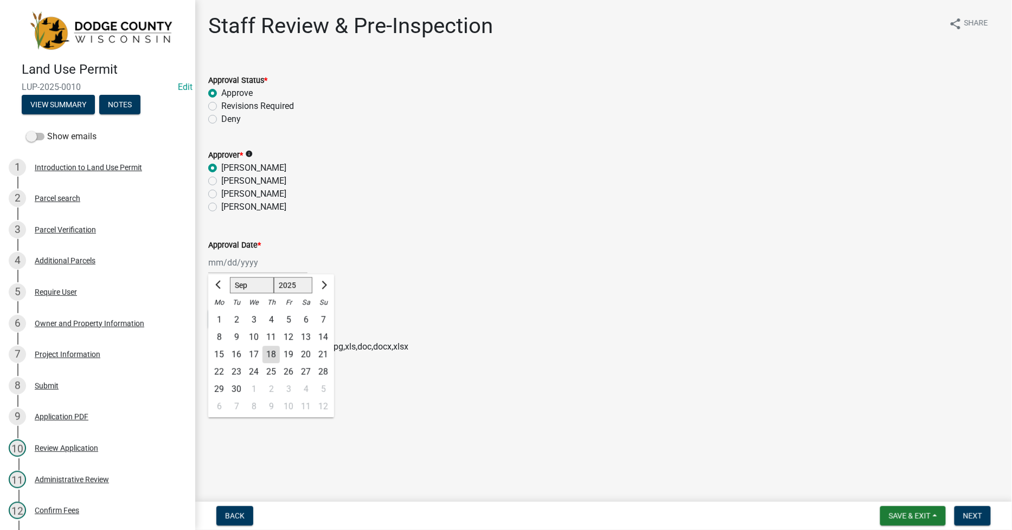
type input "[DATE]"
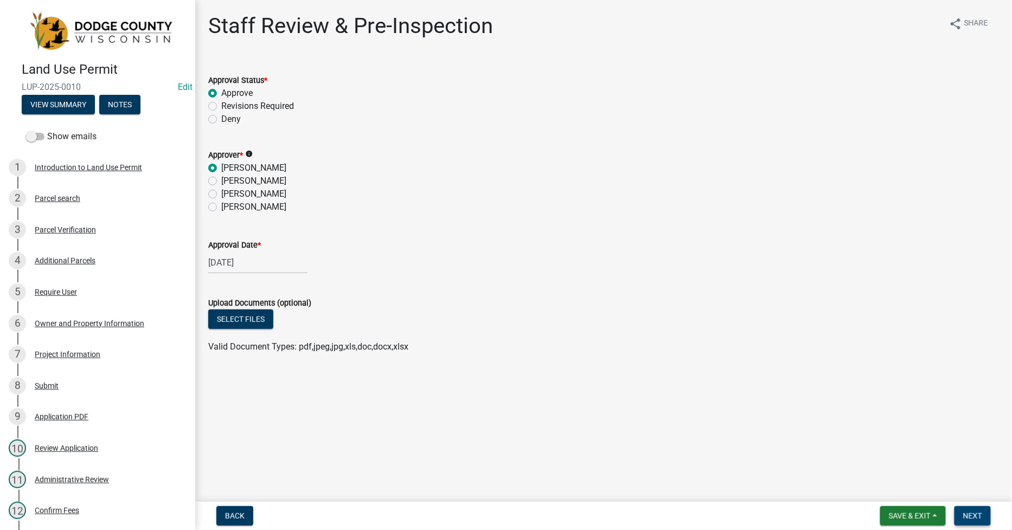
click at [977, 513] on span "Next" at bounding box center [972, 516] width 19 height 9
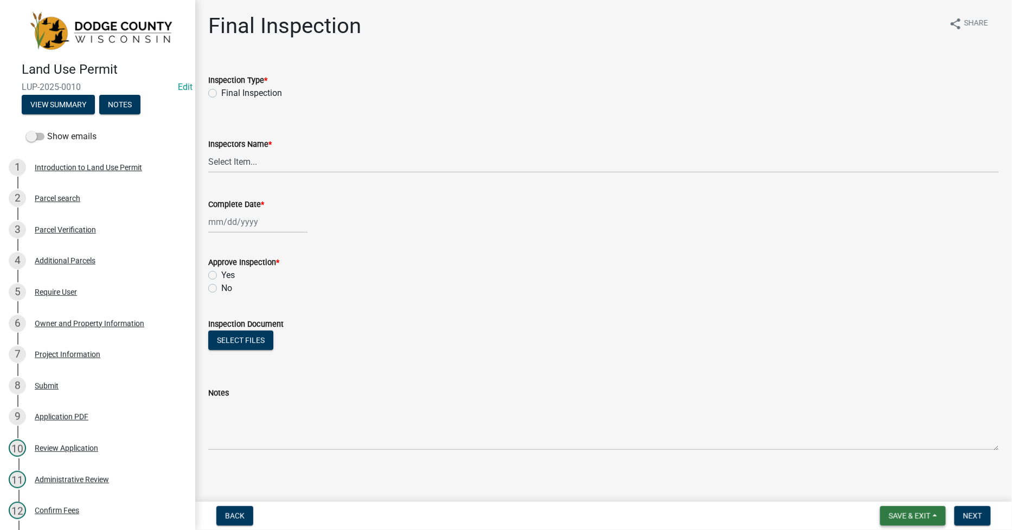
click at [917, 516] on span "Save & Exit" at bounding box center [910, 516] width 42 height 9
click at [242, 158] on select "Select Item... gwillms ([PERSON_NAME]) [EMAIL_ADDRESS][DOMAIN_NAME] ([PERSON_NA…" at bounding box center [603, 162] width 791 height 22
click at [294, 157] on select "Select Item... gwillms ([PERSON_NAME]) [EMAIL_ADDRESS][DOMAIN_NAME] ([PERSON_NA…" at bounding box center [603, 162] width 791 height 22
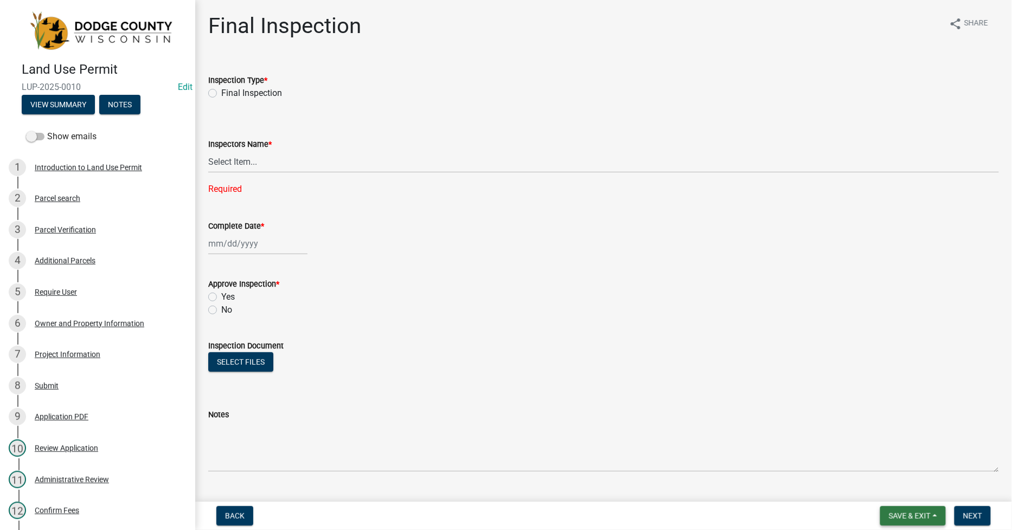
click at [901, 512] on span "Save & Exit" at bounding box center [910, 516] width 42 height 9
click at [889, 490] on button "Save & Exit" at bounding box center [902, 488] width 87 height 26
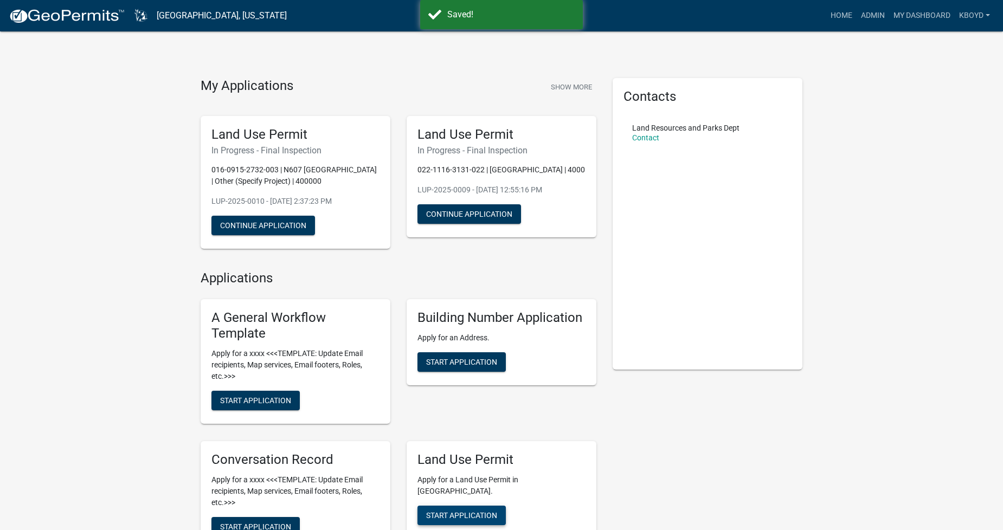
click at [459, 511] on span "Start Application" at bounding box center [461, 515] width 71 height 9
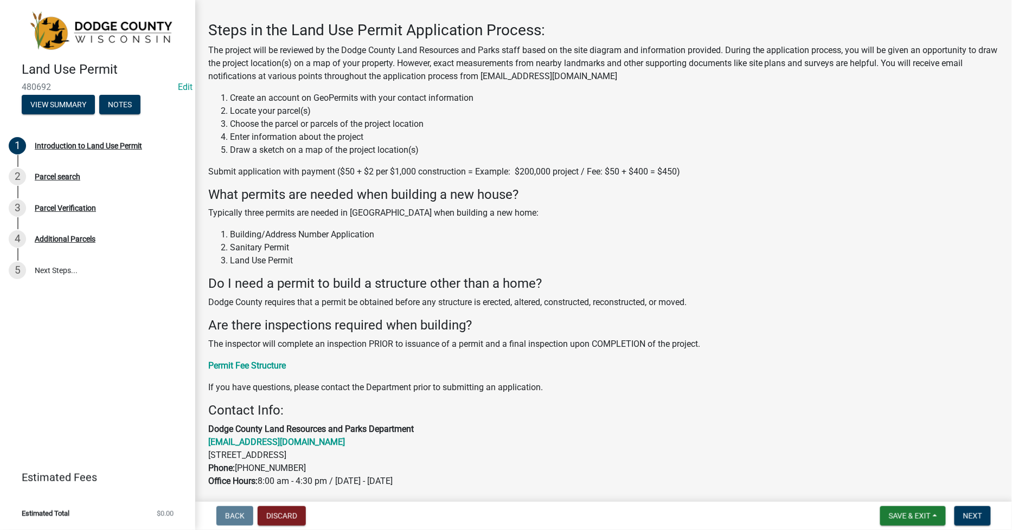
scroll to position [60, 0]
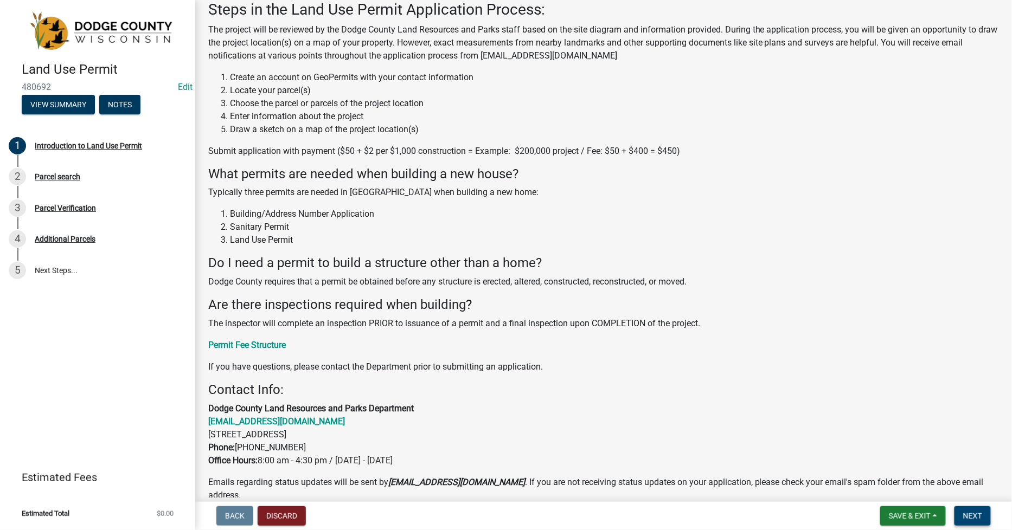
click at [973, 517] on span "Next" at bounding box center [972, 516] width 19 height 9
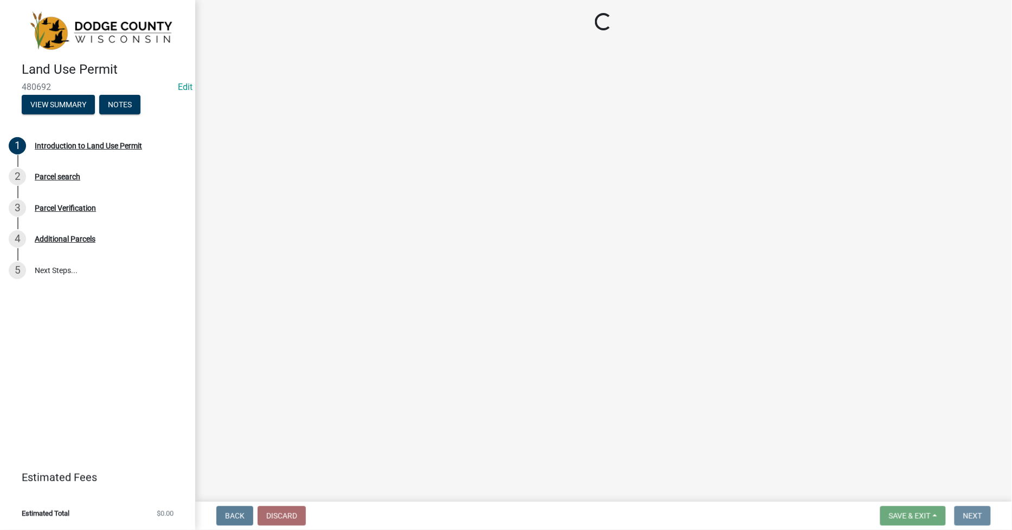
scroll to position [0, 0]
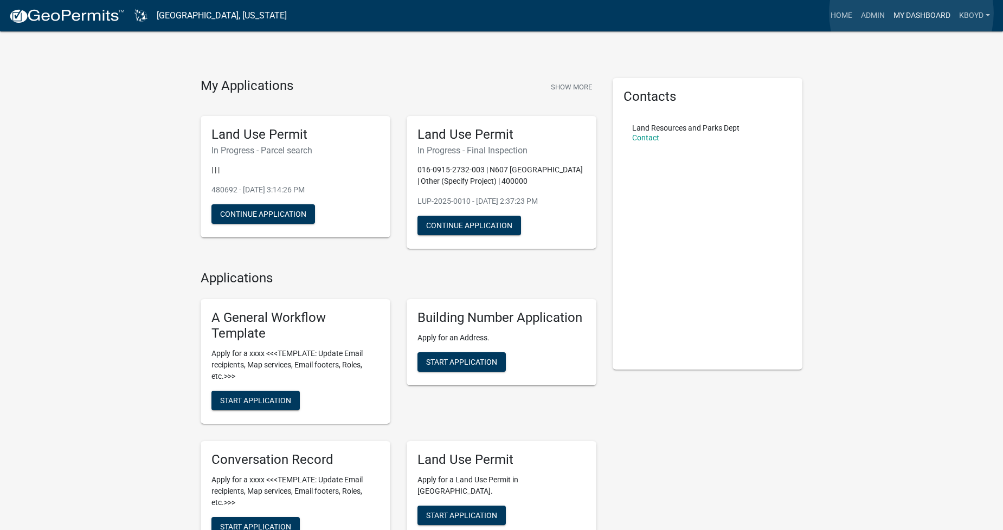
click at [912, 13] on link "My Dashboard" at bounding box center [922, 15] width 66 height 21
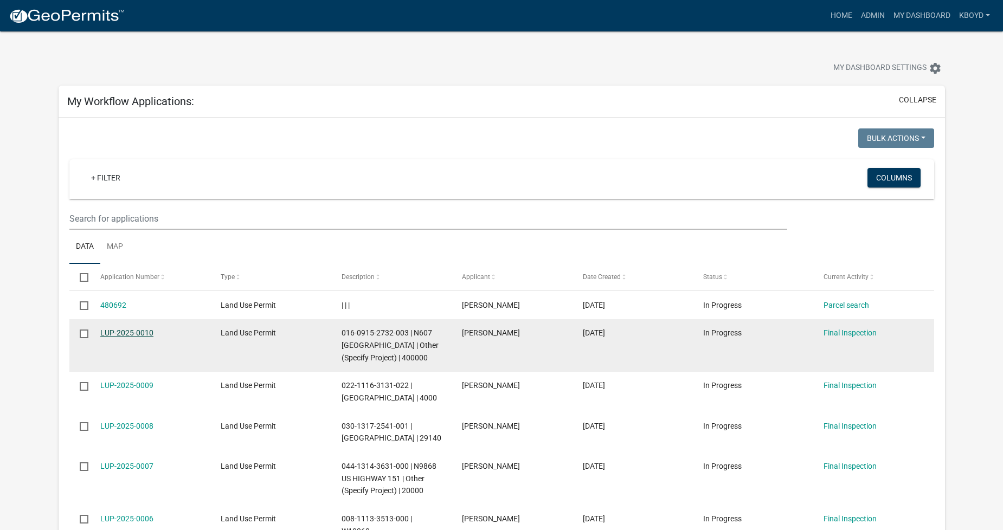
click at [125, 329] on link "LUP-2025-0010" at bounding box center [126, 333] width 53 height 9
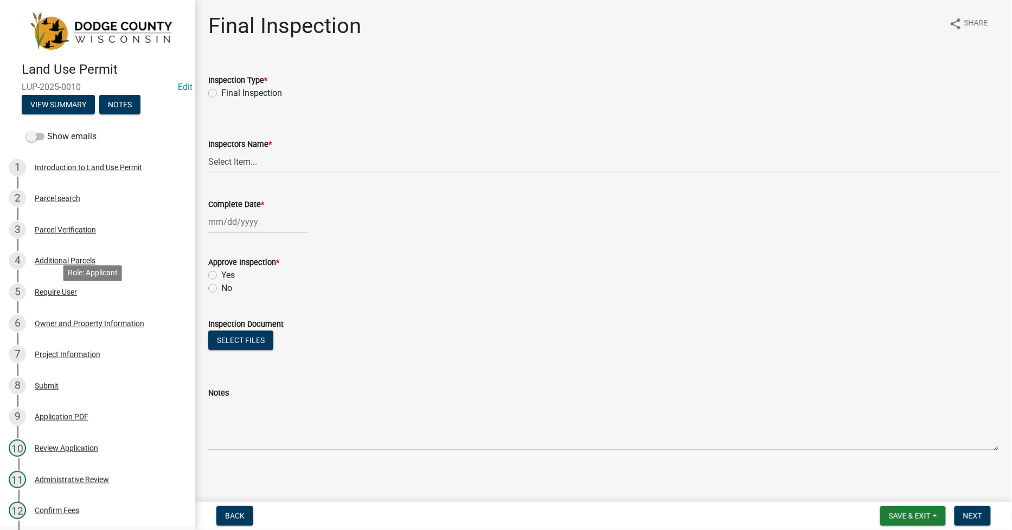
scroll to position [241, 0]
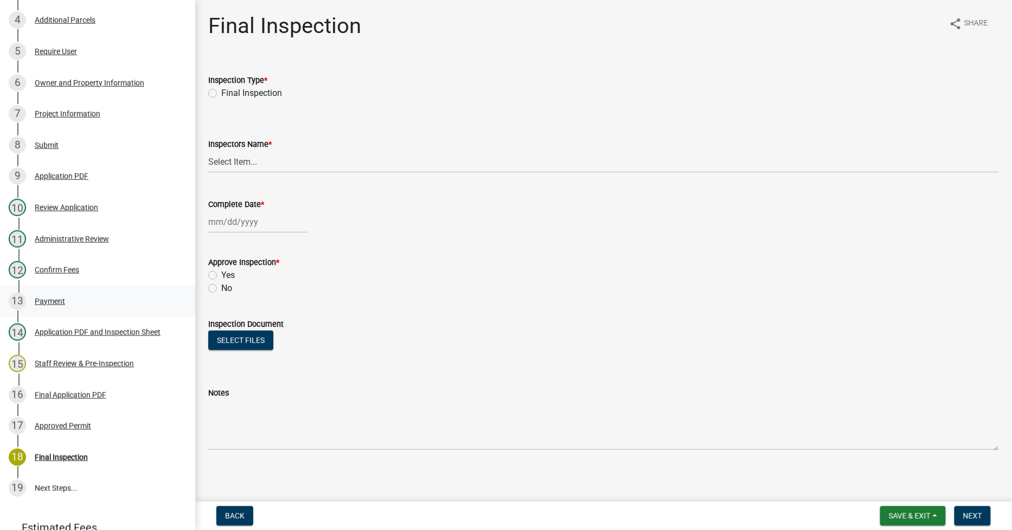
click at [60, 301] on div "Payment" at bounding box center [50, 302] width 30 height 8
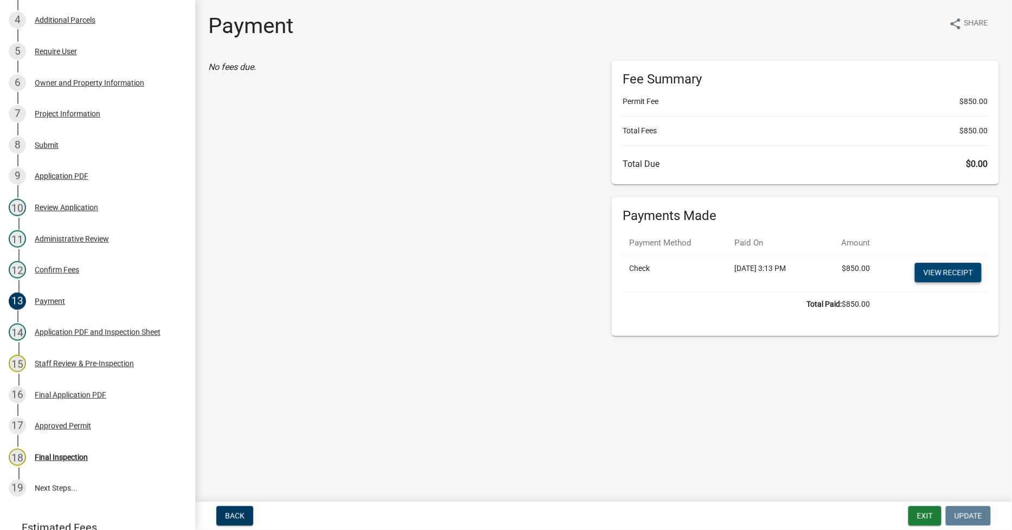
click at [921, 277] on link "View receipt" at bounding box center [948, 273] width 67 height 20
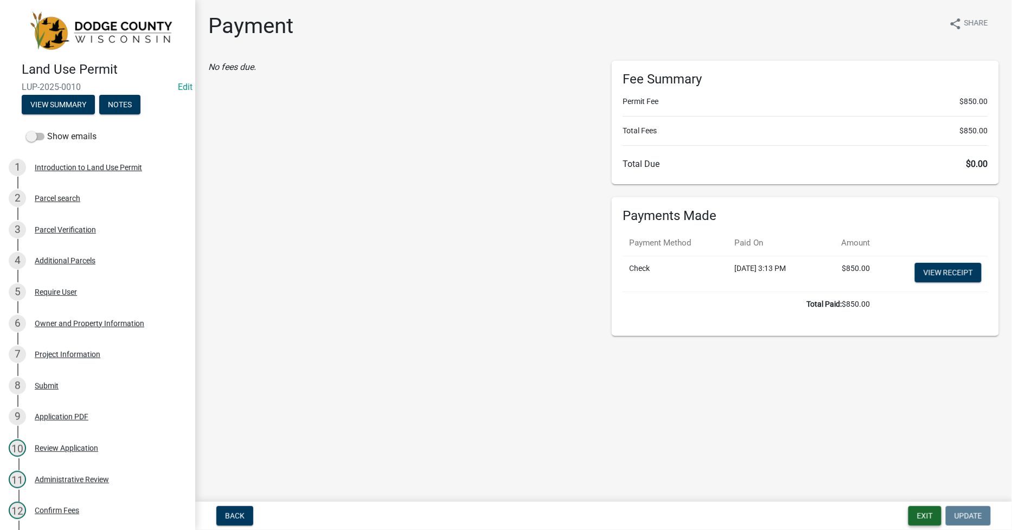
click at [921, 516] on button "Exit" at bounding box center [924, 517] width 33 height 20
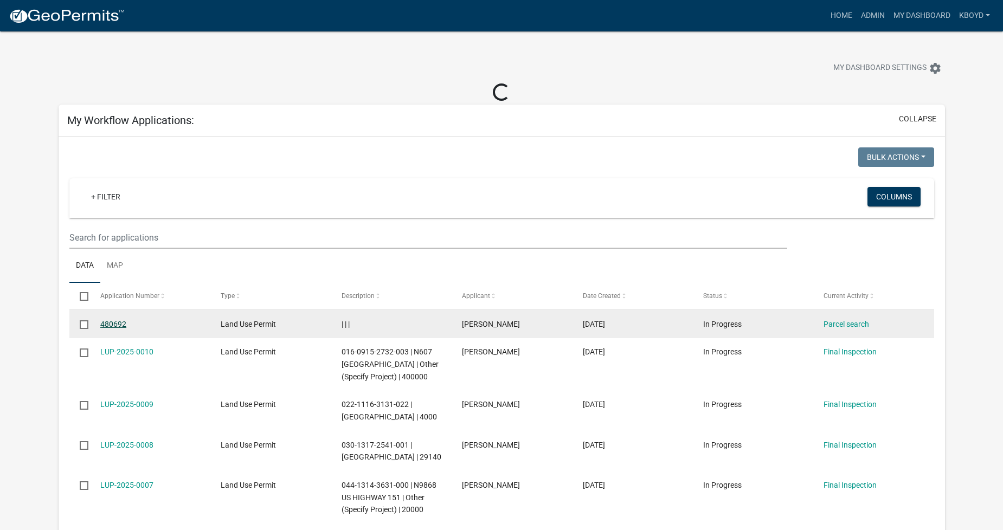
click at [120, 324] on link "480692" at bounding box center [113, 324] width 26 height 9
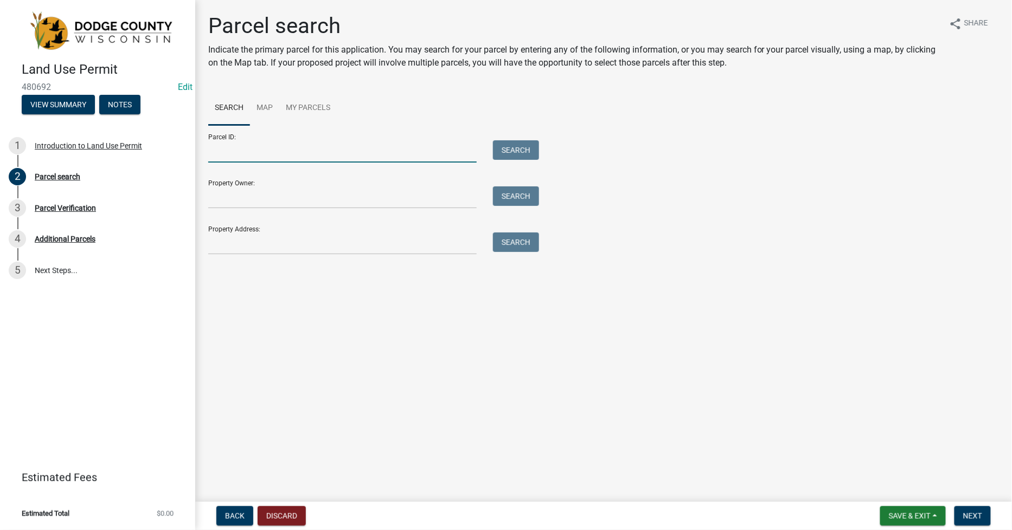
click at [212, 152] on input "Parcel ID:" at bounding box center [342, 151] width 268 height 22
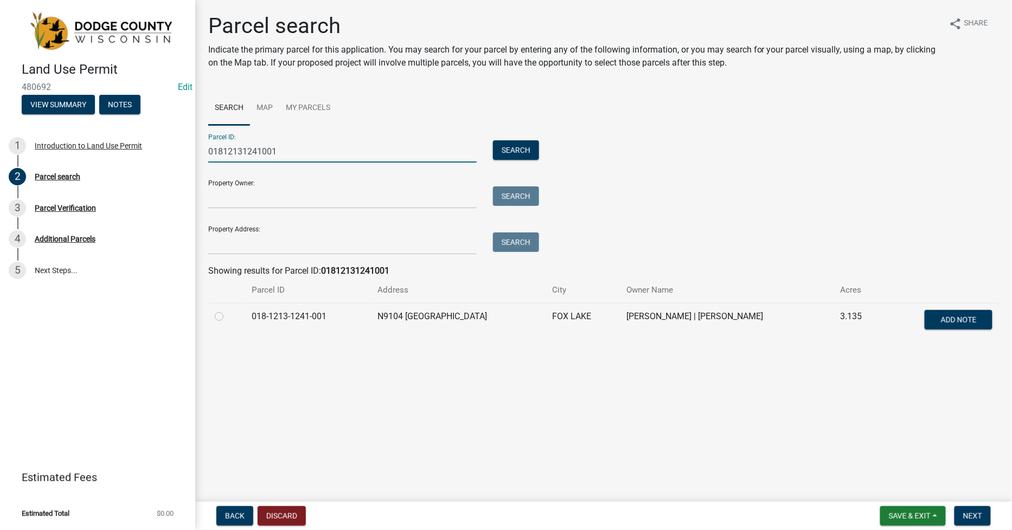
type input "01812131241001"
click at [228, 310] on label at bounding box center [228, 310] width 0 height 0
click at [228, 317] on input "radio" at bounding box center [231, 313] width 7 height 7
radio input "true"
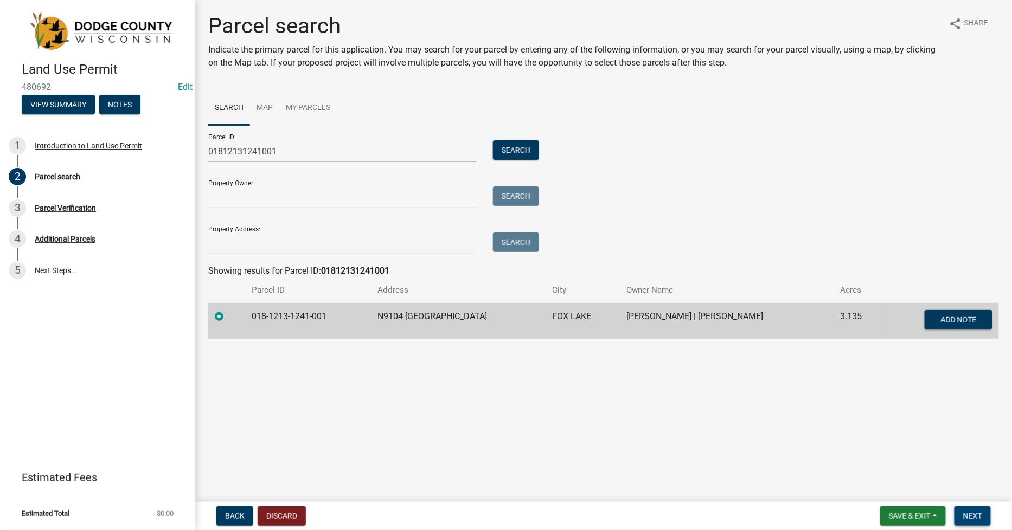
click at [969, 516] on span "Next" at bounding box center [972, 516] width 19 height 9
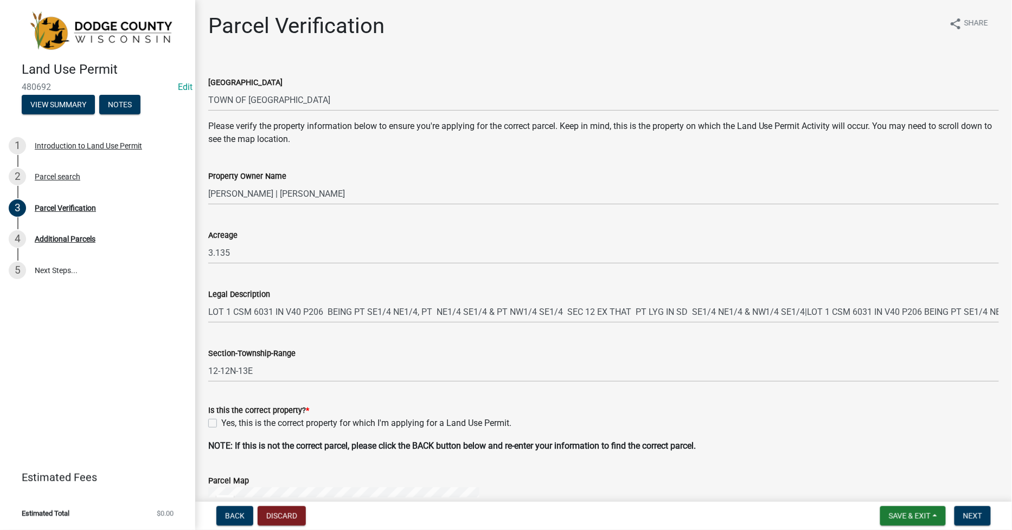
click at [221, 419] on label "Yes, this is the correct property for which I'm applying for a Land Use Permit." at bounding box center [366, 423] width 290 height 13
click at [221, 419] on input "Yes, this is the correct property for which I'm applying for a Land Use Permit." at bounding box center [224, 420] width 7 height 7
checkbox input "true"
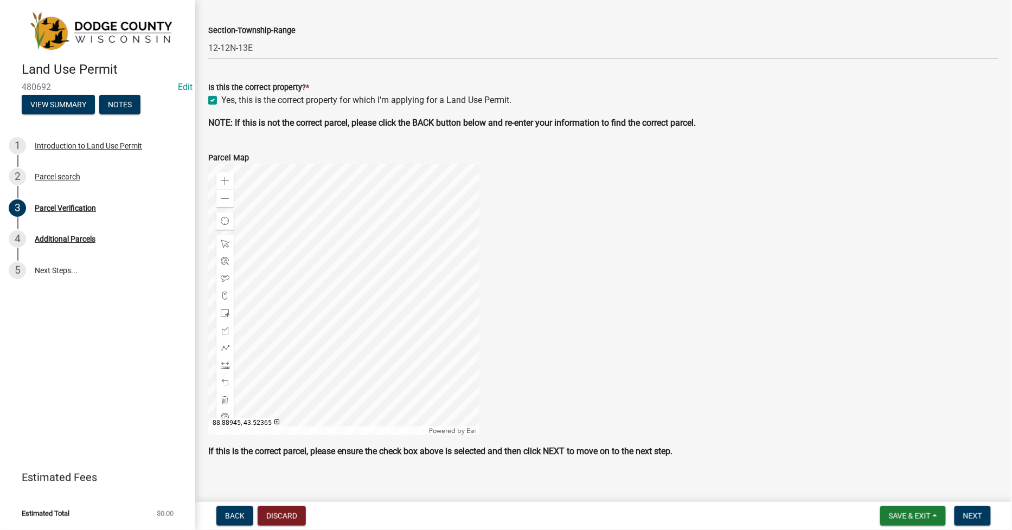
scroll to position [334, 0]
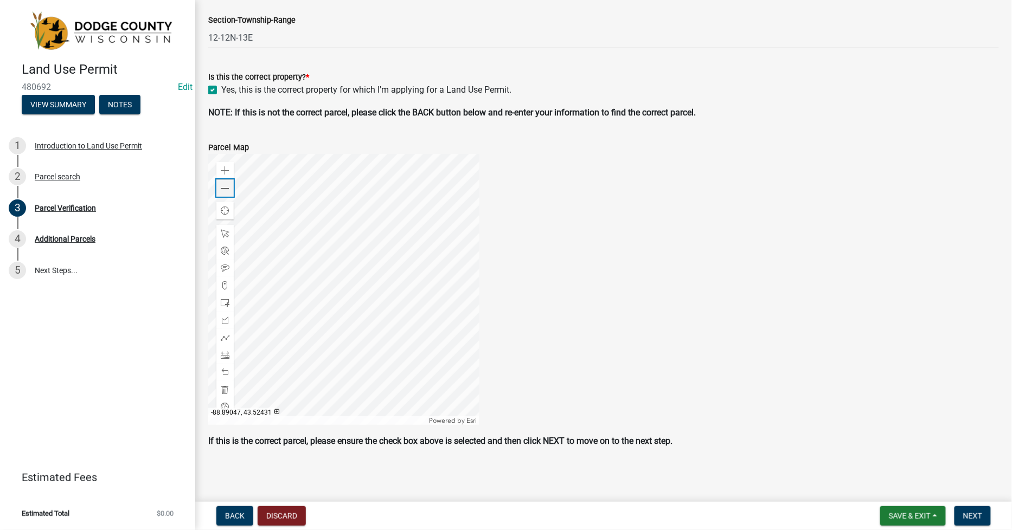
click at [223, 184] on span at bounding box center [225, 188] width 9 height 9
click at [977, 513] on span "Next" at bounding box center [972, 516] width 19 height 9
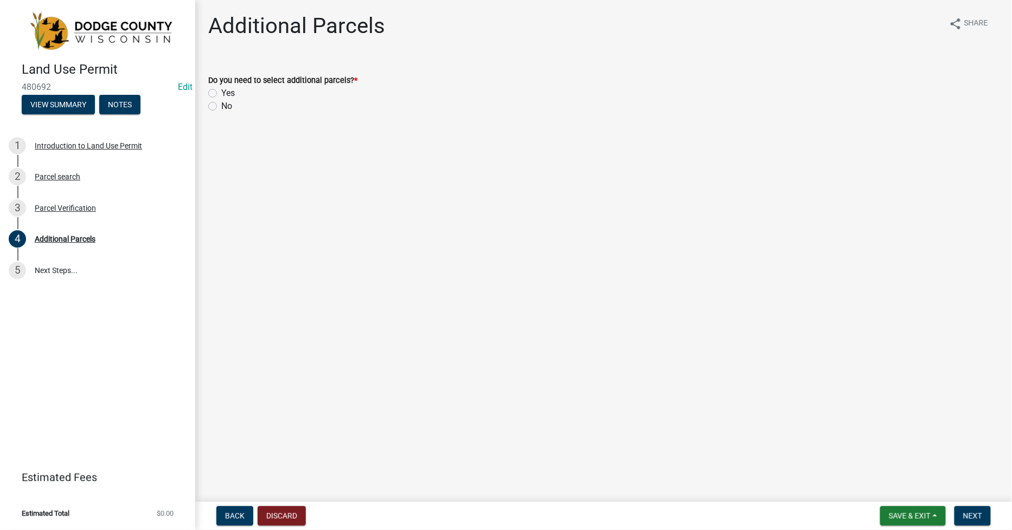
click at [221, 110] on label "No" at bounding box center [226, 106] width 11 height 13
click at [221, 107] on input "No" at bounding box center [224, 103] width 7 height 7
radio input "true"
click at [975, 520] on span "Next" at bounding box center [972, 516] width 19 height 9
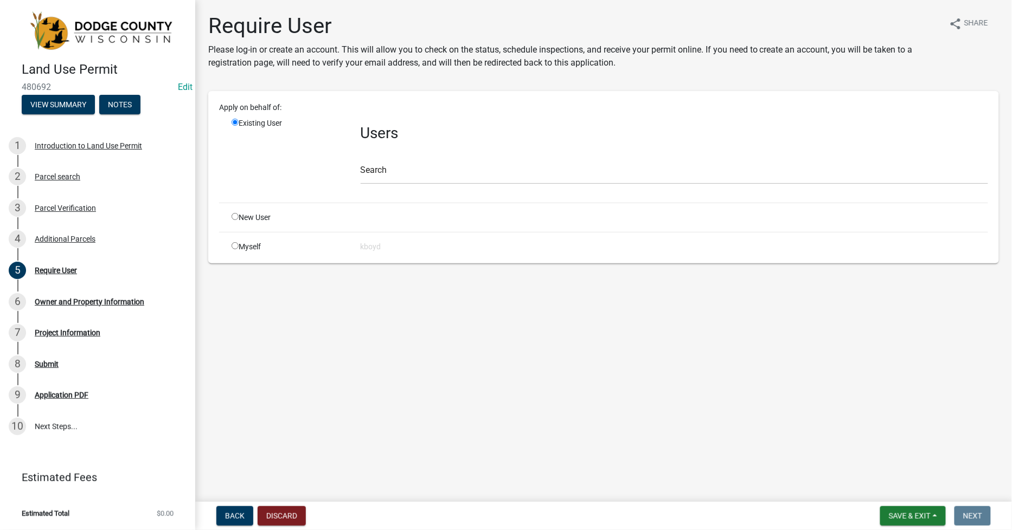
click at [241, 246] on div "Myself" at bounding box center [287, 246] width 129 height 11
click at [235, 246] on input "radio" at bounding box center [235, 245] width 7 height 7
radio input "true"
radio input "false"
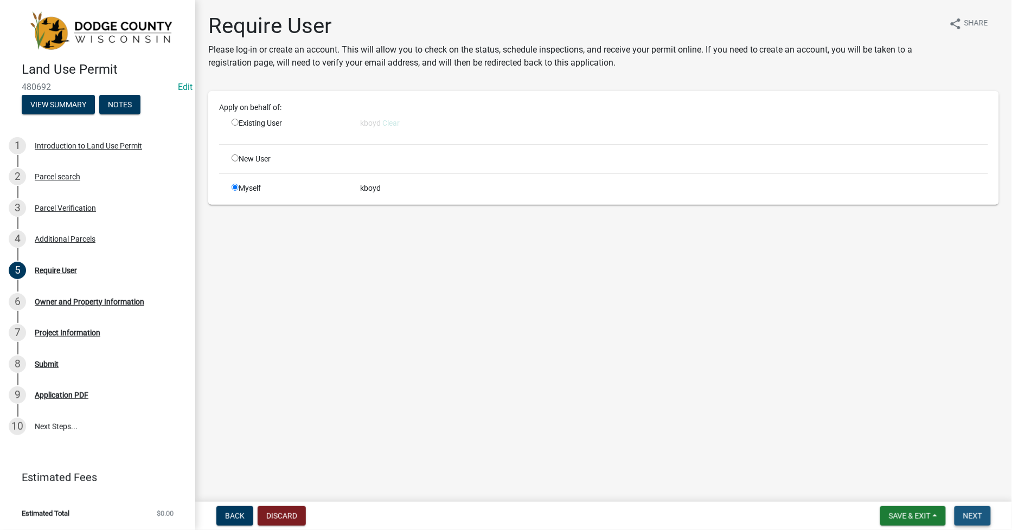
click at [979, 517] on span "Next" at bounding box center [972, 516] width 19 height 9
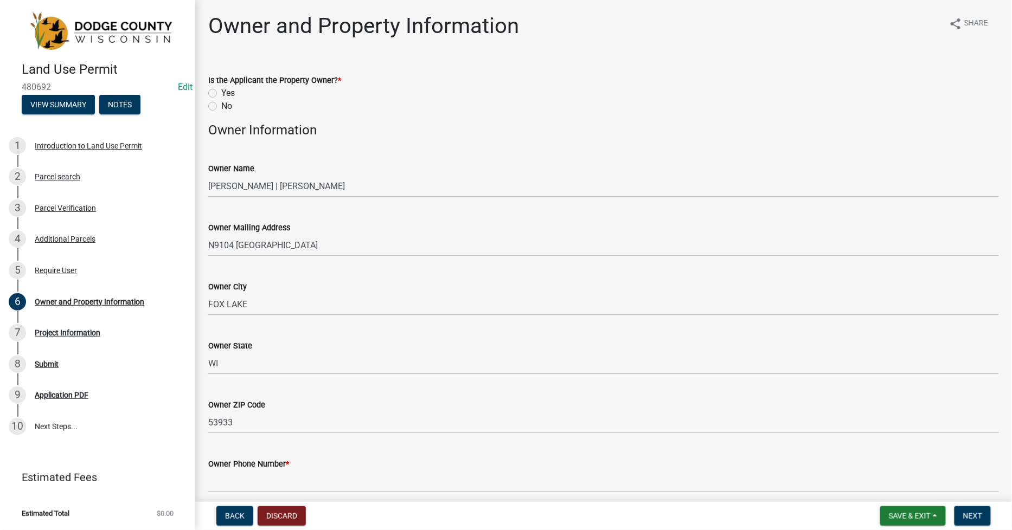
click at [221, 91] on label "Yes" at bounding box center [228, 93] width 14 height 13
click at [221, 91] on input "Yes" at bounding box center [224, 90] width 7 height 7
radio input "true"
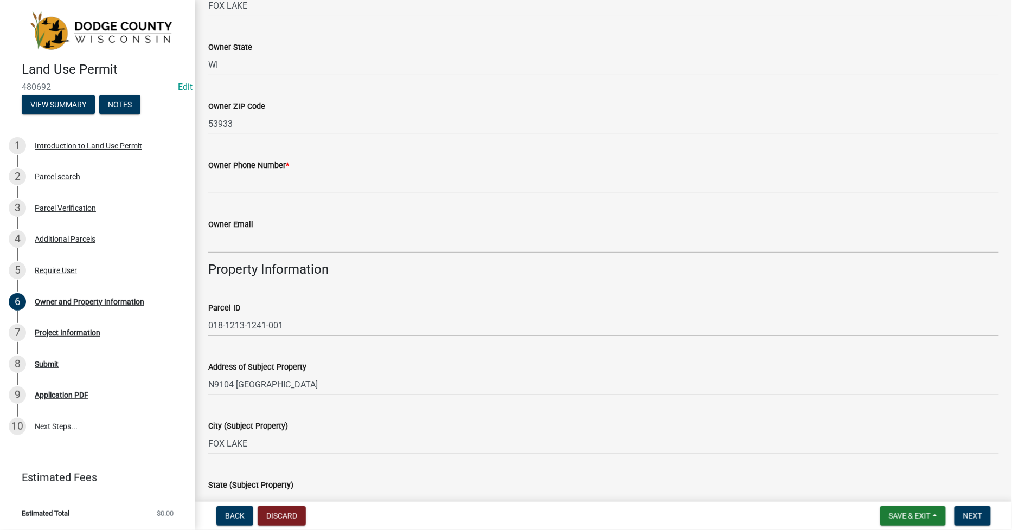
scroll to position [301, 0]
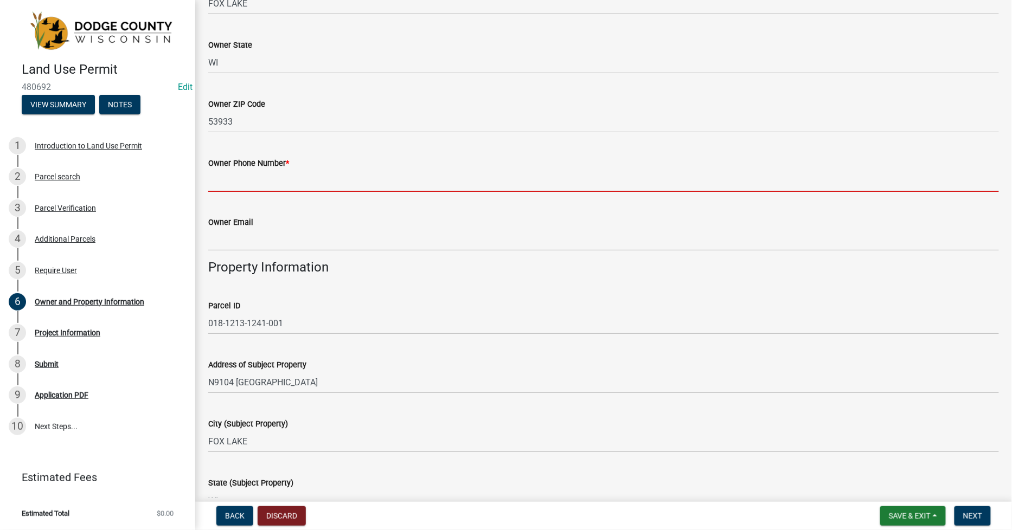
click at [217, 181] on input "Owner Phone Number *" at bounding box center [603, 181] width 791 height 22
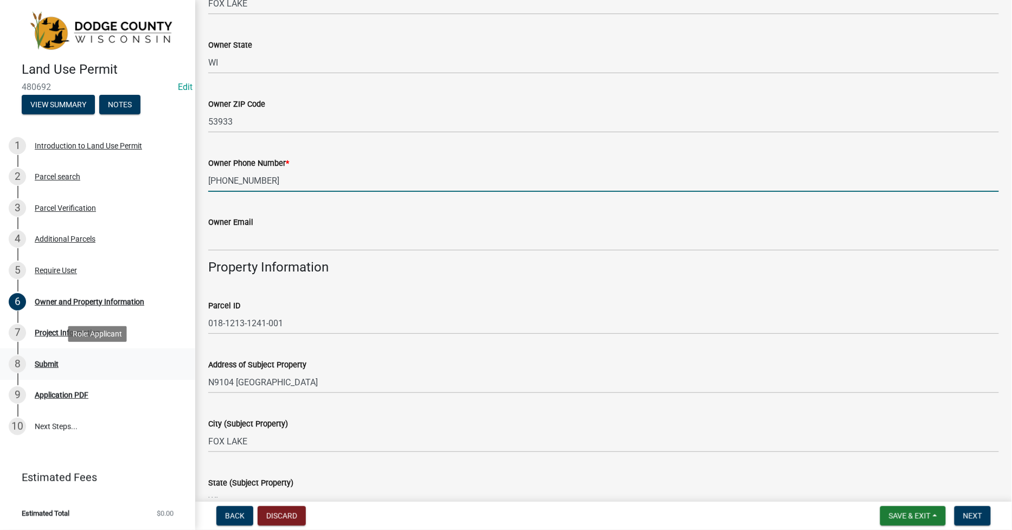
type input "920-344-8292"
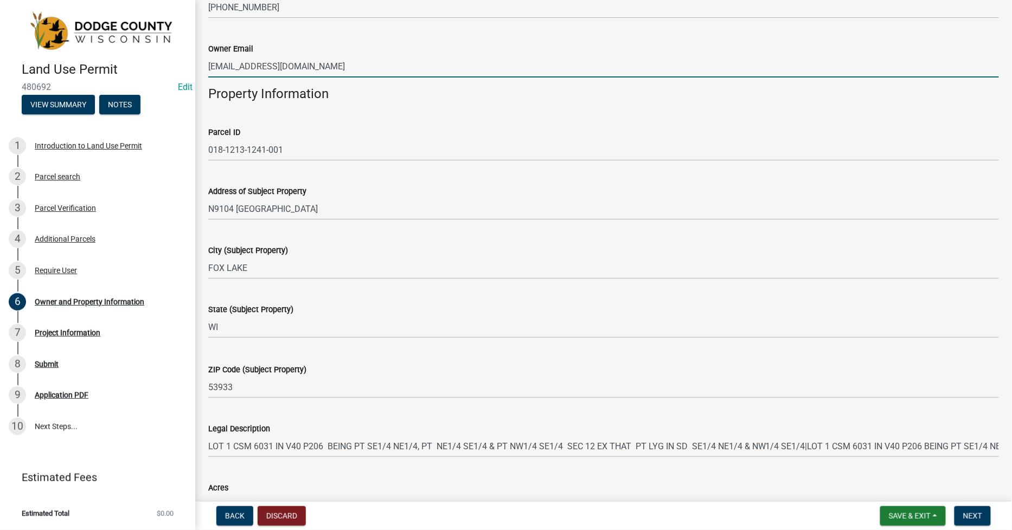
scroll to position [482, 0]
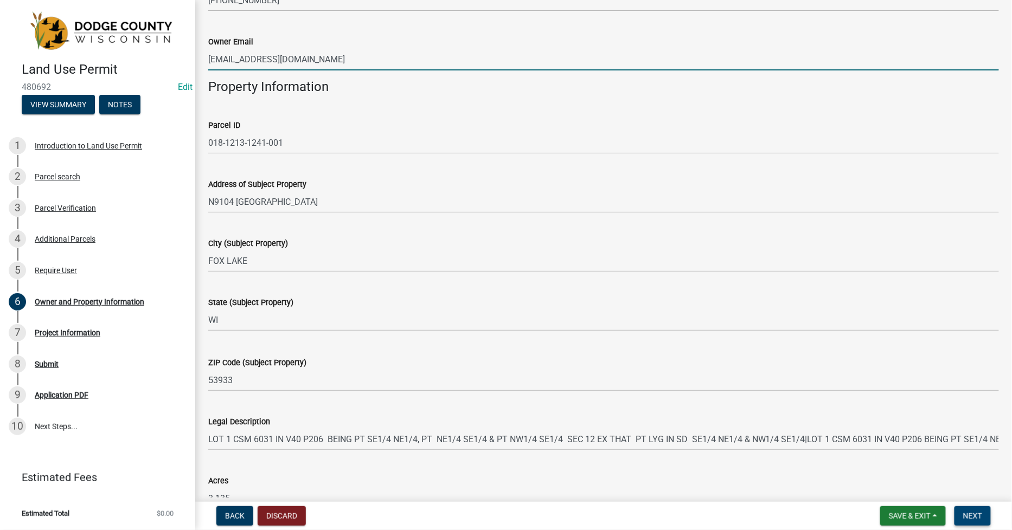
type input "joeabbe50@gmail.com"
click at [978, 513] on span "Next" at bounding box center [972, 516] width 19 height 9
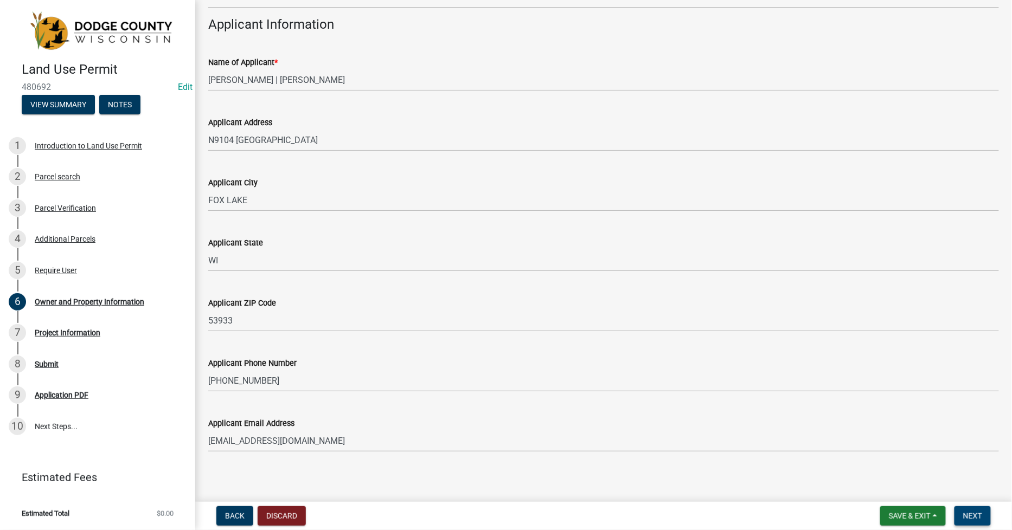
scroll to position [989, 0]
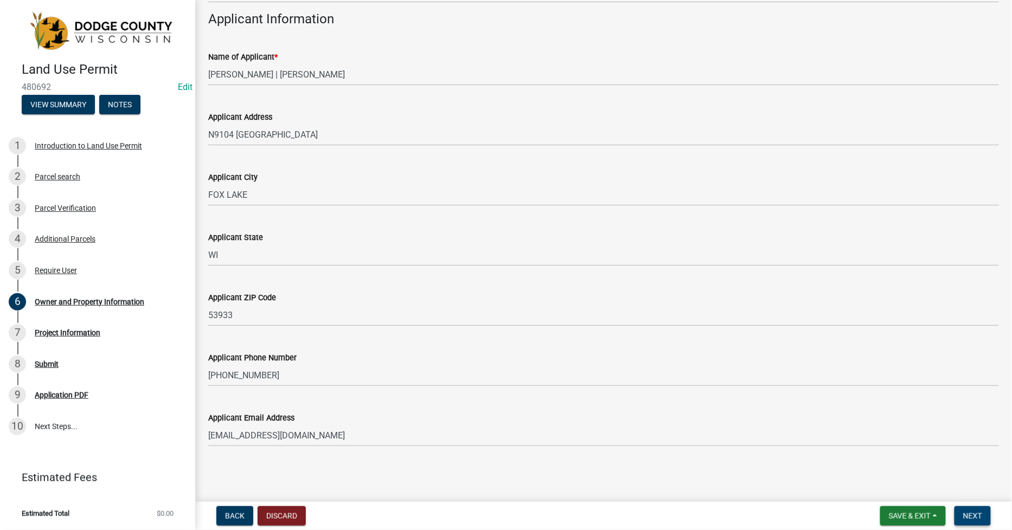
click at [972, 514] on span "Next" at bounding box center [972, 516] width 19 height 9
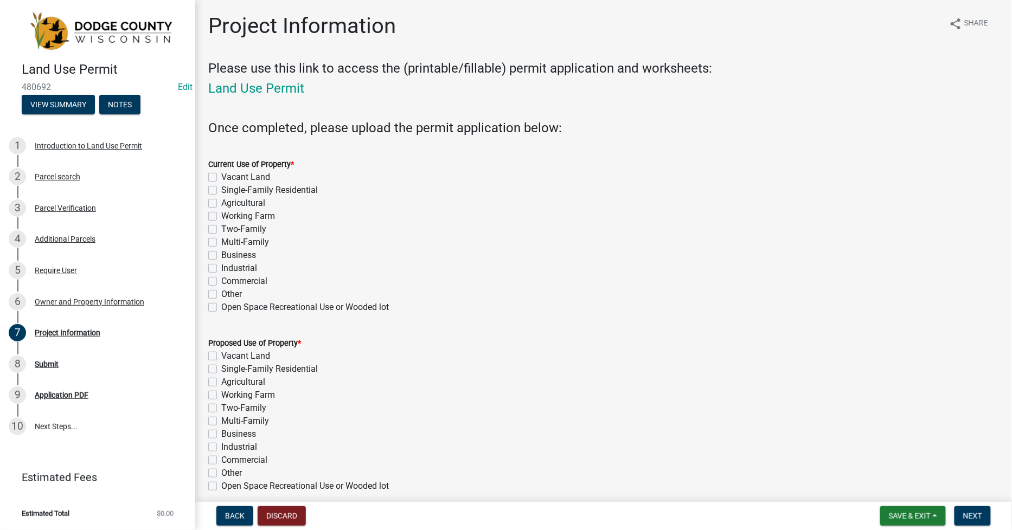
click at [217, 191] on div "Single-Family Residential" at bounding box center [603, 190] width 791 height 13
click at [221, 192] on label "Single-Family Residential" at bounding box center [269, 190] width 97 height 13
click at [221, 191] on input "Single-Family Residential" at bounding box center [224, 187] width 7 height 7
checkbox input "true"
checkbox input "false"
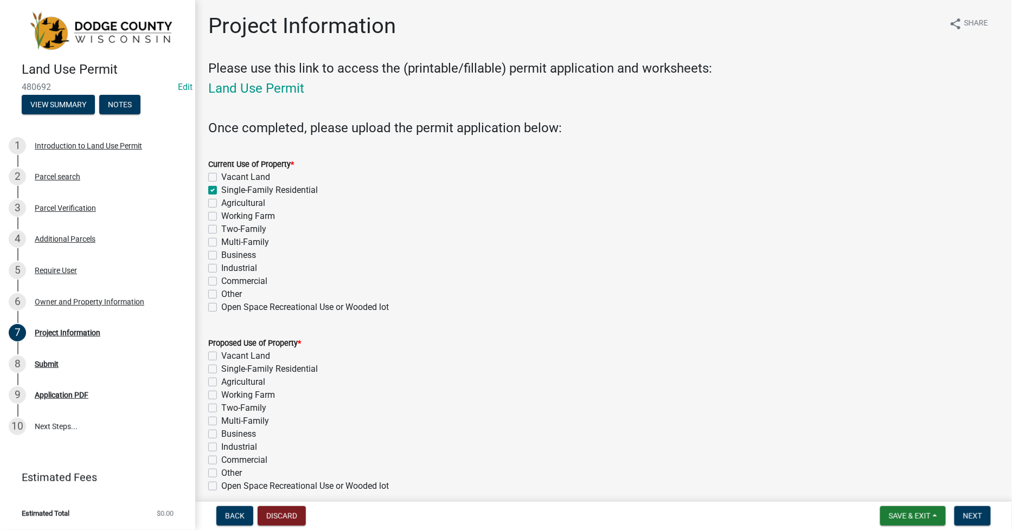
checkbox input "true"
checkbox input "false"
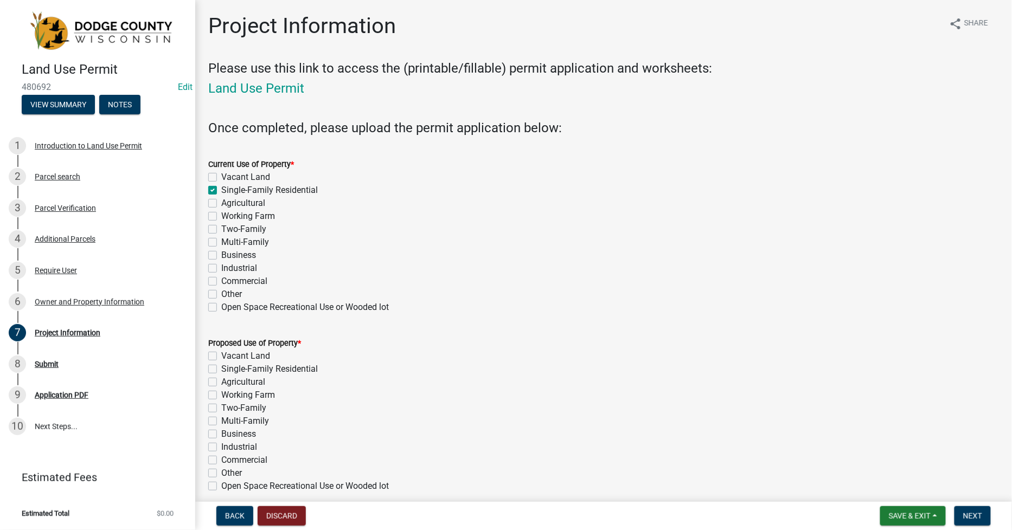
checkbox input "false"
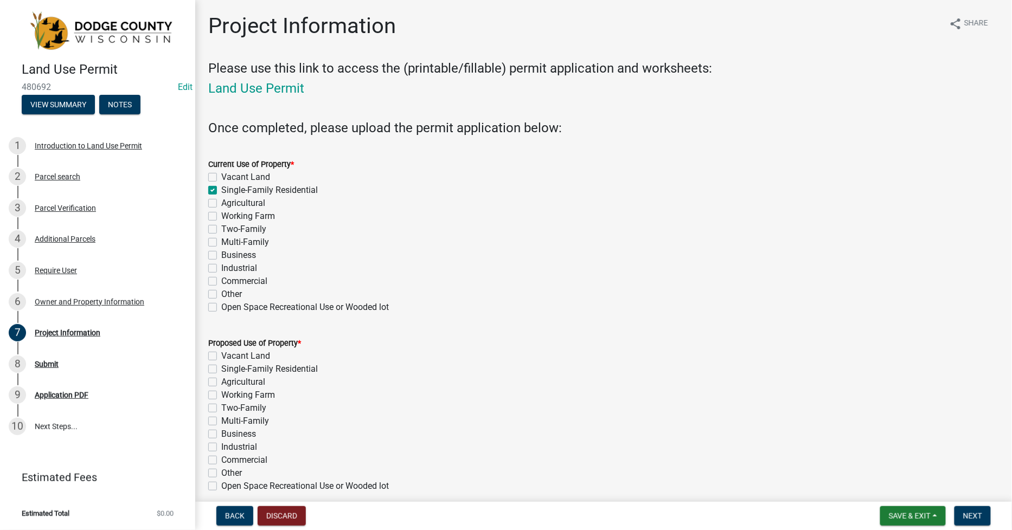
click at [221, 370] on label "Single-Family Residential" at bounding box center [269, 369] width 97 height 13
click at [221, 370] on input "Single-Family Residential" at bounding box center [224, 366] width 7 height 7
checkbox input "true"
checkbox input "false"
checkbox input "true"
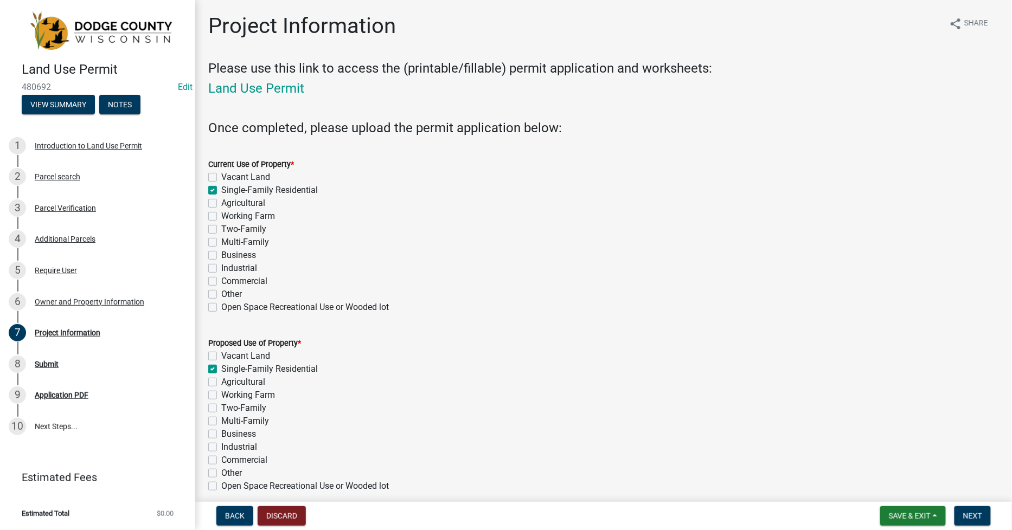
checkbox input "false"
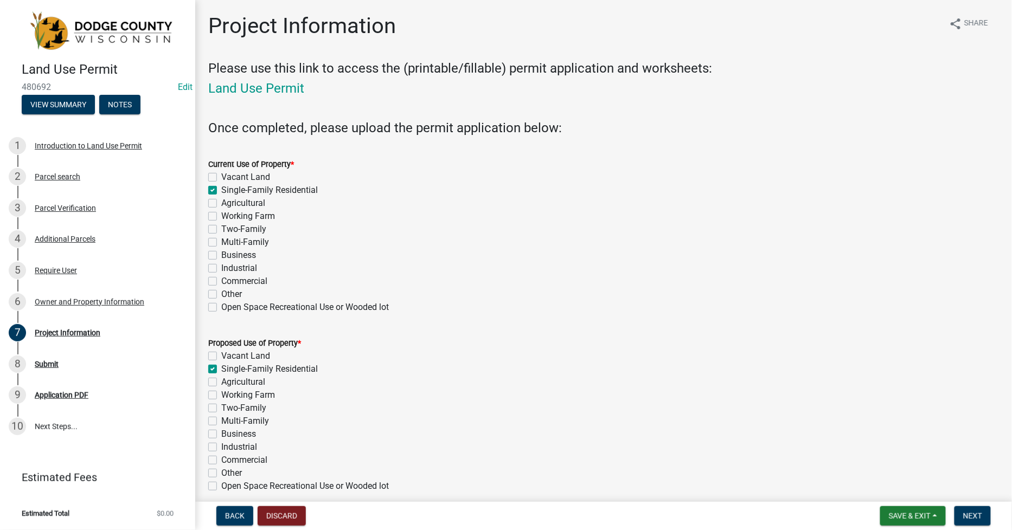
checkbox input "false"
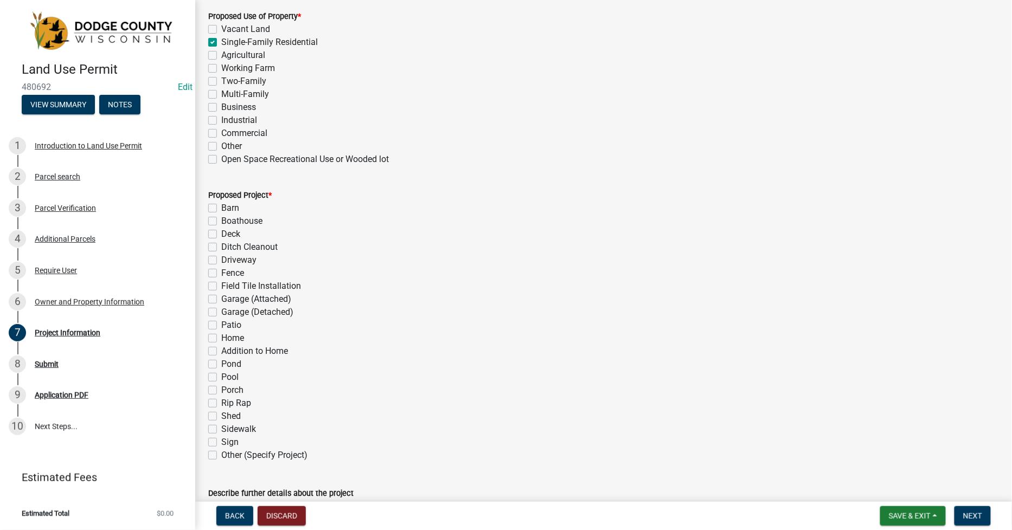
scroll to position [361, 0]
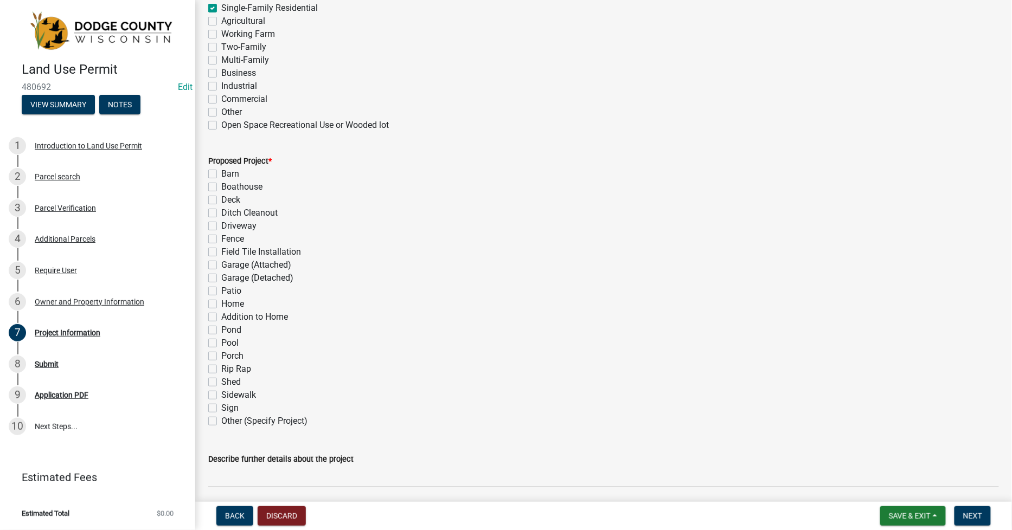
click at [221, 277] on label "Garage (Detached)" at bounding box center [257, 278] width 72 height 13
click at [221, 277] on input "Garage (Detached)" at bounding box center [224, 275] width 7 height 7
checkbox input "true"
checkbox input "false"
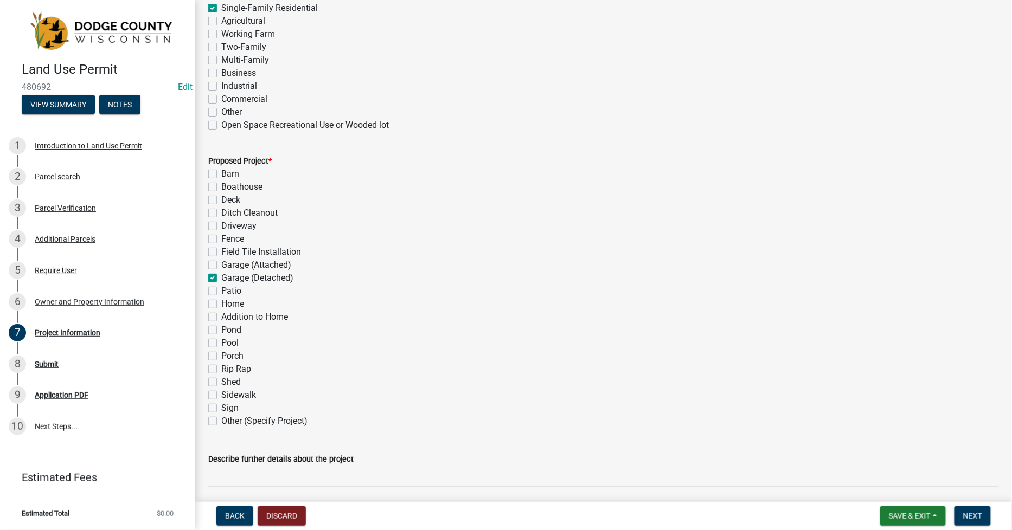
checkbox input "false"
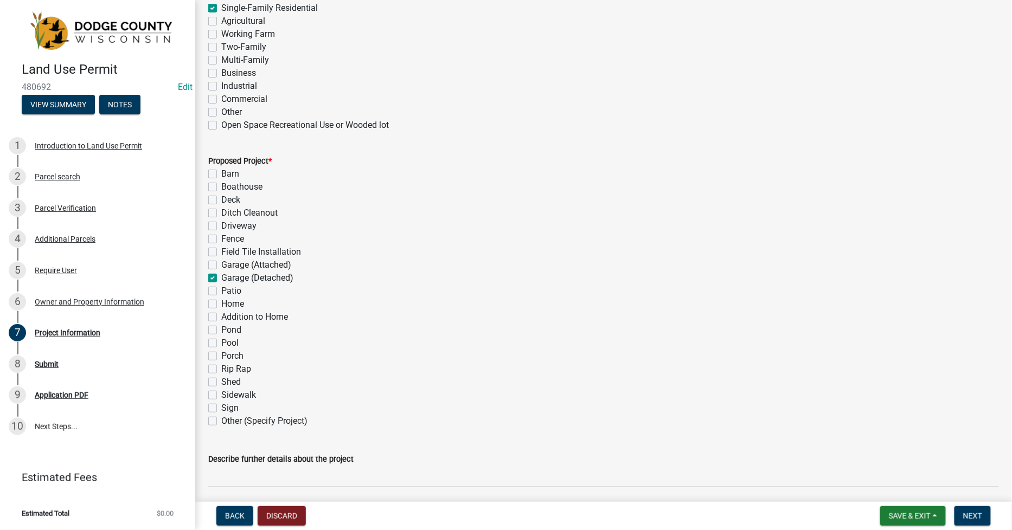
checkbox input "false"
checkbox input "true"
checkbox input "false"
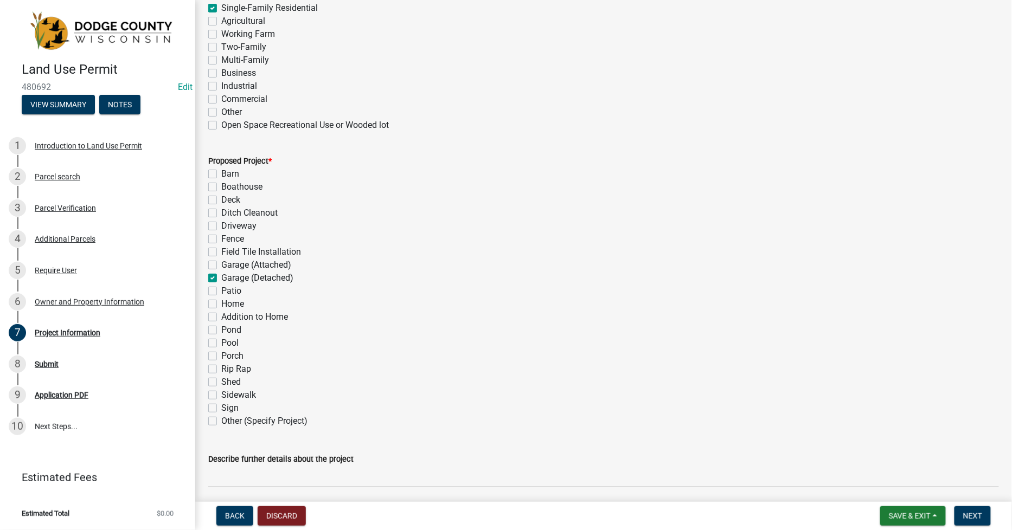
checkbox input "false"
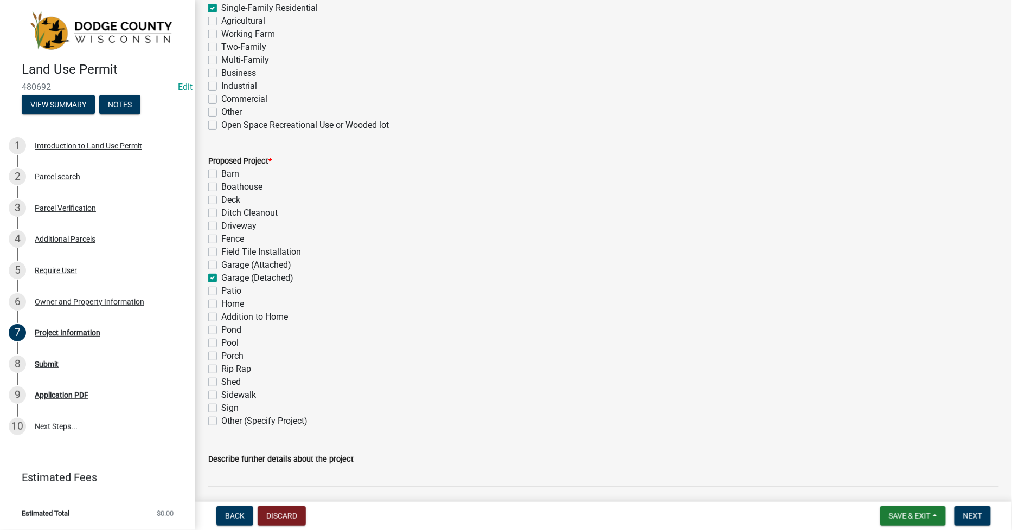
checkbox input "false"
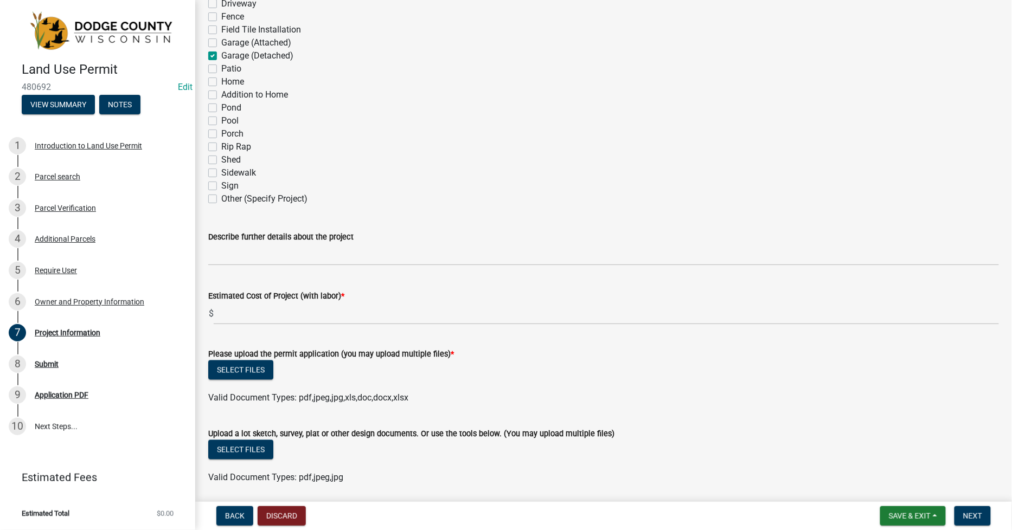
scroll to position [603, 0]
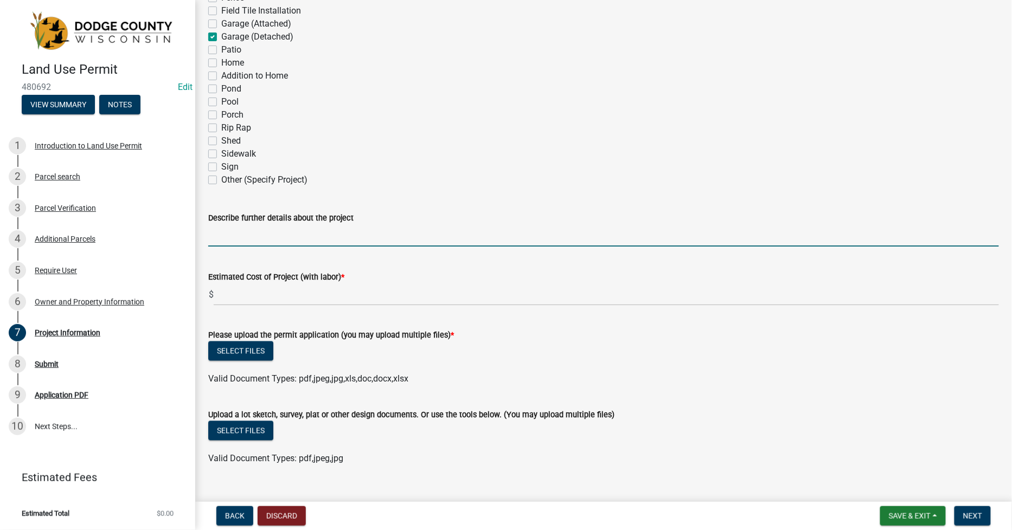
click at [209, 241] on input "Describe further details about the project" at bounding box center [603, 236] width 791 height 22
type input "2025-0865"
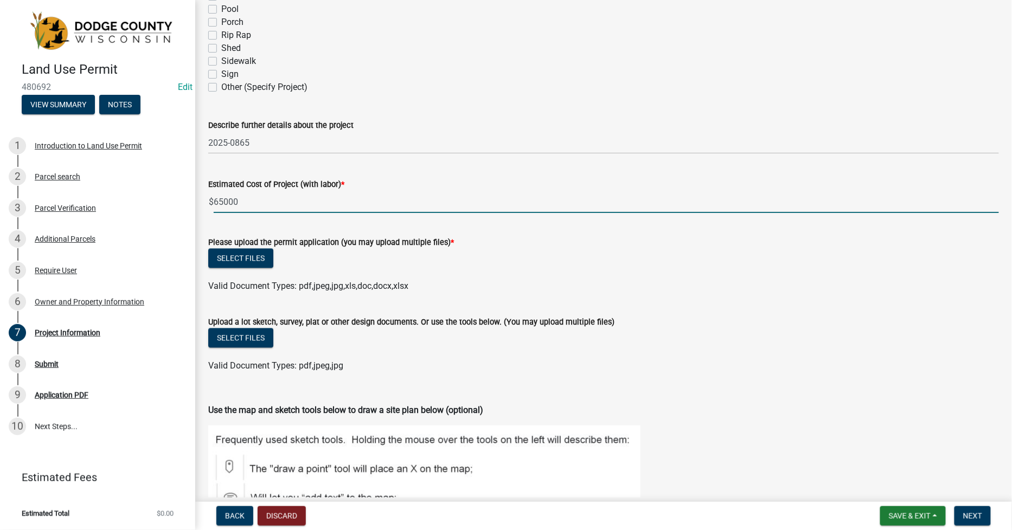
scroll to position [723, 0]
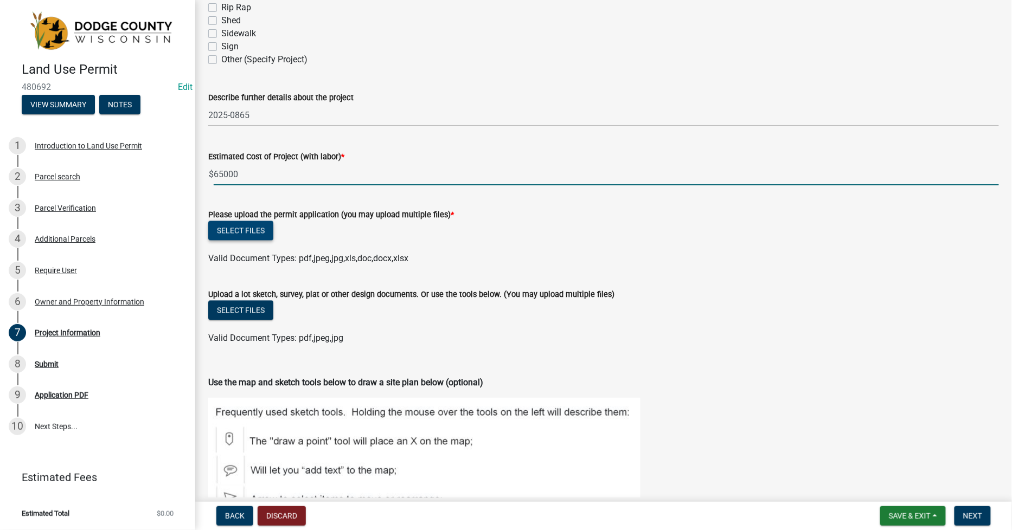
type input "65000"
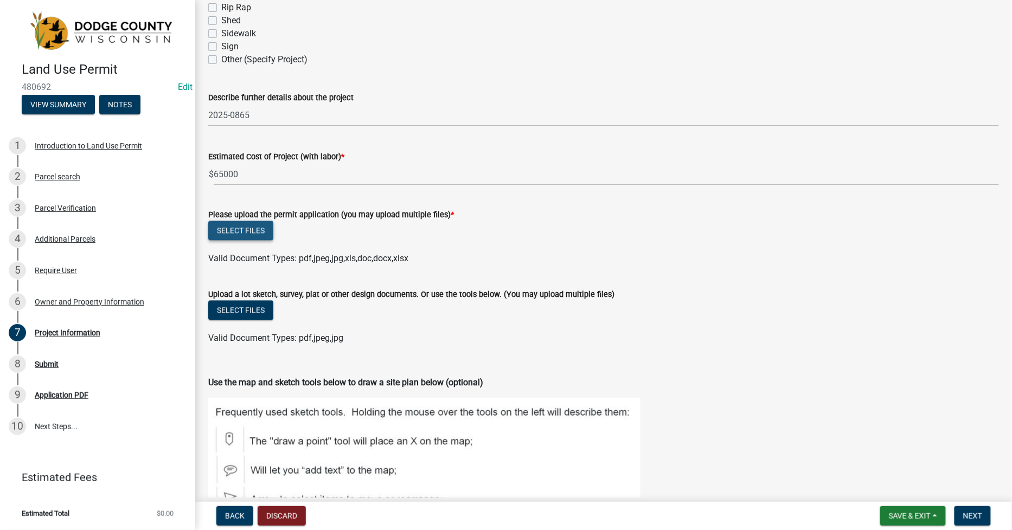
click at [240, 228] on button "Select files" at bounding box center [240, 231] width 65 height 20
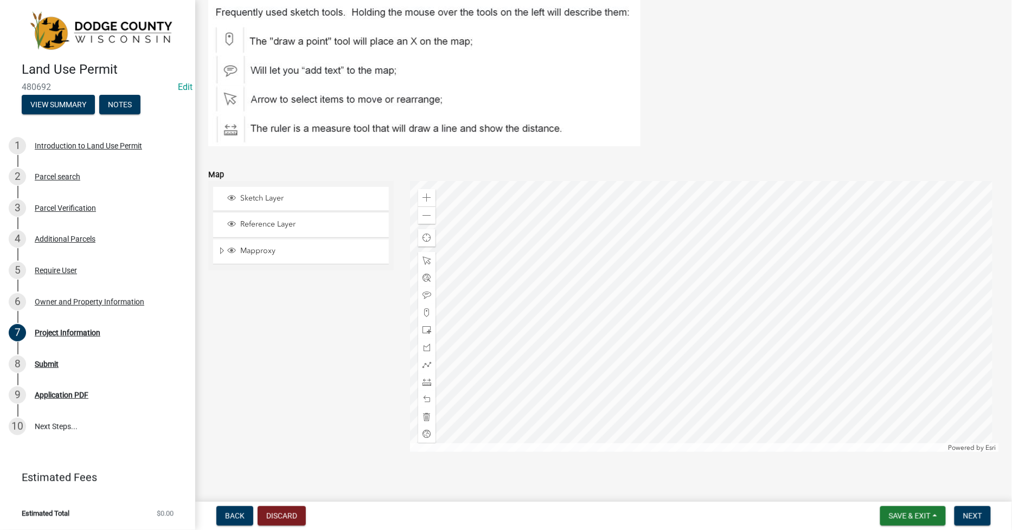
scroll to position [1169, 0]
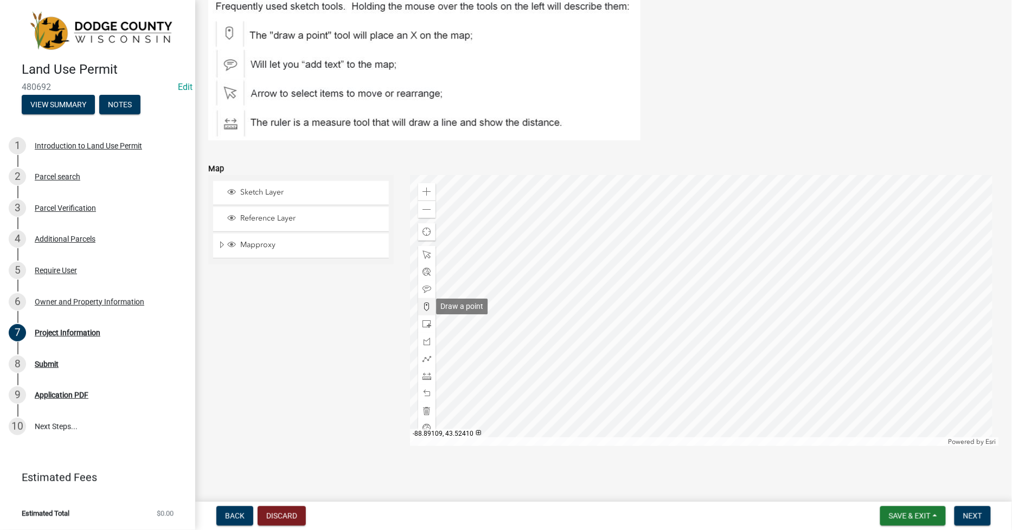
click at [425, 305] on span at bounding box center [426, 307] width 9 height 9
click at [528, 361] on div at bounding box center [704, 310] width 589 height 271
click at [425, 326] on span at bounding box center [426, 324] width 9 height 9
click at [561, 387] on div at bounding box center [704, 310] width 589 height 271
click at [972, 520] on span "Next" at bounding box center [972, 516] width 19 height 9
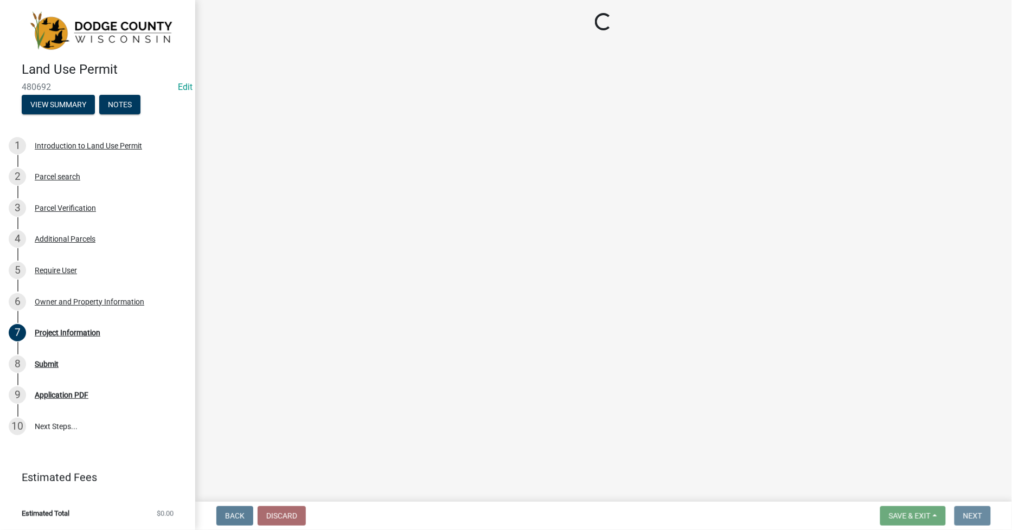
scroll to position [0, 0]
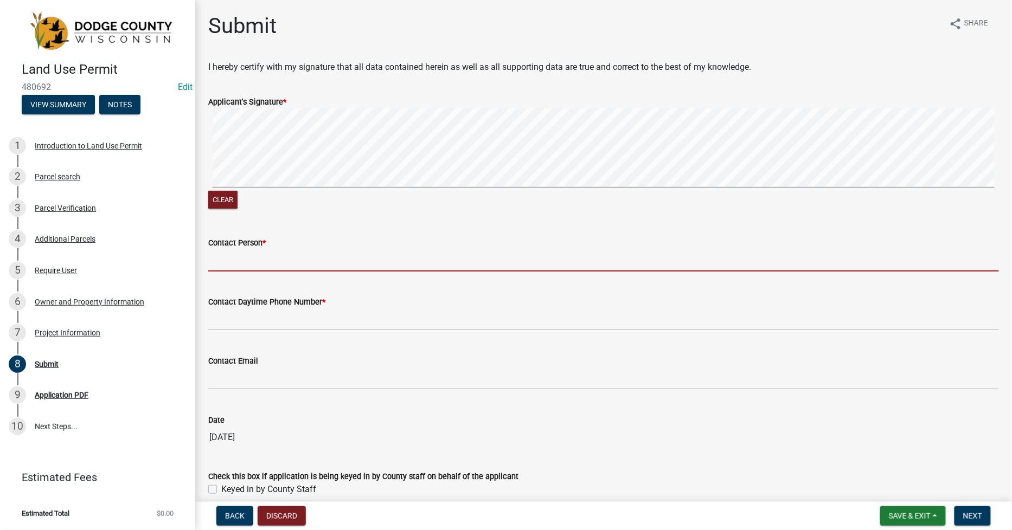
drag, startPoint x: 226, startPoint y: 259, endPoint x: 237, endPoint y: 267, distance: 13.7
click at [226, 260] on input "Contact Person *" at bounding box center [603, 260] width 791 height 22
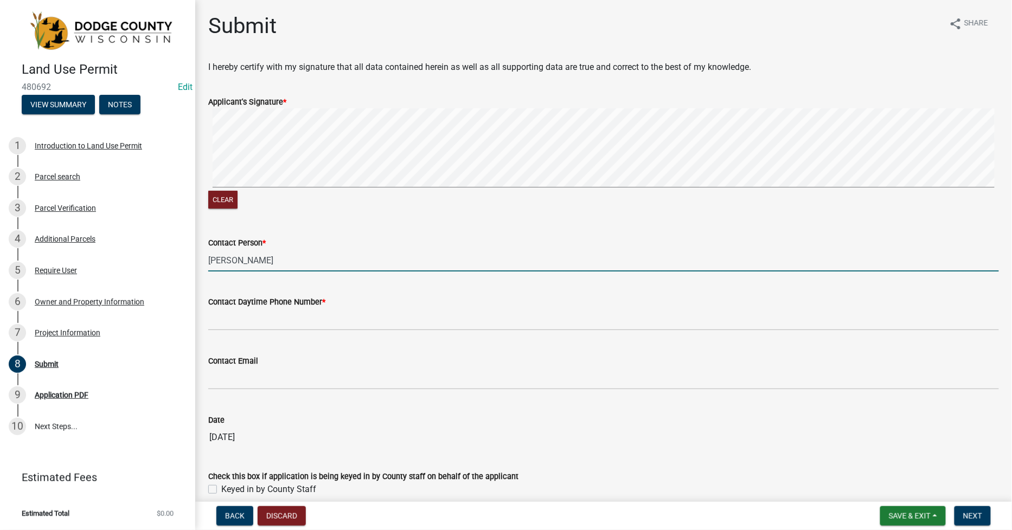
type input "[PERSON_NAME]"
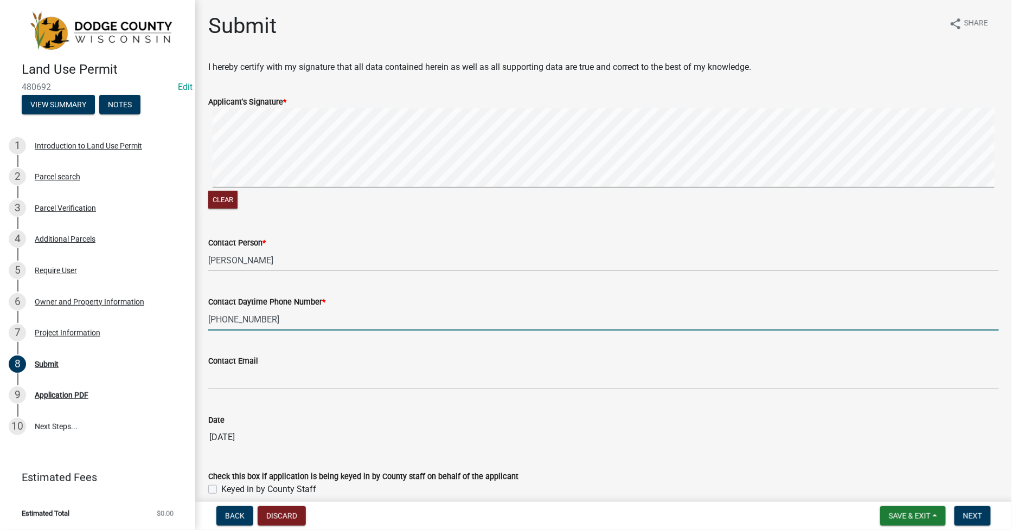
type input "[PHONE_NUMBER]"
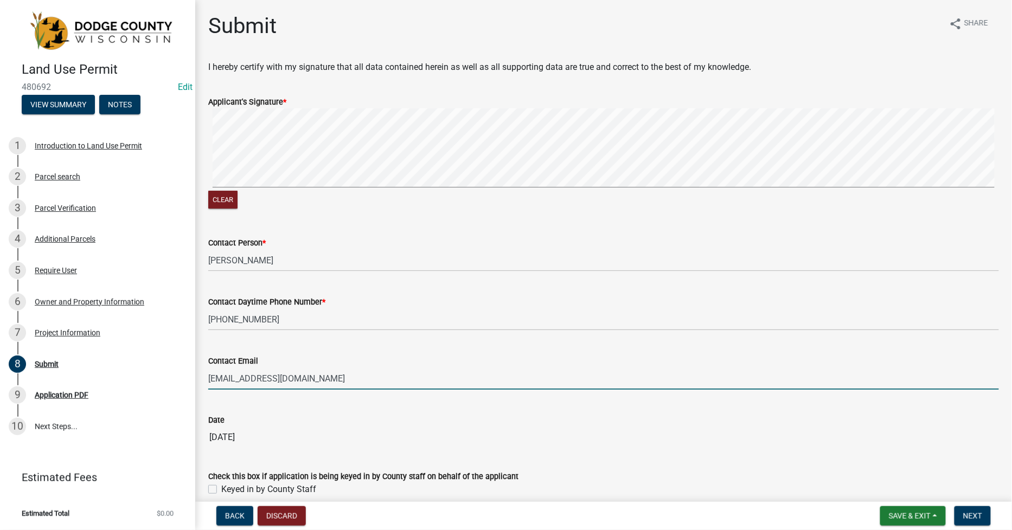
scroll to position [76, 0]
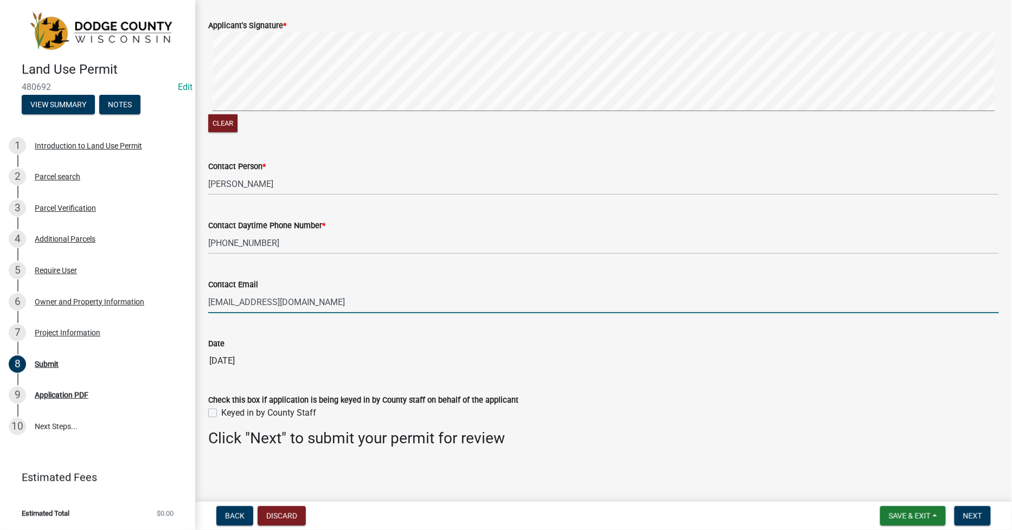
type input "[EMAIL_ADDRESS][DOMAIN_NAME]"
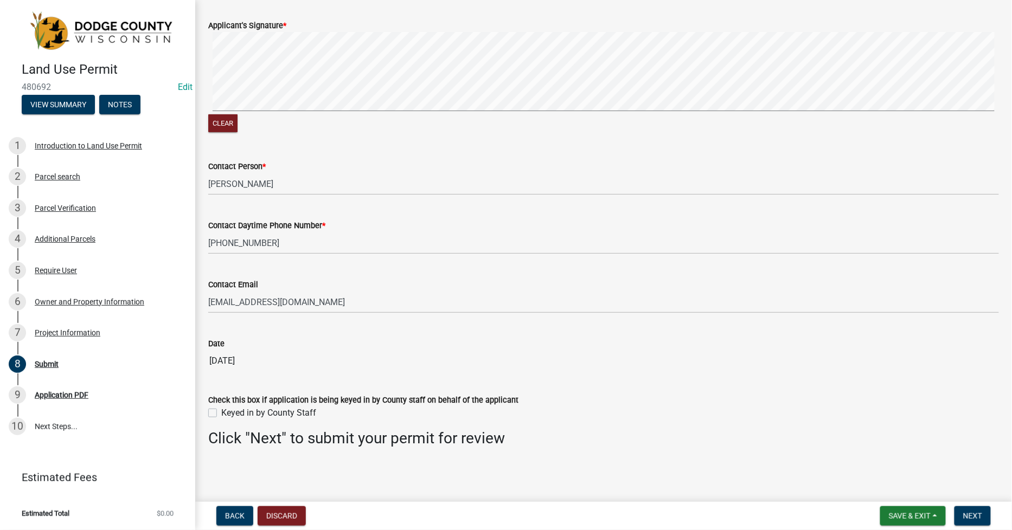
drag, startPoint x: 213, startPoint y: 412, endPoint x: 218, endPoint y: 415, distance: 5.6
click at [221, 413] on label "Keyed in by County Staff" at bounding box center [268, 413] width 95 height 13
click at [221, 413] on input "Keyed in by County Staff" at bounding box center [224, 410] width 7 height 7
checkbox input "true"
click at [967, 517] on span "Next" at bounding box center [972, 516] width 19 height 9
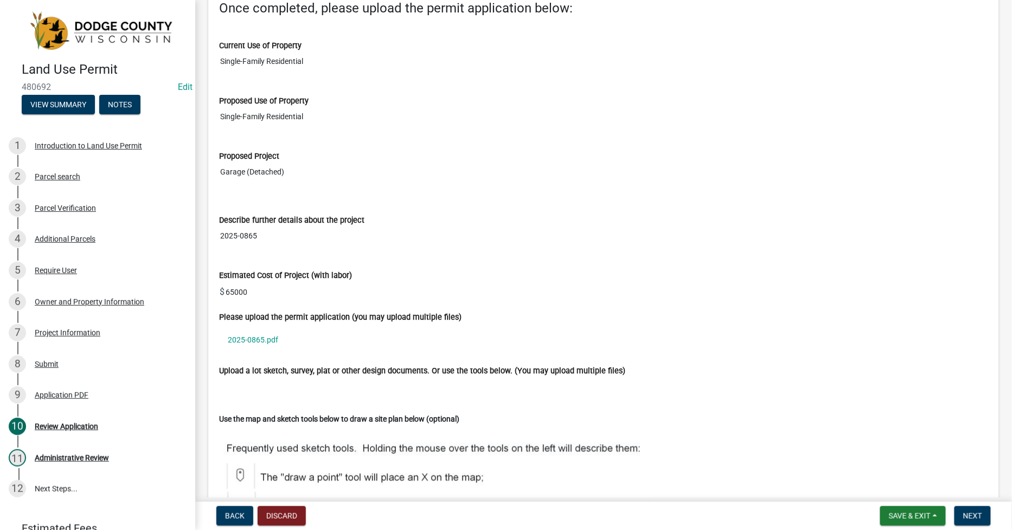
scroll to position [3796, 0]
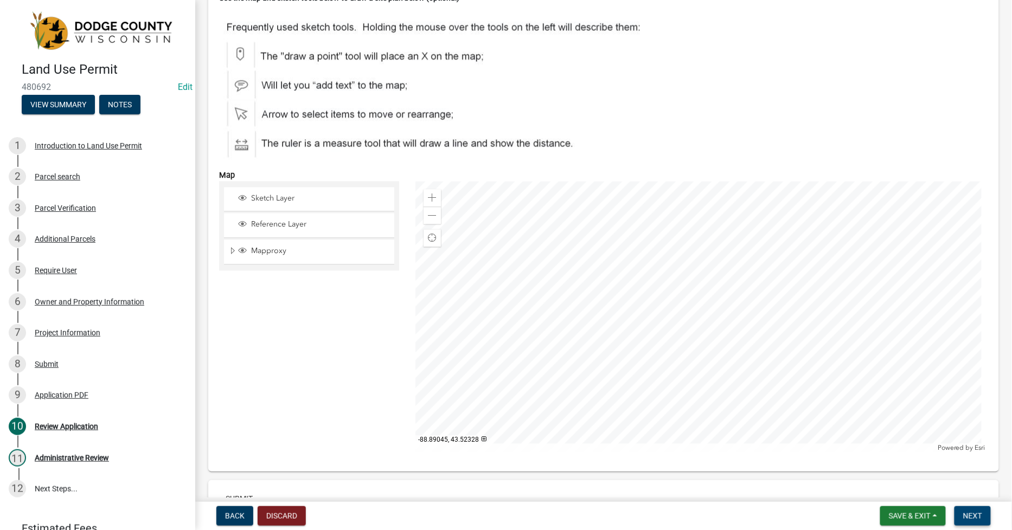
click at [971, 514] on span "Next" at bounding box center [972, 516] width 19 height 9
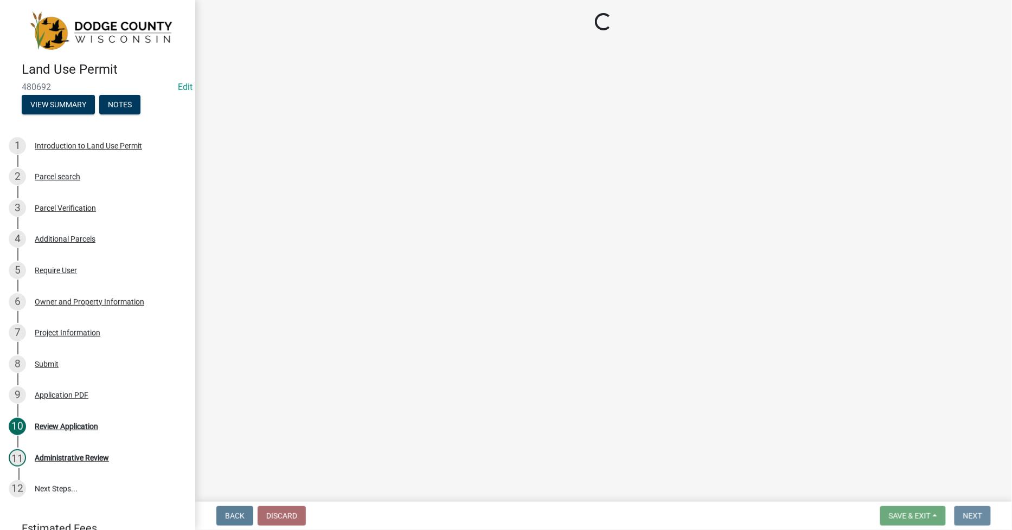
scroll to position [0, 0]
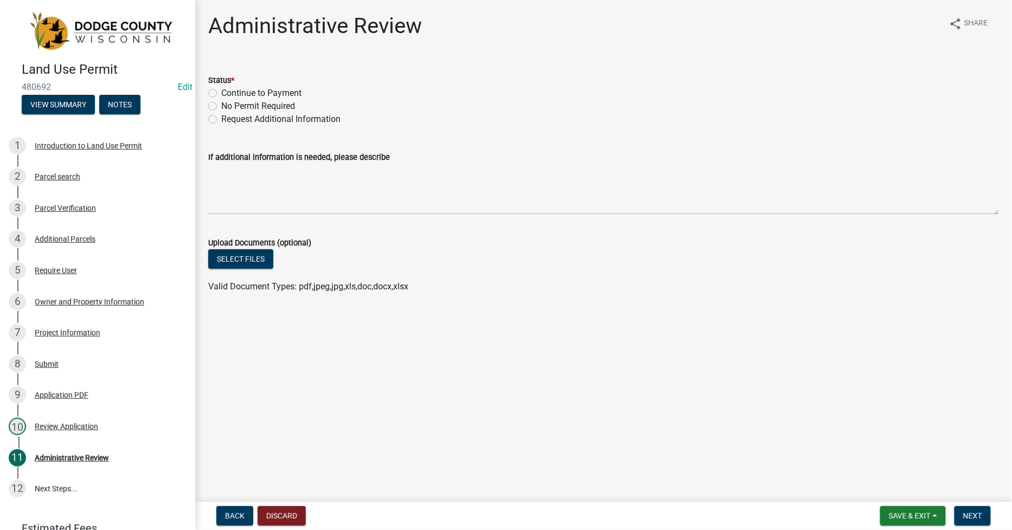
click at [221, 95] on label "Continue to Payment" at bounding box center [261, 93] width 80 height 13
click at [221, 94] on input "Continue to Payment" at bounding box center [224, 90] width 7 height 7
radio input "true"
click at [231, 255] on button "Select files" at bounding box center [240, 259] width 65 height 20
click at [979, 512] on span "Next" at bounding box center [972, 516] width 19 height 9
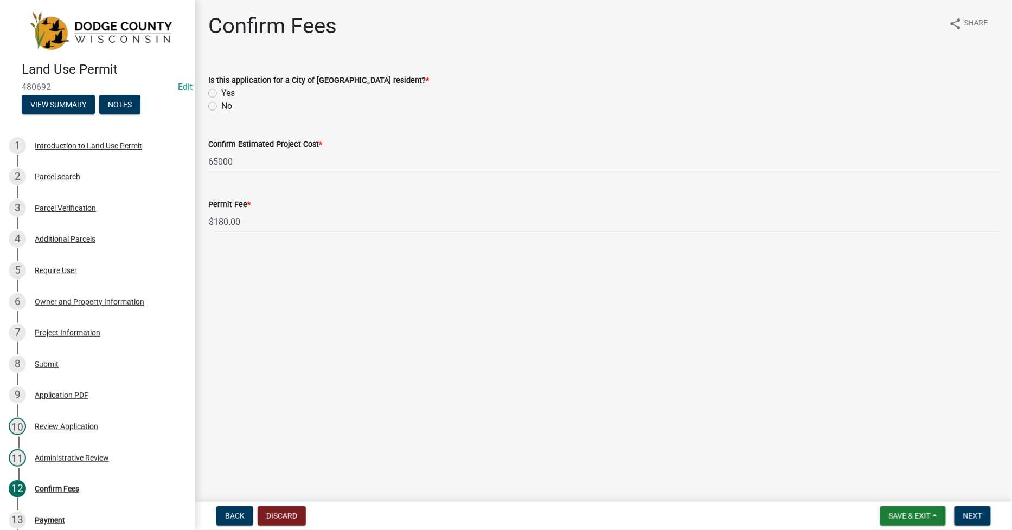
click at [221, 106] on label "No" at bounding box center [226, 106] width 11 height 13
click at [221, 106] on input "No" at bounding box center [224, 103] width 7 height 7
radio input "true"
click at [977, 512] on span "Next" at bounding box center [972, 516] width 19 height 9
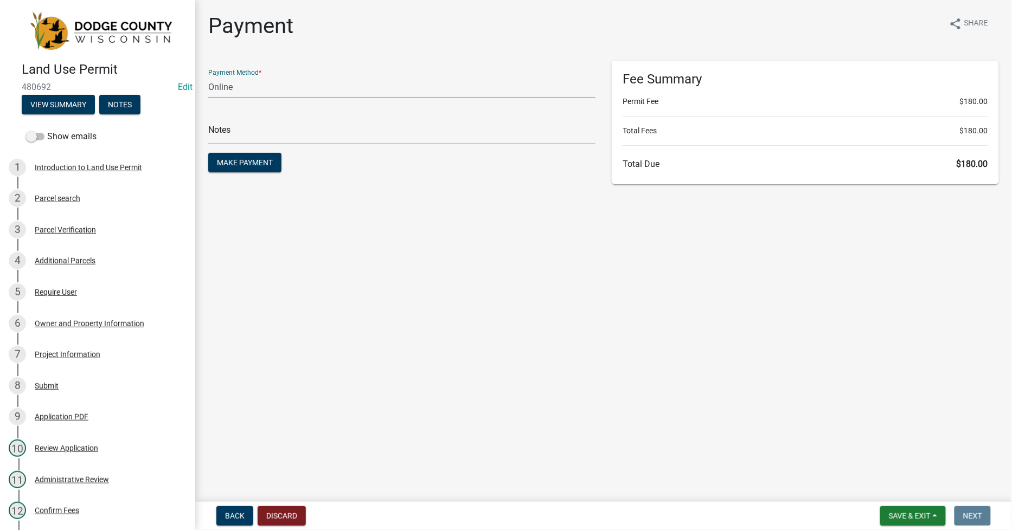
click at [234, 84] on select "Credit Card POS Check Cash Online" at bounding box center [401, 87] width 387 height 22
select select "1: 0"
click at [208, 76] on select "Credit Card POS Check Cash Online" at bounding box center [401, 87] width 387 height 22
drag, startPoint x: 223, startPoint y: 131, endPoint x: 270, endPoint y: 138, distance: 47.6
click at [223, 132] on input "text" at bounding box center [401, 133] width 387 height 22
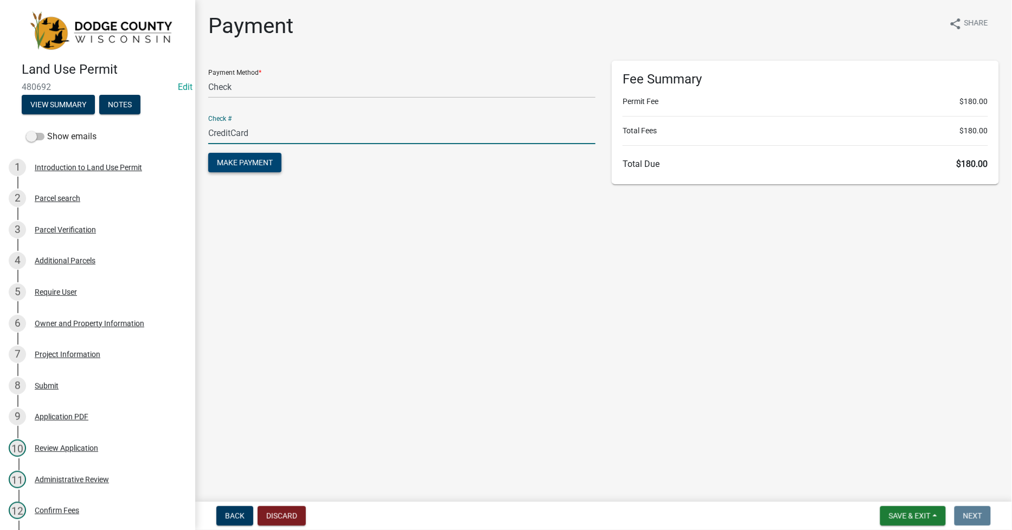
type input "CreditCard"
click at [248, 156] on button "Make Payment" at bounding box center [244, 163] width 73 height 20
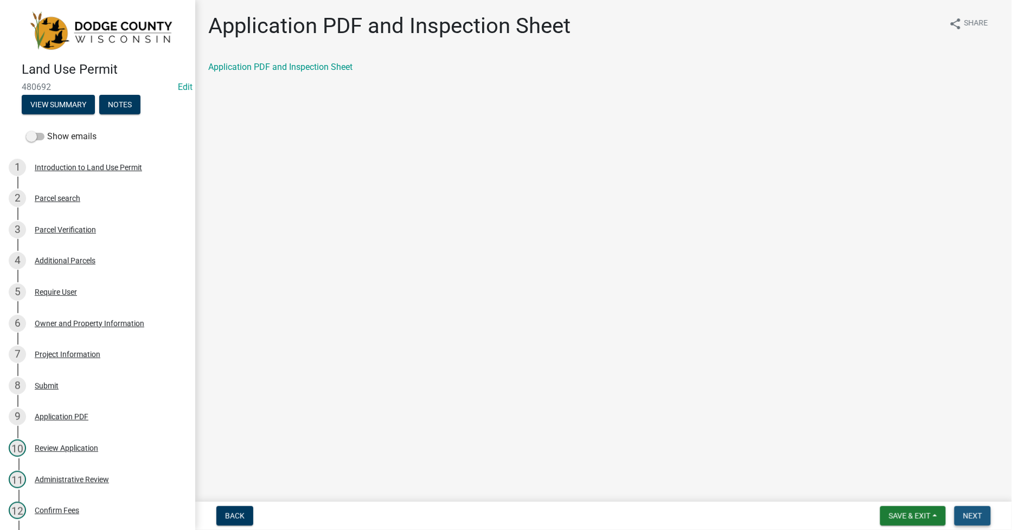
click at [967, 514] on span "Next" at bounding box center [972, 516] width 19 height 9
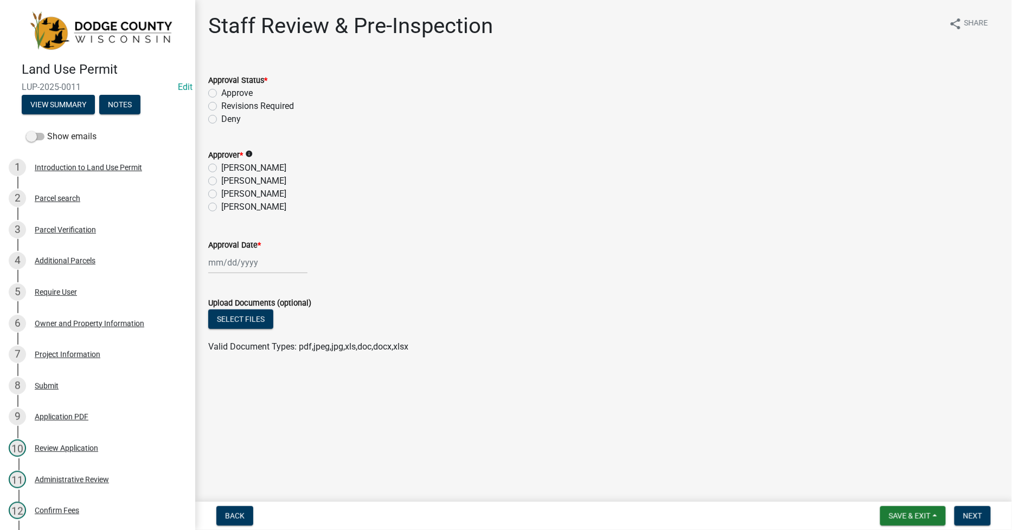
click at [221, 94] on label "Approve" at bounding box center [236, 93] width 31 height 13
click at [221, 94] on input "Approve" at bounding box center [224, 90] width 7 height 7
radio input "true"
click at [221, 181] on label "[PERSON_NAME]" at bounding box center [253, 181] width 65 height 13
click at [221, 181] on input "[PERSON_NAME]" at bounding box center [224, 178] width 7 height 7
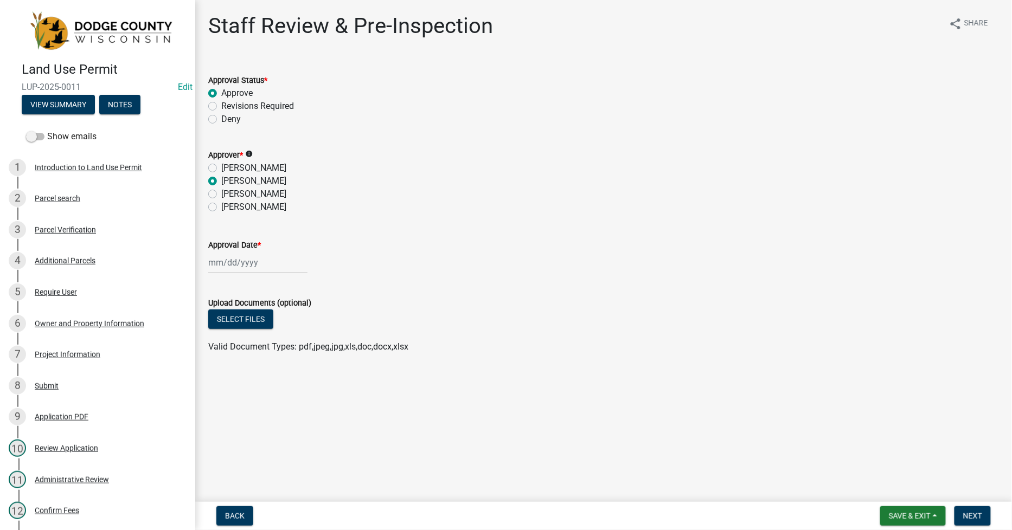
radio input "true"
click at [213, 261] on div at bounding box center [257, 263] width 99 height 22
select select "9"
select select "2025"
click at [220, 353] on div "15" at bounding box center [218, 354] width 17 height 17
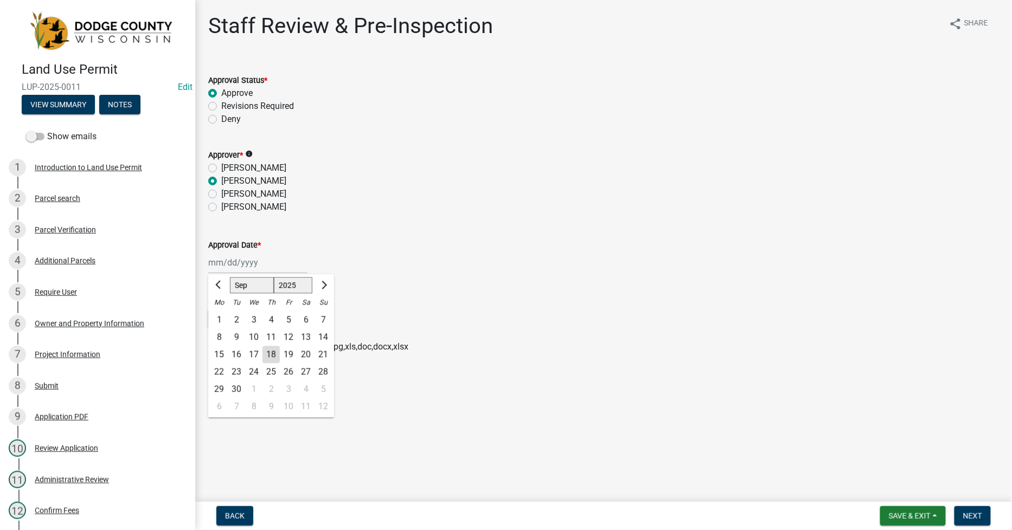
type input "09/15/2025"
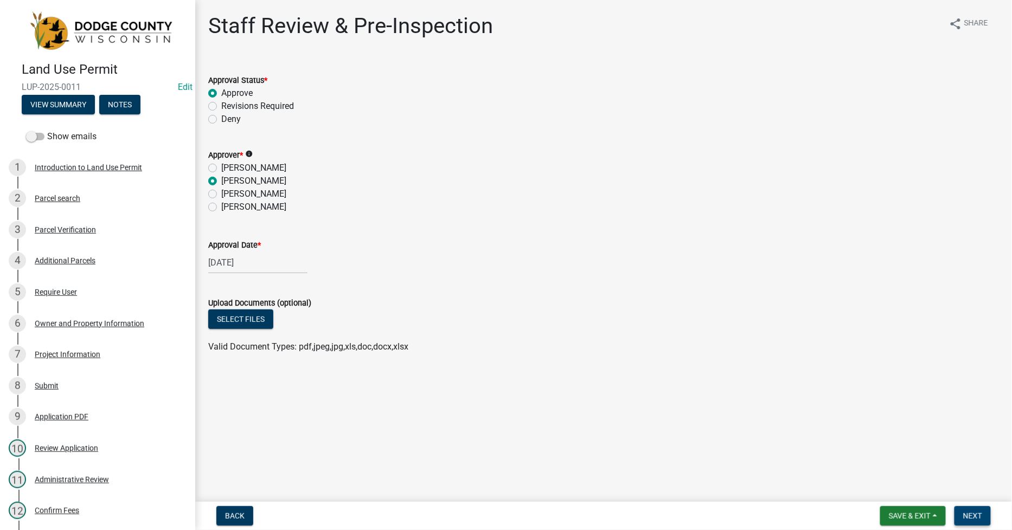
click at [971, 514] on span "Next" at bounding box center [972, 516] width 19 height 9
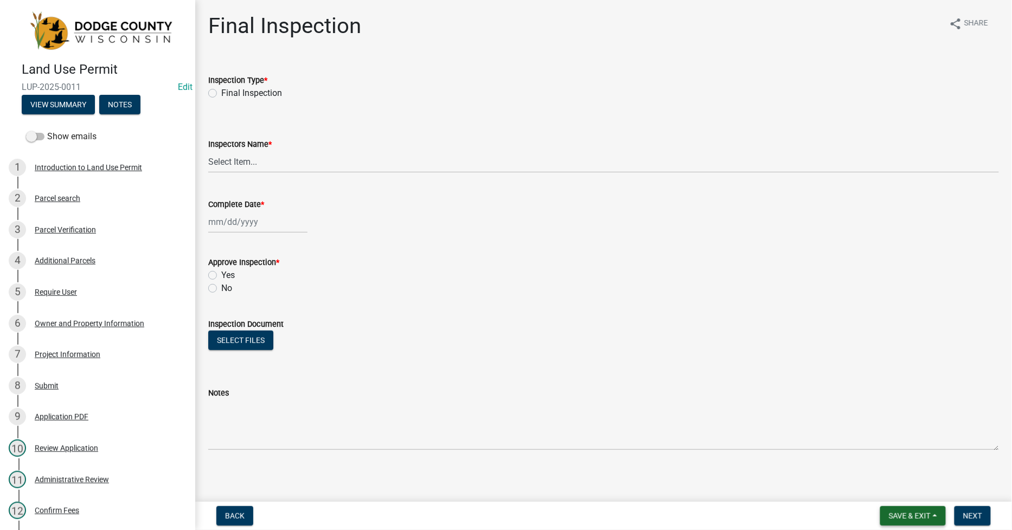
click at [913, 514] on span "Save & Exit" at bounding box center [910, 516] width 42 height 9
click at [884, 466] on button "Save" at bounding box center [902, 462] width 87 height 26
click at [912, 518] on span "Save & Exit" at bounding box center [910, 516] width 42 height 9
click at [891, 487] on button "Save & Exit" at bounding box center [902, 488] width 87 height 26
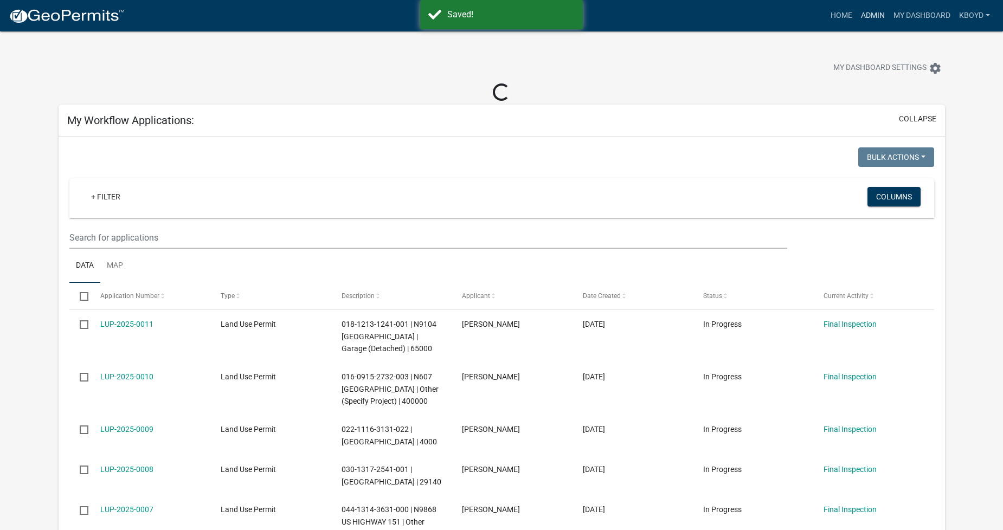
click at [866, 13] on link "Admin" at bounding box center [873, 15] width 33 height 21
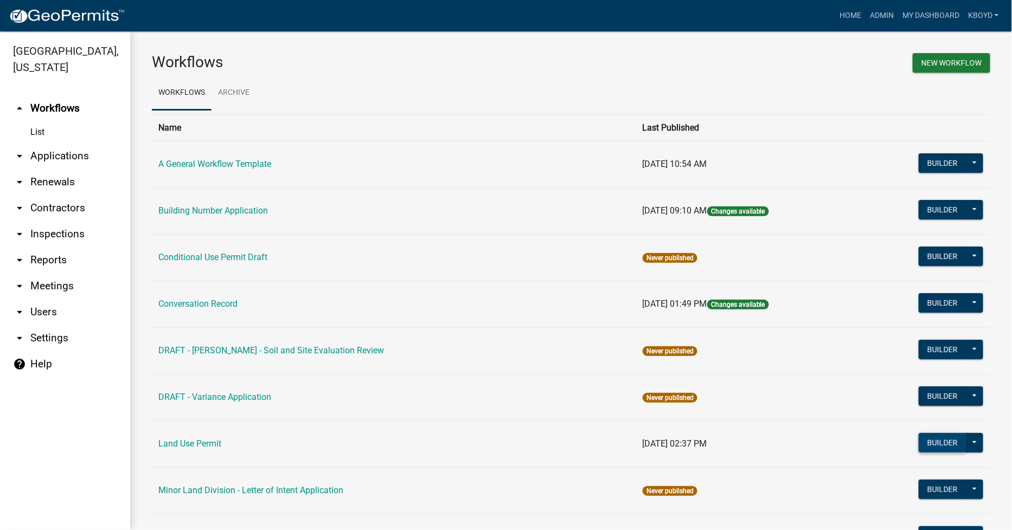
click at [931, 441] on button "Builder" at bounding box center [943, 443] width 48 height 20
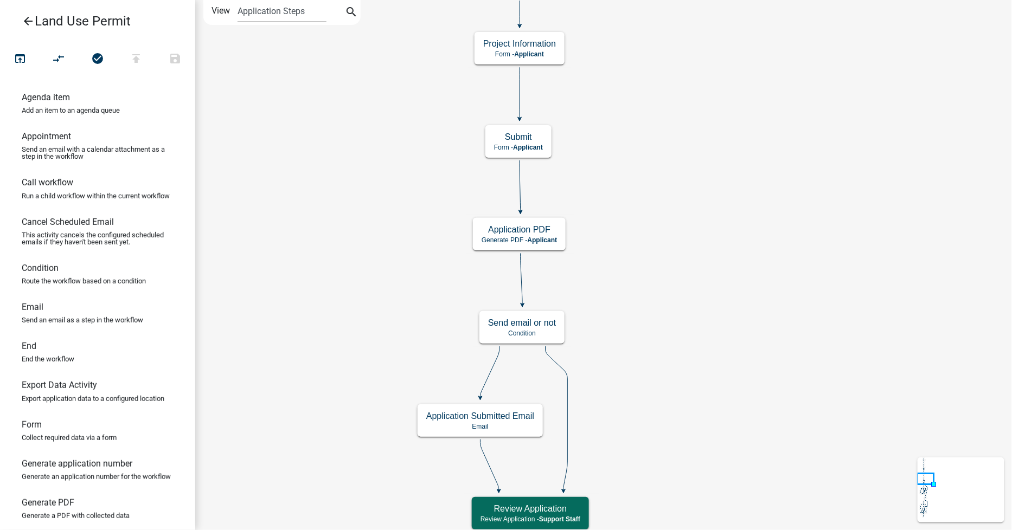
click at [533, 235] on div "Application PDF Generate PDF - Applicant" at bounding box center [519, 234] width 93 height 33
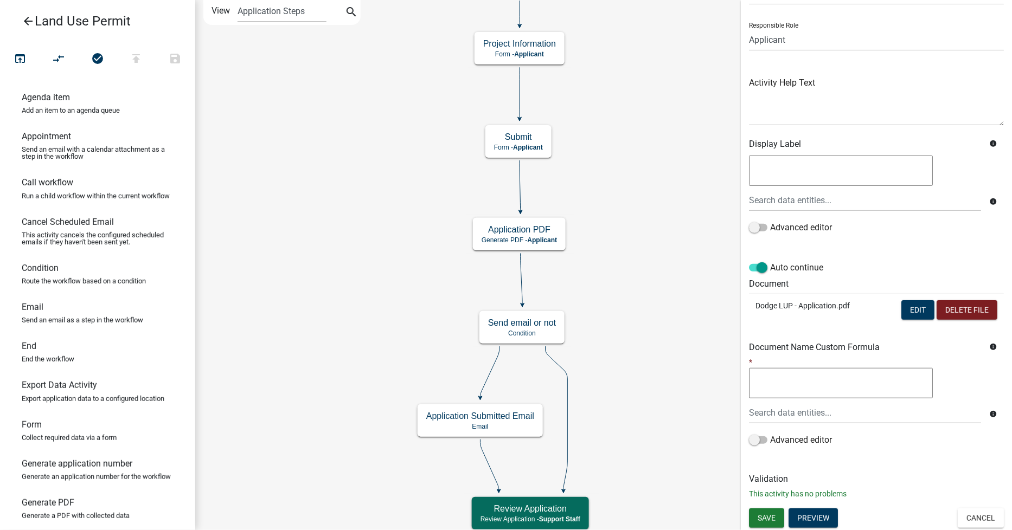
scroll to position [63, 0]
click at [907, 311] on button "Edit" at bounding box center [917, 310] width 33 height 20
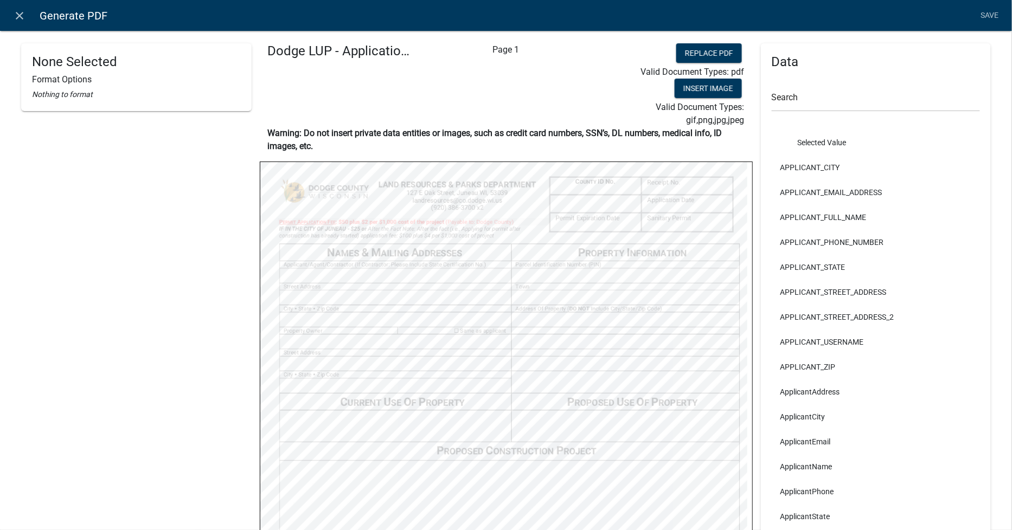
scroll to position [0, 0]
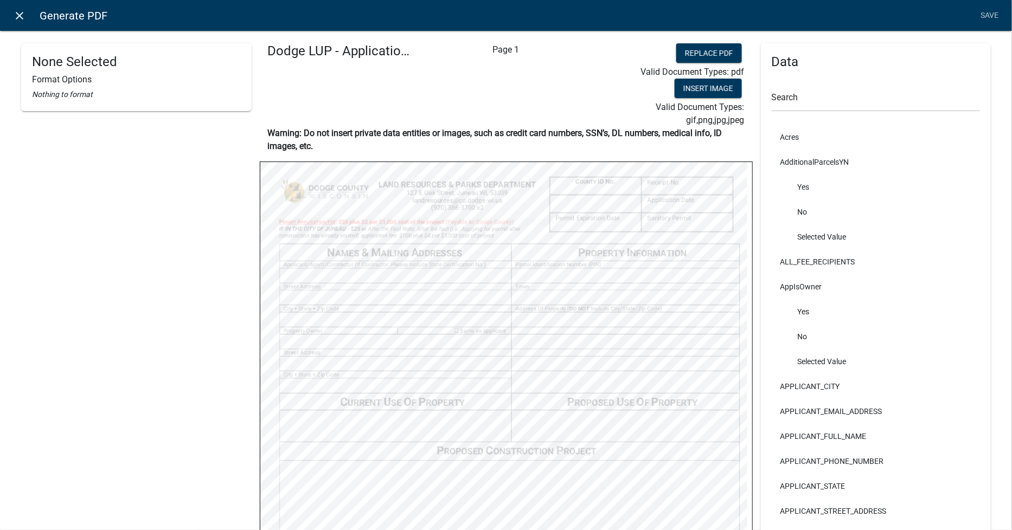
click at [22, 12] on icon "close" at bounding box center [20, 15] width 13 height 13
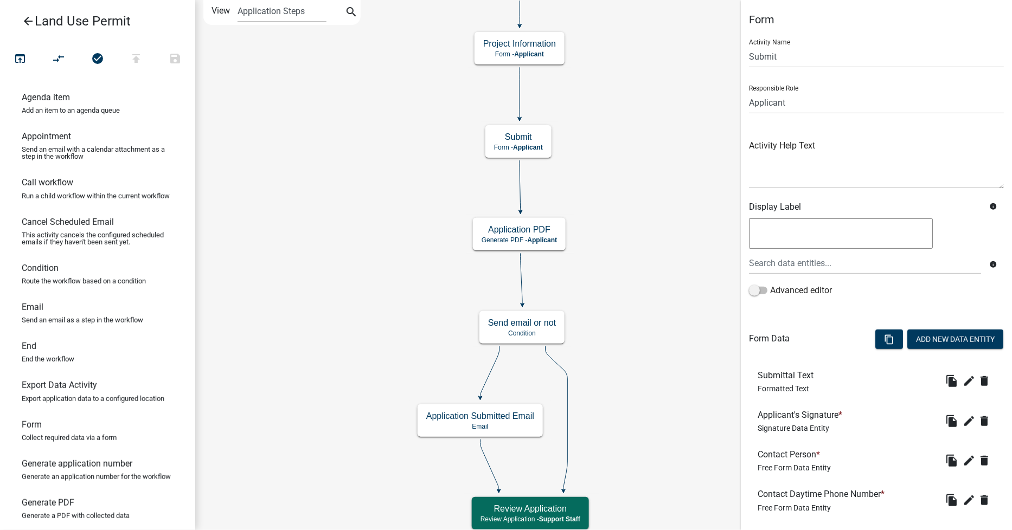
click at [223, 12] on label "View" at bounding box center [221, 11] width 18 height 22
click at [238, 12] on select "Application Steps Post Application Steps" at bounding box center [282, 11] width 88 height 22
click at [263, 8] on select "Application Steps Post Application Steps" at bounding box center [282, 11] width 88 height 22
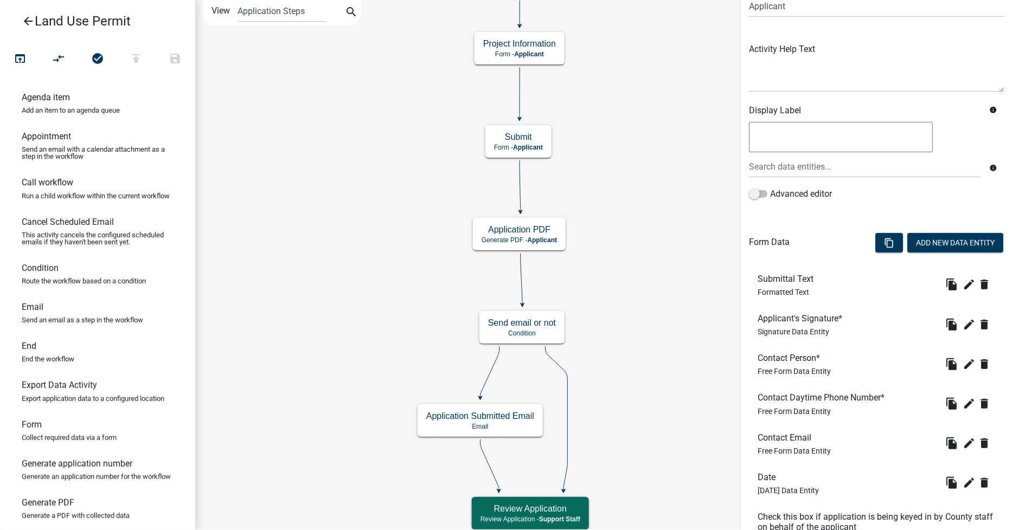
scroll to position [247, 0]
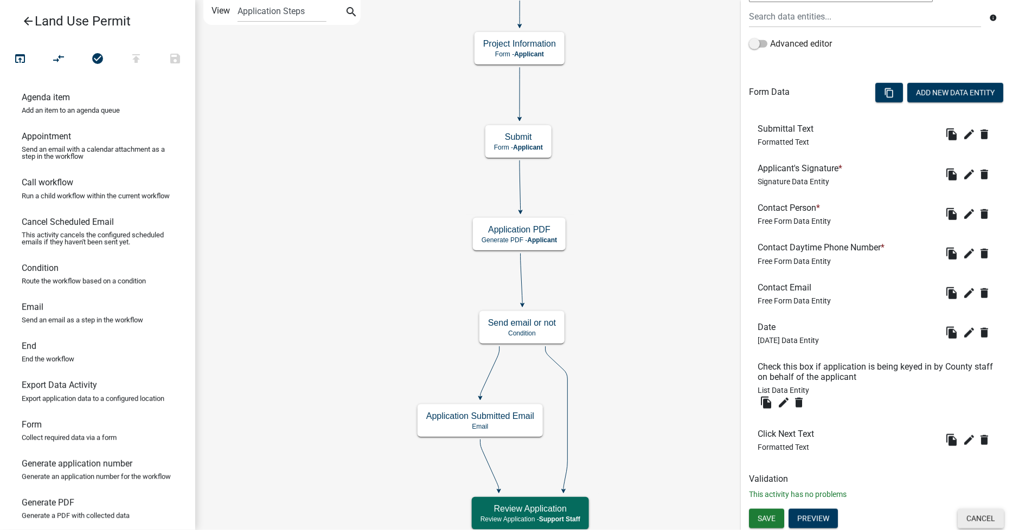
click at [977, 517] on button "Cancel" at bounding box center [981, 519] width 46 height 20
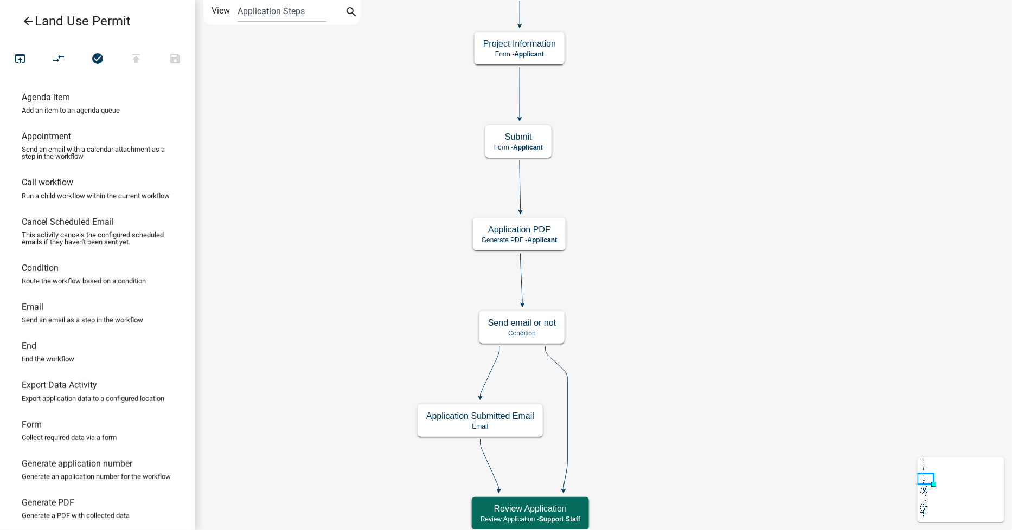
scroll to position [0, 0]
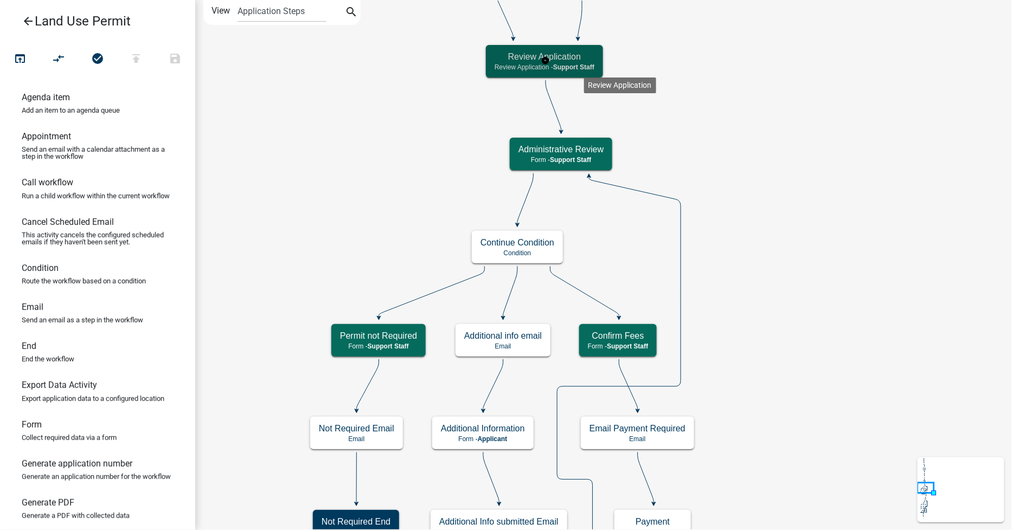
click at [584, 68] on span "Support Staff" at bounding box center [573, 67] width 41 height 8
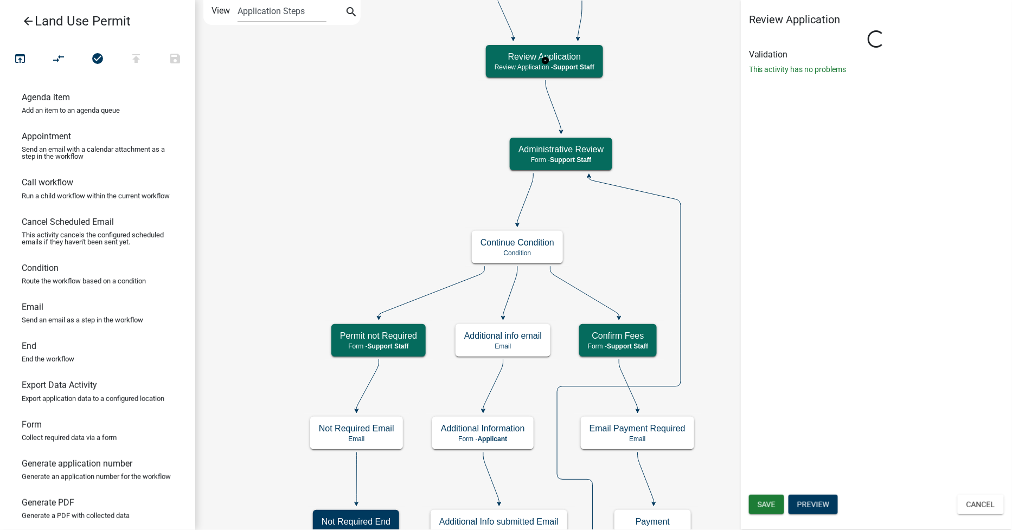
select select "BACAAB95-4761-470E-9B0D-34E4BF51F11A"
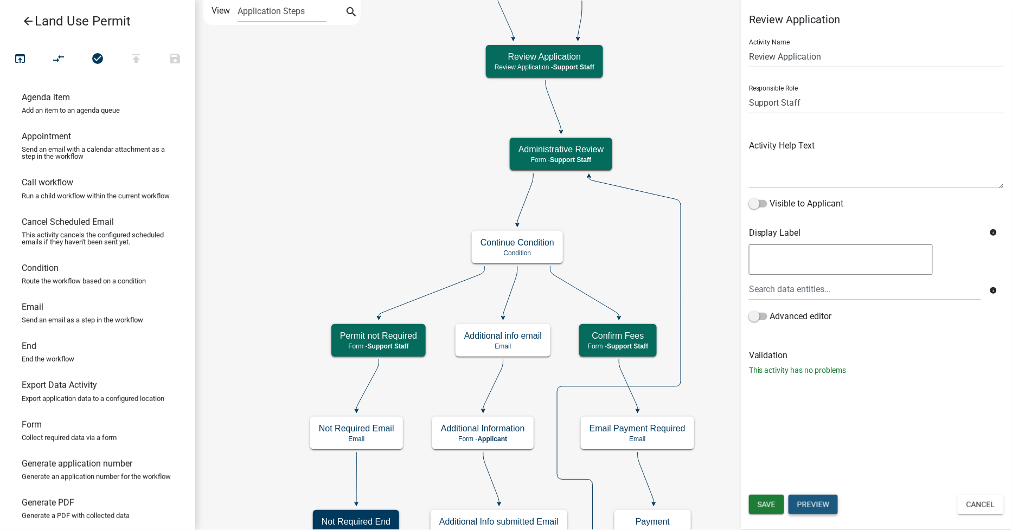
click at [821, 501] on button "Preview" at bounding box center [813, 505] width 49 height 20
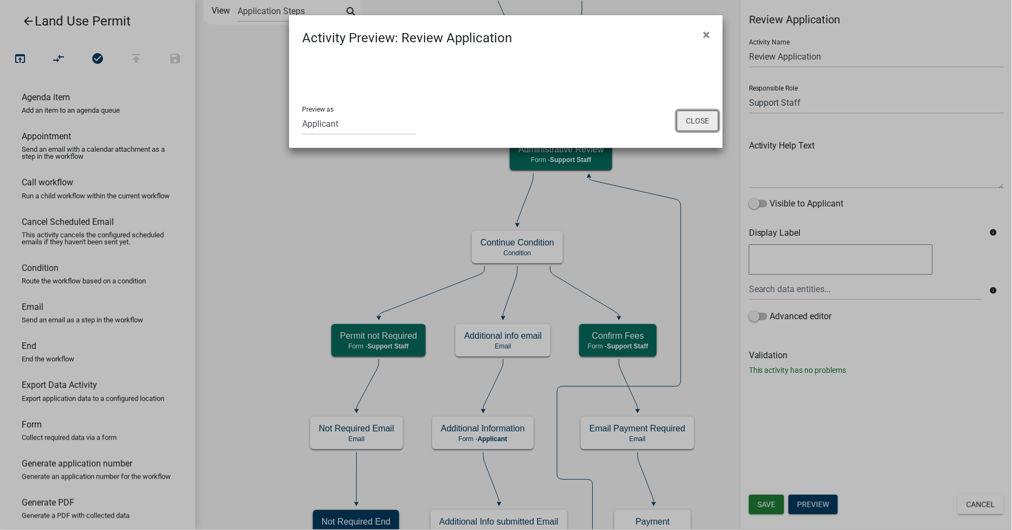
click at [701, 122] on button "Close" at bounding box center [698, 121] width 42 height 21
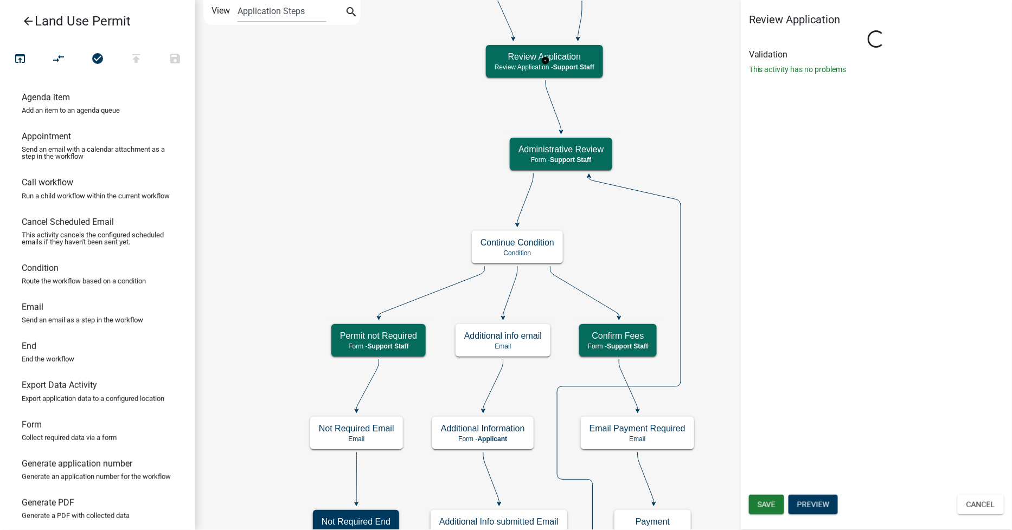
select select "BACAAB95-4761-470E-9B0D-34E4BF51F11A"
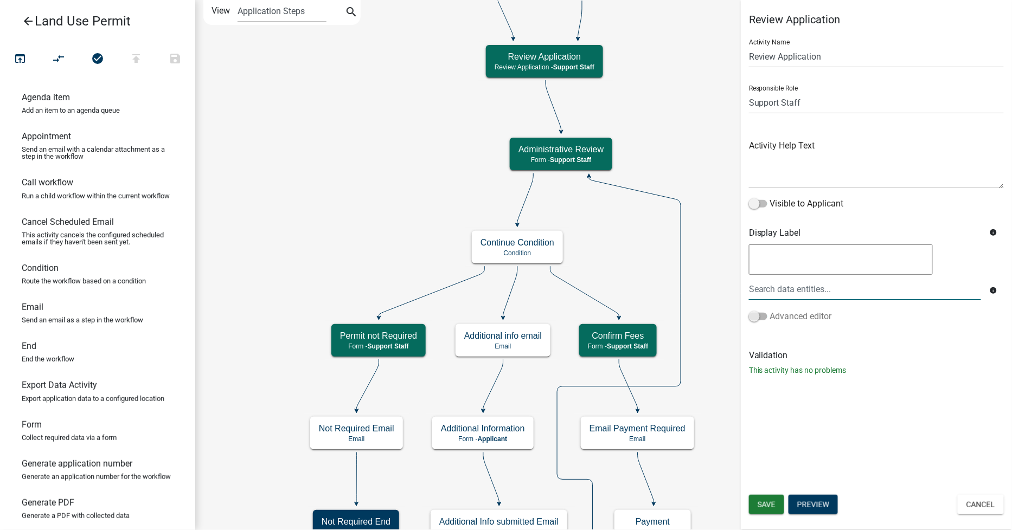
click at [757, 315] on span at bounding box center [758, 317] width 18 height 8
click at [770, 310] on input "Advanced editor" at bounding box center [770, 310] width 0 height 0
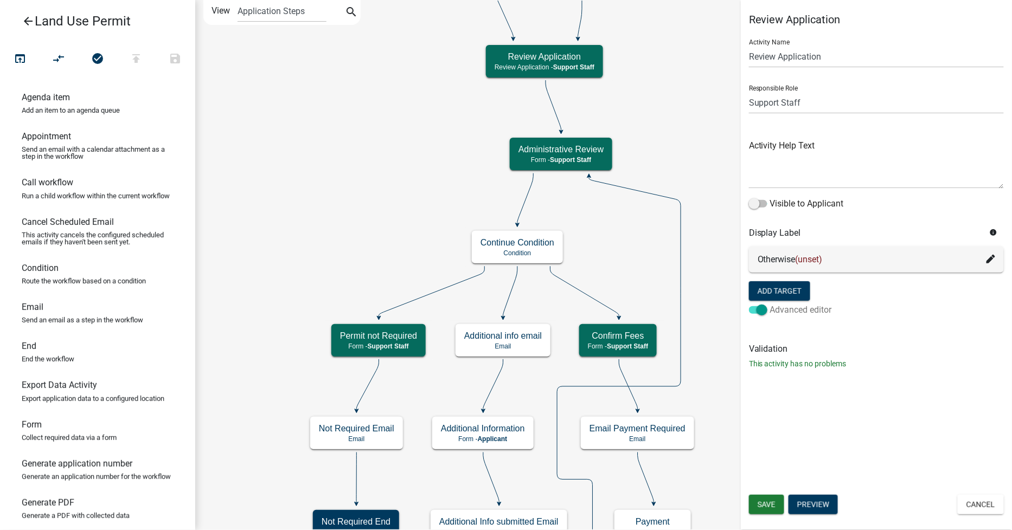
click at [763, 311] on span at bounding box center [758, 310] width 18 height 8
click at [770, 304] on input "Advanced editor" at bounding box center [770, 304] width 0 height 0
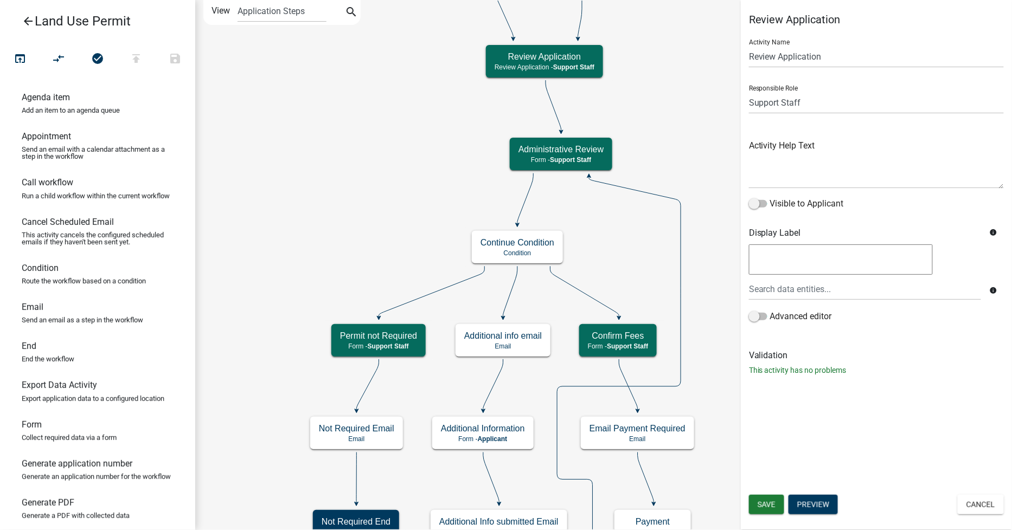
click at [972, 507] on button "Cancel" at bounding box center [981, 505] width 46 height 20
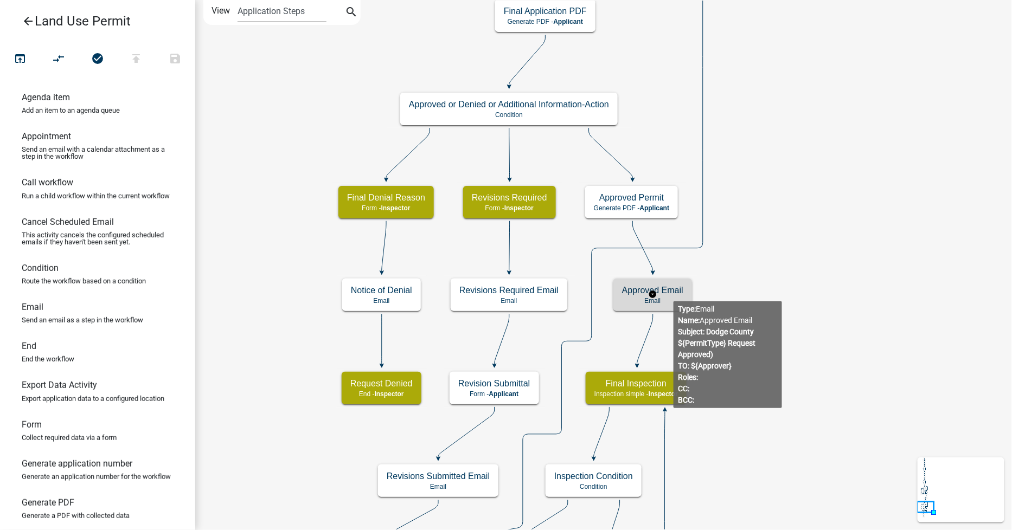
click at [674, 293] on h5 "Approved Email" at bounding box center [652, 290] width 61 height 10
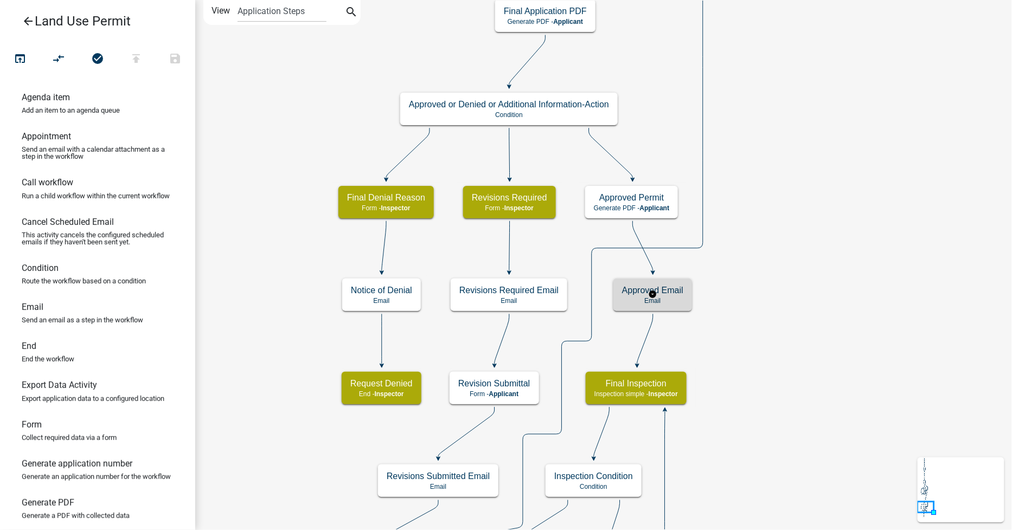
click at [674, 293] on h5 "Approved Email" at bounding box center [652, 290] width 61 height 10
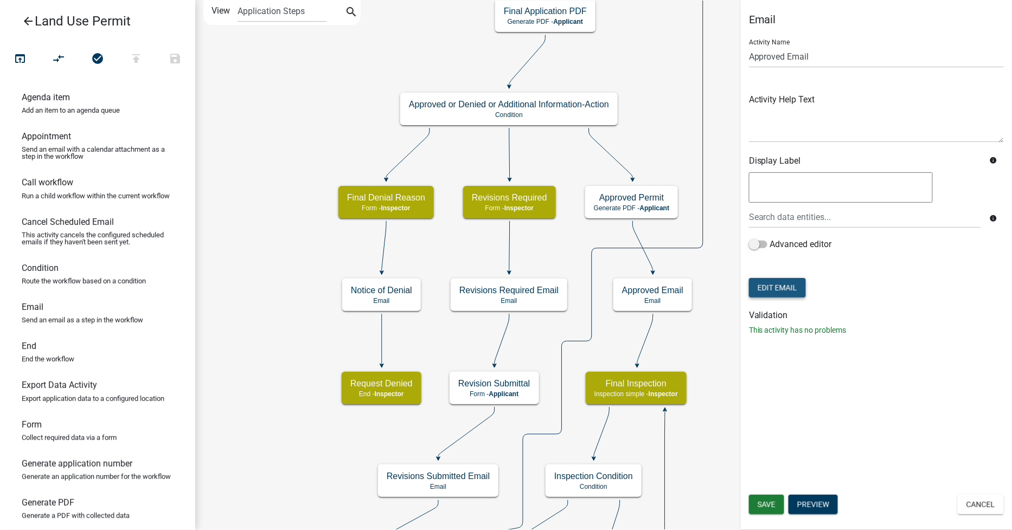
click at [789, 284] on button "Edit Email" at bounding box center [777, 288] width 57 height 20
select select "02c2448f-b543-48d3-a772-1f824279184c"
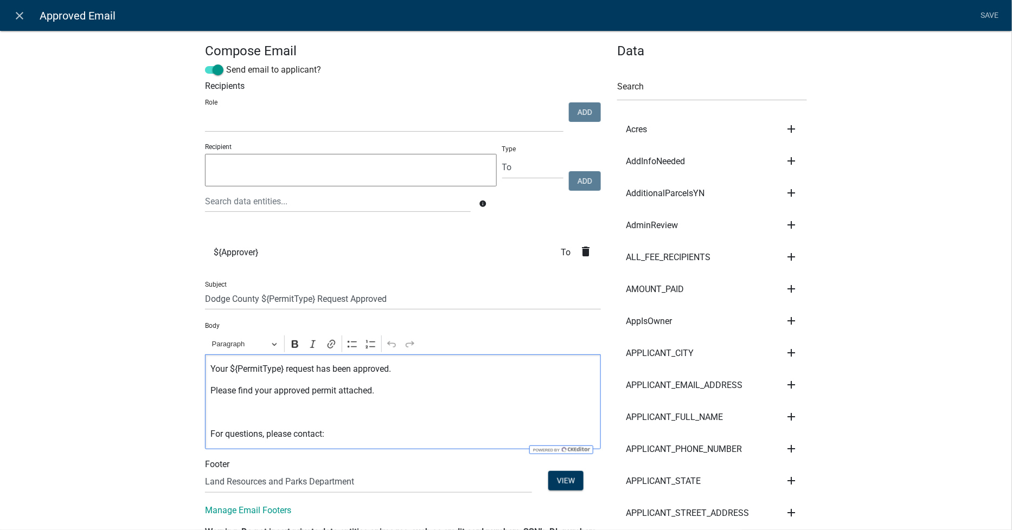
click at [399, 392] on p "Please find your approved permit attached." at bounding box center [403, 391] width 385 height 13
click at [393, 373] on p "Your ${PermitType} request has been approved." at bounding box center [403, 369] width 385 height 13
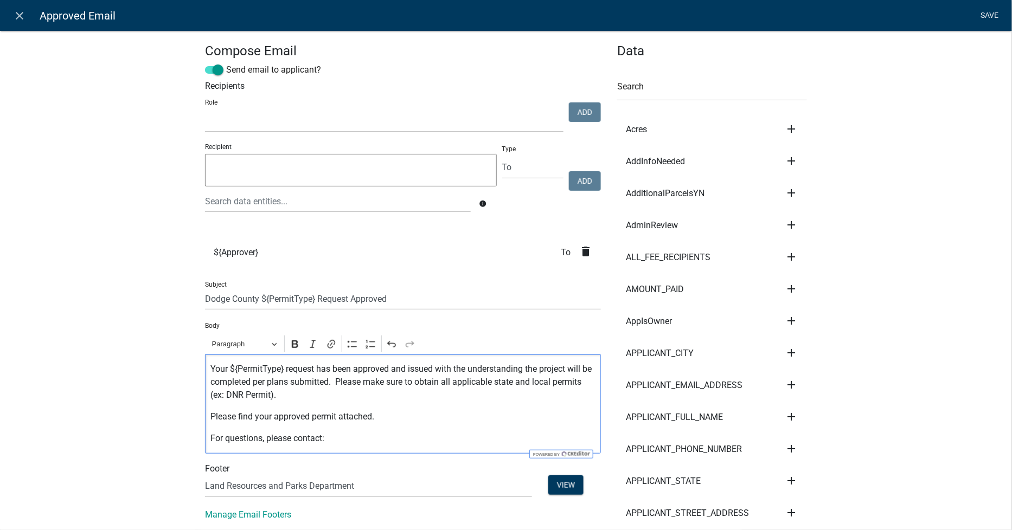
click at [989, 10] on link "Save" at bounding box center [989, 15] width 27 height 21
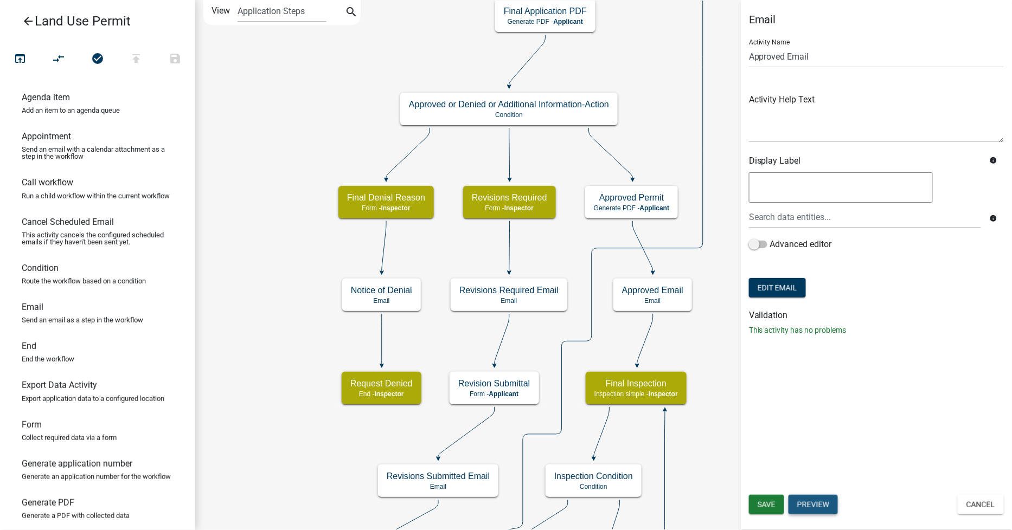
click at [799, 502] on button "Preview" at bounding box center [813, 505] width 49 height 20
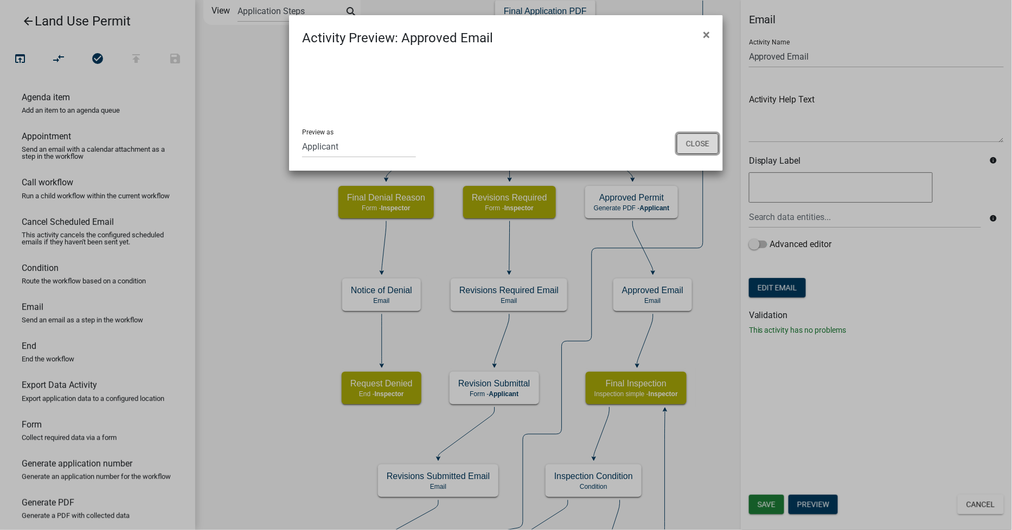
click at [698, 139] on button "Close" at bounding box center [698, 143] width 42 height 21
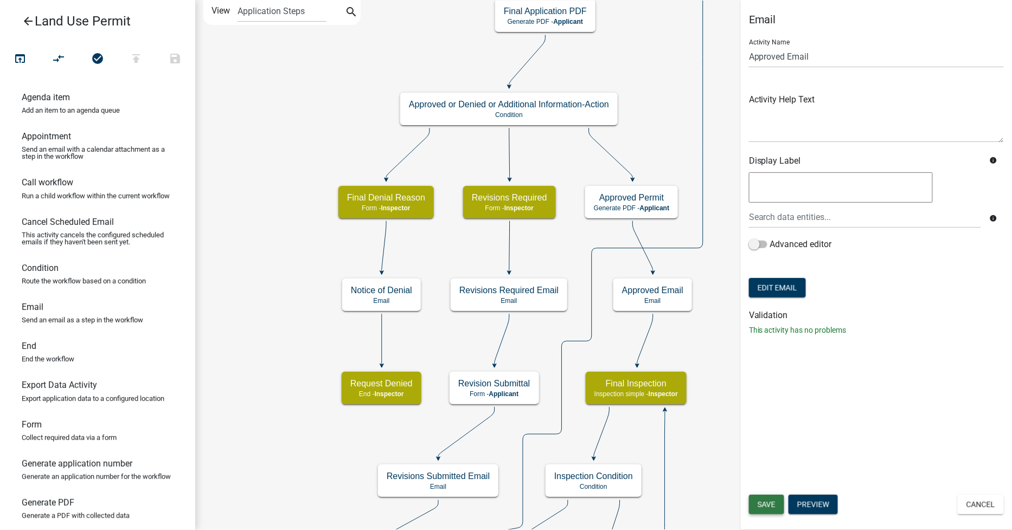
click at [767, 499] on button "Save" at bounding box center [766, 505] width 35 height 20
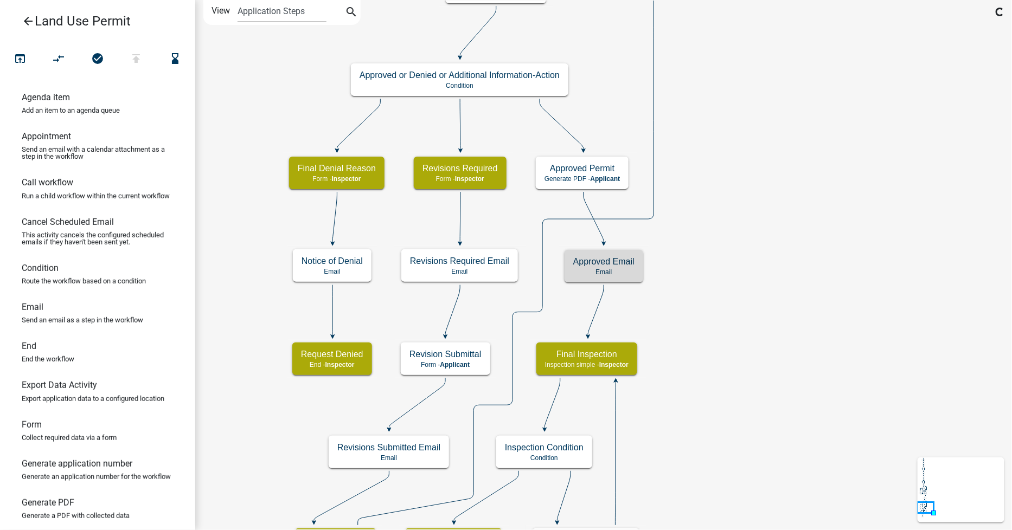
click at [768, 291] on icon "Start Start - Applicant Owner and Property Information Form - Applicant Parcel …" at bounding box center [604, 376] width 816 height 751
click at [138, 62] on icon "publish" at bounding box center [136, 59] width 13 height 15
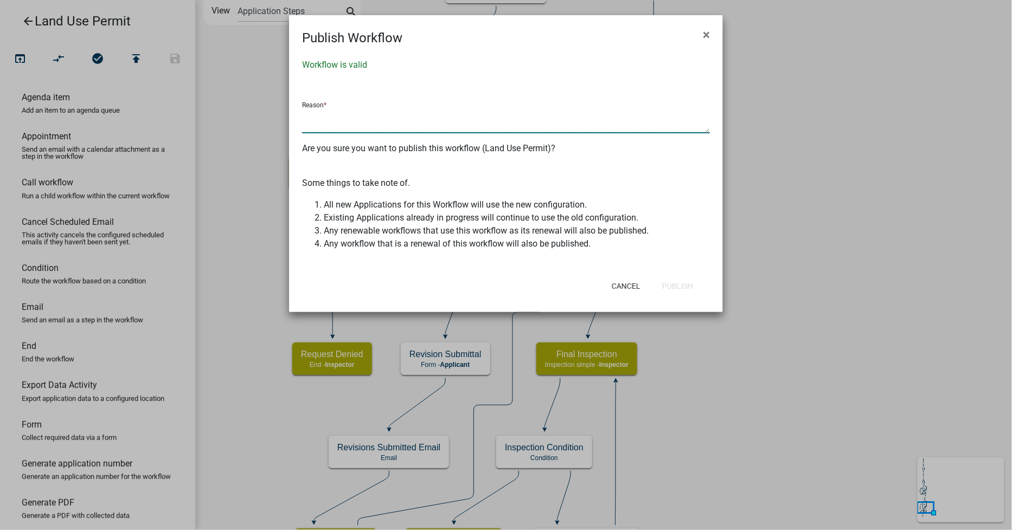
click at [307, 114] on textarea at bounding box center [506, 120] width 408 height 25
type textarea "Updated approval email."
click at [674, 280] on button "Publish" at bounding box center [678, 287] width 48 height 20
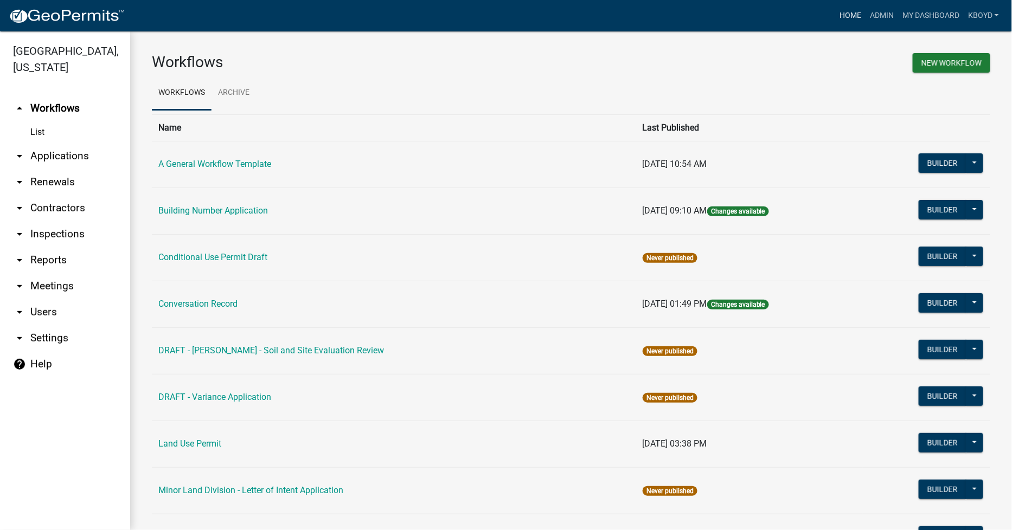
click at [849, 14] on link "Home" at bounding box center [850, 15] width 30 height 21
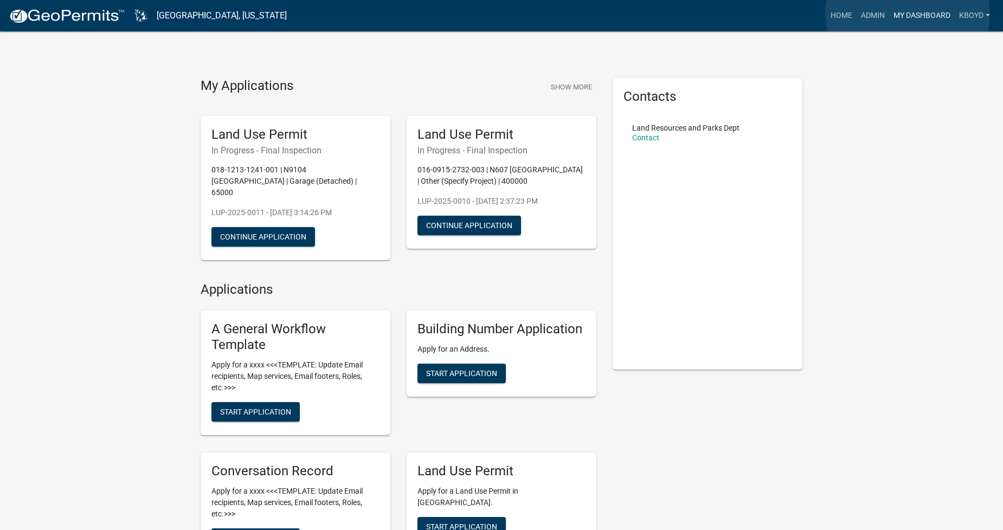
click at [908, 14] on link "My Dashboard" at bounding box center [922, 15] width 66 height 21
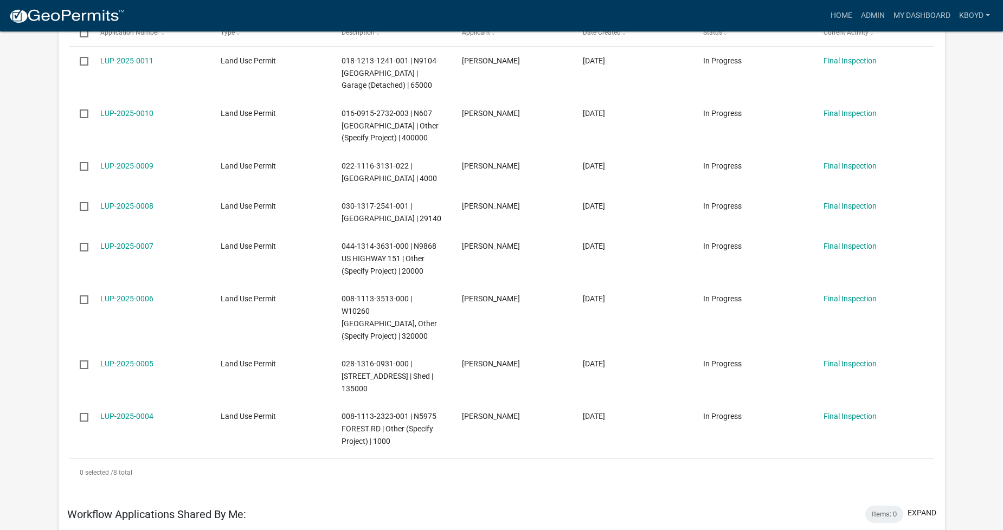
scroll to position [60, 0]
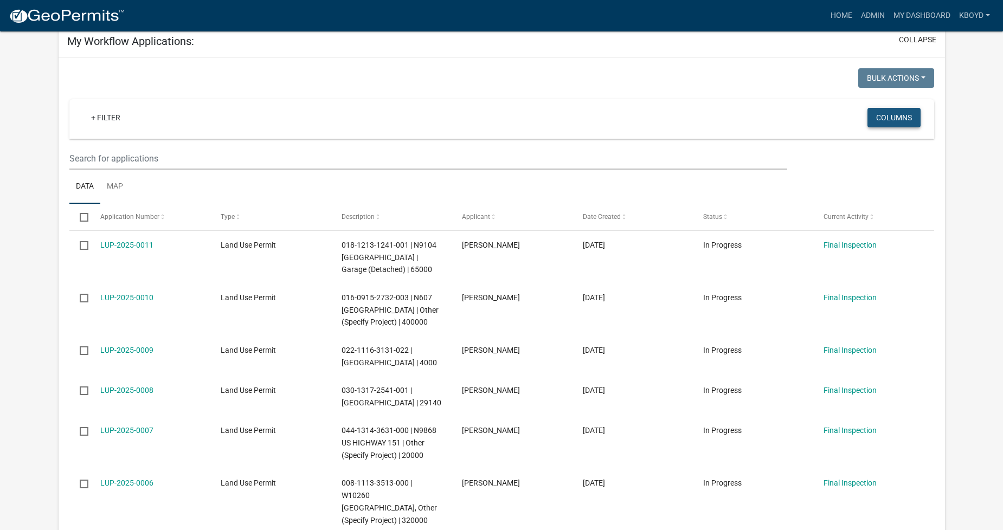
click at [892, 118] on button "Columns" at bounding box center [894, 118] width 53 height 20
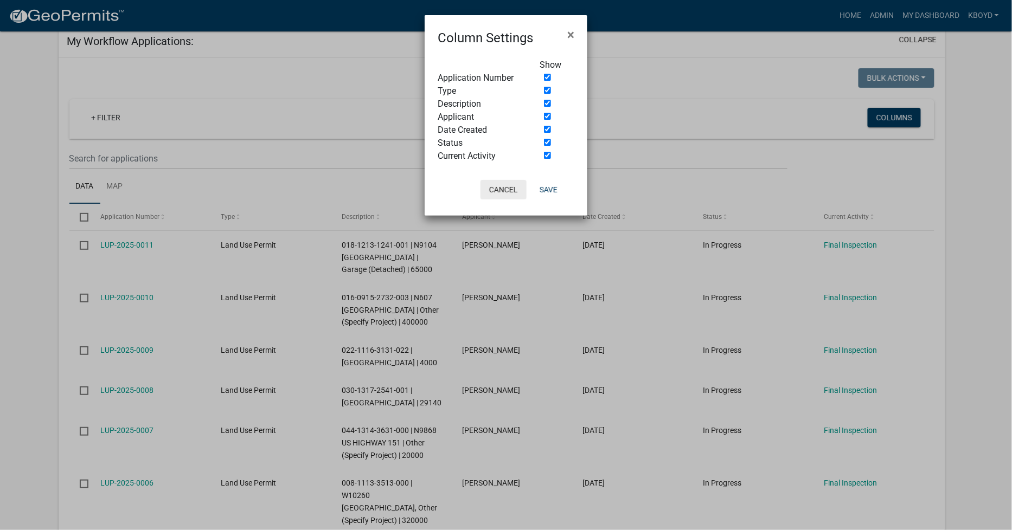
click at [503, 185] on button "Cancel" at bounding box center [504, 190] width 46 height 20
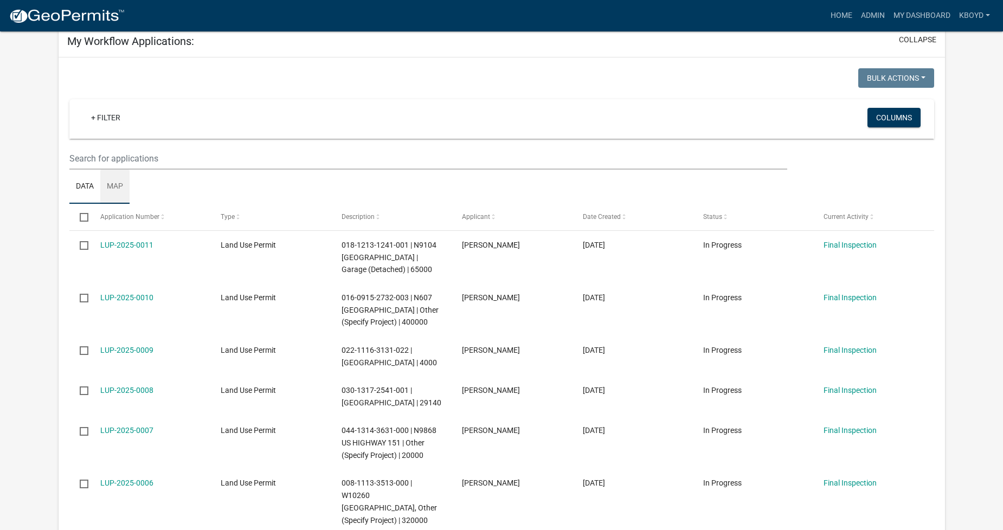
click at [112, 187] on link "Map" at bounding box center [114, 187] width 29 height 35
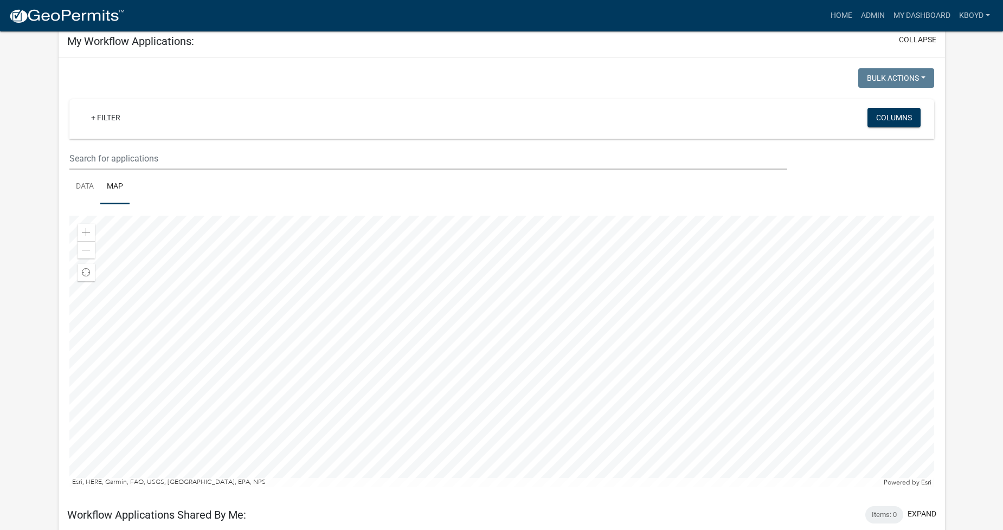
click at [644, 317] on div at bounding box center [501, 351] width 865 height 271
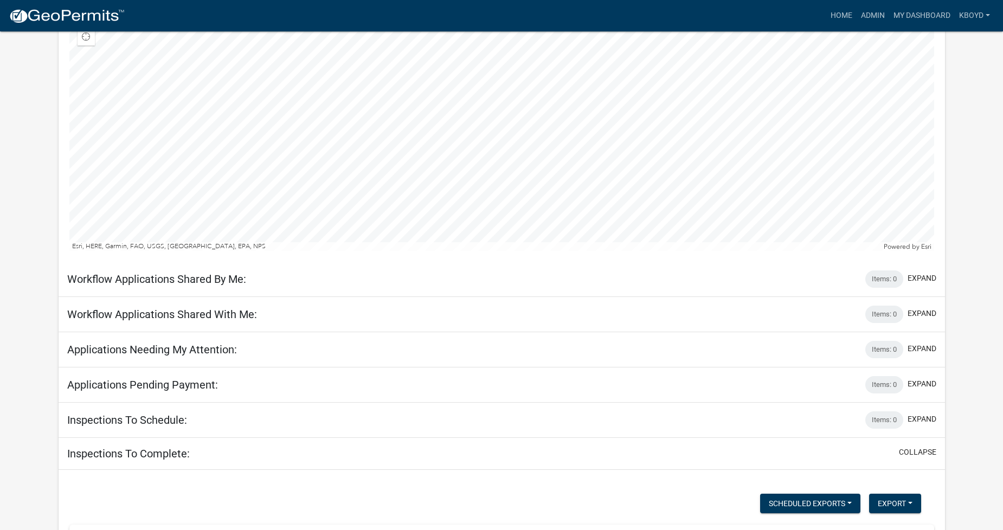
scroll to position [301, 0]
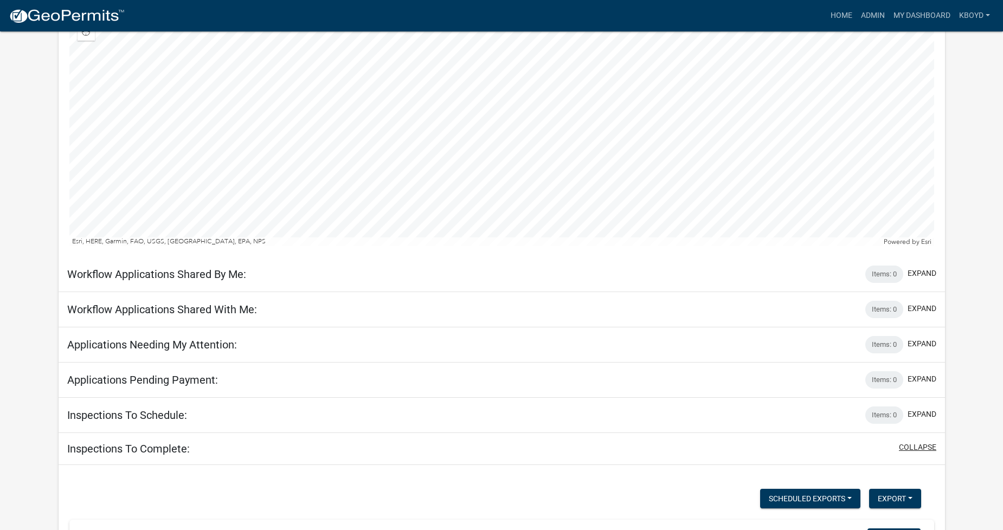
click at [915, 448] on button "collapse" at bounding box center [917, 447] width 37 height 11
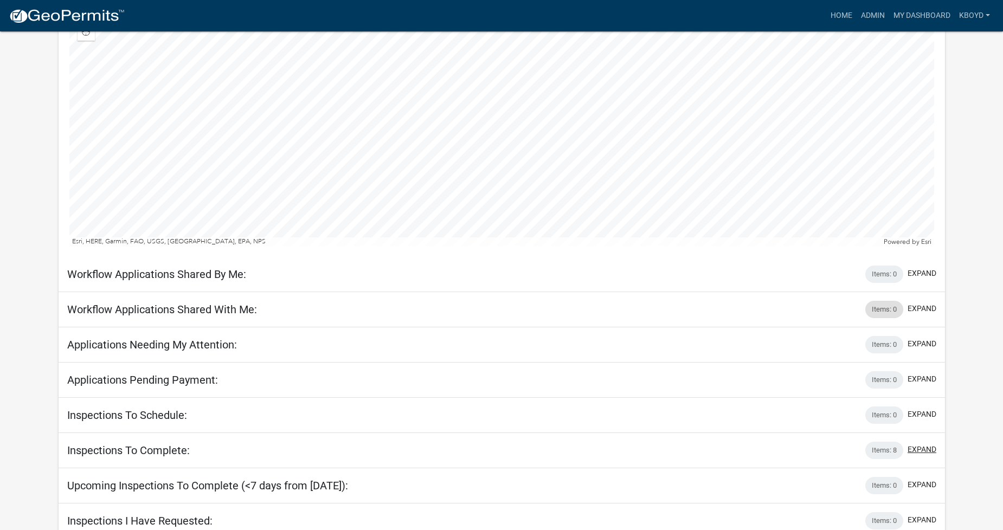
scroll to position [381, 0]
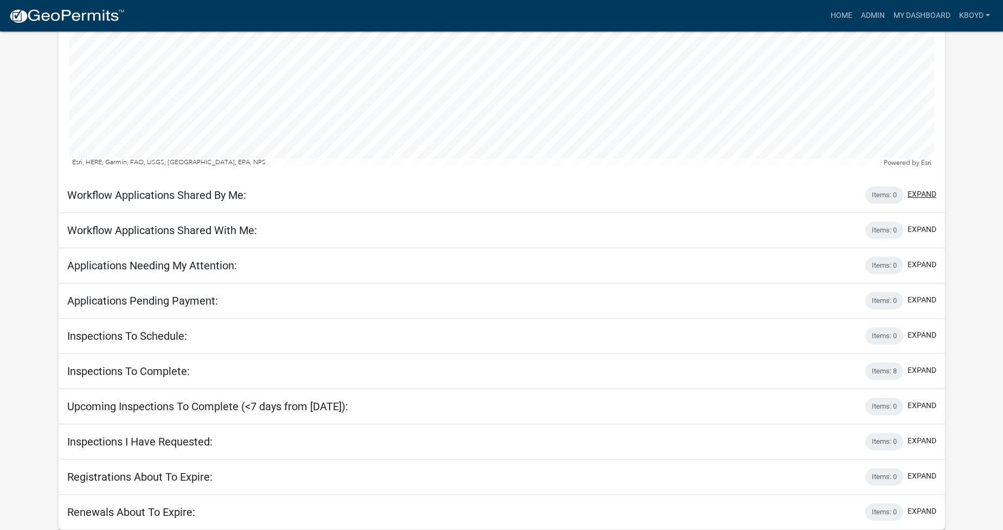
click at [922, 189] on button "expand" at bounding box center [922, 194] width 29 height 11
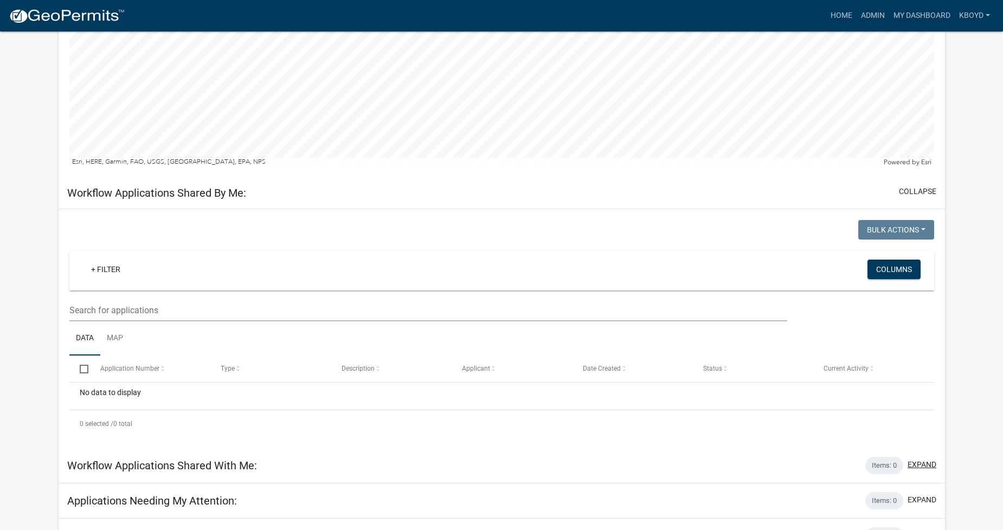
click at [929, 467] on button "expand" at bounding box center [922, 464] width 29 height 11
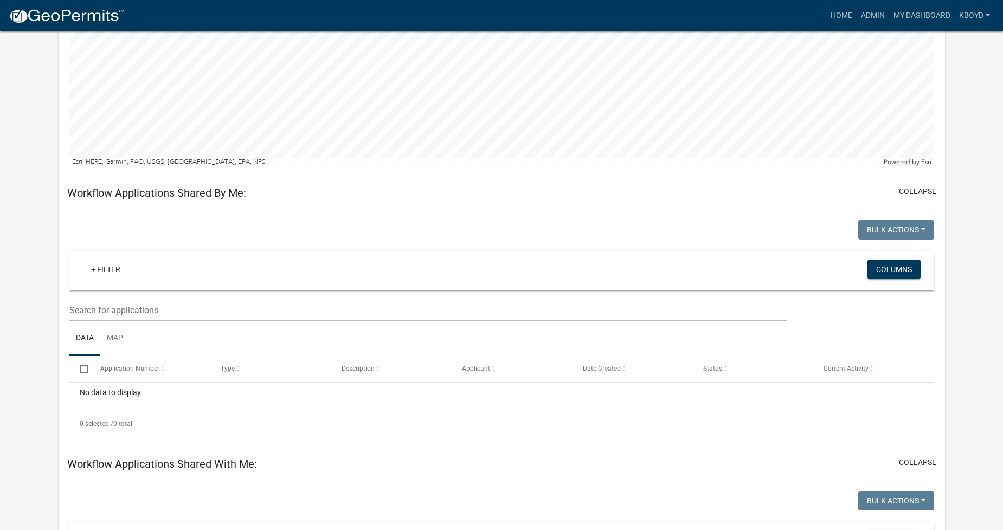
click at [918, 191] on button "collapse" at bounding box center [917, 191] width 37 height 11
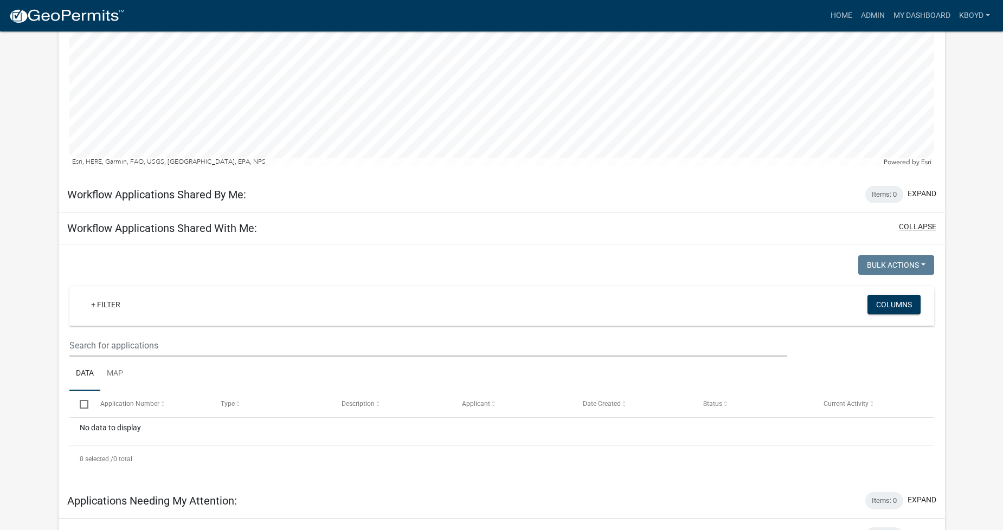
click at [917, 230] on button "collapse" at bounding box center [917, 226] width 37 height 11
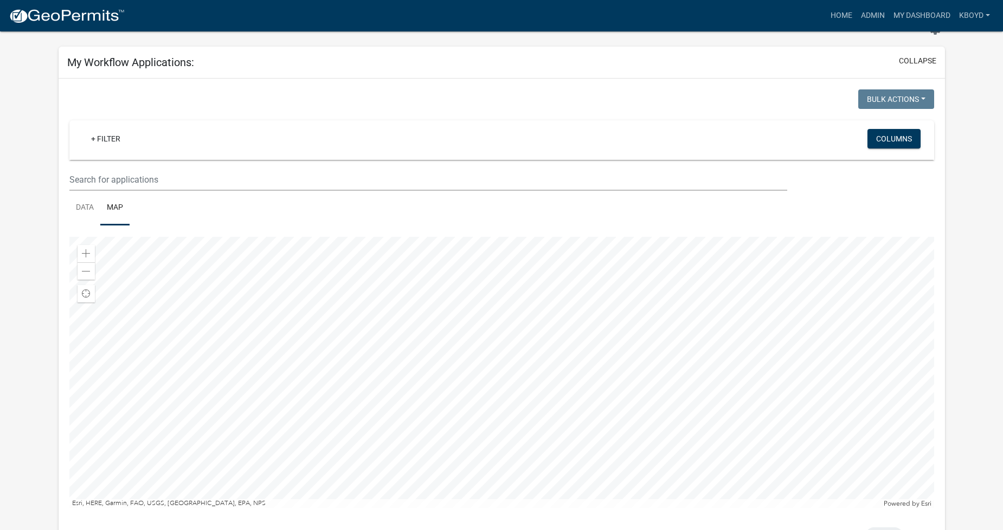
scroll to position [19, 0]
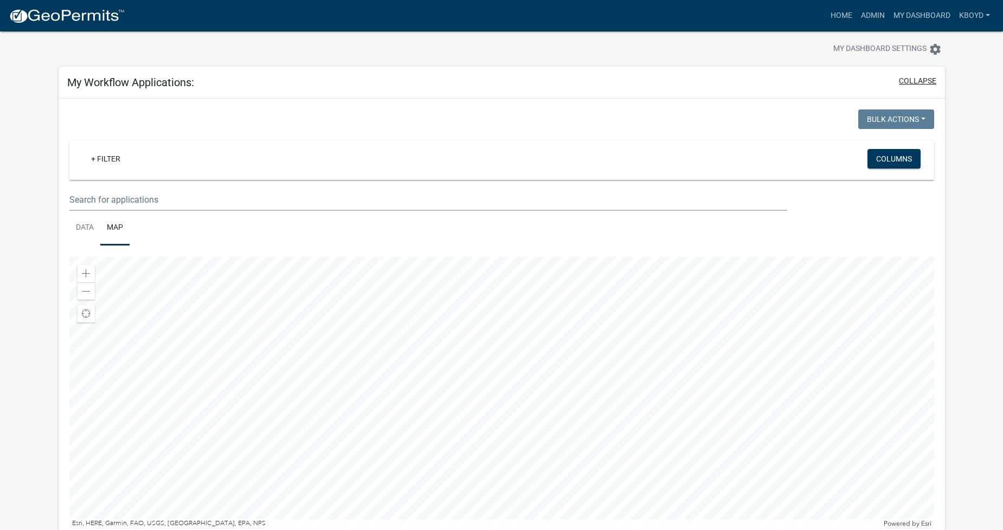
click at [913, 80] on button "collapse" at bounding box center [917, 80] width 37 height 11
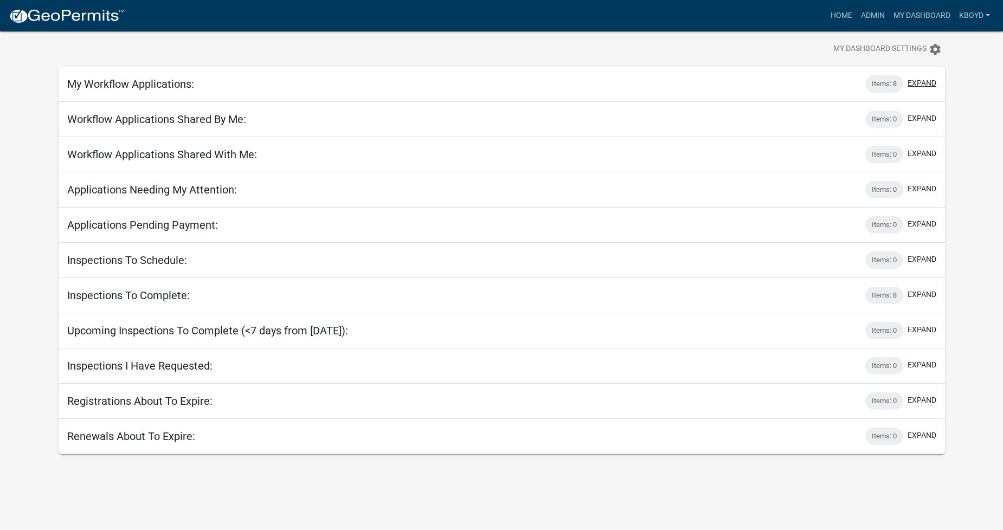
click at [919, 82] on button "expand" at bounding box center [922, 83] width 29 height 11
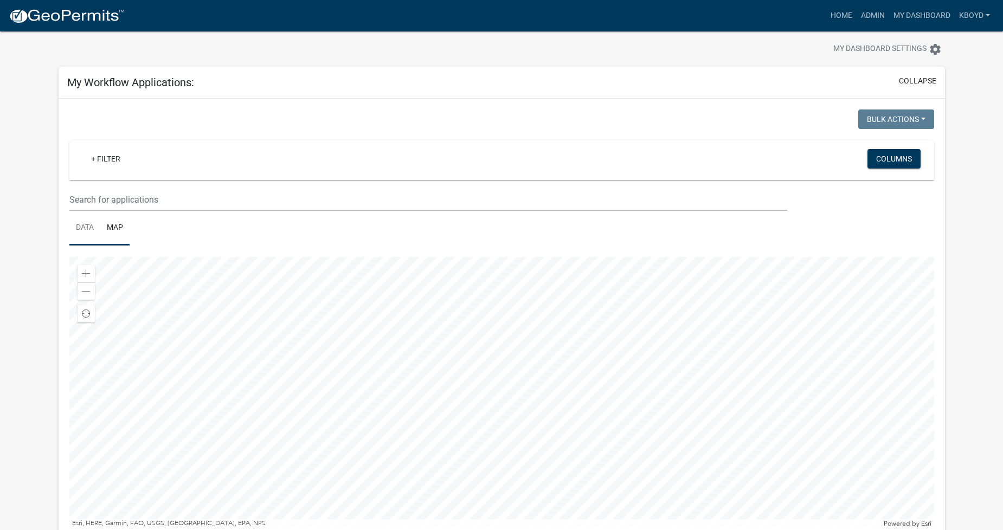
click at [82, 224] on link "Data" at bounding box center [84, 228] width 31 height 35
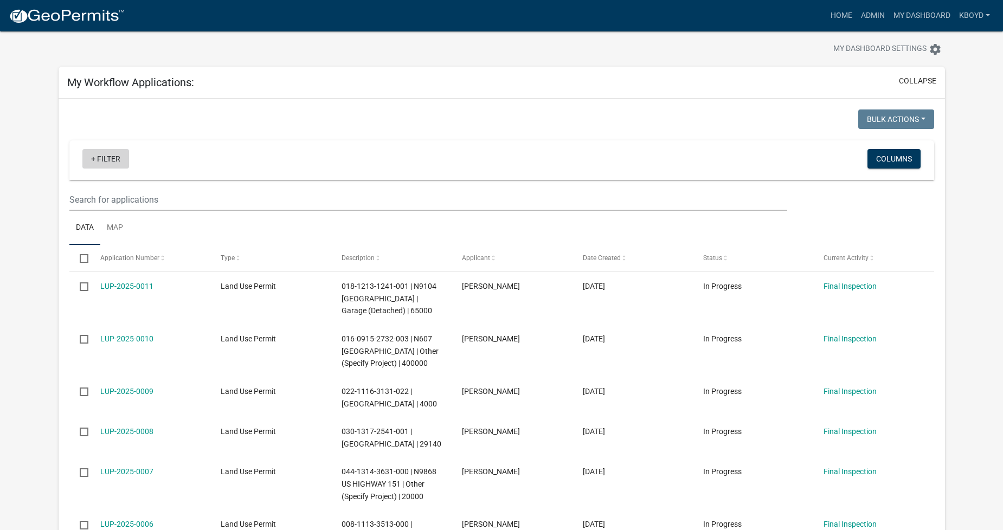
click at [98, 161] on link "+ Filter" at bounding box center [105, 159] width 47 height 20
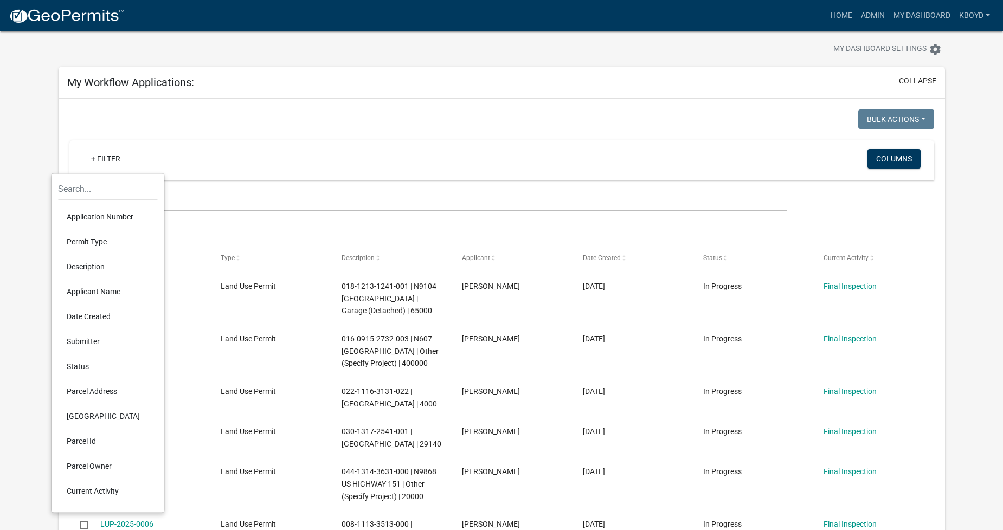
click at [145, 154] on div "+ Filter" at bounding box center [359, 160] width 570 height 22
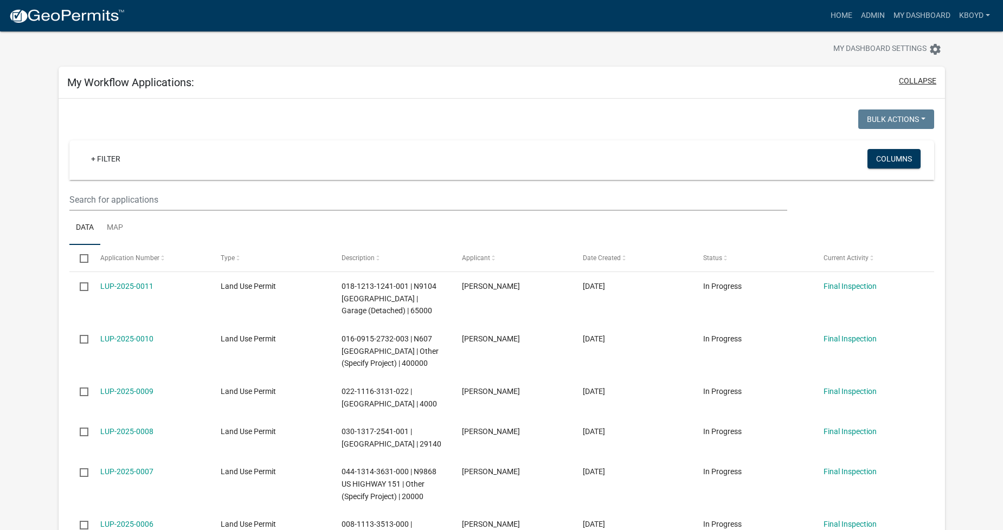
click at [917, 81] on button "collapse" at bounding box center [917, 80] width 37 height 11
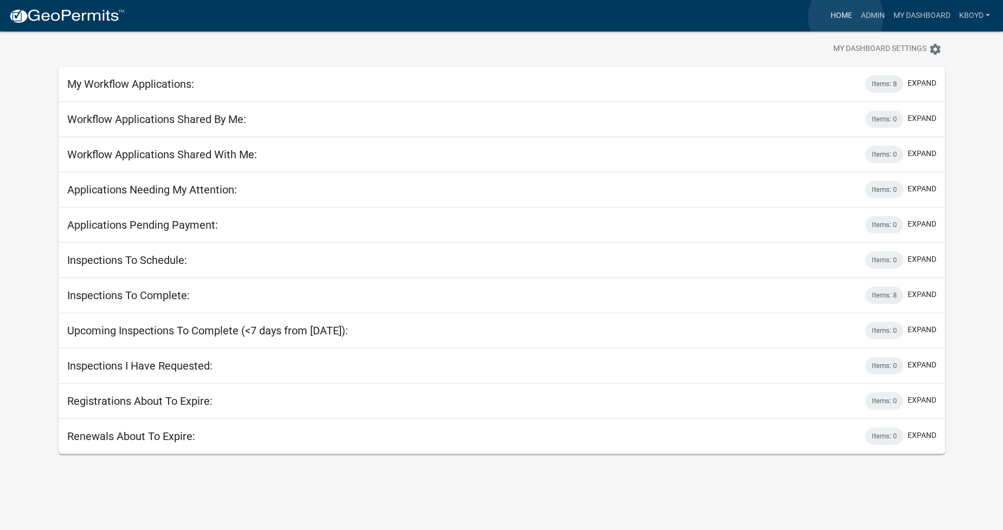
click at [846, 17] on link "Home" at bounding box center [842, 15] width 30 height 21
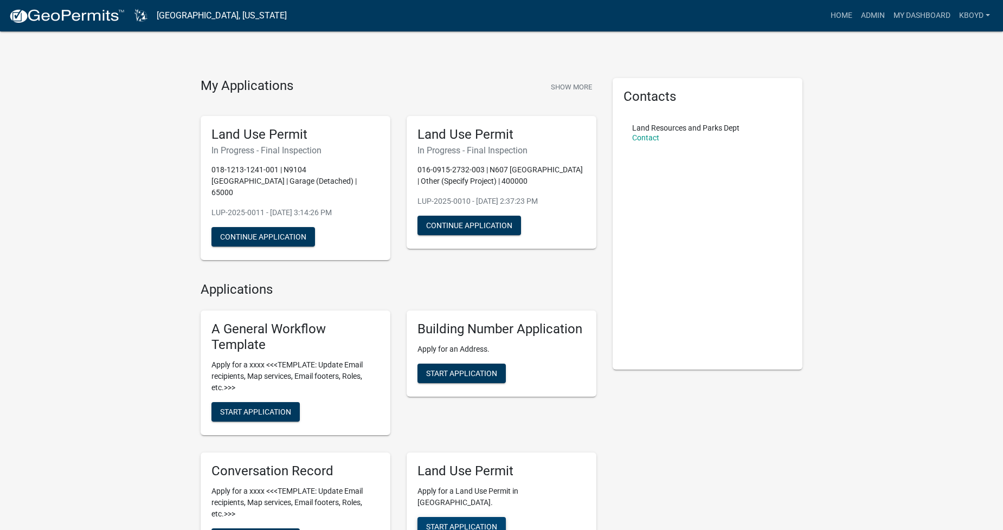
click at [448, 522] on span "Start Application" at bounding box center [461, 526] width 71 height 9
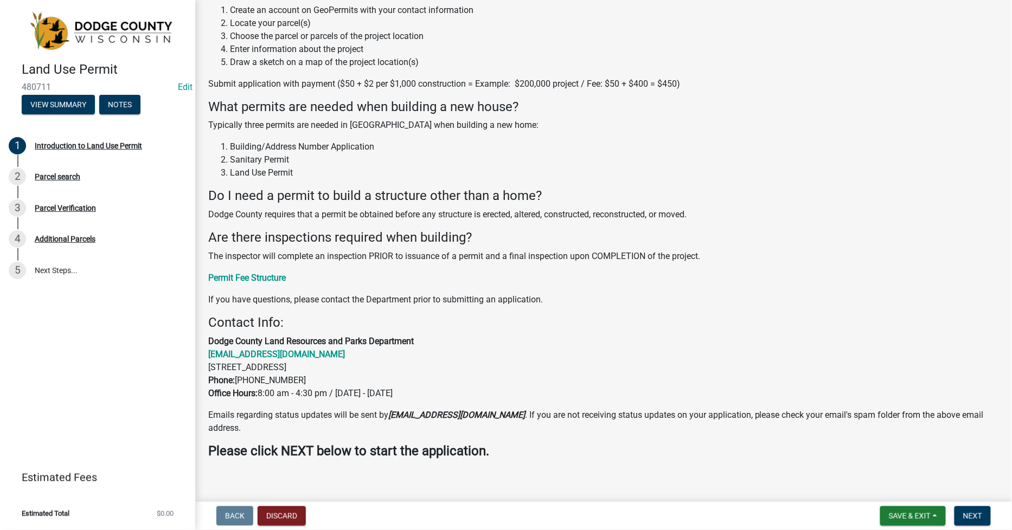
scroll to position [139, 0]
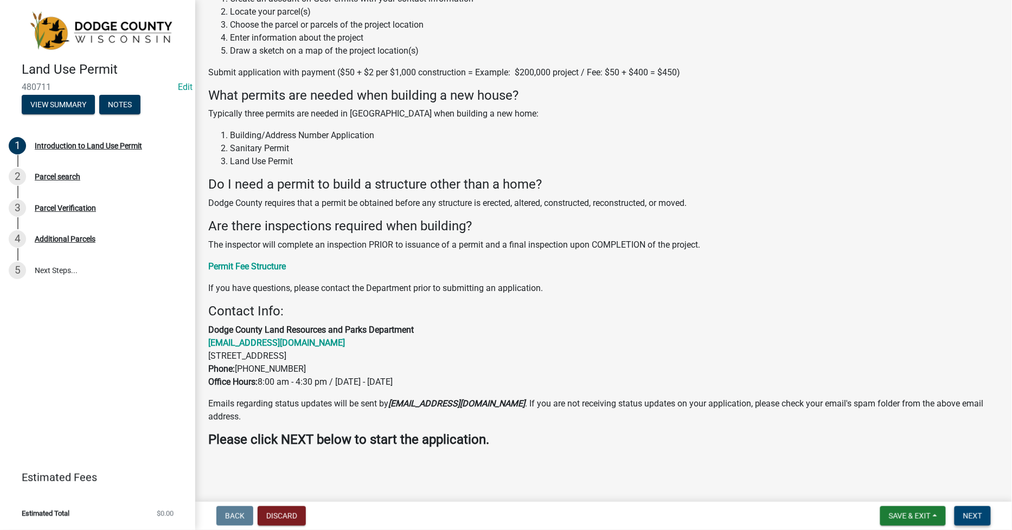
drag, startPoint x: 966, startPoint y: 518, endPoint x: 977, endPoint y: 514, distance: 11.9
click at [967, 518] on span "Next" at bounding box center [972, 516] width 19 height 9
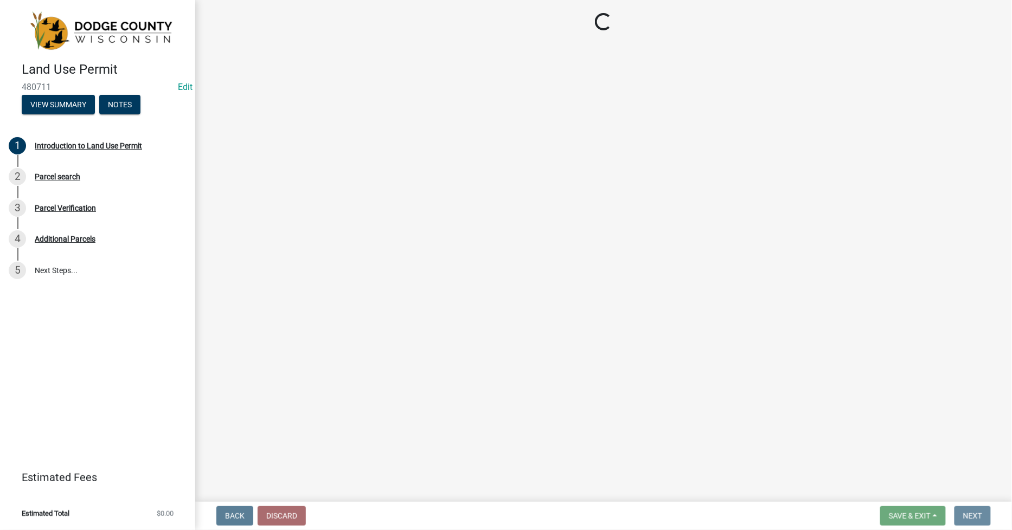
scroll to position [0, 0]
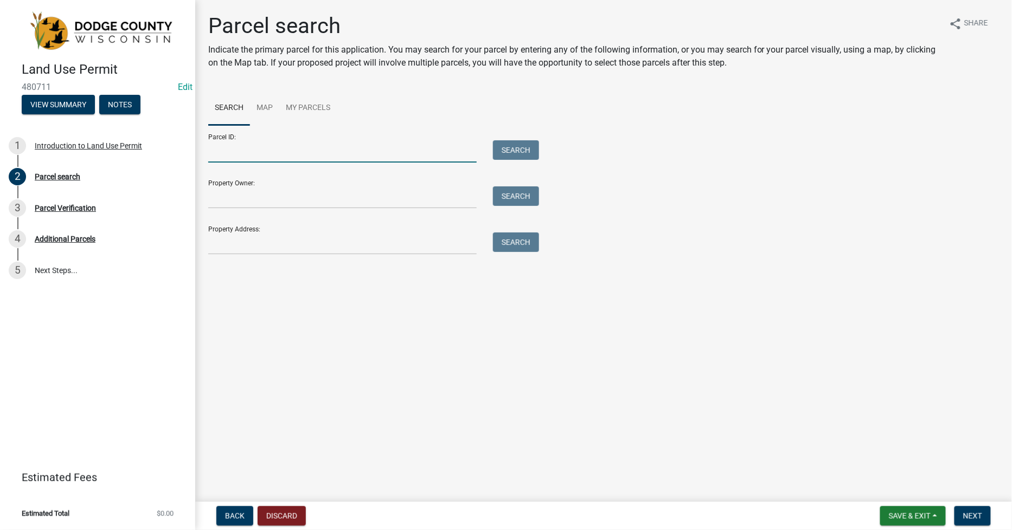
click at [219, 152] on input "Parcel ID:" at bounding box center [342, 151] width 268 height 22
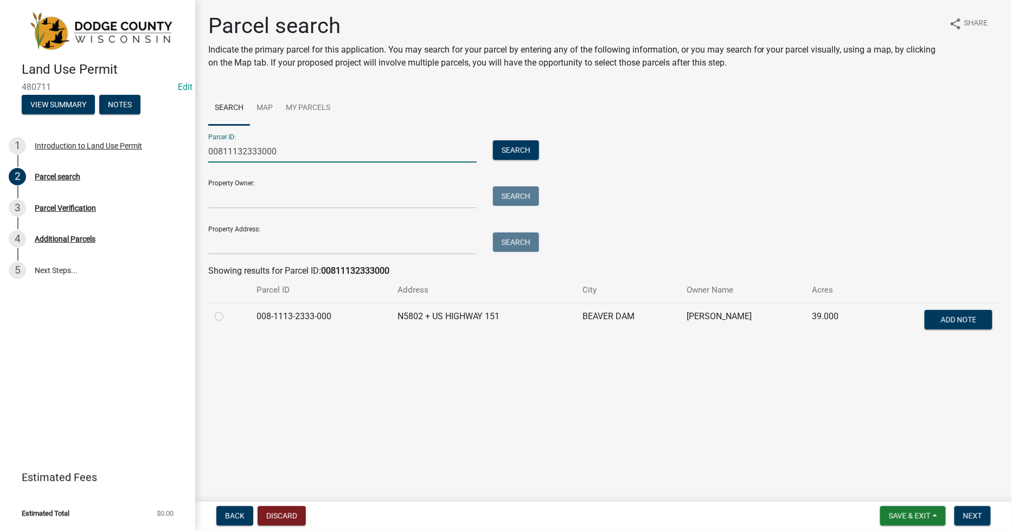
type input "00811132333000"
click at [228, 310] on label at bounding box center [228, 310] width 0 height 0
click at [228, 317] on input "radio" at bounding box center [231, 313] width 7 height 7
radio input "true"
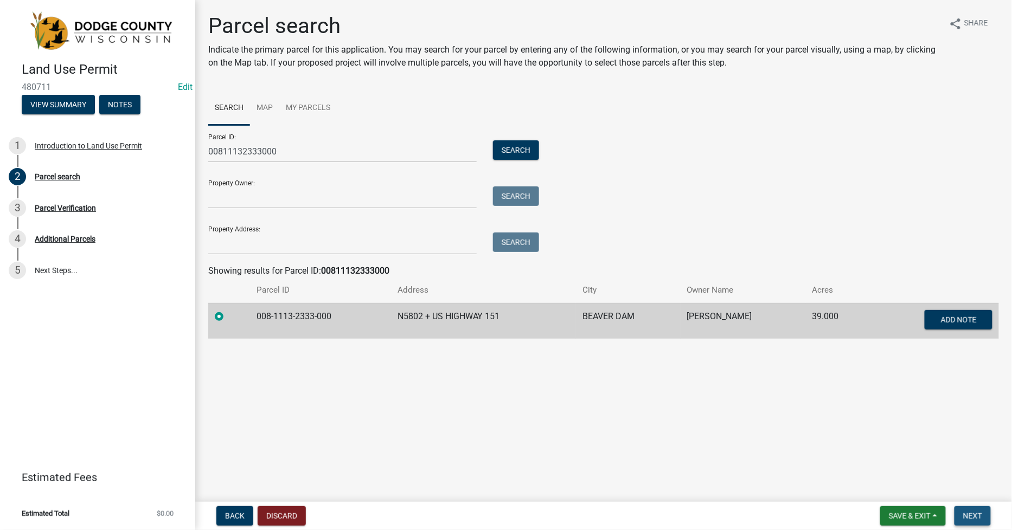
click at [978, 518] on span "Next" at bounding box center [972, 516] width 19 height 9
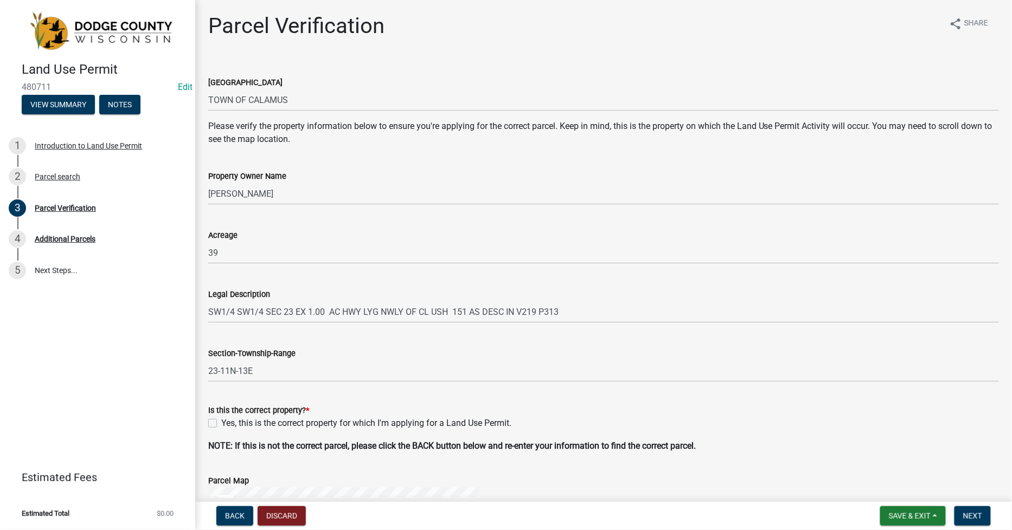
click at [221, 422] on label "Yes, this is the correct property for which I'm applying for a Land Use Permit." at bounding box center [366, 423] width 290 height 13
click at [221, 422] on input "Yes, this is the correct property for which I'm applying for a Land Use Permit." at bounding box center [224, 420] width 7 height 7
checkbox input "true"
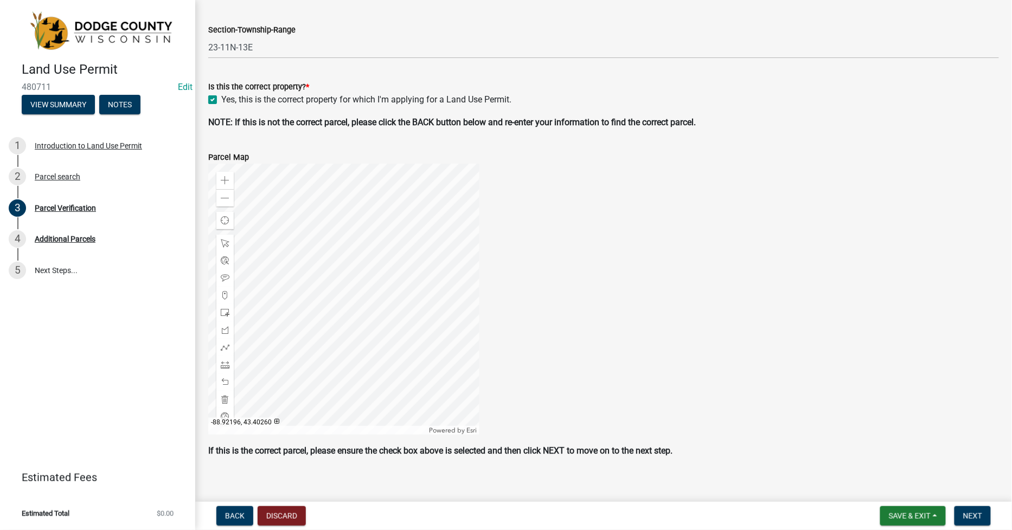
scroll to position [334, 0]
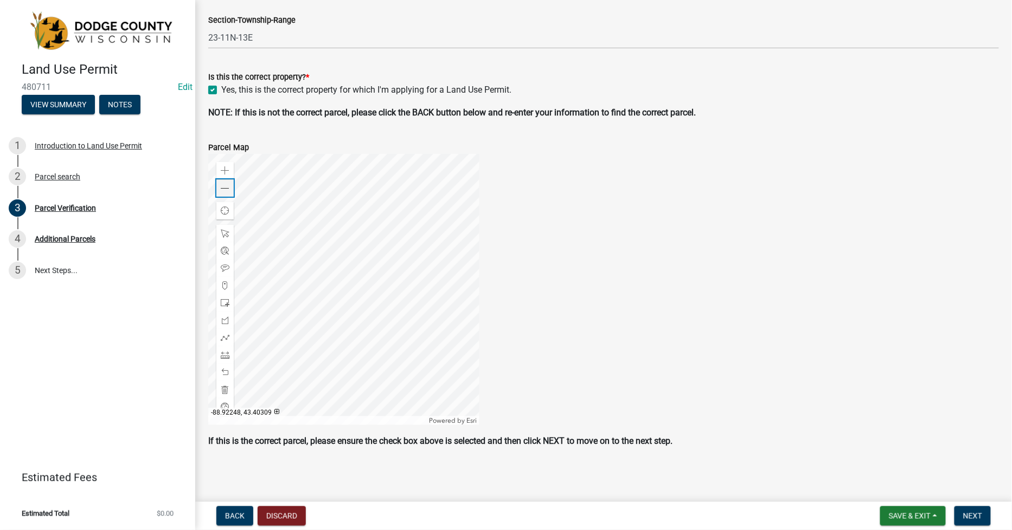
click at [223, 188] on span at bounding box center [225, 188] width 9 height 9
click at [228, 171] on span at bounding box center [225, 170] width 9 height 9
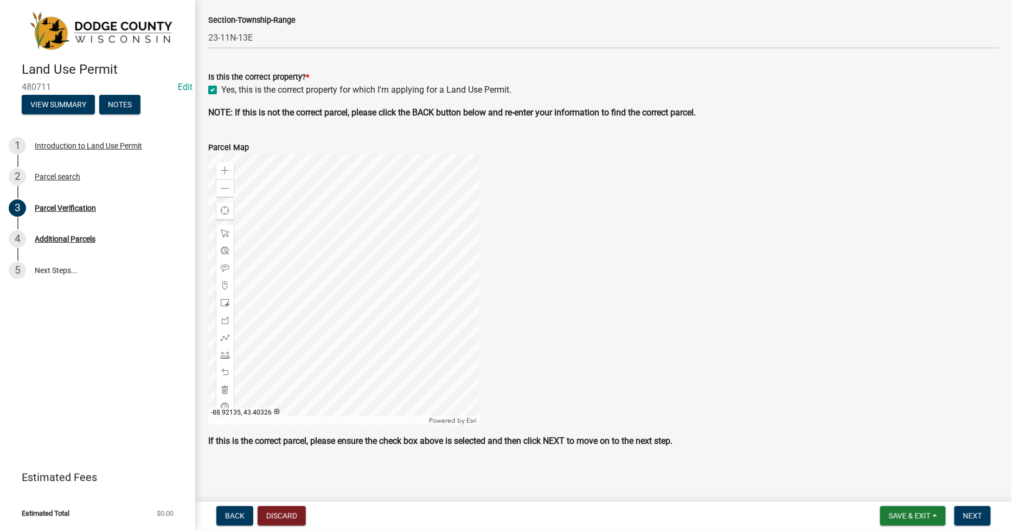
click at [405, 339] on div at bounding box center [343, 289] width 271 height 271
click at [979, 510] on button "Next" at bounding box center [972, 517] width 36 height 20
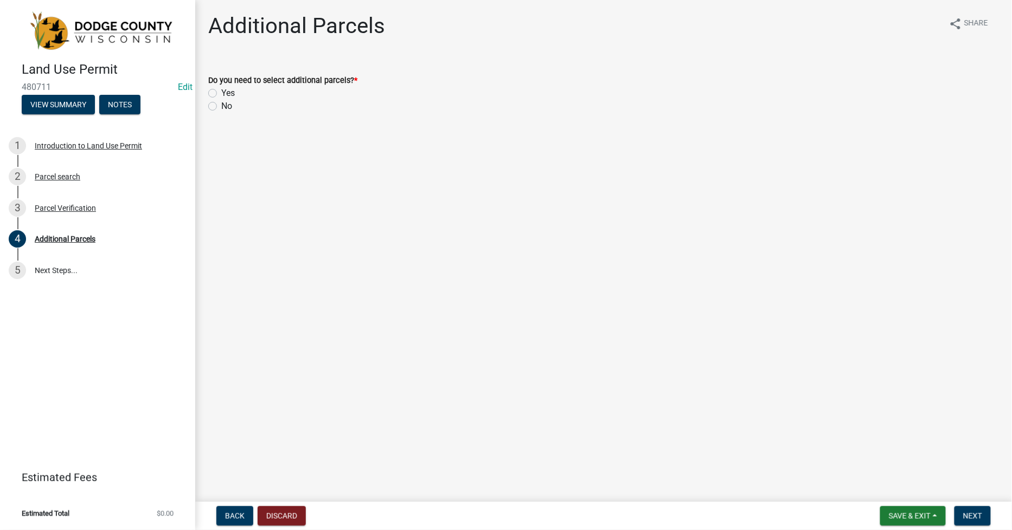
click at [221, 107] on label "No" at bounding box center [226, 106] width 11 height 13
click at [221, 107] on input "No" at bounding box center [224, 103] width 7 height 7
radio input "true"
click at [978, 515] on span "Next" at bounding box center [972, 516] width 19 height 9
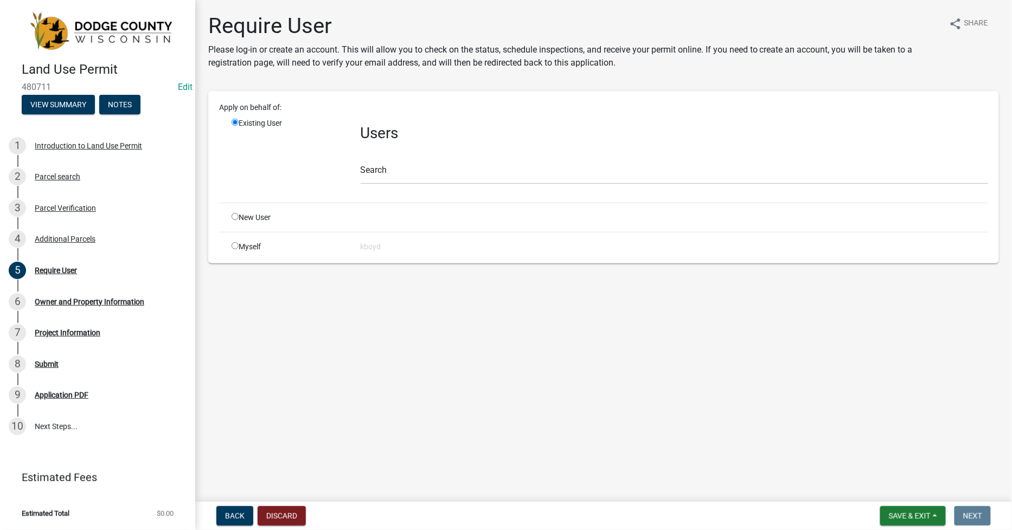
click at [241, 246] on div "Myself" at bounding box center [287, 246] width 129 height 11
click at [233, 246] on input "radio" at bounding box center [235, 245] width 7 height 7
radio input "true"
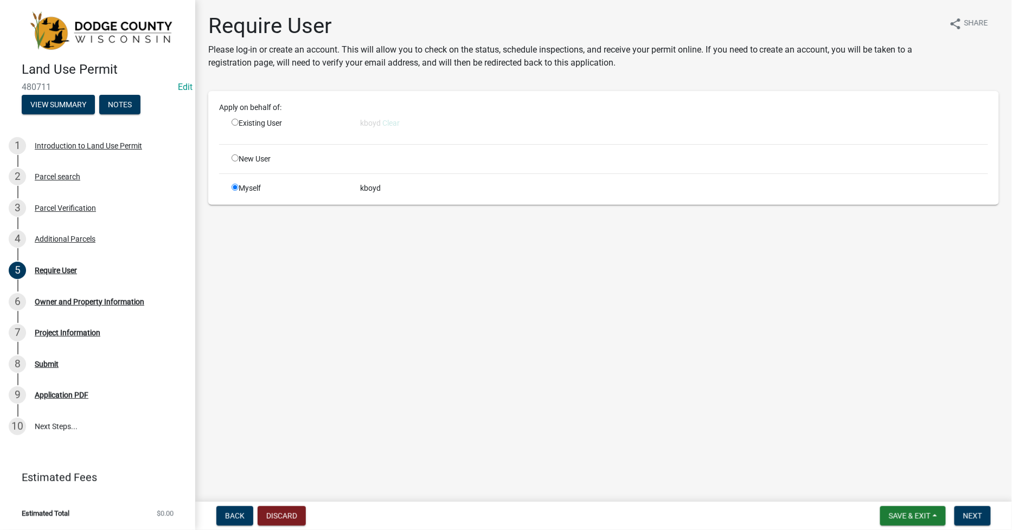
click at [235, 121] on input "radio" at bounding box center [235, 122] width 7 height 7
radio input "true"
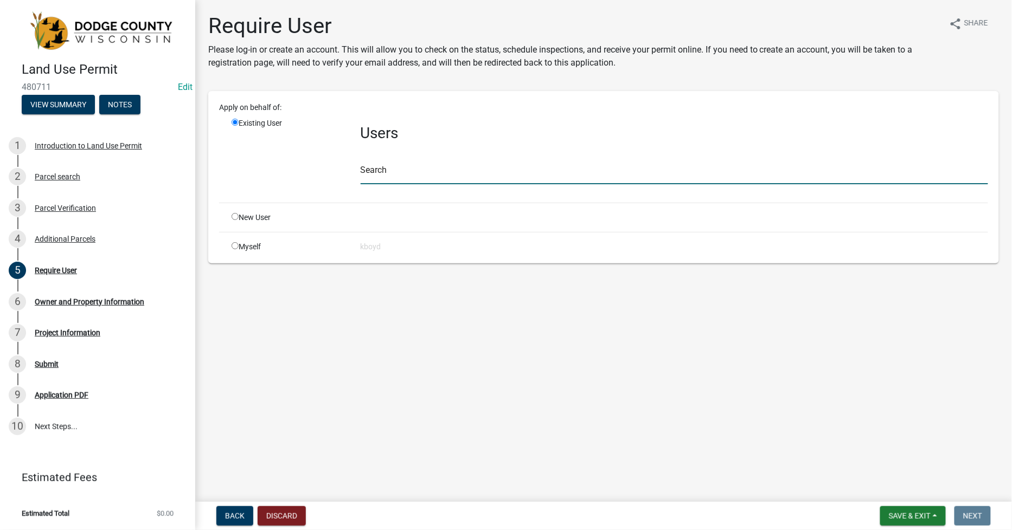
click at [376, 169] on input "text" at bounding box center [674, 173] width 627 height 22
click at [235, 246] on input "radio" at bounding box center [235, 245] width 7 height 7
radio input "true"
radio input "false"
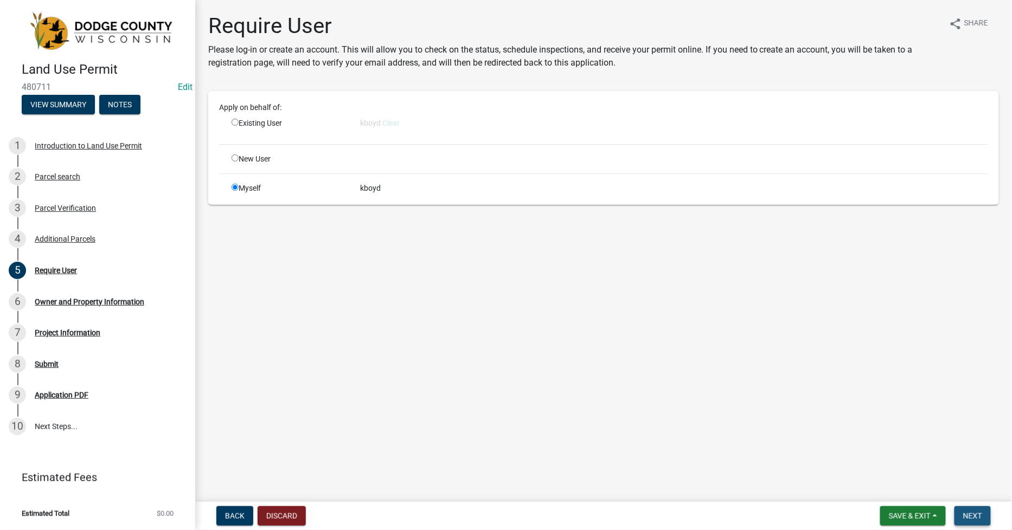
click at [969, 513] on span "Next" at bounding box center [972, 516] width 19 height 9
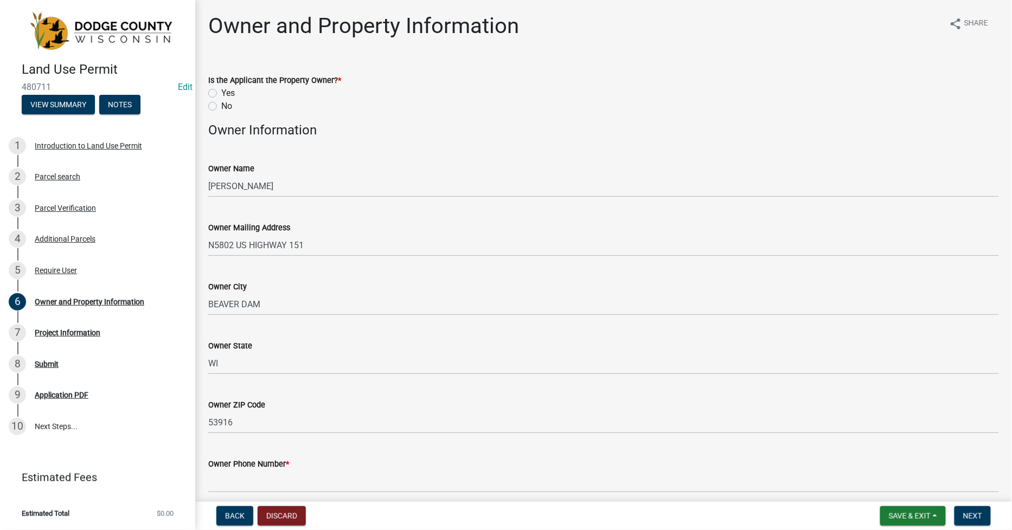
click at [221, 109] on label "No" at bounding box center [226, 106] width 11 height 13
click at [221, 107] on input "No" at bounding box center [224, 103] width 7 height 7
radio input "true"
click at [221, 94] on label "Yes" at bounding box center [228, 93] width 14 height 13
click at [221, 94] on input "Yes" at bounding box center [224, 90] width 7 height 7
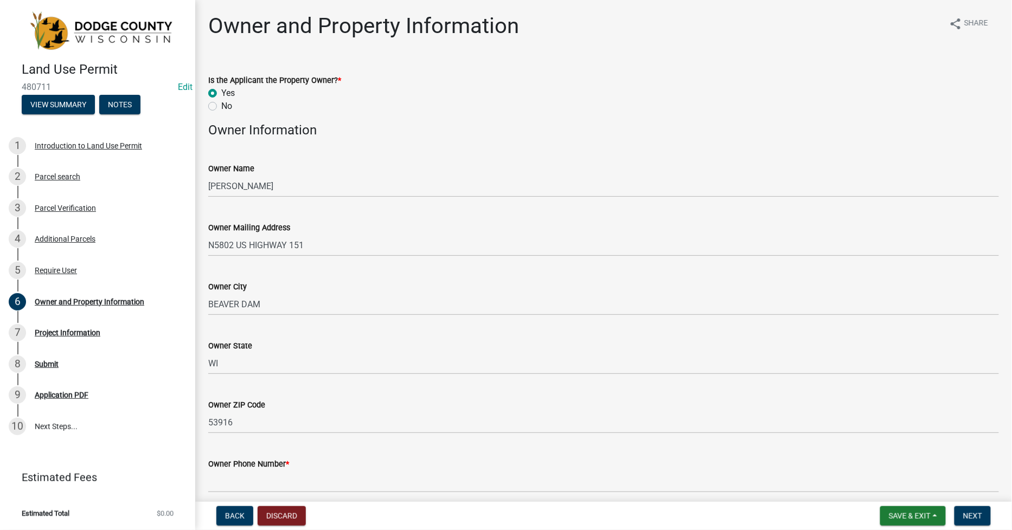
radio input "true"
click at [221, 107] on label "No" at bounding box center [226, 106] width 11 height 13
click at [221, 107] on input "No" at bounding box center [224, 103] width 7 height 7
radio input "true"
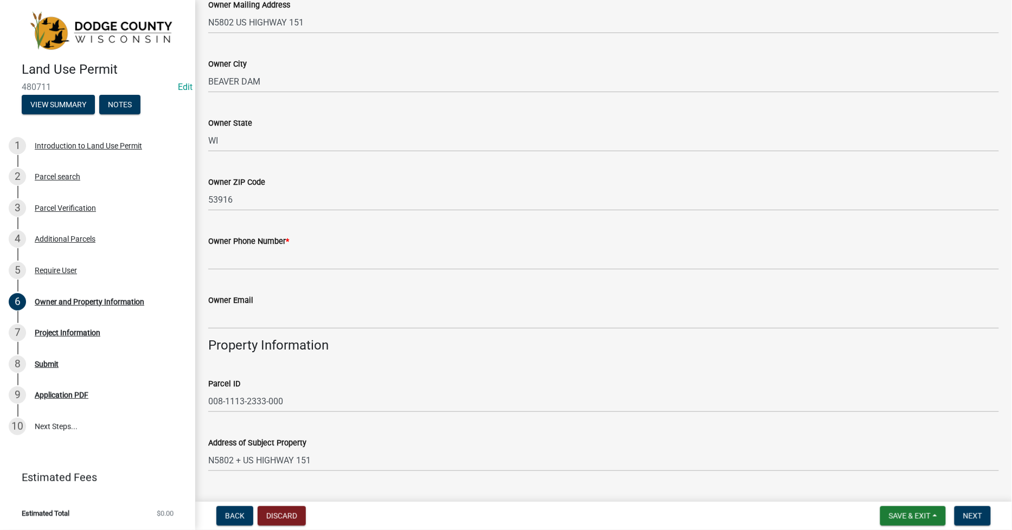
scroll to position [241, 0]
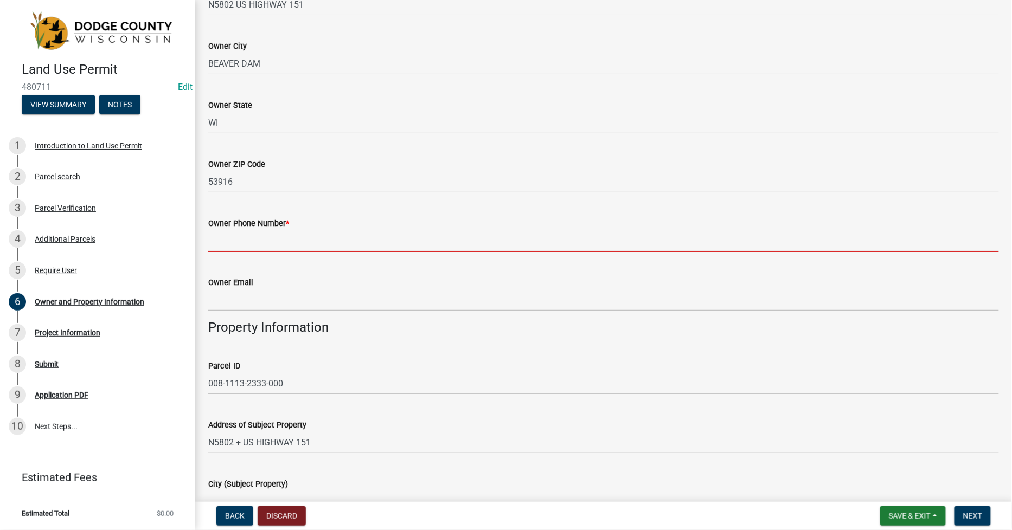
click at [215, 251] on input "Owner Phone Number *" at bounding box center [603, 241] width 791 height 22
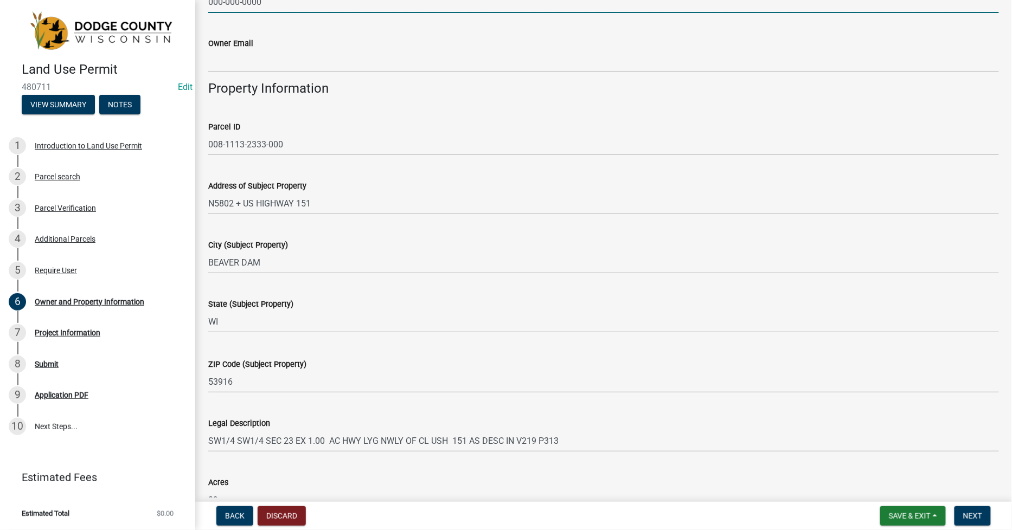
scroll to position [482, 0]
type input "000-000-0000"
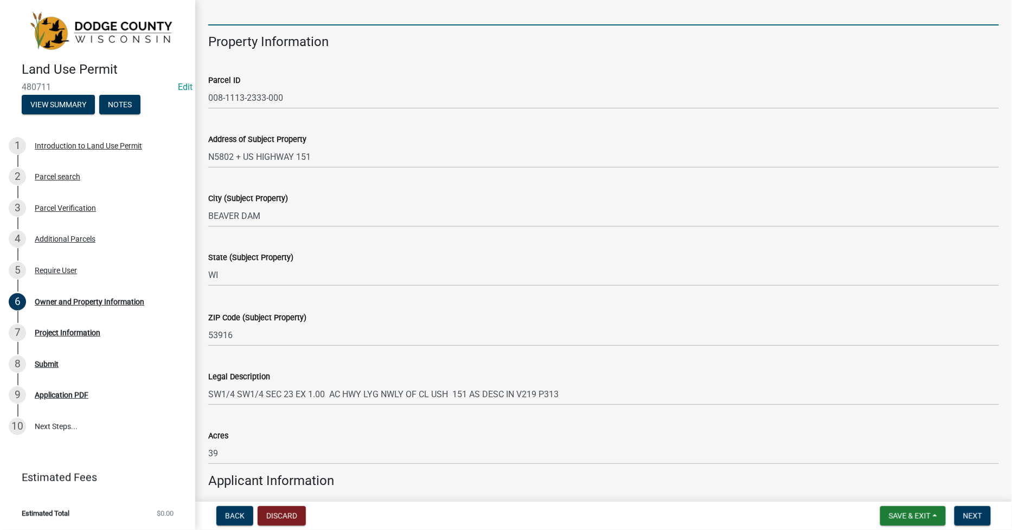
scroll to position [783, 0]
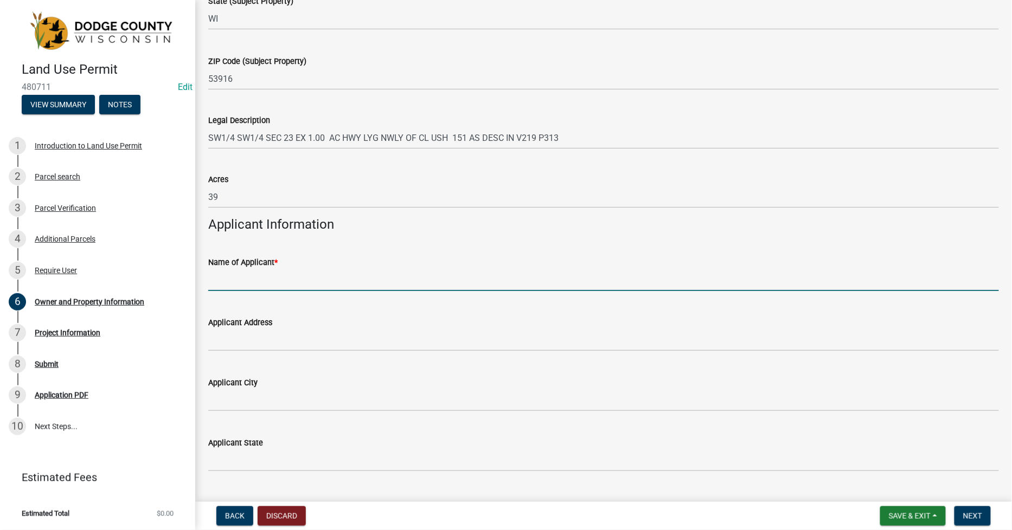
click at [220, 274] on input "Name of Applicant *" at bounding box center [603, 280] width 791 height 22
type input "T-MOBILE (SMJ INTERNATION-EMILEE LAUER)"
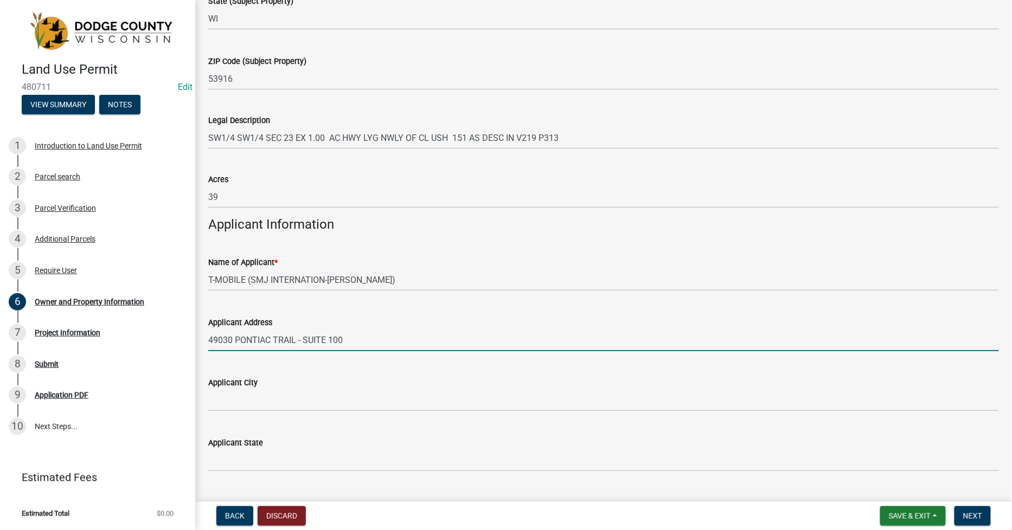
type input "49030 PONTIAC TRAIL - SUITE 100"
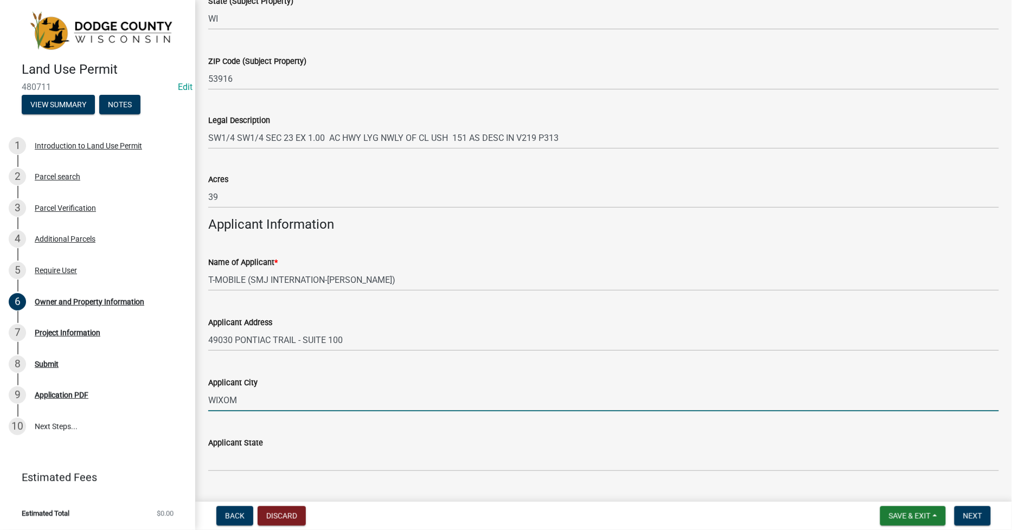
type input "WIXOM"
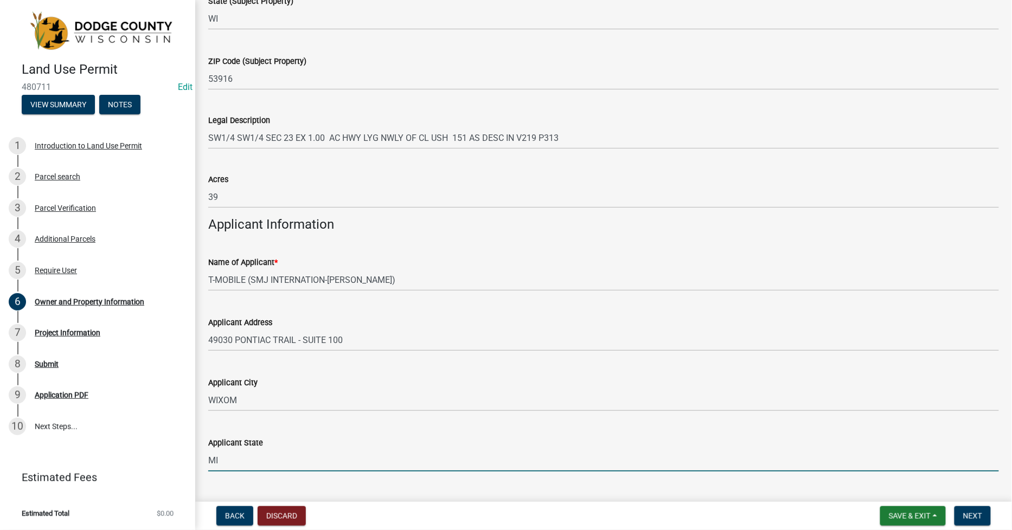
type input "MI"
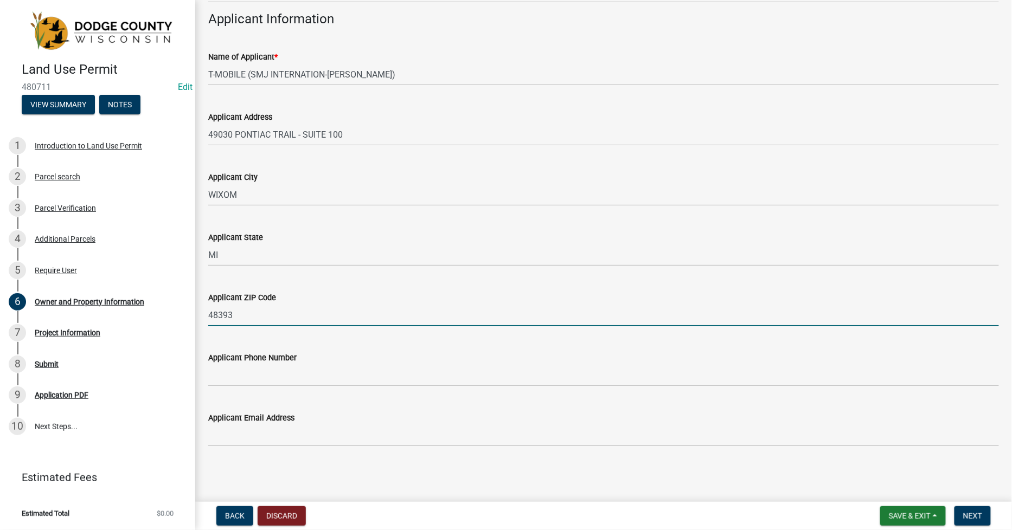
type input "48393"
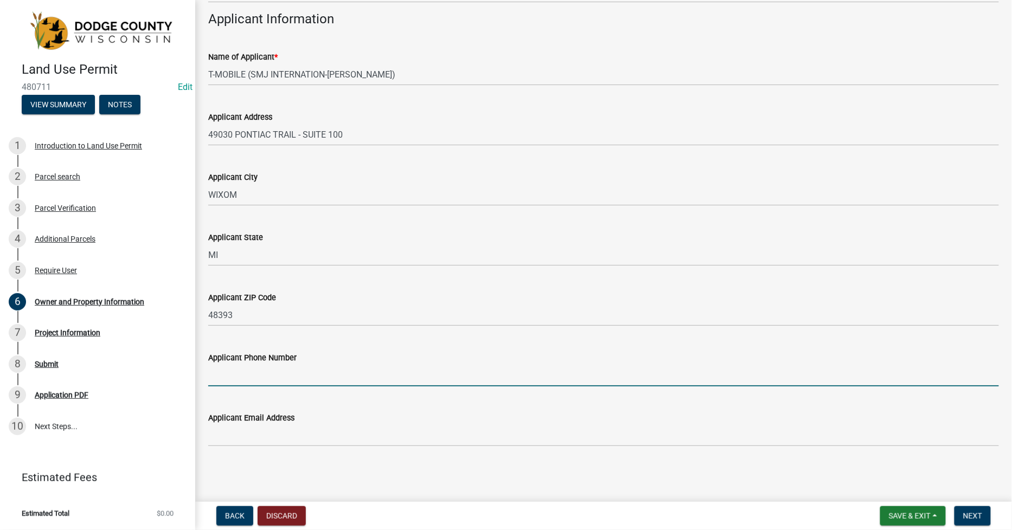
click at [214, 381] on input "Applicant Phone Number" at bounding box center [603, 375] width 791 height 22
type input "540-580-5139"
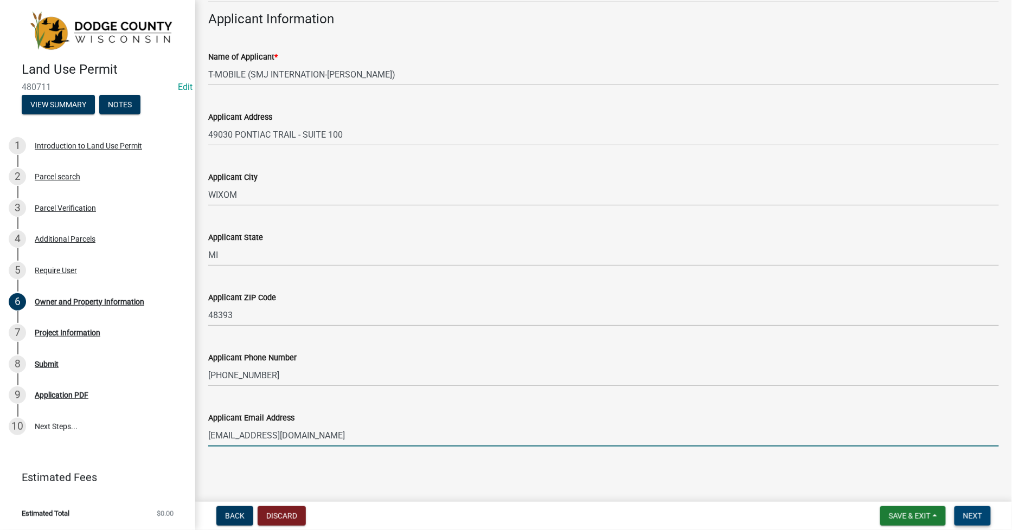
type input "ELAUER@SMJ-LLC.COM"
click at [973, 514] on span "Next" at bounding box center [972, 516] width 19 height 9
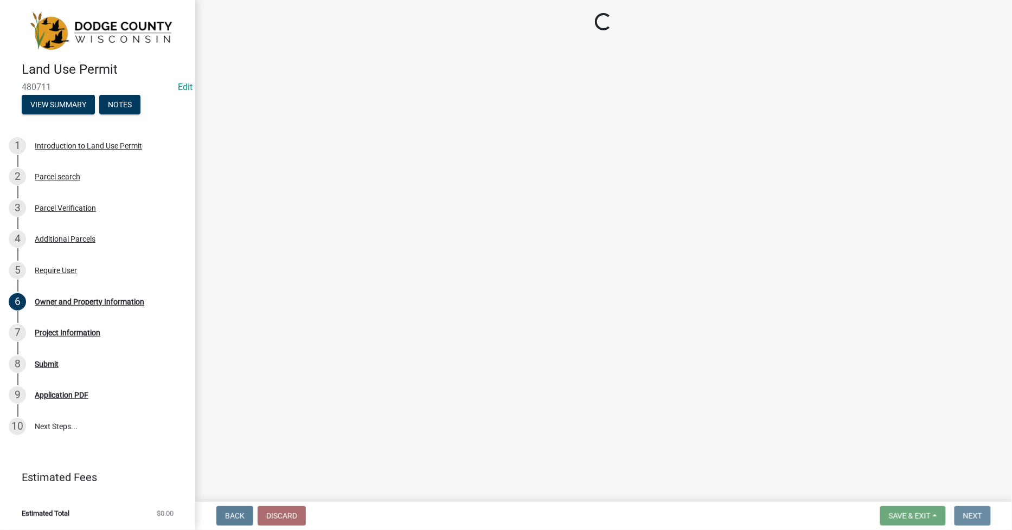
scroll to position [0, 0]
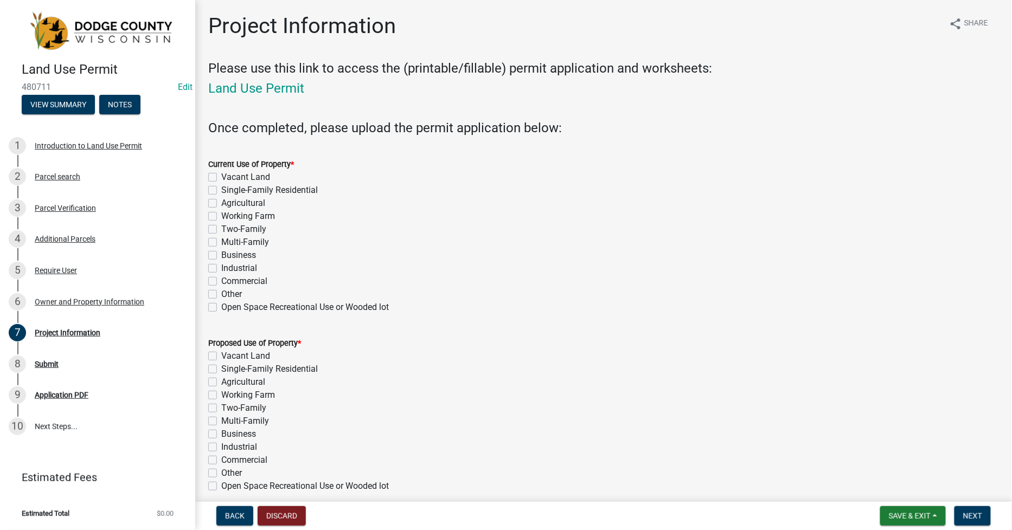
drag, startPoint x: 214, startPoint y: 256, endPoint x: 216, endPoint y: 265, distance: 8.8
click at [221, 257] on label "Business" at bounding box center [238, 255] width 35 height 13
click at [221, 256] on input "Business" at bounding box center [224, 252] width 7 height 7
checkbox input "true"
checkbox input "false"
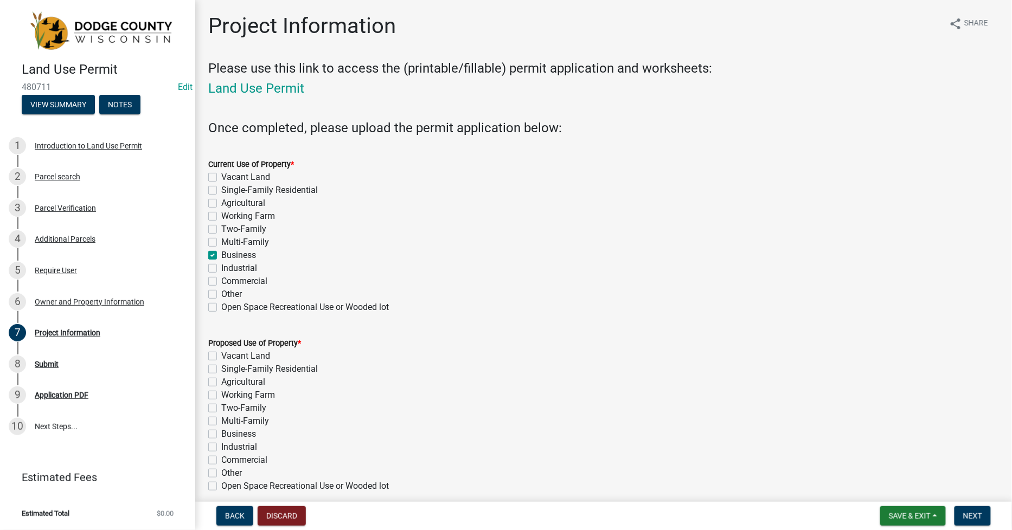
checkbox input "false"
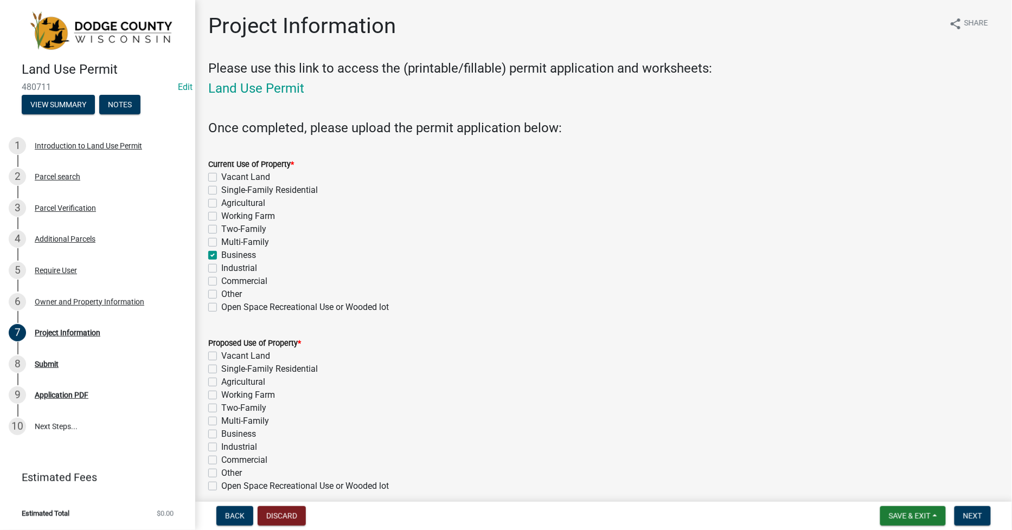
checkbox input "true"
checkbox input "false"
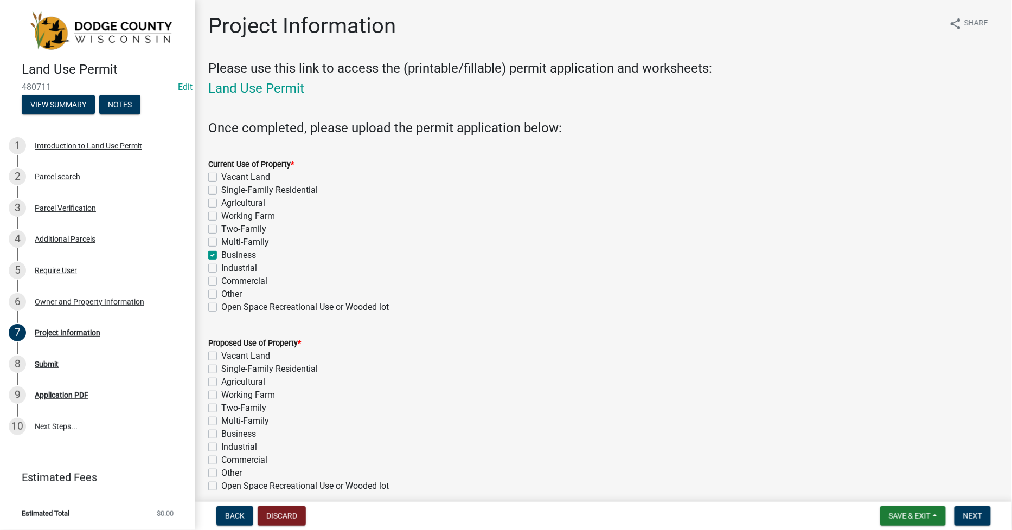
click at [221, 436] on label "Business" at bounding box center [238, 434] width 35 height 13
click at [221, 435] on input "Business" at bounding box center [224, 431] width 7 height 7
checkbox input "true"
checkbox input "false"
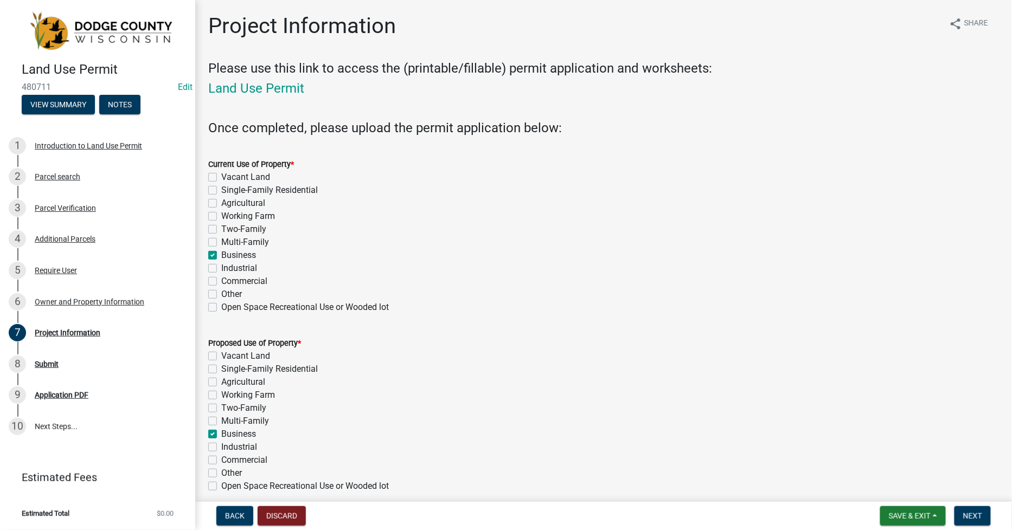
checkbox input "false"
checkbox input "true"
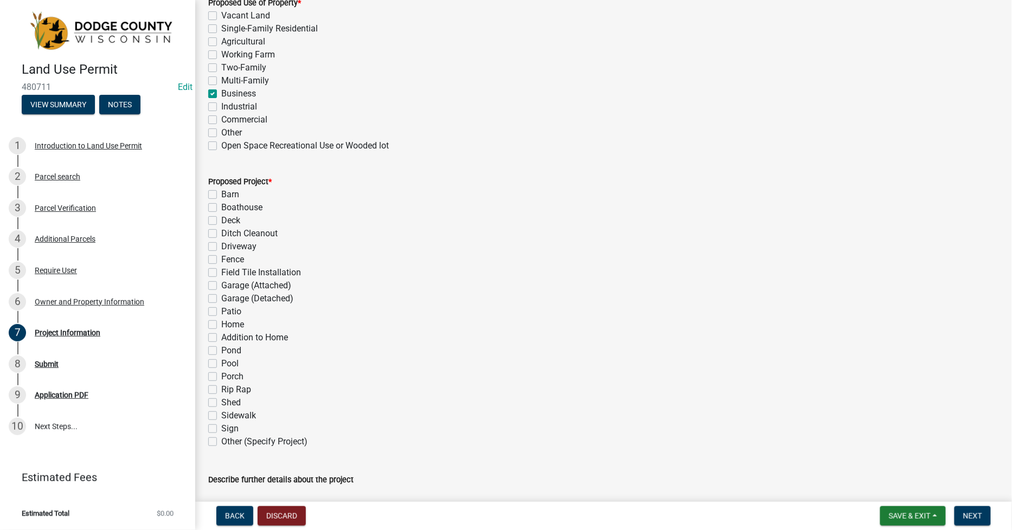
scroll to position [361, 0]
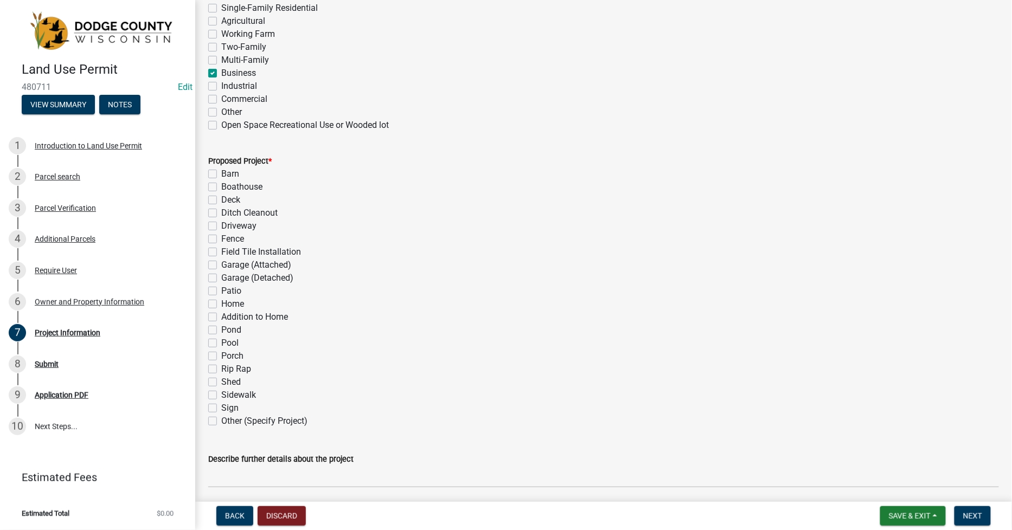
click at [221, 423] on label "Other (Specify Project)" at bounding box center [264, 421] width 86 height 13
click at [221, 422] on input "Other (Specify Project)" at bounding box center [224, 418] width 7 height 7
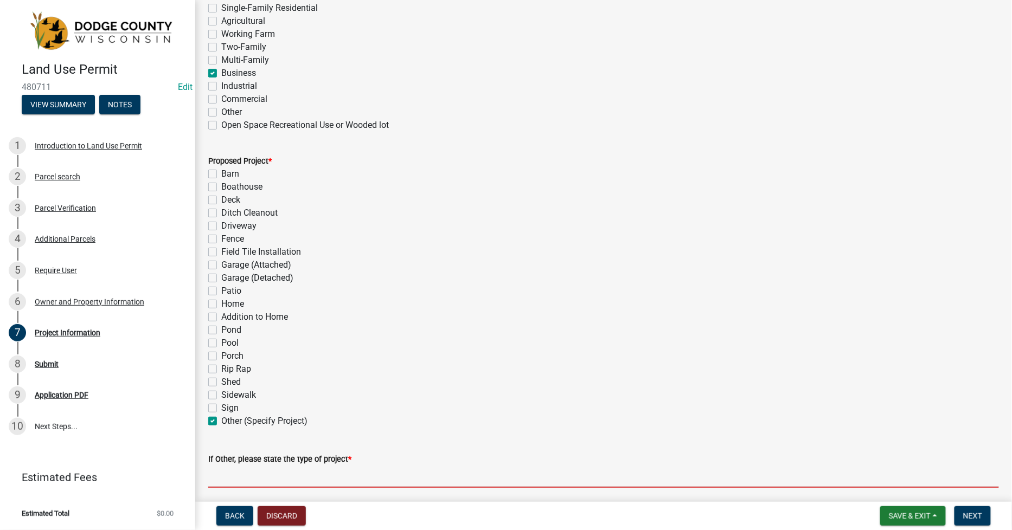
click at [214, 474] on input "If Other, please state the type of project *" at bounding box center [603, 477] width 791 height 22
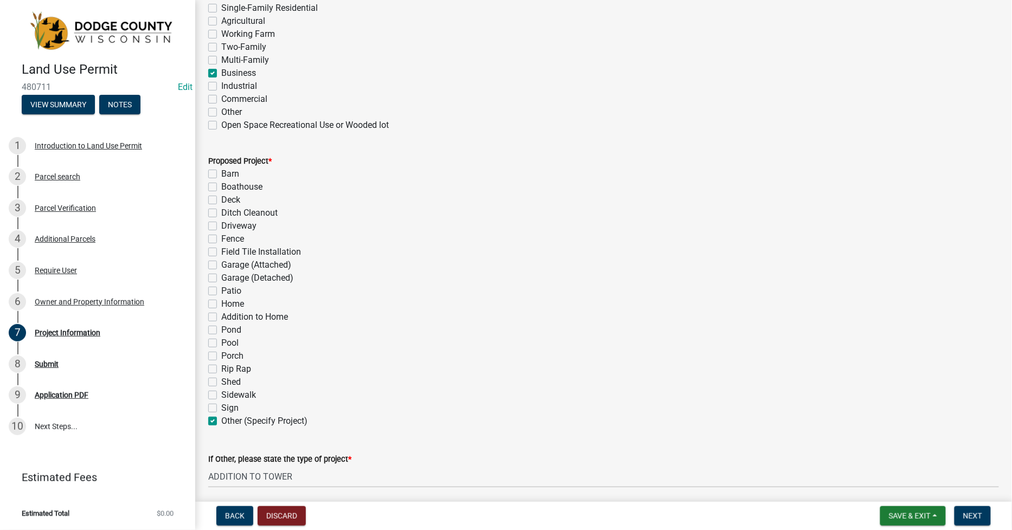
click at [210, 476] on div "If Other, please state the type of project * ADDITION TO TOWER" at bounding box center [603, 463] width 807 height 50
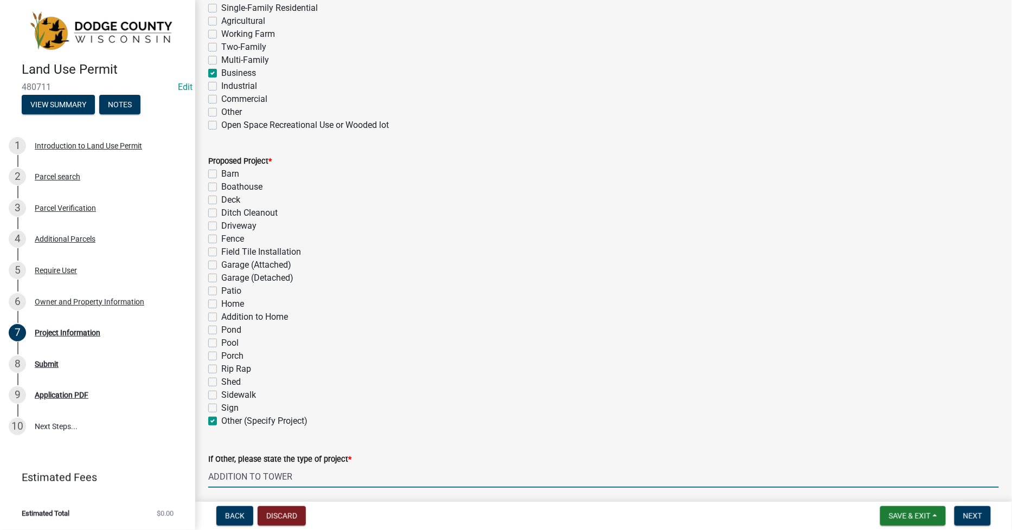
drag, startPoint x: 210, startPoint y: 476, endPoint x: 318, endPoint y: 479, distance: 108.0
click at [318, 479] on input "ADDITION TO TOWER" at bounding box center [603, 477] width 791 height 22
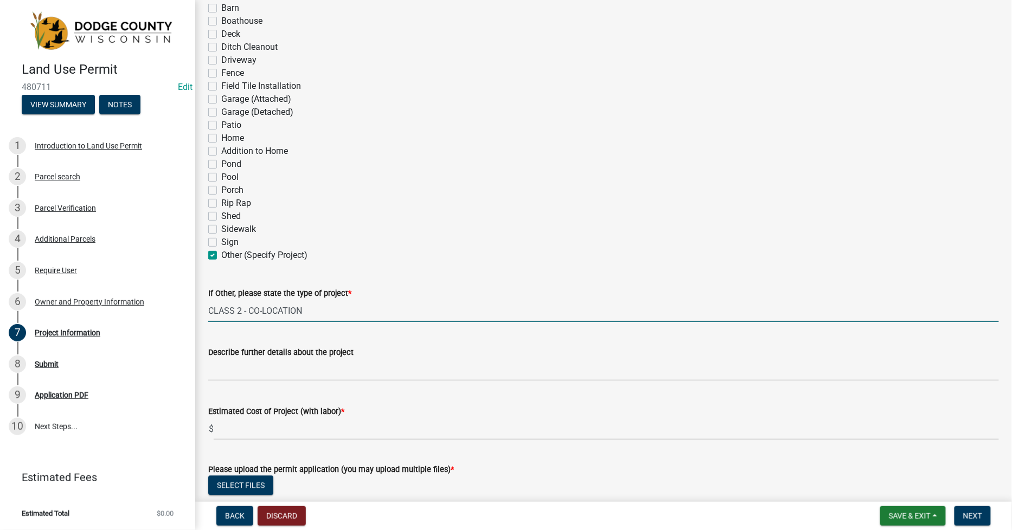
scroll to position [542, 0]
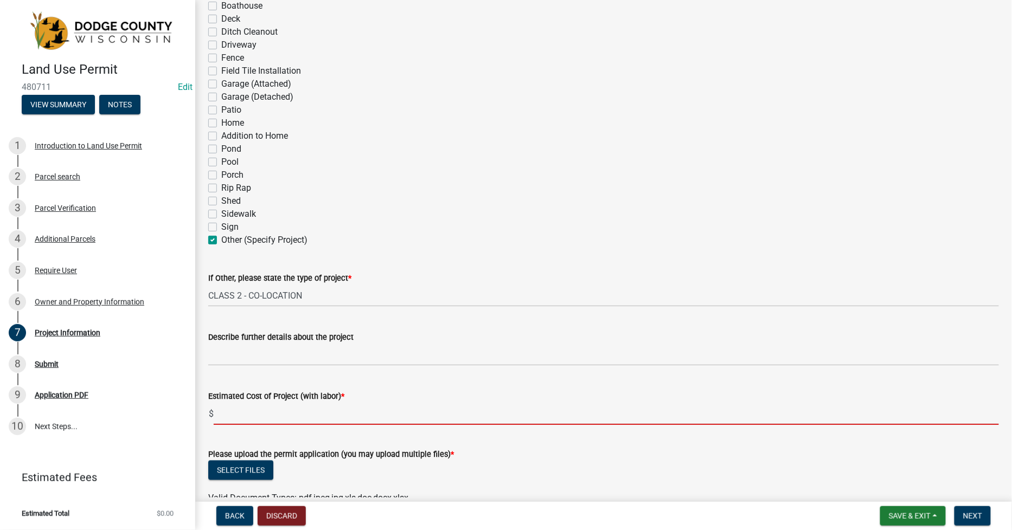
click at [252, 406] on input "text" at bounding box center [606, 414] width 785 height 22
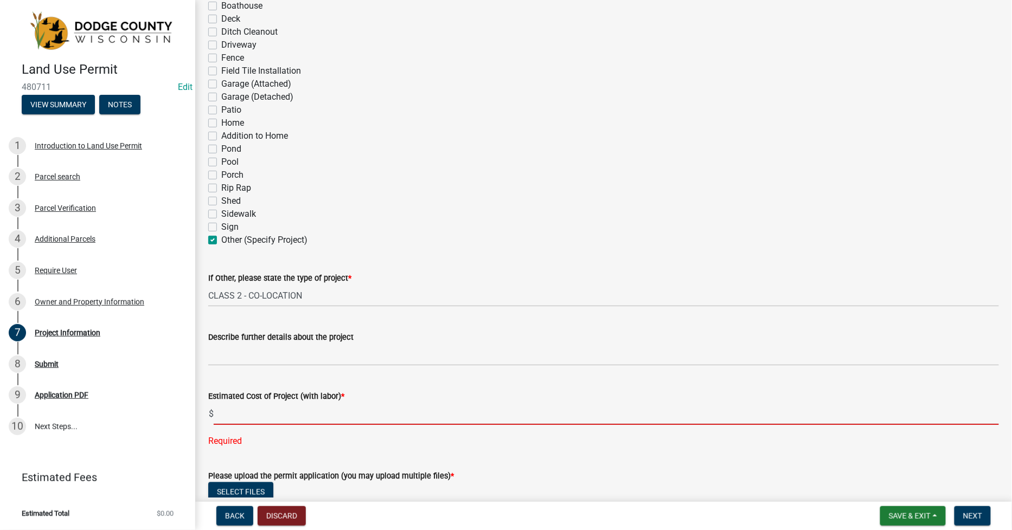
click at [228, 421] on input "text" at bounding box center [606, 414] width 785 height 22
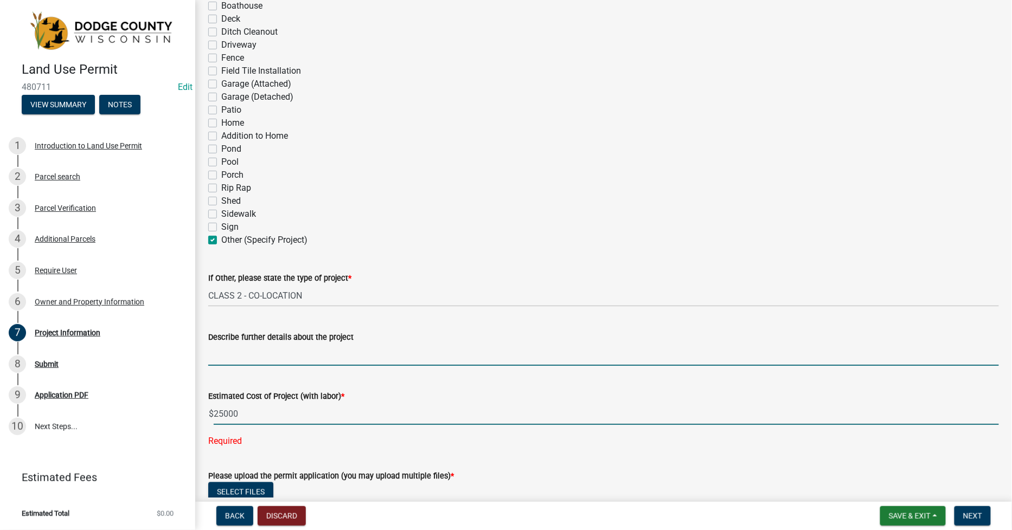
click at [215, 354] on input "Describe further details about the project" at bounding box center [603, 355] width 791 height 22
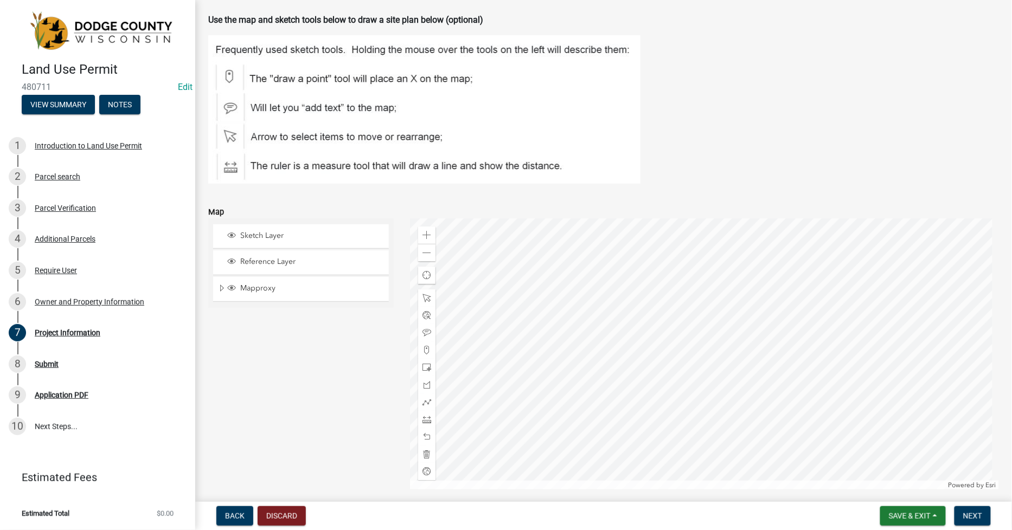
scroll to position [1188, 0]
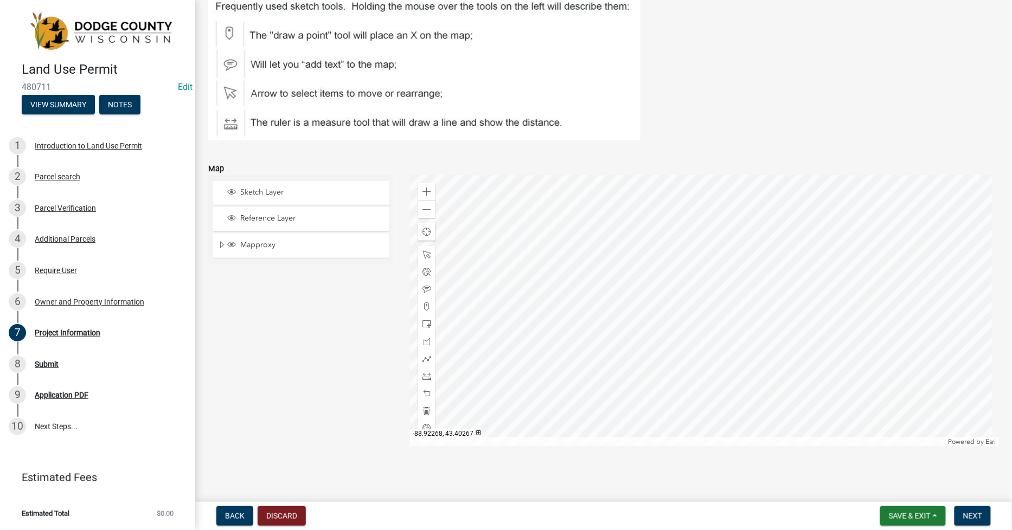
click at [678, 415] on div at bounding box center [704, 310] width 589 height 271
click at [659, 385] on div at bounding box center [704, 310] width 589 height 271
click at [426, 210] on span at bounding box center [426, 210] width 9 height 9
click at [601, 343] on div at bounding box center [704, 310] width 589 height 271
click at [620, 409] on div at bounding box center [704, 310] width 589 height 271
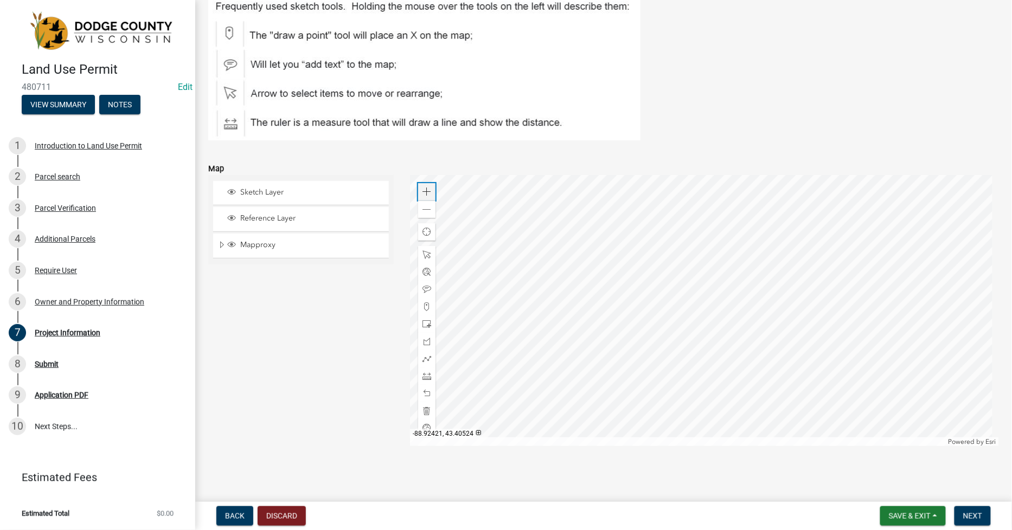
click at [430, 192] on div "Zoom in" at bounding box center [426, 191] width 17 height 17
click at [668, 288] on div at bounding box center [704, 310] width 589 height 271
click at [427, 305] on span at bounding box center [426, 307] width 9 height 9
click at [533, 369] on div at bounding box center [704, 310] width 589 height 271
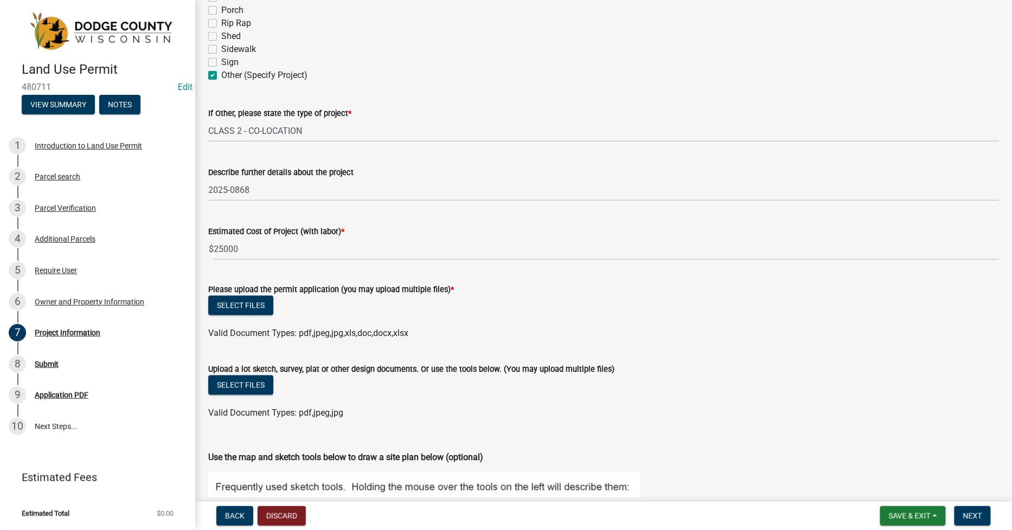
scroll to position [706, 0]
click at [246, 301] on button "Select files" at bounding box center [240, 307] width 65 height 20
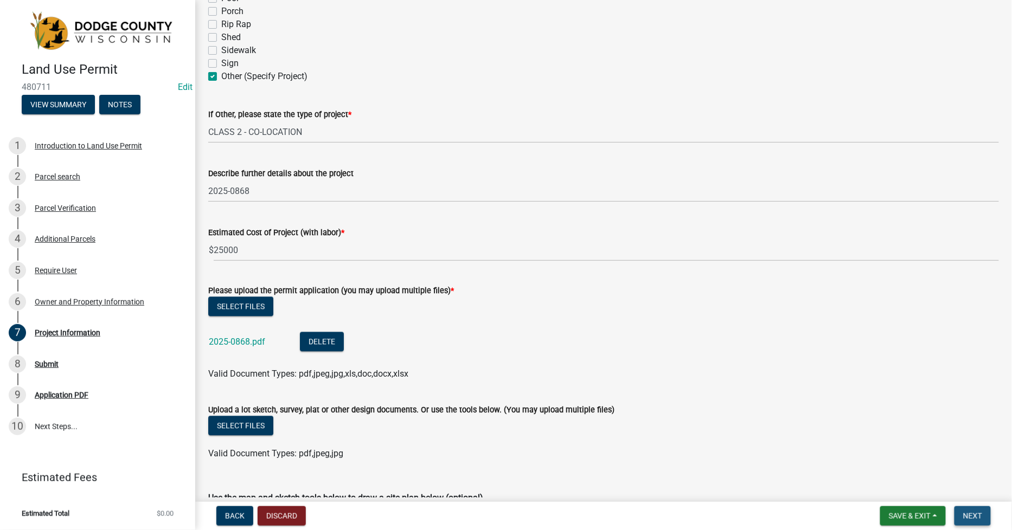
click at [970, 512] on span "Next" at bounding box center [972, 516] width 19 height 9
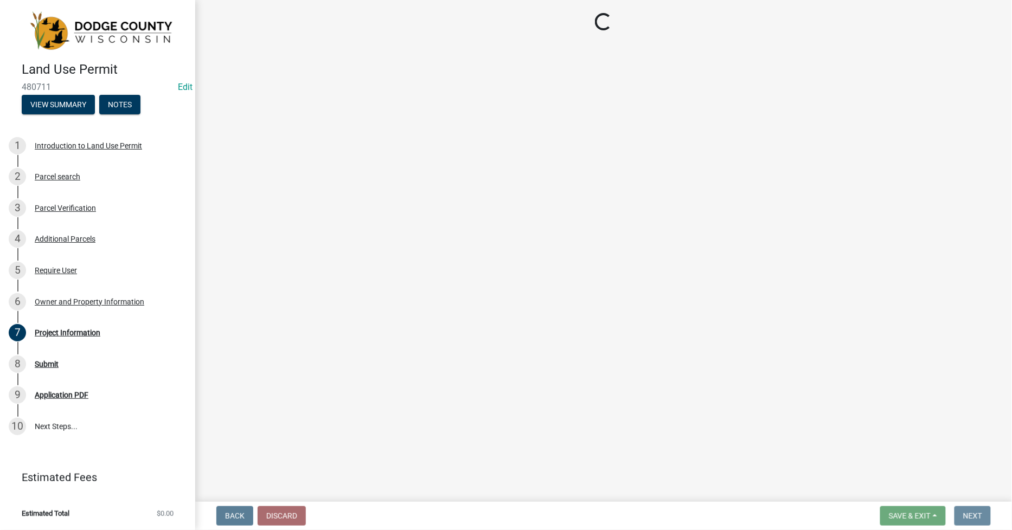
scroll to position [0, 0]
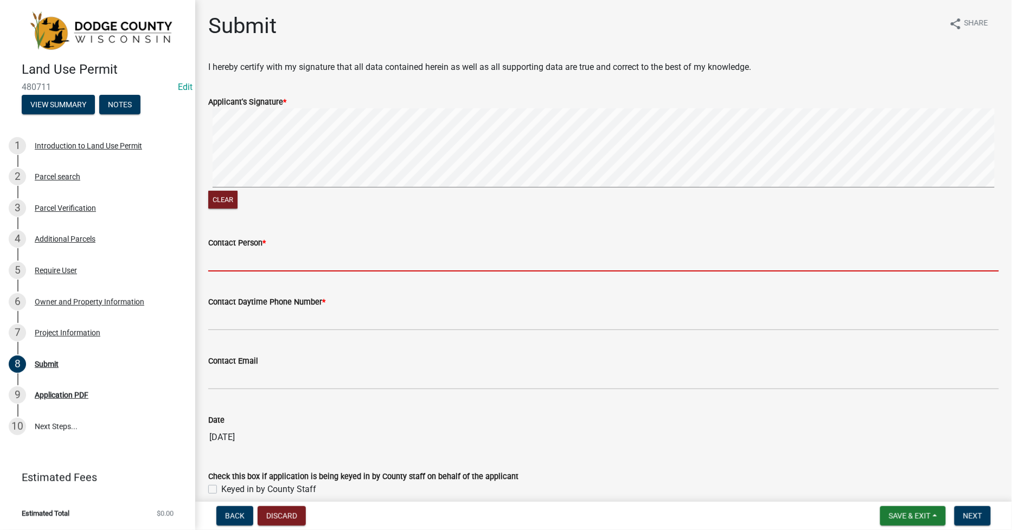
click at [220, 260] on input "Contact Person *" at bounding box center [603, 260] width 791 height 22
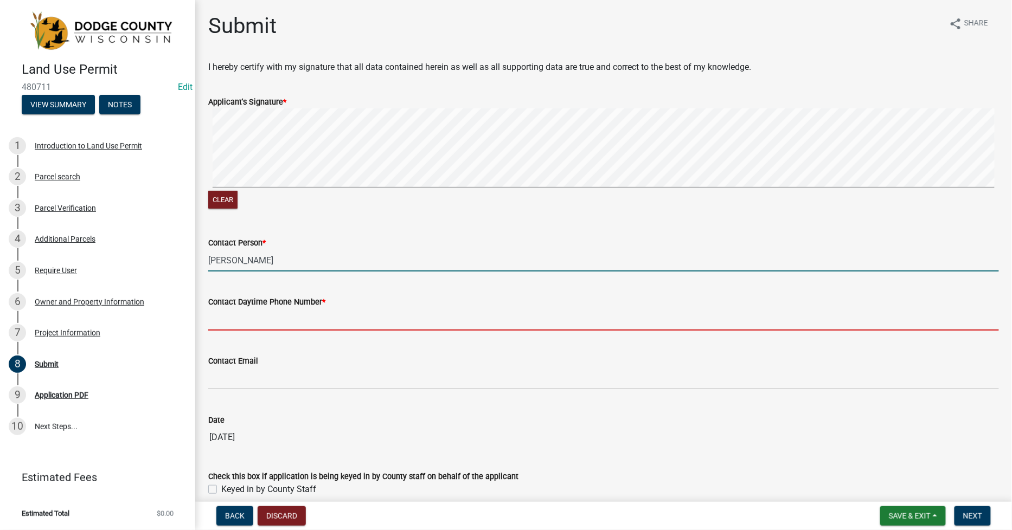
click at [257, 251] on input "[PERSON_NAME]" at bounding box center [603, 260] width 791 height 22
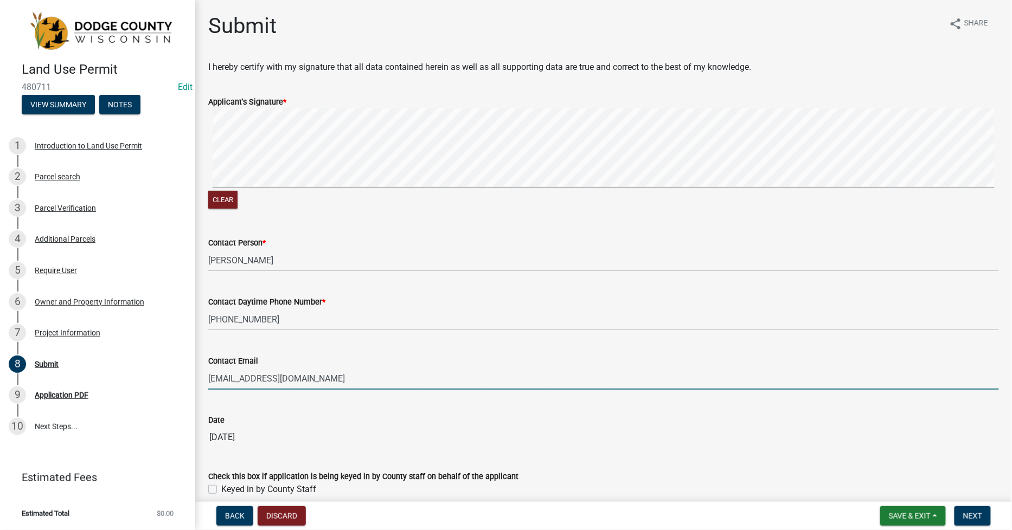
click at [221, 490] on label "Keyed in by County Staff" at bounding box center [268, 489] width 95 height 13
click at [221, 490] on input "Keyed in by County Staff" at bounding box center [224, 486] width 7 height 7
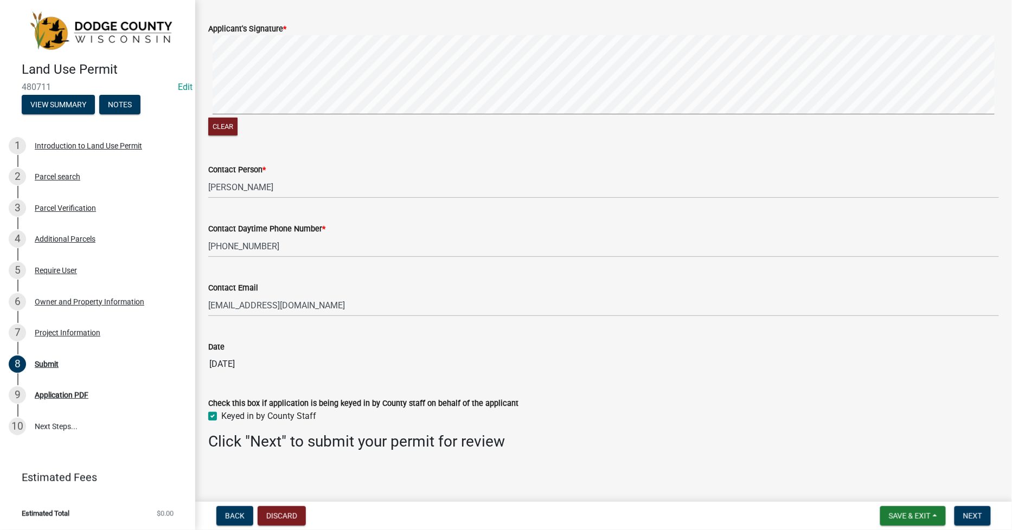
scroll to position [76, 0]
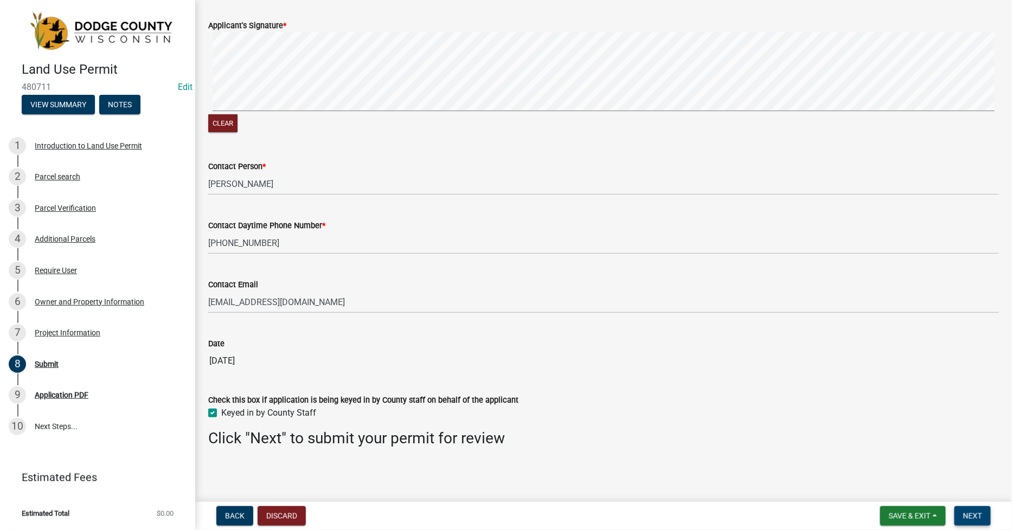
click at [977, 514] on span "Next" at bounding box center [972, 516] width 19 height 9
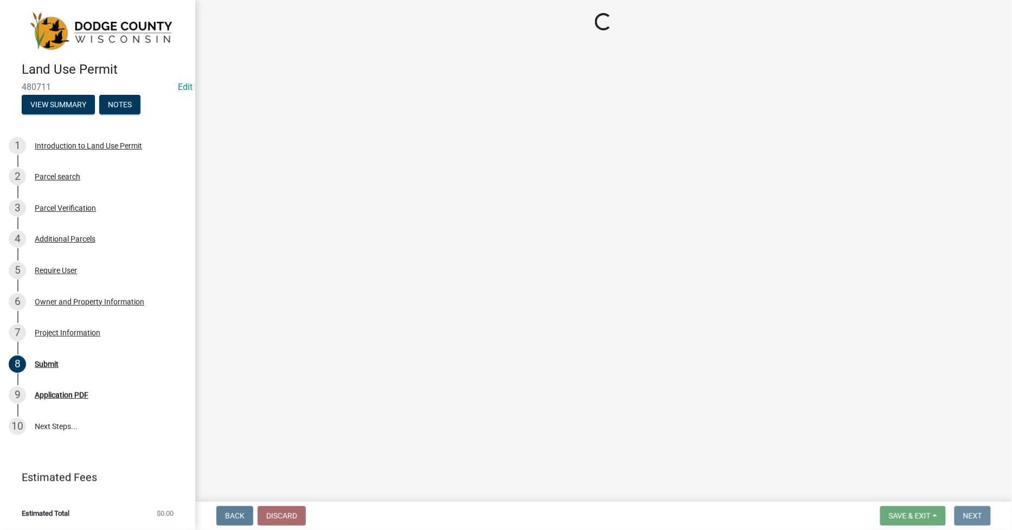
scroll to position [0, 0]
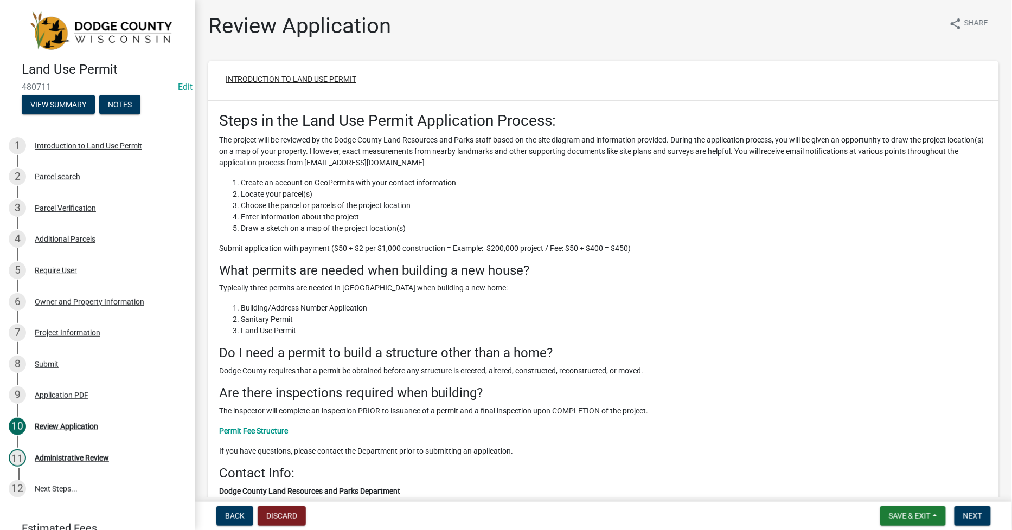
click at [284, 79] on button "Introduction to Land Use Permit" at bounding box center [291, 79] width 148 height 20
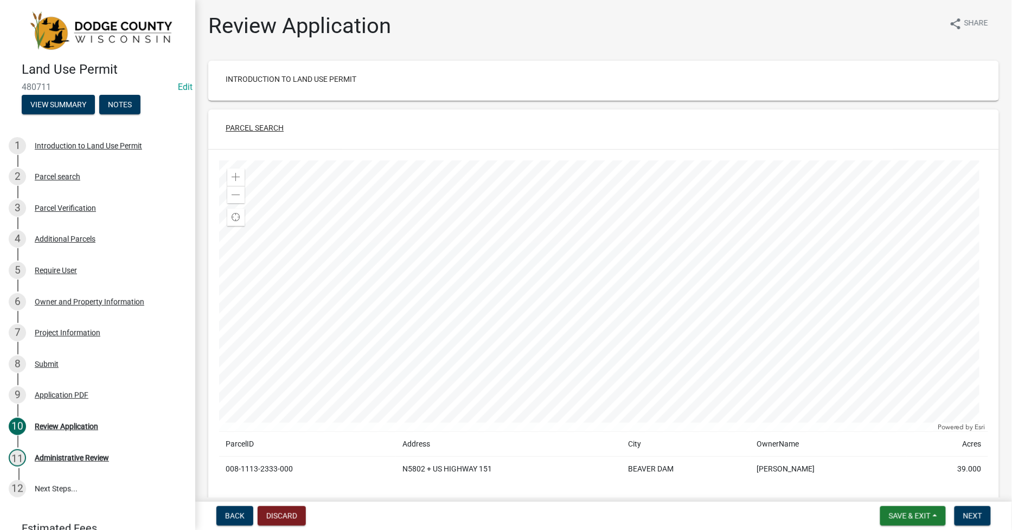
click at [268, 125] on button "Parcel search" at bounding box center [254, 128] width 75 height 20
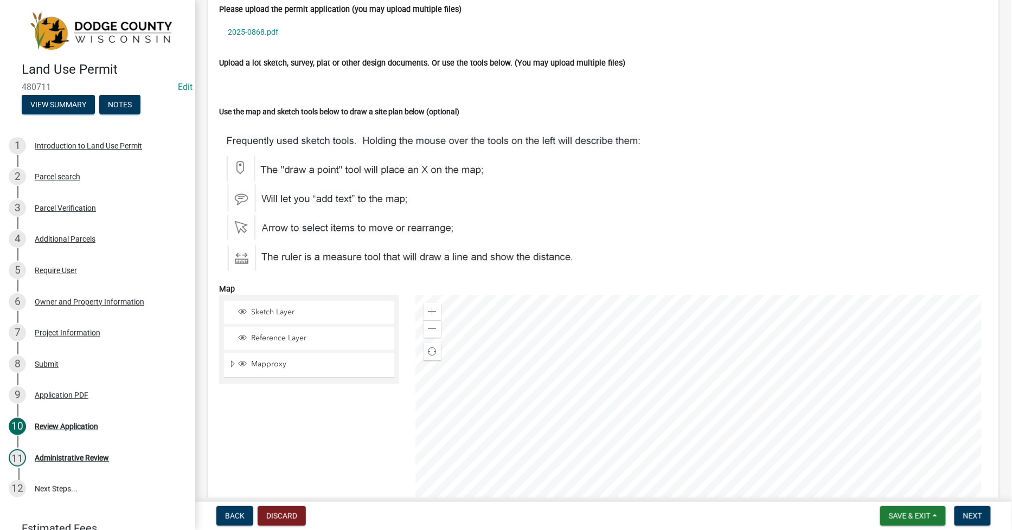
scroll to position [3073, 0]
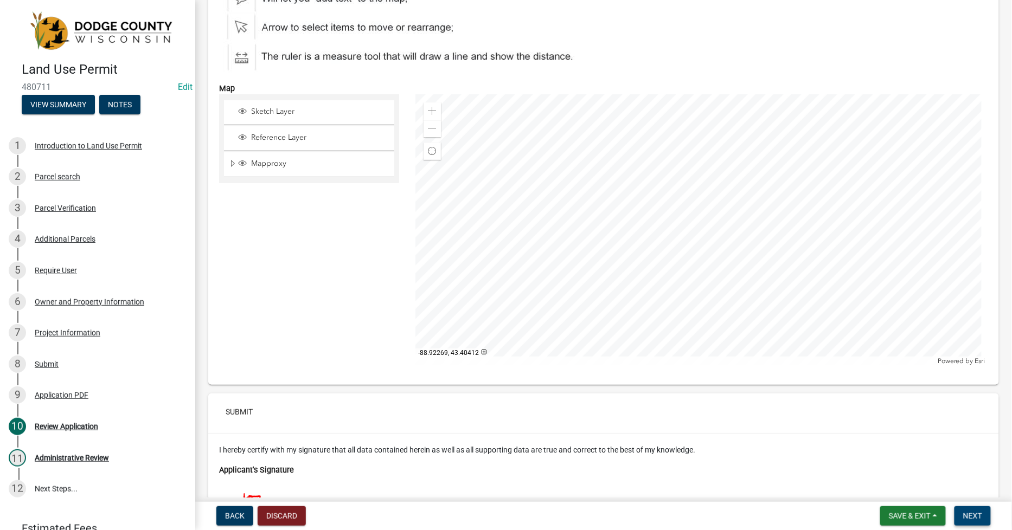
click at [974, 517] on span "Next" at bounding box center [972, 516] width 19 height 9
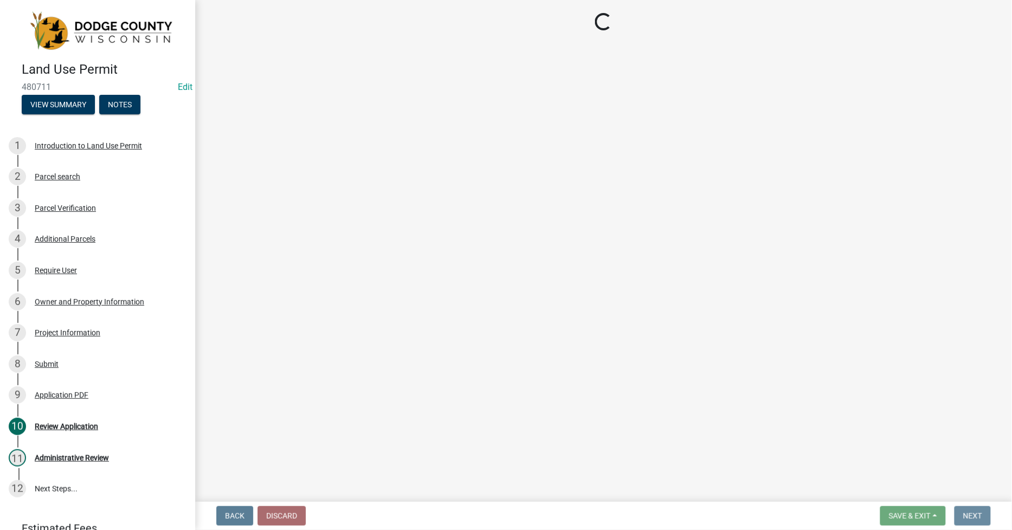
scroll to position [0, 0]
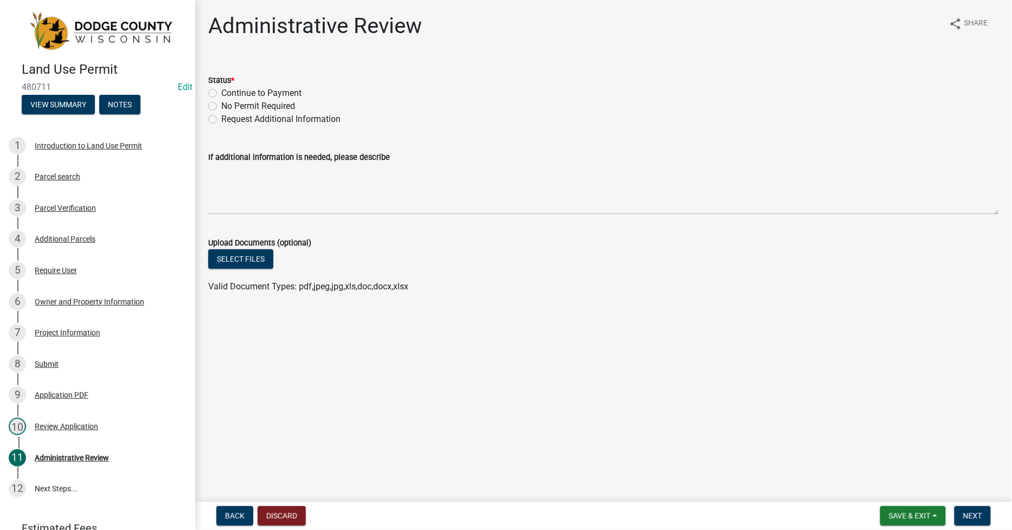
click at [228, 88] on label "Continue to Payment" at bounding box center [261, 93] width 80 height 13
click at [228, 88] on input "Continue to Payment" at bounding box center [224, 90] width 7 height 7
click at [972, 517] on span "Next" at bounding box center [972, 516] width 19 height 9
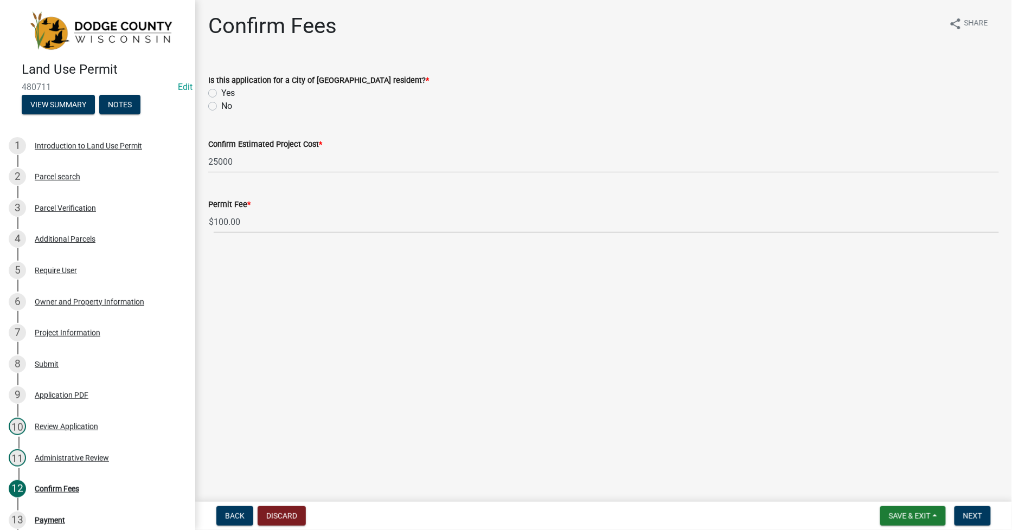
click at [221, 107] on label "No" at bounding box center [226, 106] width 11 height 13
click at [221, 107] on input "No" at bounding box center [224, 103] width 7 height 7
click at [975, 519] on span "Next" at bounding box center [972, 516] width 19 height 9
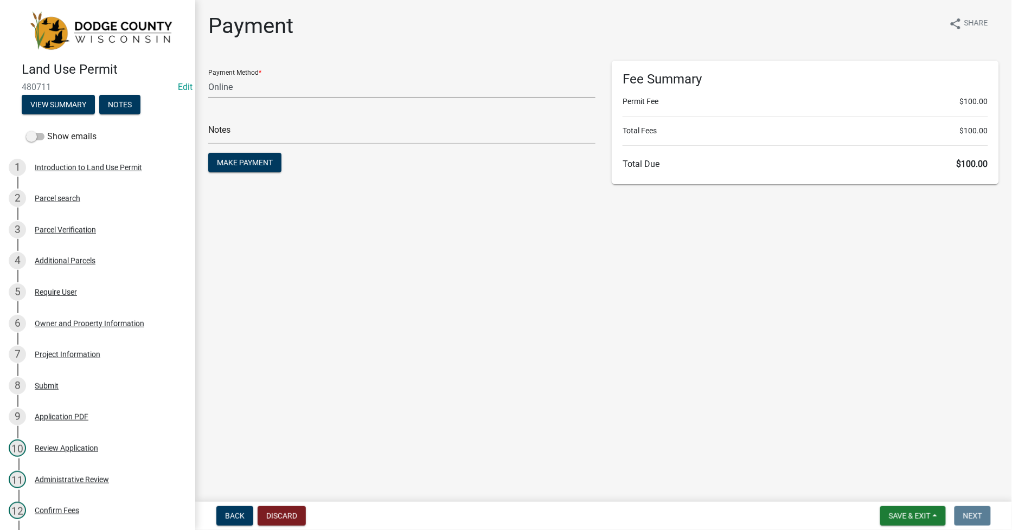
click at [258, 84] on select "Credit Card POS Check Cash Online" at bounding box center [401, 87] width 387 height 22
click at [208, 76] on select "Credit Card POS Check Cash Online" at bounding box center [401, 87] width 387 height 22
click at [230, 133] on input "text" at bounding box center [401, 133] width 387 height 22
click at [230, 162] on span "Make Payment" at bounding box center [245, 162] width 56 height 9
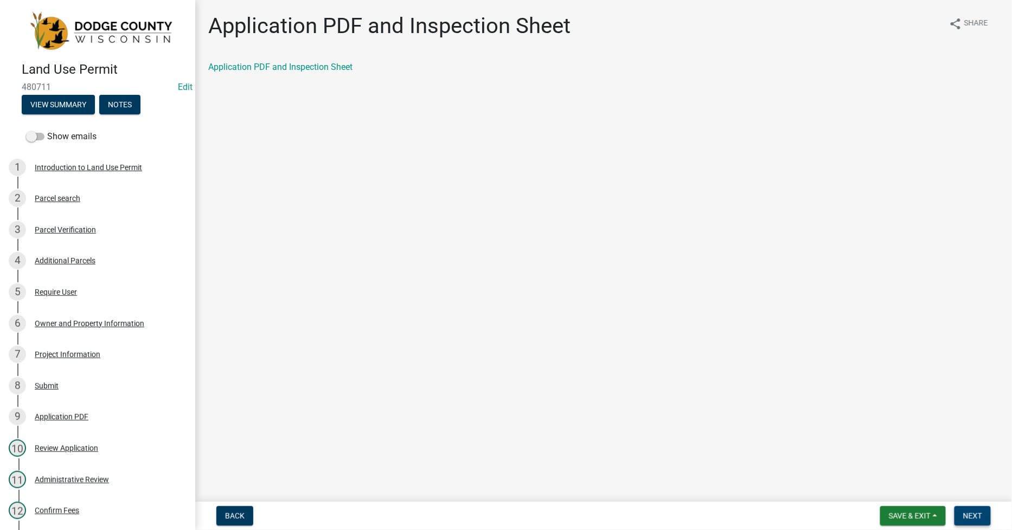
click at [979, 520] on button "Next" at bounding box center [972, 517] width 36 height 20
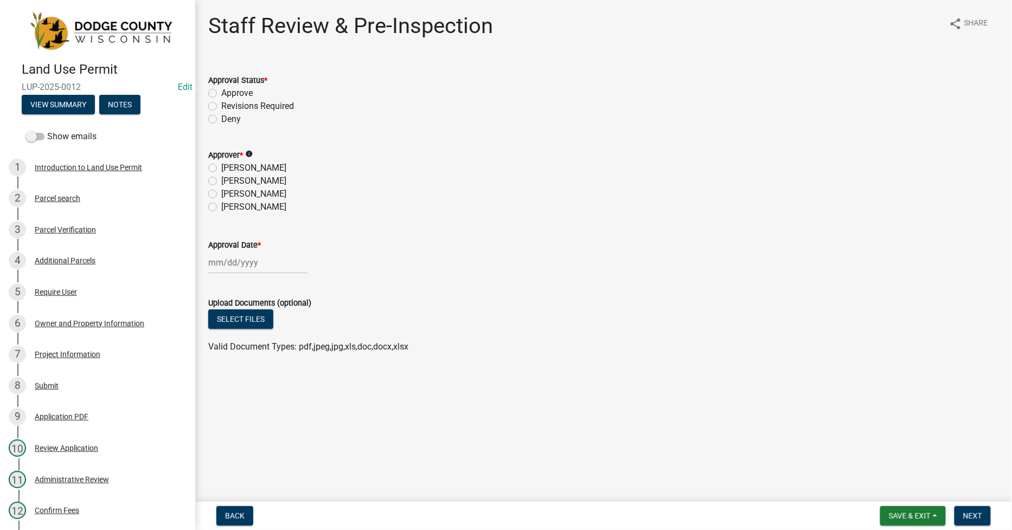
click at [214, 88] on div "Approve" at bounding box center [603, 93] width 791 height 13
click at [221, 93] on label "Approve" at bounding box center [236, 93] width 31 height 13
click at [221, 93] on input "Approve" at bounding box center [224, 90] width 7 height 7
drag, startPoint x: 214, startPoint y: 176, endPoint x: 214, endPoint y: 183, distance: 6.5
click at [221, 177] on label "[PERSON_NAME]" at bounding box center [253, 181] width 65 height 13
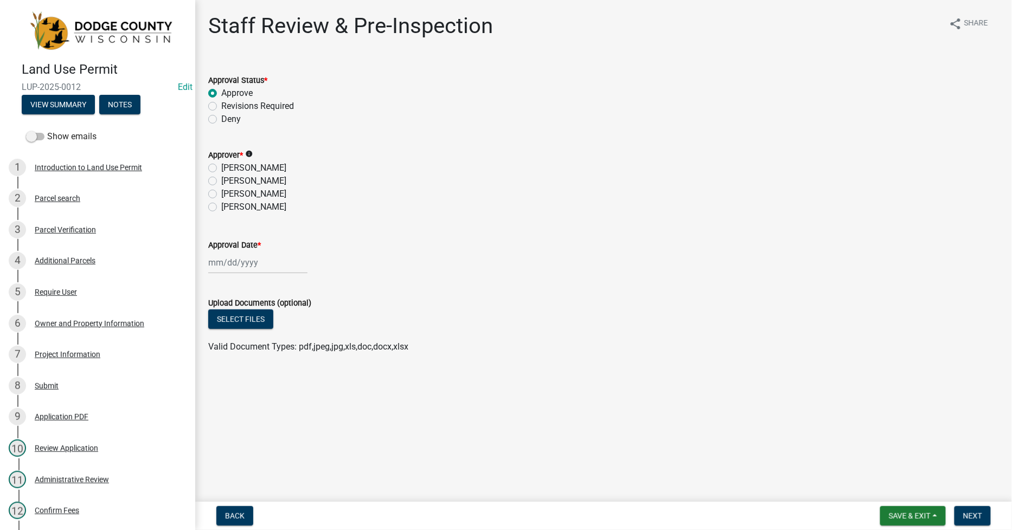
click at [221, 177] on input "[PERSON_NAME]" at bounding box center [224, 178] width 7 height 7
click at [208, 259] on input "Approval Date *" at bounding box center [257, 263] width 99 height 22
click at [290, 336] on div "12" at bounding box center [288, 337] width 17 height 17
click at [918, 515] on span "Save & Exit" at bounding box center [910, 516] width 42 height 9
click at [902, 489] on button "Save & Exit" at bounding box center [902, 488] width 87 height 26
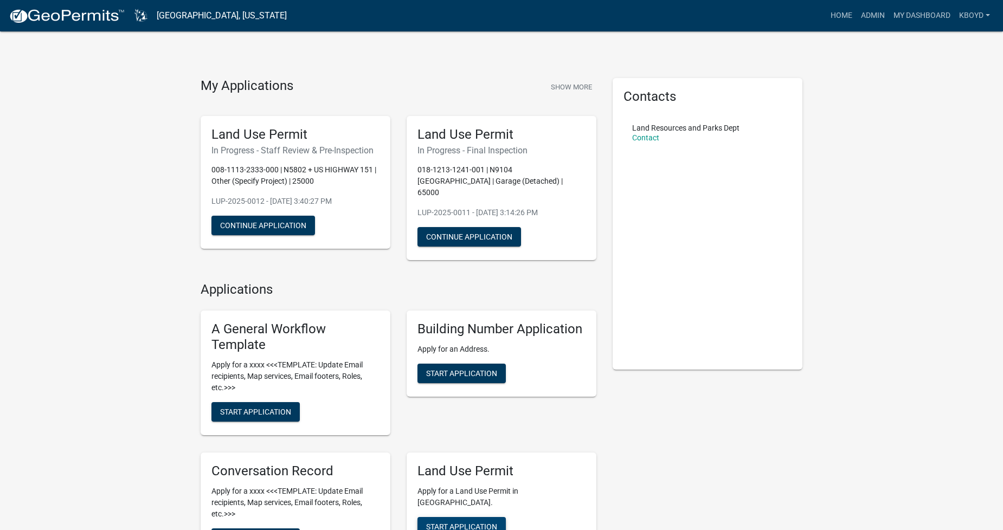
click at [450, 522] on span "Start Application" at bounding box center [461, 526] width 71 height 9
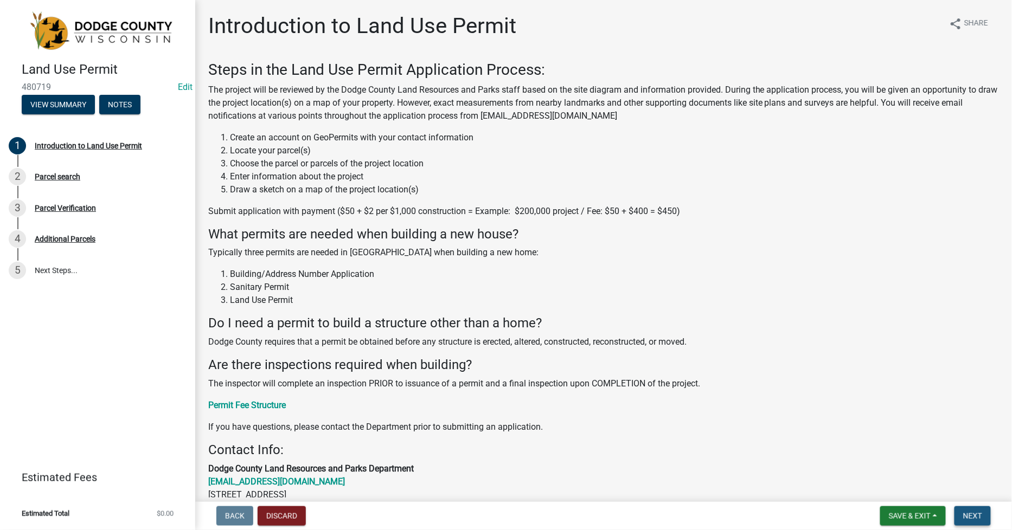
click at [981, 517] on span "Next" at bounding box center [972, 516] width 19 height 9
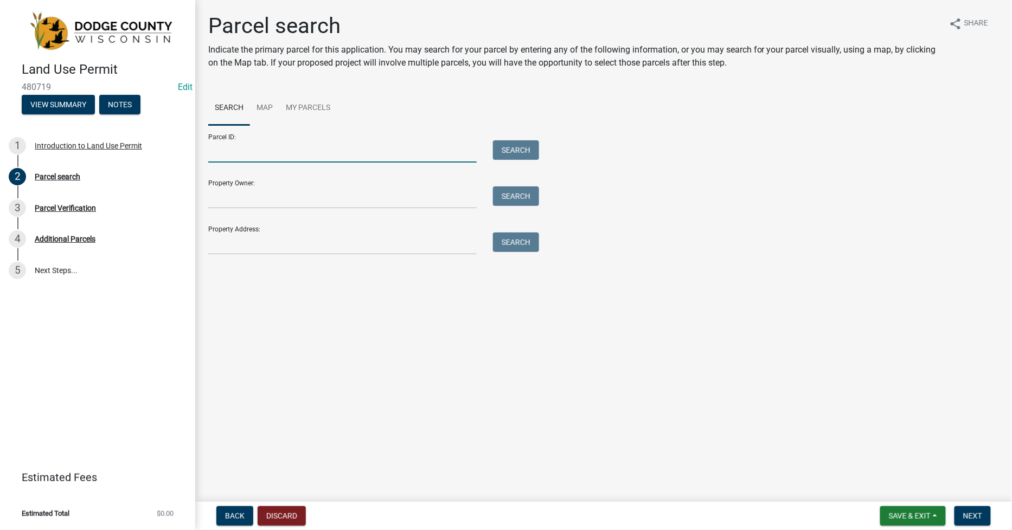
drag, startPoint x: 220, startPoint y: 152, endPoint x: 237, endPoint y: 158, distance: 18.4
click at [220, 152] on input "Parcel ID:" at bounding box center [342, 151] width 268 height 22
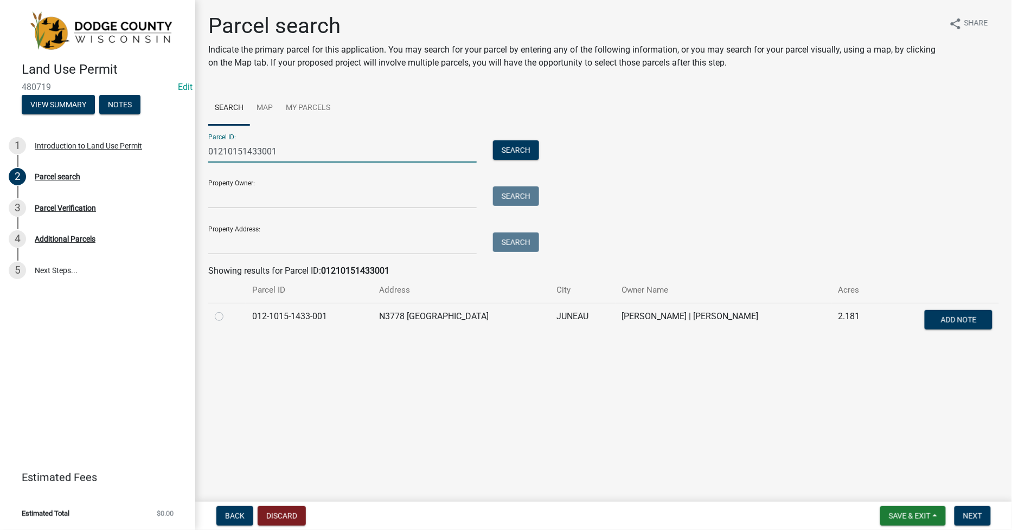
drag, startPoint x: 219, startPoint y: 318, endPoint x: 229, endPoint y: 323, distance: 11.4
click at [228, 310] on label at bounding box center [228, 310] width 0 height 0
click at [228, 317] on input "radio" at bounding box center [231, 313] width 7 height 7
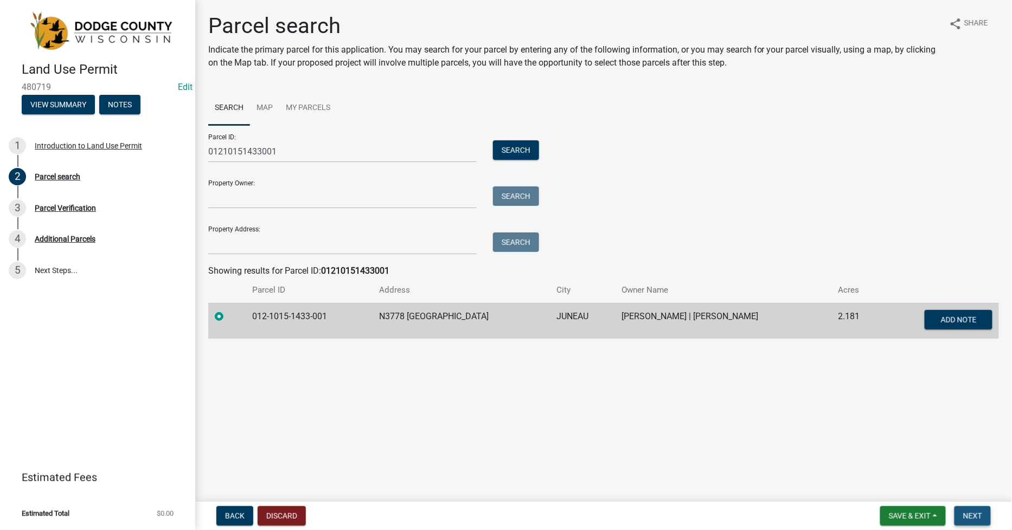
click at [977, 513] on span "Next" at bounding box center [972, 516] width 19 height 9
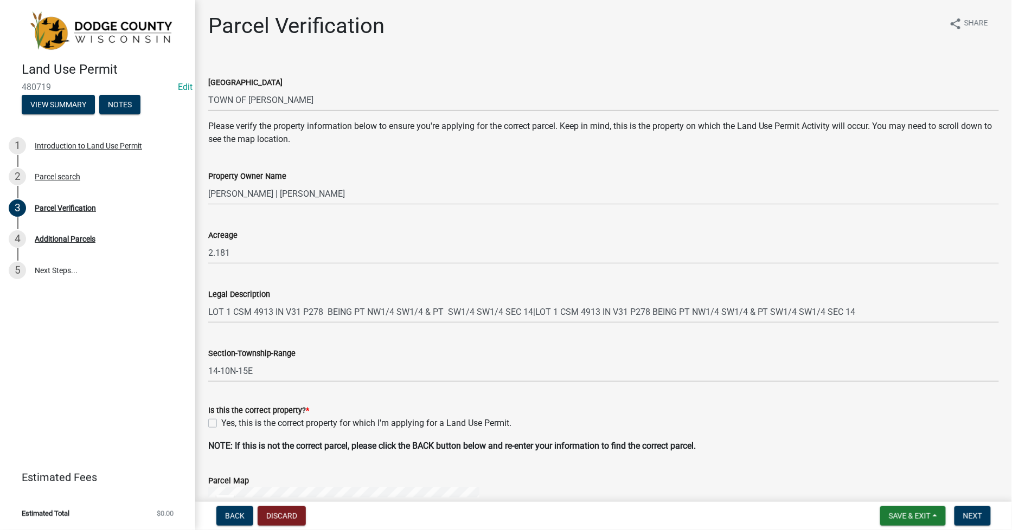
drag, startPoint x: 214, startPoint y: 423, endPoint x: 219, endPoint y: 427, distance: 6.2
click at [221, 424] on label "Yes, this is the correct property for which I'm applying for a Land Use Permit." at bounding box center [366, 423] width 290 height 13
click at [221, 424] on input "Yes, this is the correct property for which I'm applying for a Land Use Permit." at bounding box center [224, 420] width 7 height 7
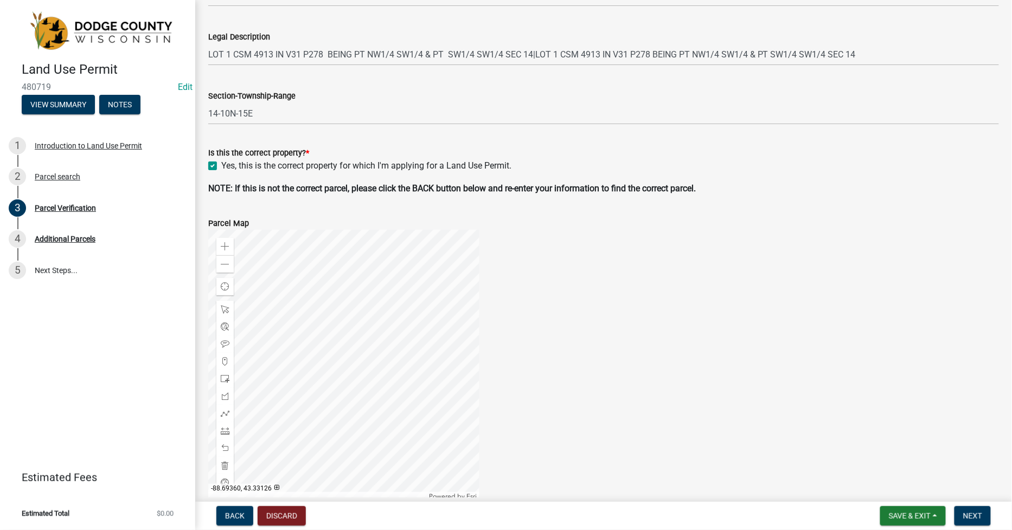
scroll to position [334, 0]
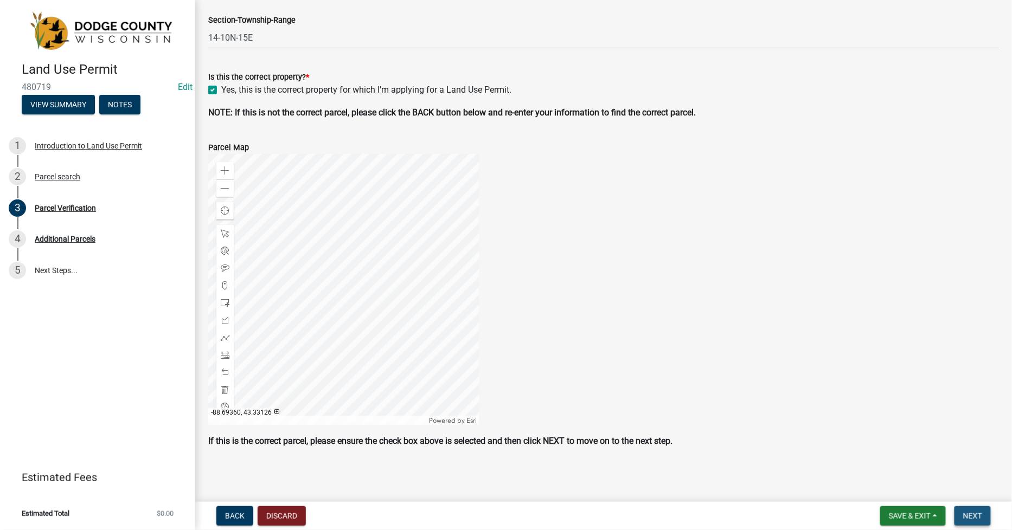
click at [972, 509] on button "Next" at bounding box center [972, 517] width 36 height 20
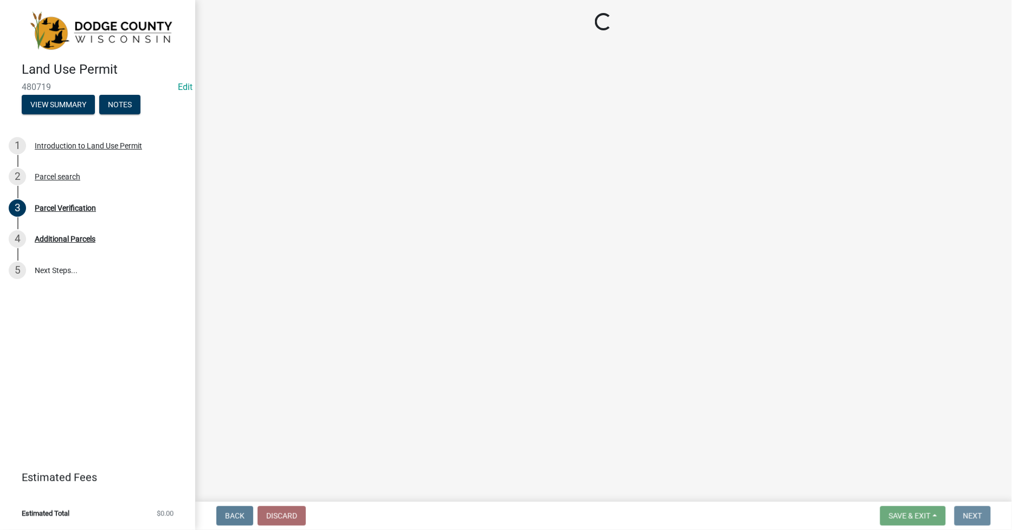
scroll to position [0, 0]
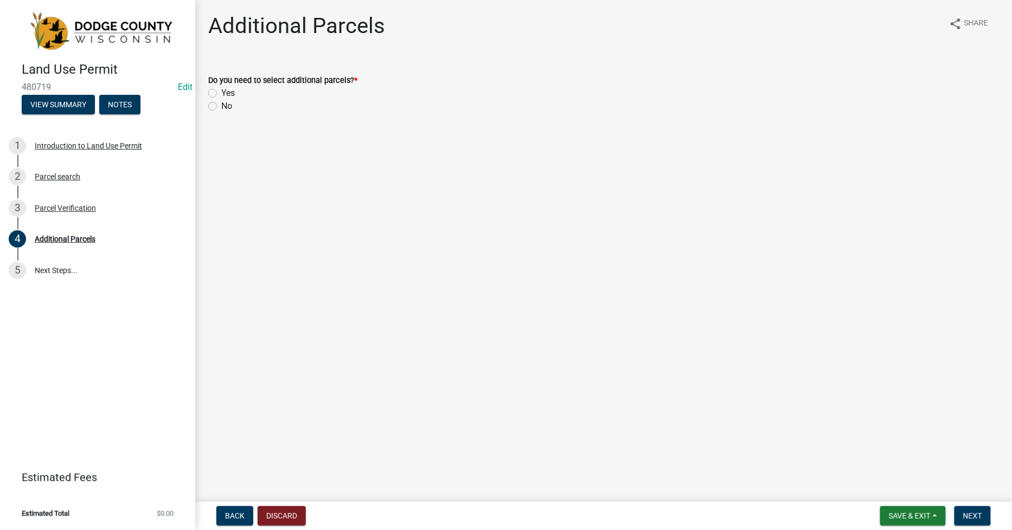
click at [217, 106] on div "No" at bounding box center [603, 106] width 791 height 13
click at [221, 106] on label "No" at bounding box center [226, 106] width 11 height 13
click at [221, 106] on input "No" at bounding box center [224, 103] width 7 height 7
click at [965, 512] on span "Next" at bounding box center [972, 516] width 19 height 9
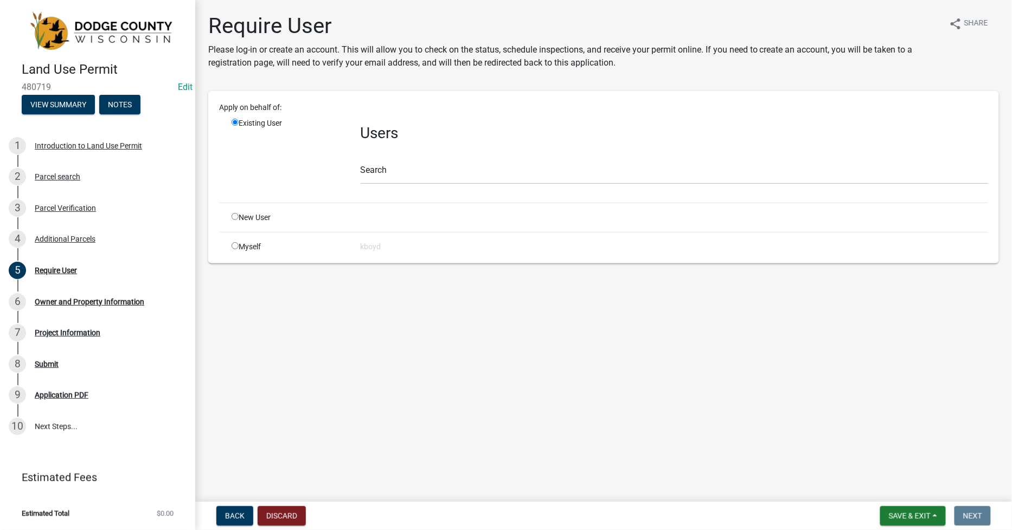
drag, startPoint x: 231, startPoint y: 248, endPoint x: 245, endPoint y: 251, distance: 14.4
click at [232, 248] on input "radio" at bounding box center [235, 245] width 7 height 7
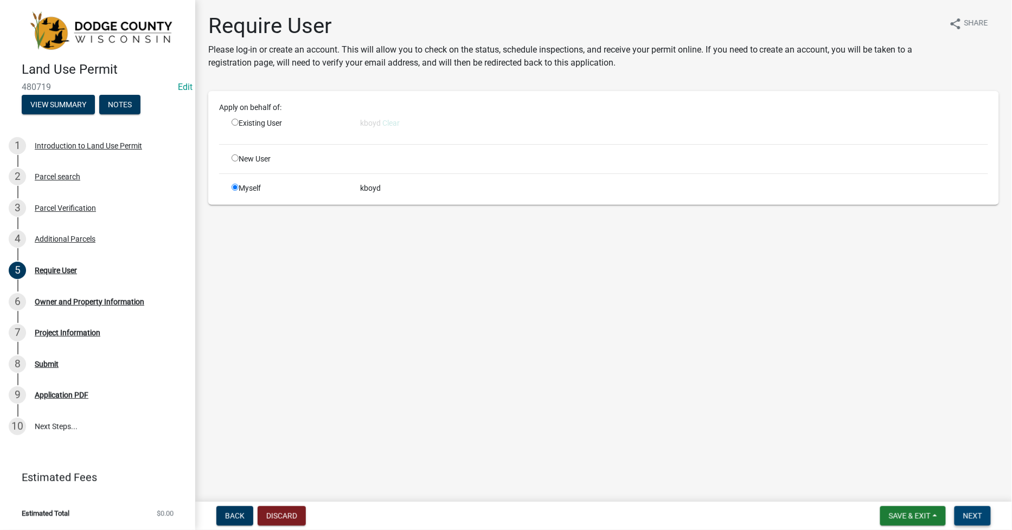
click at [979, 512] on span "Next" at bounding box center [972, 516] width 19 height 9
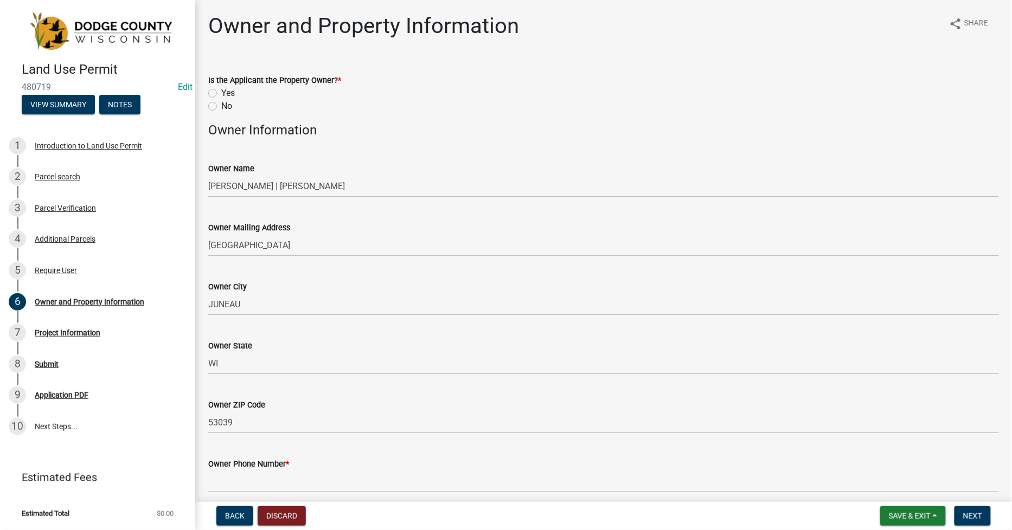
click at [221, 106] on label "No" at bounding box center [226, 106] width 11 height 13
click at [221, 106] on input "No" at bounding box center [224, 103] width 7 height 7
click at [221, 94] on label "Yes" at bounding box center [228, 93] width 14 height 13
click at [221, 94] on input "Yes" at bounding box center [224, 90] width 7 height 7
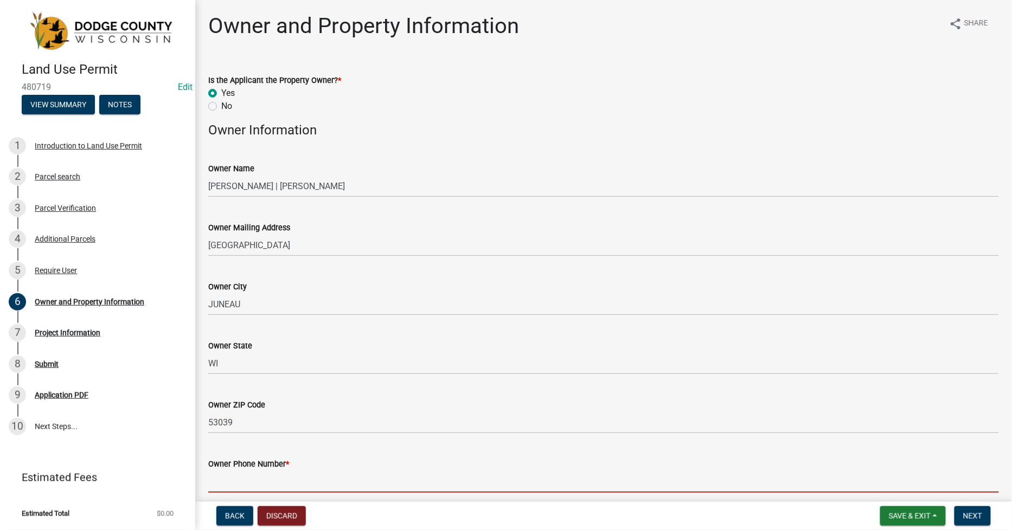
click at [212, 473] on input "Owner Phone Number *" at bounding box center [603, 482] width 791 height 22
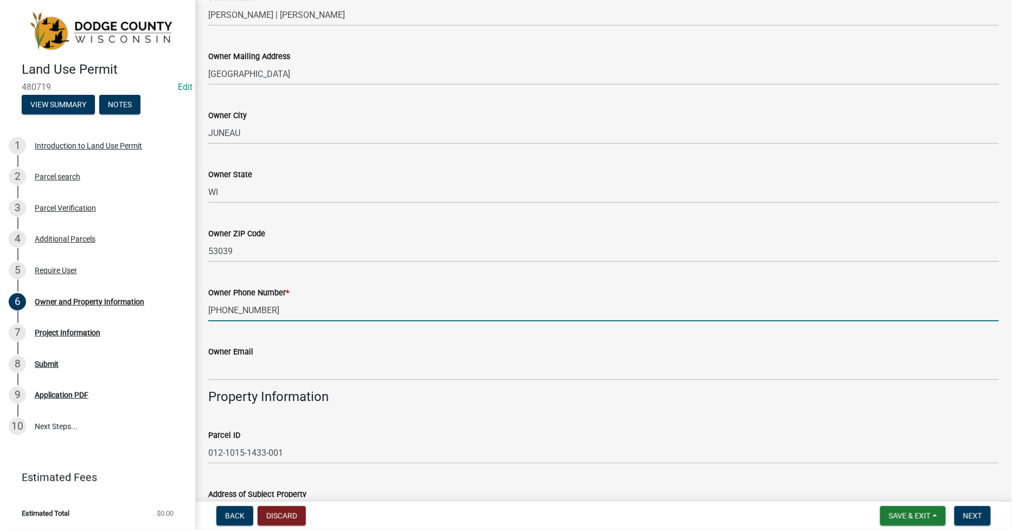
scroll to position [181, 0]
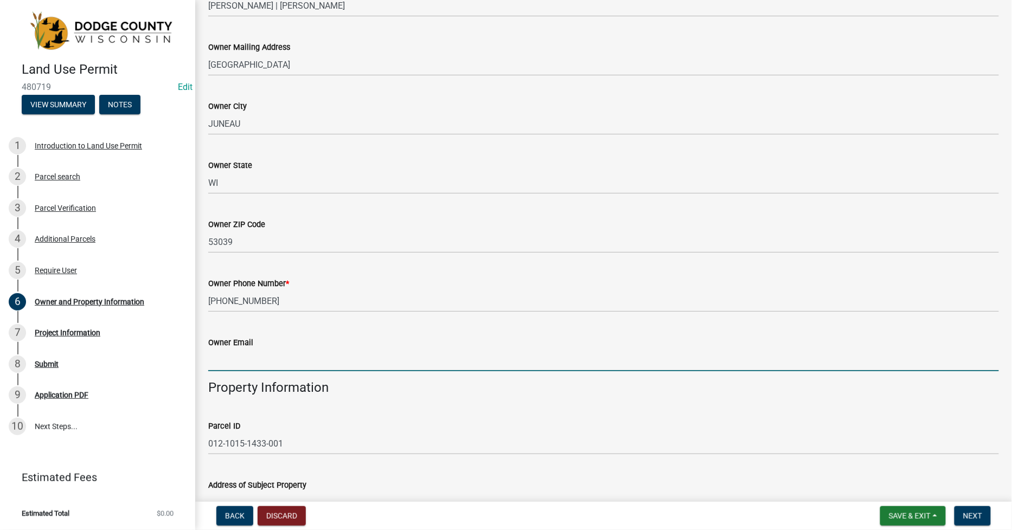
click at [223, 365] on input "Owner Email" at bounding box center [603, 360] width 791 height 22
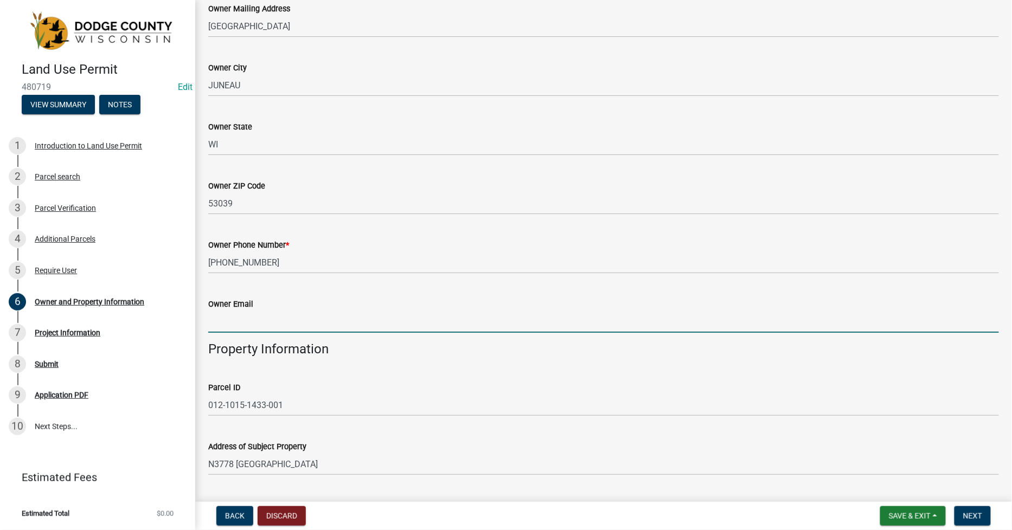
scroll to position [603, 0]
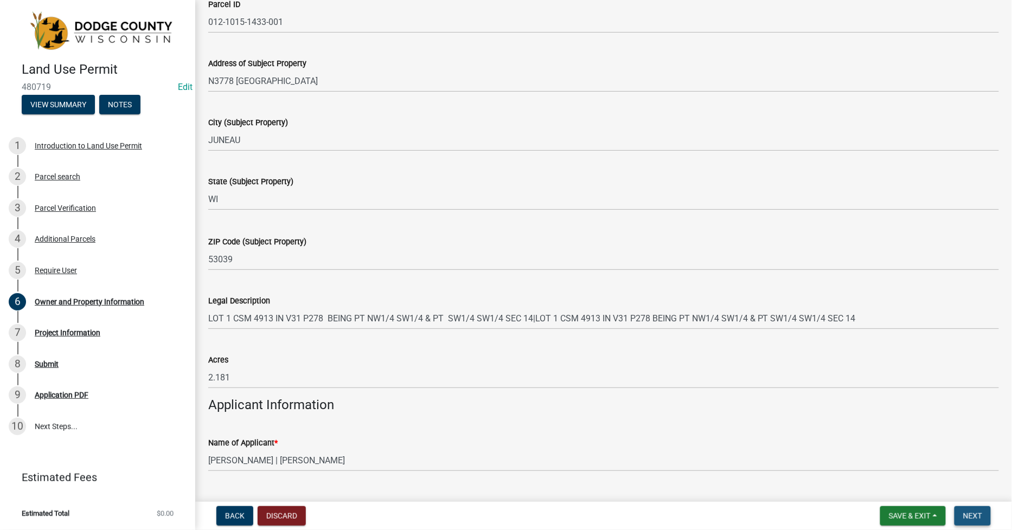
click at [982, 513] on span "Next" at bounding box center [972, 516] width 19 height 9
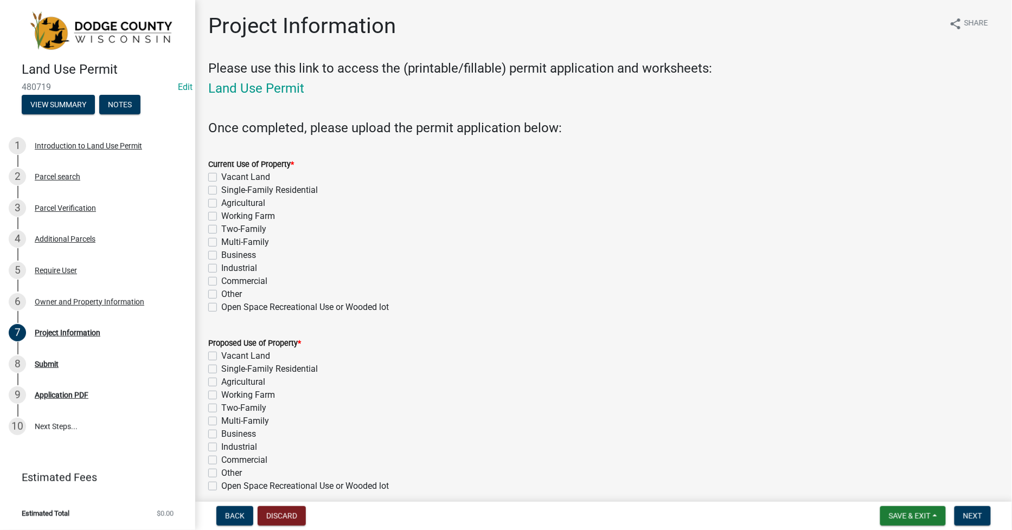
click at [221, 217] on label "Working Farm" at bounding box center [248, 216] width 54 height 13
click at [221, 217] on input "Working Farm" at bounding box center [224, 213] width 7 height 7
click at [221, 398] on label "Working Farm" at bounding box center [248, 395] width 54 height 13
click at [221, 396] on input "Working Farm" at bounding box center [224, 392] width 7 height 7
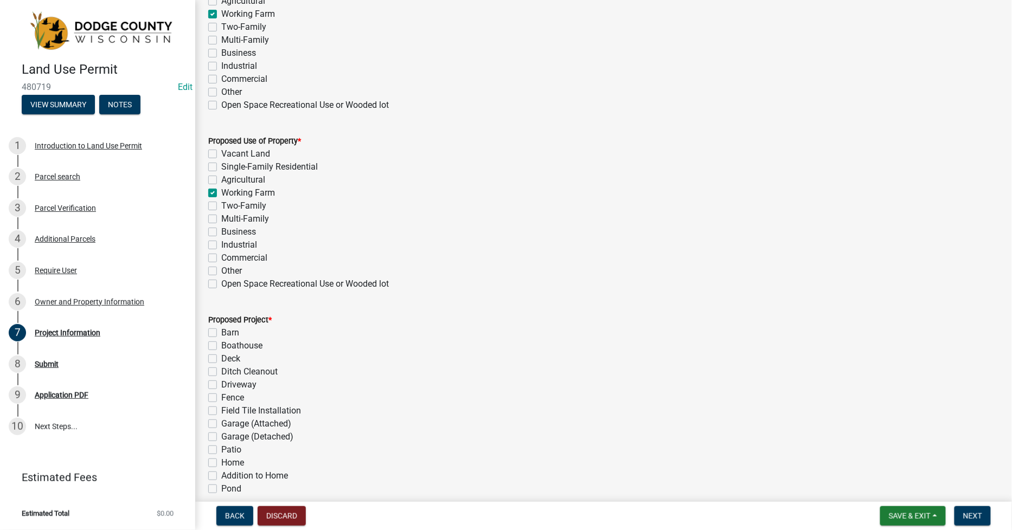
scroll to position [361, 0]
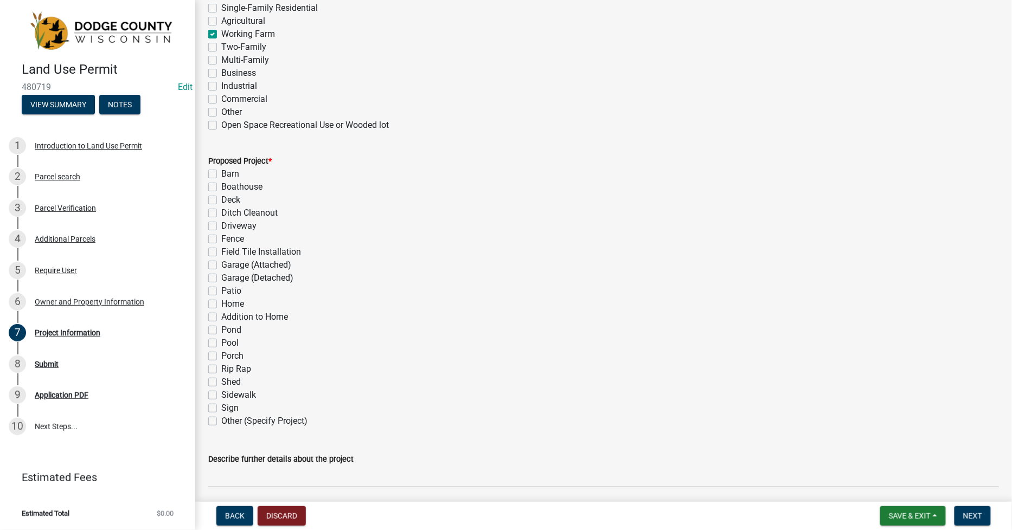
click at [221, 379] on label "Shed" at bounding box center [231, 382] width 20 height 13
click at [221, 379] on input "Shed" at bounding box center [224, 379] width 7 height 7
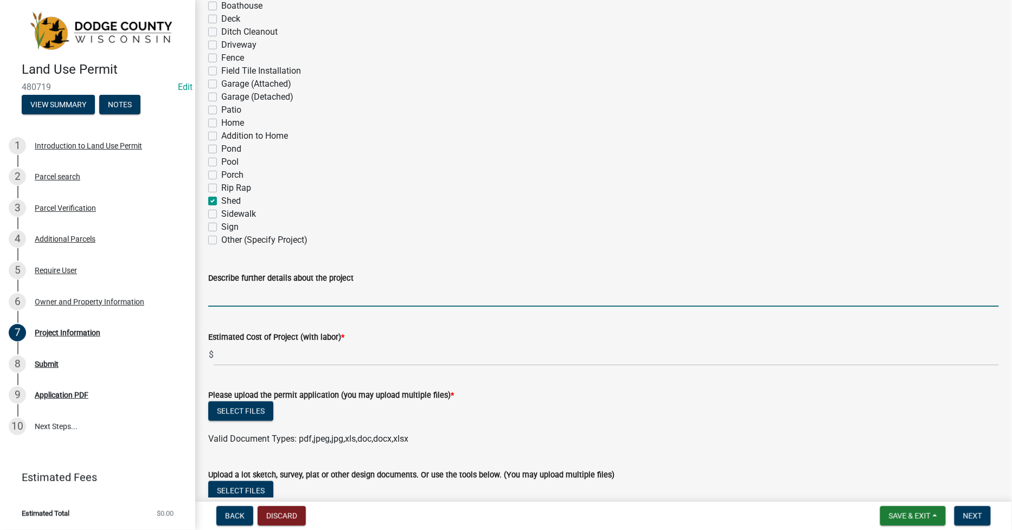
click at [240, 300] on input "Describe further details about the project" at bounding box center [603, 296] width 791 height 22
click at [229, 342] on label "Estimated Cost of Project (with labor) *" at bounding box center [276, 338] width 136 height 8
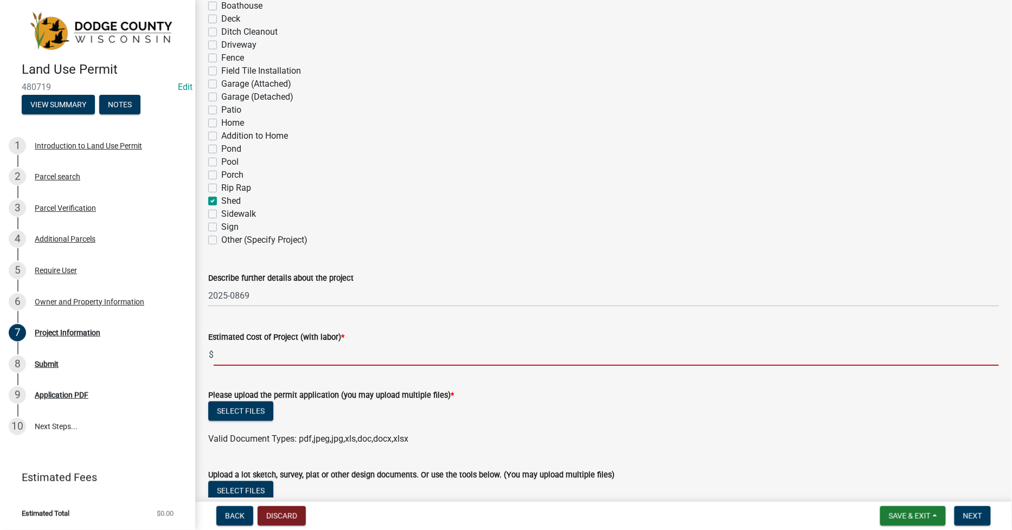
click at [229, 357] on input "text" at bounding box center [606, 355] width 785 height 22
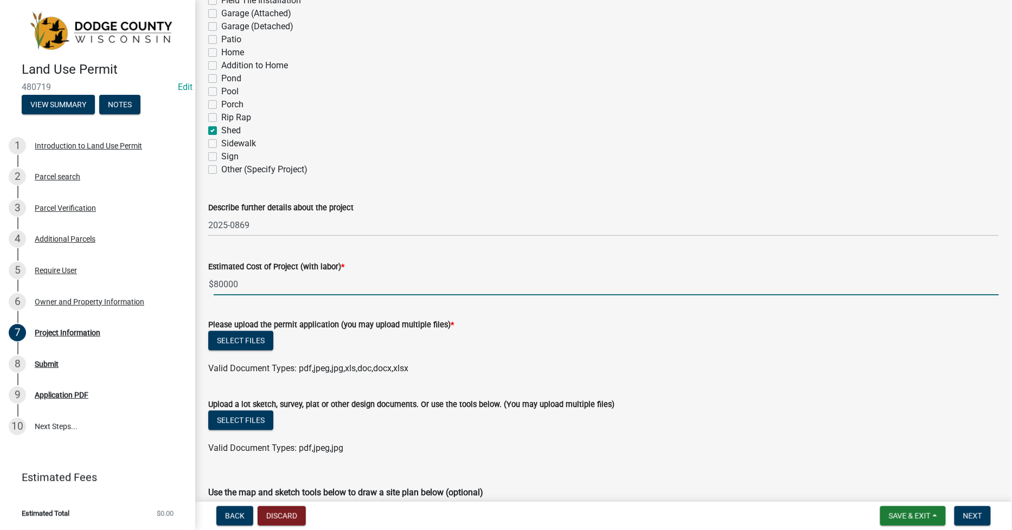
scroll to position [723, 0]
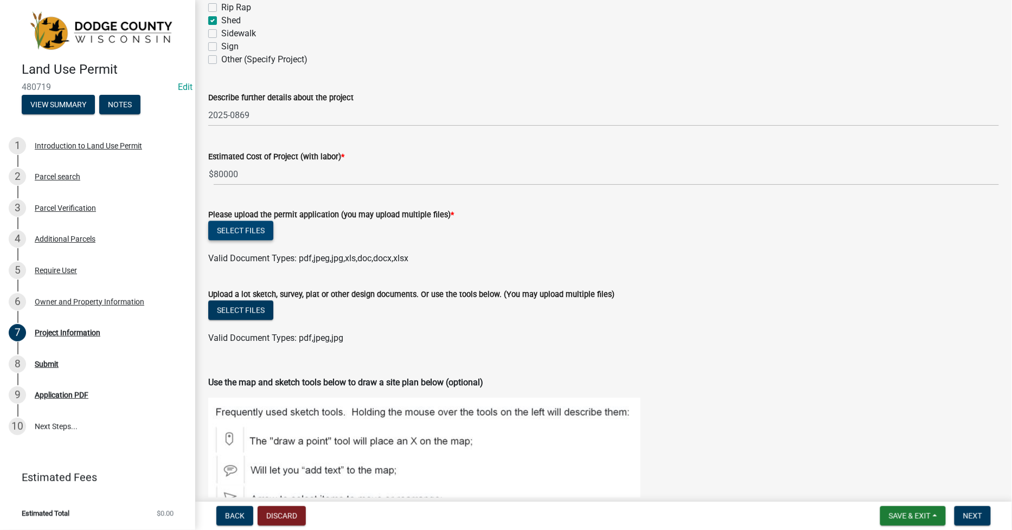
click at [240, 225] on button "Select files" at bounding box center [240, 231] width 65 height 20
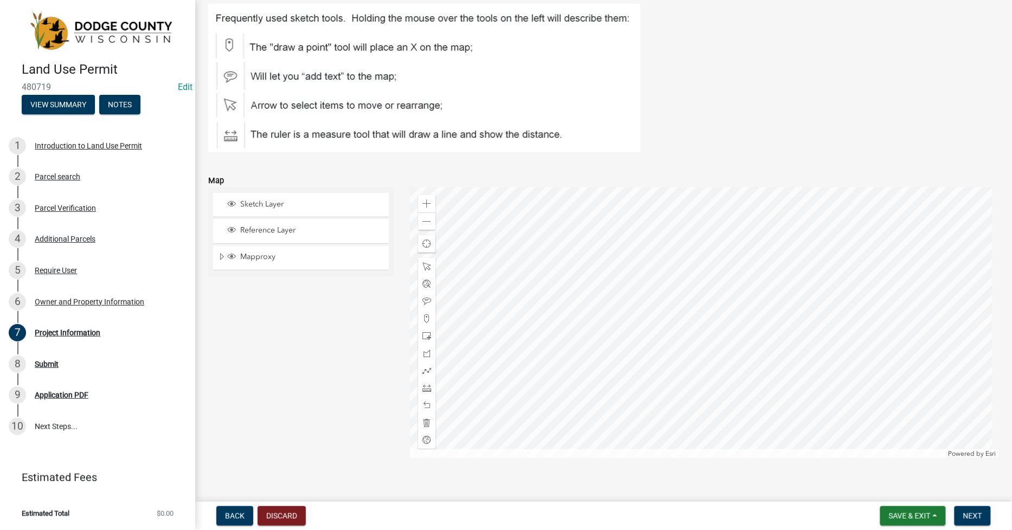
scroll to position [1169, 0]
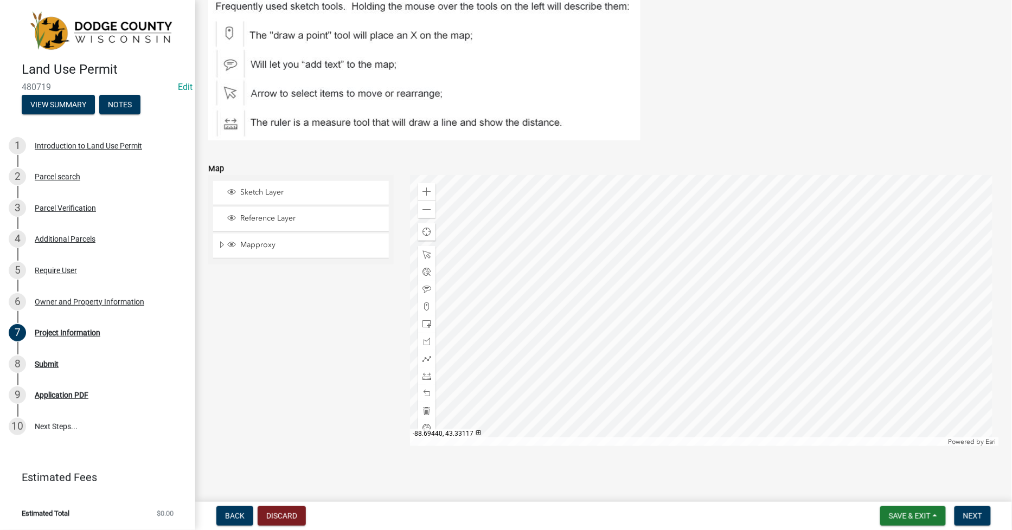
click at [689, 242] on div at bounding box center [704, 310] width 589 height 271
click at [422, 207] on span at bounding box center [426, 210] width 9 height 9
click at [422, 188] on span at bounding box center [426, 192] width 9 height 9
click at [424, 323] on span at bounding box center [426, 324] width 9 height 9
click at [701, 375] on div at bounding box center [704, 310] width 589 height 271
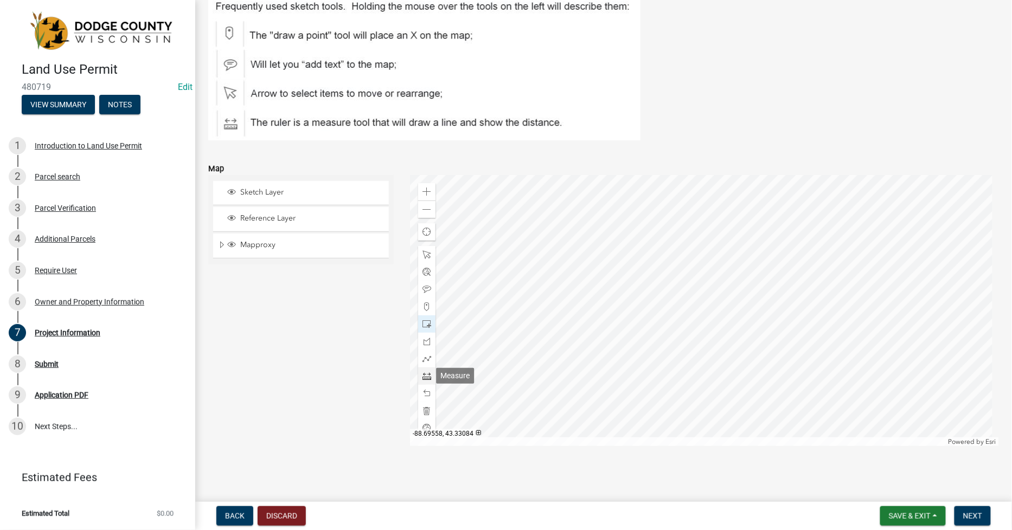
click at [422, 374] on span at bounding box center [426, 376] width 9 height 9
click at [678, 345] on div at bounding box center [704, 310] width 589 height 271
click at [702, 345] on div at bounding box center [704, 310] width 589 height 271
click at [701, 345] on div at bounding box center [704, 310] width 589 height 271
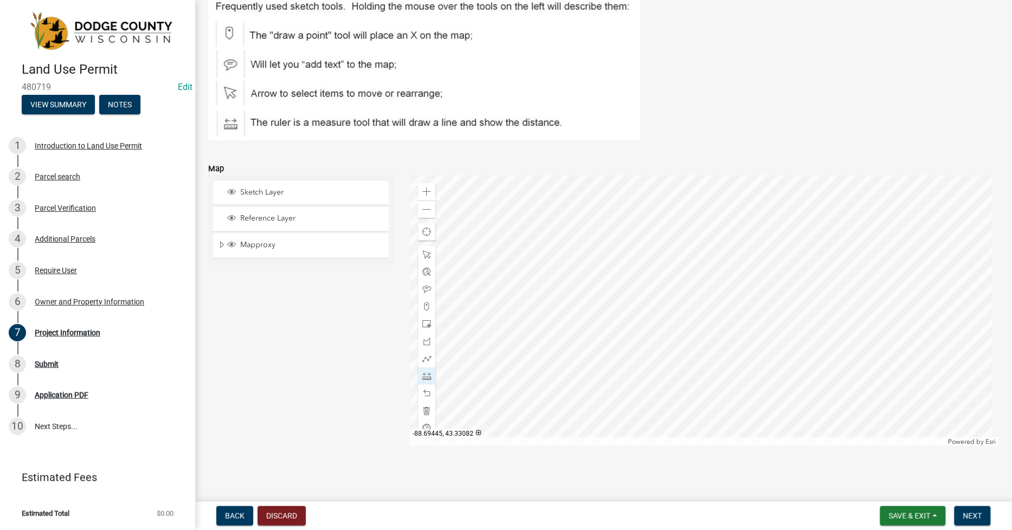
click at [680, 365] on div at bounding box center [704, 310] width 589 height 271
click at [429, 393] on div at bounding box center [426, 393] width 17 height 17
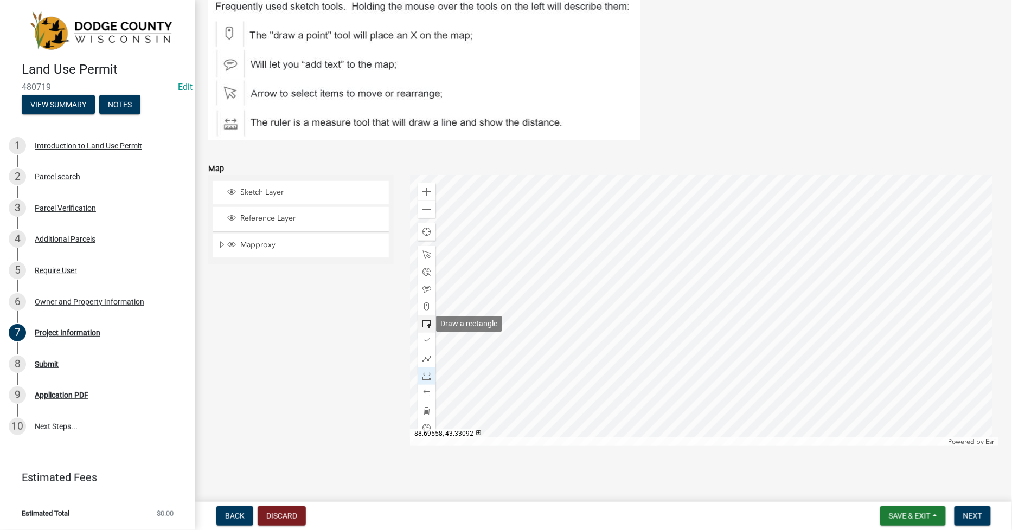
click at [422, 325] on span at bounding box center [426, 324] width 9 height 9
click at [703, 401] on div at bounding box center [704, 310] width 589 height 271
click at [426, 373] on span at bounding box center [426, 376] width 9 height 9
click at [682, 370] on div at bounding box center [704, 310] width 589 height 271
click at [702, 370] on div at bounding box center [704, 310] width 589 height 271
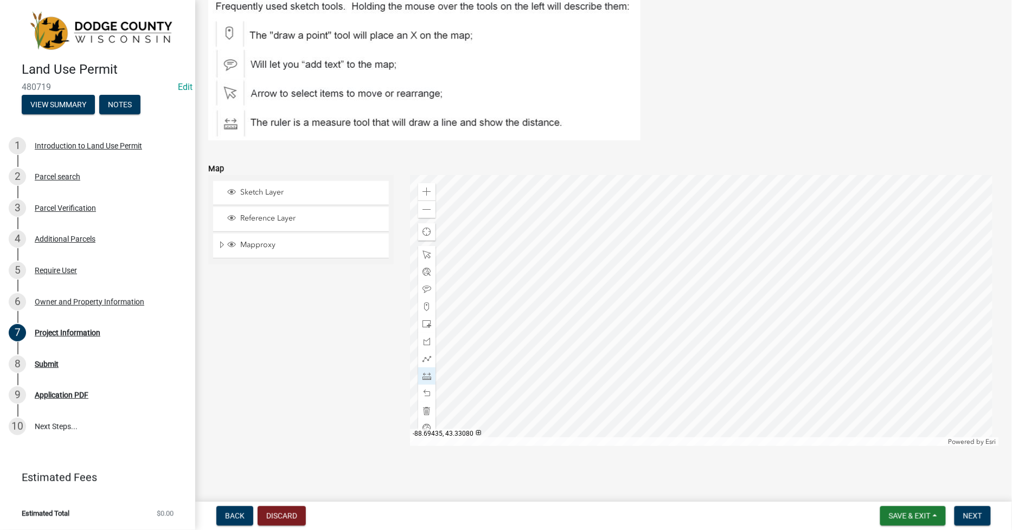
click at [702, 370] on div at bounding box center [704, 310] width 589 height 271
click at [686, 373] on div at bounding box center [704, 310] width 589 height 271
click at [686, 404] on div at bounding box center [704, 310] width 589 height 271
click at [686, 380] on div at bounding box center [704, 310] width 589 height 271
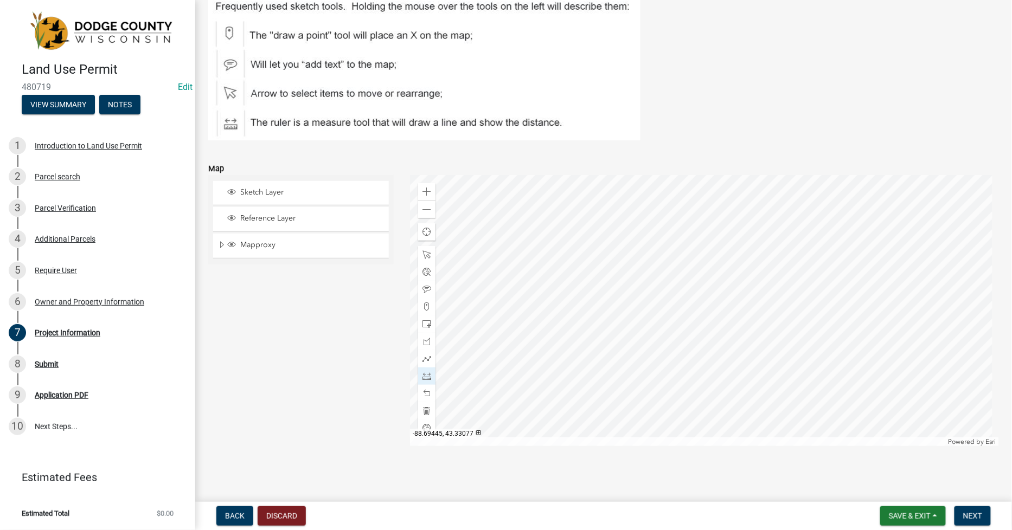
click at [685, 380] on div at bounding box center [704, 310] width 589 height 271
click at [427, 391] on span at bounding box center [426, 393] width 9 height 9
click at [972, 515] on span "Next" at bounding box center [972, 516] width 19 height 9
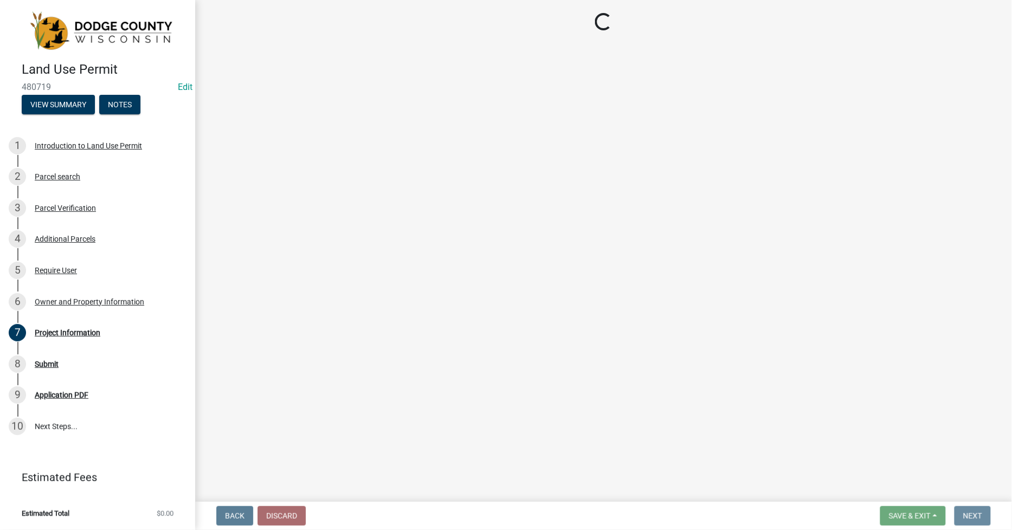
scroll to position [0, 0]
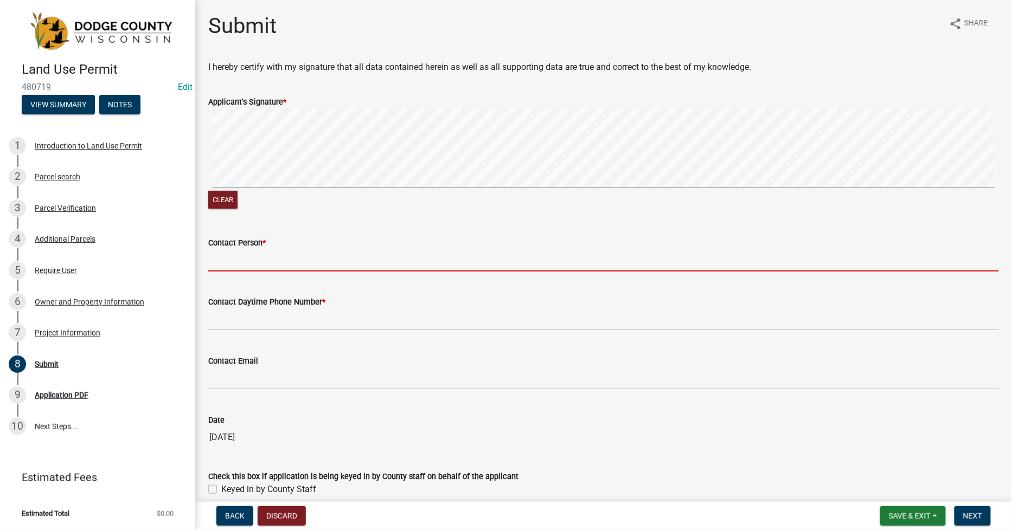
click at [226, 256] on input "Contact Person *" at bounding box center [603, 260] width 791 height 22
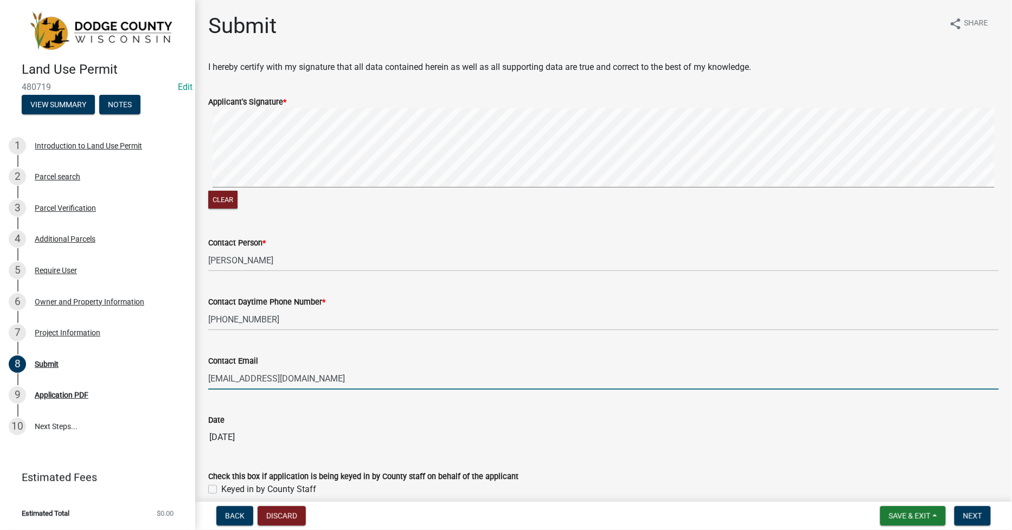
drag, startPoint x: 213, startPoint y: 490, endPoint x: 220, endPoint y: 491, distance: 7.7
click at [221, 490] on label "Keyed in by County Staff" at bounding box center [268, 489] width 95 height 13
click at [221, 490] on input "Keyed in by County Staff" at bounding box center [224, 486] width 7 height 7
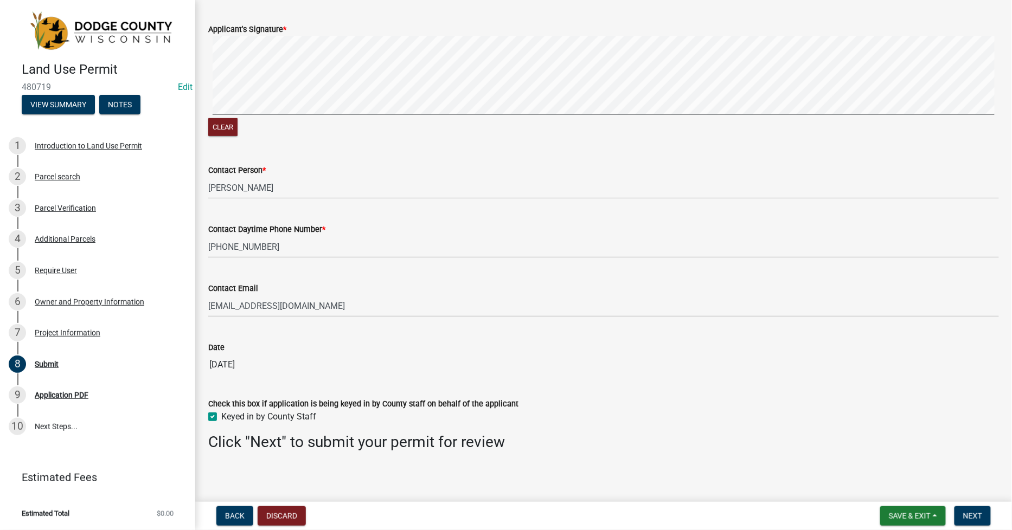
scroll to position [76, 0]
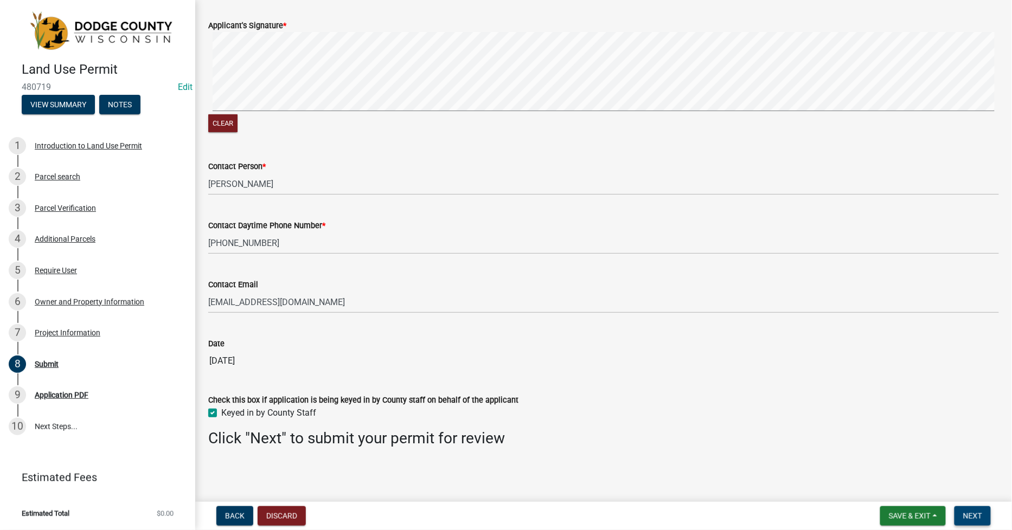
click at [983, 517] on button "Next" at bounding box center [972, 517] width 36 height 20
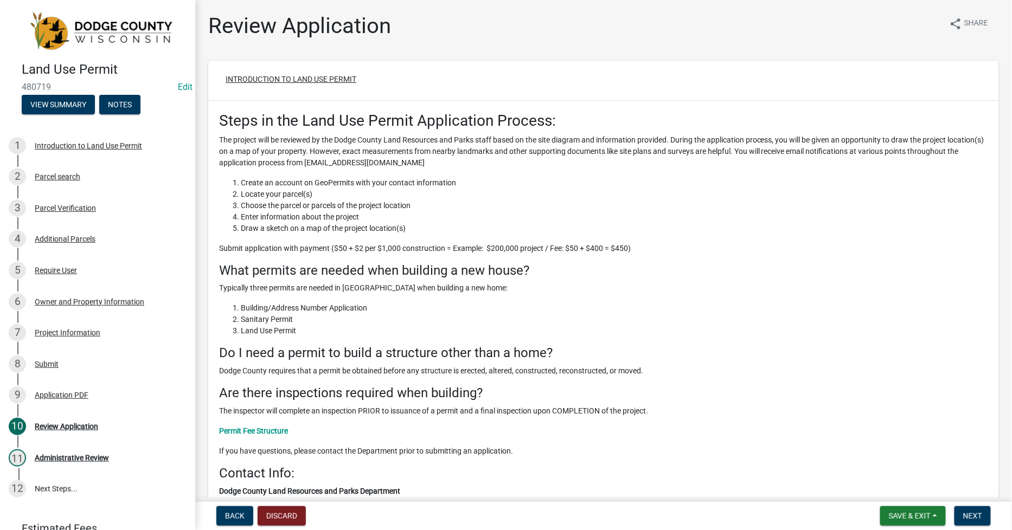
click at [322, 80] on button "Introduction to Land Use Permit" at bounding box center [291, 79] width 148 height 20
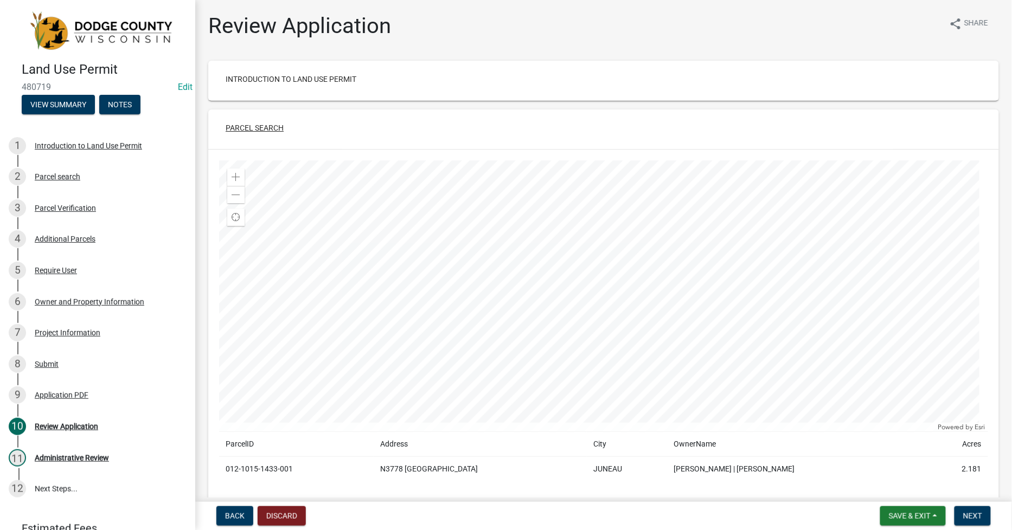
click at [246, 126] on button "Parcel search" at bounding box center [254, 128] width 75 height 20
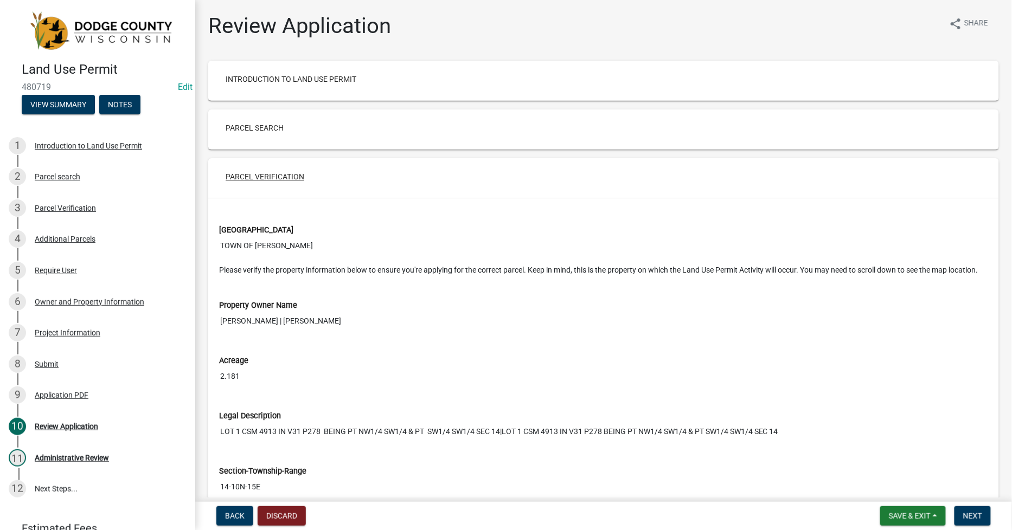
click at [245, 177] on button "Parcel Verification" at bounding box center [265, 177] width 96 height 20
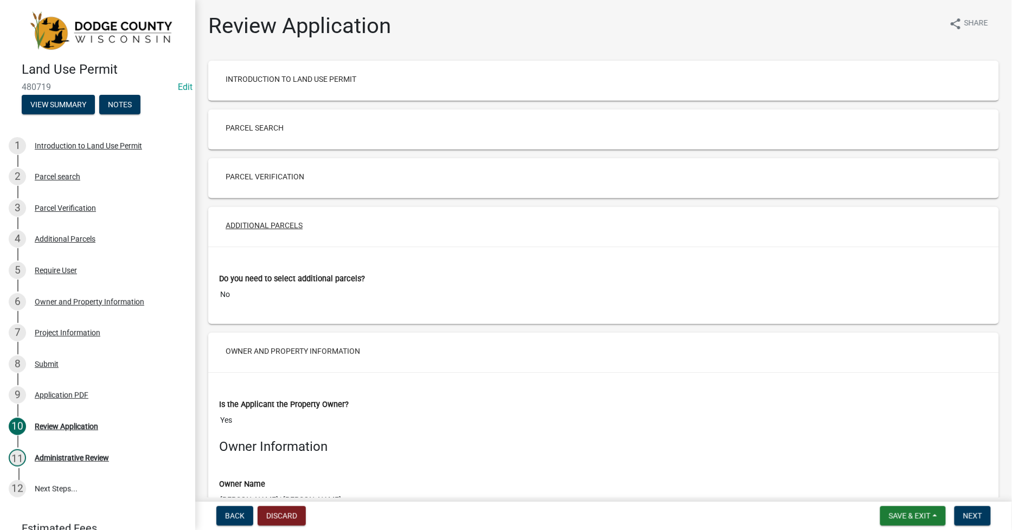
click at [249, 226] on button "Additional Parcels" at bounding box center [264, 226] width 94 height 20
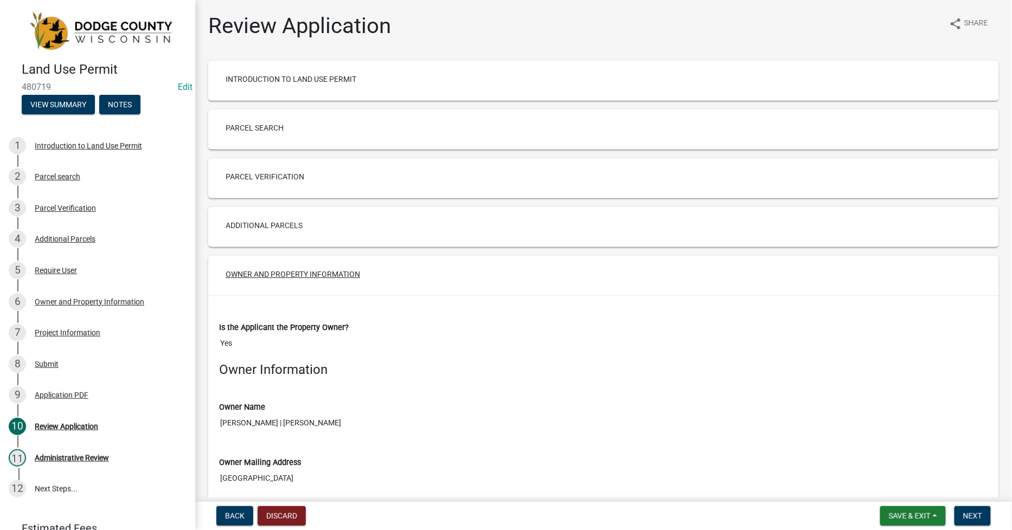
click at [235, 274] on button "Owner and Property Information" at bounding box center [293, 275] width 152 height 20
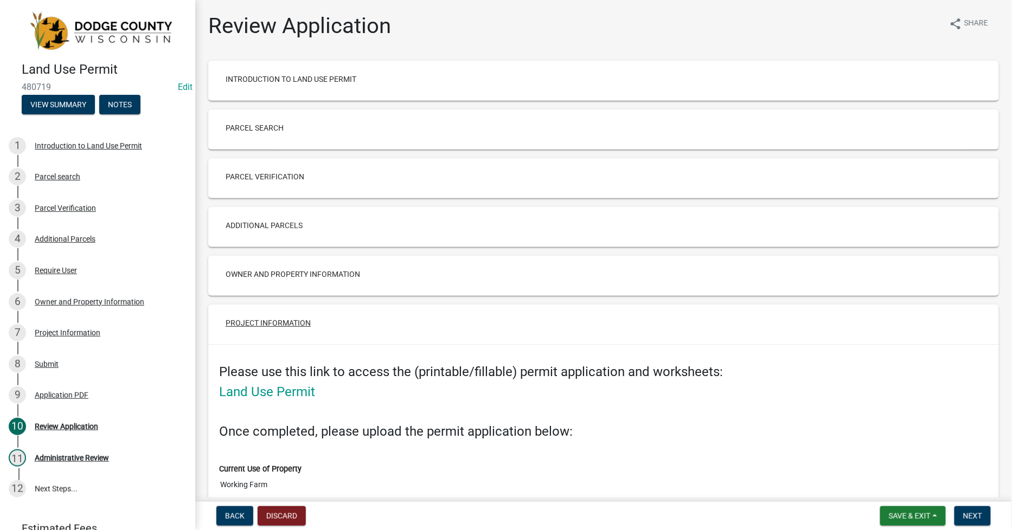
click at [230, 322] on button "Project Information" at bounding box center [268, 323] width 103 height 20
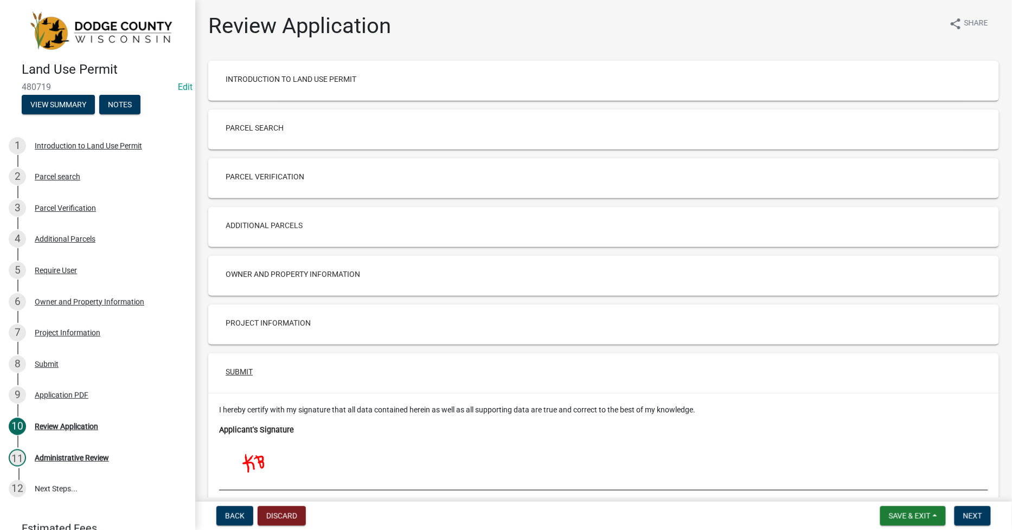
click at [235, 376] on button "Submit" at bounding box center [239, 372] width 44 height 20
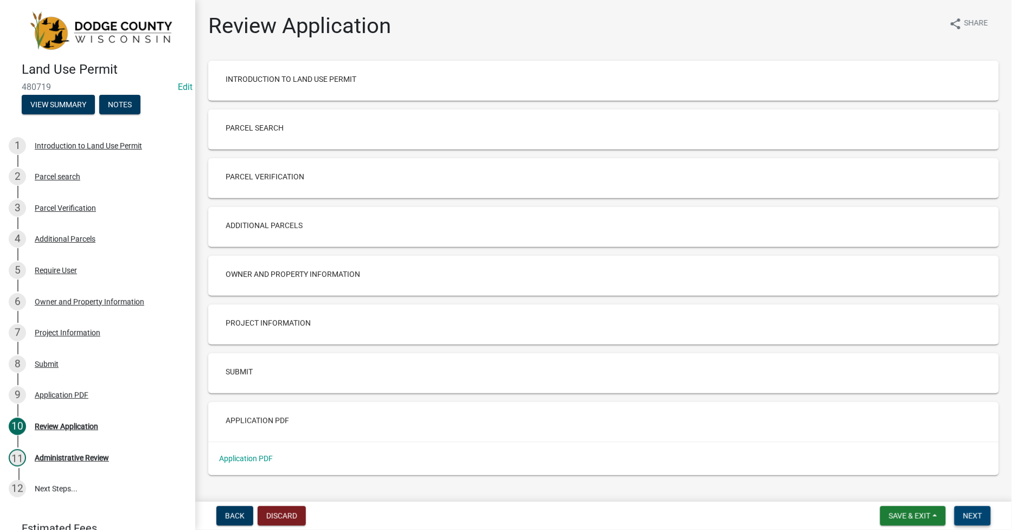
click at [971, 514] on span "Next" at bounding box center [972, 516] width 19 height 9
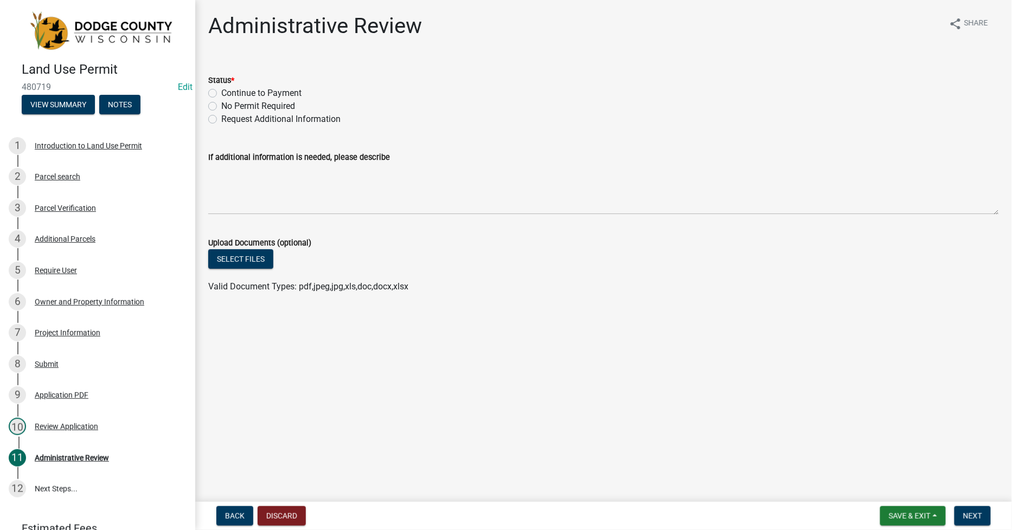
click at [225, 88] on label "Continue to Payment" at bounding box center [261, 93] width 80 height 13
click at [225, 88] on input "Continue to Payment" at bounding box center [224, 90] width 7 height 7
click at [981, 517] on span "Next" at bounding box center [972, 516] width 19 height 9
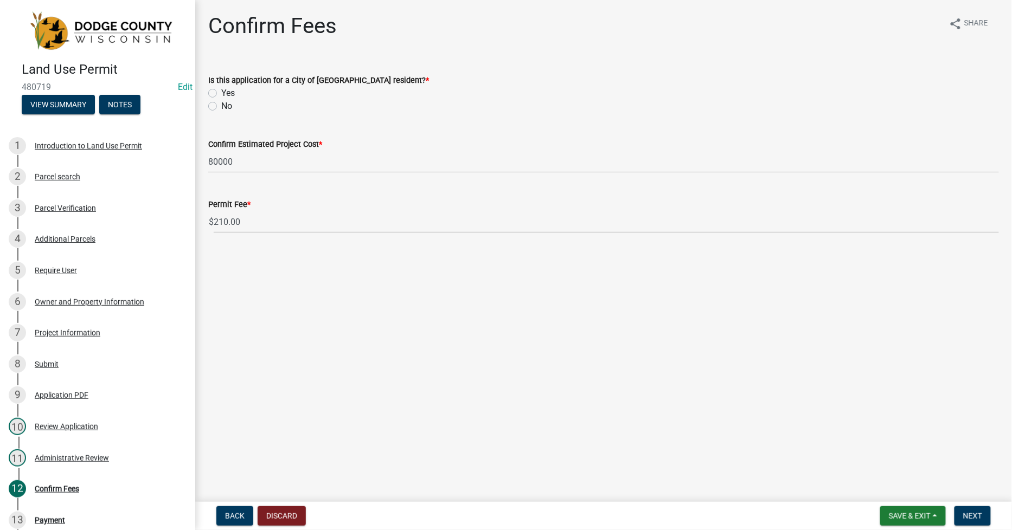
click at [221, 107] on label "No" at bounding box center [226, 106] width 11 height 13
click at [221, 107] on input "No" at bounding box center [224, 103] width 7 height 7
click at [983, 512] on button "Next" at bounding box center [972, 517] width 36 height 20
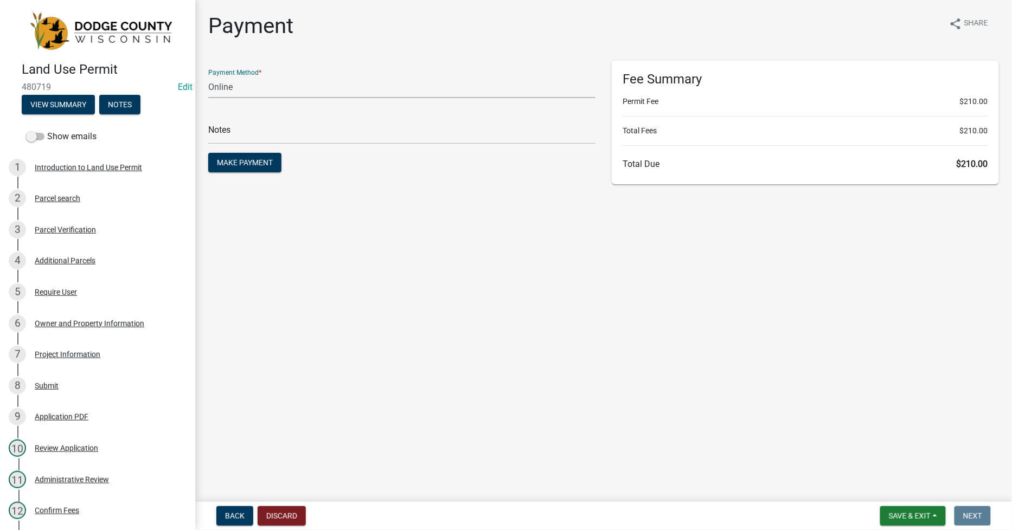
click at [222, 90] on select "Credit Card POS Check Cash Online" at bounding box center [401, 87] width 387 height 22
click at [208, 76] on select "Credit Card POS Check Cash Online" at bounding box center [401, 87] width 387 height 22
click at [221, 137] on input "text" at bounding box center [401, 133] width 387 height 22
click at [245, 166] on span "Make Payment" at bounding box center [245, 162] width 56 height 9
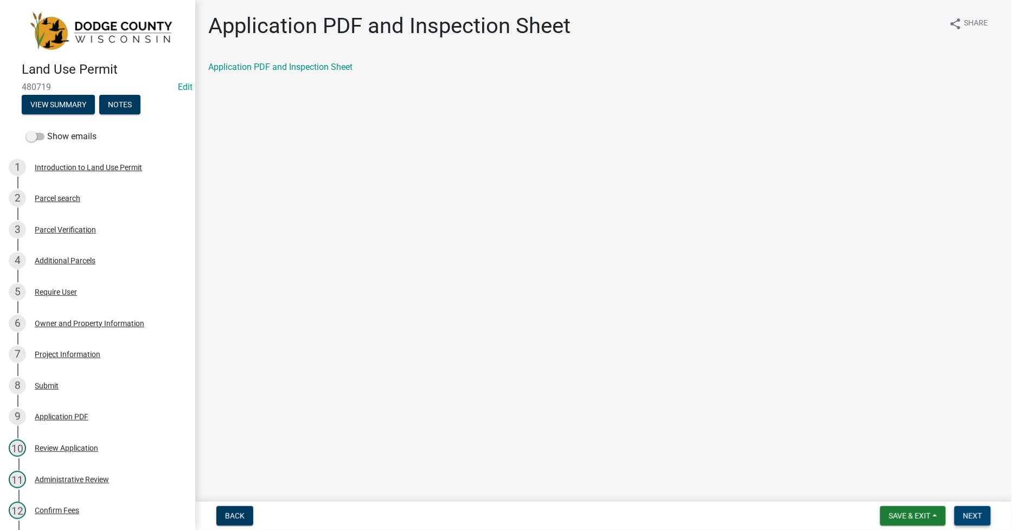
click at [981, 517] on span "Next" at bounding box center [972, 516] width 19 height 9
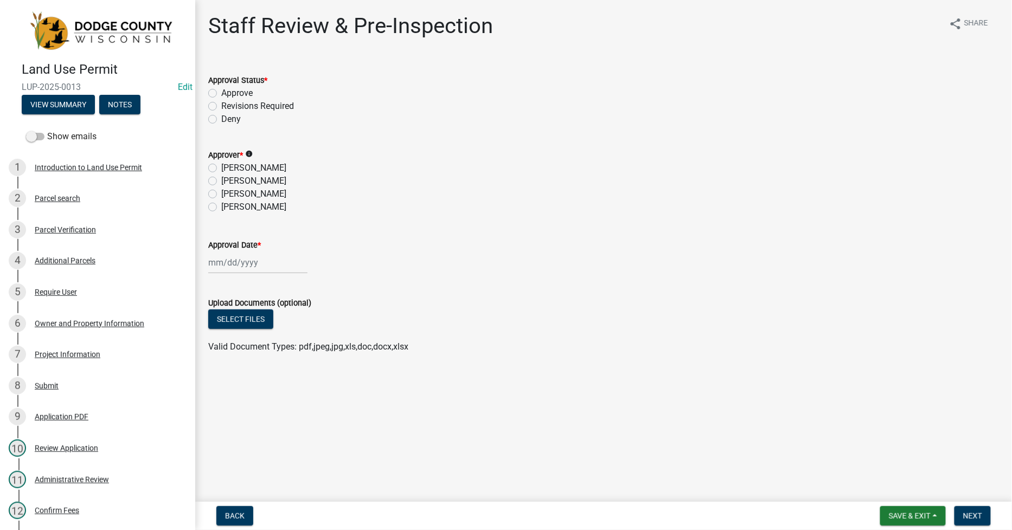
click at [221, 91] on label "Approve" at bounding box center [236, 93] width 31 height 13
click at [221, 91] on input "Approve" at bounding box center [224, 90] width 7 height 7
click at [221, 170] on label "[PERSON_NAME]" at bounding box center [253, 168] width 65 height 13
click at [221, 169] on input "[PERSON_NAME]" at bounding box center [224, 165] width 7 height 7
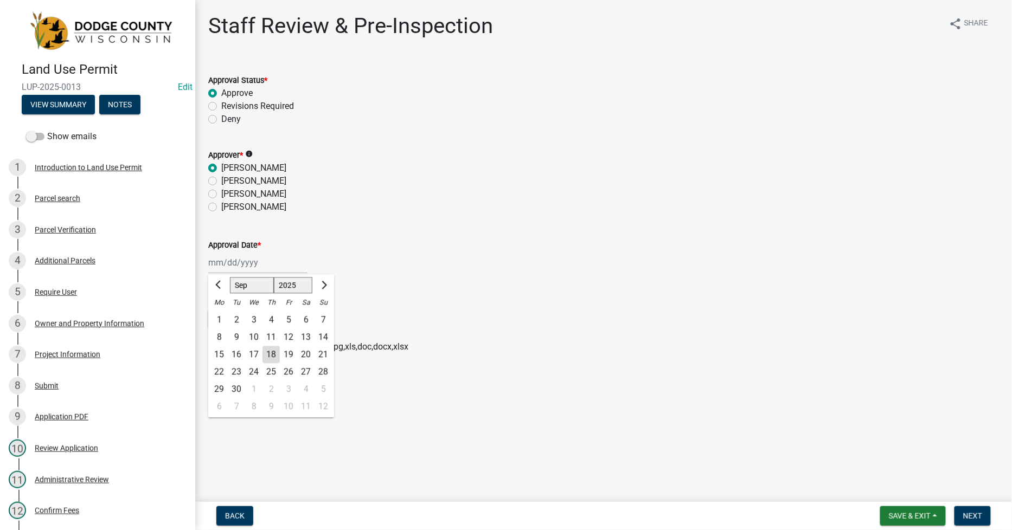
click at [212, 262] on div "[PERSON_NAME] Feb Mar Apr [PERSON_NAME][DATE] Oct Nov [DATE] 1526 1527 1528 152…" at bounding box center [257, 263] width 99 height 22
click at [235, 354] on div "16" at bounding box center [236, 354] width 17 height 17
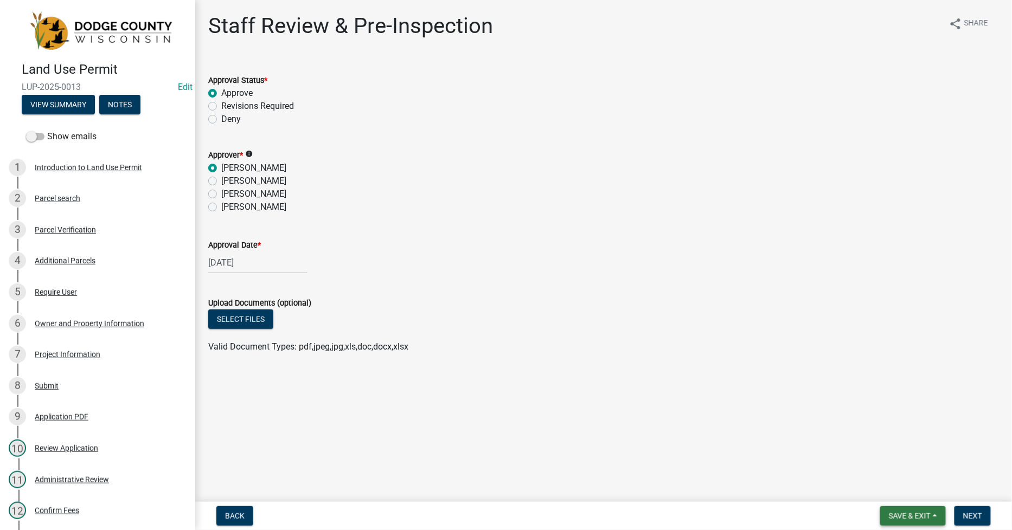
click at [897, 512] on span "Save & Exit" at bounding box center [910, 516] width 42 height 9
click at [872, 486] on button "Save & Exit" at bounding box center [902, 488] width 87 height 26
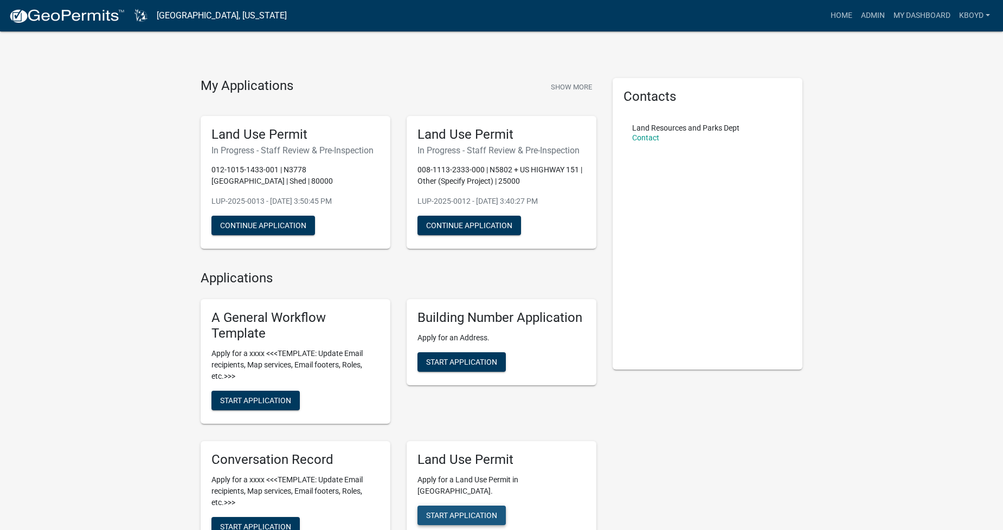
click at [475, 511] on span "Start Application" at bounding box center [461, 515] width 71 height 9
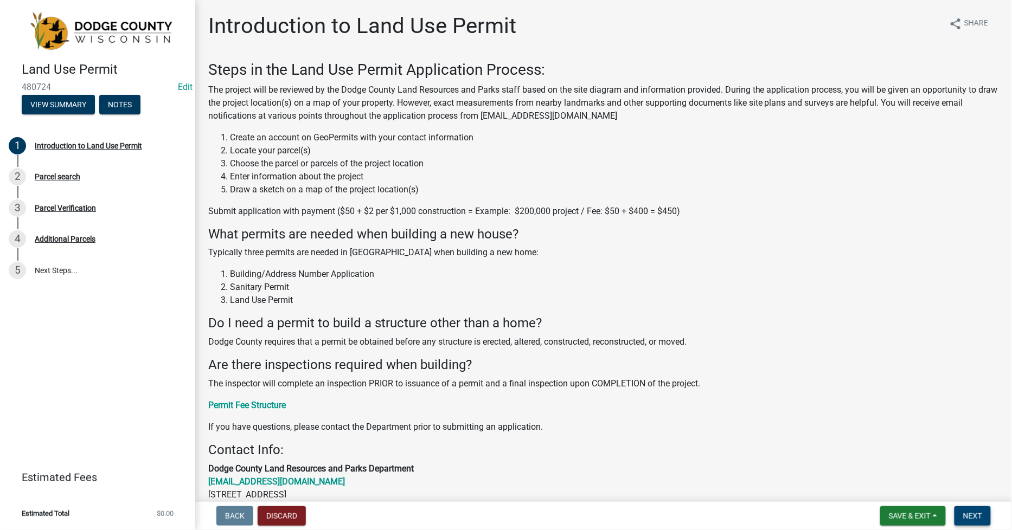
click at [970, 518] on span "Next" at bounding box center [972, 516] width 19 height 9
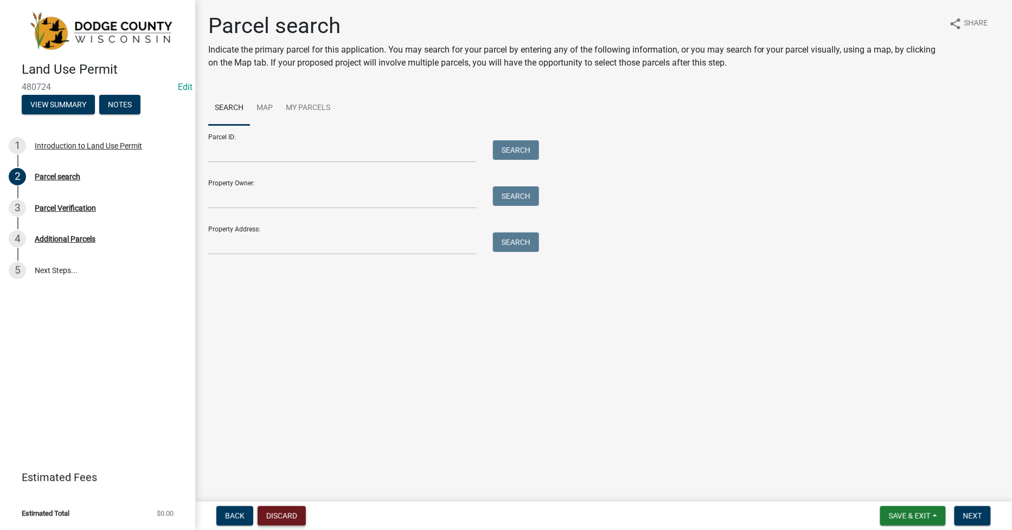
click at [284, 510] on button "Discard" at bounding box center [282, 517] width 48 height 20
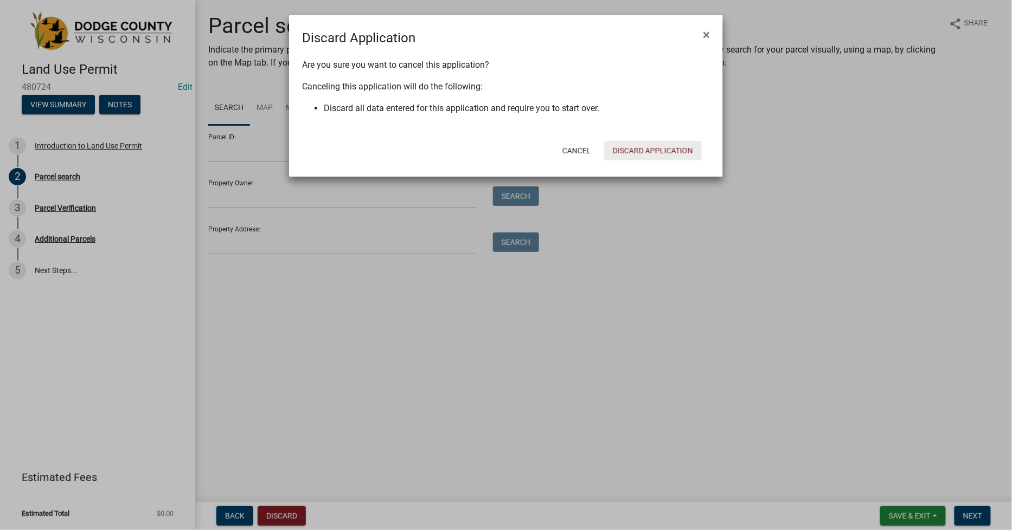
click at [623, 148] on button "Discard Application" at bounding box center [653, 151] width 98 height 20
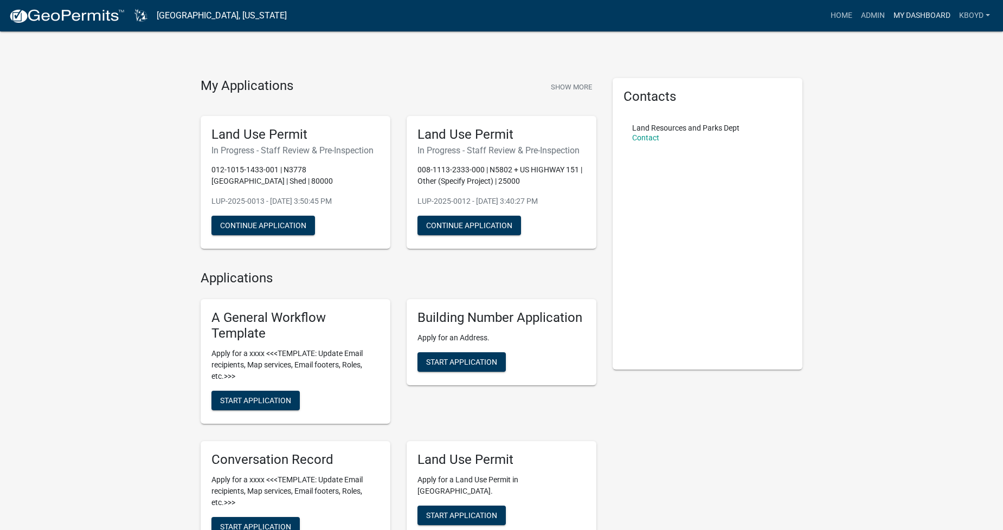
click at [901, 10] on link "My Dashboard" at bounding box center [922, 15] width 66 height 21
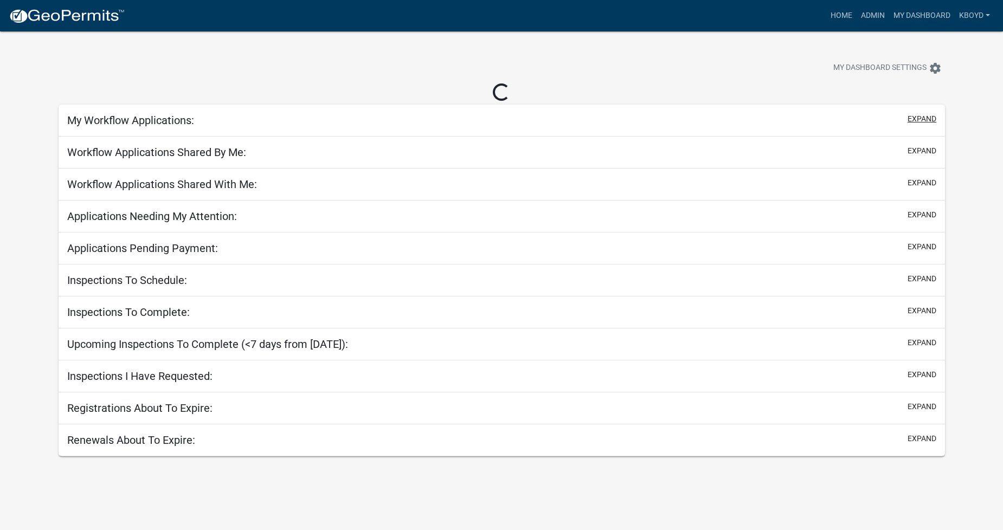
click at [926, 117] on button "expand" at bounding box center [922, 118] width 29 height 11
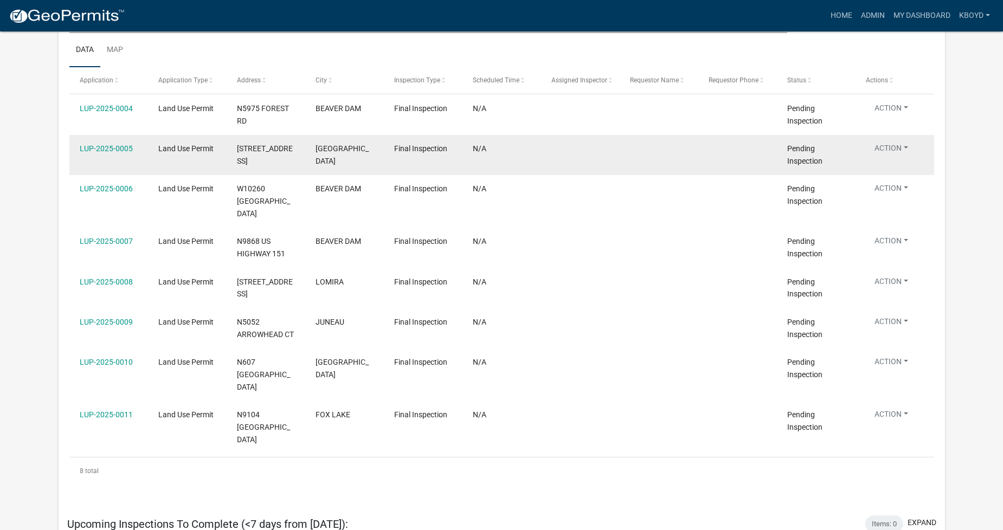
scroll to position [422, 0]
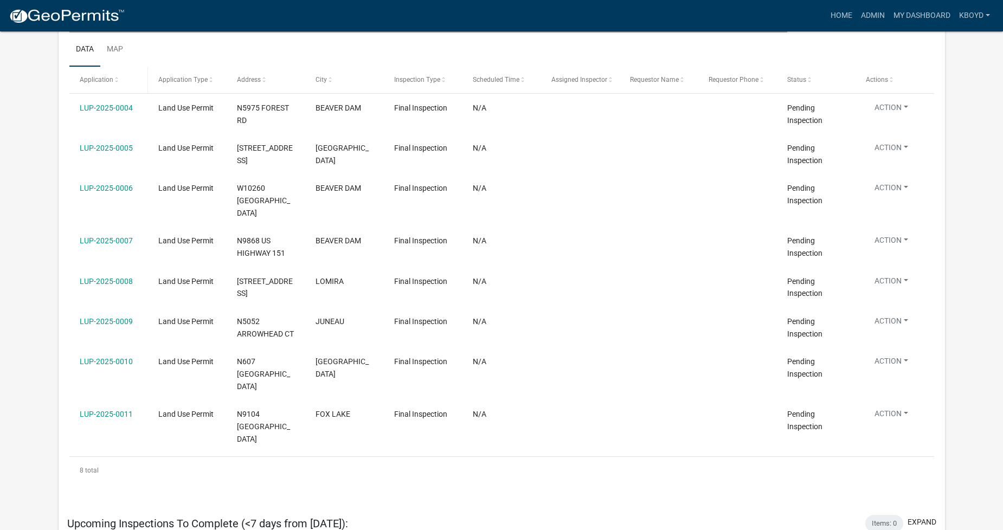
click at [97, 80] on span "Application" at bounding box center [97, 80] width 34 height 8
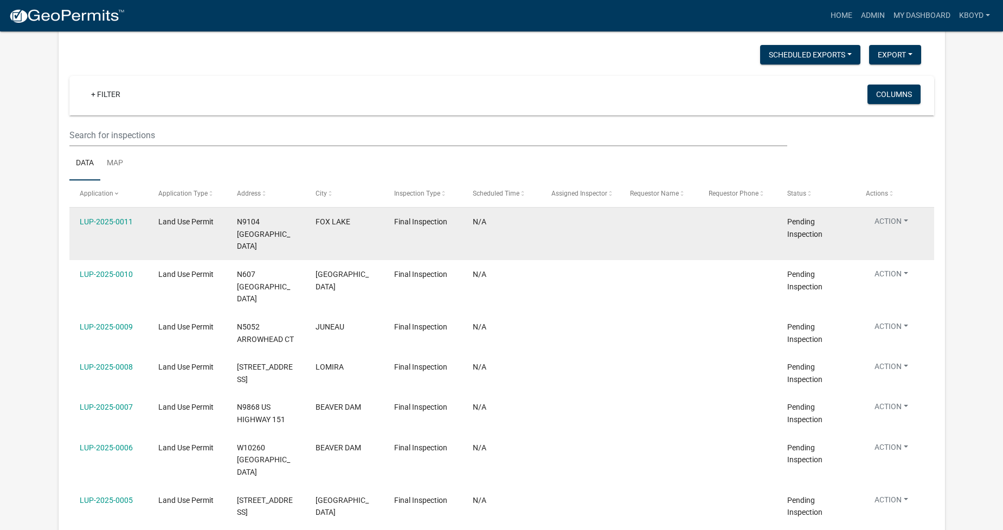
scroll to position [181, 0]
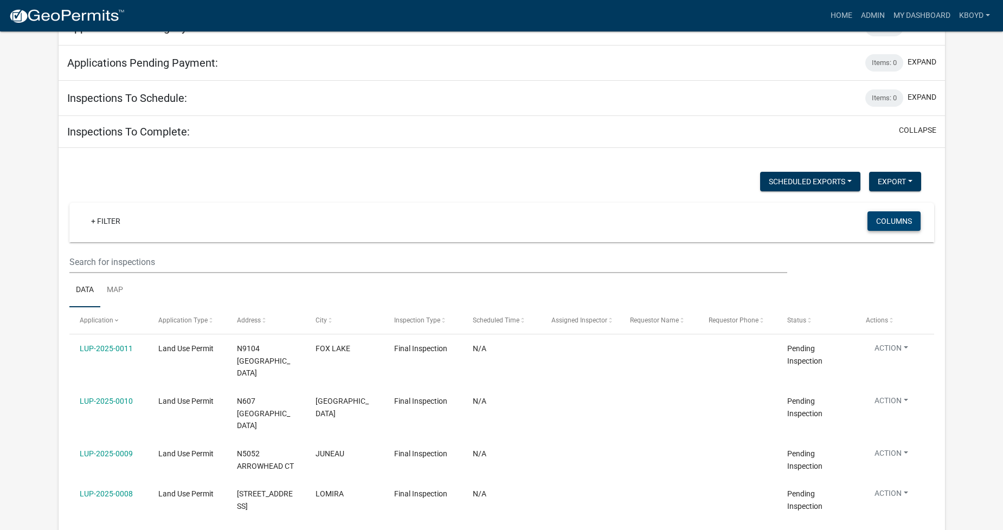
click at [893, 223] on button "Columns" at bounding box center [894, 222] width 53 height 20
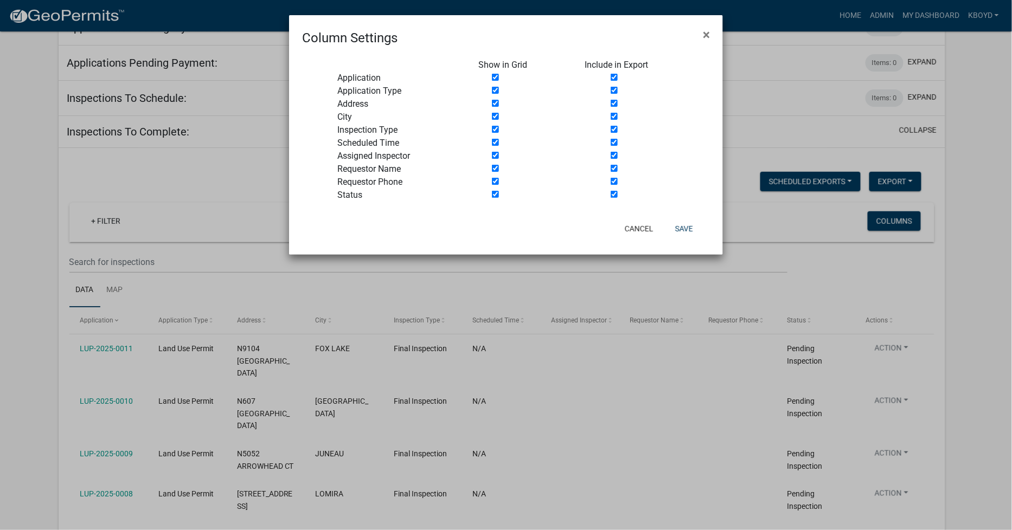
click at [497, 127] on input "checkbox" at bounding box center [495, 129] width 7 height 7
click at [495, 139] on input "checkbox" at bounding box center [495, 142] width 7 height 7
click at [495, 150] on div at bounding box center [524, 156] width 106 height 13
click at [494, 166] on input "checkbox" at bounding box center [495, 168] width 7 height 7
click at [496, 156] on input "checkbox" at bounding box center [495, 155] width 7 height 7
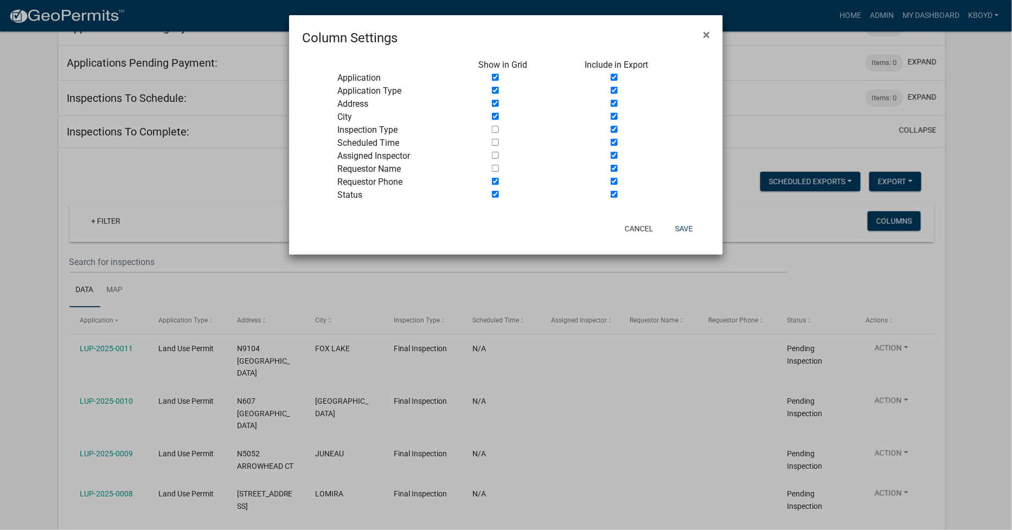
click at [494, 181] on input "checkbox" at bounding box center [495, 181] width 7 height 7
click at [615, 130] on input "checkbox" at bounding box center [614, 129] width 7 height 7
click at [615, 140] on input "checkbox" at bounding box center [614, 142] width 7 height 7
click at [616, 152] on input "checkbox" at bounding box center [614, 155] width 7 height 7
click at [616, 167] on input "checkbox" at bounding box center [614, 168] width 7 height 7
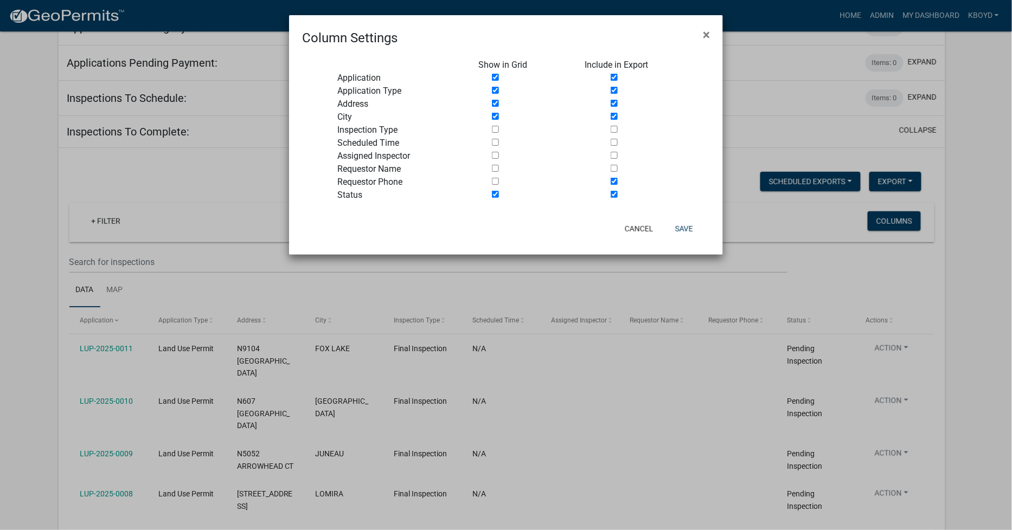
click at [614, 176] on div at bounding box center [629, 182] width 106 height 13
click at [494, 119] on input "checkbox" at bounding box center [495, 116] width 7 height 7
click at [614, 116] on input "checkbox" at bounding box center [614, 116] width 7 height 7
click at [682, 225] on button "Save" at bounding box center [684, 229] width 35 height 20
